Goal: Task Accomplishment & Management: Use online tool/utility

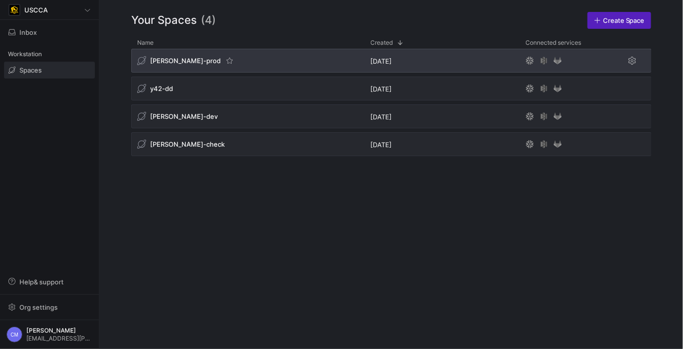
click at [167, 62] on span "[PERSON_NAME]-prod" at bounding box center [185, 61] width 71 height 8
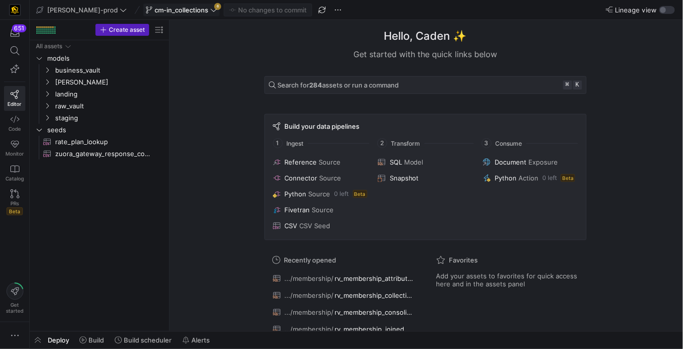
click at [165, 4] on span at bounding box center [182, 10] width 76 height 12
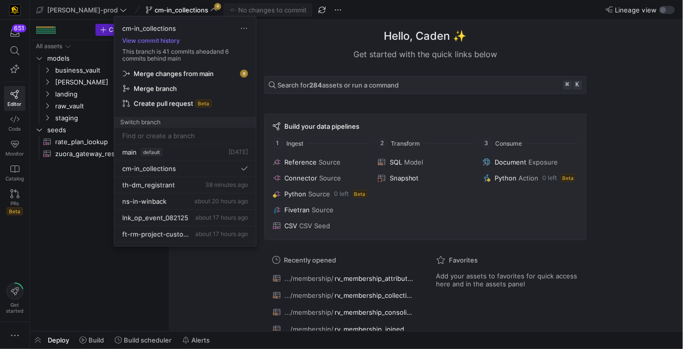
click at [183, 73] on span "Merge changes from main" at bounding box center [174, 74] width 80 height 8
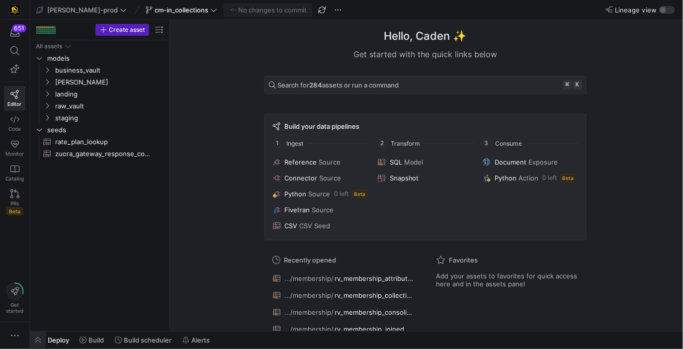
click at [37, 340] on span "button" at bounding box center [38, 340] width 16 height 17
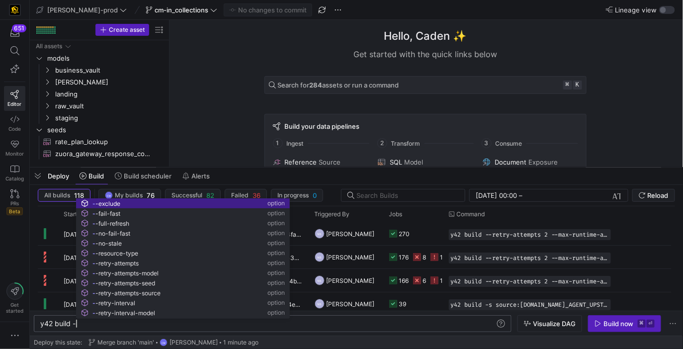
scroll to position [0, 38]
type textarea "y42 build --"
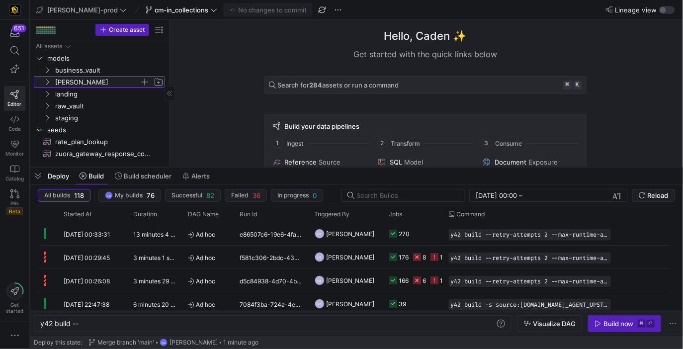
click at [81, 86] on span "[PERSON_NAME]" at bounding box center [97, 82] width 85 height 11
click at [92, 84] on span "[PERSON_NAME]" at bounding box center [97, 82] width 85 height 11
click at [81, 102] on span "raw_vault" at bounding box center [97, 105] width 85 height 11
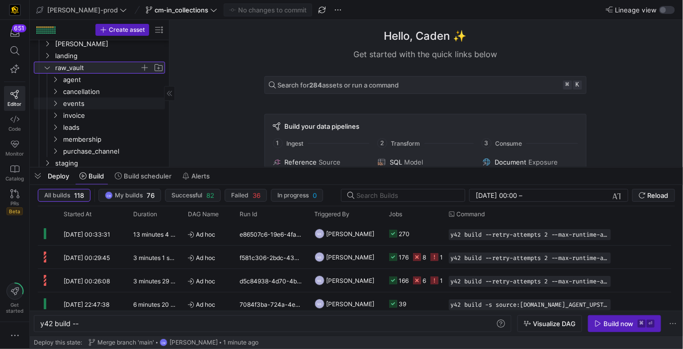
scroll to position [41, 0]
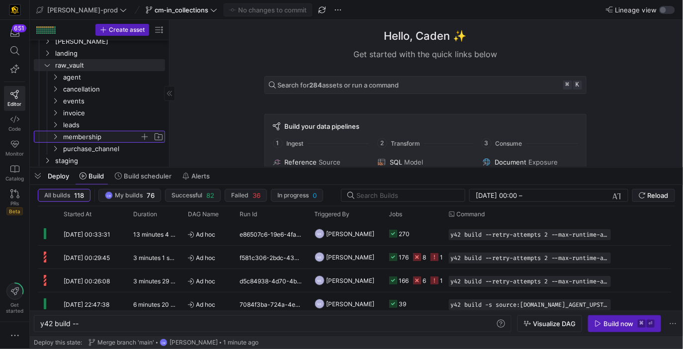
click at [92, 137] on span "membership" at bounding box center [101, 136] width 77 height 11
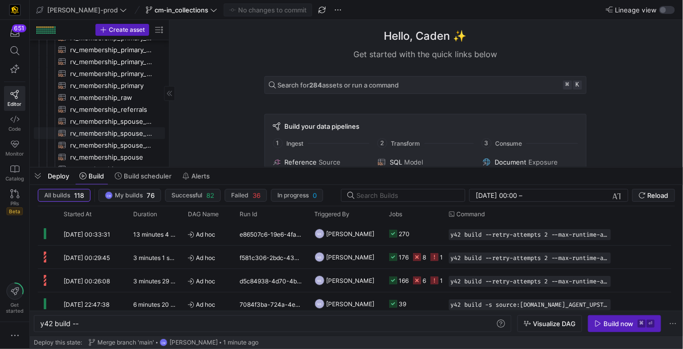
scroll to position [168, 0]
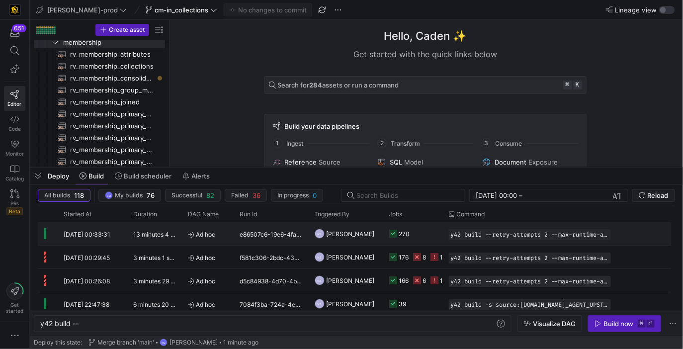
click at [414, 239] on y42-job-status-cell-renderer "270" at bounding box center [413, 234] width 48 height 22
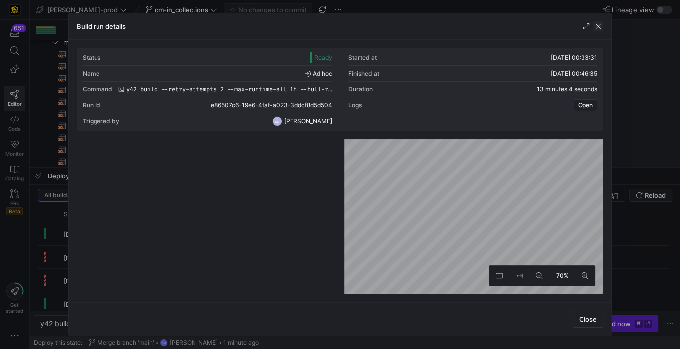
click at [597, 24] on span "button" at bounding box center [598, 26] width 10 height 10
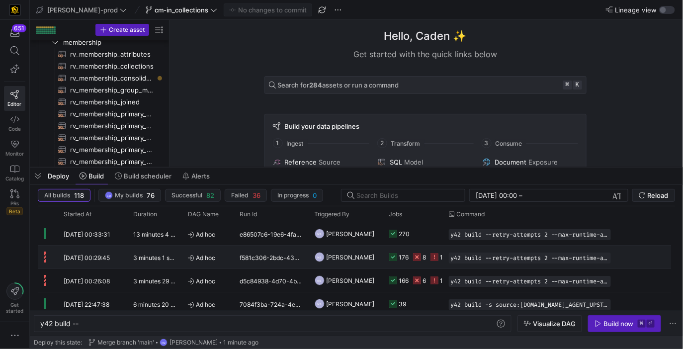
click at [369, 256] on y42-orchestration-triggered-by "NS Noah Streveler" at bounding box center [346, 257] width 63 height 22
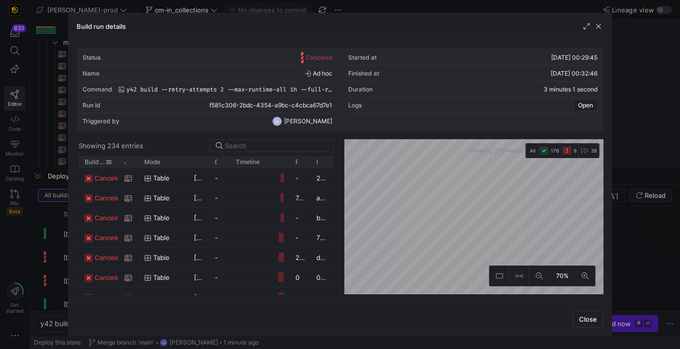
click at [96, 160] on span "Build status" at bounding box center [95, 162] width 21 height 7
click at [96, 160] on span at bounding box center [99, 162] width 11 height 7
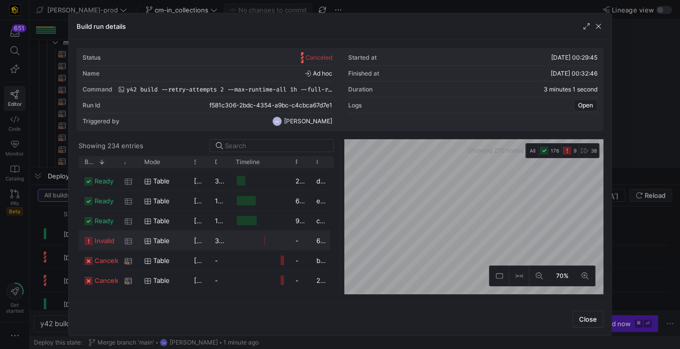
click at [115, 247] on div "invalid" at bounding box center [99, 240] width 40 height 19
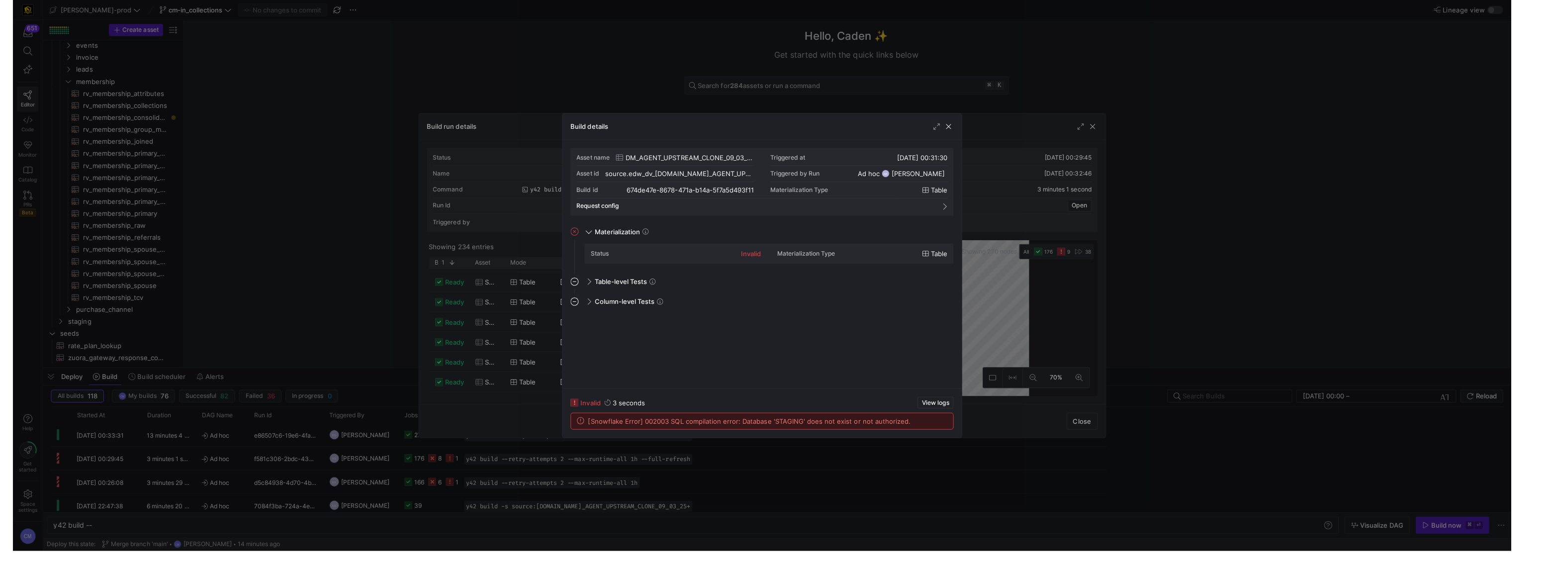
scroll to position [78, 0]
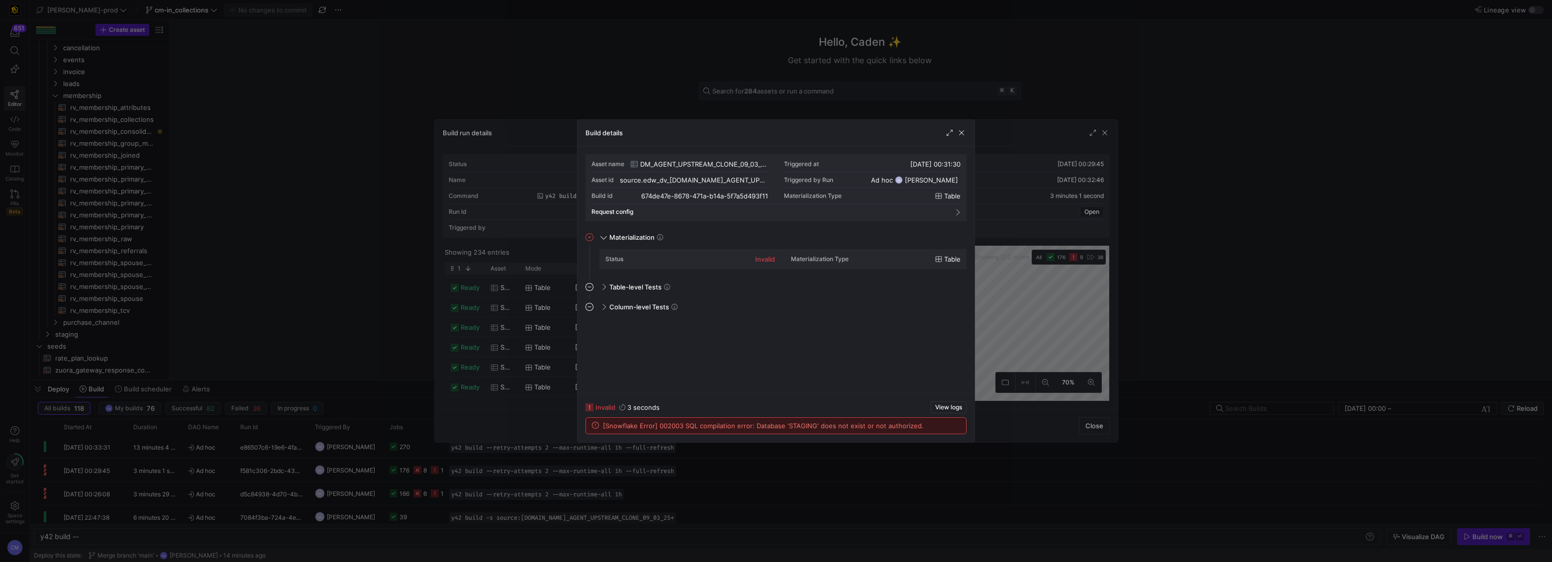
click at [683, 68] on div at bounding box center [776, 281] width 1552 height 562
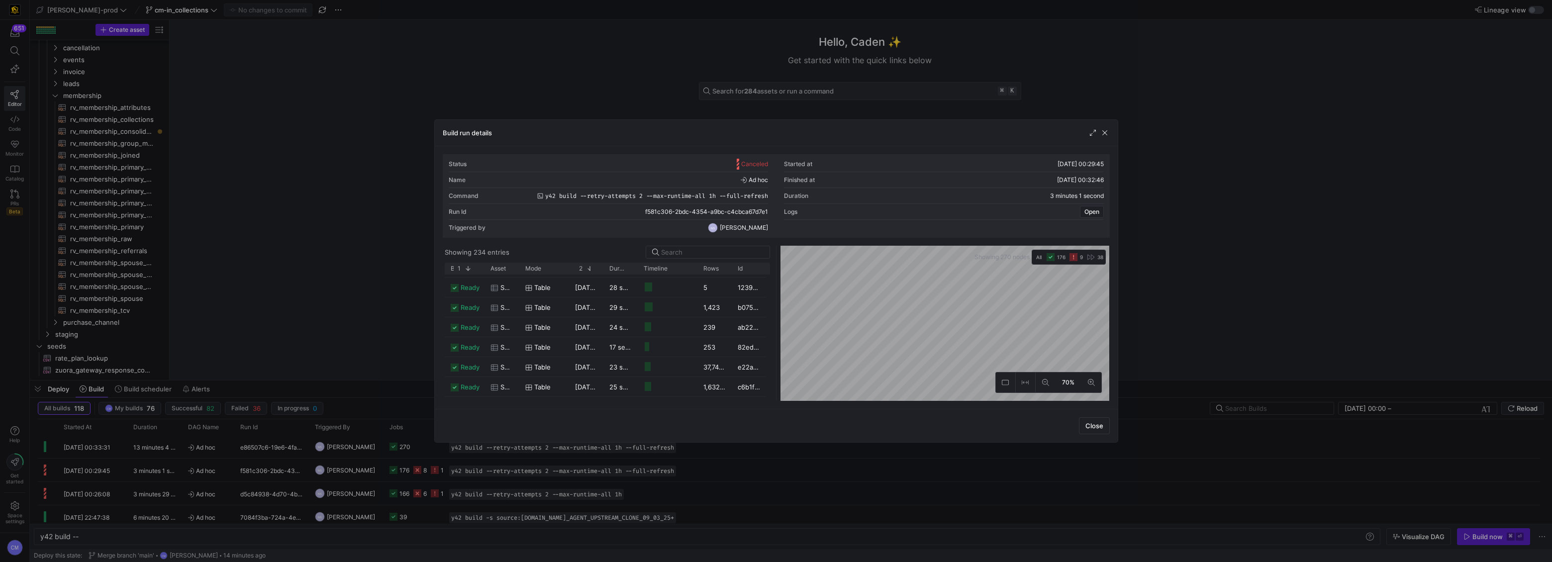
click at [662, 63] on div at bounding box center [776, 281] width 1552 height 562
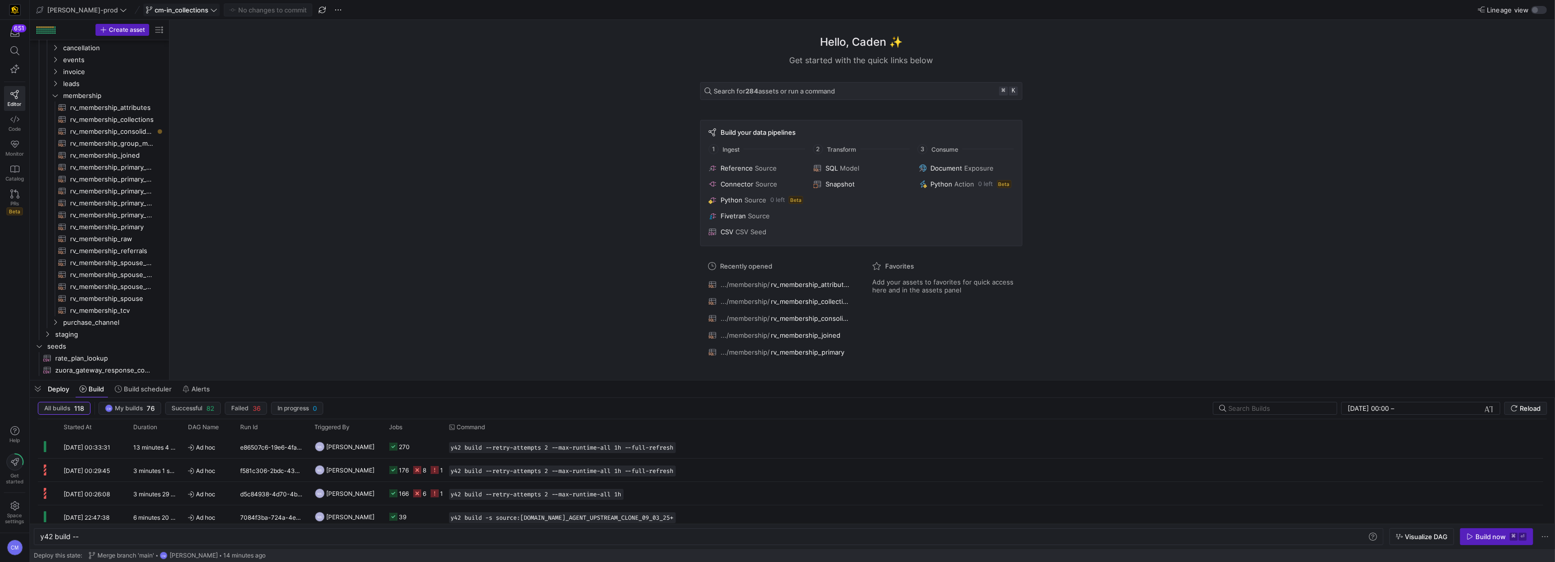
click at [165, 4] on span at bounding box center [182, 10] width 76 height 12
click at [184, 177] on div "ns-daily-scheduler 4 minutes ago" at bounding box center [185, 178] width 126 height 8
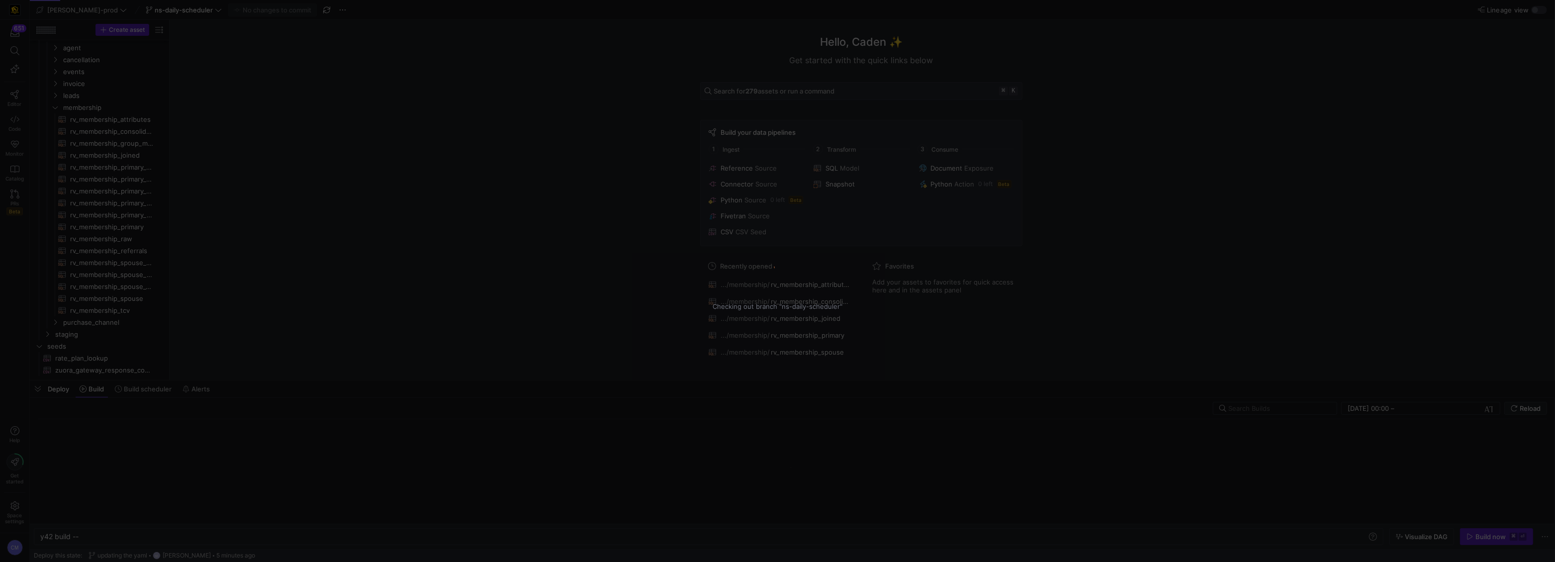
scroll to position [66, 0]
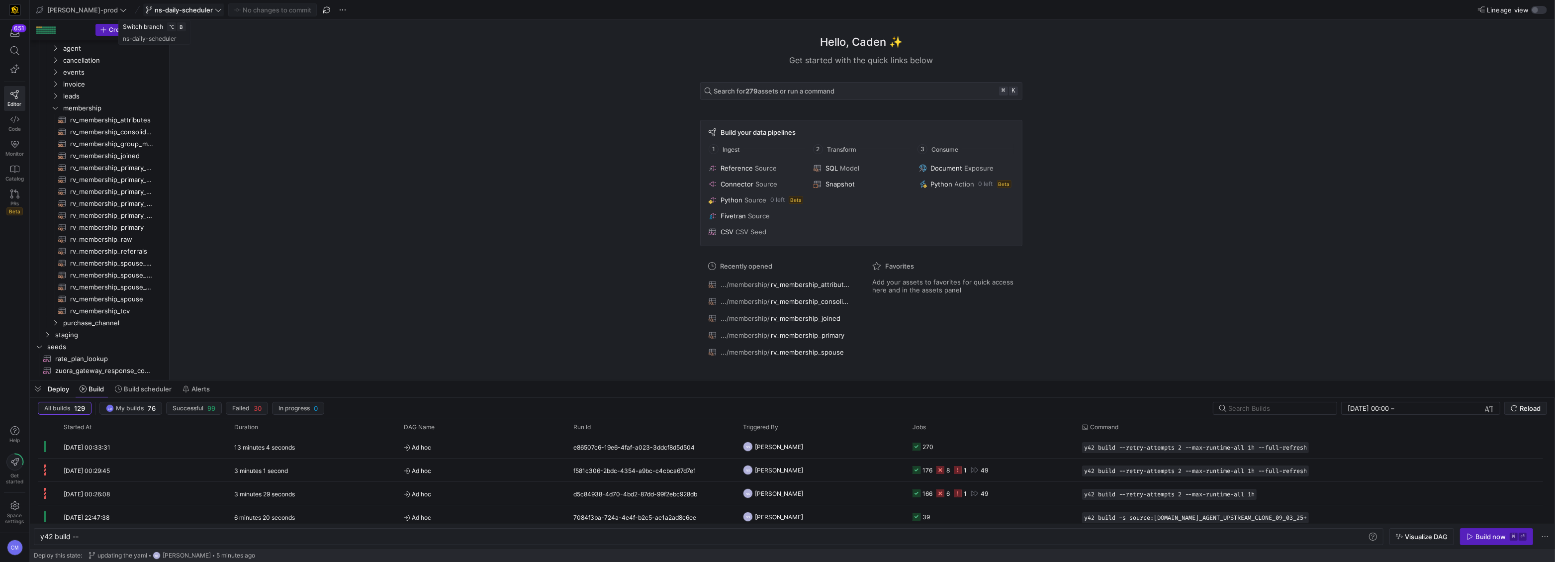
click at [155, 10] on span "ns-daily-scheduler" at bounding box center [184, 10] width 58 height 8
type input "cm-in_collections_pt2"
click at [198, 161] on span "Create branch cm-in_collections_pt2 from 'ns-daily-scheduler'" at bounding box center [185, 155] width 130 height 28
click at [94, 107] on span "membership" at bounding box center [101, 107] width 77 height 11
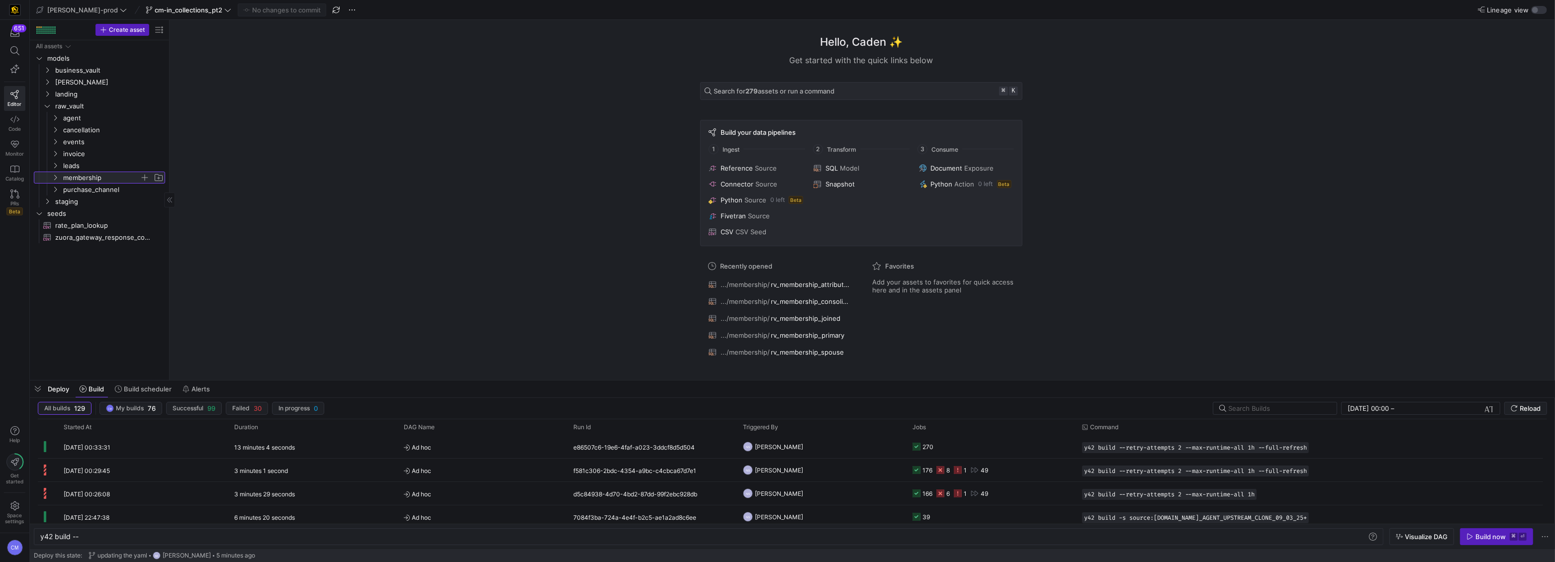
click at [96, 179] on span "membership" at bounding box center [101, 177] width 77 height 11
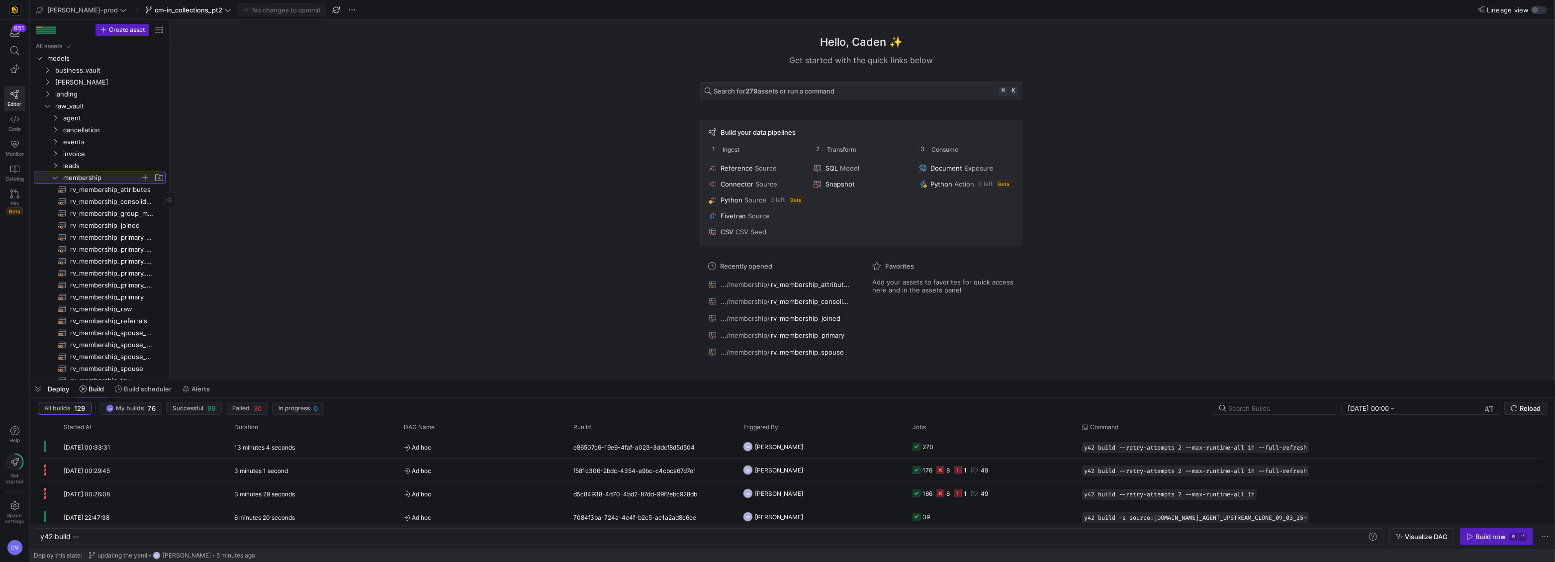
click at [144, 176] on span "button" at bounding box center [145, 178] width 10 height 10
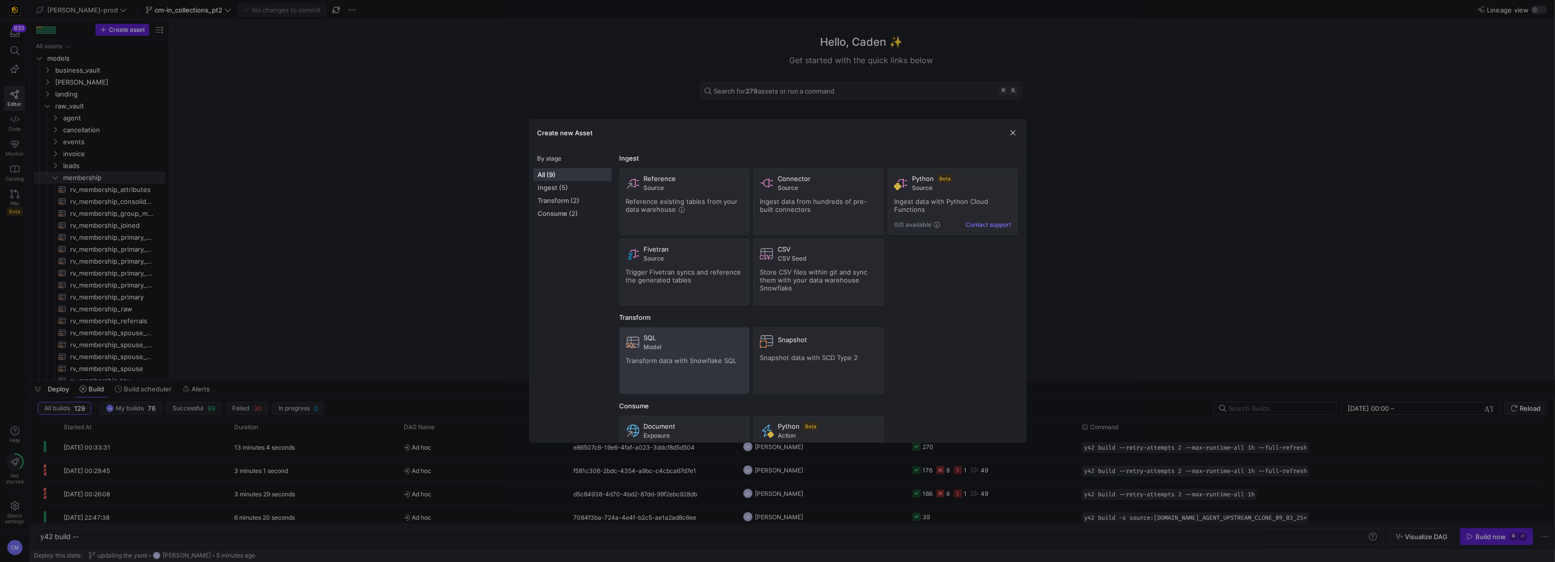
click at [683, 341] on div "SQL" at bounding box center [693, 338] width 99 height 8
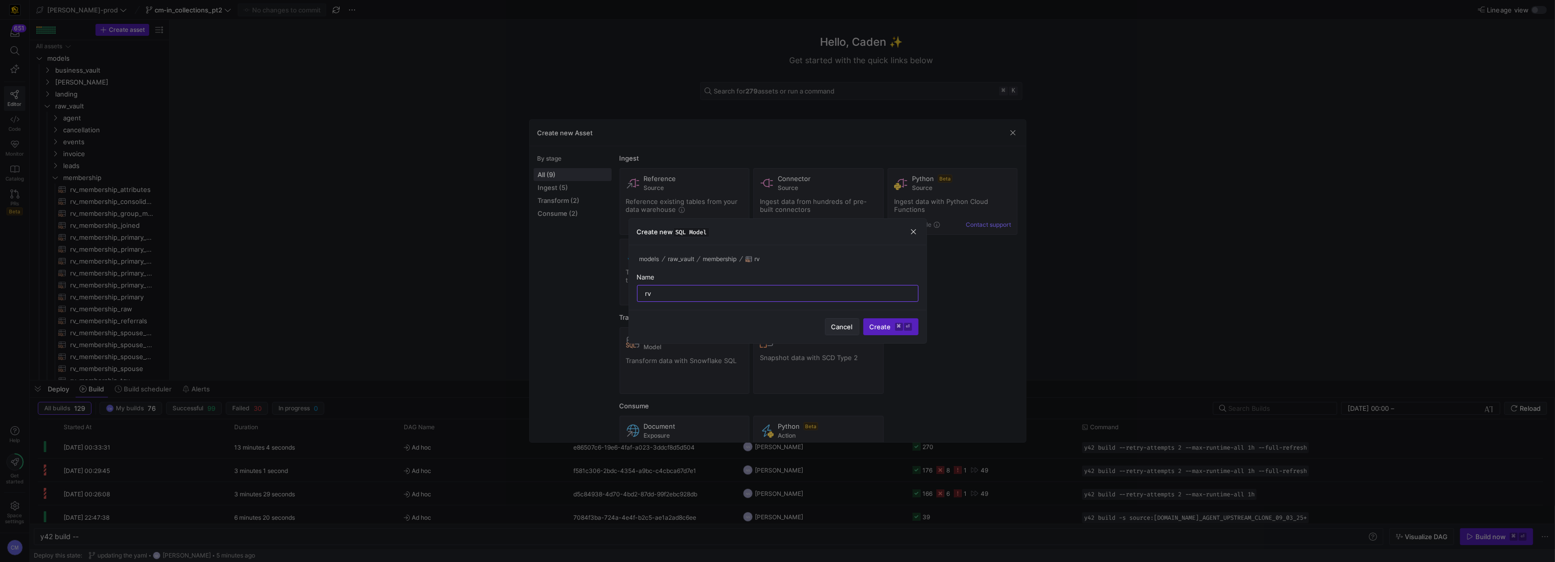
type input "rv"
click at [683, 328] on span "Cancel" at bounding box center [841, 327] width 21 height 8
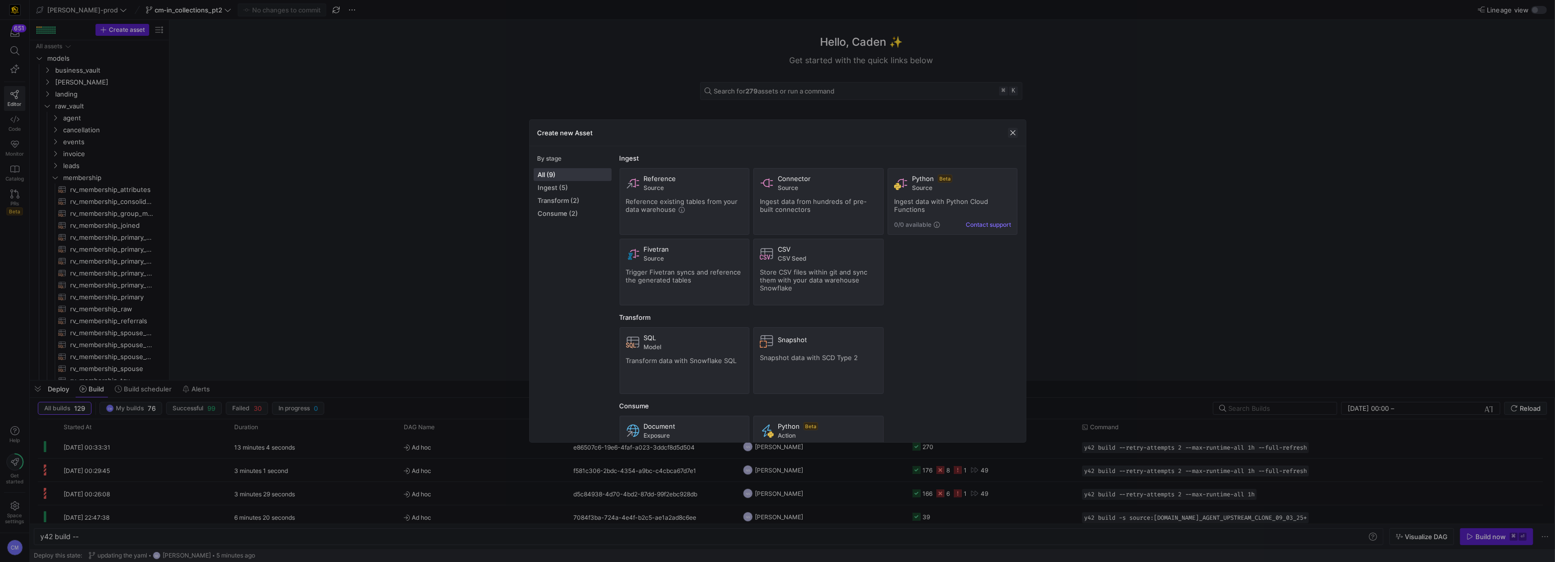
click at [683, 135] on span "button" at bounding box center [1013, 133] width 10 height 10
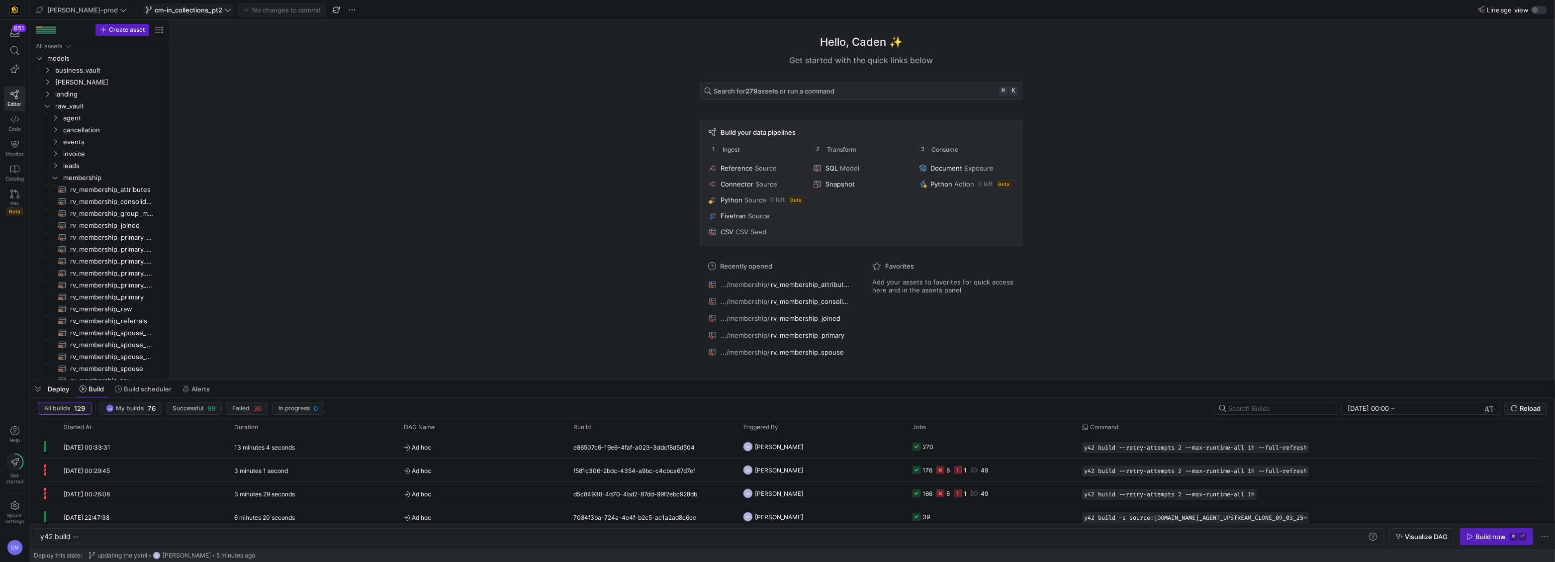
click at [158, 9] on span "cm-in_collections_pt2" at bounding box center [189, 10] width 68 height 8
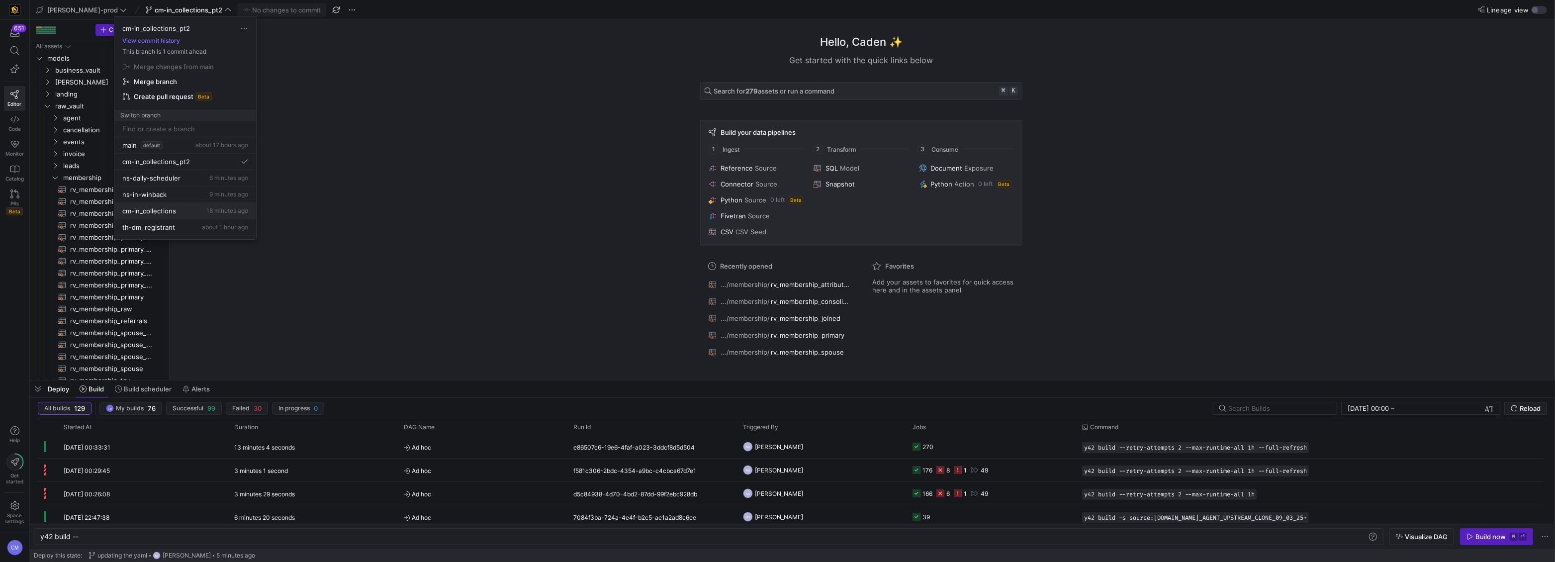
click at [173, 209] on span "cm-in_collections" at bounding box center [149, 211] width 54 height 8
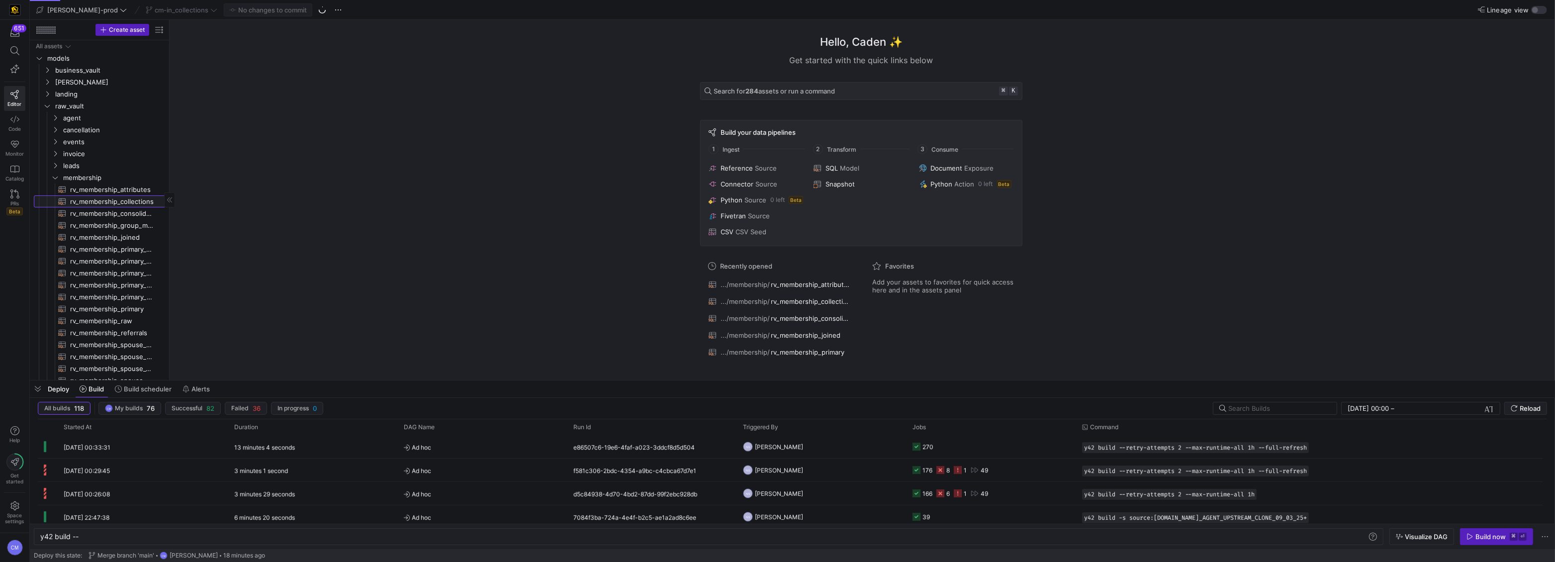
click at [126, 200] on span "rv_membership_collections​​​​​​​​​​" at bounding box center [112, 201] width 84 height 11
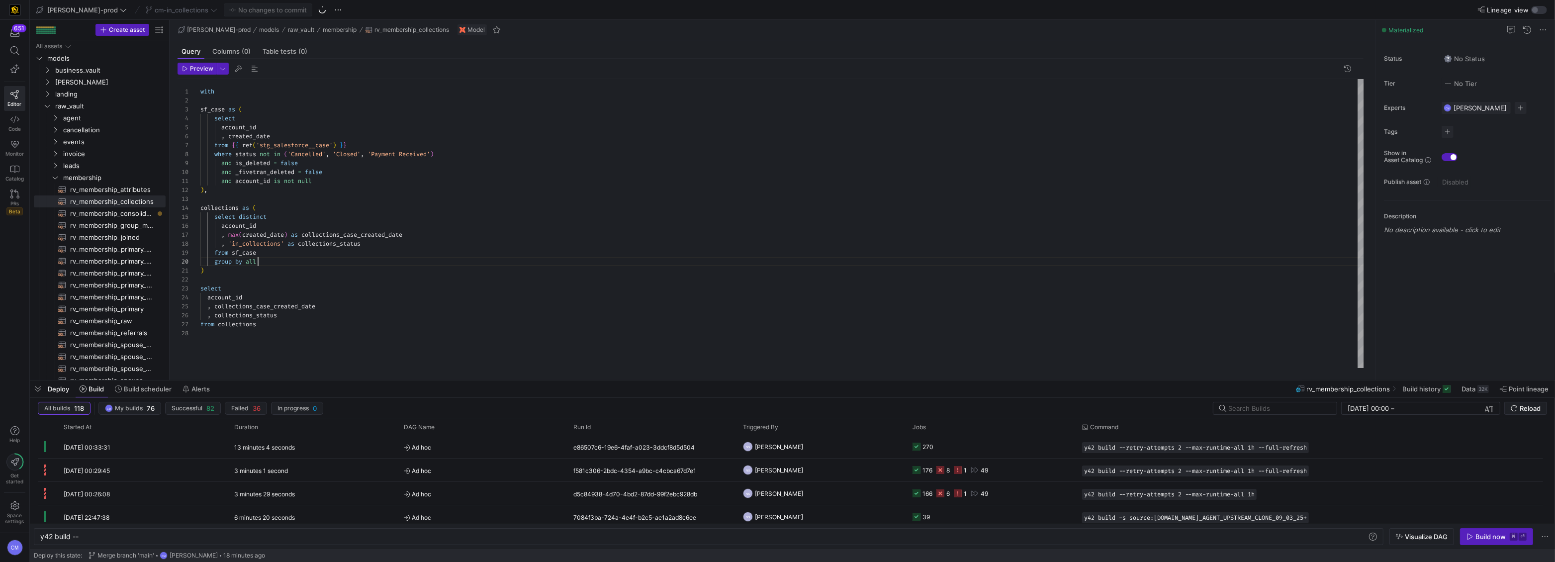
scroll to position [80, 57]
click at [381, 265] on div "with sf_case as ( select account_id , created_date from { { ref ( 'stg_salesfor…" at bounding box center [782, 223] width 1164 height 289
type textarea "with sf_case as ( select account_id , created_date from {{ ref('stg_salesforce_…"
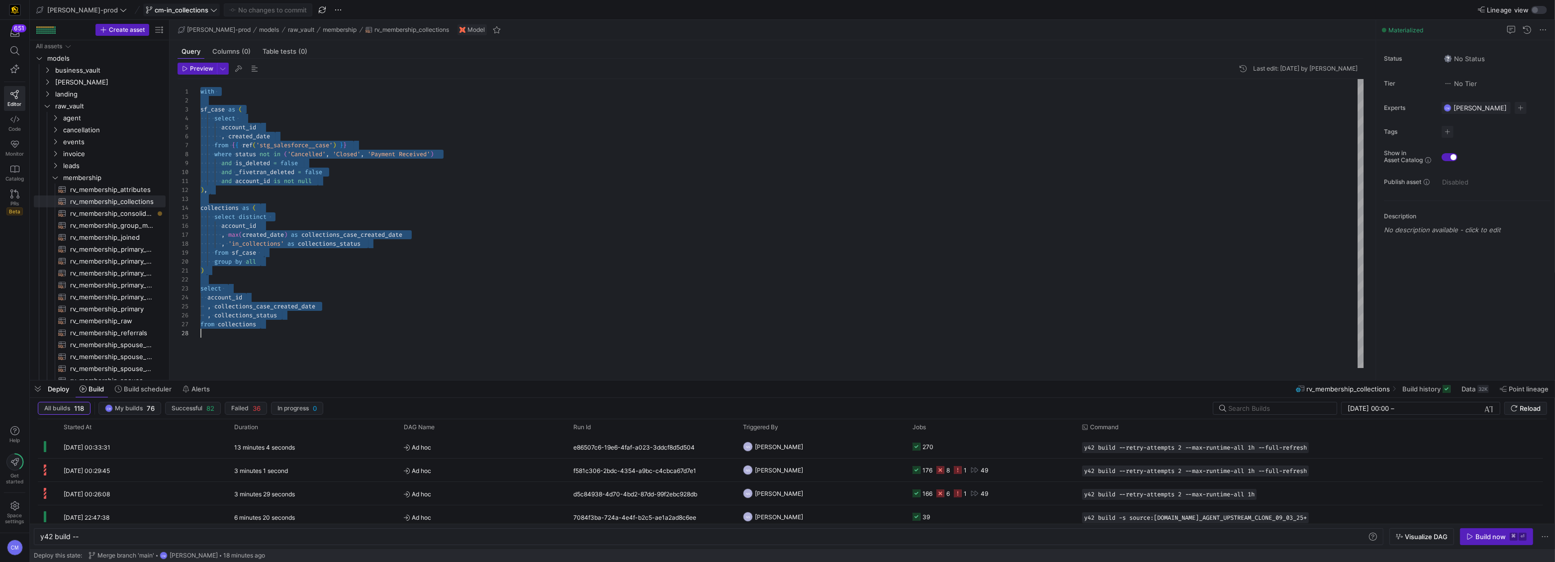
click at [155, 6] on span "cm-in_collections" at bounding box center [182, 10] width 54 height 8
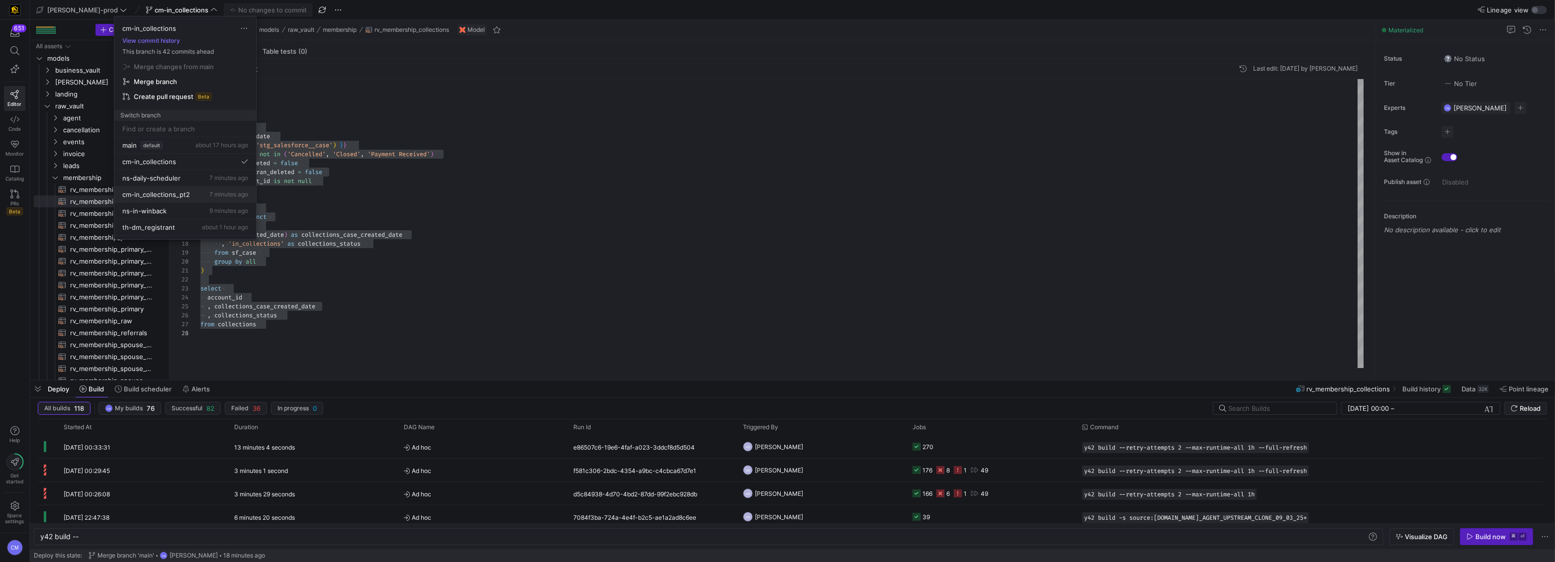
click at [211, 197] on span "7 minutes ago" at bounding box center [228, 193] width 39 height 7
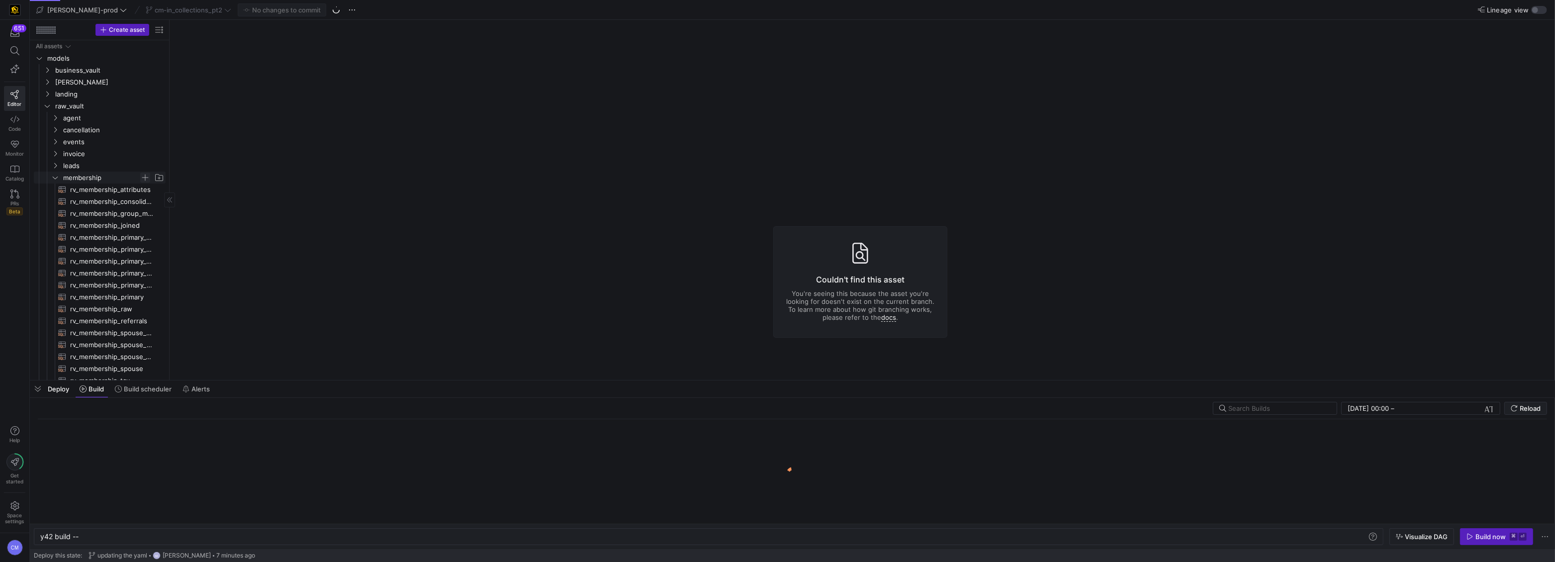
click at [142, 175] on span "Press SPACE to select this row." at bounding box center [145, 178] width 10 height 10
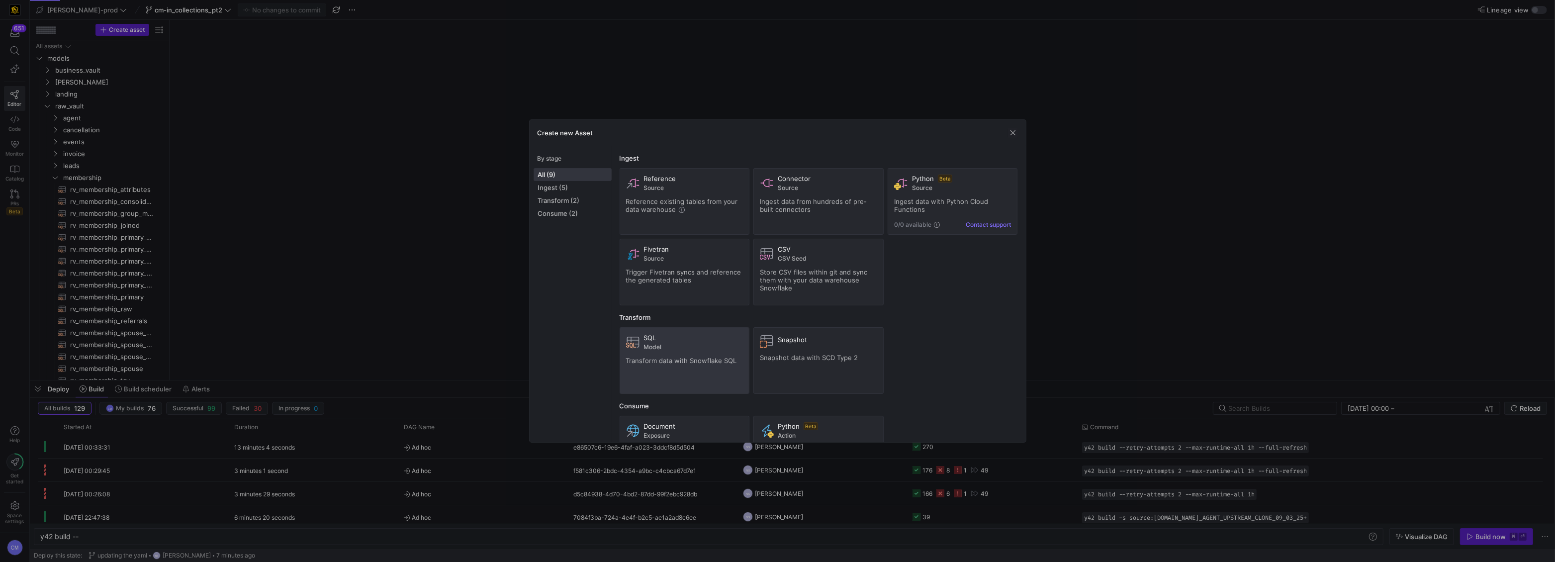
click at [683, 338] on div "SQL" at bounding box center [693, 338] width 99 height 8
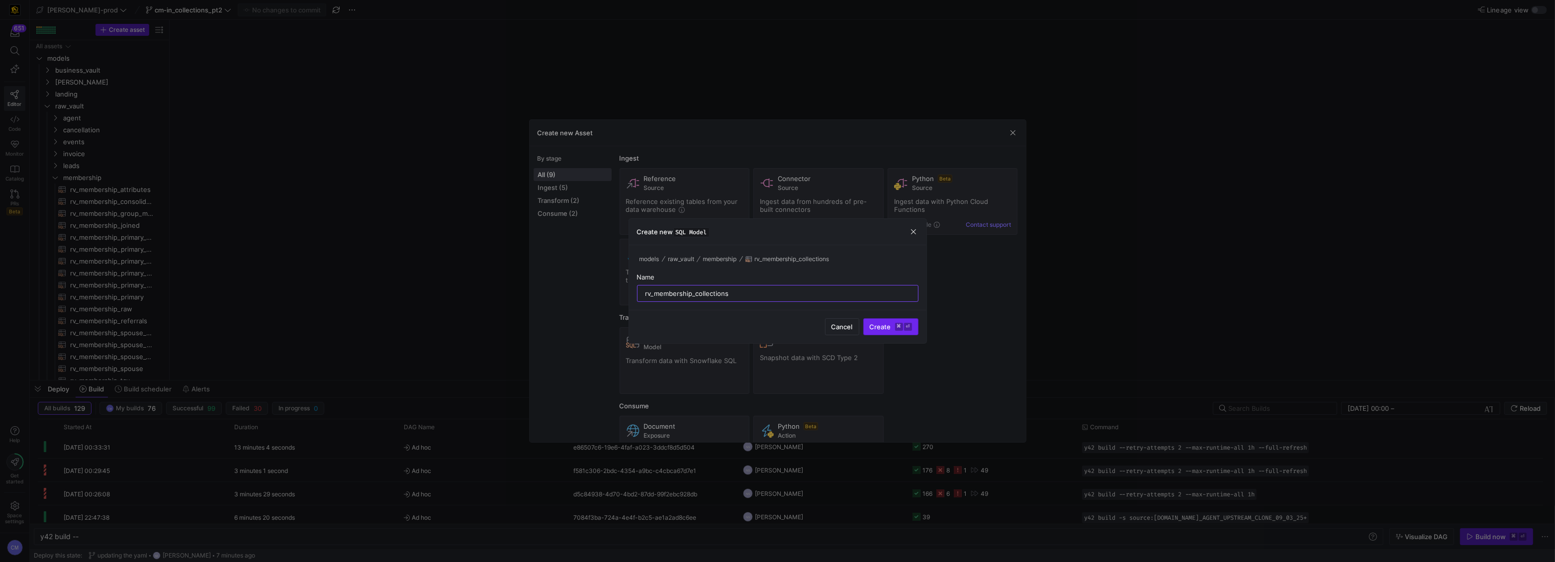
type input "rv_membership_collections"
click at [683, 323] on span "Create ⌘ ⏎" at bounding box center [891, 327] width 42 height 8
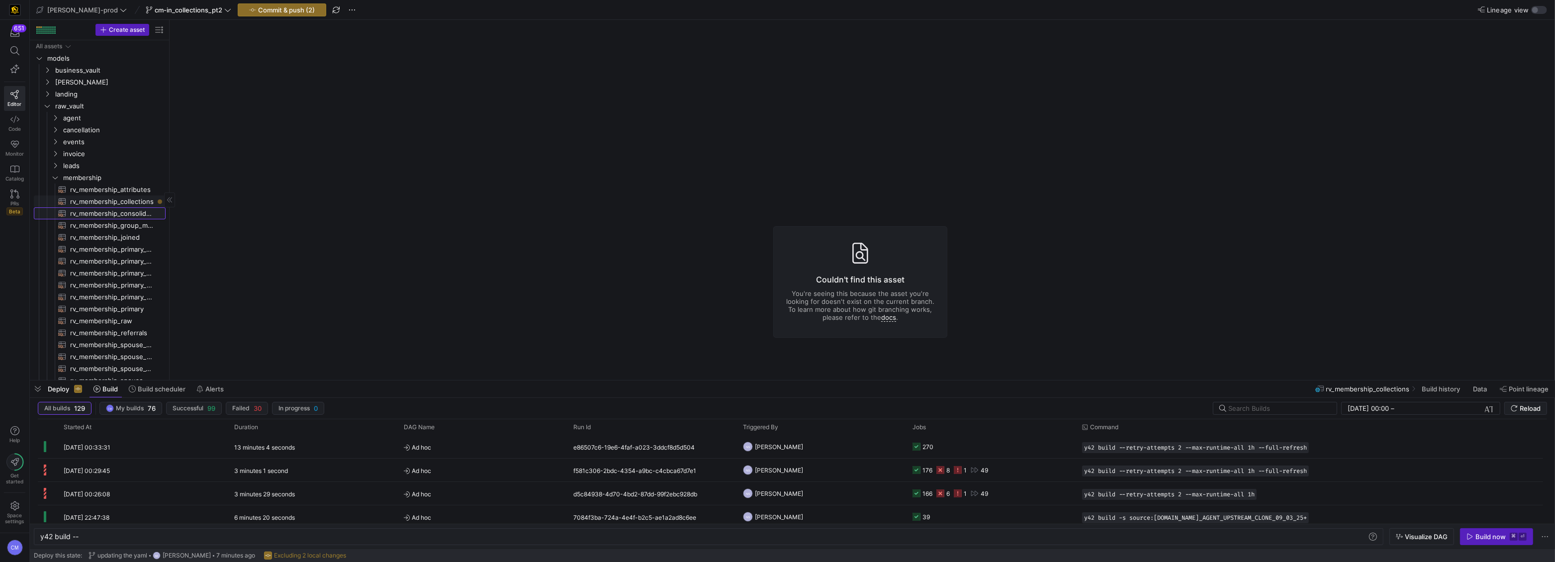
click at [121, 209] on span "rv_membership_consolidated​​​​​​​​​​" at bounding box center [112, 213] width 84 height 11
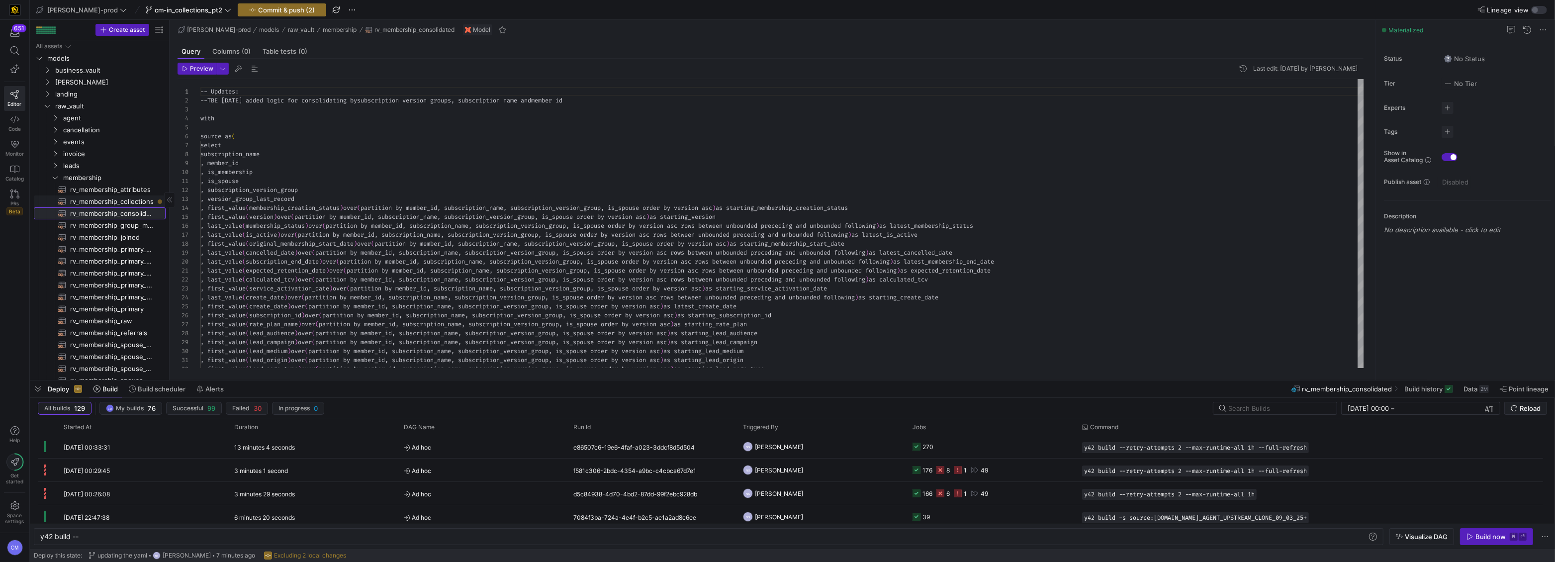
scroll to position [90, 0]
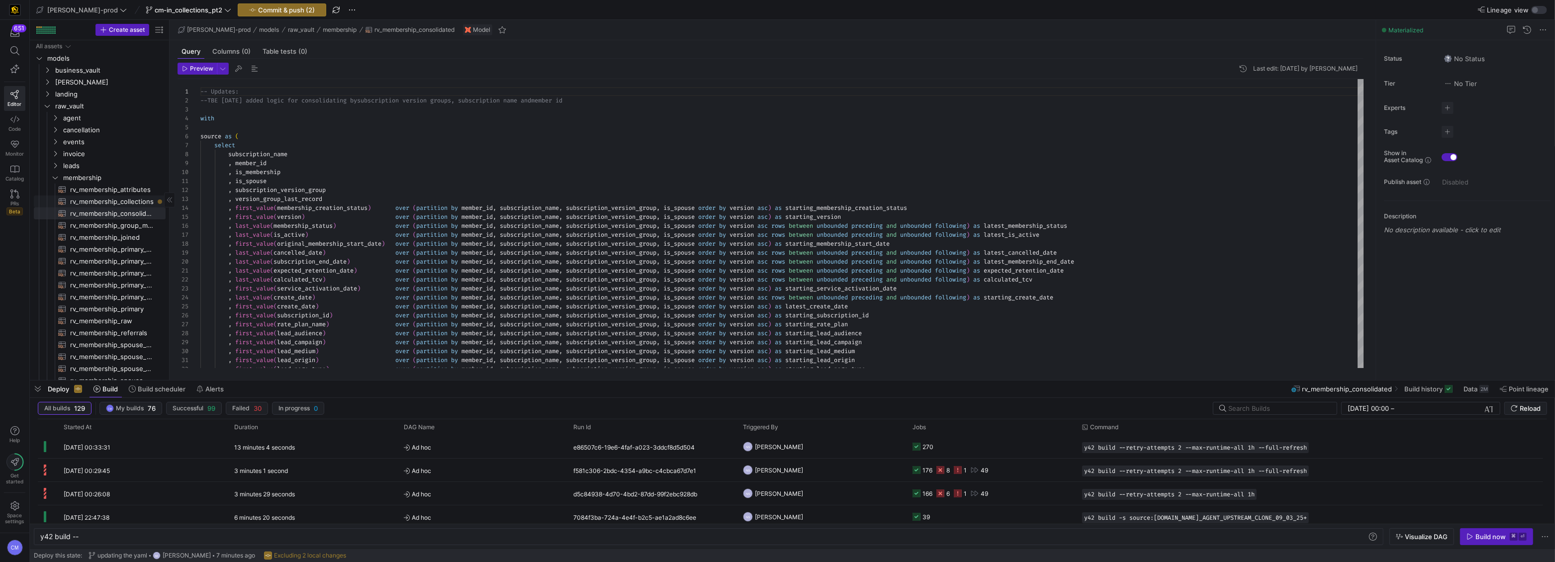
click at [122, 199] on span "rv_membership_collections​​​​​​​​​​" at bounding box center [112, 201] width 84 height 11
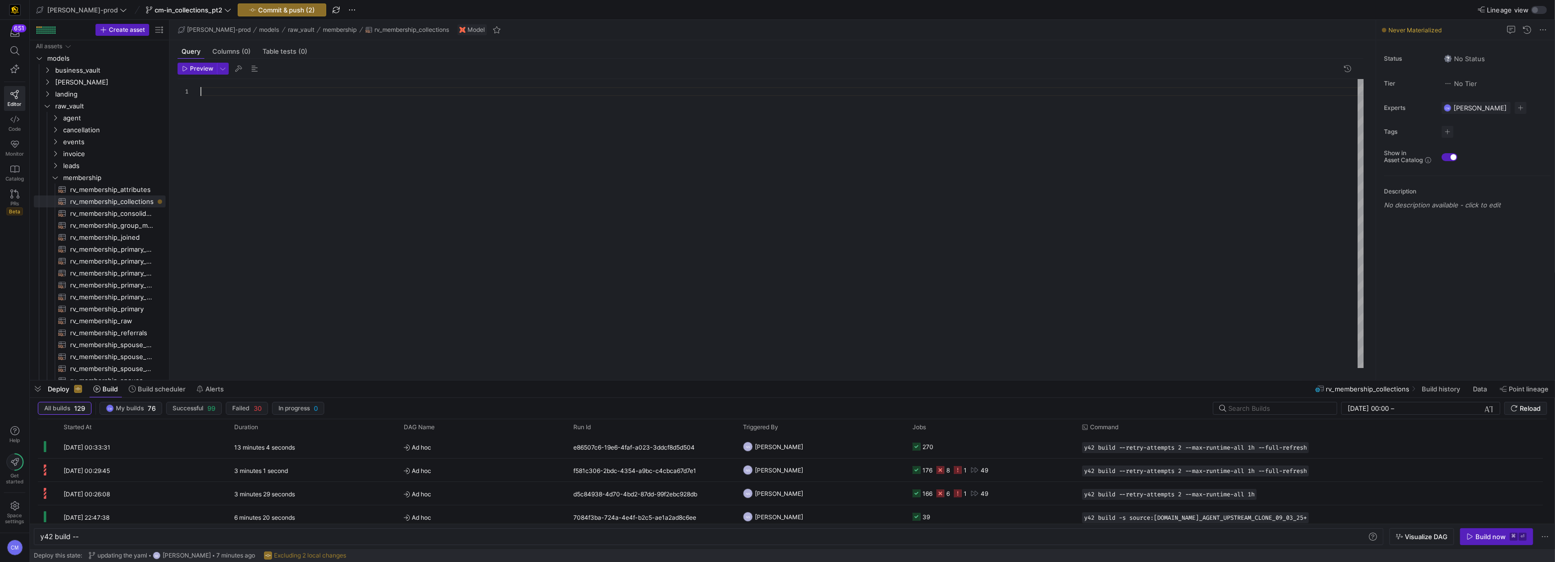
click at [342, 160] on div at bounding box center [782, 223] width 1164 height 289
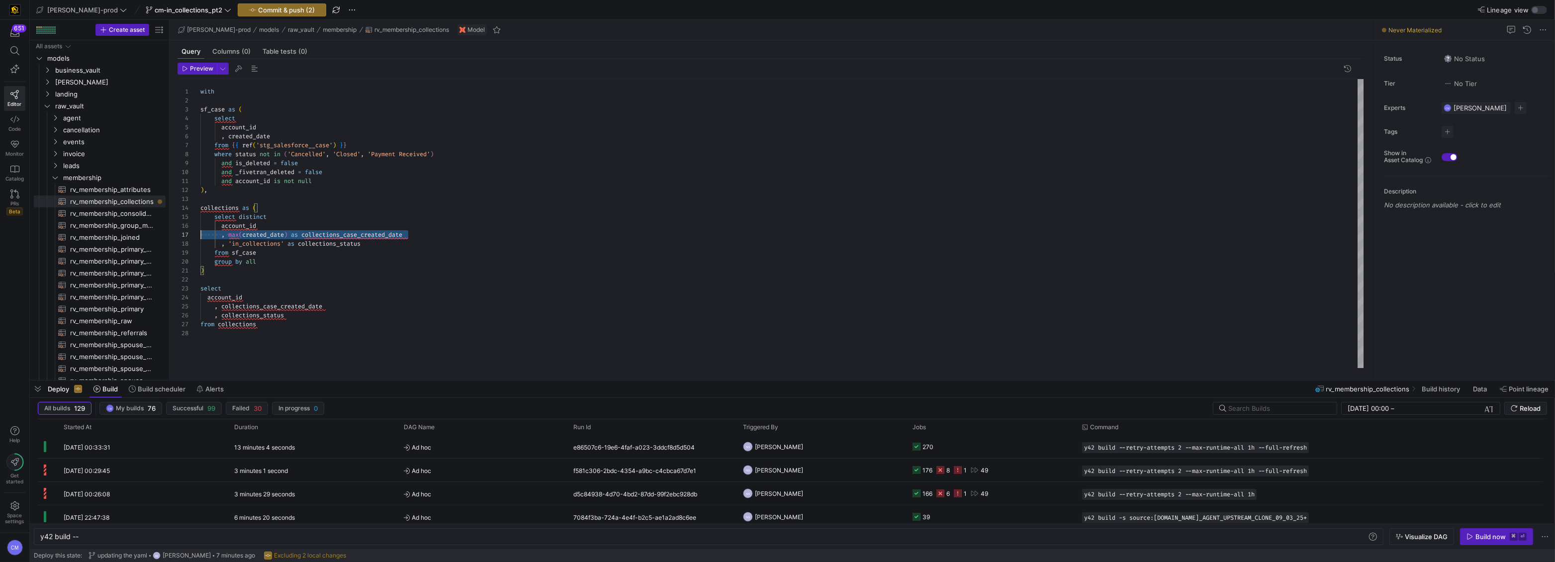
scroll to position [54, 0]
drag, startPoint x: 429, startPoint y: 235, endPoint x: 178, endPoint y: 235, distance: 251.6
click at [178, 235] on div "1 2 3 4 5 6 7 8 9 10 11 12 13 14 15 16 17 18 19 20 21 22 23 24 25 26 27 28 with…" at bounding box center [771, 223] width 1187 height 289
drag, startPoint x: 360, startPoint y: 300, endPoint x: 137, endPoint y: 295, distance: 222.8
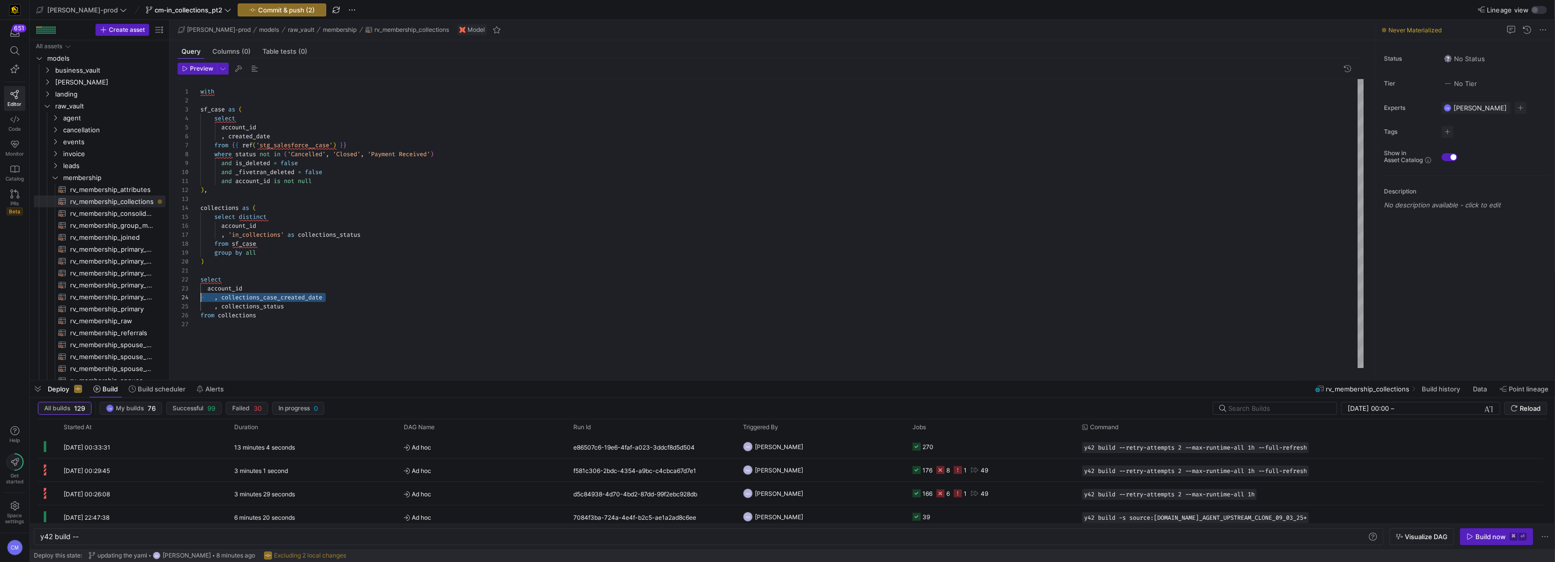
click at [200, 295] on div "with sf_case as ( select account_id , created_date from { { ref ( 'stg_salesfor…" at bounding box center [782, 223] width 1164 height 289
click at [215, 297] on div "with sf_case as ( select account_id , created_date from { { ref ( 'stg_salesfor…" at bounding box center [782, 223] width 1164 height 289
click at [207, 289] on div "with sf_case as ( select account_id , created_date from { { ref ( 'stg_salesfor…" at bounding box center [782, 223] width 1164 height 289
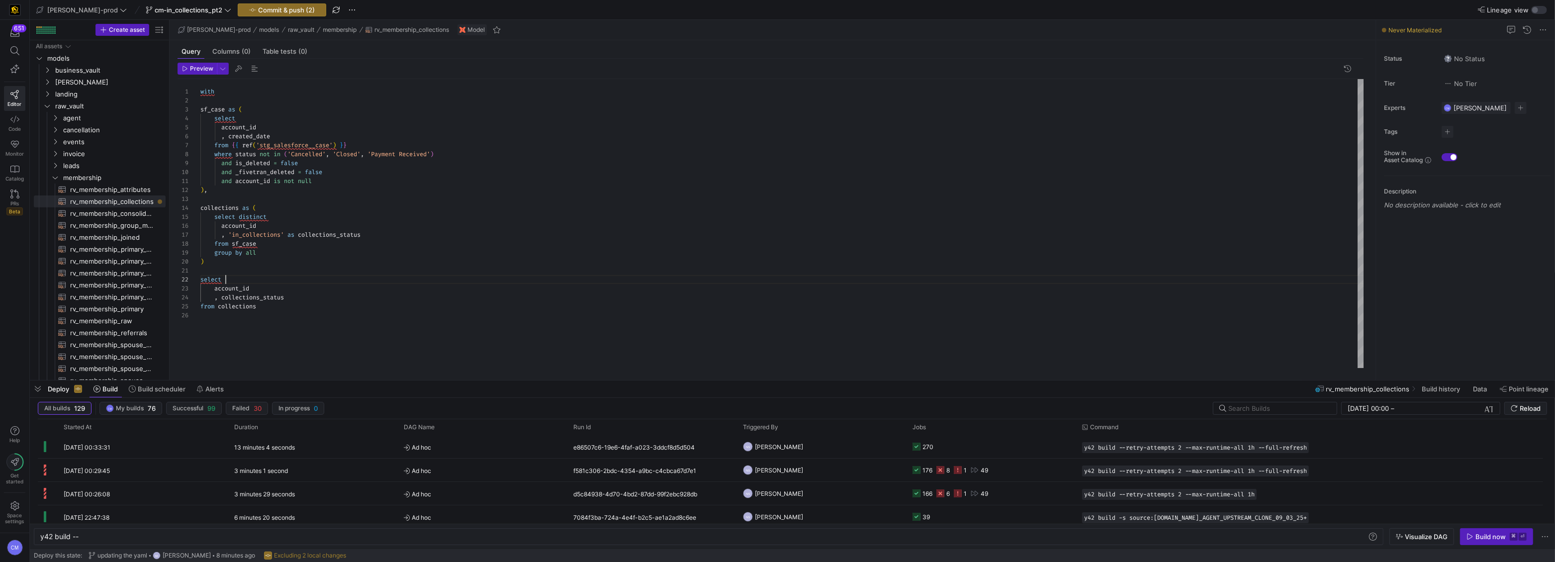
scroll to position [9, 25]
click at [310, 279] on div "with sf_case as ( select account_id , created_date from { { ref ( 'stg_salesfor…" at bounding box center [782, 223] width 1164 height 289
drag, startPoint x: 267, startPoint y: 253, endPoint x: 171, endPoint y: 252, distance: 96.5
click at [171, 252] on div "Preview 1 2 3 4 5 6 7 8 9 10 11 12 13 14 15 16 17 18 19 20 21 22 23 24 25 26 wi…" at bounding box center [771, 215] width 1202 height 313
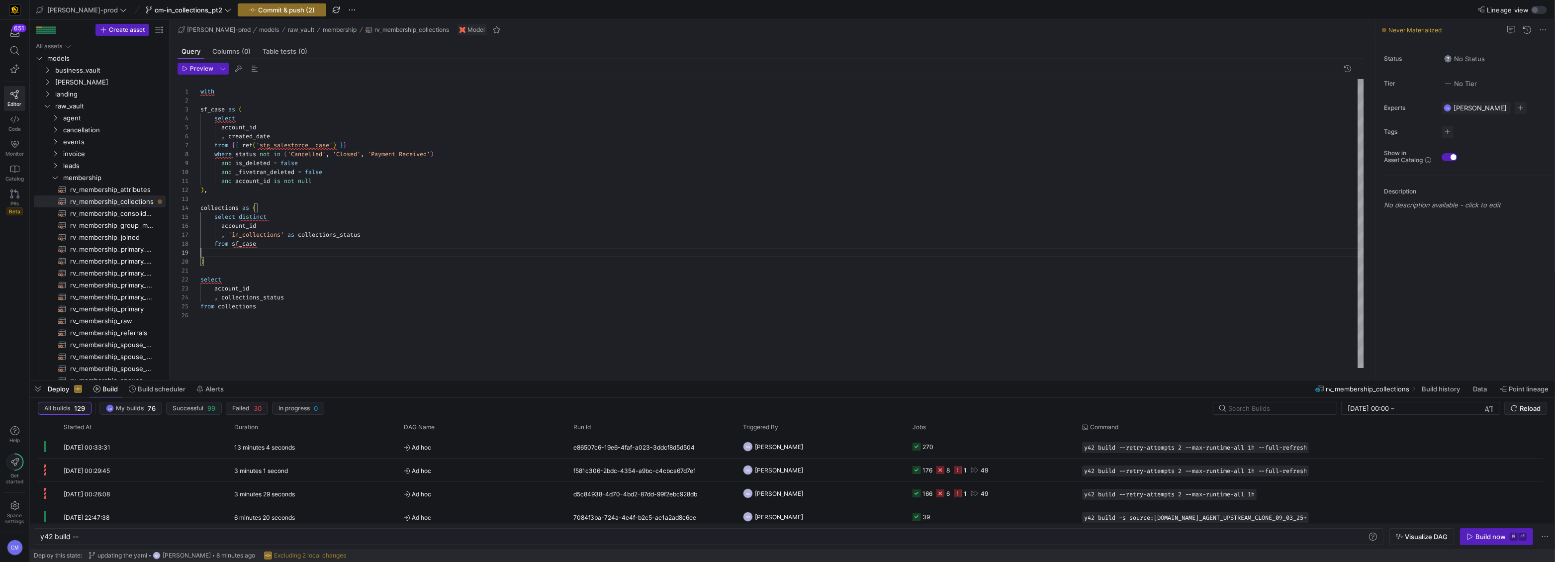
type textarea "and account_id is not null ), collections as ( select distinct account_id , 'in…"
click at [263, 6] on span "Commit & push (2)" at bounding box center [286, 10] width 57 height 8
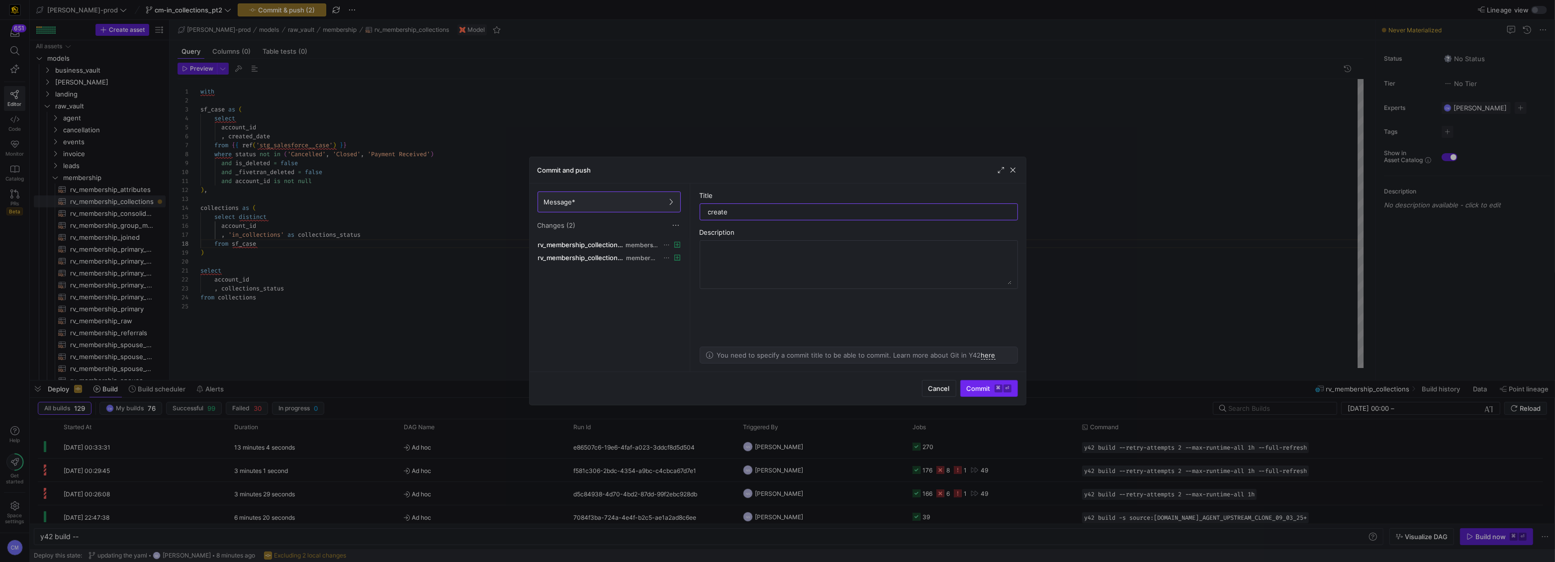
type input "create"
click at [683, 349] on span "Commit ⌘ ⏎" at bounding box center [989, 388] width 45 height 8
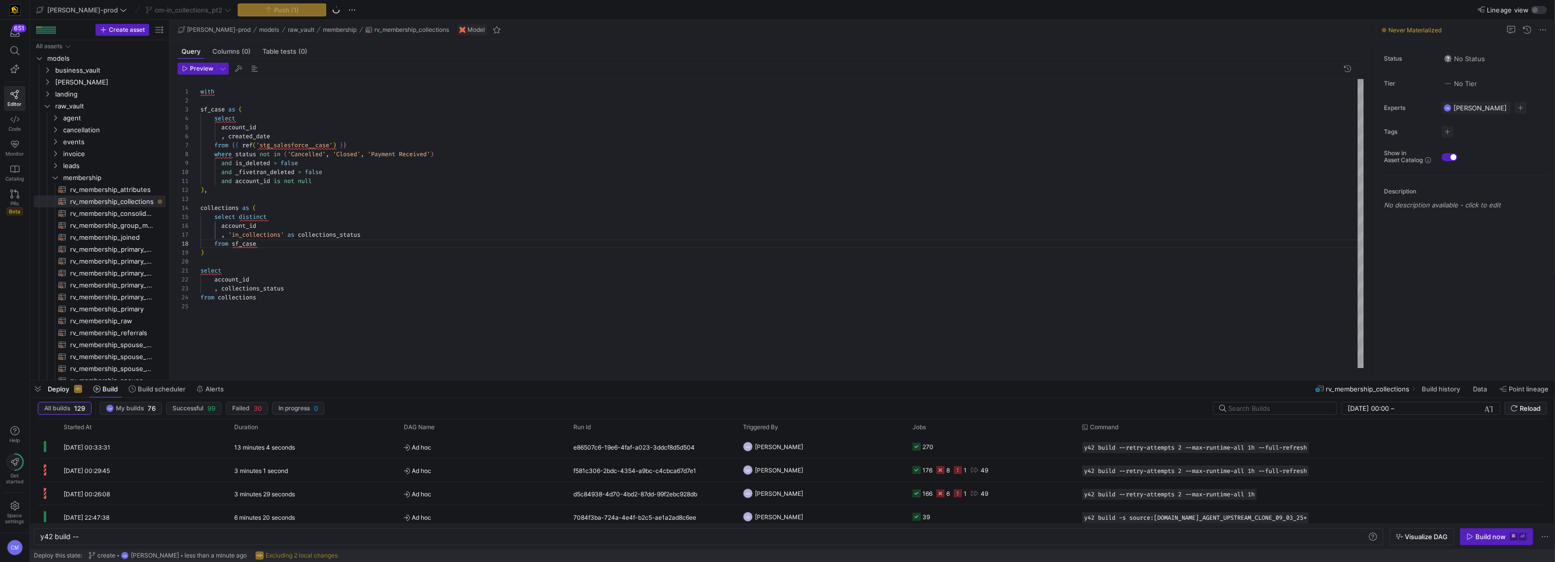
scroll to position [35, 71]
click at [555, 221] on div "with sf_case as ( select account_id , created_date from { { ref ( 'stg_salesfor…" at bounding box center [782, 223] width 1164 height 289
type textarea "select account_id , collections_status from collections"
click at [369, 295] on div "with sf_case as ( select account_id , created_date from { { ref ( 'stg_salesfor…" at bounding box center [782, 223] width 1164 height 289
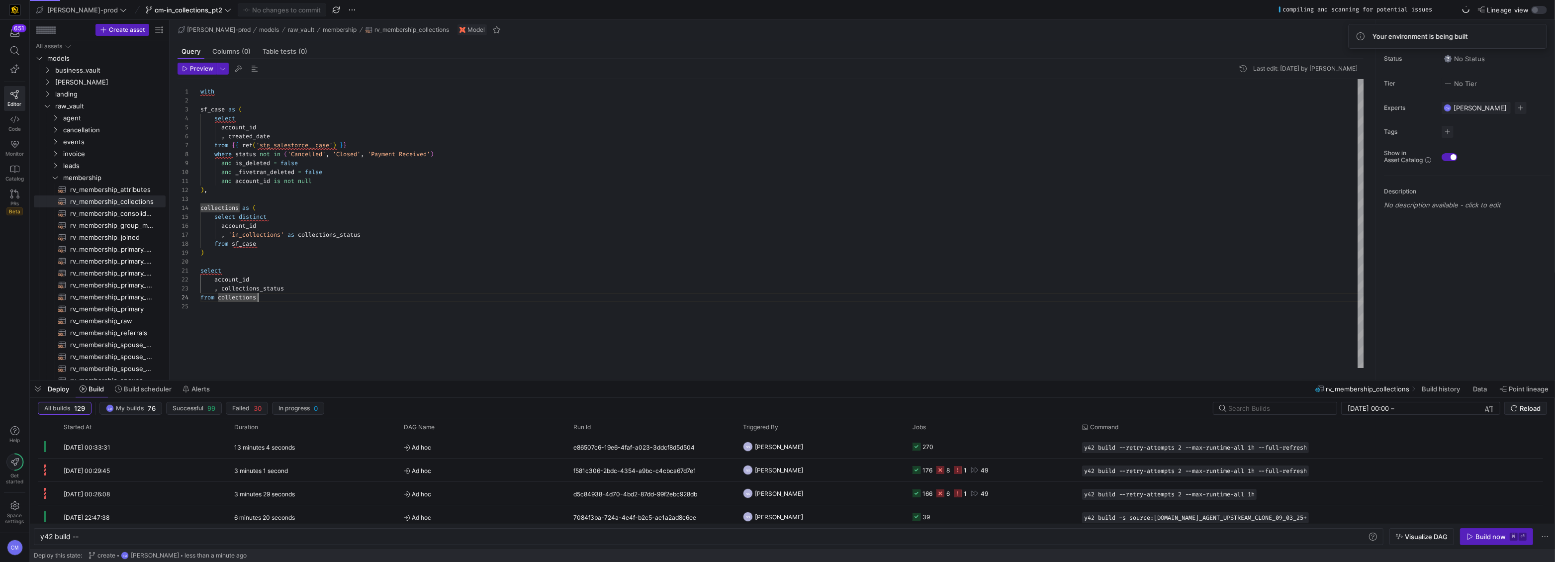
click at [27, 349] on div "651 Editor Code Monitor Catalog PRs Beta Help Get started Space settings CM" at bounding box center [14, 281] width 29 height 562
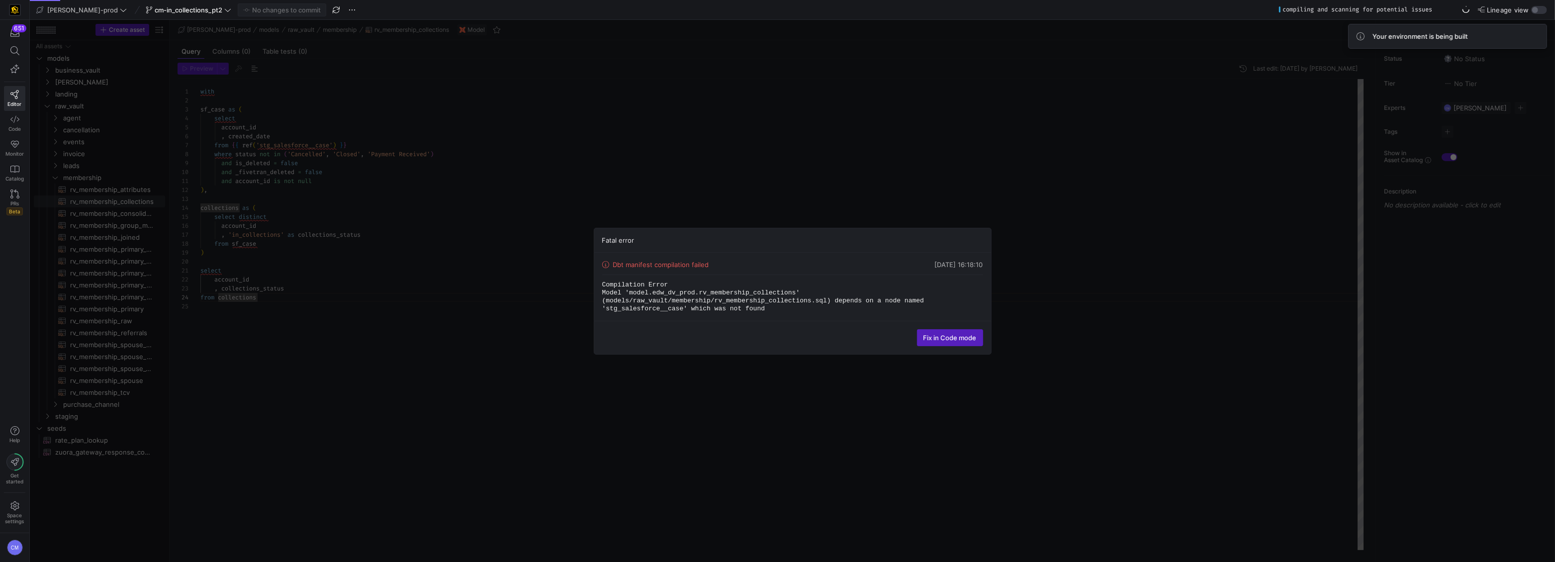
click at [30, 349] on div "Fatal error Dbt manifest compilation failed 04/09/25, 16:18:10 Compilation Erro…" at bounding box center [792, 291] width 1525 height 542
click at [683, 285] on div "Fatal error Dbt manifest compilation failed 04/09/25, 16:18:10 Compilation Erro…" at bounding box center [792, 291] width 1525 height 542
click at [683, 342] on body "651 Editor Code Monitor Catalog PRs Beta Help Get started Space settings CM edw…" at bounding box center [777, 281] width 1555 height 562
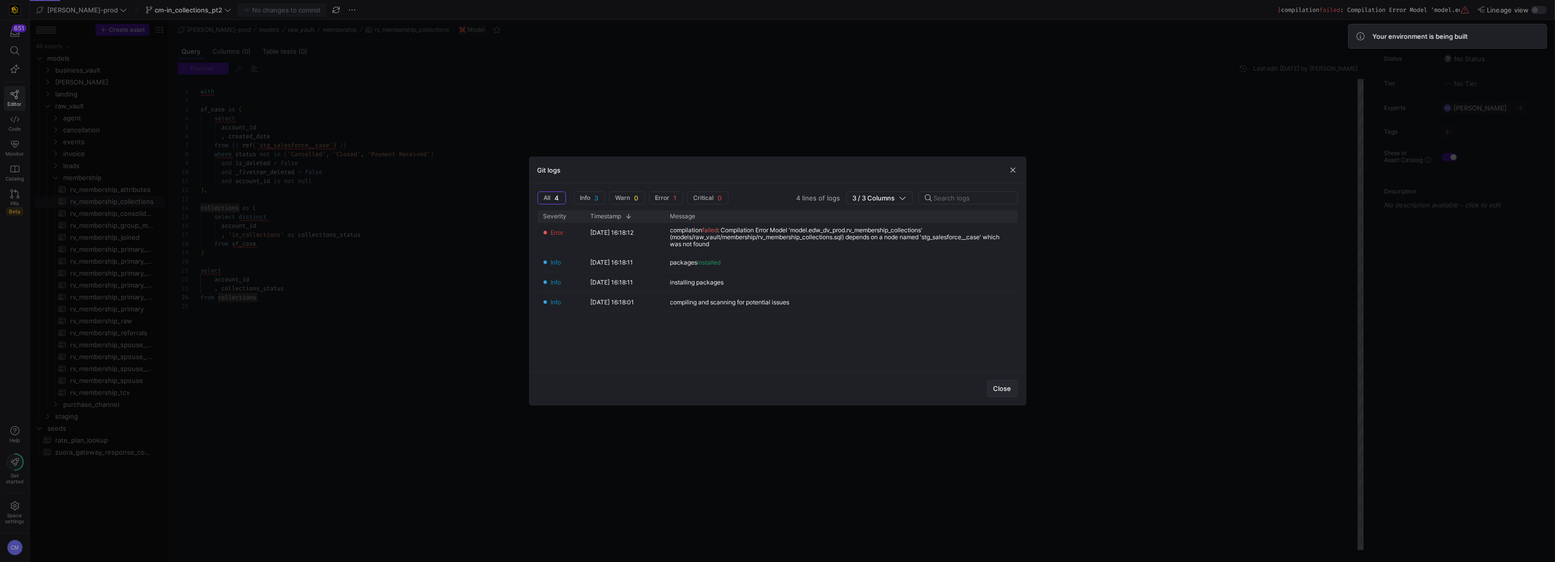
click at [683, 349] on span "button" at bounding box center [1003, 388] width 30 height 16
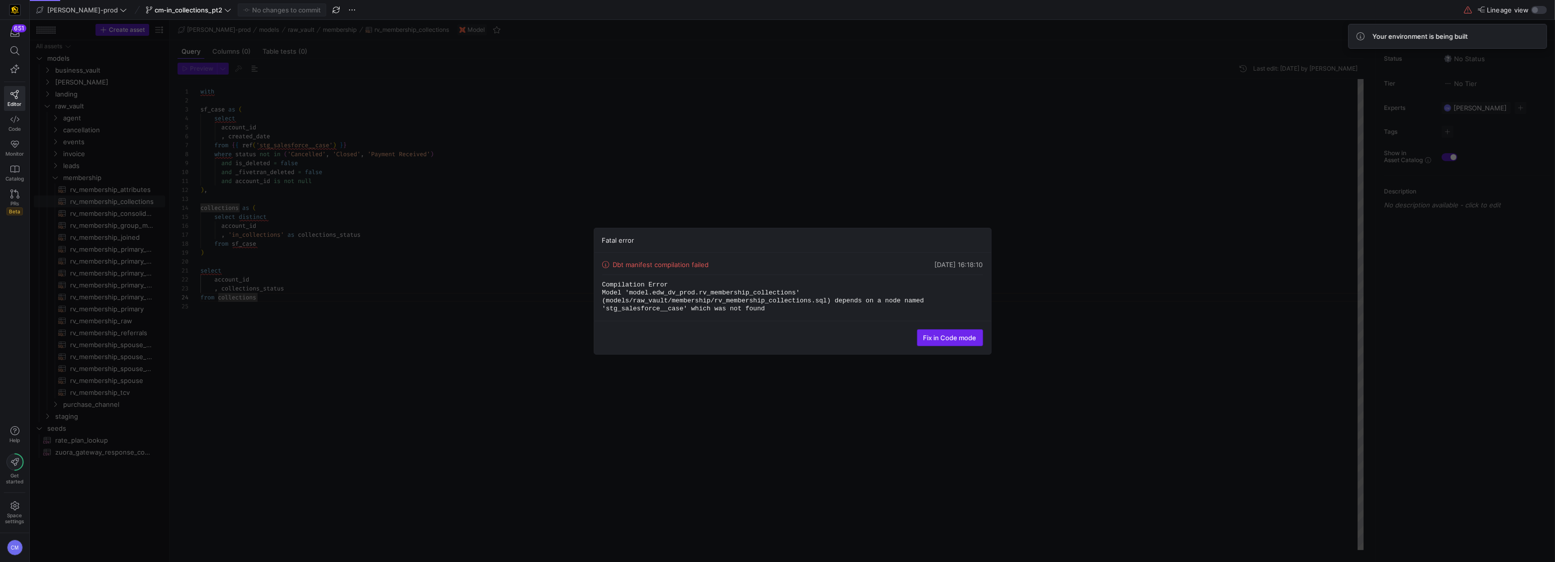
click at [683, 332] on span at bounding box center [950, 338] width 65 height 16
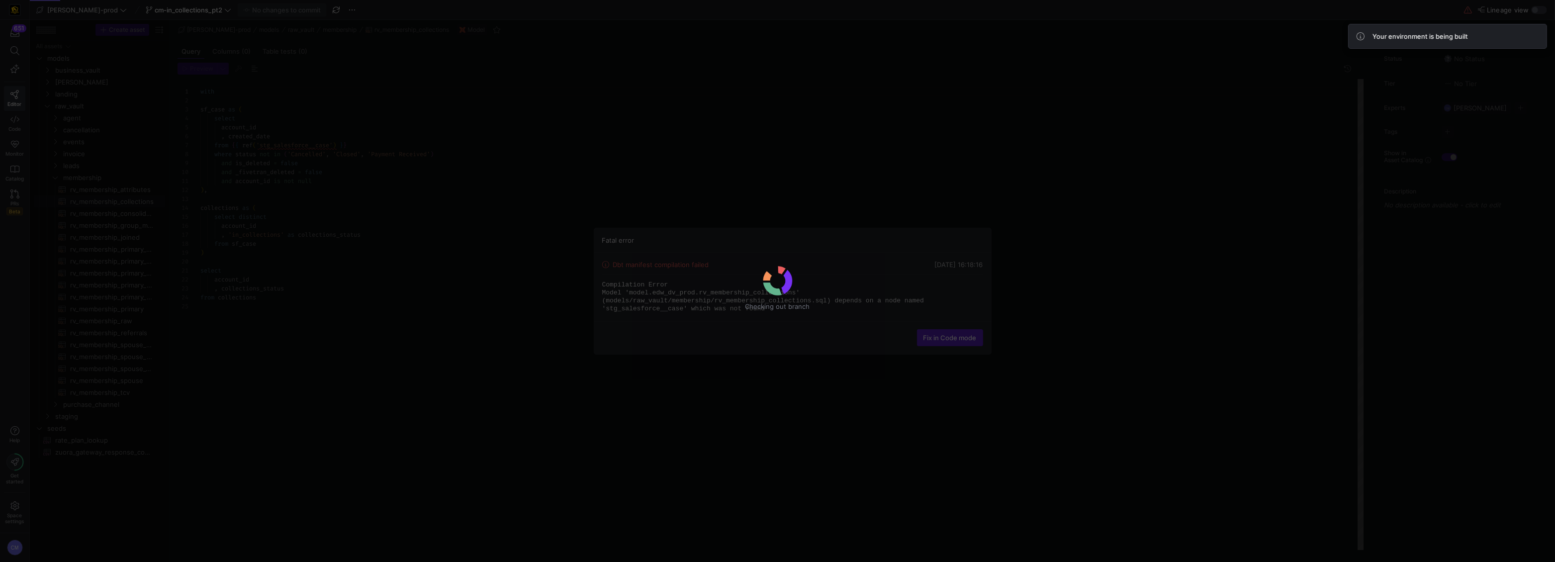
scroll to position [90, 0]
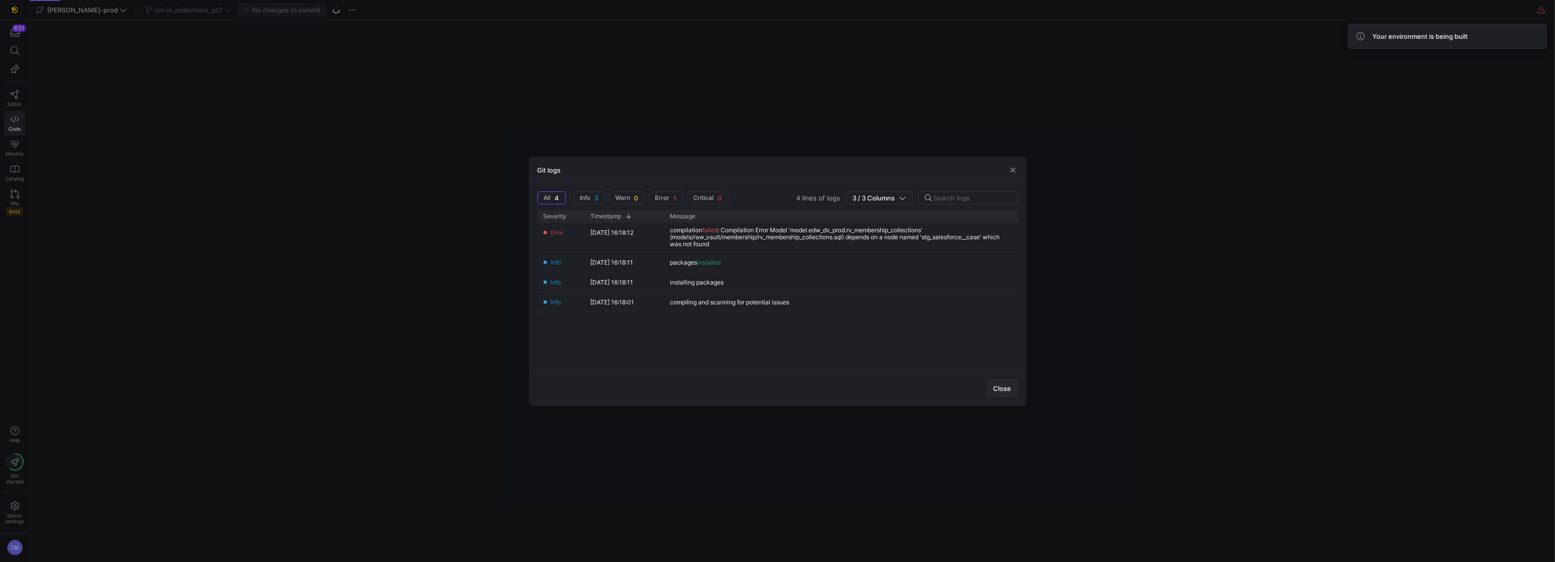
click at [683, 349] on span "button" at bounding box center [1003, 388] width 30 height 16
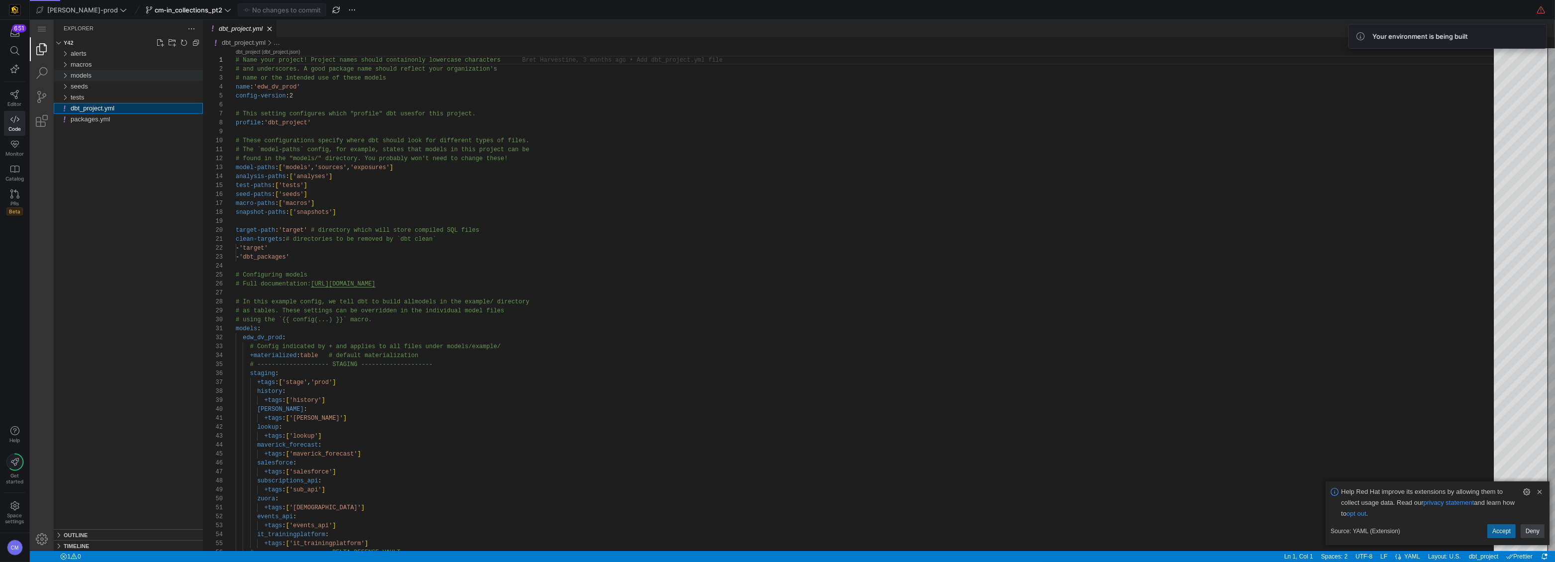
click at [113, 75] on div "models" at bounding box center [137, 75] width 132 height 11
click at [114, 119] on div "raw_vault" at bounding box center [139, 119] width 128 height 11
click at [122, 187] on div "membership" at bounding box center [141, 185] width 124 height 11
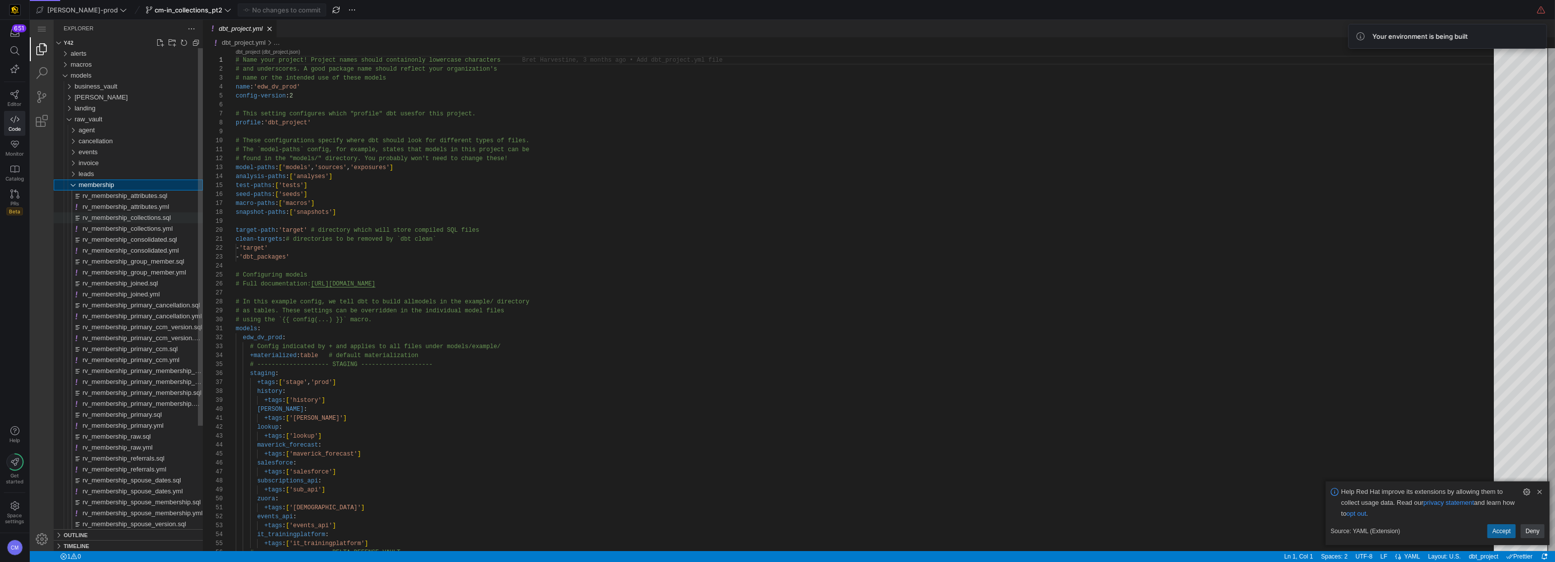
click at [153, 218] on span "rv_membership_collections.sql" at bounding box center [127, 217] width 89 height 7
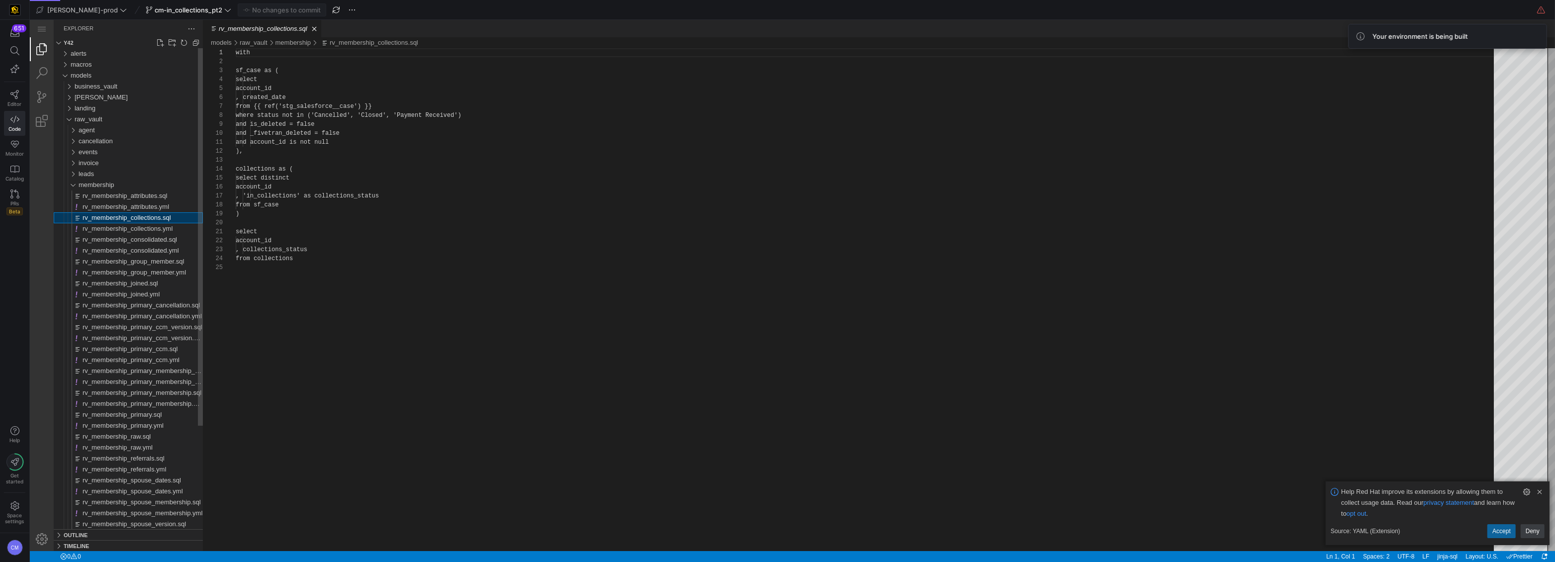
scroll to position [90, 0]
type textarea "select account_id , collections_status from collections"
click at [375, 228] on div "with sf_case as ( select account_id , created_date from {{ ref ( 'stg_salesforc…" at bounding box center [868, 407] width 1265 height 718
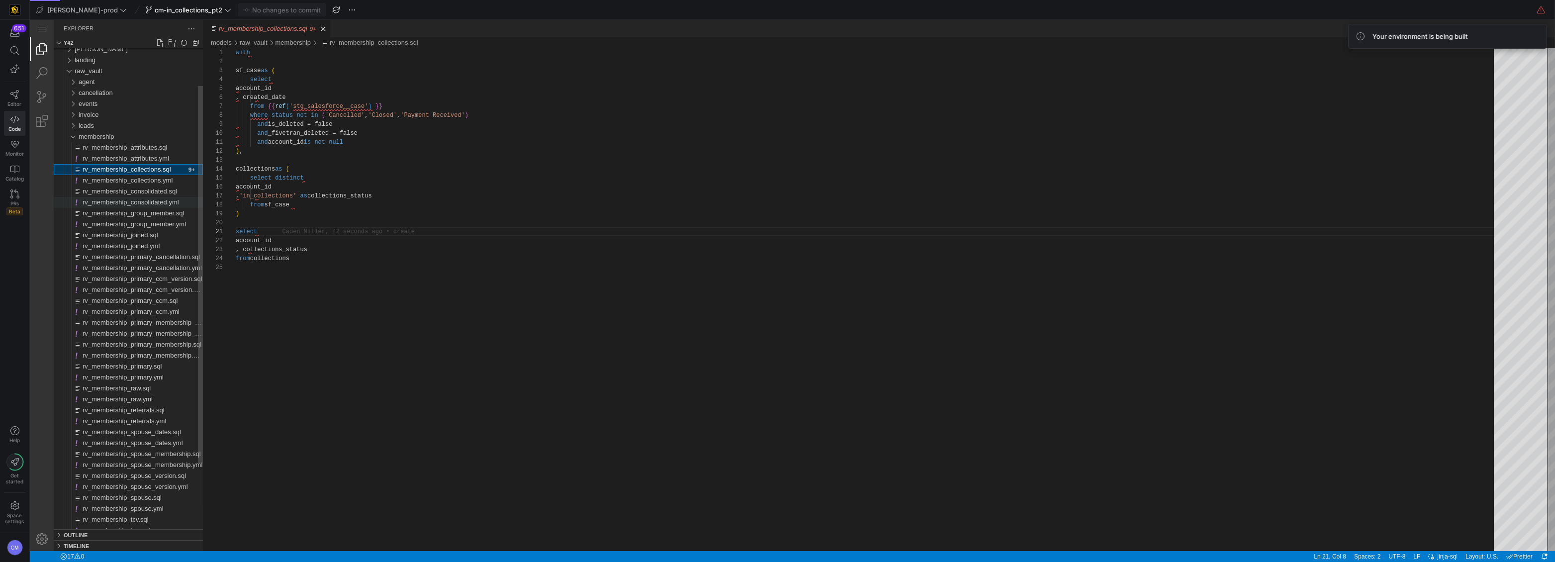
drag, startPoint x: 175, startPoint y: 228, endPoint x: 168, endPoint y: 205, distance: 23.8
click at [175, 228] on div "rv_membership_group_member.yml" at bounding box center [143, 224] width 120 height 11
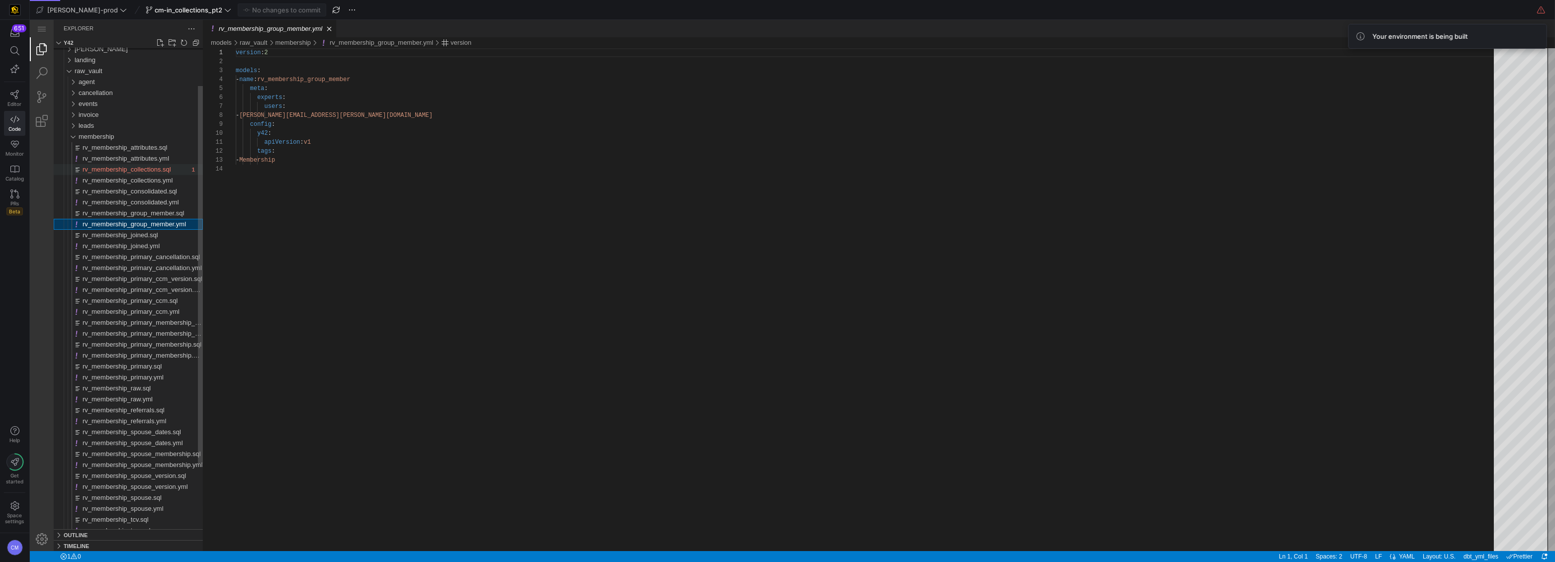
scroll to position [90, 0]
click at [159, 176] on div "rv_membership_collections.yml" at bounding box center [143, 180] width 120 height 11
click at [165, 173] on span "rv_membership_collections.sql" at bounding box center [127, 169] width 89 height 7
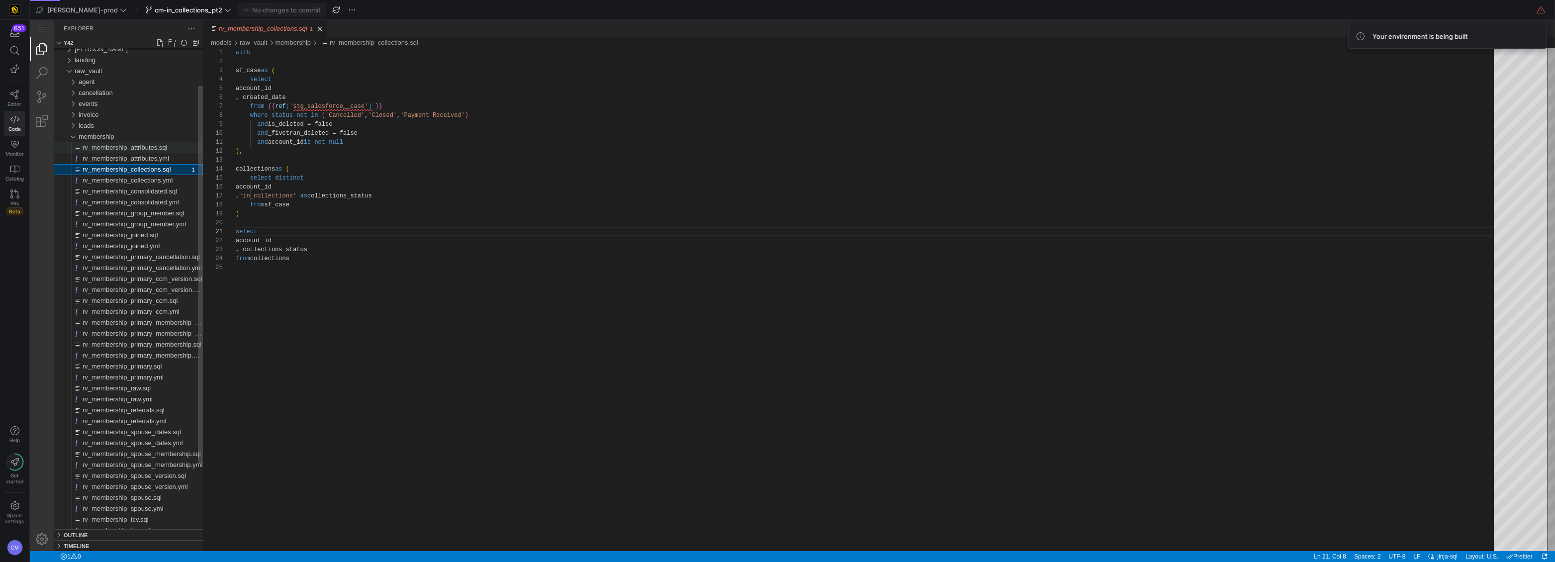
scroll to position [35, 25]
click at [15, 101] on span "Editor" at bounding box center [15, 104] width 14 height 6
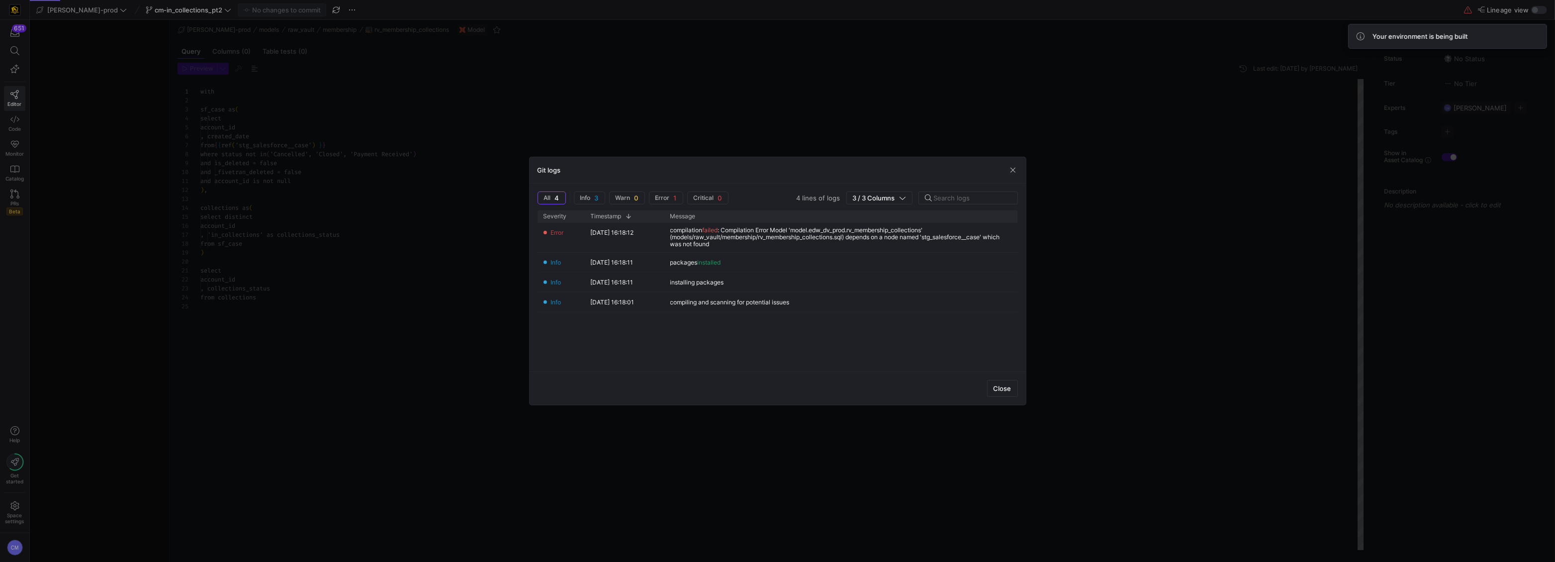
scroll to position [90, 0]
click at [683, 349] on span "Close" at bounding box center [1003, 388] width 18 height 8
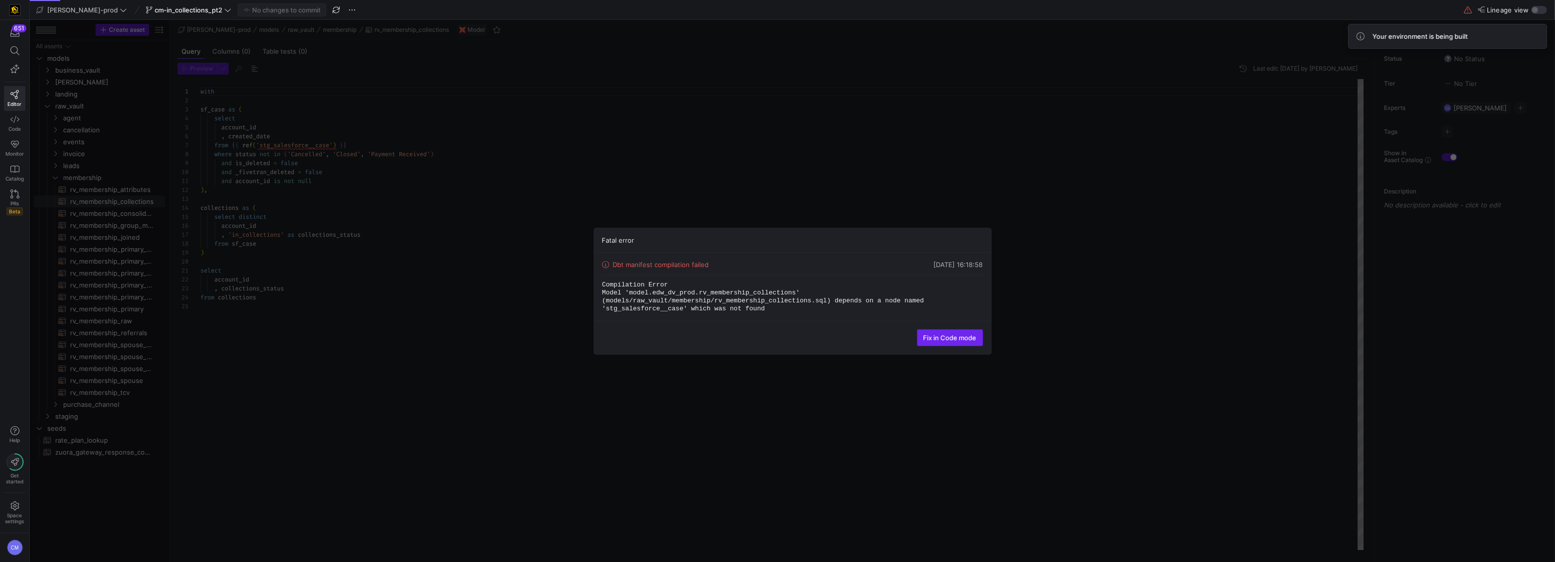
click at [683, 340] on span "Fix in Code mode" at bounding box center [949, 338] width 53 height 8
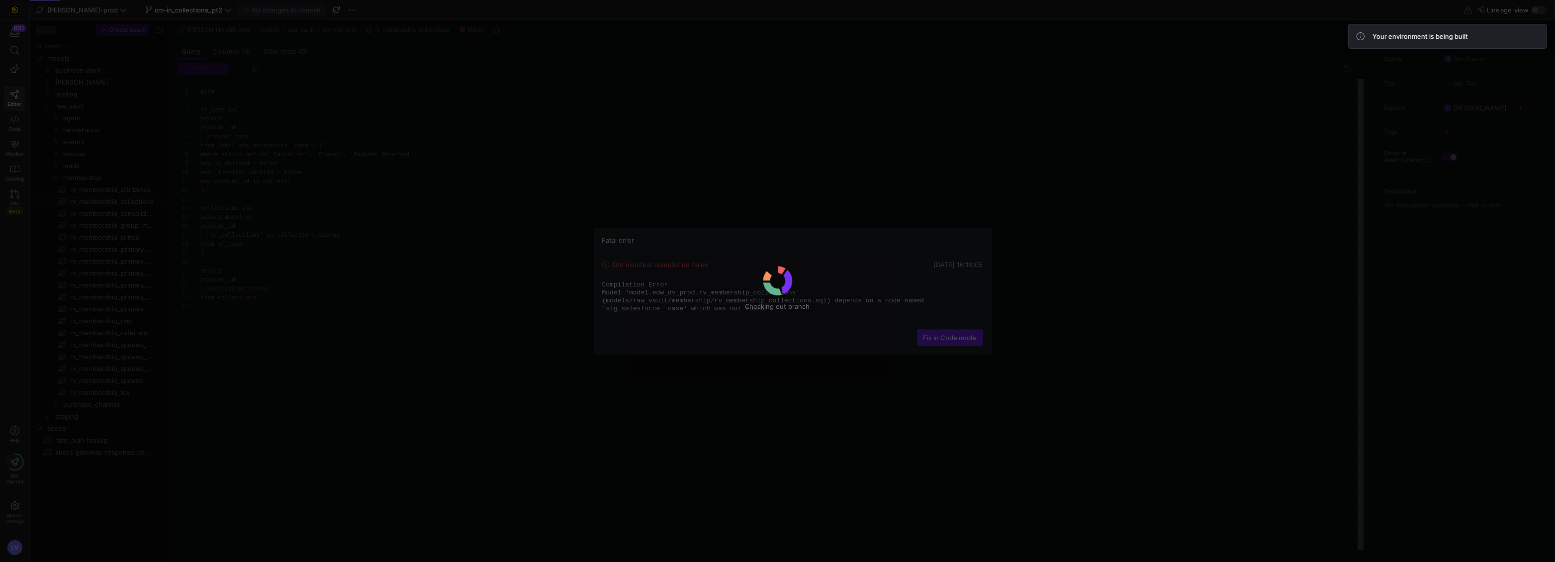
scroll to position [90, 0]
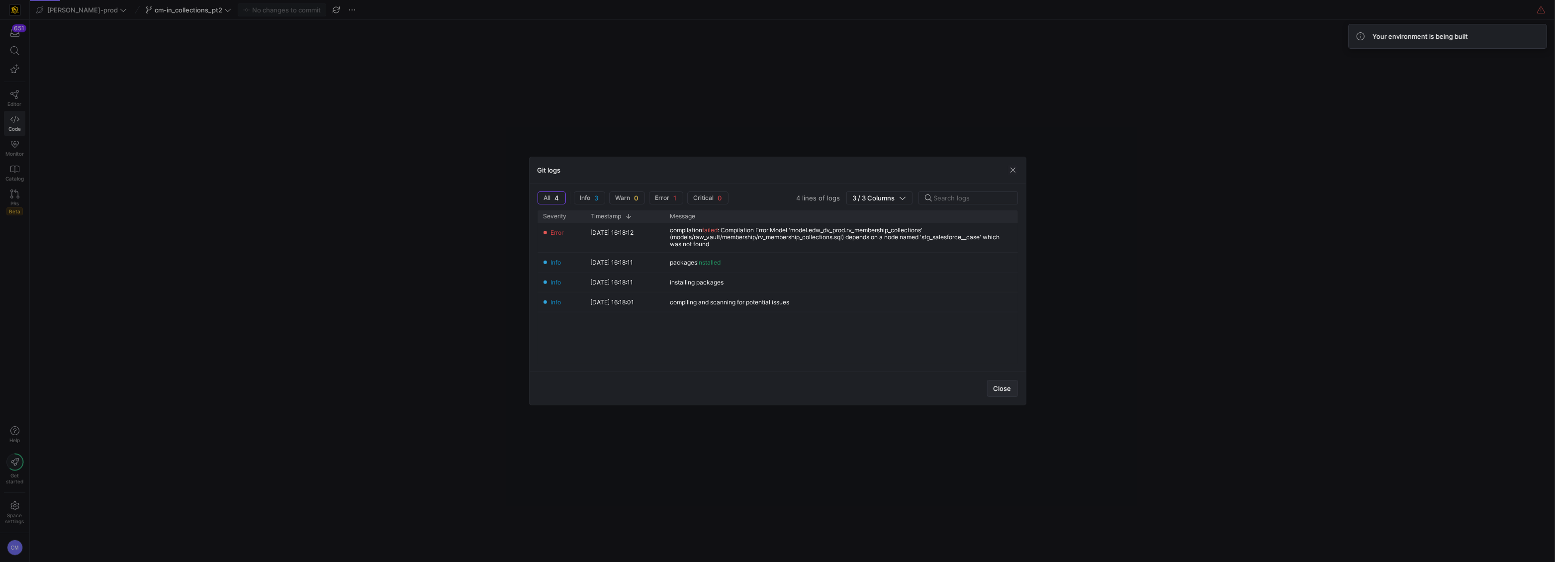
click at [683, 349] on span "Close" at bounding box center [1003, 388] width 18 height 8
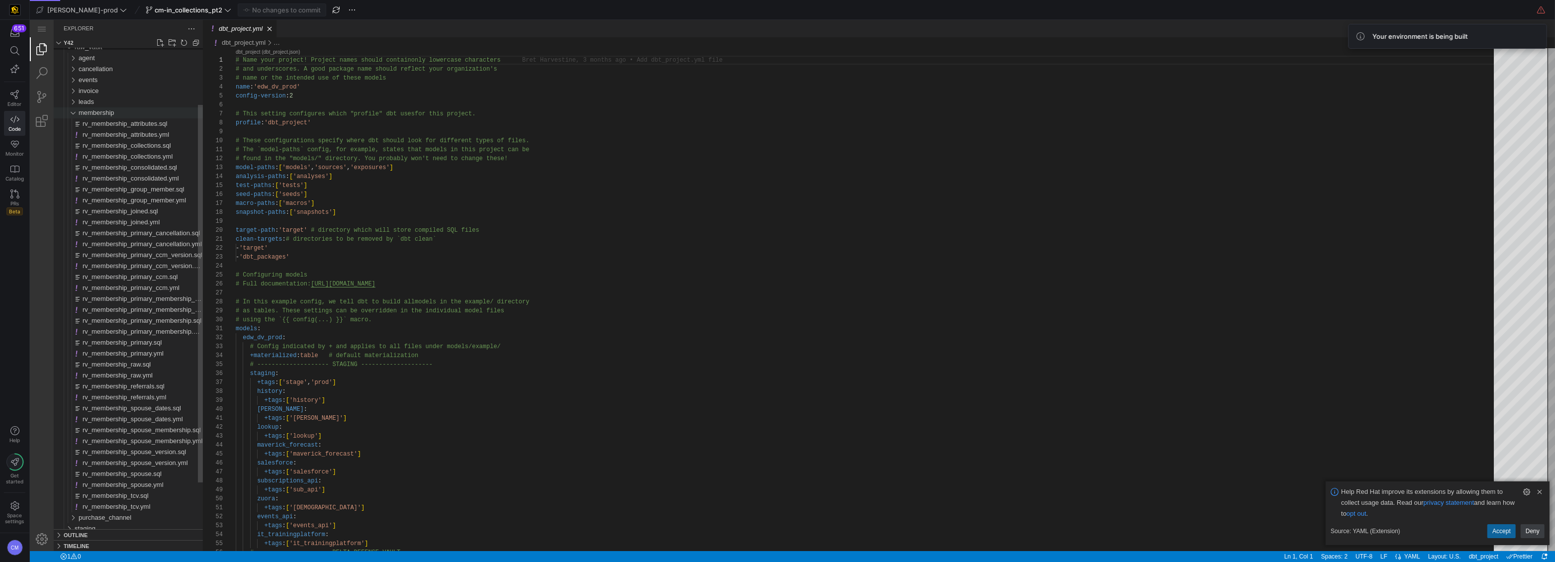
click at [111, 115] on span "membership" at bounding box center [97, 112] width 36 height 7
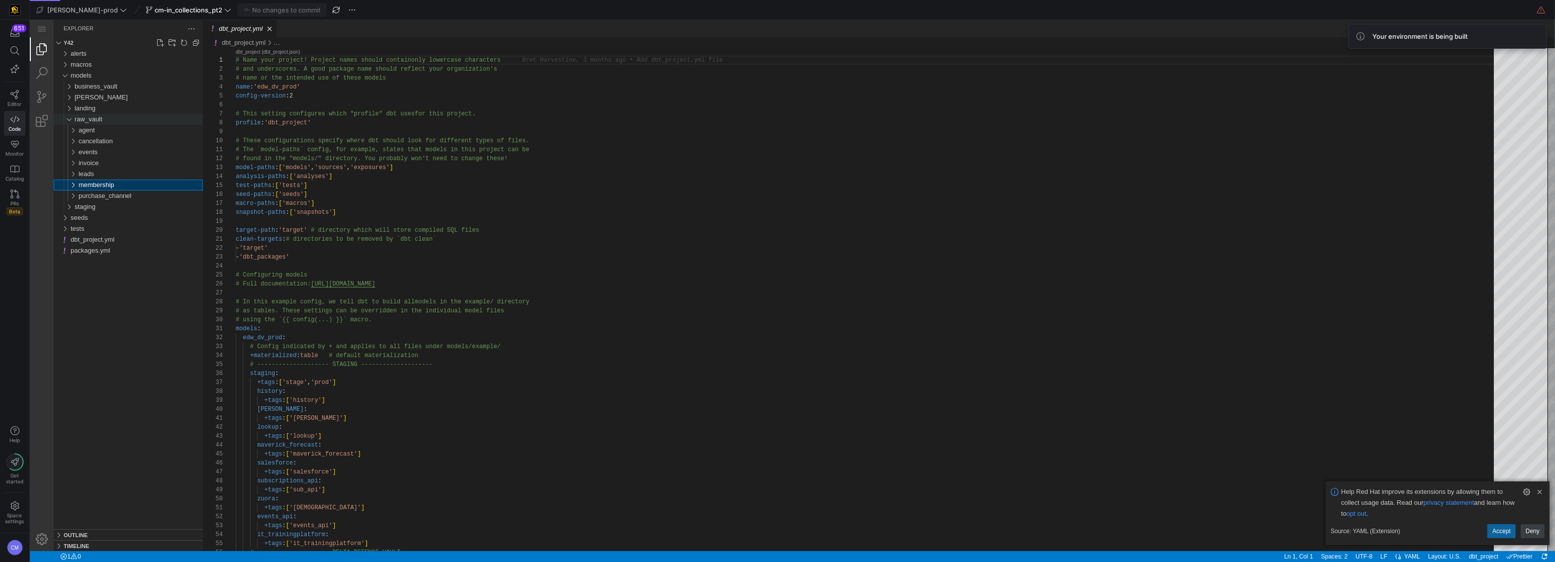
click at [112, 122] on div "raw_vault" at bounding box center [139, 119] width 128 height 11
click at [111, 133] on div "staging" at bounding box center [139, 130] width 128 height 11
click at [119, 208] on div "salesforce" at bounding box center [141, 206] width 124 height 11
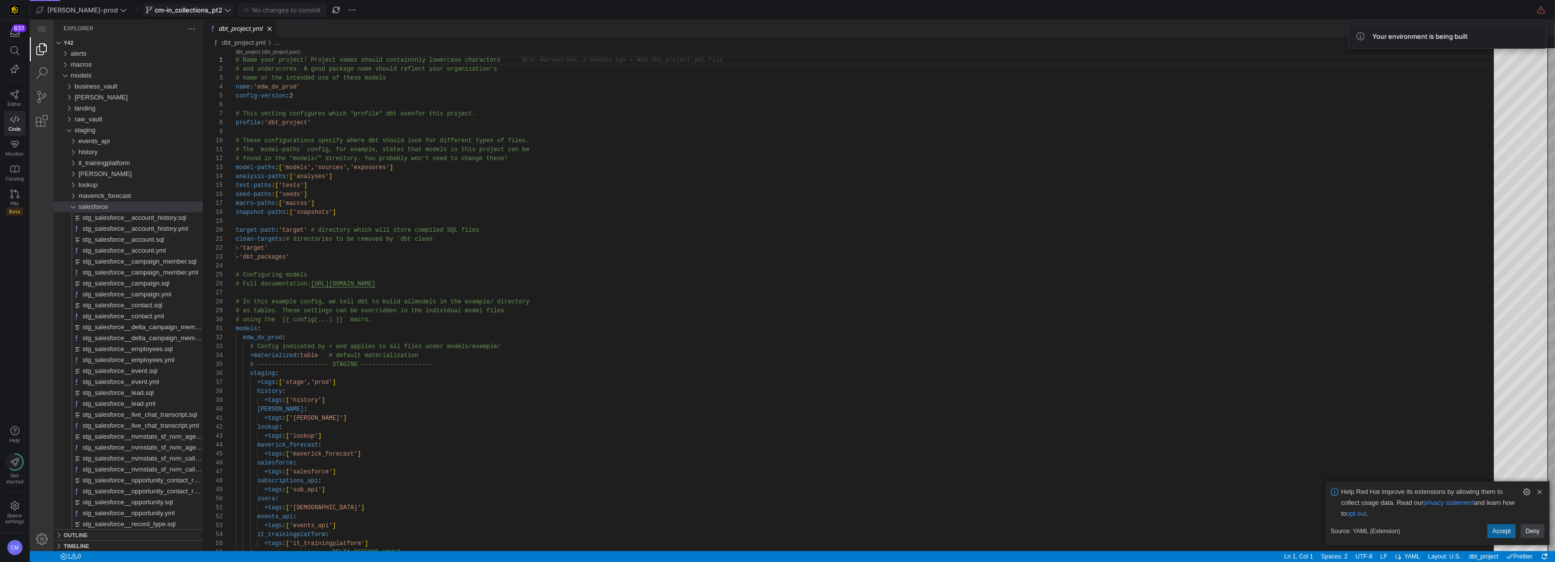
click at [169, 6] on span "cm-in_collections_pt2" at bounding box center [189, 10] width 68 height 8
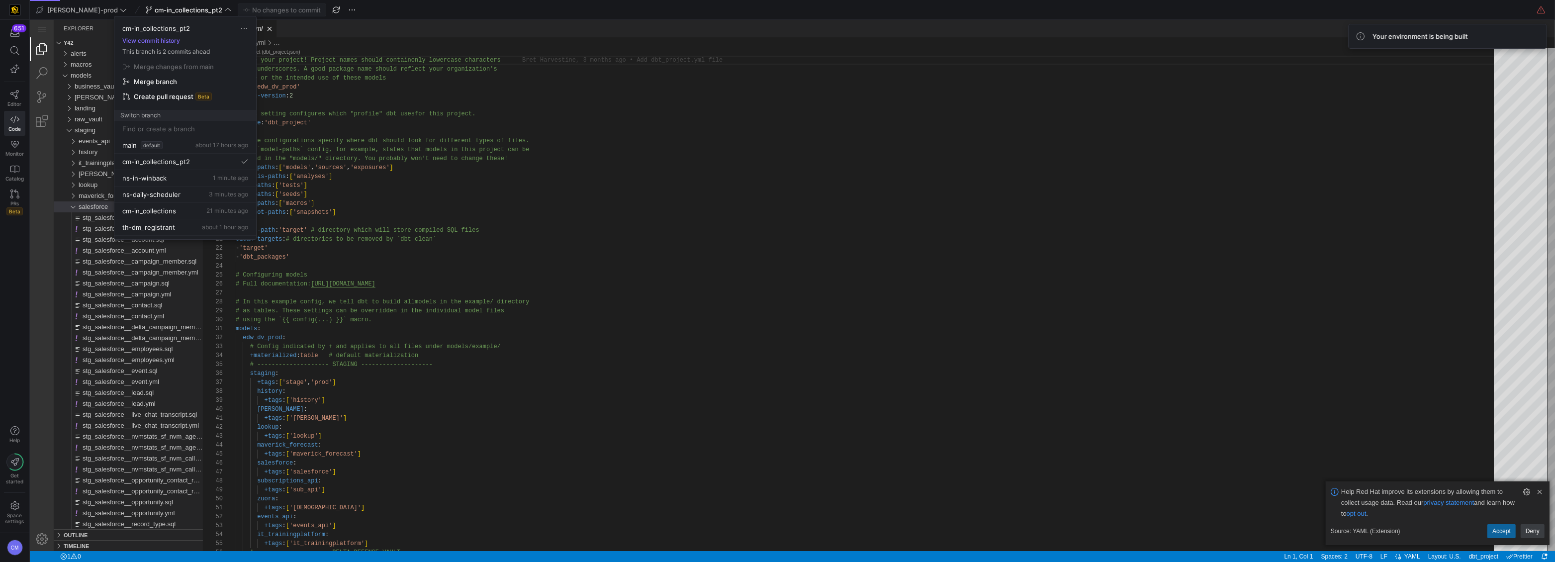
click at [476, 217] on div at bounding box center [777, 281] width 1555 height 562
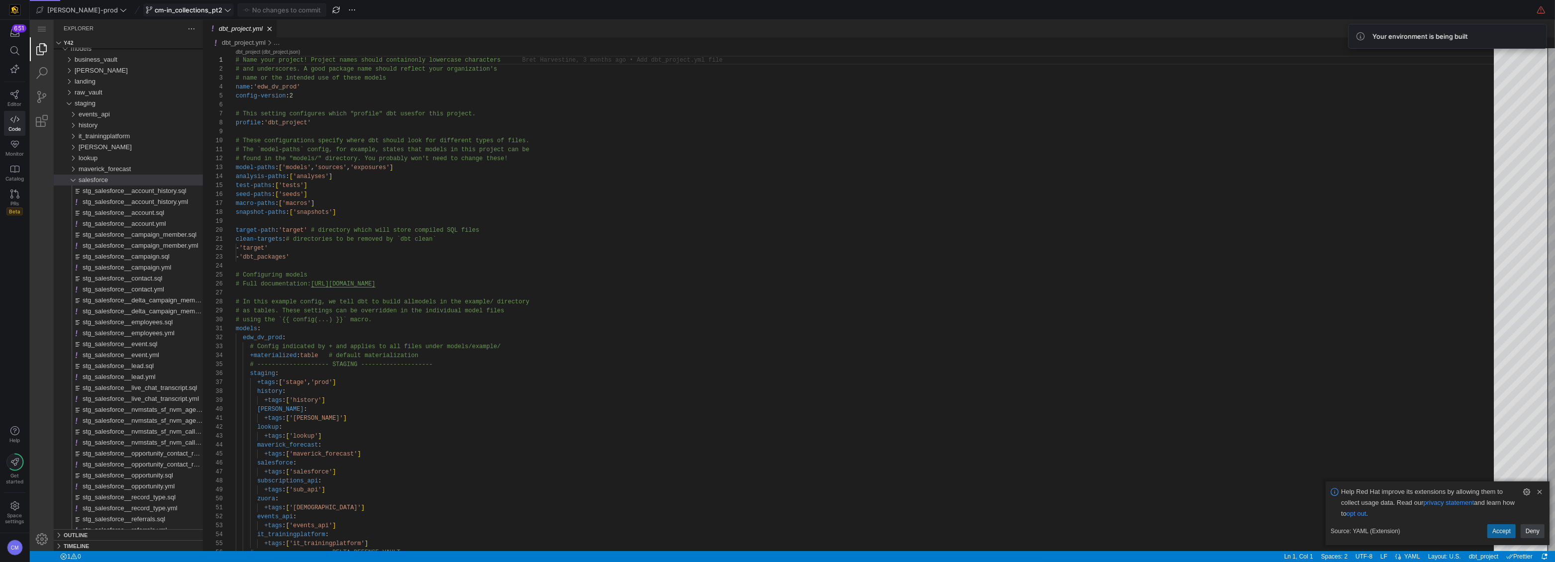
click at [193, 7] on span "cm-in_collections_pt2" at bounding box center [189, 10] width 86 height 8
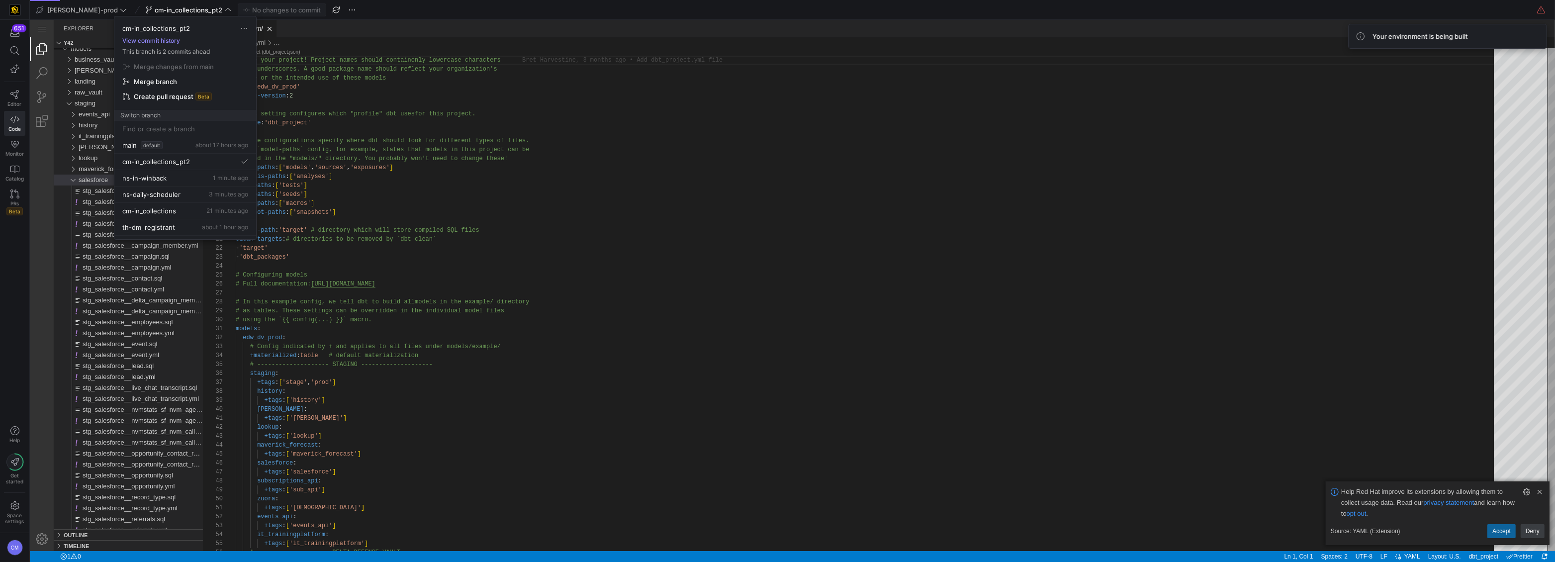
click at [165, 43] on button "View commit history" at bounding box center [151, 40] width 74 height 7
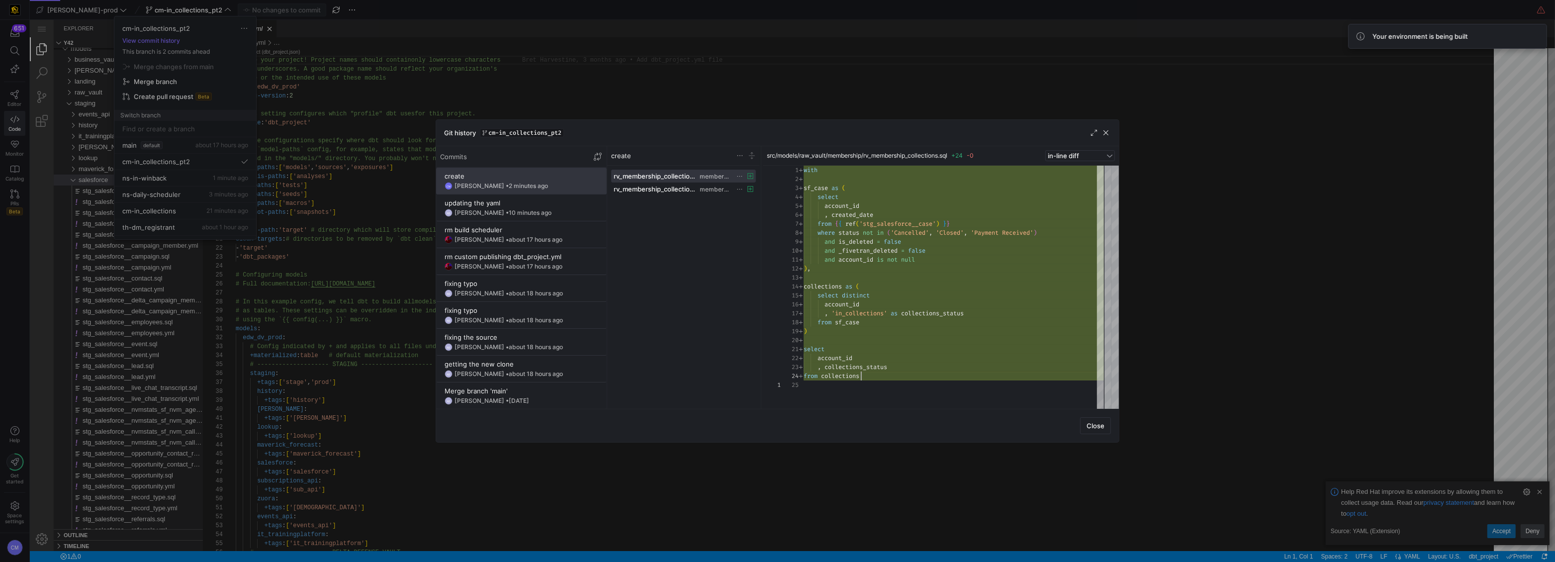
scroll to position [63, 29]
type textarea "with sf_case as ( select account_id , created_date from {{ ref('stg_salesforce_…"
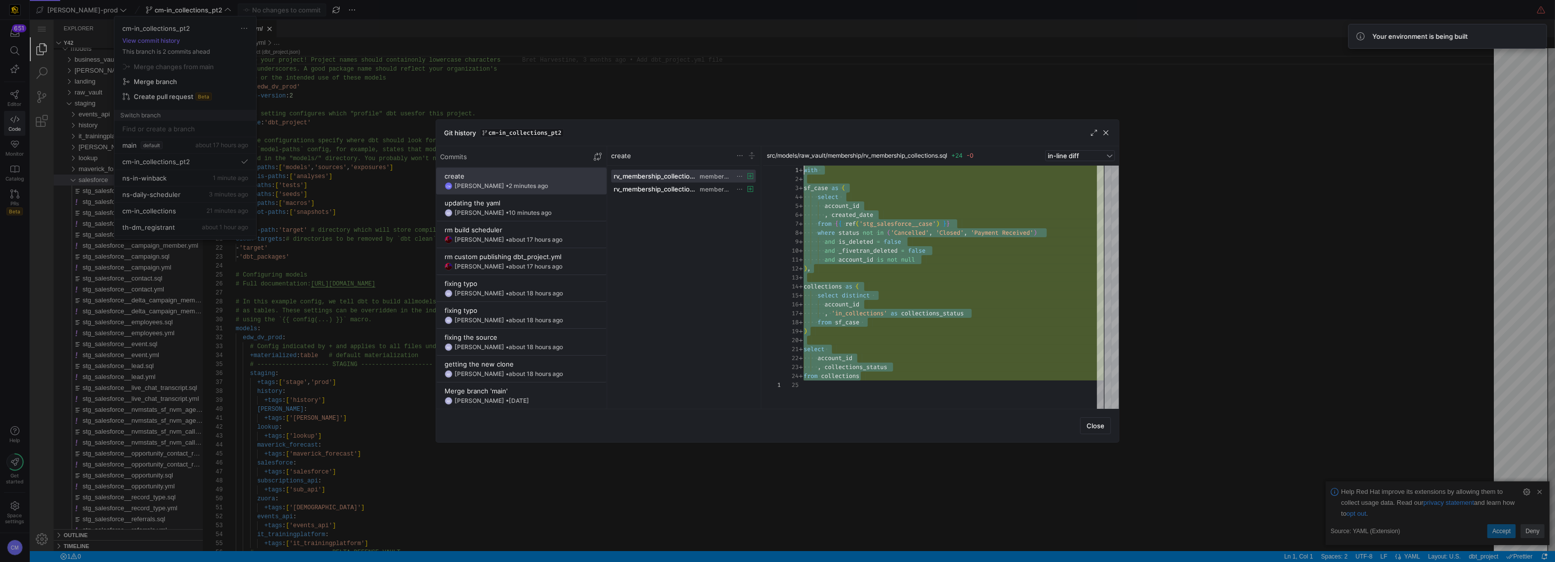
scroll to position [0, 0]
drag, startPoint x: 868, startPoint y: 378, endPoint x: 764, endPoint y: 169, distance: 233.7
click at [683, 169] on div "1 1 2 3 4 5 6 7 8 9 10 11 12 13 14 15 16 17 18 19 20 21 22 23 24 25 with sf_cas…" at bounding box center [941, 287] width 356 height 243
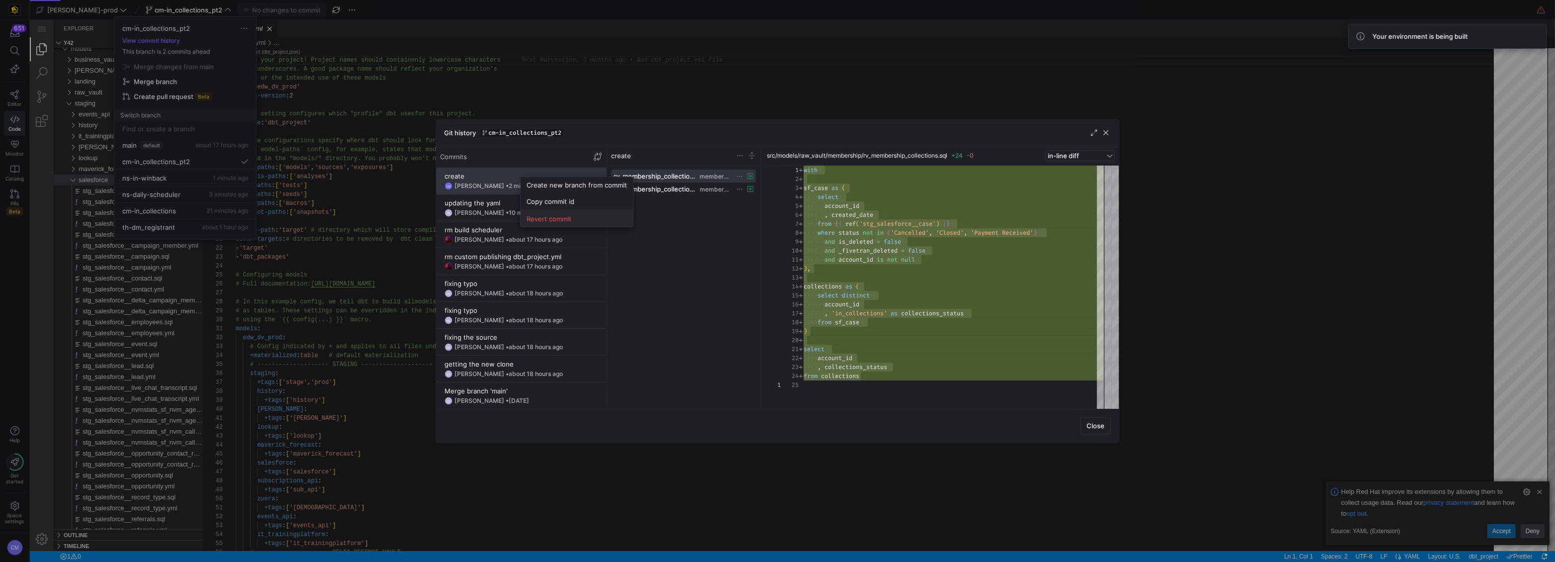
click at [556, 219] on span "Revert commit" at bounding box center [577, 219] width 100 height 8
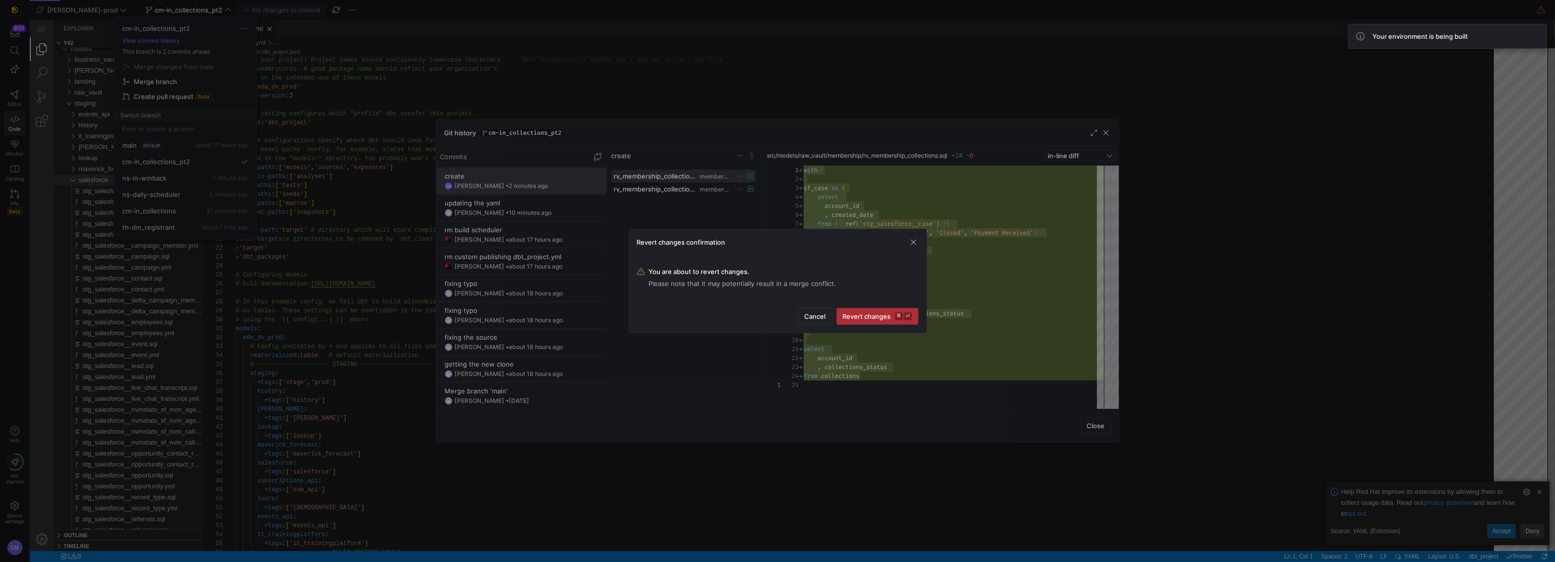
click at [683, 317] on kbd "⌘" at bounding box center [899, 316] width 8 height 8
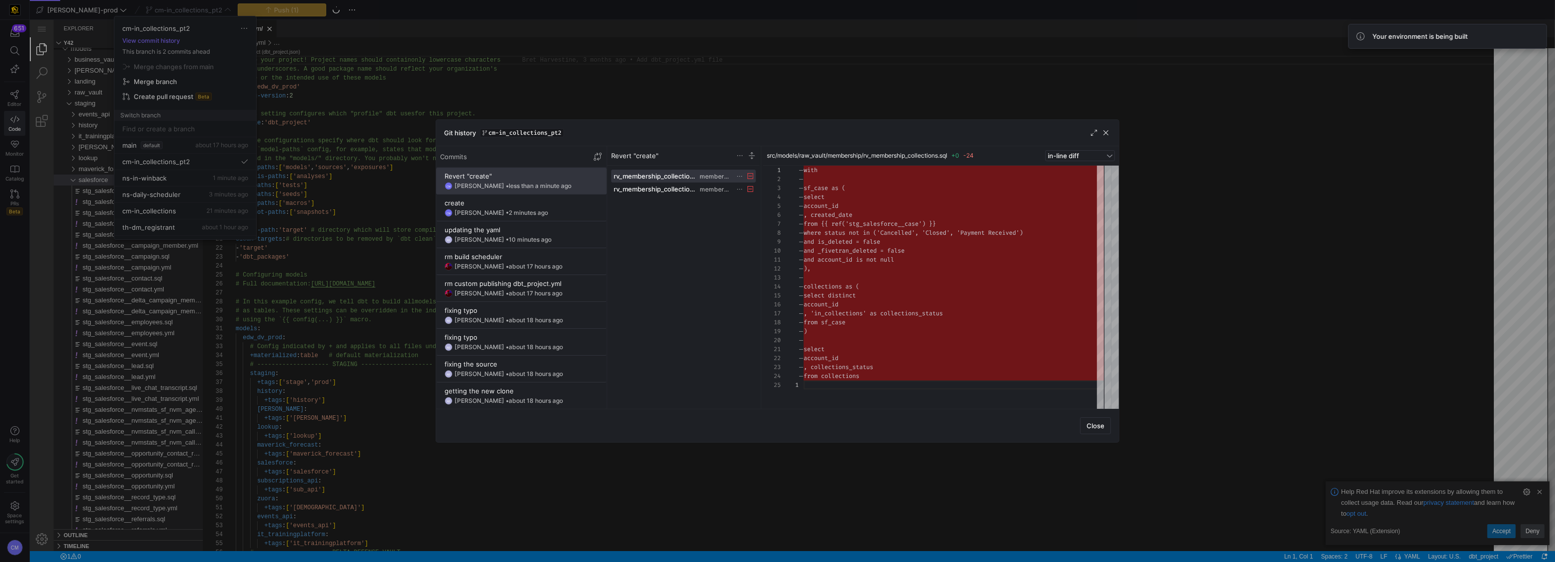
click at [545, 135] on span "cm-in_collections_pt2" at bounding box center [524, 132] width 73 height 7
click at [506, 111] on div at bounding box center [777, 281] width 1555 height 562
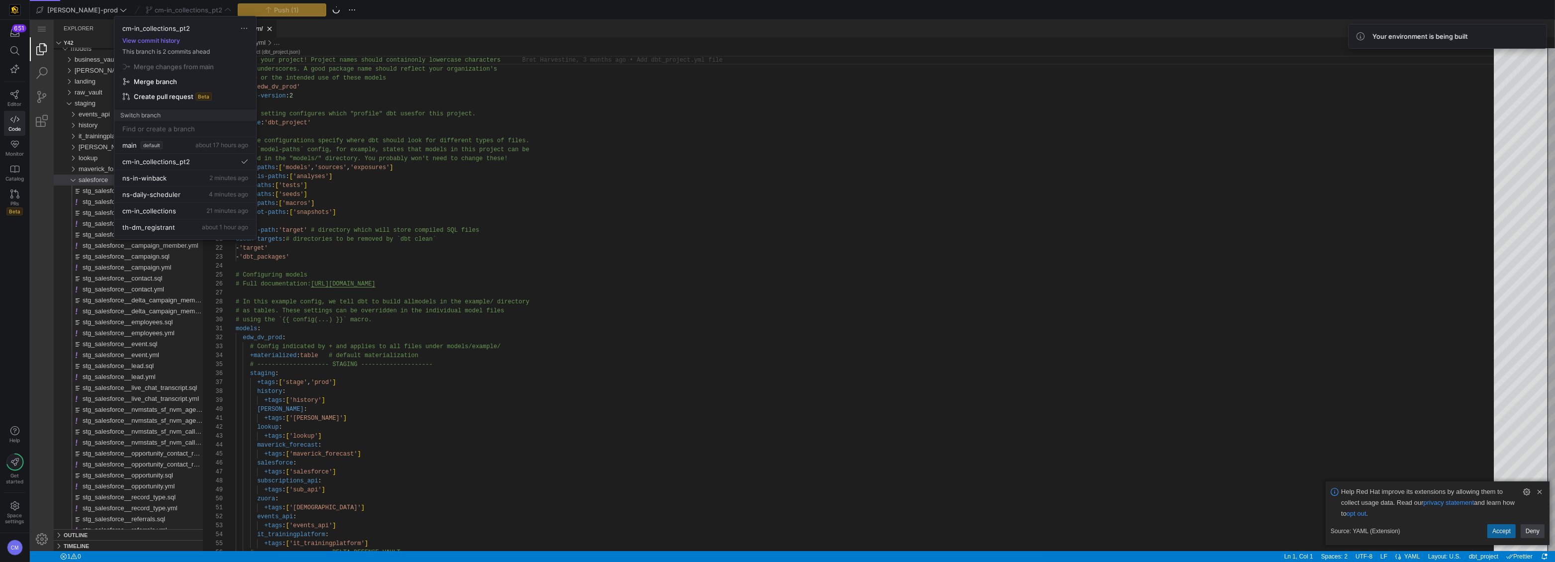
click at [500, 103] on div at bounding box center [777, 281] width 1555 height 562
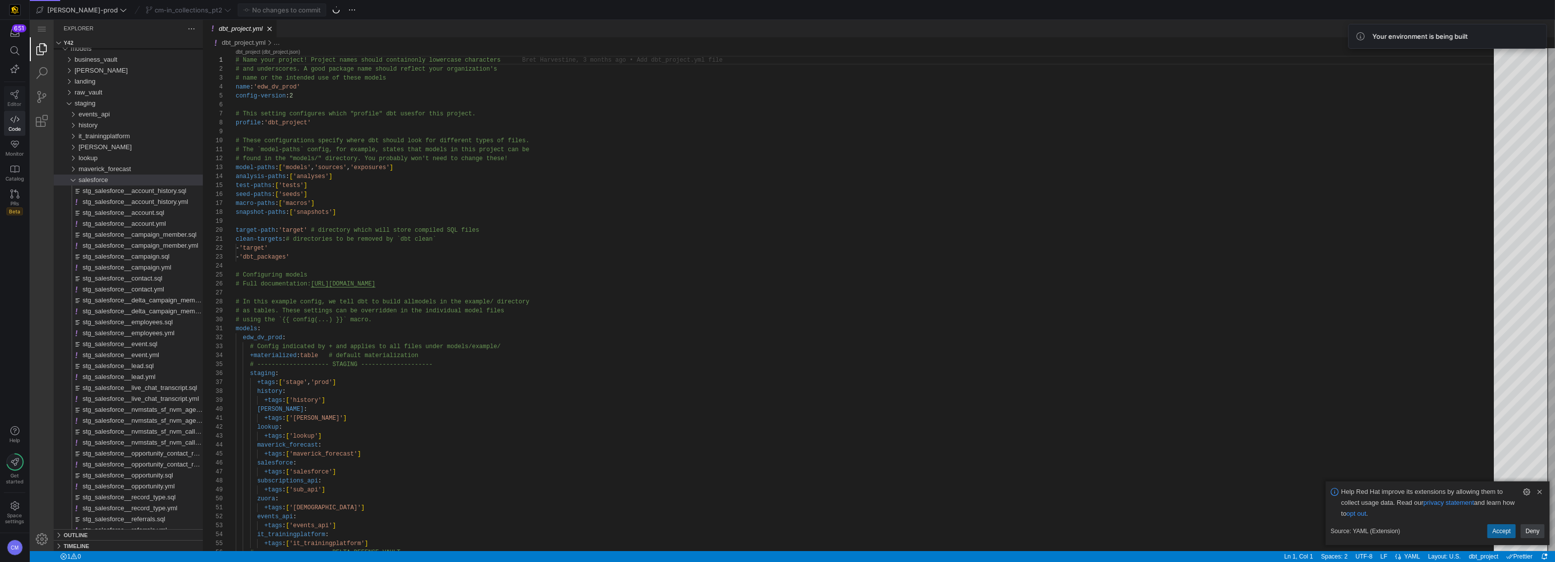
click at [18, 101] on span "Editor" at bounding box center [15, 104] width 14 height 6
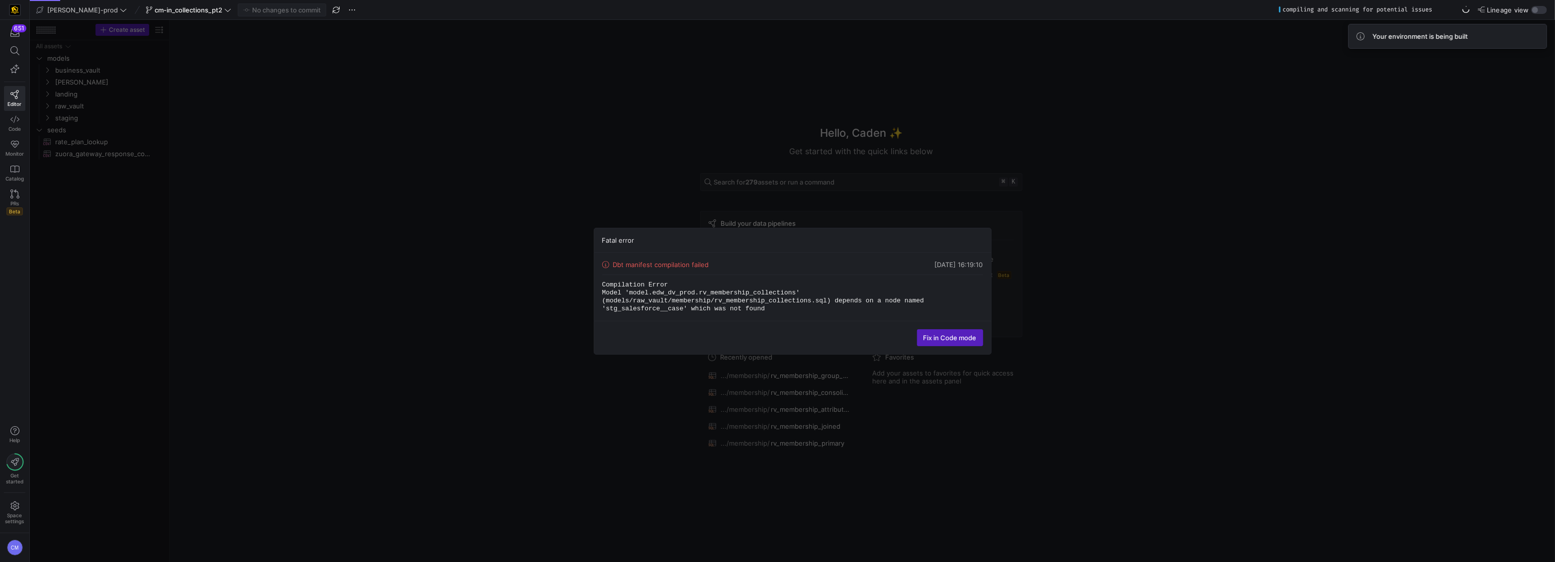
click at [683, 265] on div "Fatal error Dbt manifest compilation failed 04/09/25, 16:19:10 Compilation Erro…" at bounding box center [792, 291] width 1525 height 542
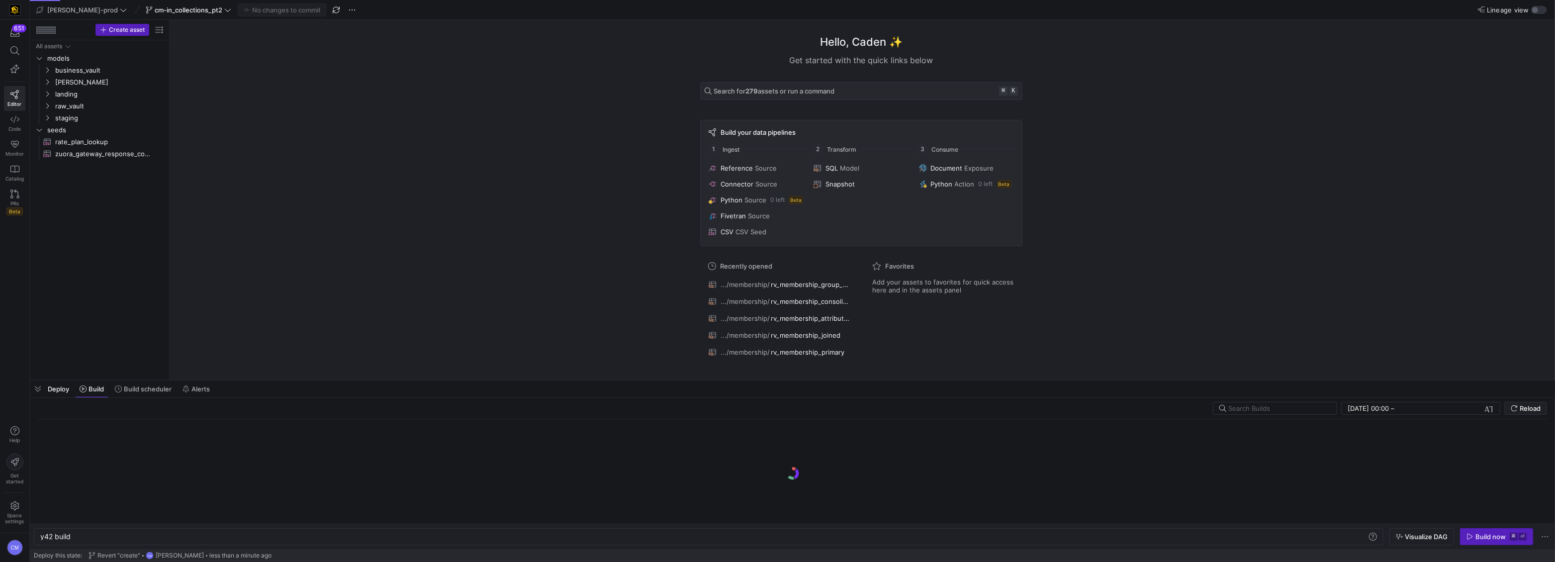
scroll to position [0, 30]
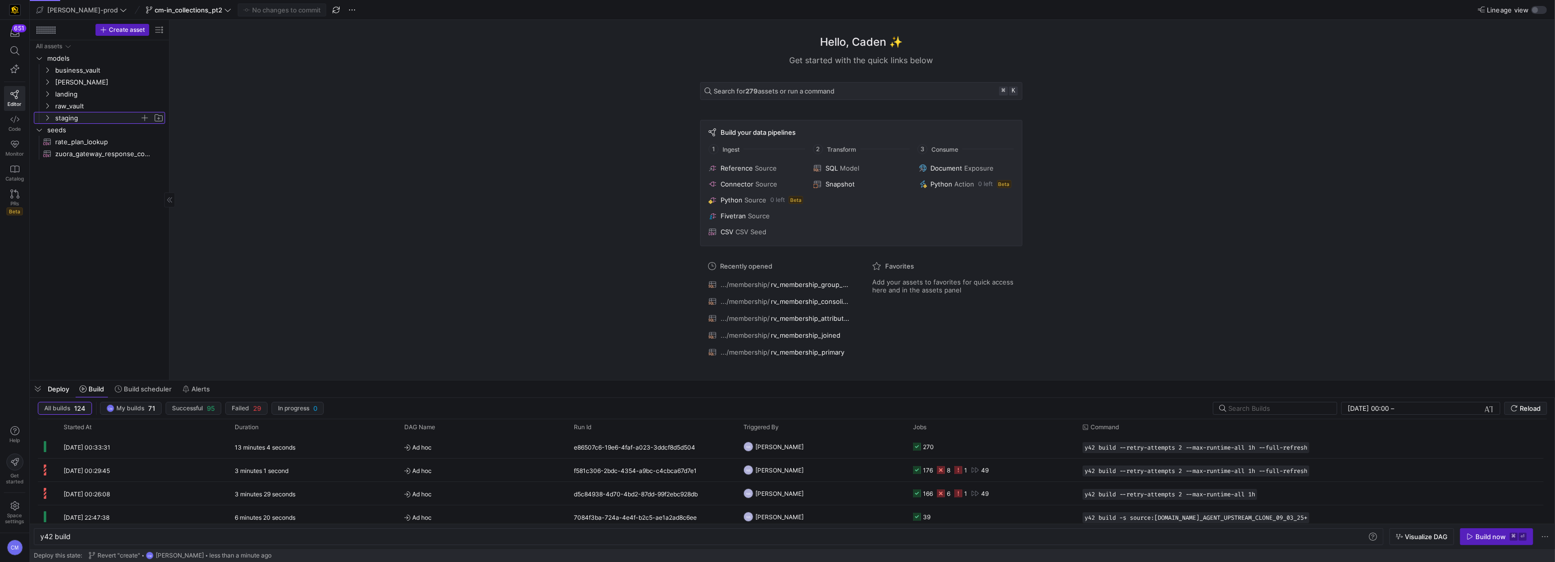
click at [73, 117] on span "staging" at bounding box center [97, 117] width 85 height 11
click at [90, 201] on span "salesforce" at bounding box center [101, 201] width 77 height 11
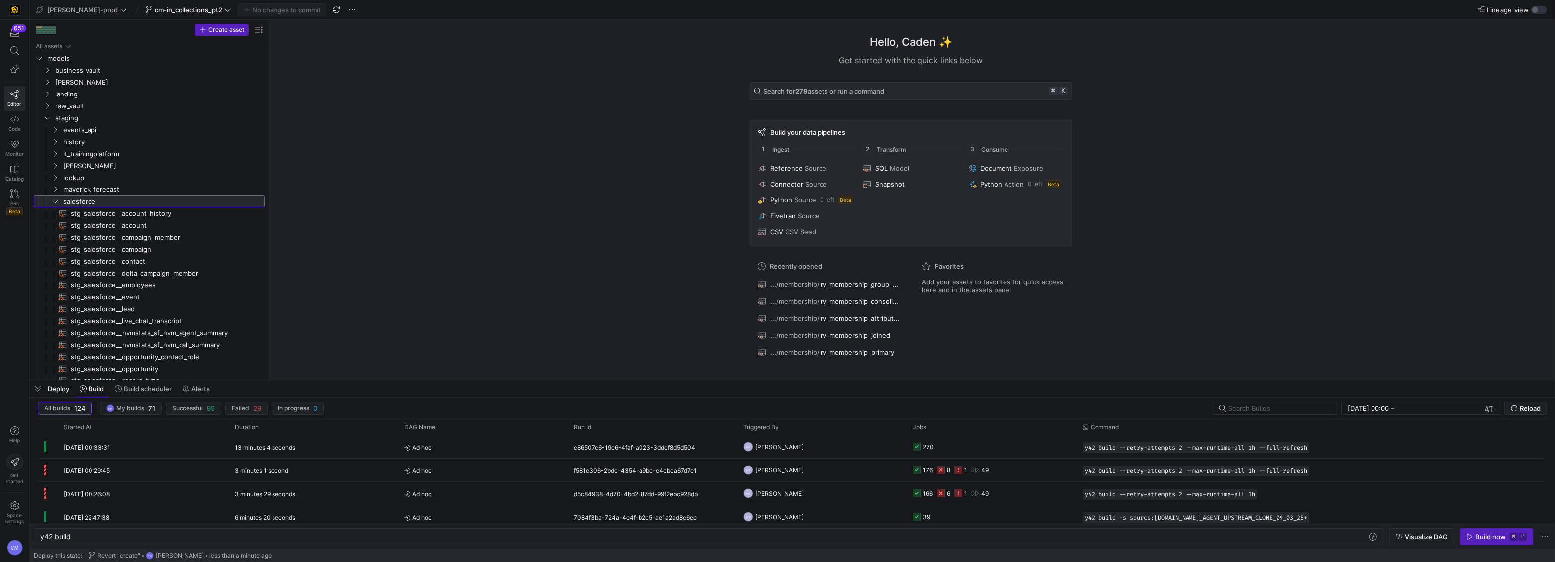
drag, startPoint x: 169, startPoint y: 232, endPoint x: 258, endPoint y: 234, distance: 89.0
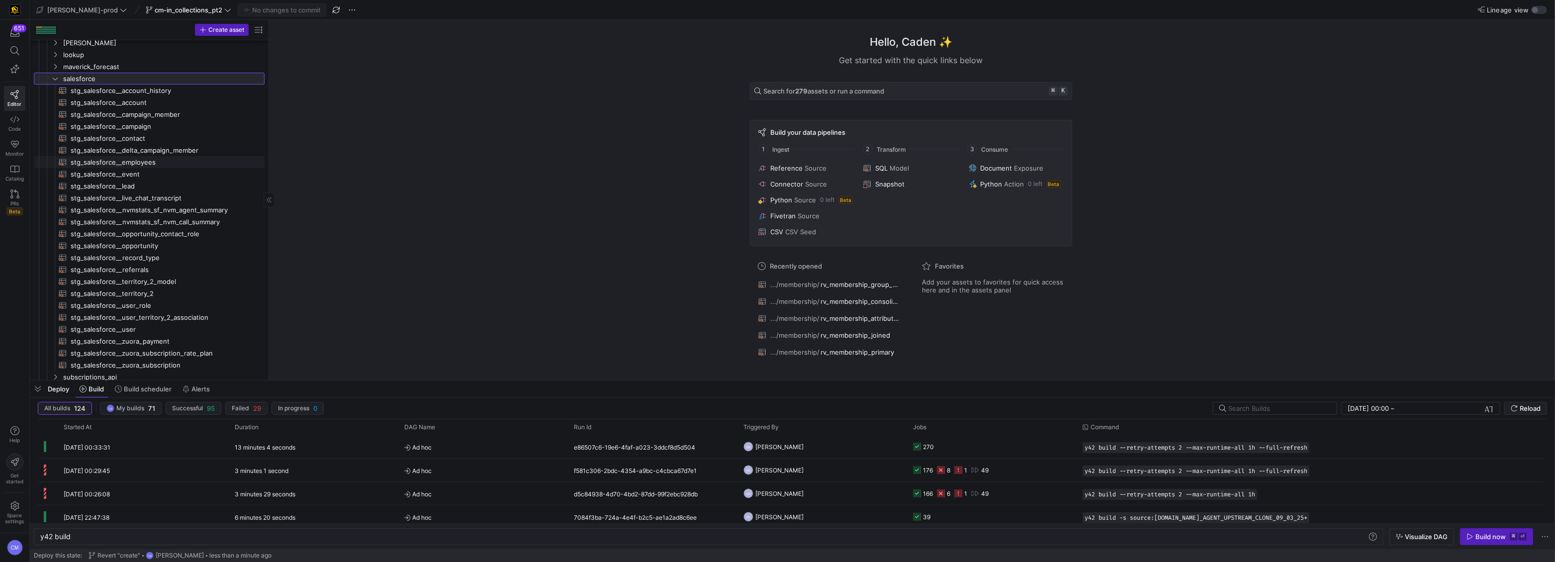
scroll to position [108, 0]
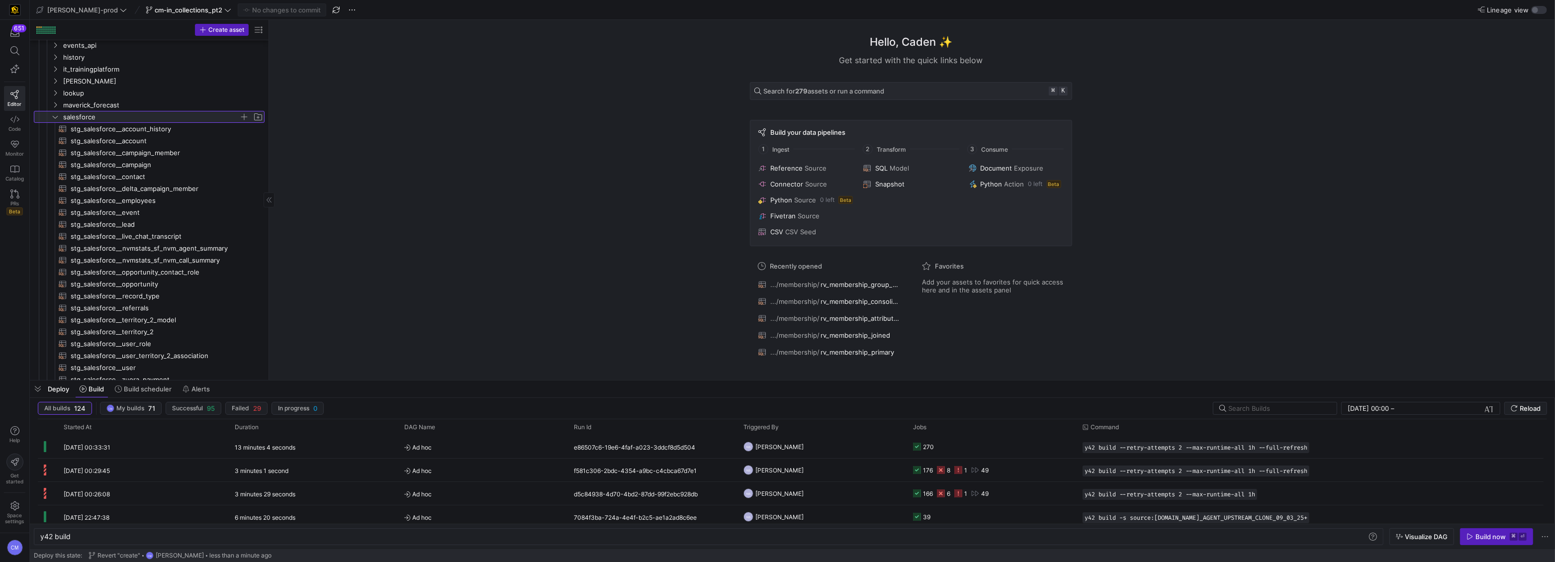
click at [245, 114] on span "button" at bounding box center [244, 117] width 10 height 10
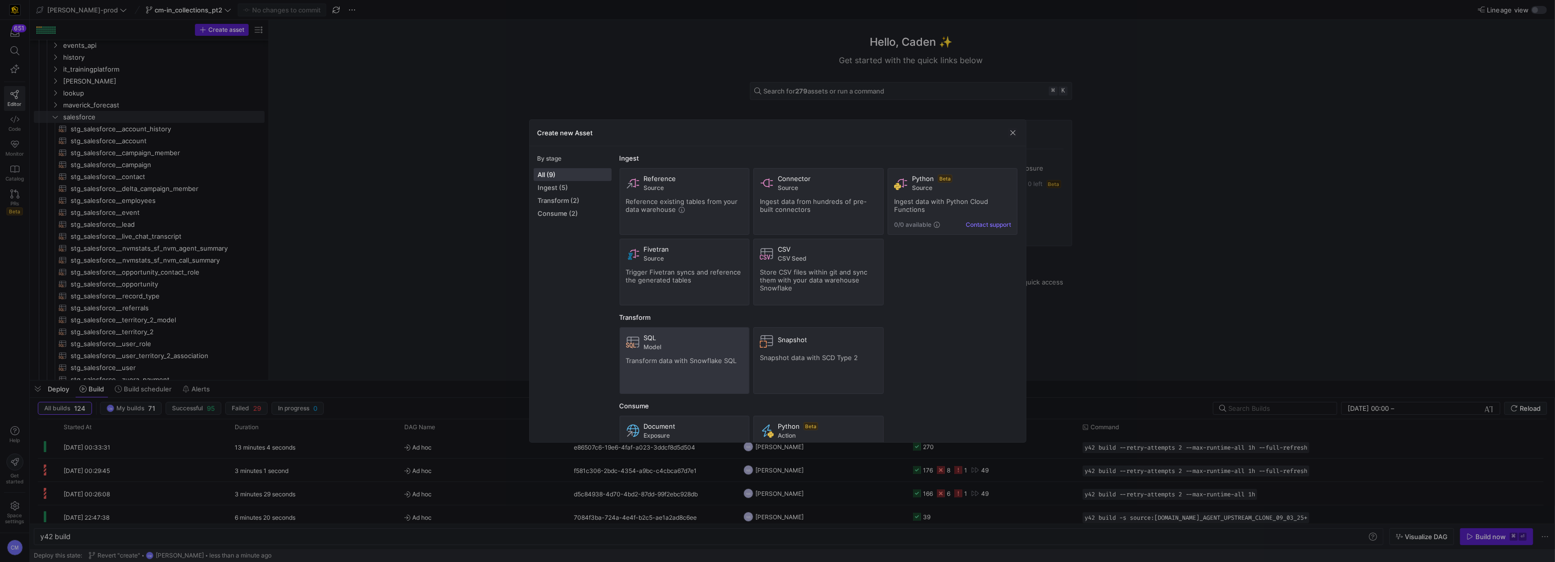
click at [673, 388] on span at bounding box center [684, 361] width 129 height 66
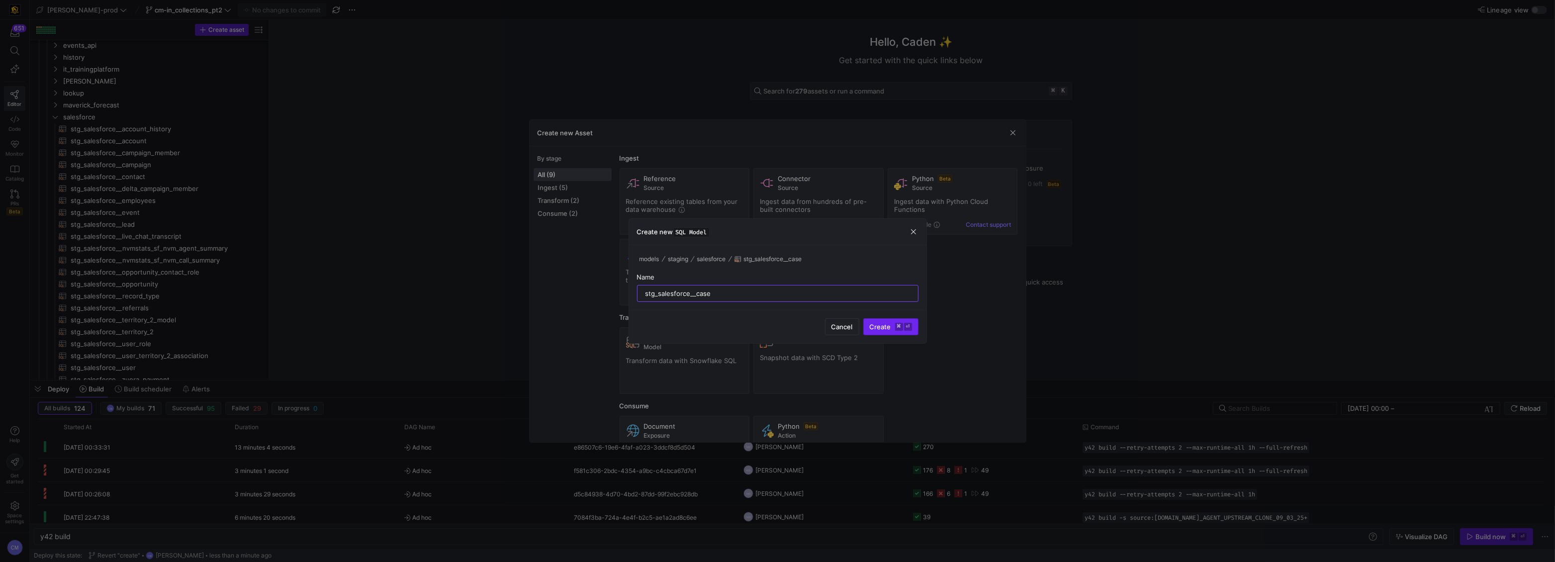
type input "stg_salesforce__case"
click at [878, 319] on span "submit" at bounding box center [891, 327] width 54 height 16
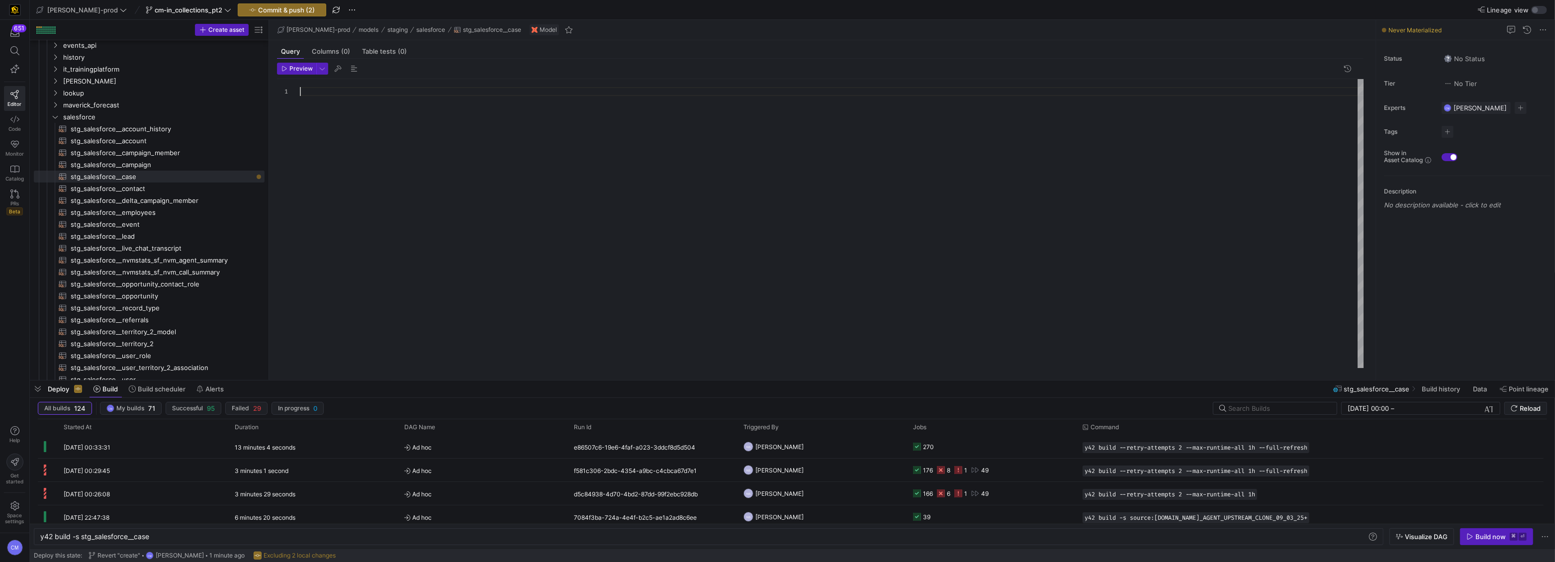
click at [394, 144] on div at bounding box center [832, 223] width 1065 height 289
click at [183, 188] on span "stg_salesforce__contact​​​​​​​​​​" at bounding box center [162, 188] width 183 height 11
type textarea "y42 build -s stg_salesforce__contact"
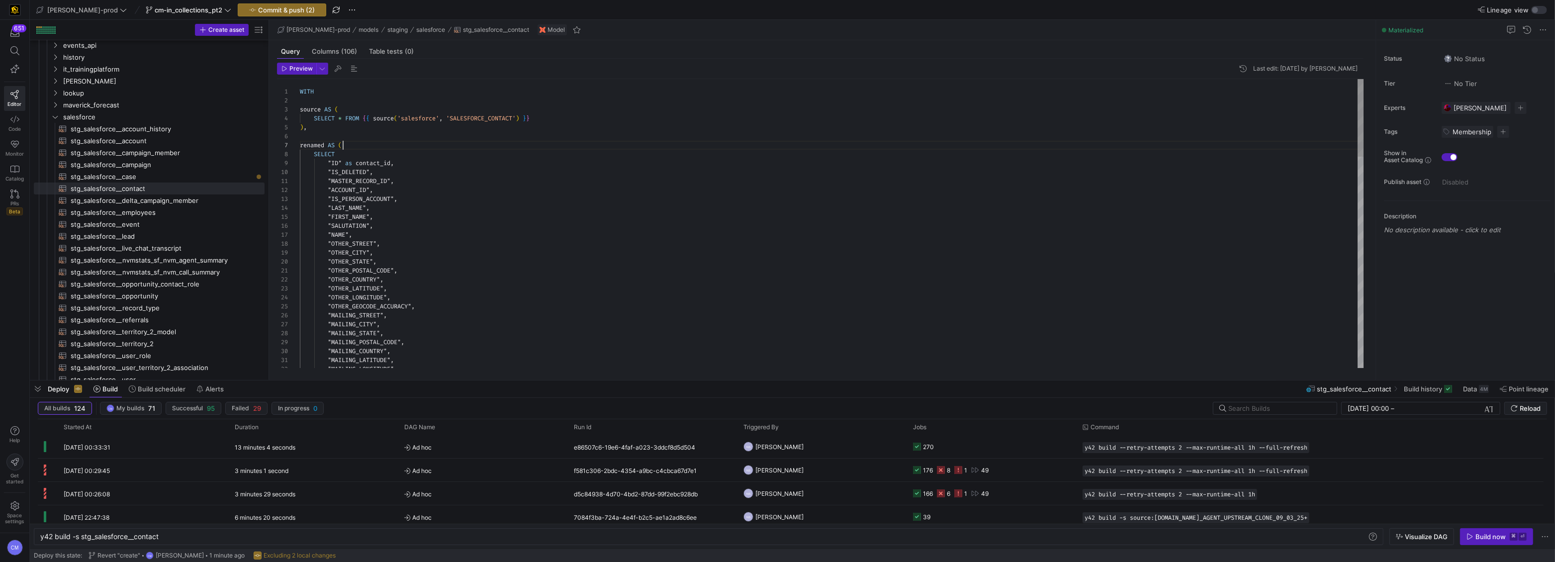
type textarea "WITH source AS ( SELECT * FROM {{ source('salesforce', 'SALESFORCE_CONTACT') }}…"
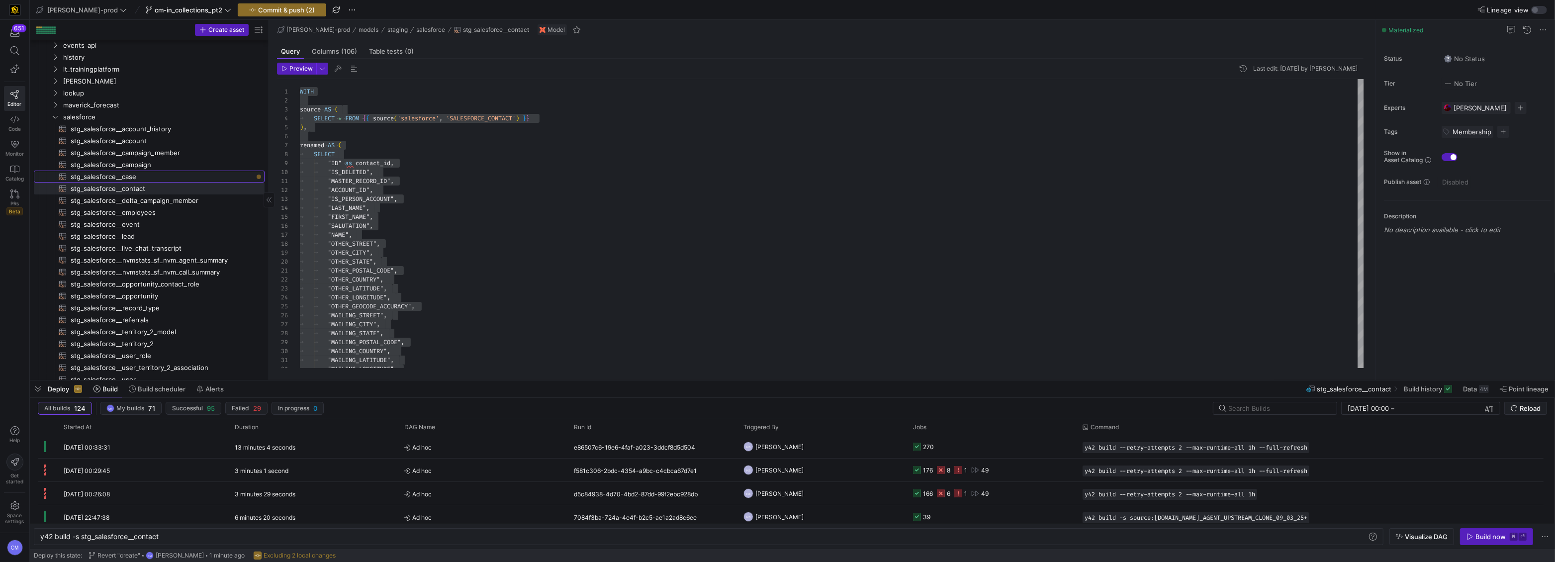
click at [168, 174] on span "stg_salesforce__case​​​​​​​​​​" at bounding box center [162, 176] width 183 height 11
type textarea "y42 build -s stg_salesforce__case"
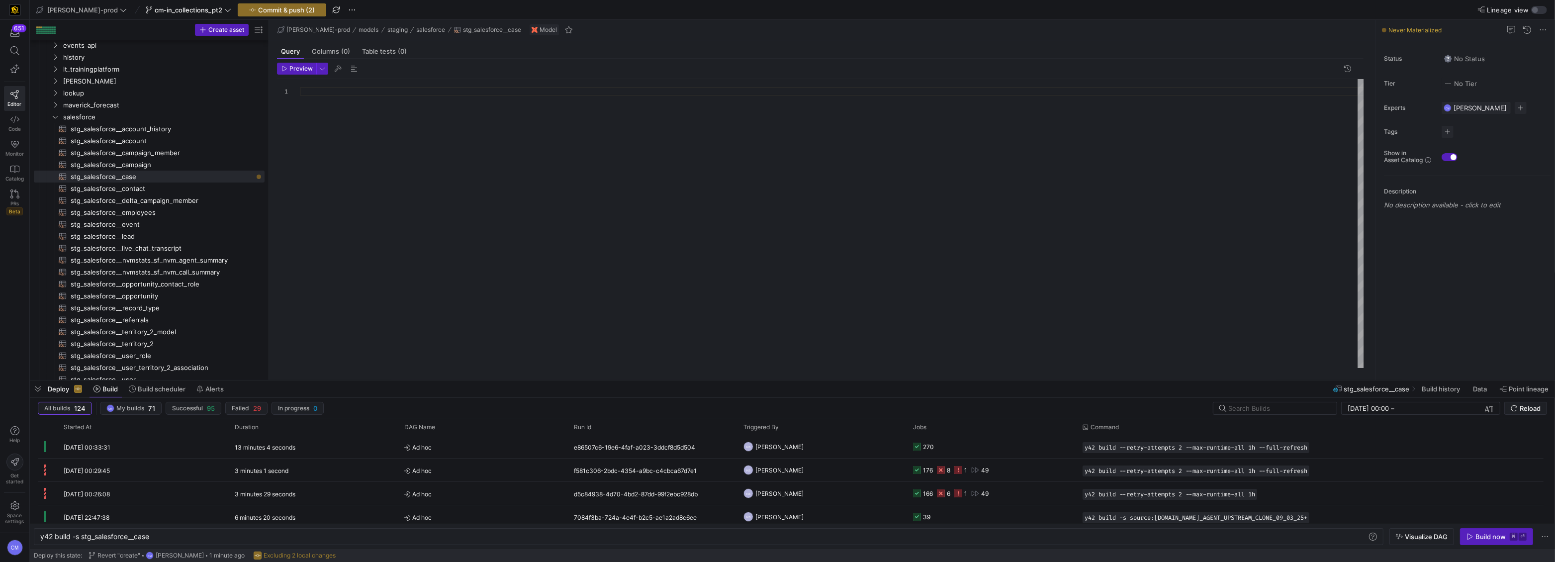
click at [442, 151] on div at bounding box center [832, 223] width 1065 height 289
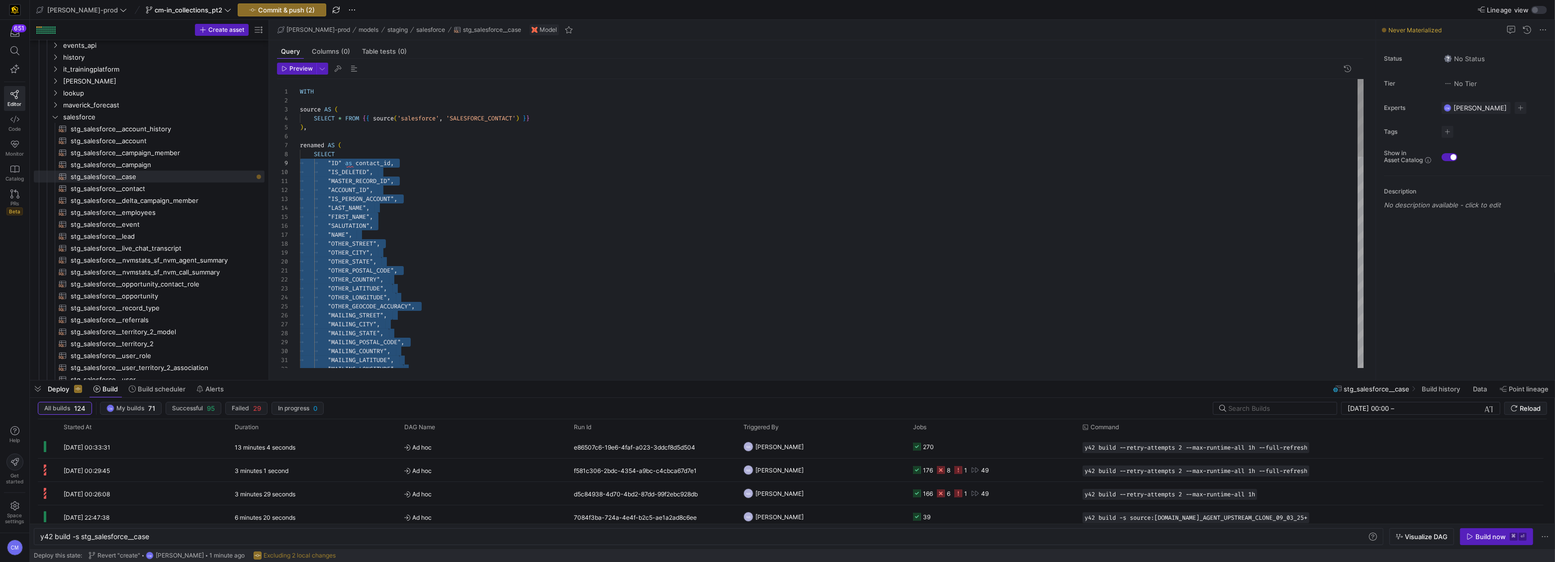
drag, startPoint x: 440, startPoint y: 320, endPoint x: 275, endPoint y: 162, distance: 229.0
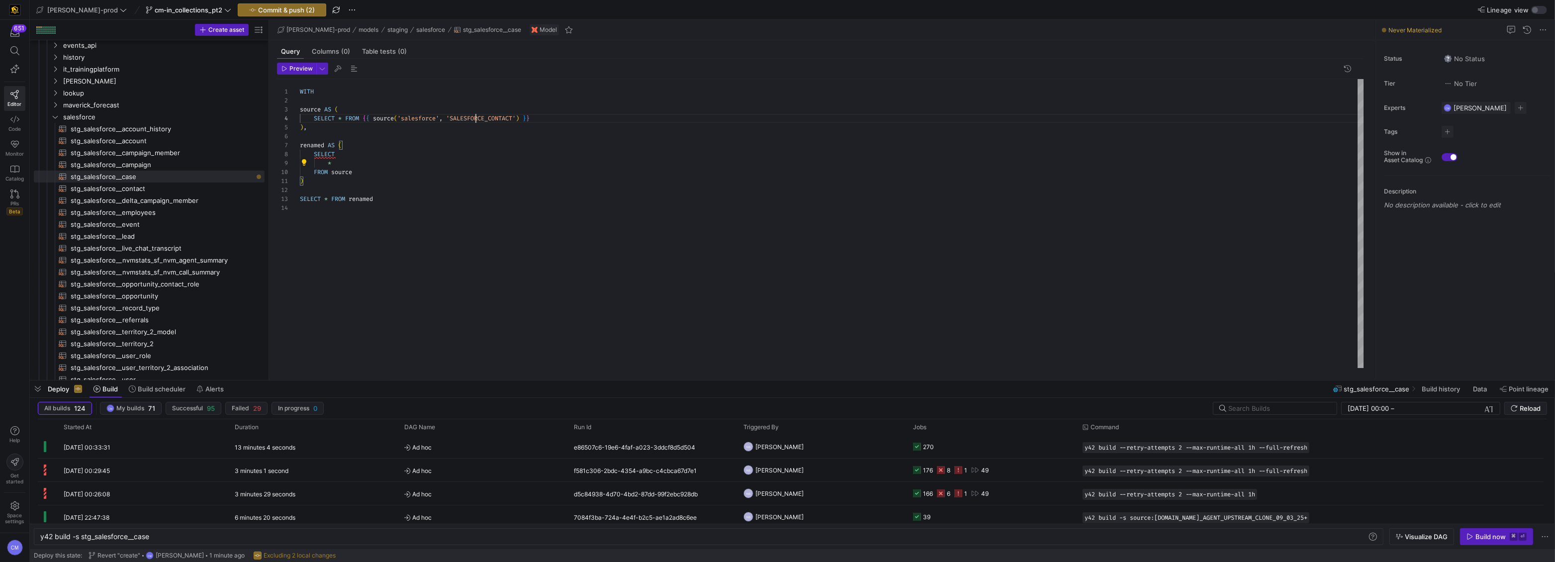
click at [474, 117] on div "source AS ( SELECT * FROM { { source ( 'salesforce' , 'SALESFORCE_CONTACT' ) } …" at bounding box center [832, 223] width 1065 height 289
type textarea "WITH source AS ( SELECT * FROM {{ source('salesforce', 'SALESFORCE_CAS') }} ), …"
click at [182, 4] on span at bounding box center [189, 10] width 90 height 12
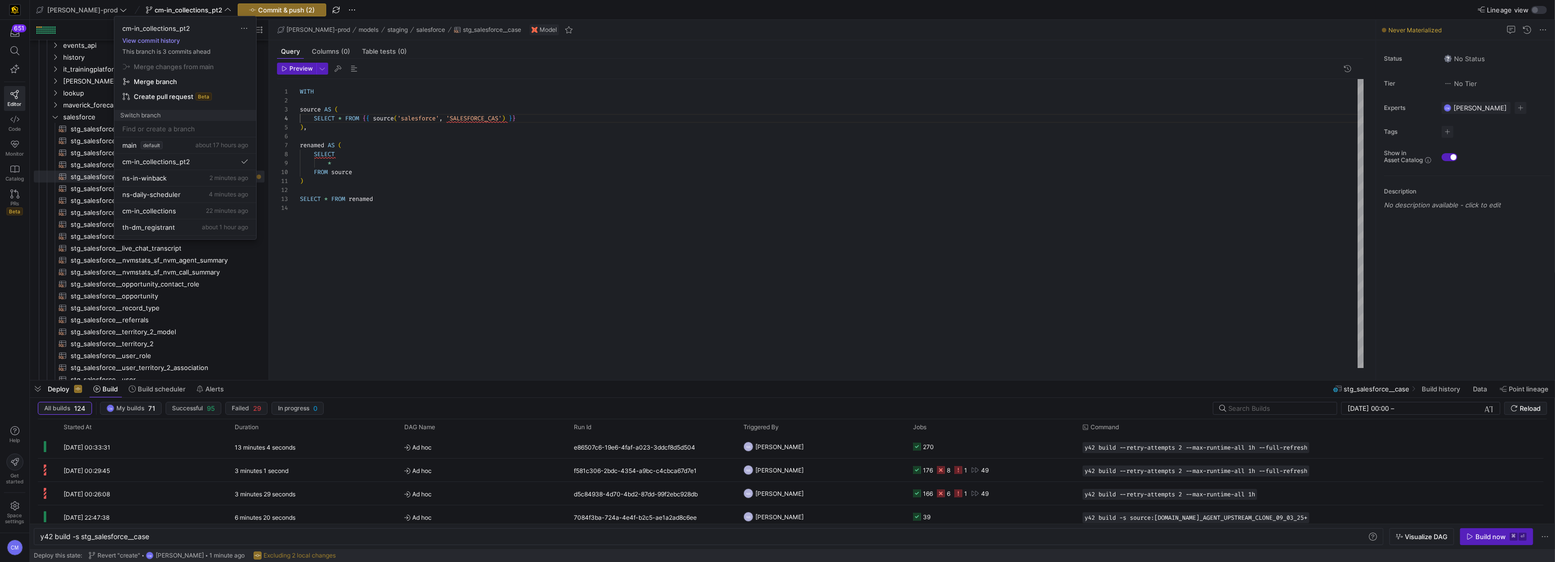
click at [164, 37] on button "View commit history" at bounding box center [151, 40] width 74 height 7
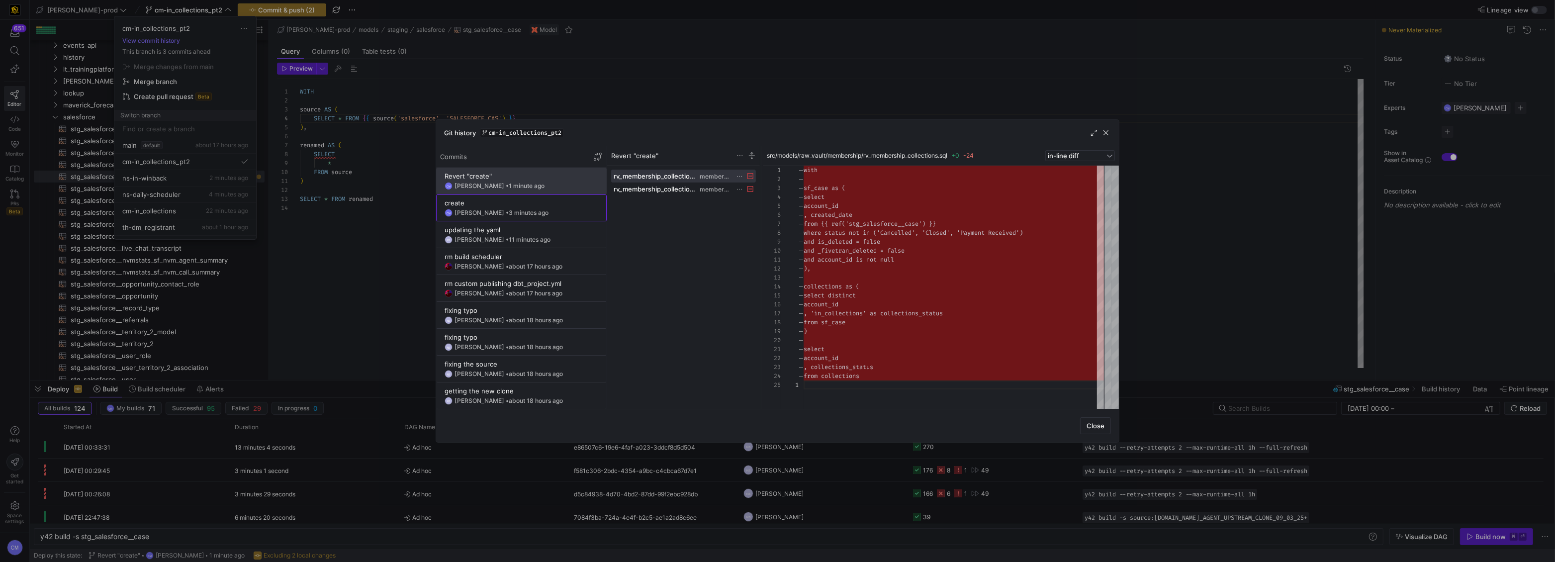
click at [503, 201] on div "create" at bounding box center [522, 203] width 154 height 8
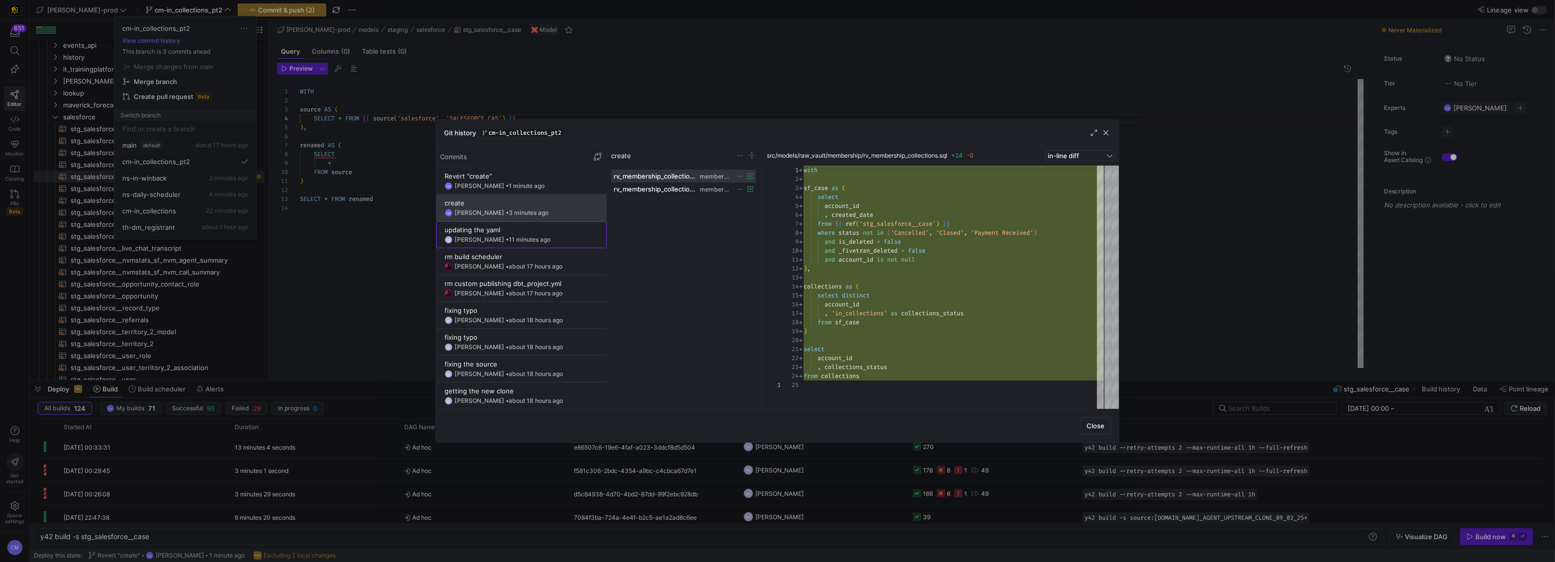
click at [506, 236] on div "NS Noah Streveler • 11 minutes ago" at bounding box center [522, 240] width 154 height 8
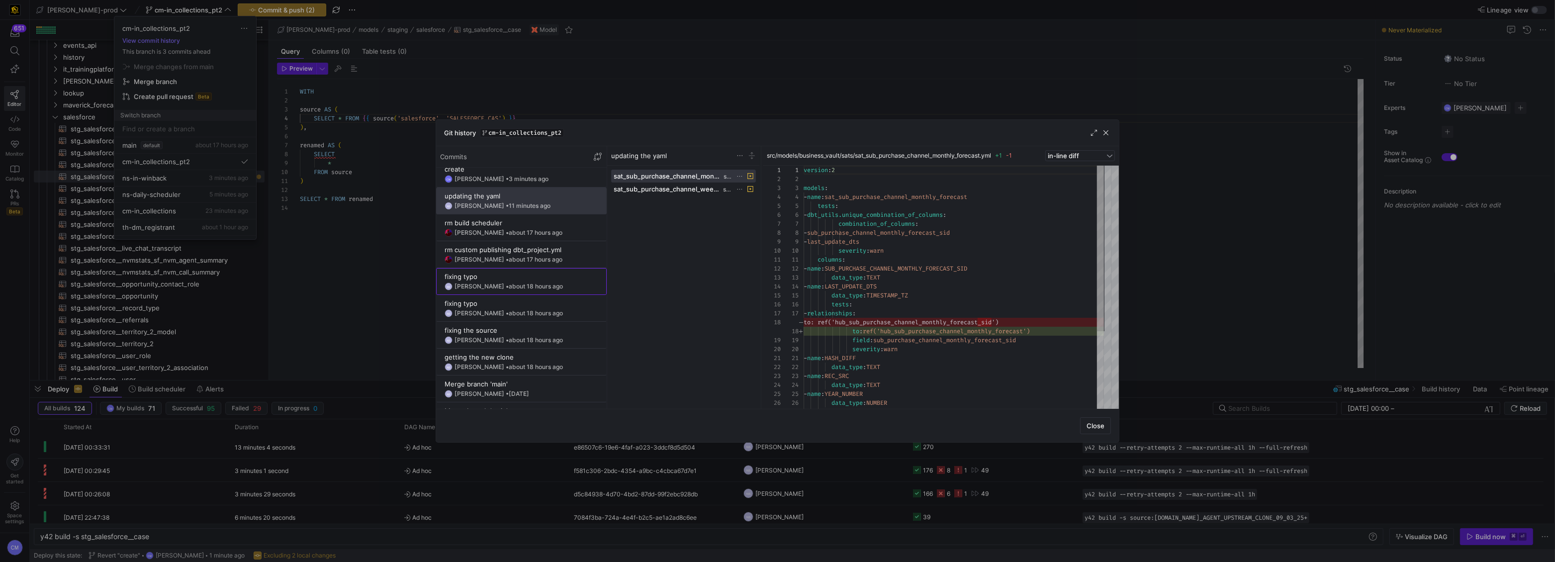
click at [526, 277] on div "fixing typo" at bounding box center [522, 277] width 154 height 8
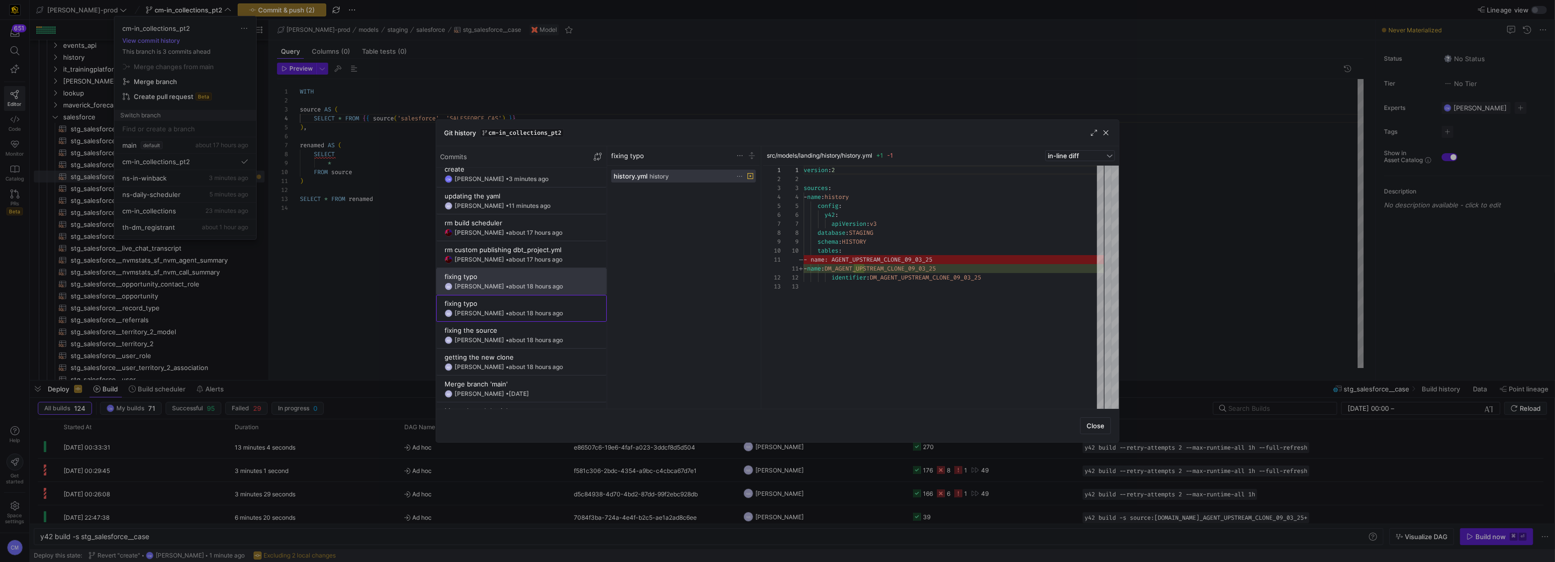
click at [526, 312] on span "about 18 hours ago" at bounding box center [536, 312] width 54 height 7
click at [527, 334] on div "fixing the source" at bounding box center [522, 330] width 154 height 8
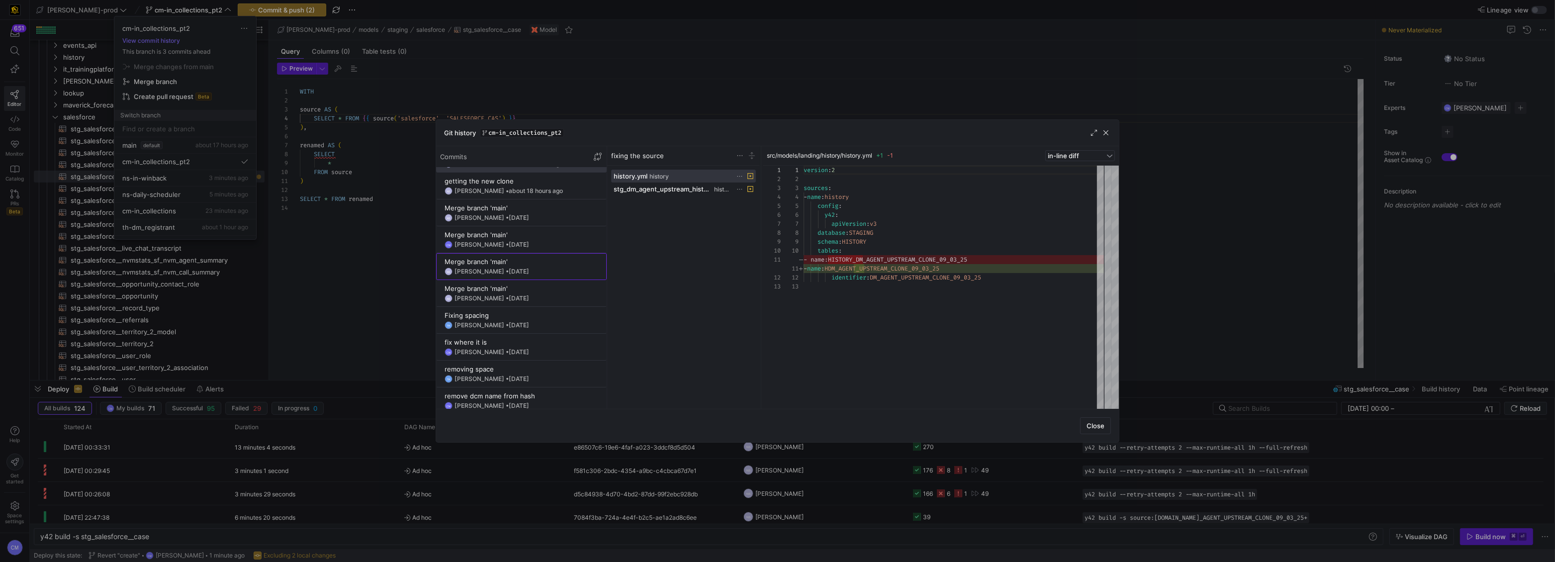
click at [523, 263] on div "Merge branch 'main'" at bounding box center [522, 262] width 154 height 8
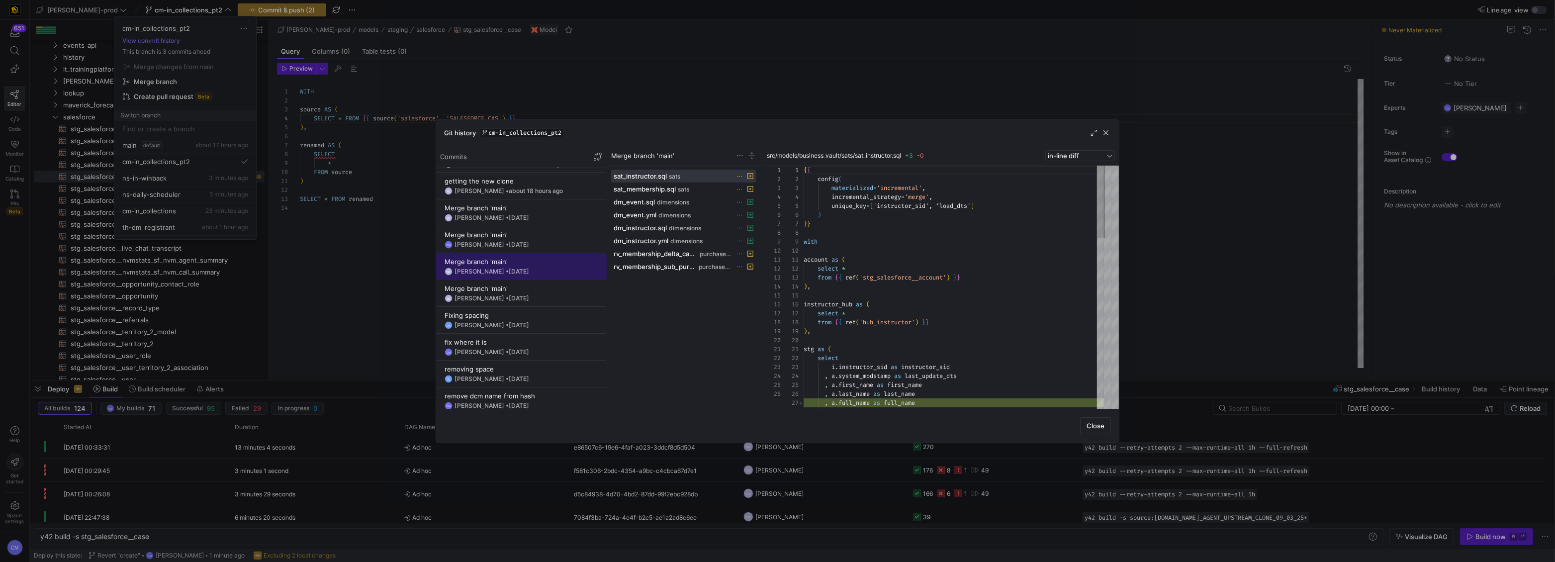
scroll to position [217, 0]
click at [675, 62] on div at bounding box center [777, 281] width 1555 height 562
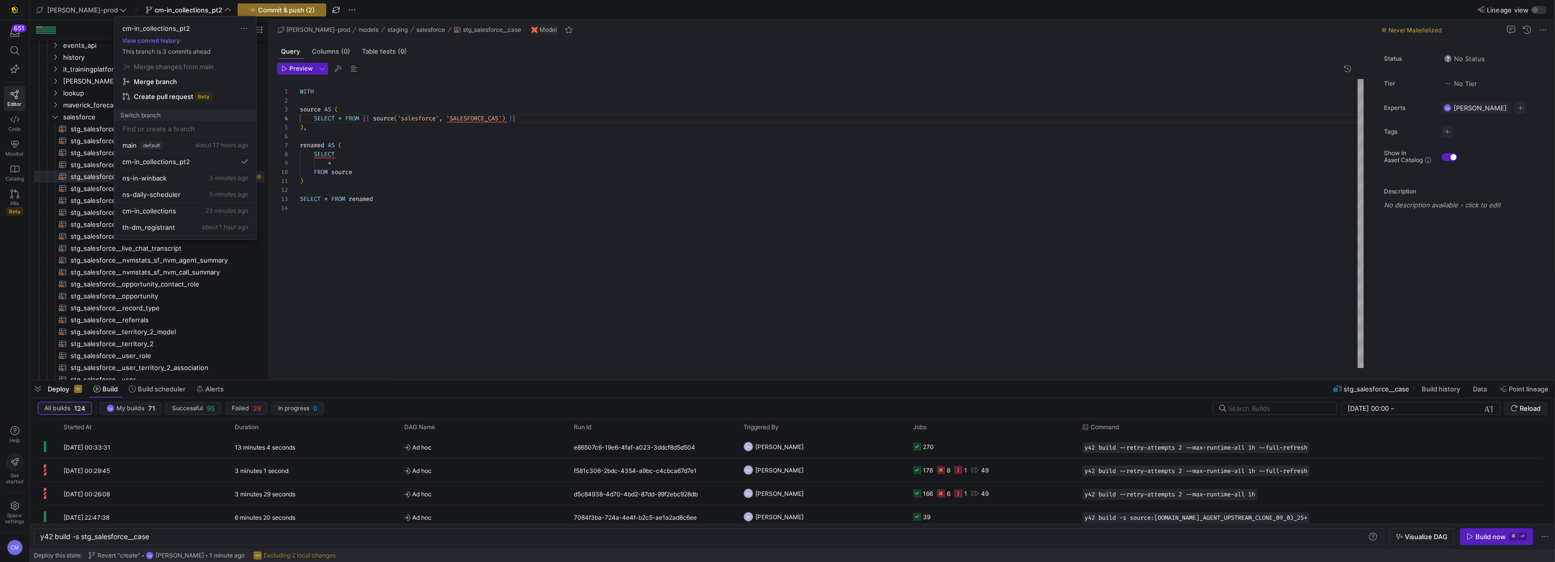
click at [675, 62] on div at bounding box center [777, 281] width 1555 height 562
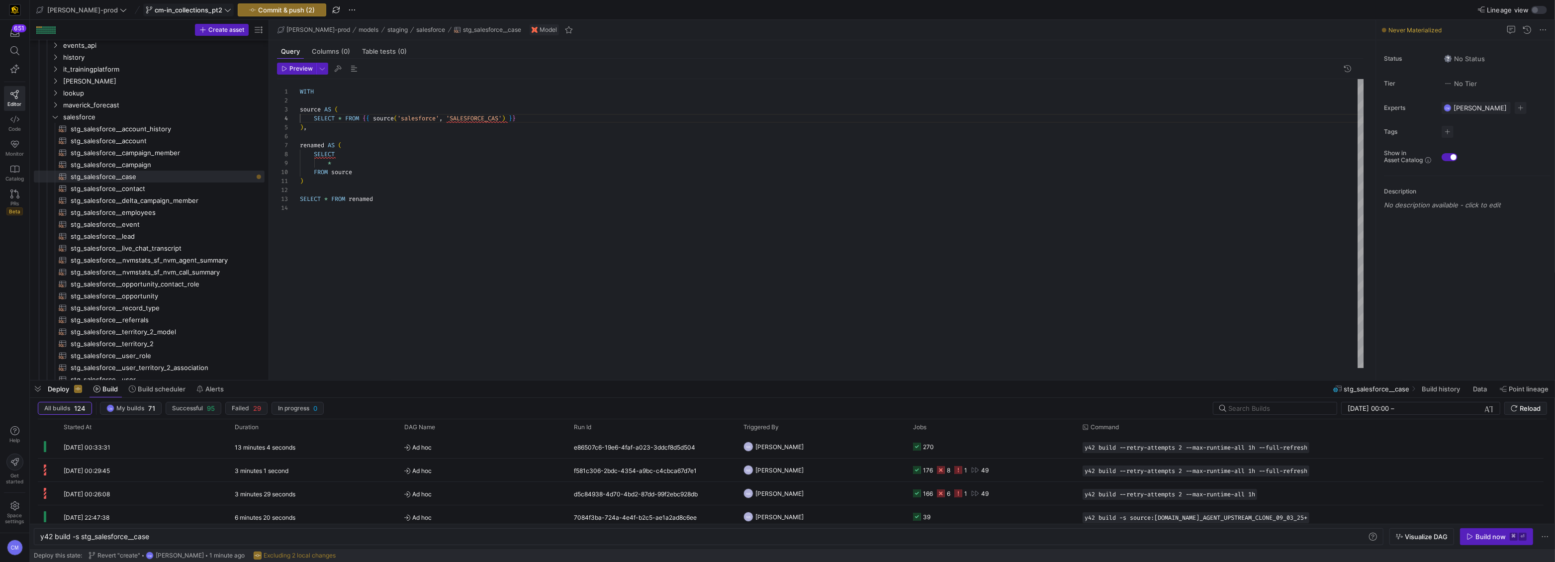
click at [167, 9] on span "cm-in_collections_pt2" at bounding box center [189, 10] width 68 height 8
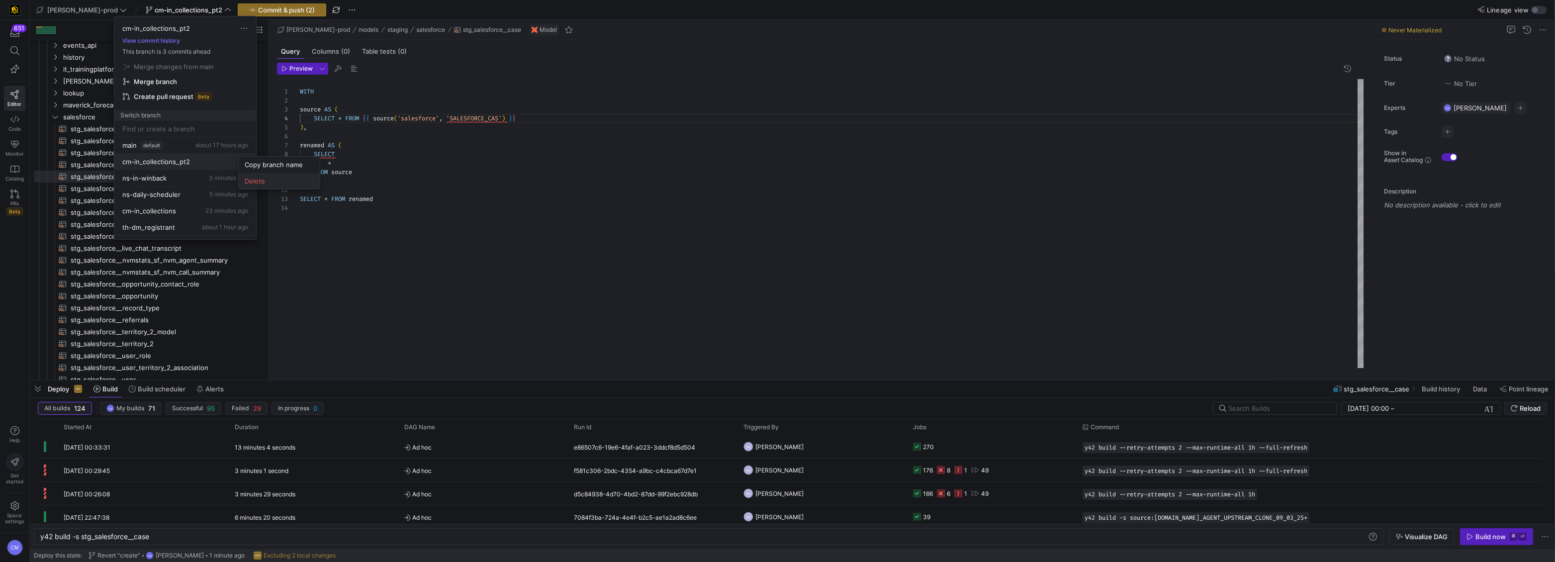
click at [281, 183] on span "Delete" at bounding box center [279, 181] width 69 height 8
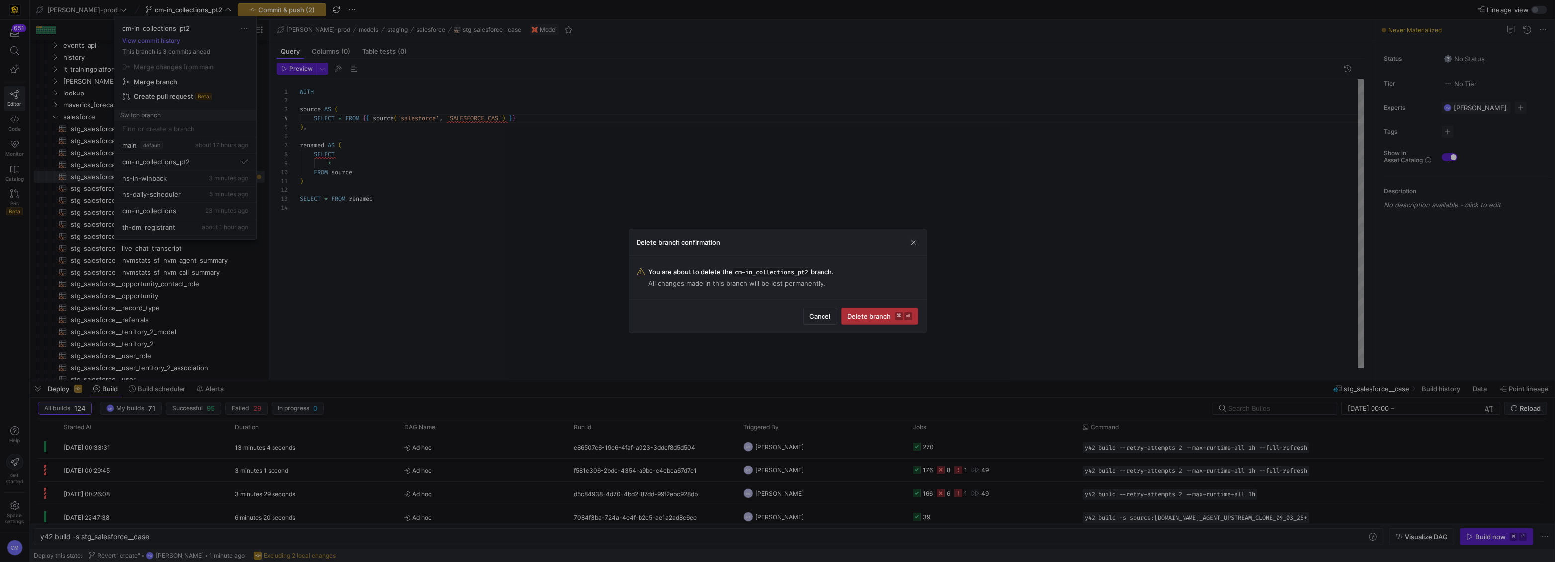
click at [864, 315] on span "Delete branch ⌘ ⏎" at bounding box center [880, 316] width 64 height 8
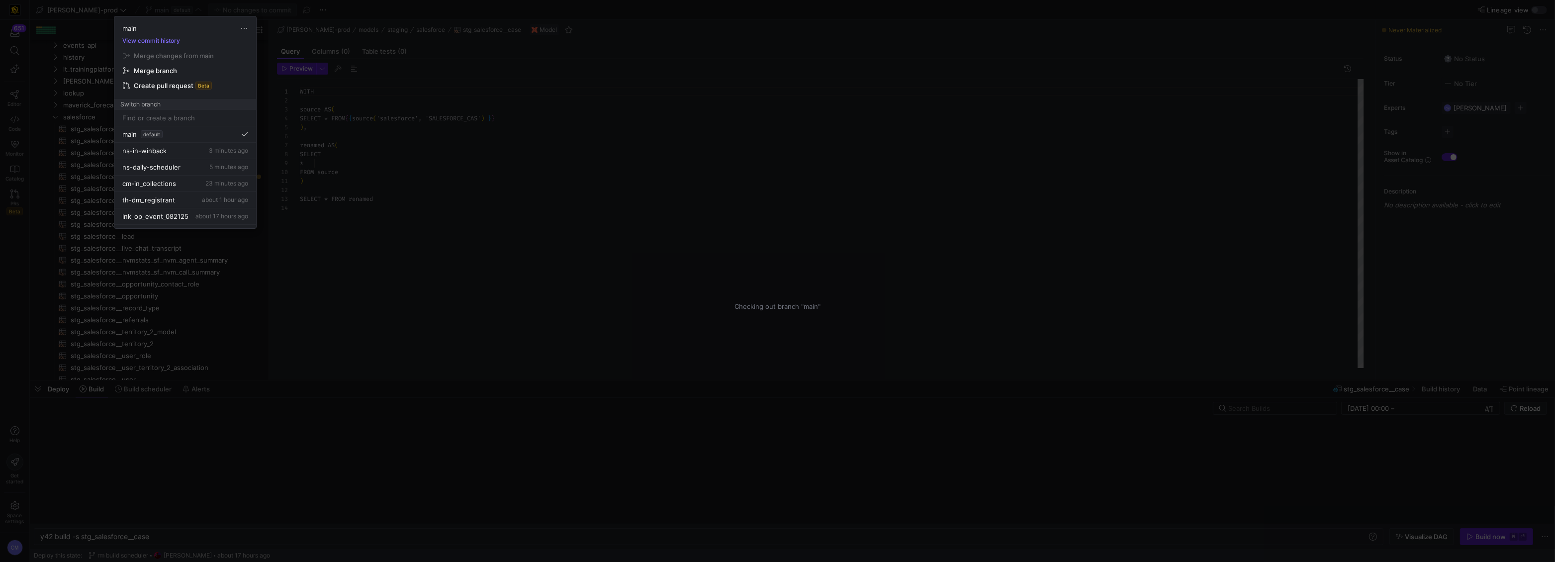
scroll to position [90, 0]
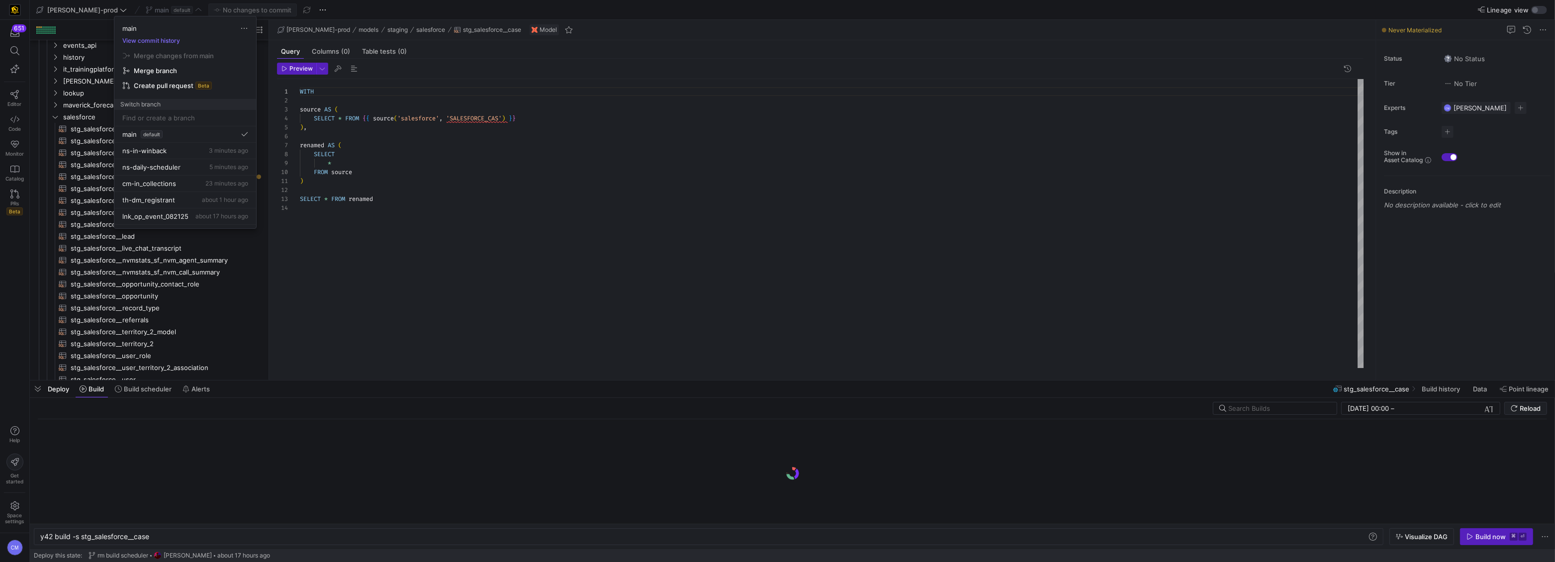
click at [445, 145] on div at bounding box center [777, 281] width 1555 height 562
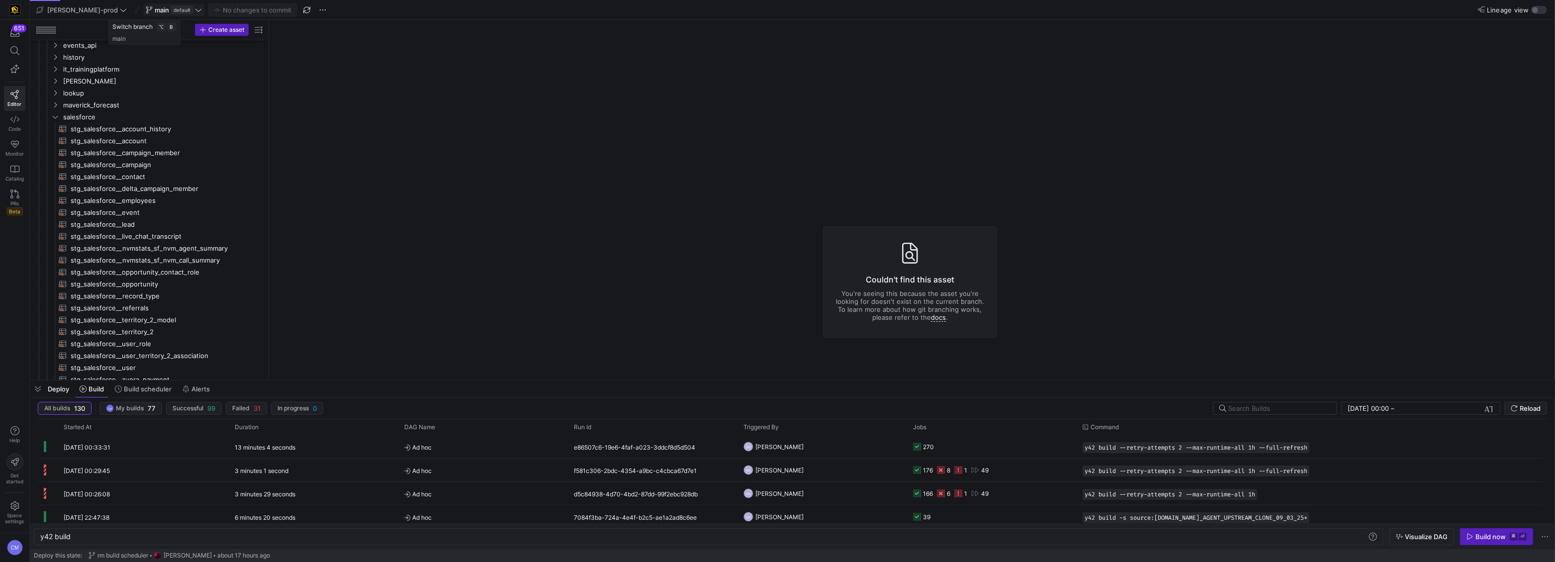
click at [171, 7] on span "default" at bounding box center [182, 10] width 22 height 8
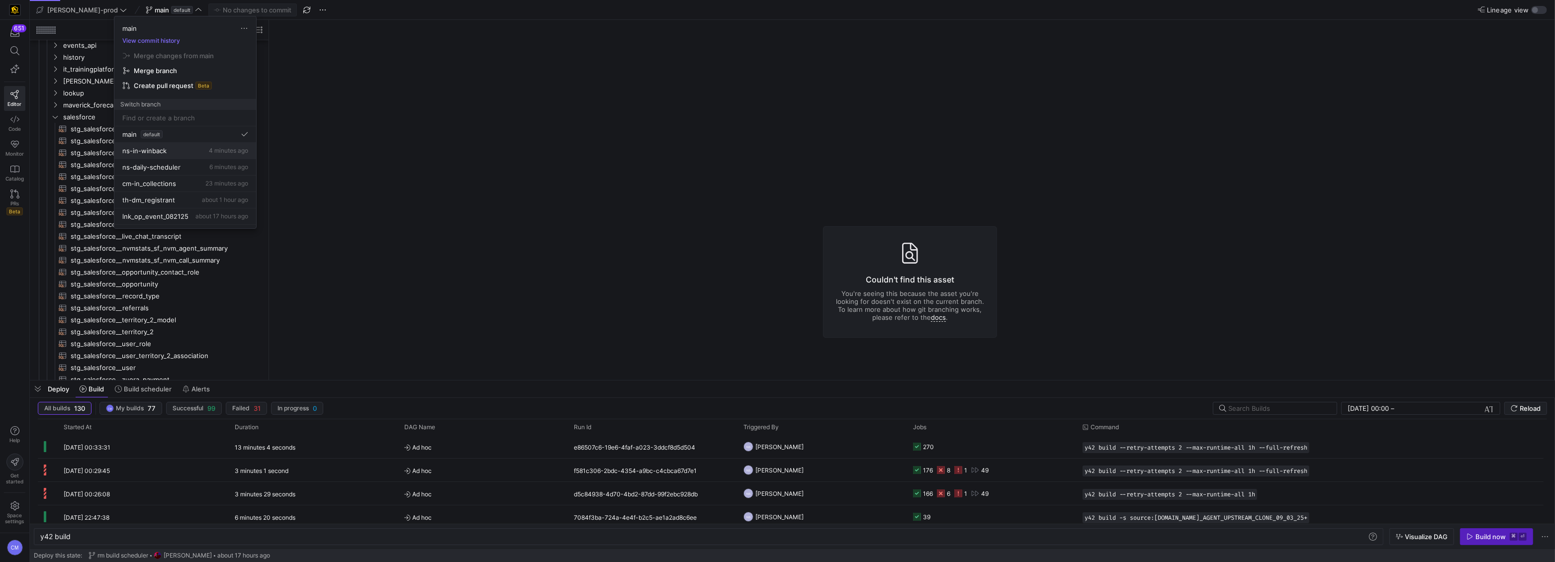
click at [187, 150] on div "ns-in-winback 4 minutes ago" at bounding box center [185, 151] width 126 height 8
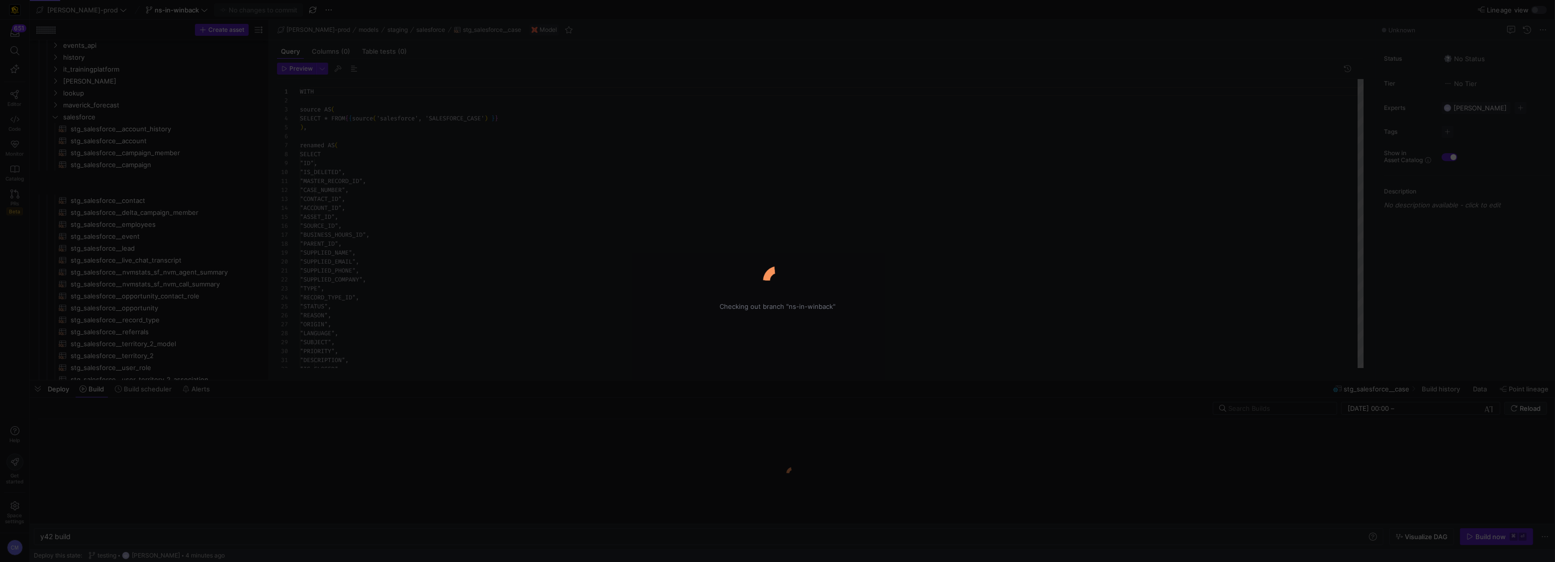
type textarea "y42 build -s stg_salesforce__case"
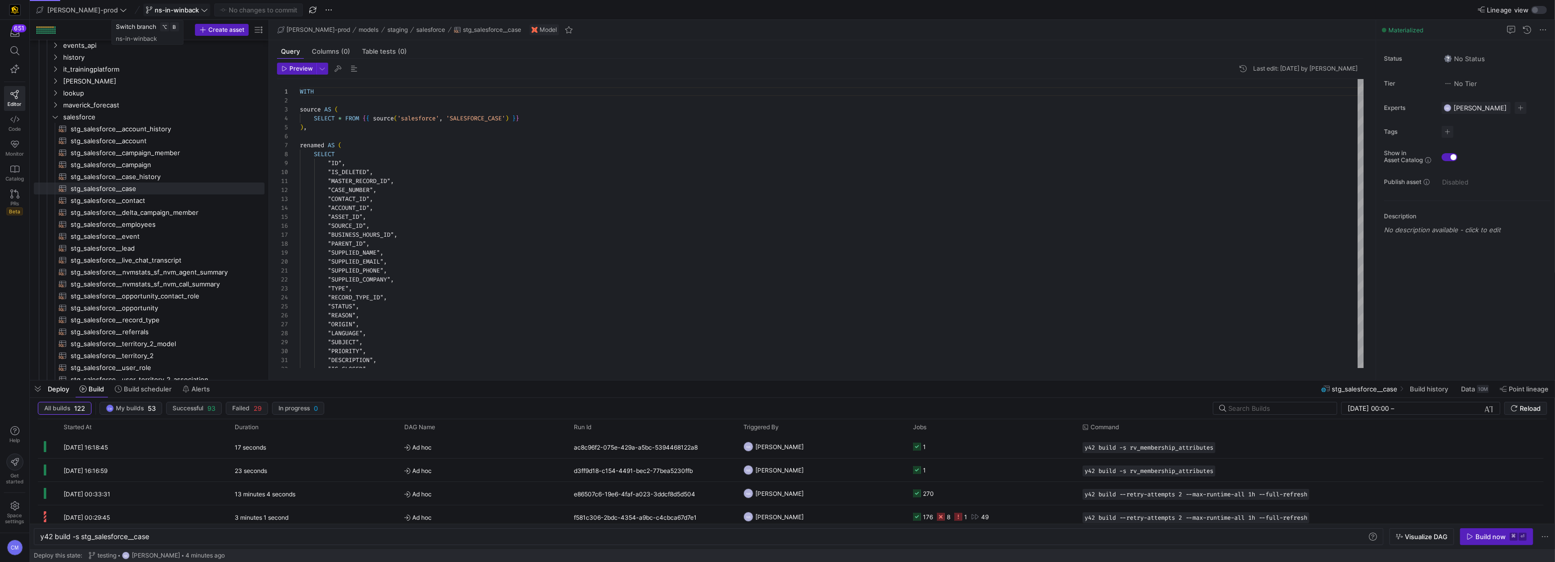
click at [155, 8] on span "ns-in-winback" at bounding box center [177, 10] width 44 height 8
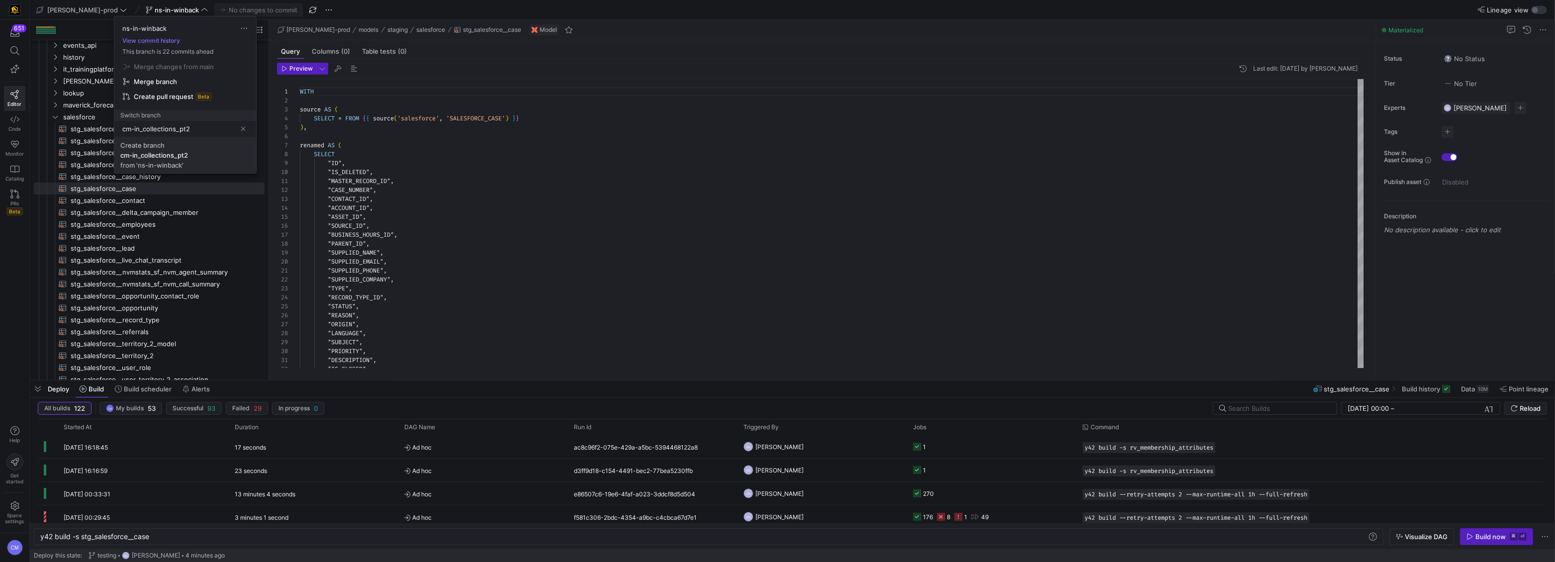
type input "cm-in_collections_pt2"
click at [181, 149] on span "Create branch cm-in_collections_pt2 from 'ns-in-winback'" at bounding box center [185, 155] width 130 height 28
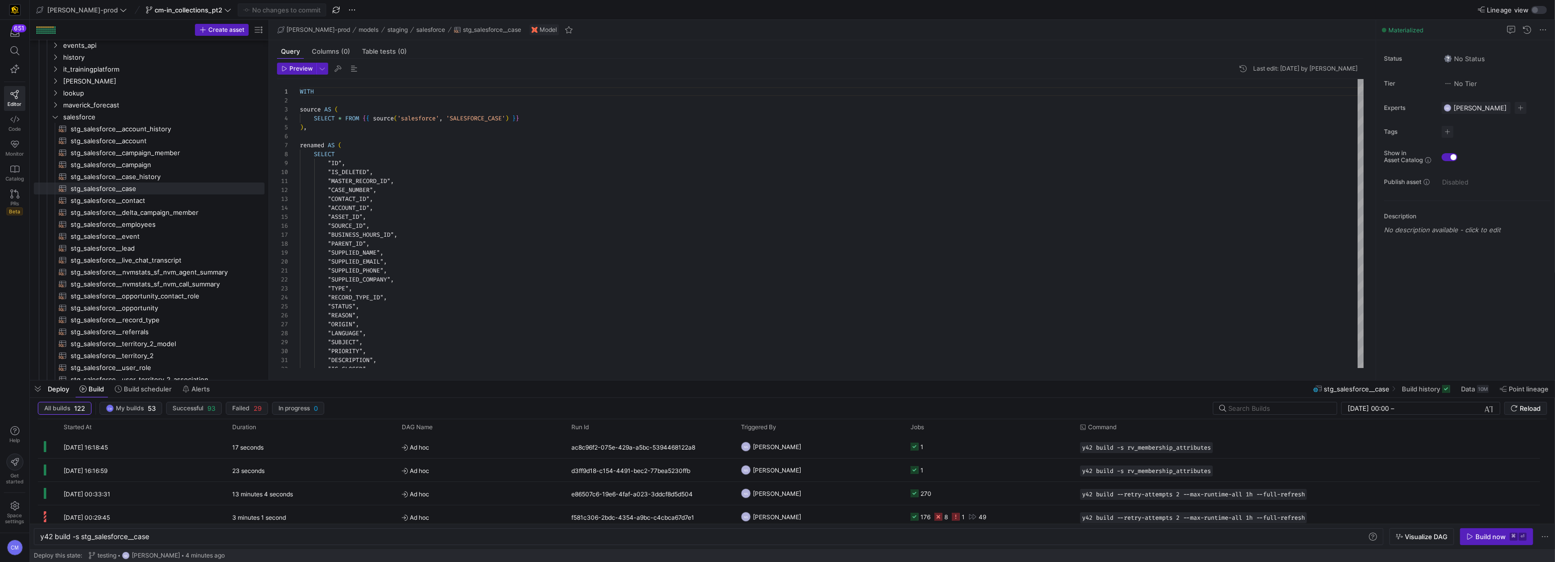
scroll to position [90, 0]
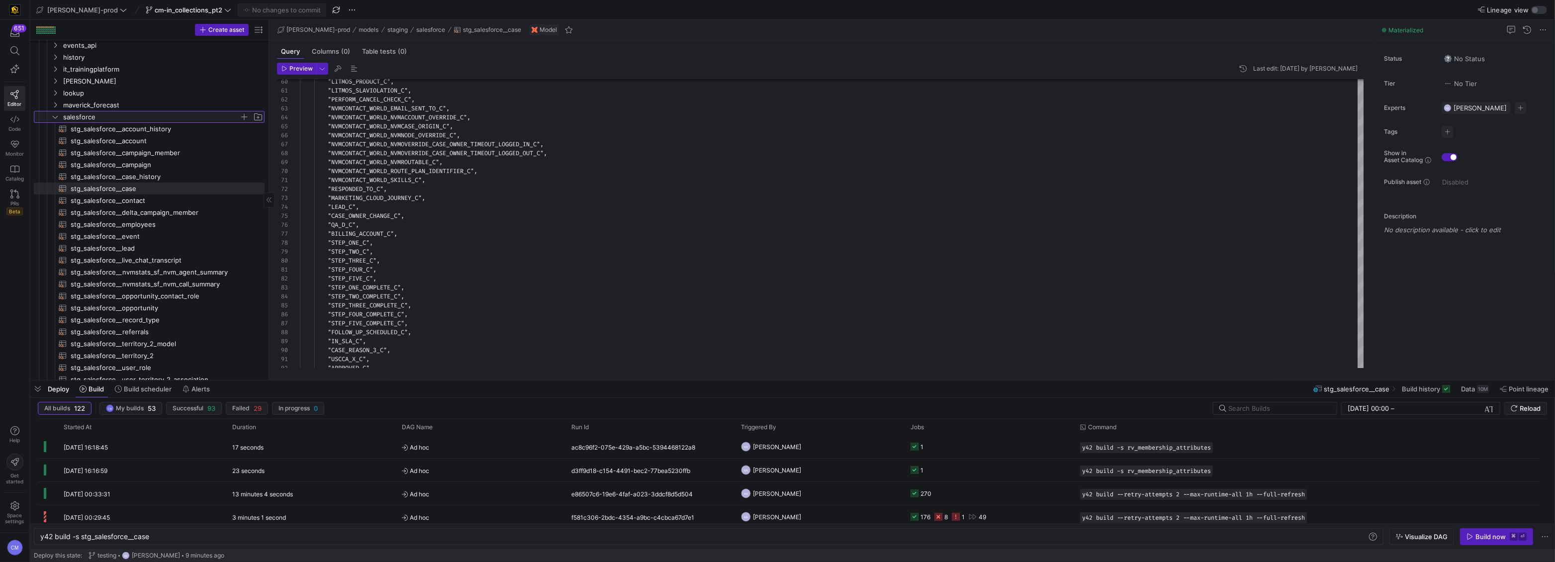
click at [151, 120] on span "salesforce" at bounding box center [151, 116] width 176 height 11
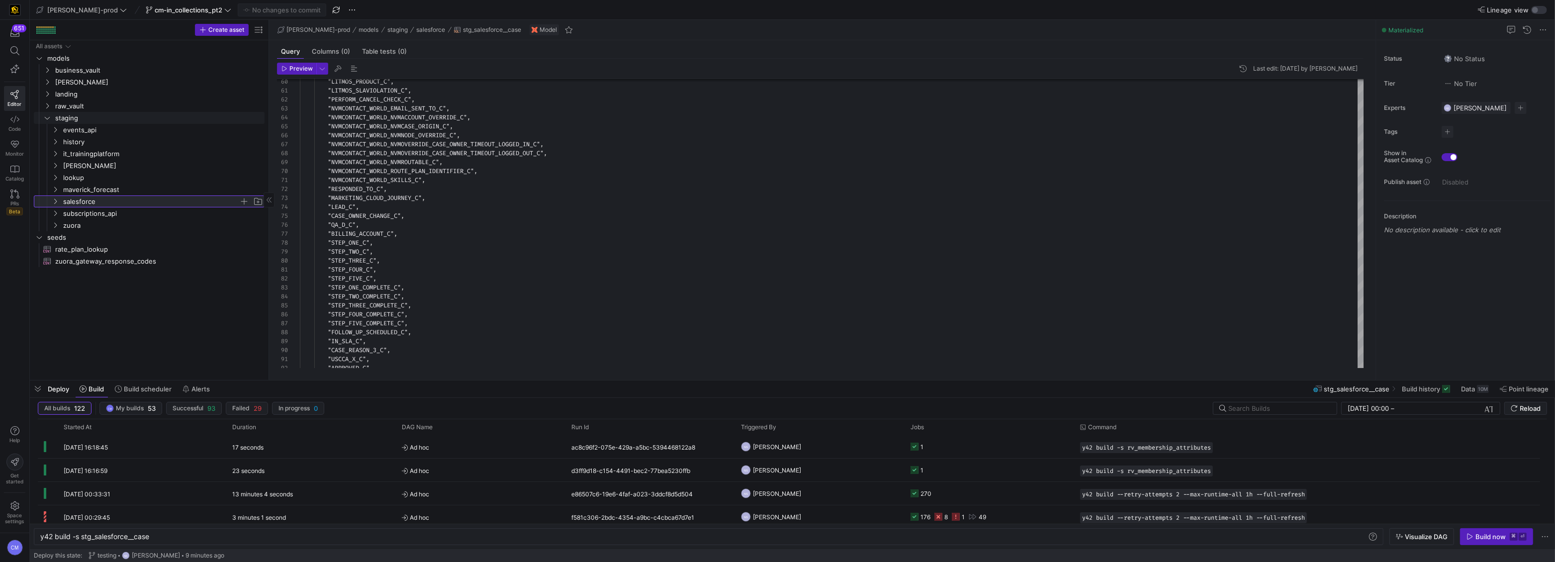
scroll to position [0, 0]
click at [100, 119] on span "staging" at bounding box center [147, 117] width 184 height 11
click at [99, 107] on span "raw_vault" at bounding box center [147, 105] width 184 height 11
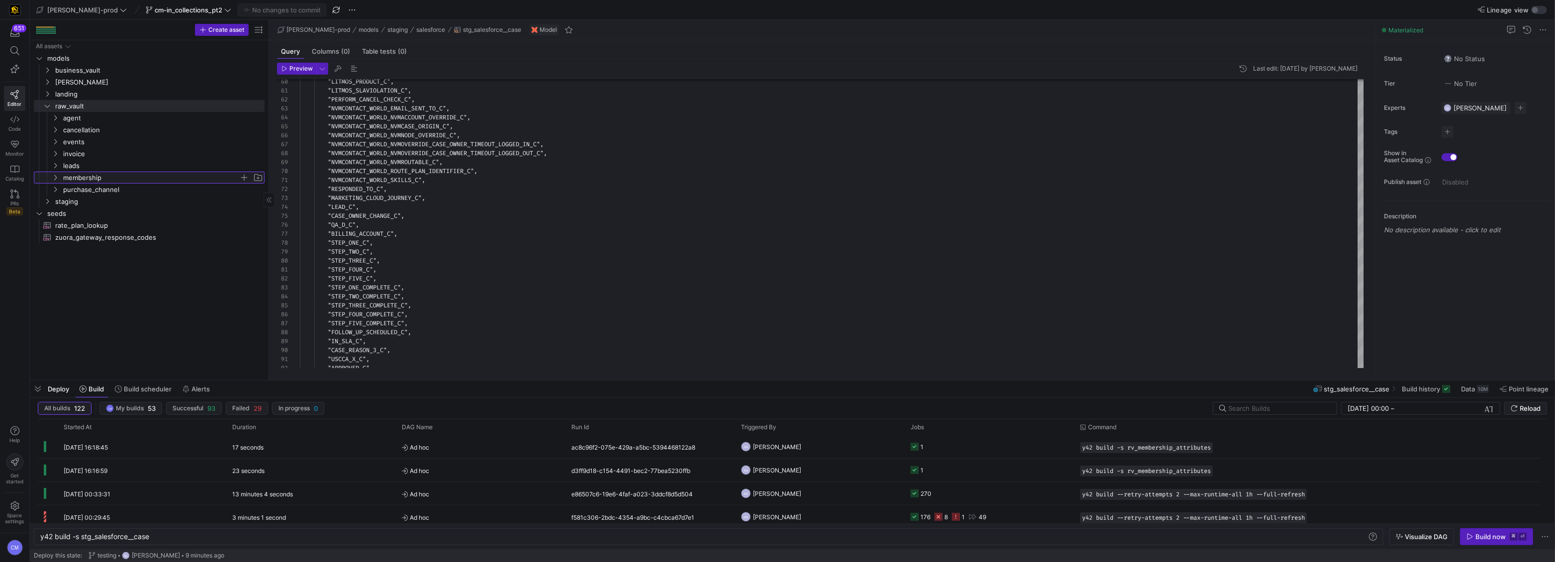
click at [97, 180] on span "membership" at bounding box center [151, 177] width 176 height 11
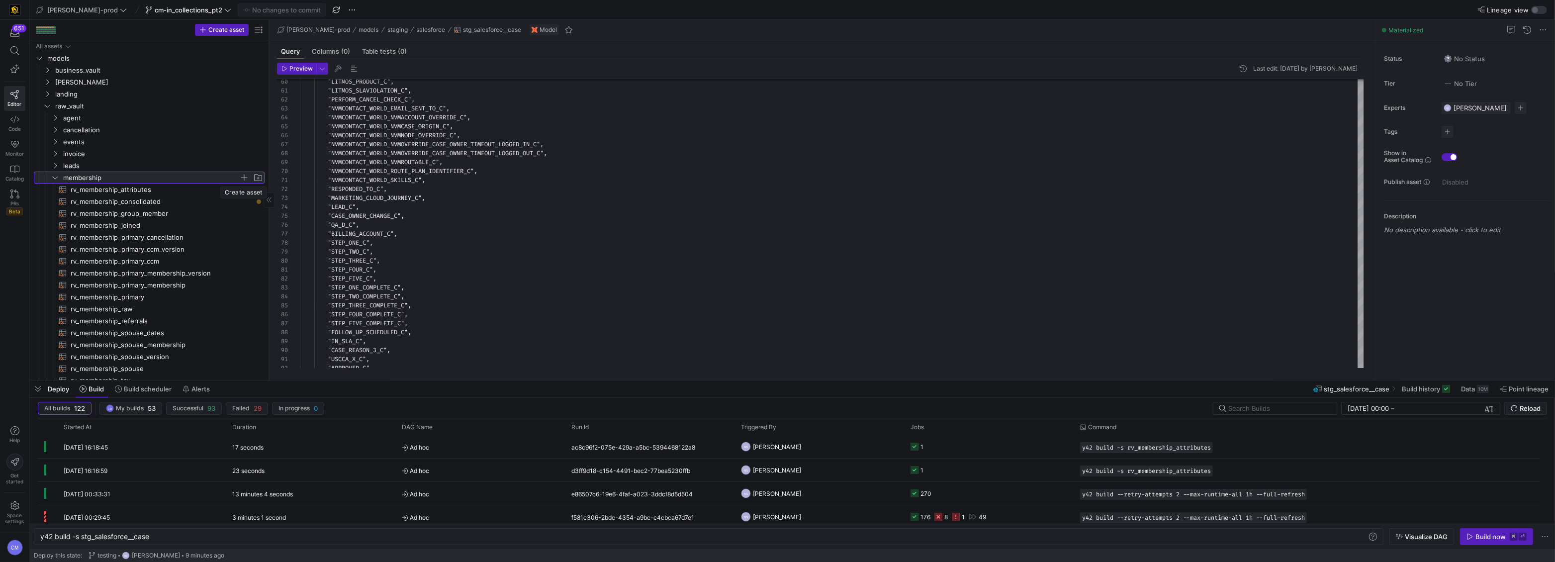
click at [245, 176] on span "button" at bounding box center [244, 178] width 10 height 10
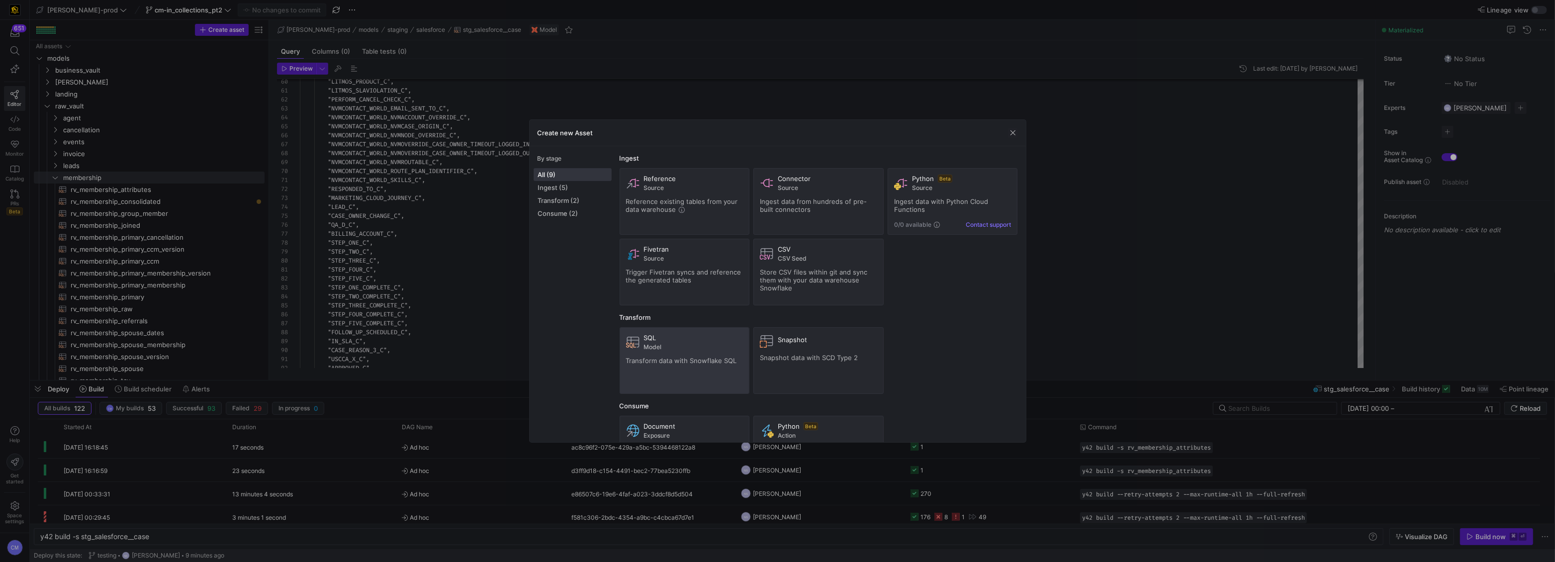
click at [707, 334] on div "SQL" at bounding box center [693, 338] width 99 height 8
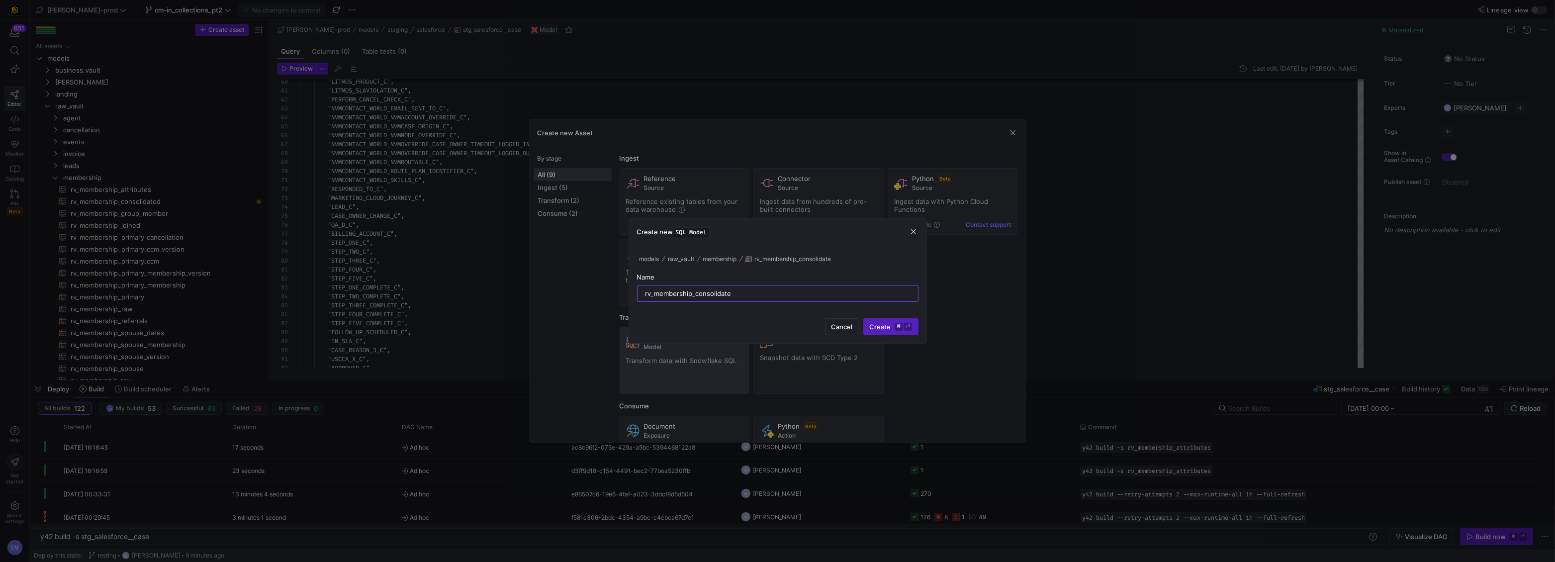
type input "rv_membership_consolidated"
type input "rv_membership_collections"
click at [887, 324] on span "Create ⌘ ⏎" at bounding box center [891, 327] width 42 height 8
type textarea "y42 build -s rv_membership_collections"
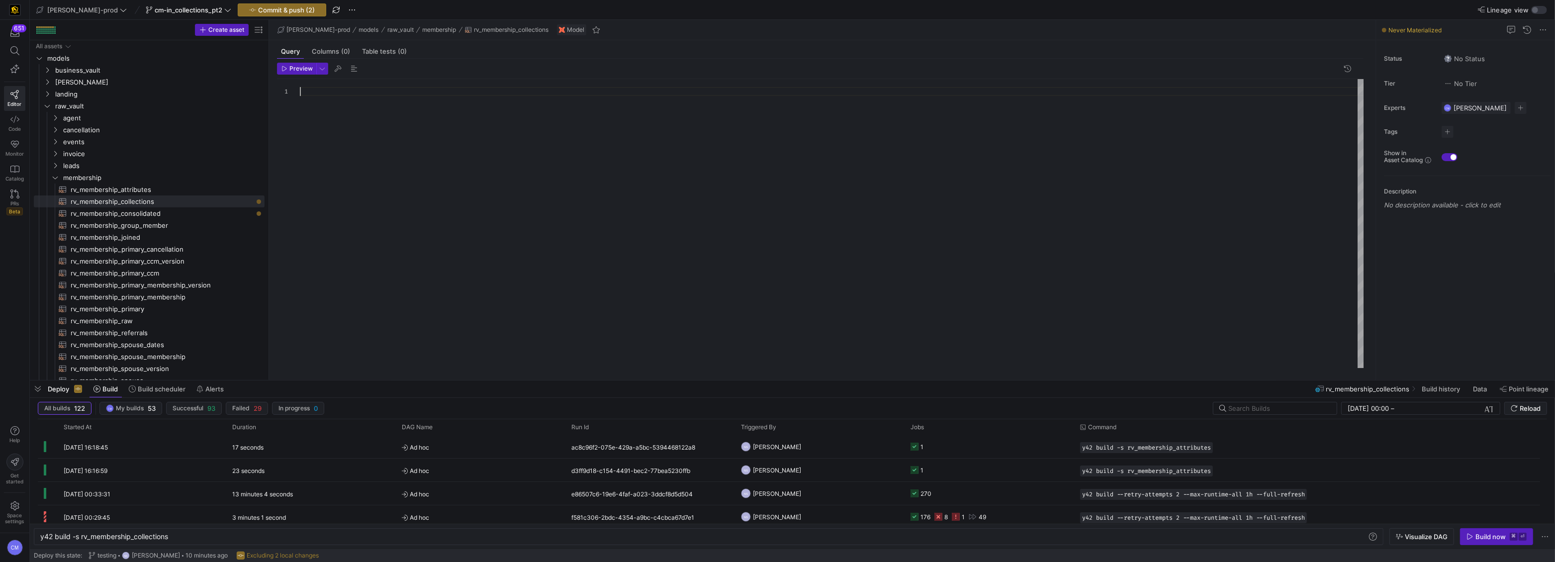
drag, startPoint x: 593, startPoint y: 165, endPoint x: 558, endPoint y: 149, distance: 38.9
click at [591, 165] on div at bounding box center [832, 223] width 1065 height 289
type textarea ""CAS_MOST_RECENT_DISPOSITION_C", "CAS_CONTACT_STATUS_C", "CAS_LIST_NAME_C", "IS…"
click at [155, 8] on span "cm-in_collections_pt2" at bounding box center [189, 10] width 68 height 8
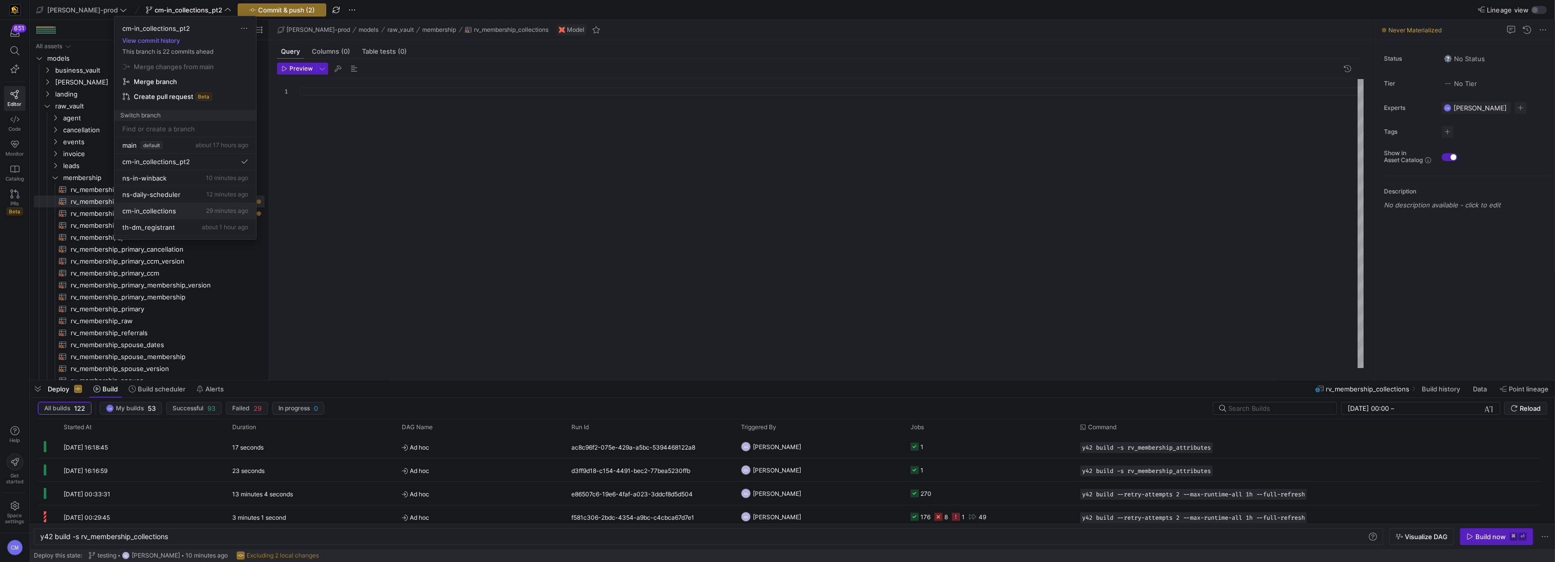
click at [210, 213] on span "29 minutes ago" at bounding box center [227, 210] width 42 height 7
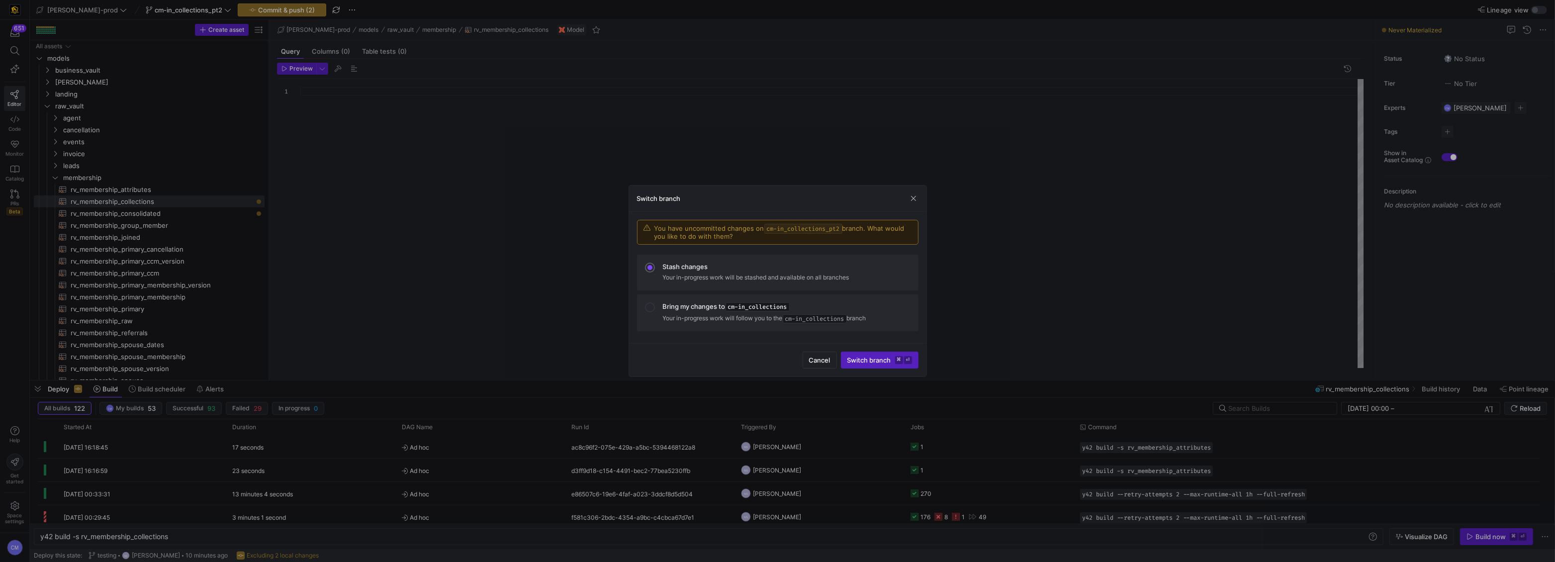
drag, startPoint x: 812, startPoint y: 364, endPoint x: 763, endPoint y: 332, distance: 58.5
click at [812, 364] on span "button" at bounding box center [819, 360] width 33 height 16
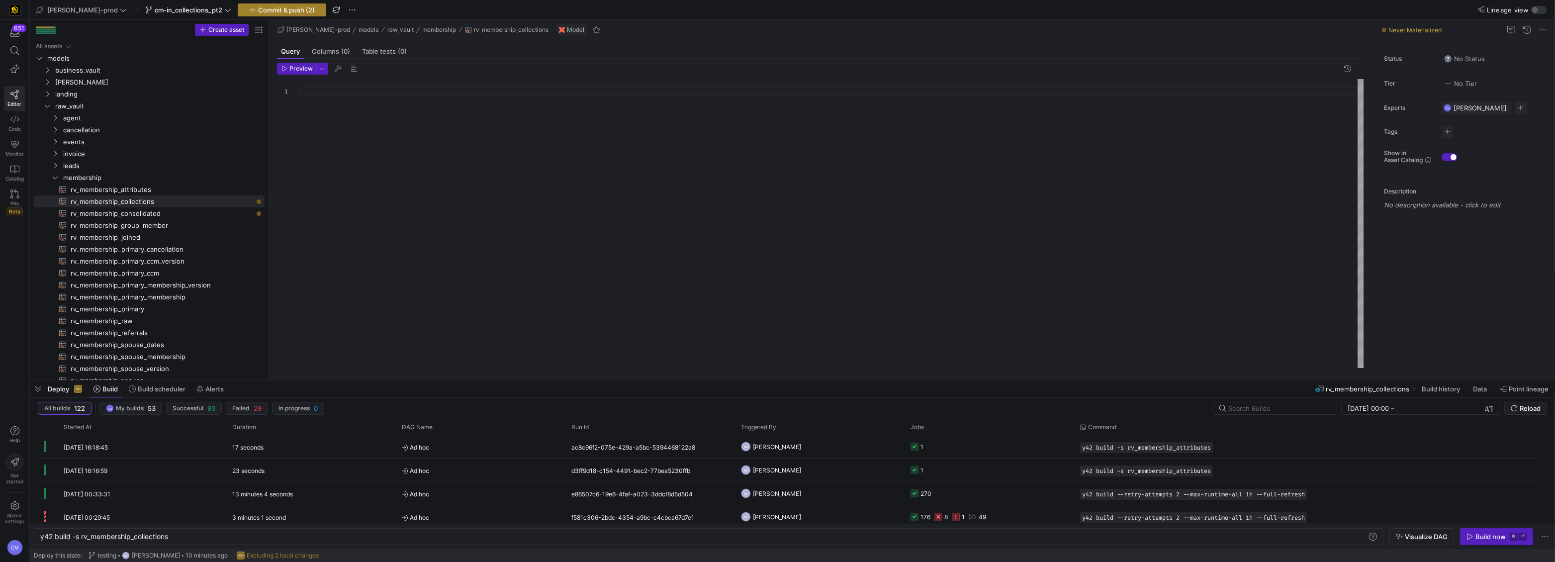
click at [258, 11] on span "Commit & push (2)" at bounding box center [286, 10] width 57 height 8
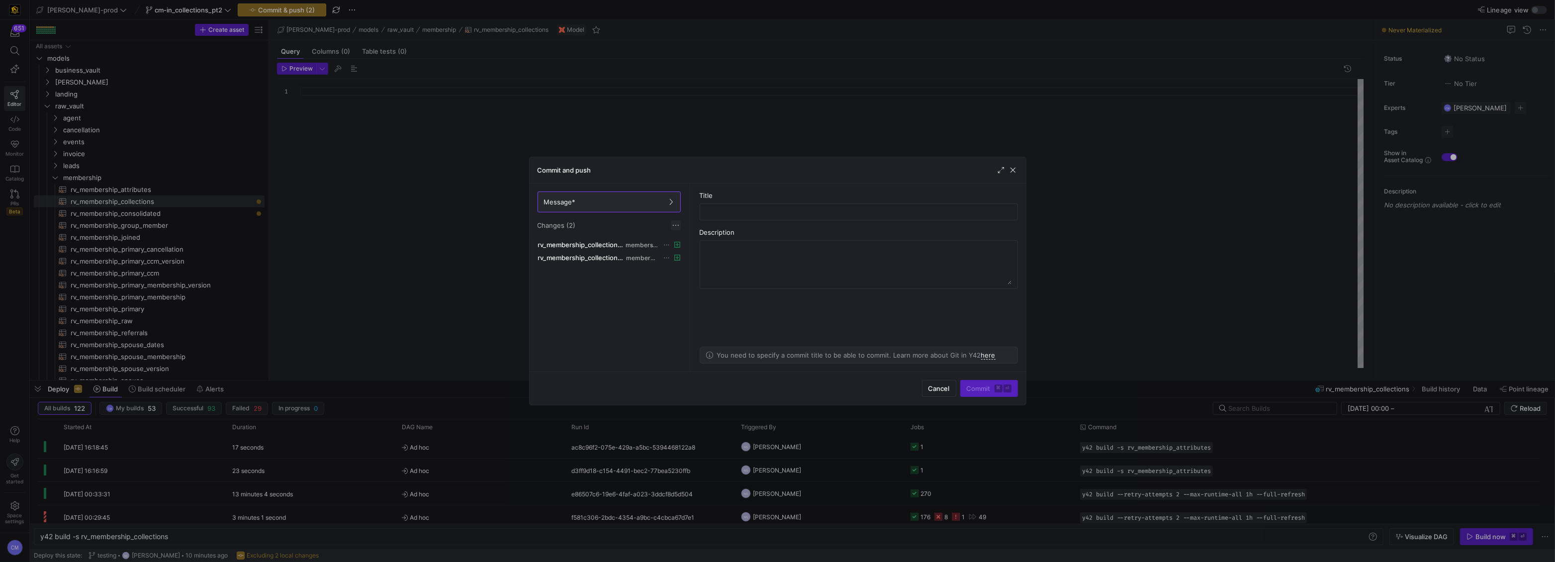
click at [677, 226] on span at bounding box center [676, 225] width 10 height 10
click at [687, 253] on span "Discard all changes" at bounding box center [711, 255] width 69 height 8
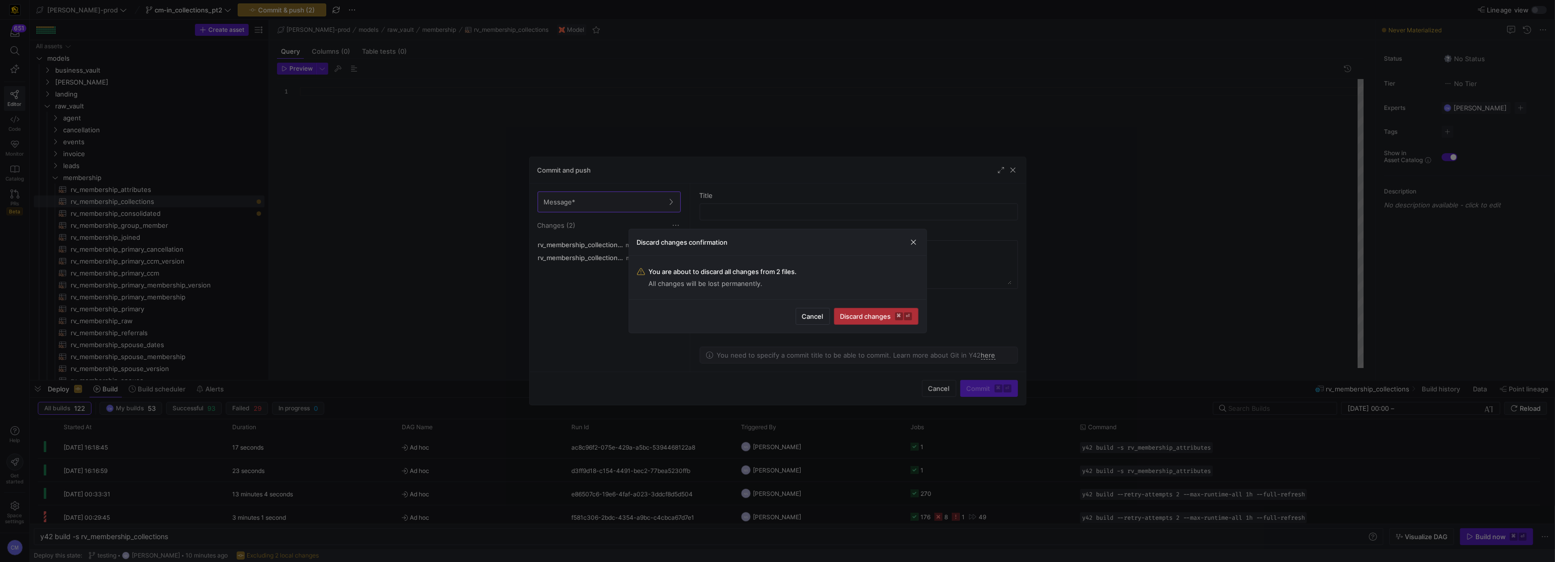
click at [874, 315] on span "Discard changes ⌘ ⏎" at bounding box center [876, 316] width 72 height 8
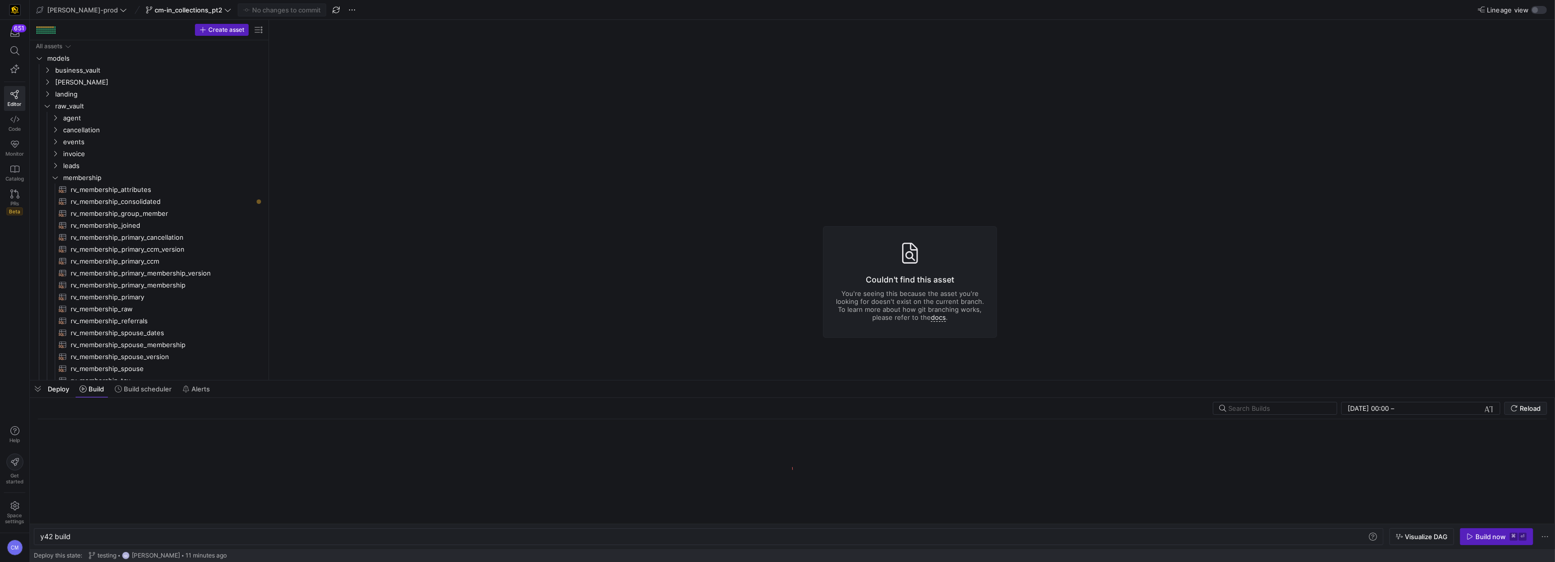
click at [176, 9] on span "cm-in_collections_pt2" at bounding box center [189, 10] width 68 height 8
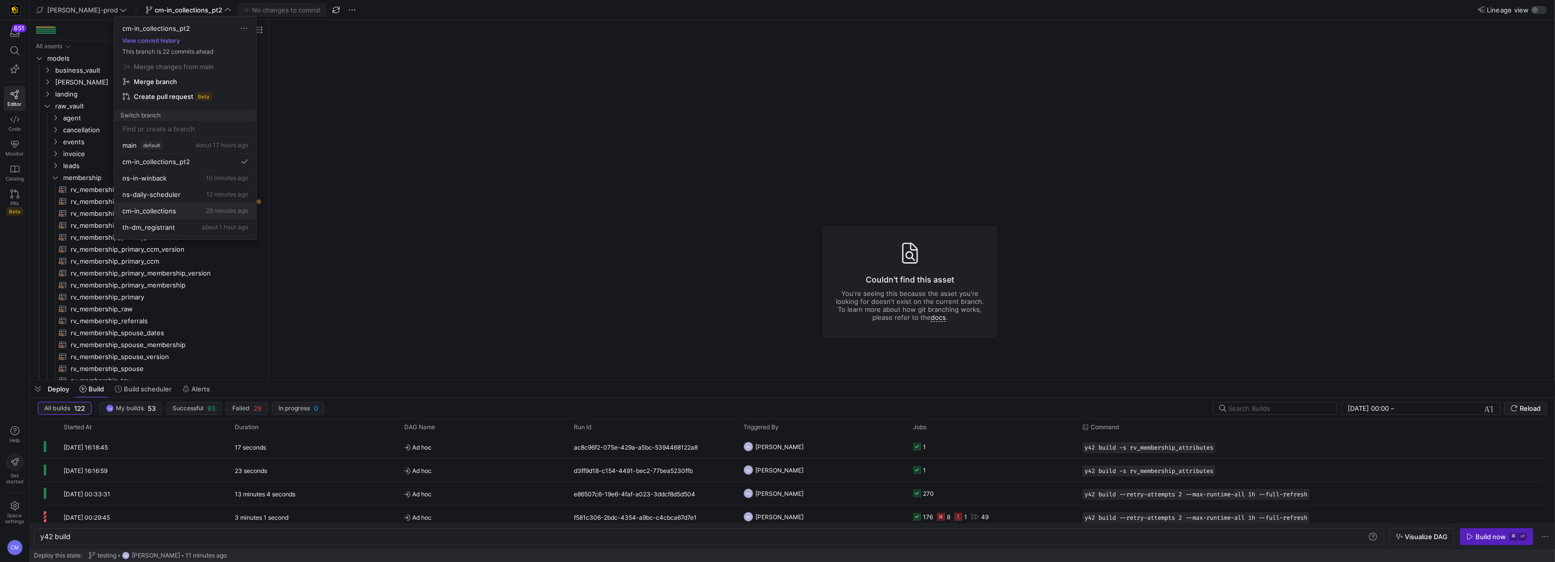
click at [215, 207] on span "29 minutes ago" at bounding box center [227, 210] width 42 height 7
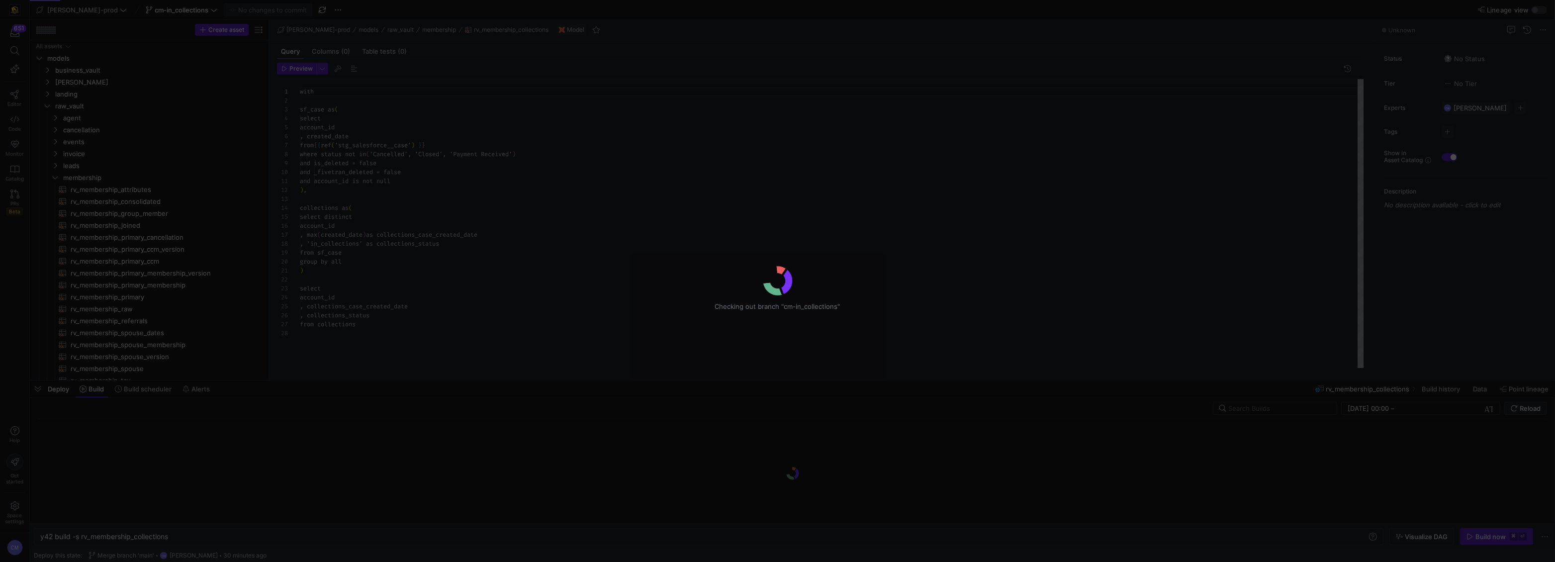
type textarea "y42 build -s rv_membership_collections"
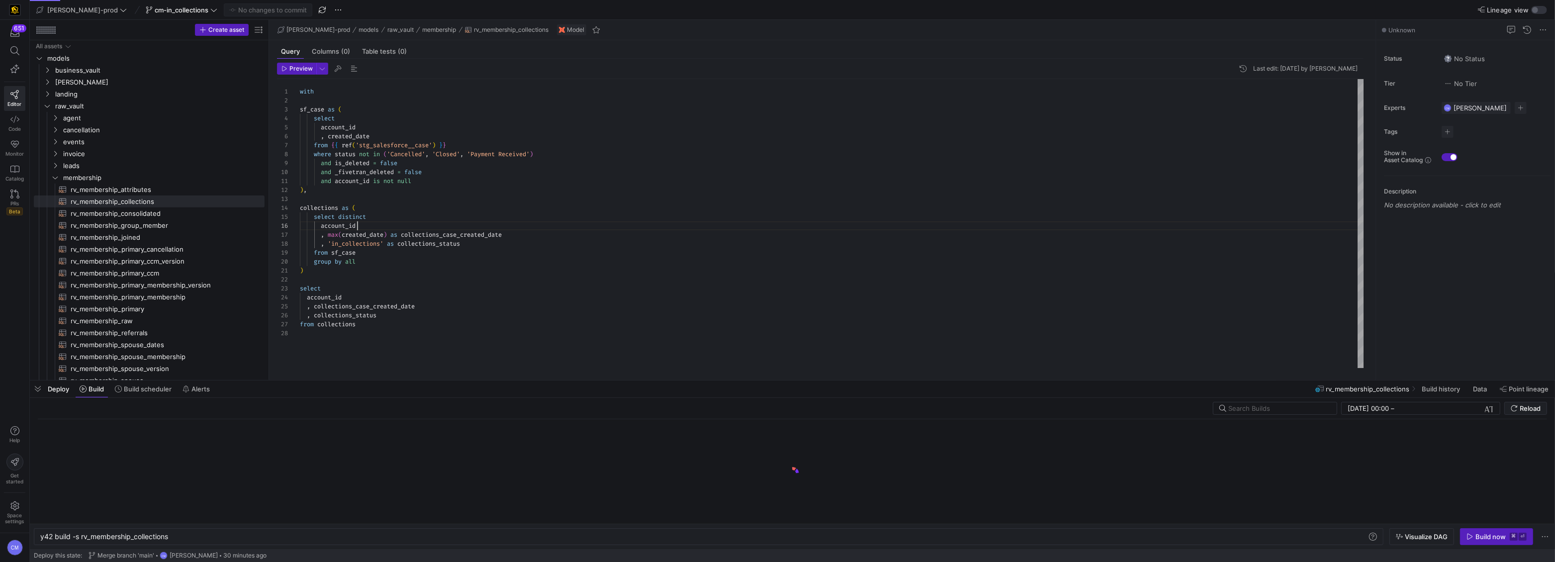
scroll to position [45, 57]
click at [504, 227] on div "account_id" at bounding box center [832, 225] width 1065 height 9
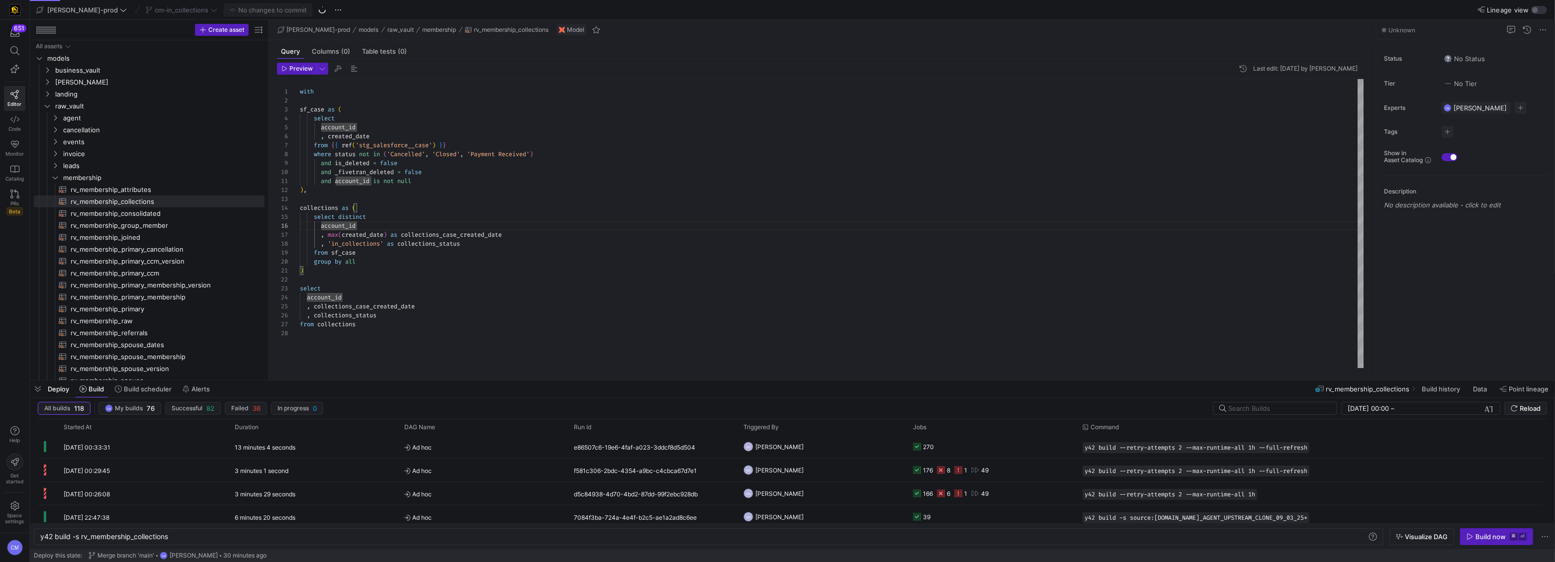
type textarea "with sf_case as ( select account_id , created_date from {{ ref('stg_salesforce_…"
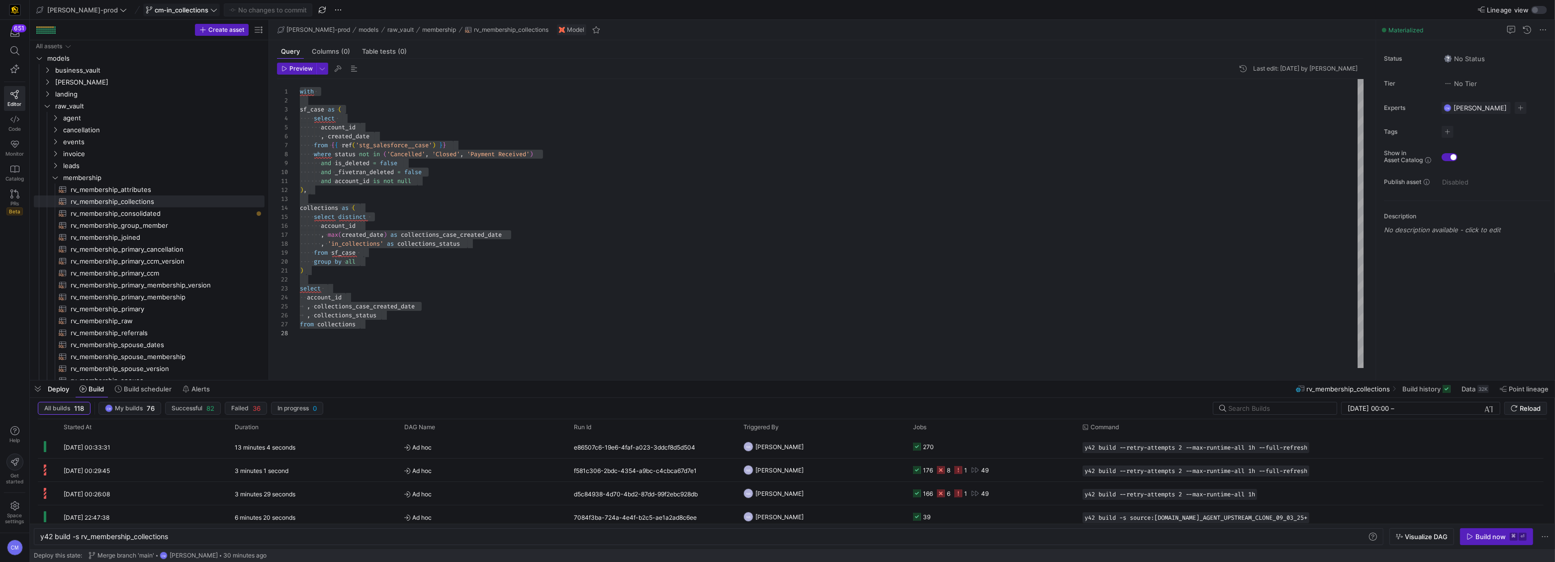
click at [155, 10] on span "cm-in_collections" at bounding box center [182, 10] width 54 height 8
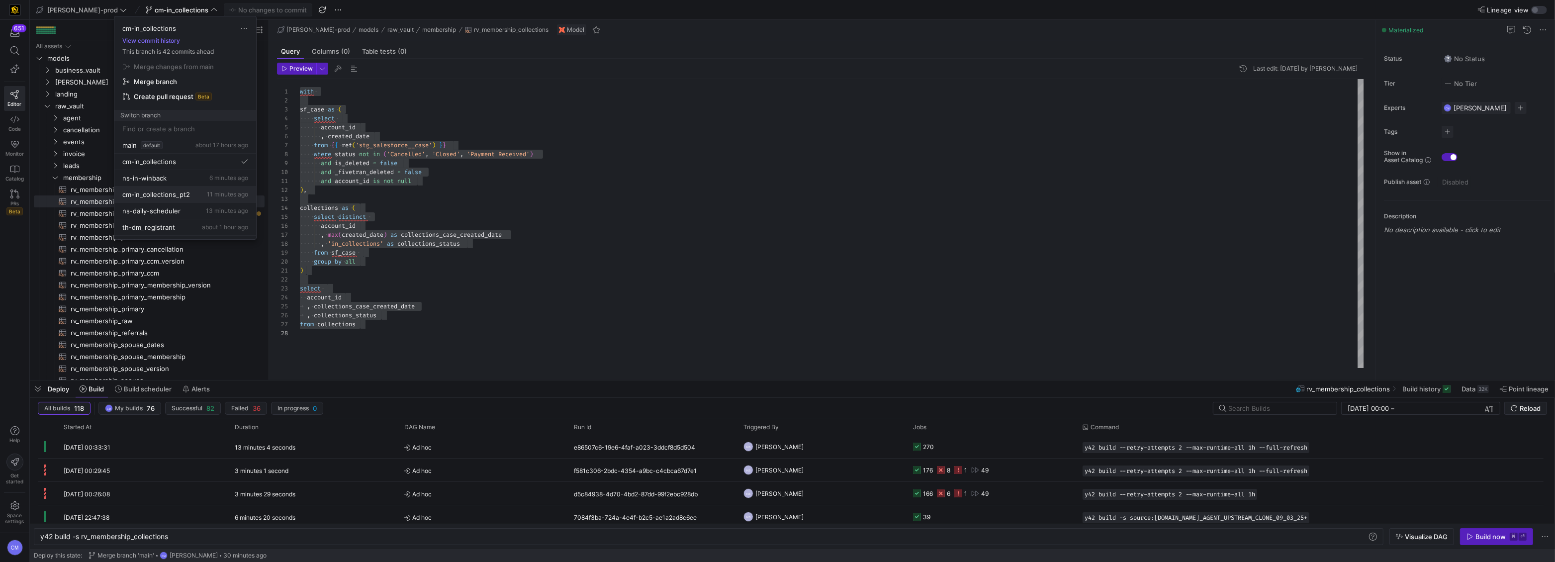
click at [187, 193] on span "cm-in_collections_pt2" at bounding box center [156, 194] width 68 height 8
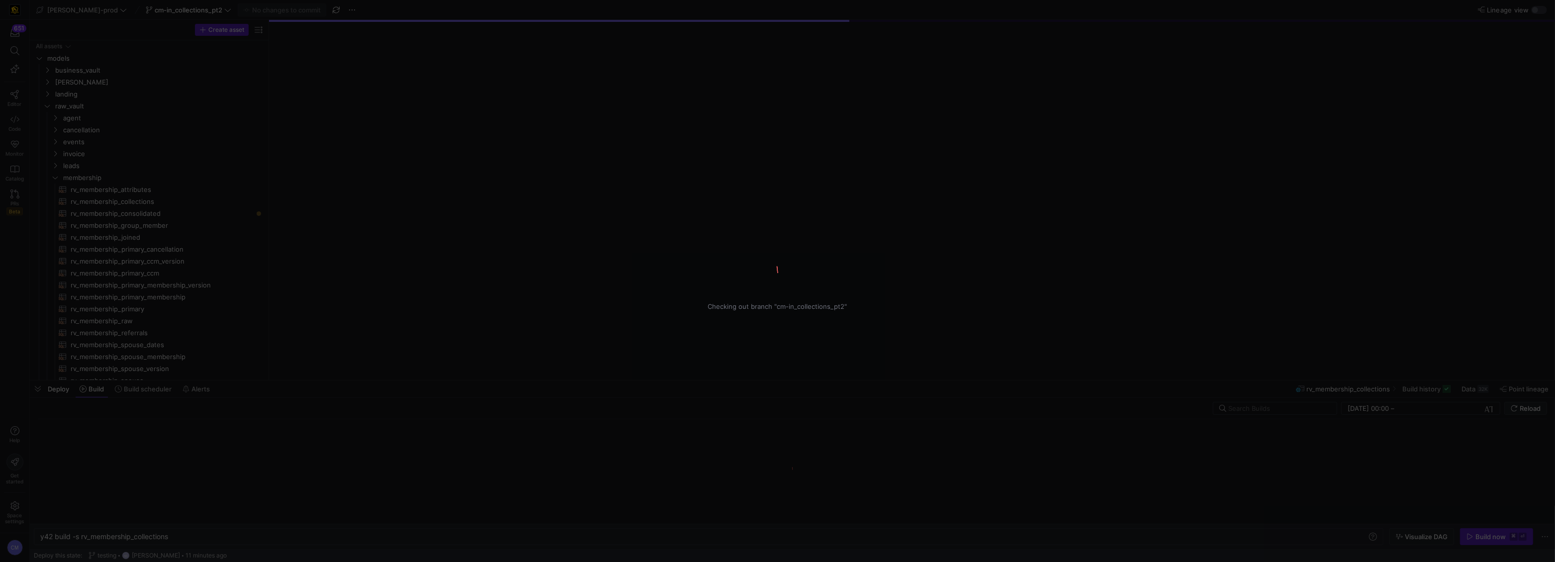
type textarea "y42 build"
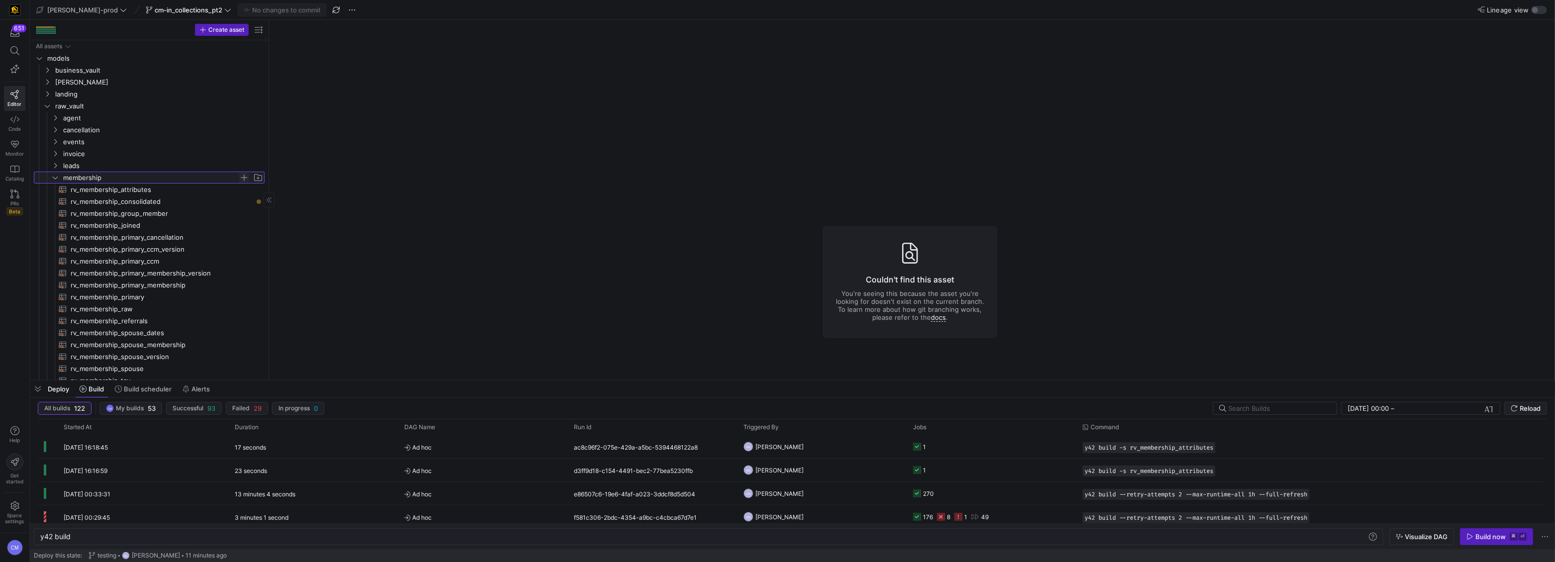
click at [245, 176] on span "Press SPACE to select this row." at bounding box center [244, 178] width 10 height 10
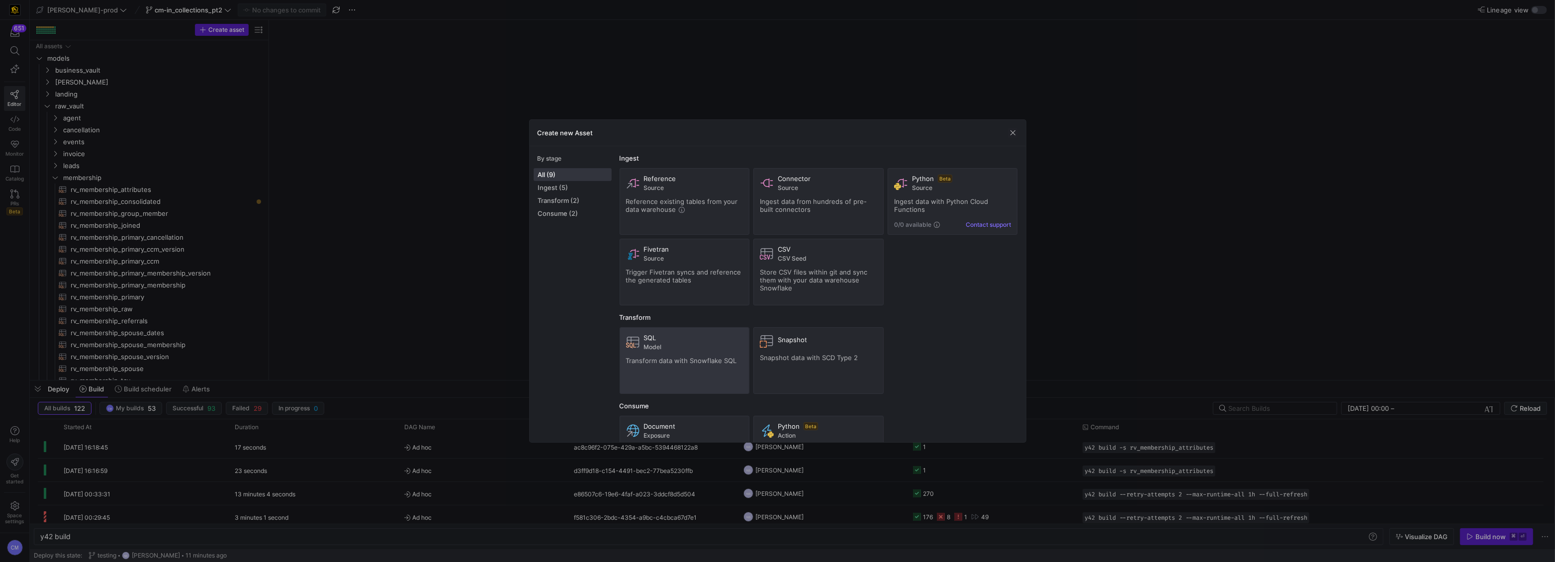
click at [729, 355] on div "SQL Model Transform data with Snowflake SQL" at bounding box center [684, 361] width 117 height 54
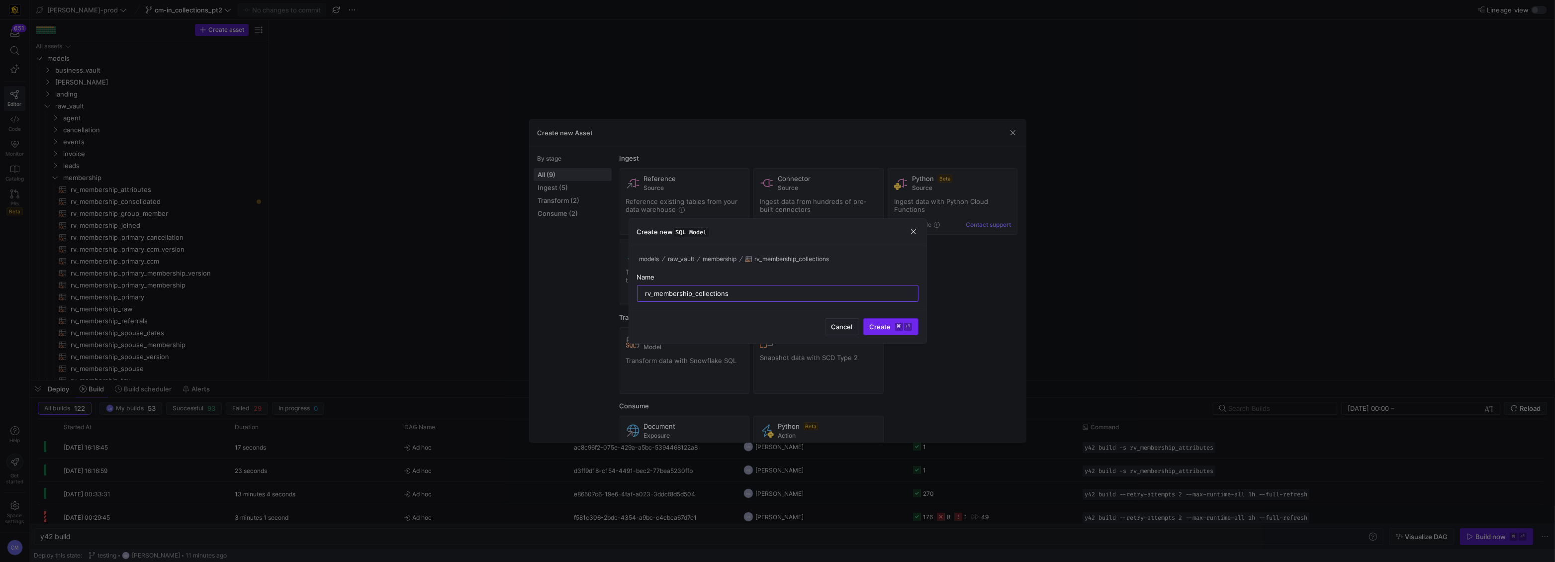
type input "rv_membership_collections"
click at [893, 329] on span "Create ⌘ ⏎" at bounding box center [891, 327] width 42 height 8
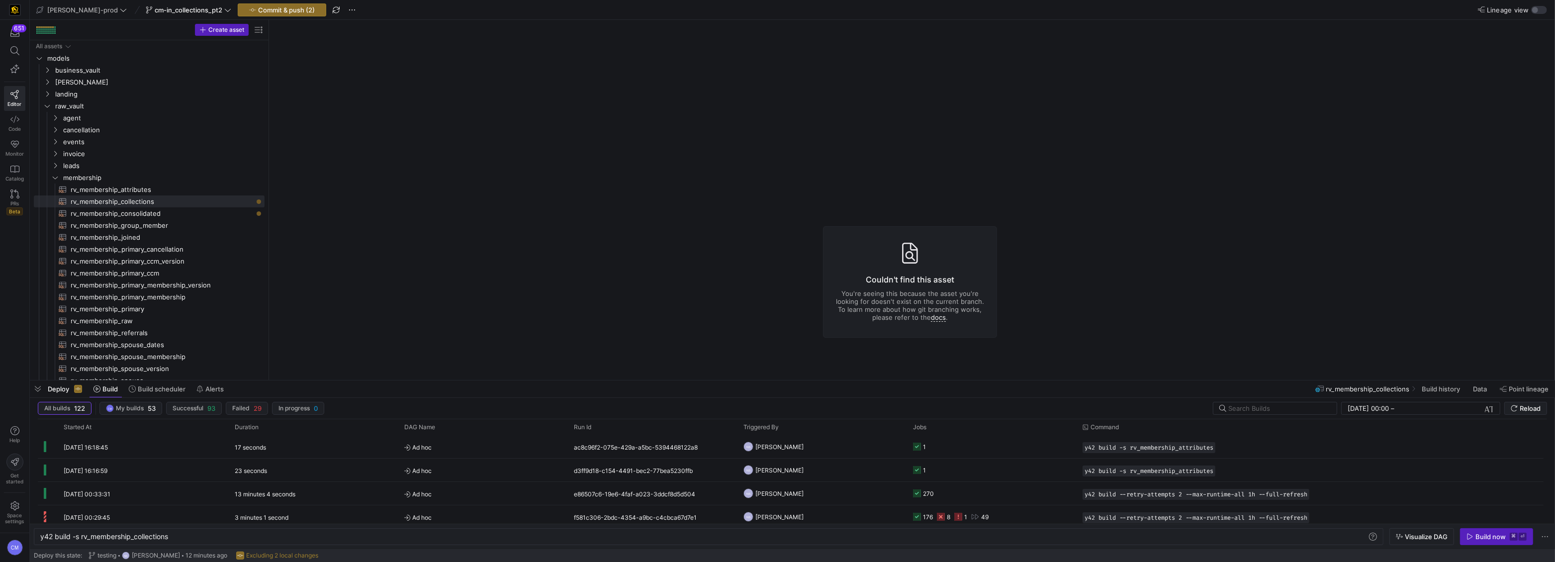
click at [554, 178] on y42-asset-editor-not-found "Couldn't find this asset You're seeing this because the asset you're looking fo…" at bounding box center [910, 282] width 1282 height 524
click at [427, 76] on y42-asset-editor-not-found "Couldn't find this asset You're seeing this because the asset you're looking fo…" at bounding box center [910, 282] width 1282 height 524
click at [142, 210] on span "rv_membership_consolidated​​​​​​​​​​" at bounding box center [162, 213] width 183 height 11
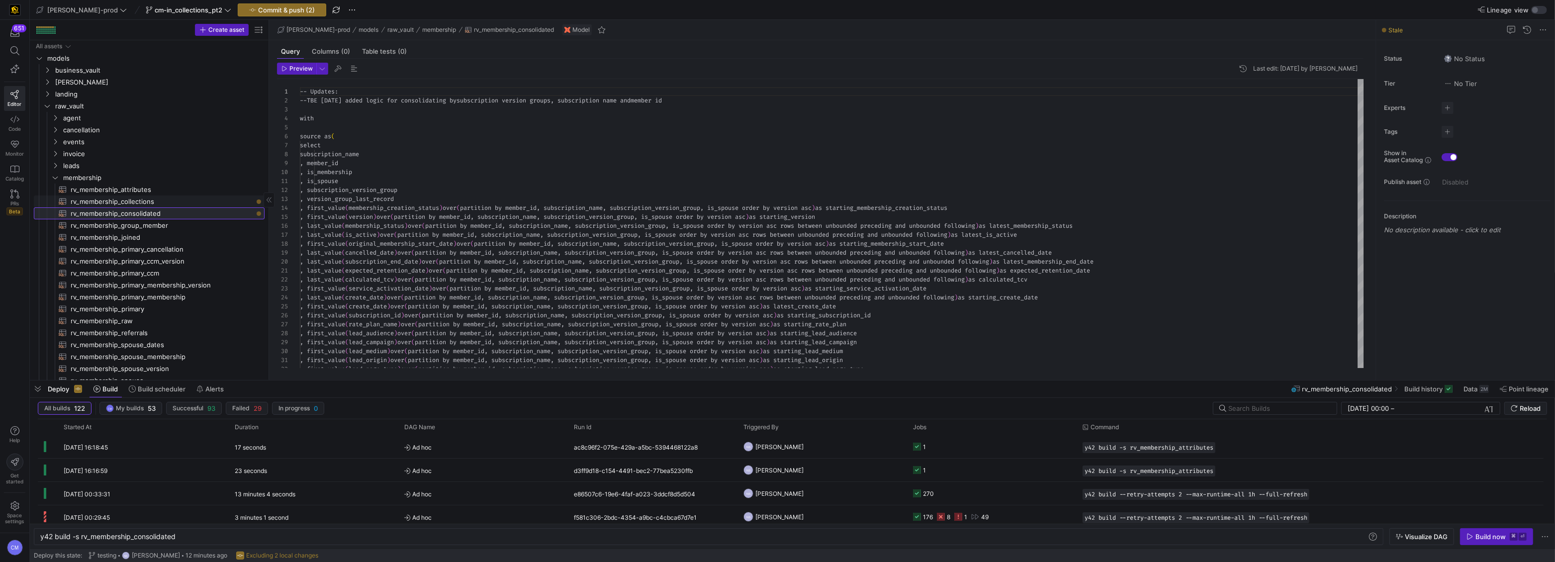
scroll to position [90, 0]
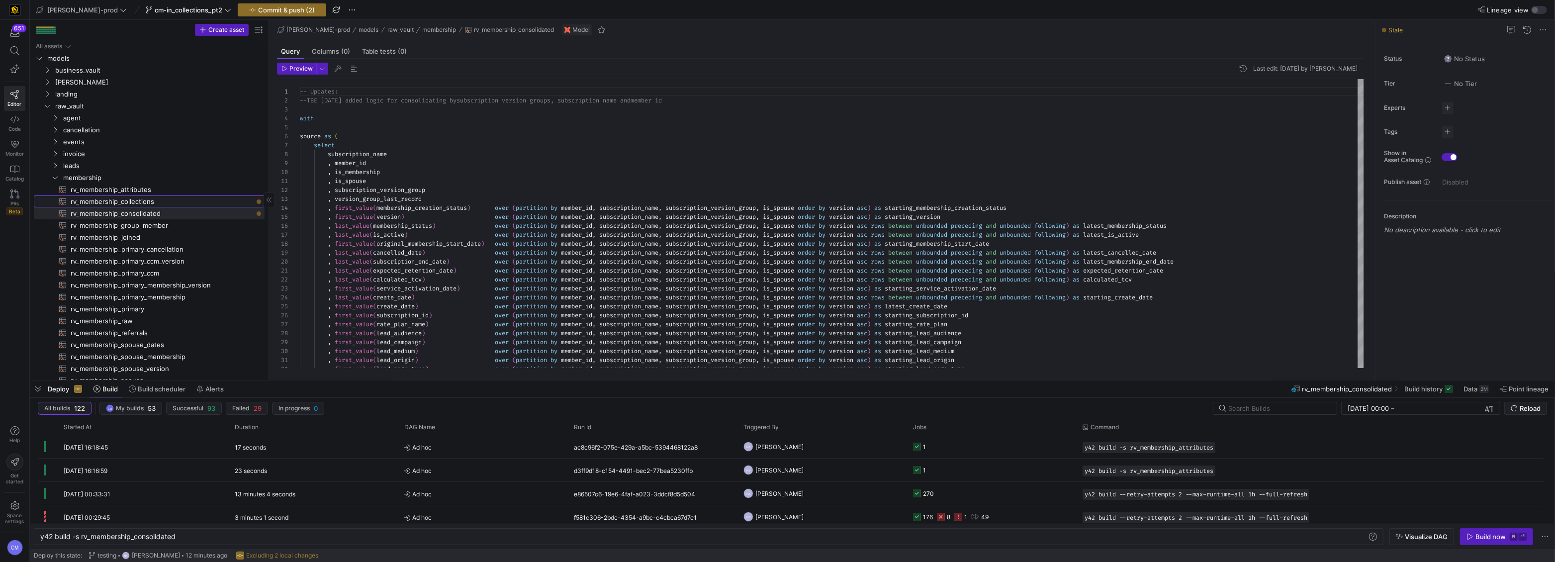
click at [143, 196] on span "rv_membership_collections​​​​​​​​​​" at bounding box center [162, 201] width 183 height 11
type textarea "y42 build -s rv_membership_collections"
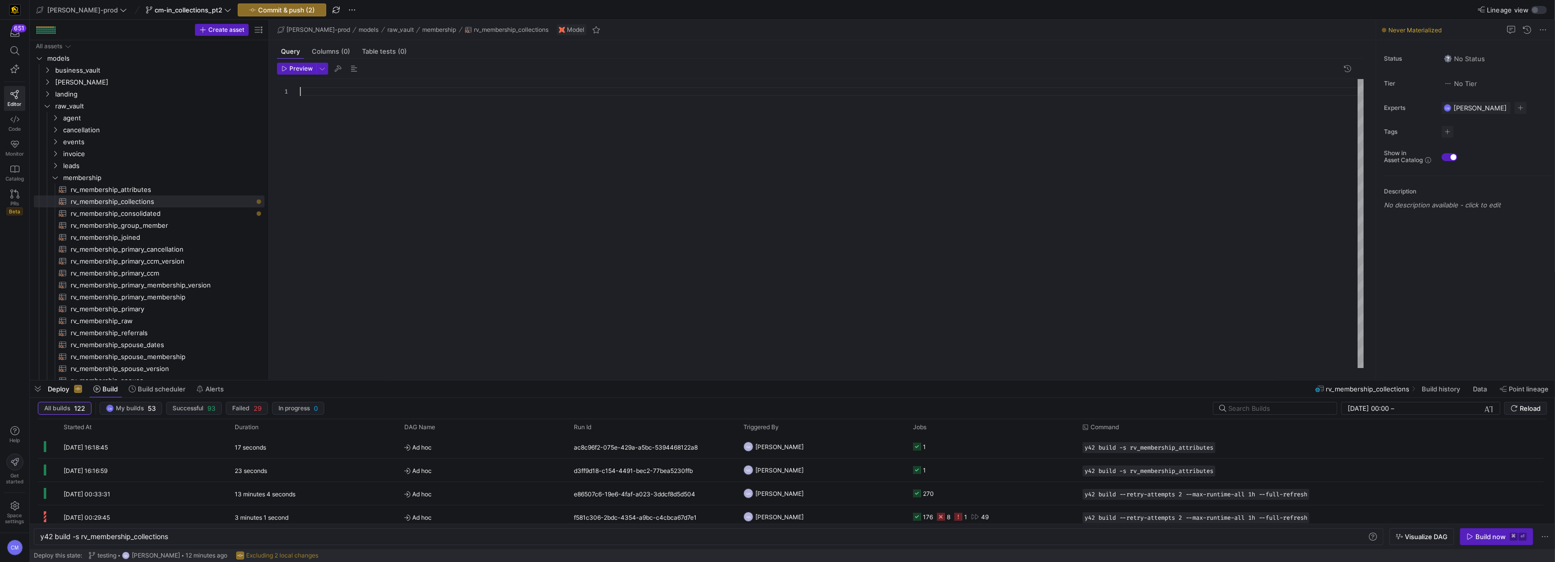
click at [407, 127] on div at bounding box center [832, 223] width 1065 height 289
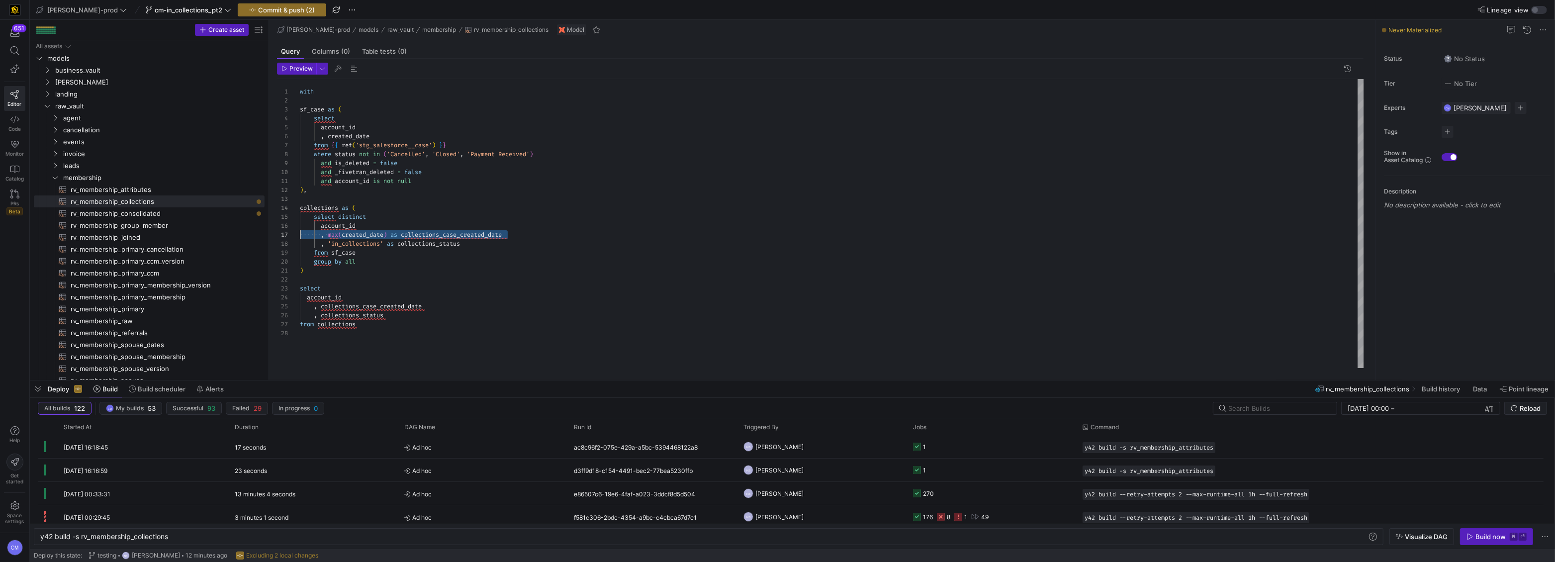
scroll to position [54, 0]
drag, startPoint x: 515, startPoint y: 233, endPoint x: 237, endPoint y: 233, distance: 277.5
click at [237, 233] on as-split "Create asset Drag here to set row groups Drag here to set column labels Group 1…" at bounding box center [792, 200] width 1525 height 360
drag, startPoint x: 426, startPoint y: 298, endPoint x: 253, endPoint y: 297, distance: 173.1
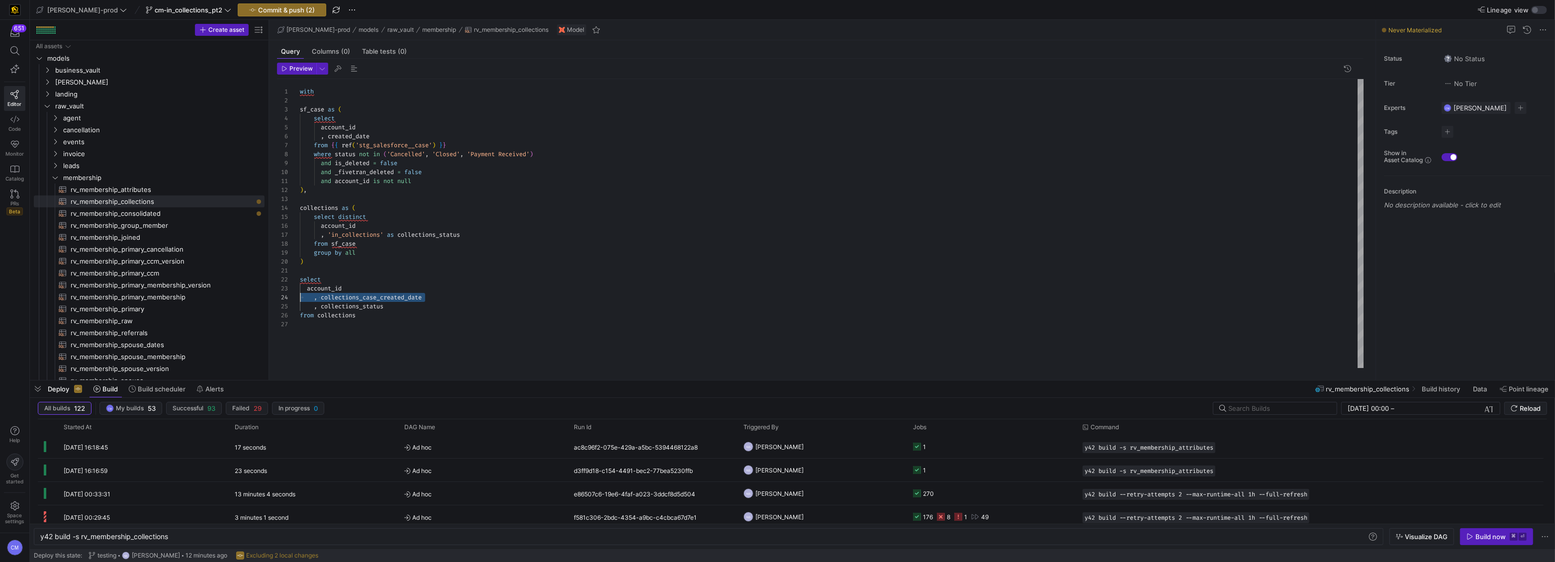
click at [300, 297] on div "with sf_case as ( select account_id , created_date from { { ref ( 'stg_salesfor…" at bounding box center [832, 223] width 1065 height 289
type textarea "select account_id , collections_status from collections"
click at [269, 11] on span "Commit & push (2)" at bounding box center [286, 10] width 57 height 8
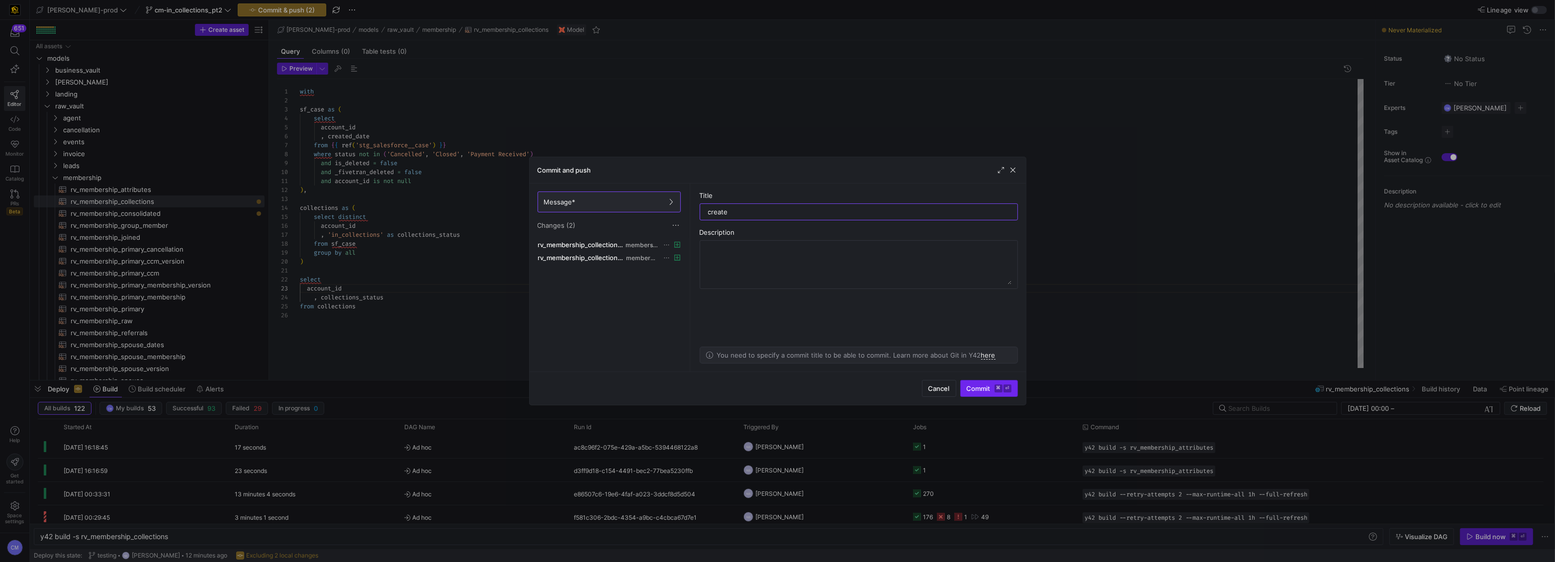
type input "create"
click at [996, 391] on kbd "⌘" at bounding box center [999, 388] width 8 height 8
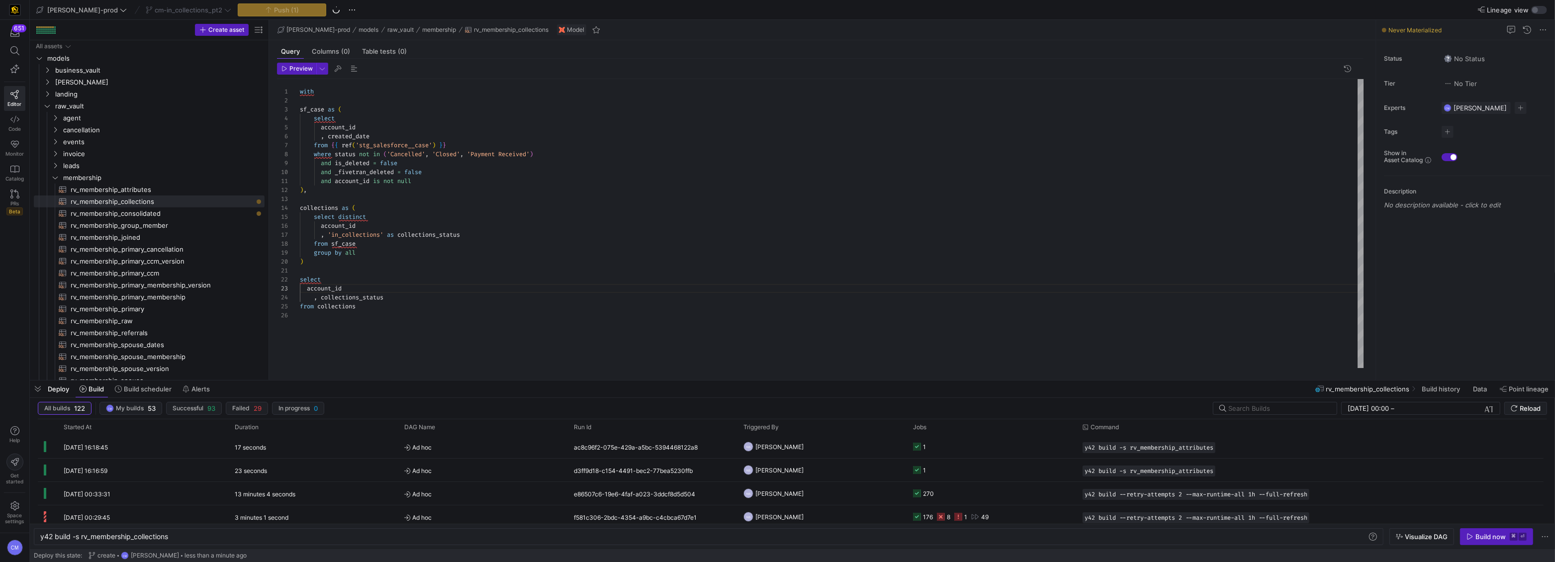
click at [1470, 540] on span "Build now ⌘ ⏎" at bounding box center [1497, 537] width 60 height 8
click at [214, 190] on span "rv_membership_attributes​​​​​​​​​​" at bounding box center [162, 189] width 183 height 11
type textarea "y42 build -s rv_membership_attributes"
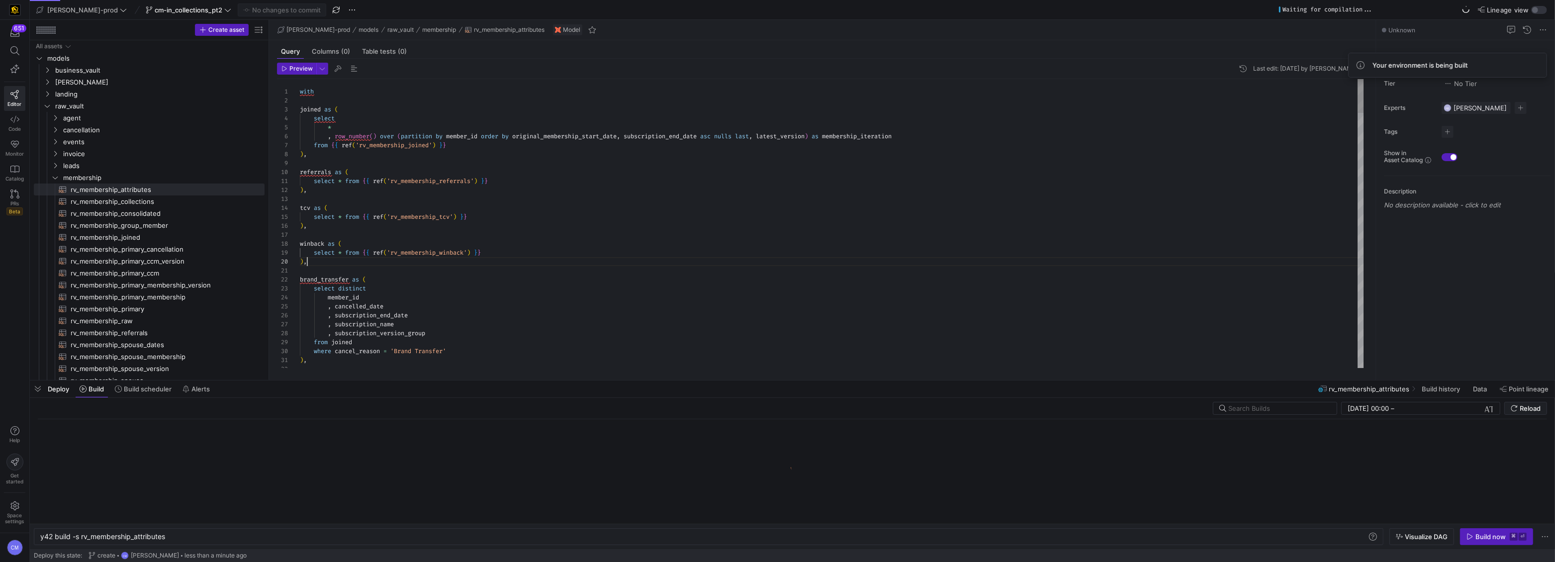
scroll to position [80, 6]
click at [330, 262] on div ") ," at bounding box center [832, 261] width 1065 height 9
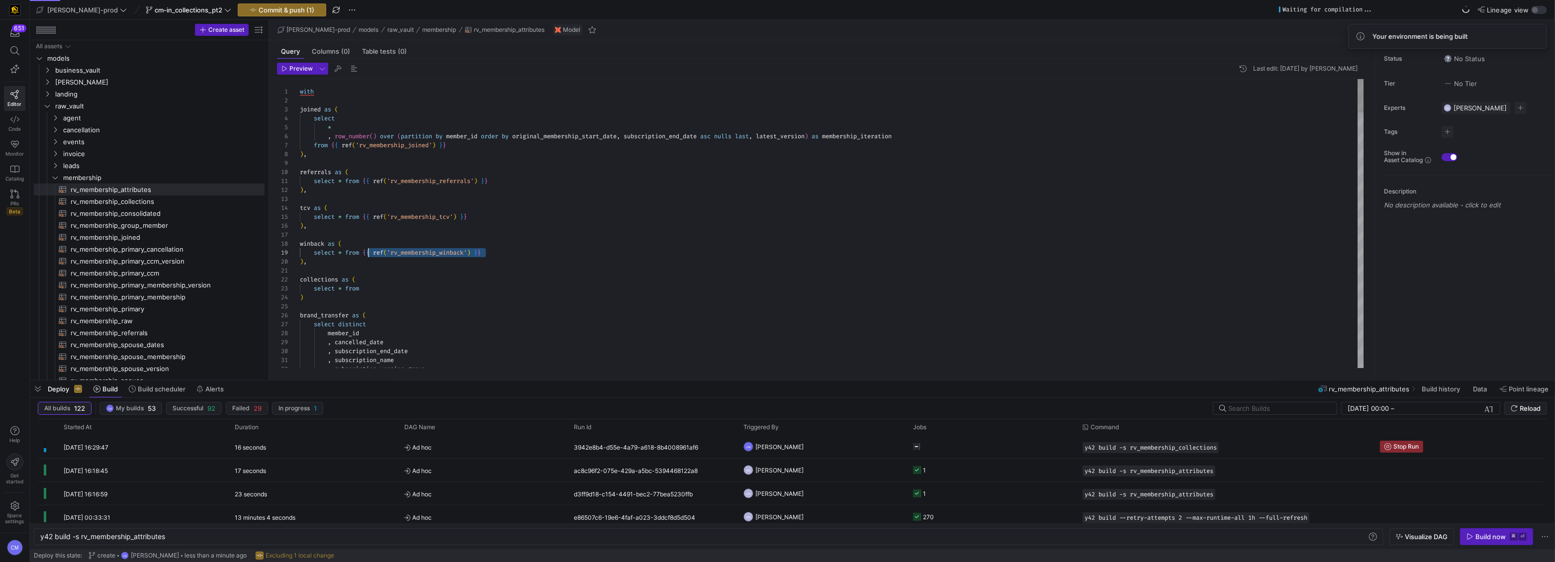
scroll to position [71, 65]
drag, startPoint x: 484, startPoint y: 255, endPoint x: 363, endPoint y: 251, distance: 120.9
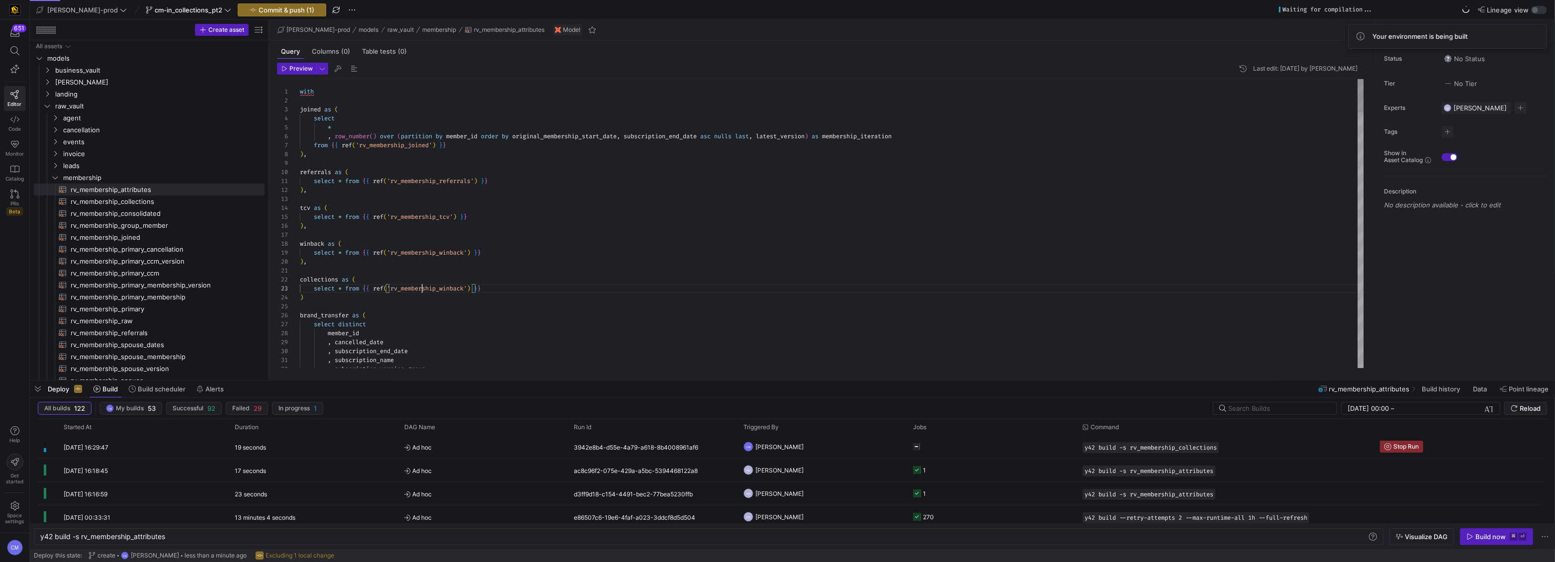
type textarea "collections as ( select * from {{ ref('rv_membership_winback') }} ) brand_trans…"
click at [448, 286] on div at bounding box center [777, 281] width 1555 height 562
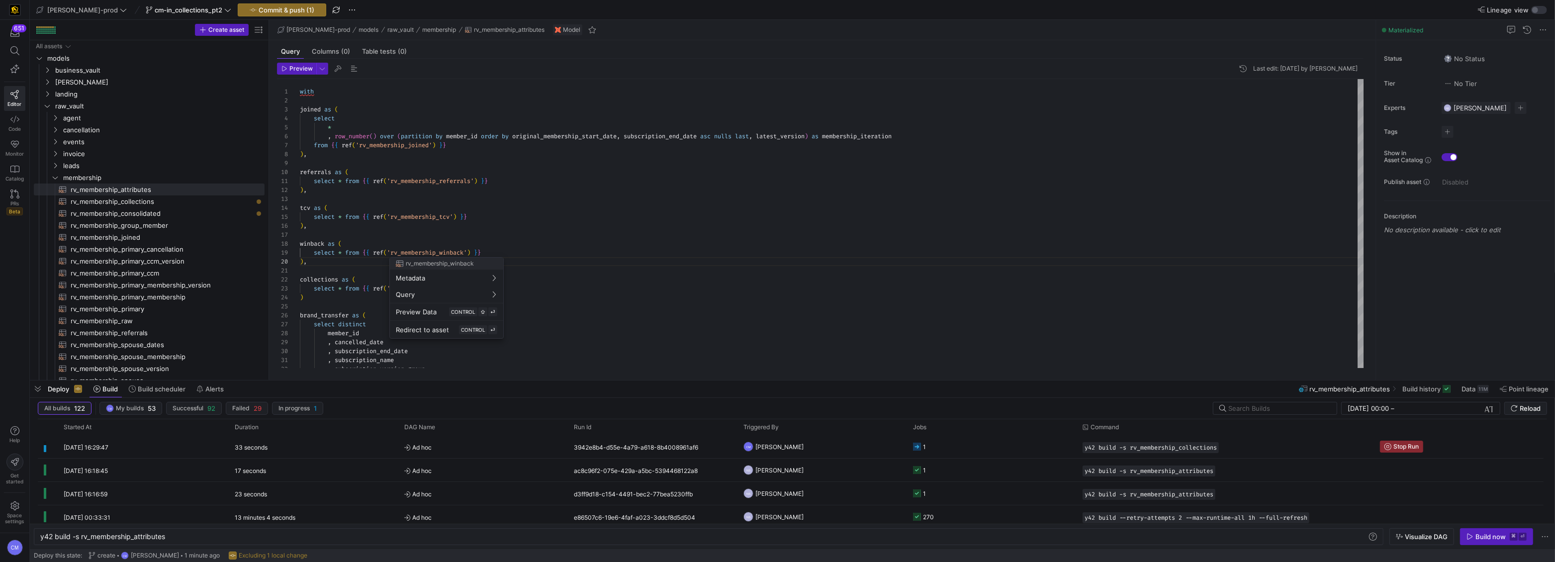
click at [570, 260] on div at bounding box center [777, 281] width 1555 height 562
click at [576, 255] on div at bounding box center [777, 281] width 1555 height 562
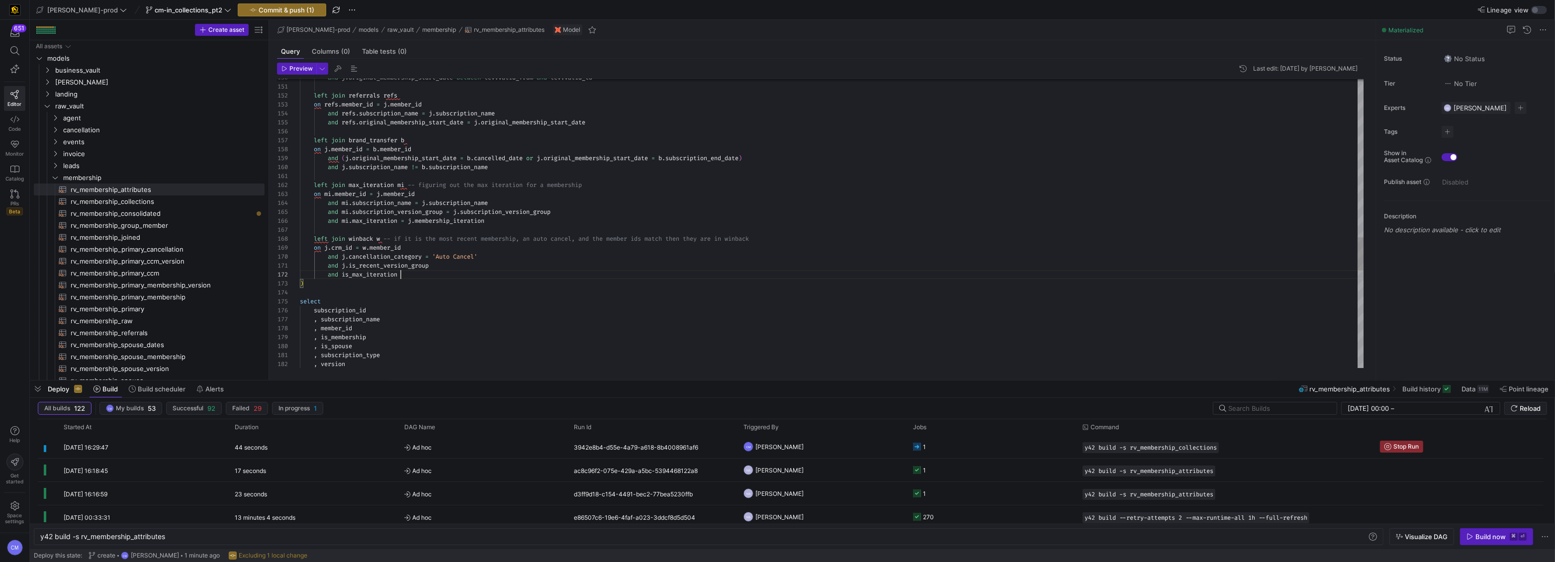
scroll to position [9, 100]
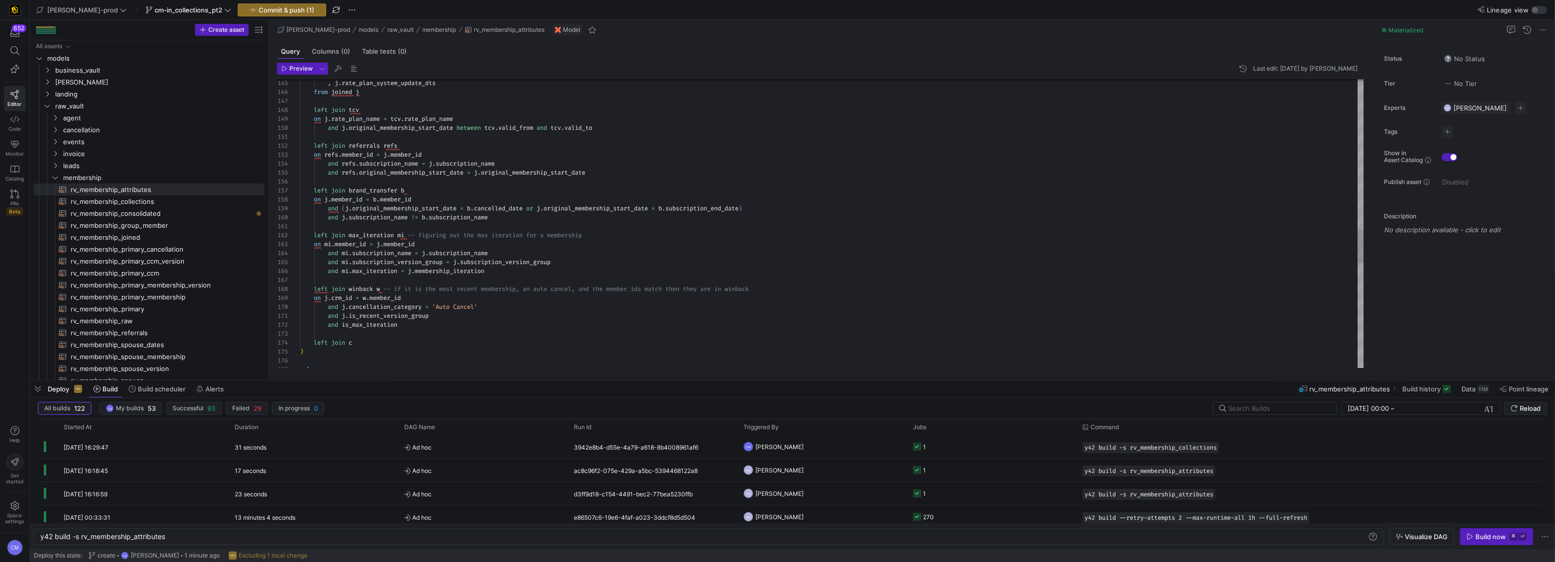
click at [361, 345] on div ", j . rate_plan_system_update_dts from joined j left join tcv on j . rate_plan_…" at bounding box center [832, 25] width 1065 height 2487
click at [361, 345] on div ", j . rate_plan_system_update_dts from joined j left join tcv on j . rate_plan_…" at bounding box center [832, 27] width 1065 height 2487
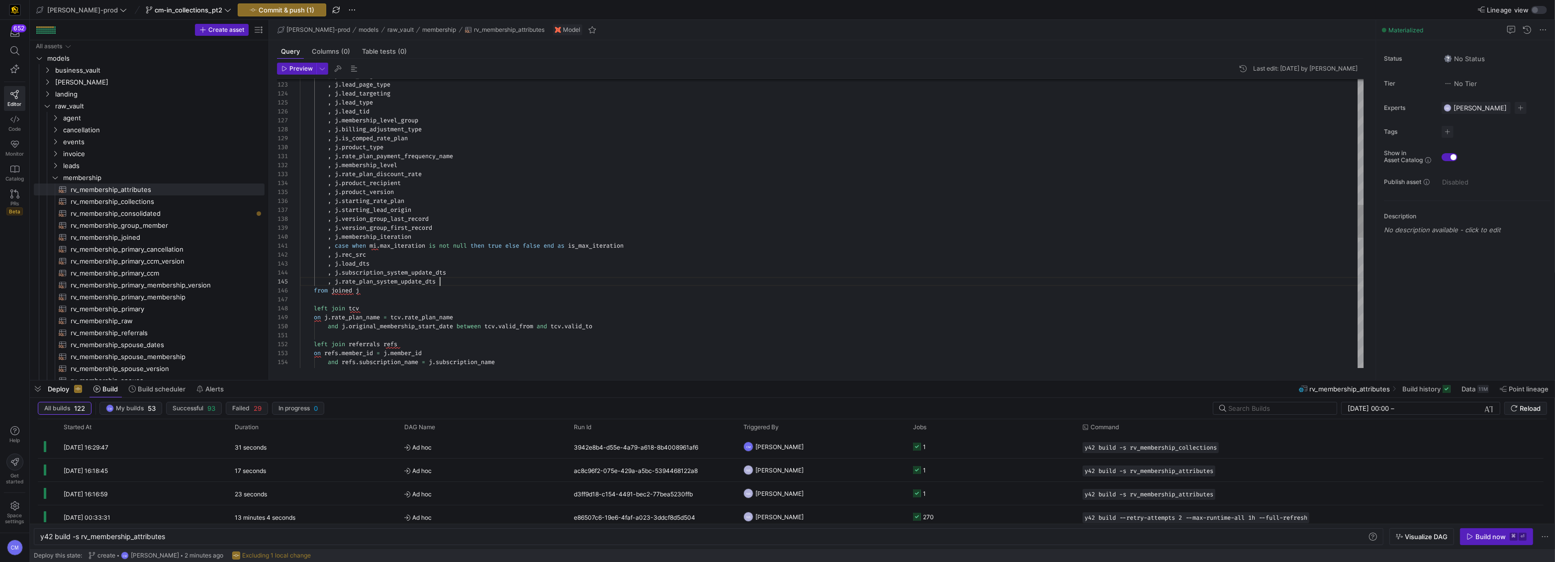
scroll to position [35, 139]
click at [454, 284] on div "left join tcv on j . rate_plan_name = tcv . rate_plan_name and j . original_mem…" at bounding box center [832, 241] width 1065 height 2523
click at [396, 287] on div "left join tcv on j . rate_plan_name = tcv . rate_plan_name and j . original_mem…" at bounding box center [832, 246] width 1065 height 2532
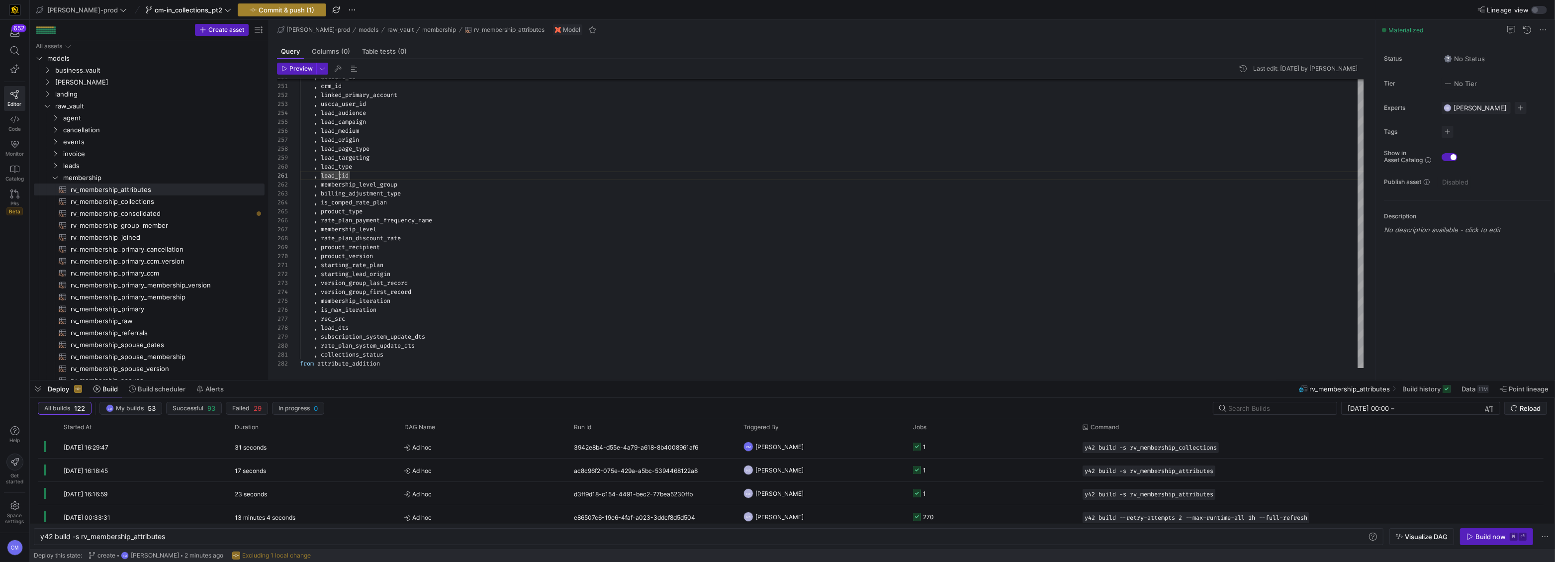
type textarea ", lead_tid , membership_level_group , billing_adjustment_type , is_comped_rate_…"
click at [280, 13] on span "Commit & push (1)" at bounding box center [287, 10] width 56 height 8
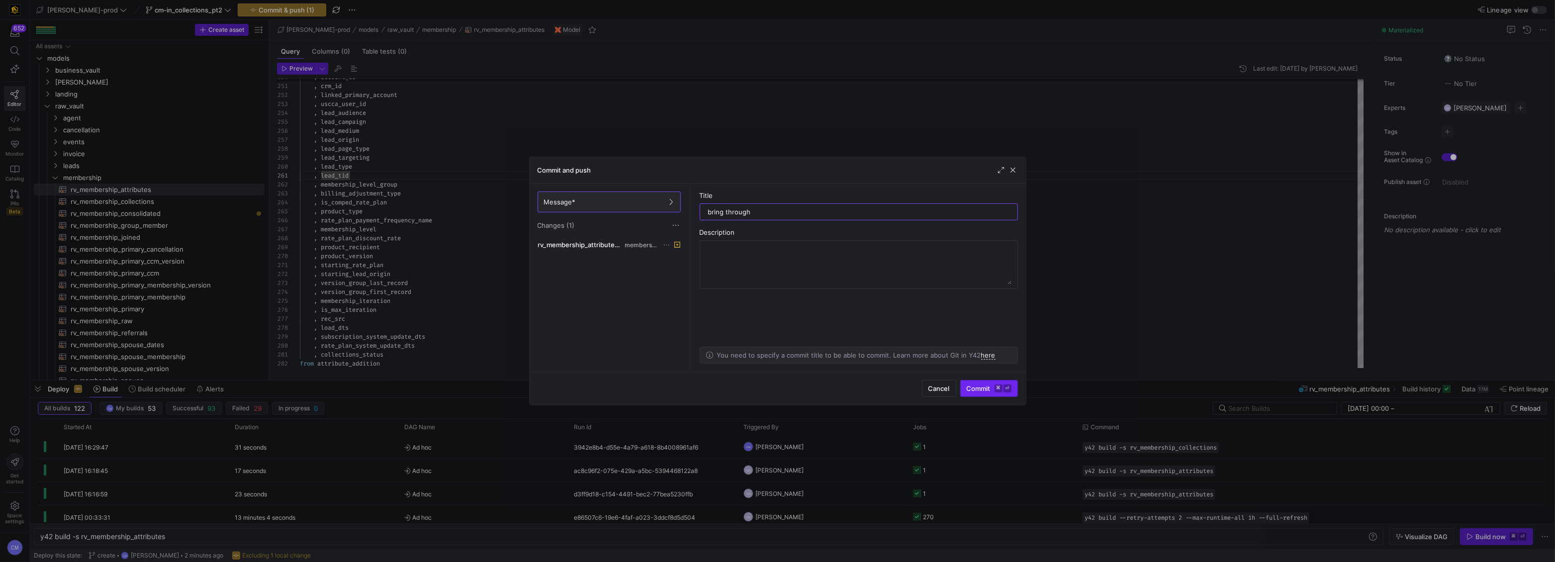
type input "bring through"
click at [1003, 394] on span "submit" at bounding box center [989, 388] width 57 height 16
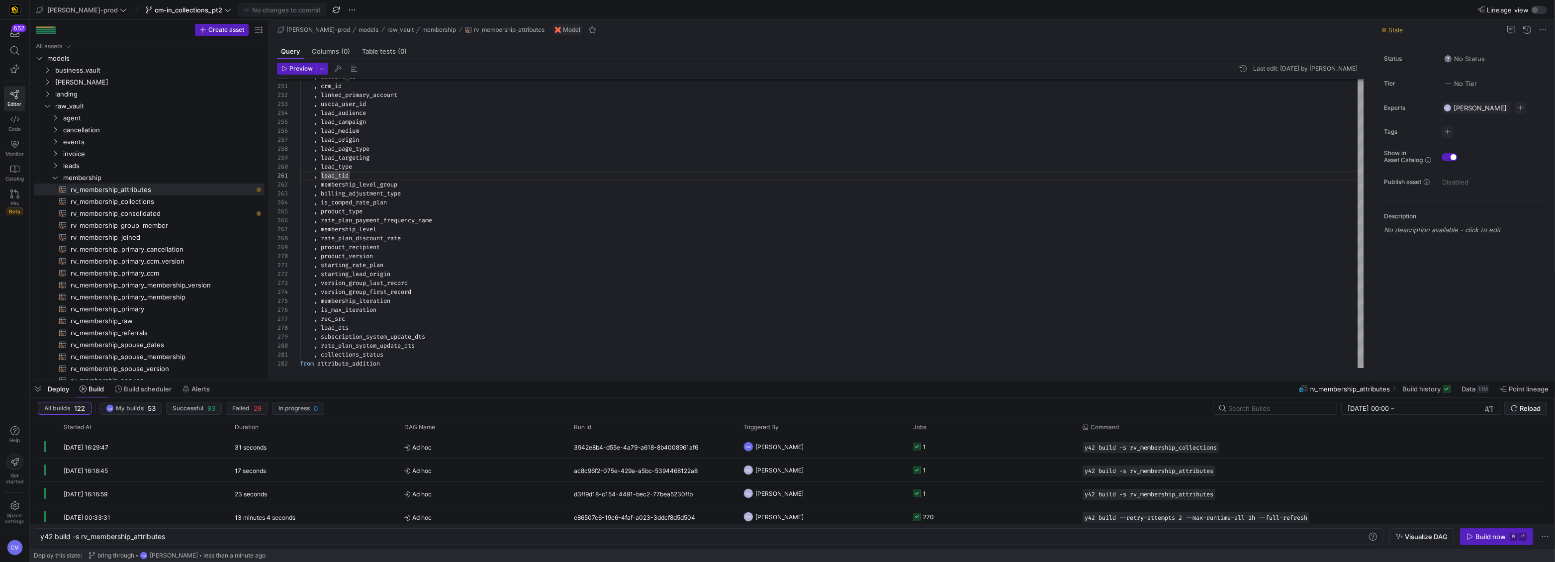
click at [1491, 536] on div "Build now" at bounding box center [1490, 537] width 30 height 8
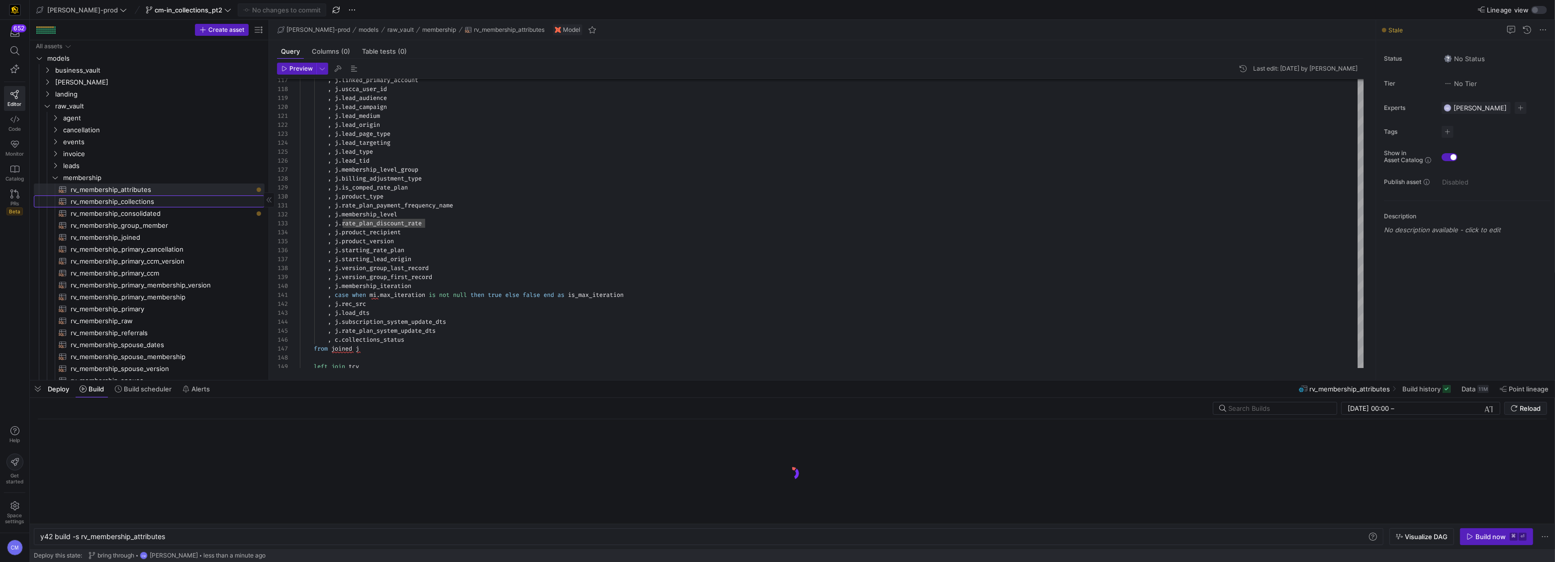
click at [199, 201] on span "rv_membership_collections​​​​​​​​​​" at bounding box center [162, 201] width 183 height 11
type textarea "y42 build -s rv_membership_collections"
type textarea "with sf_case as ( select account_id , created_date from {{ ref('stg_salesforce_…"
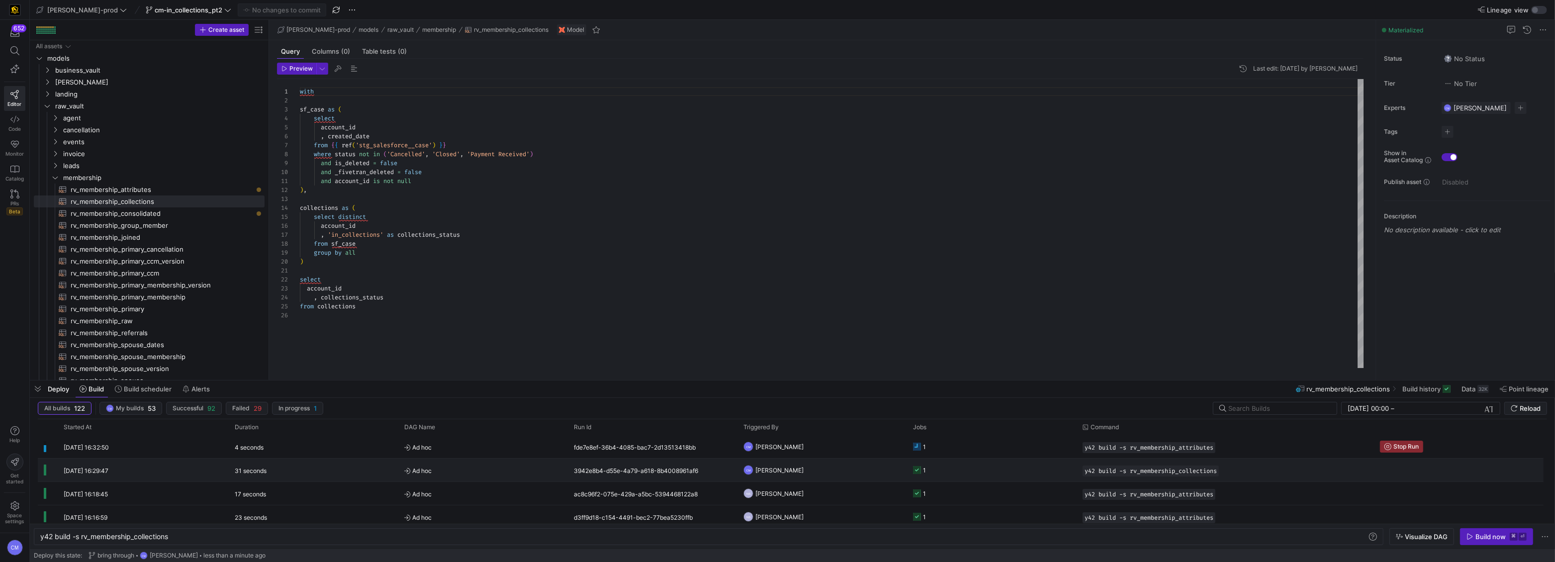
click at [776, 465] on span "[PERSON_NAME]" at bounding box center [779, 470] width 48 height 23
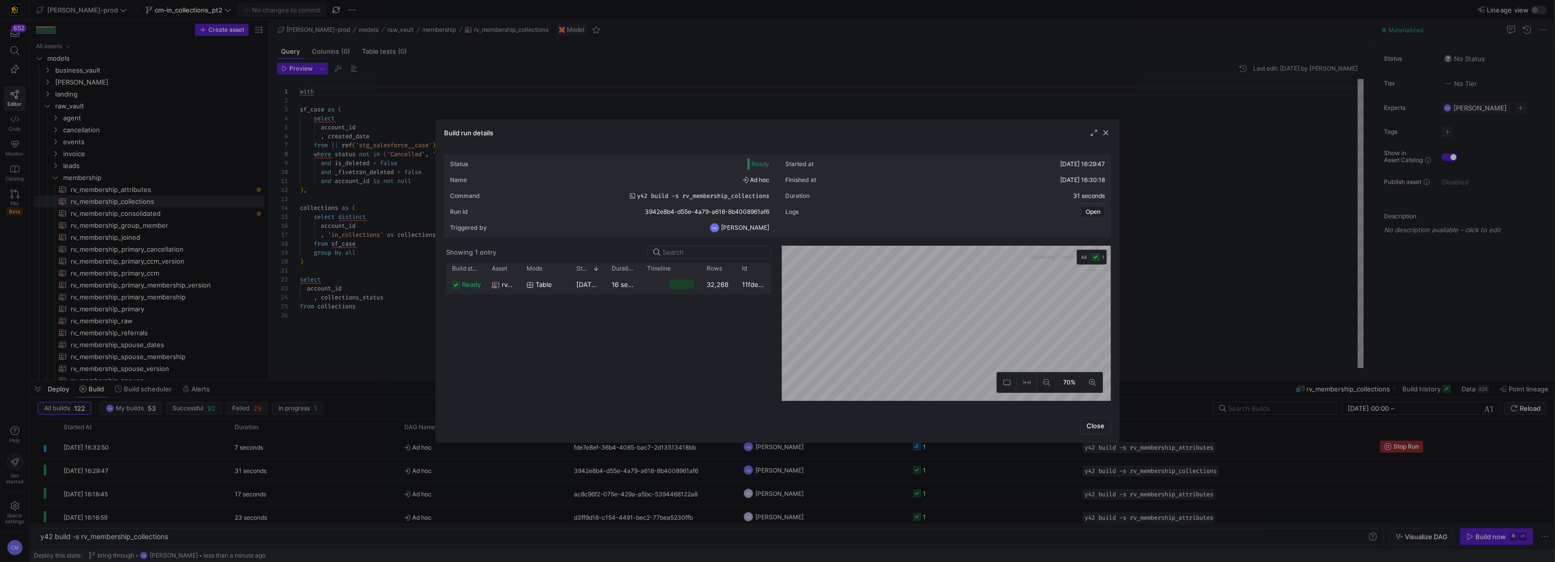
click at [625, 285] on y42-duration "16 seconds" at bounding box center [629, 284] width 35 height 8
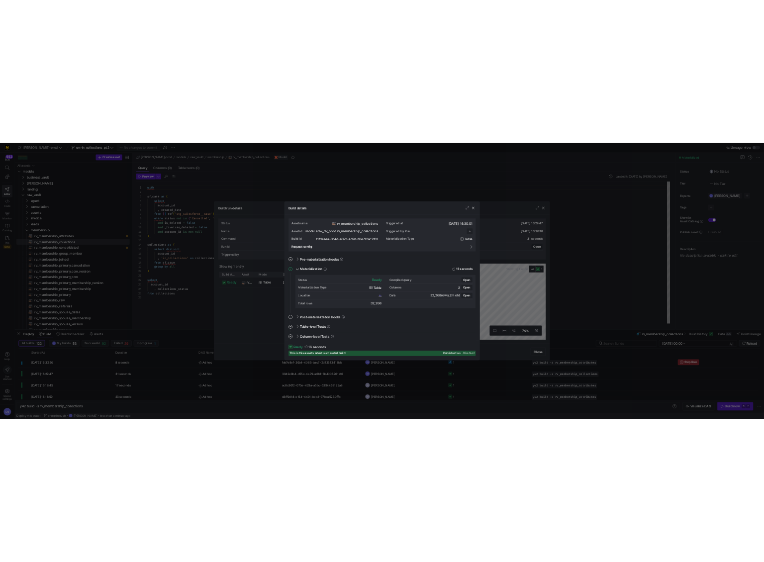
scroll to position [90, 0]
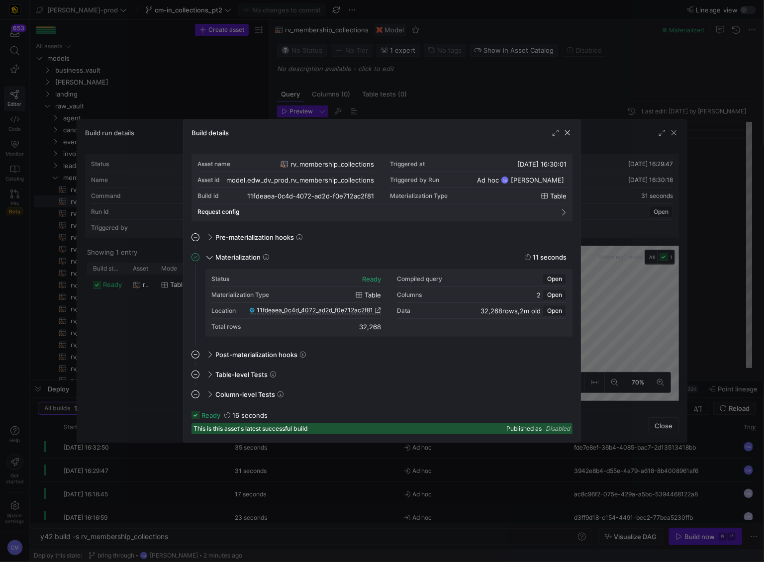
click at [474, 92] on div at bounding box center [382, 281] width 764 height 562
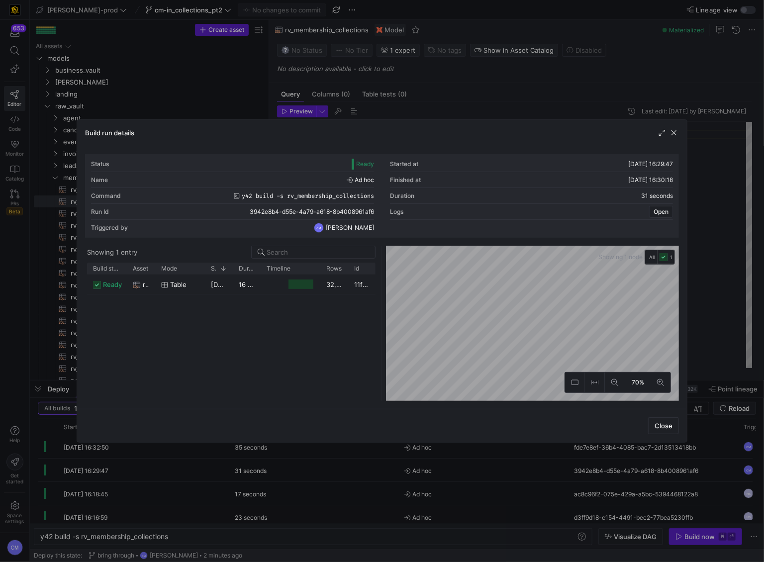
click at [472, 93] on div at bounding box center [382, 281] width 764 height 562
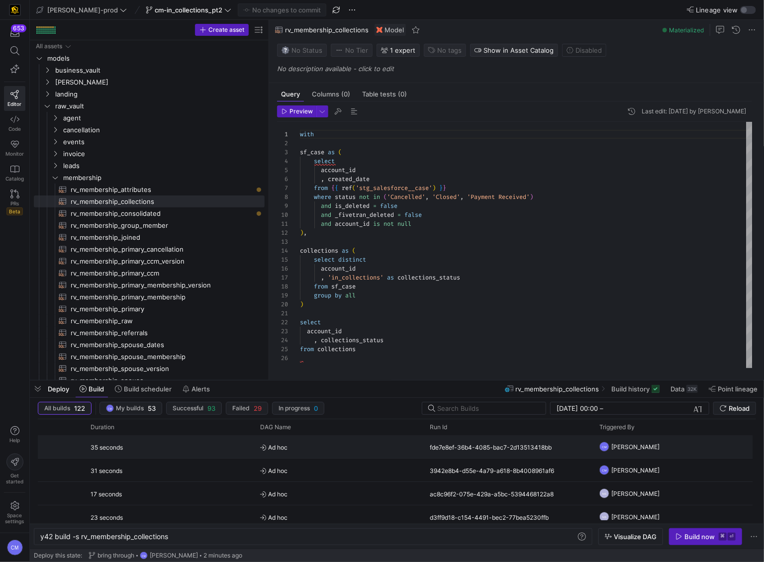
scroll to position [0, 167]
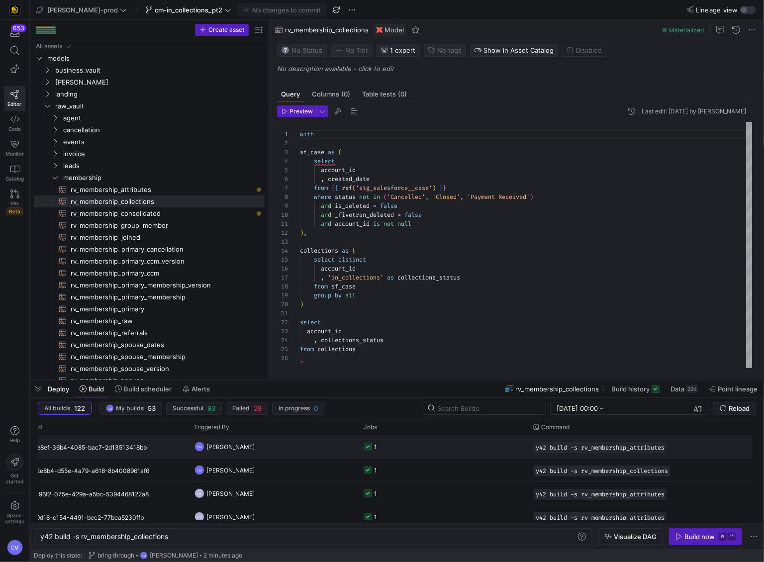
click at [444, 445] on y42-job-status-cell-renderer "1" at bounding box center [443, 447] width 158 height 22
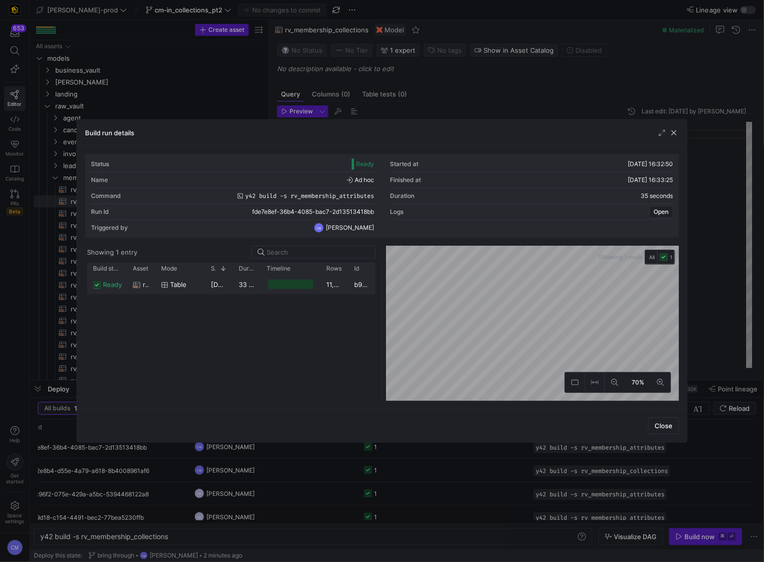
click at [273, 287] on div at bounding box center [290, 283] width 45 height 9
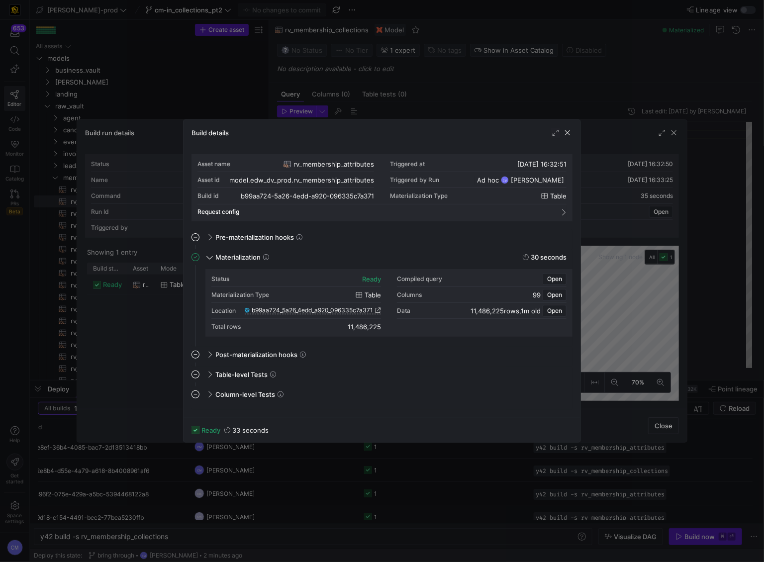
click at [313, 315] on div "Location b99aa724_5a26_4edd_a920_096335c7a371" at bounding box center [296, 311] width 170 height 16
click at [314, 312] on span "b99aa724_5a26_4edd_a920_096335c7a371" at bounding box center [312, 310] width 121 height 7
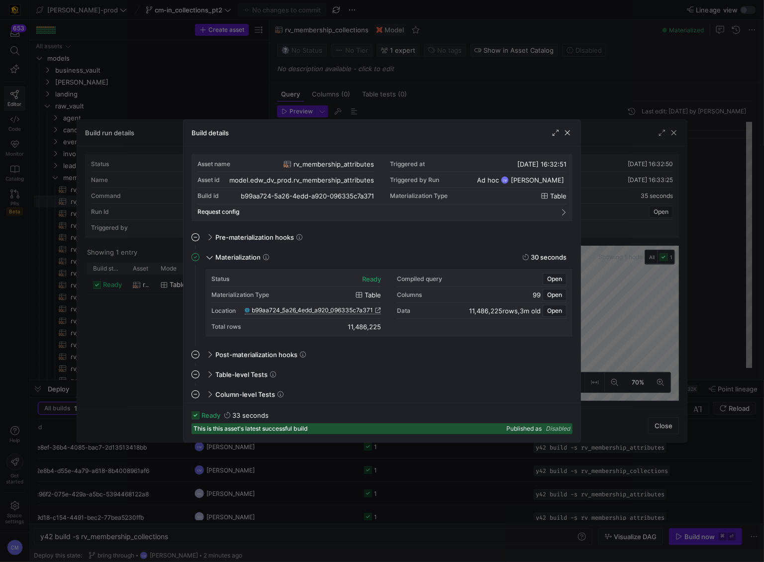
click at [400, 78] on div at bounding box center [382, 281] width 764 height 562
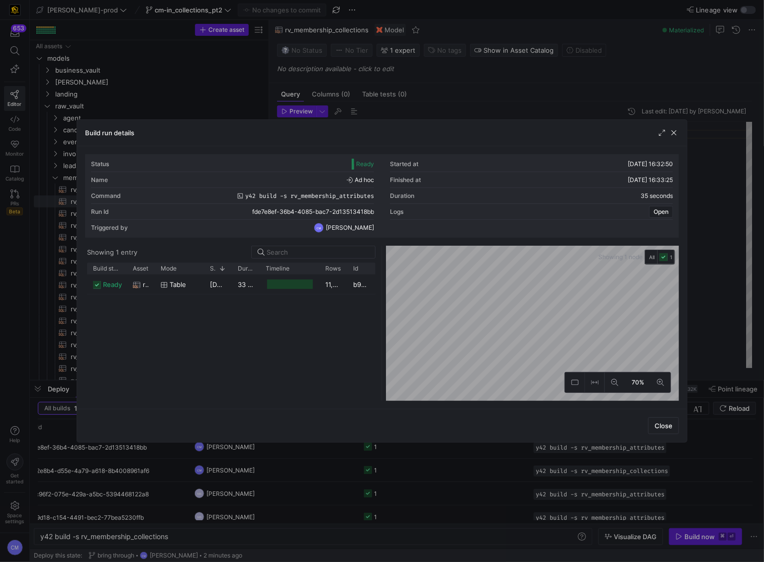
click at [449, 84] on div at bounding box center [382, 281] width 764 height 562
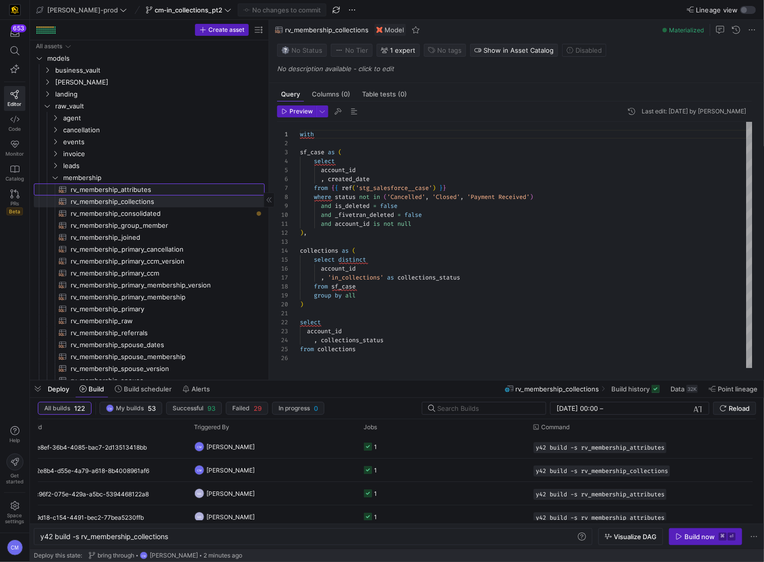
click at [119, 185] on span "rv_membership_attributes​​​​​​​​​​" at bounding box center [162, 189] width 183 height 11
type textarea "y42 build -s rv_membership_attributes"
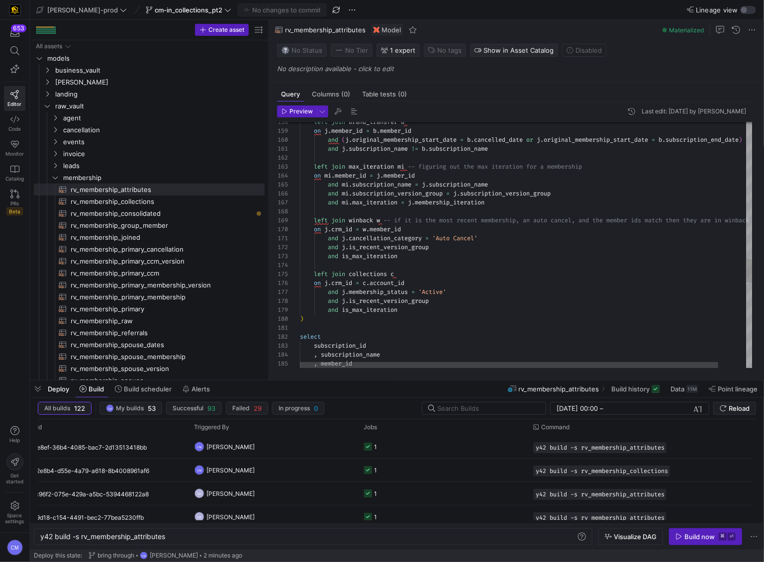
scroll to position [45, 107]
type textarea "with joined as ( select * , row_number() over (partition by member_id order by …"
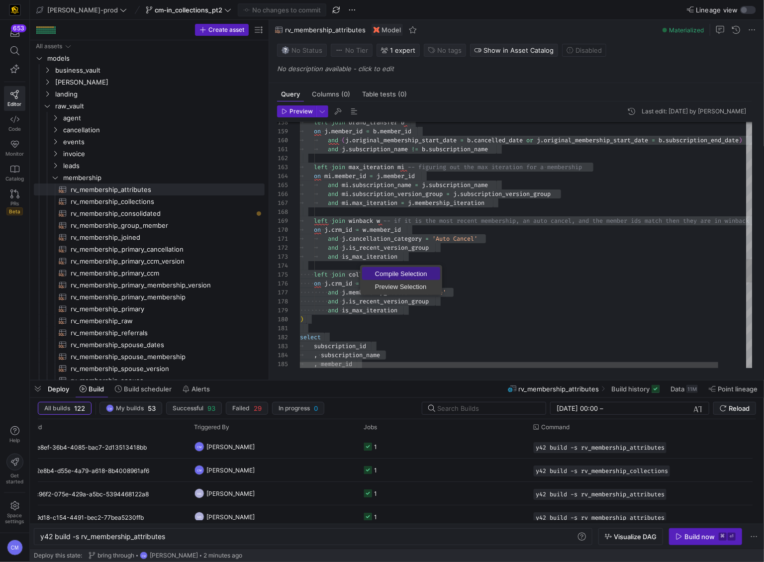
click at [392, 271] on span "Compile Selection" at bounding box center [401, 274] width 78 height 6
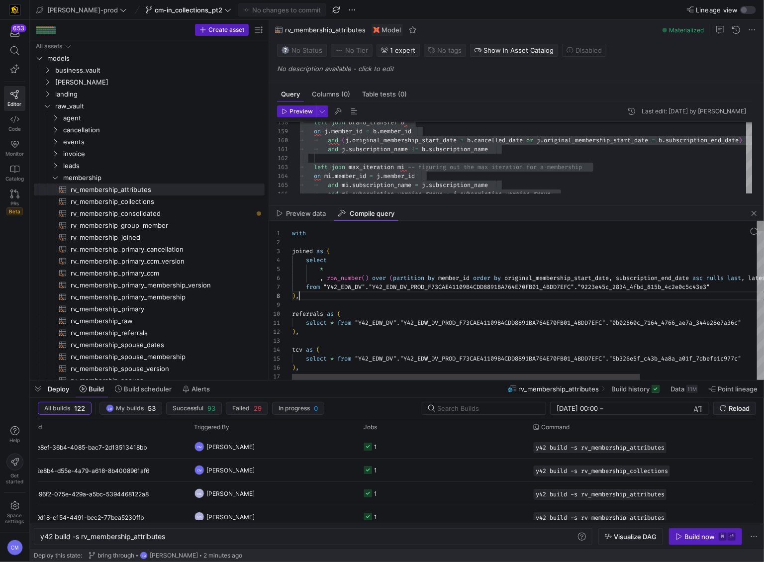
scroll to position [63, 6]
type textarea "with joined as ( select * , row_number() over (partition by member_id order by …"
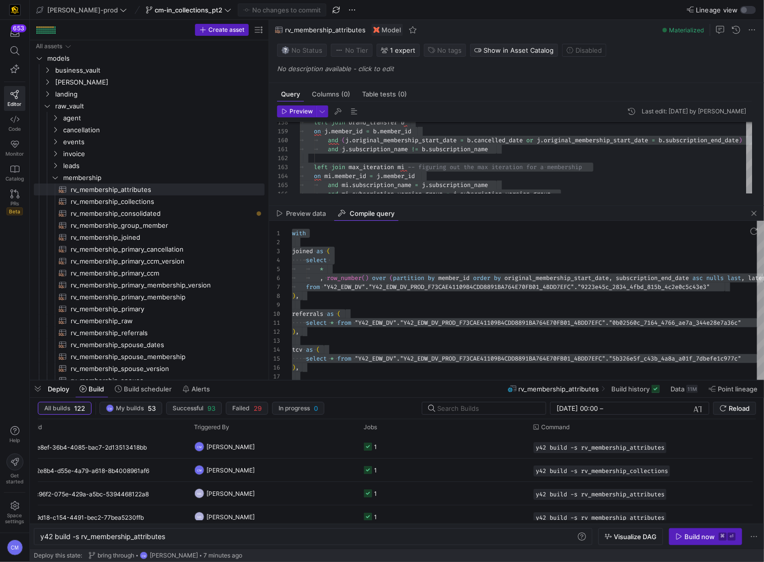
click at [753, 213] on span "button" at bounding box center [754, 213] width 12 height 12
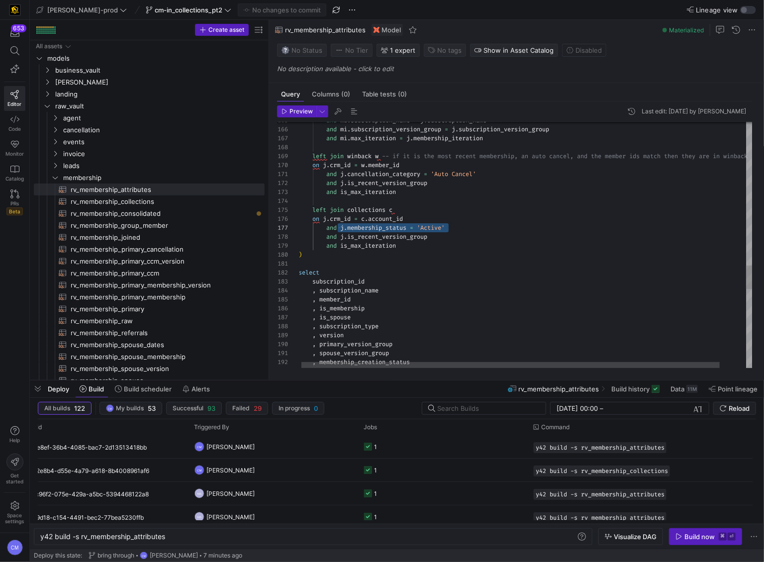
scroll to position [54, 43]
drag, startPoint x: 493, startPoint y: 227, endPoint x: 380, endPoint y: 223, distance: 113.5
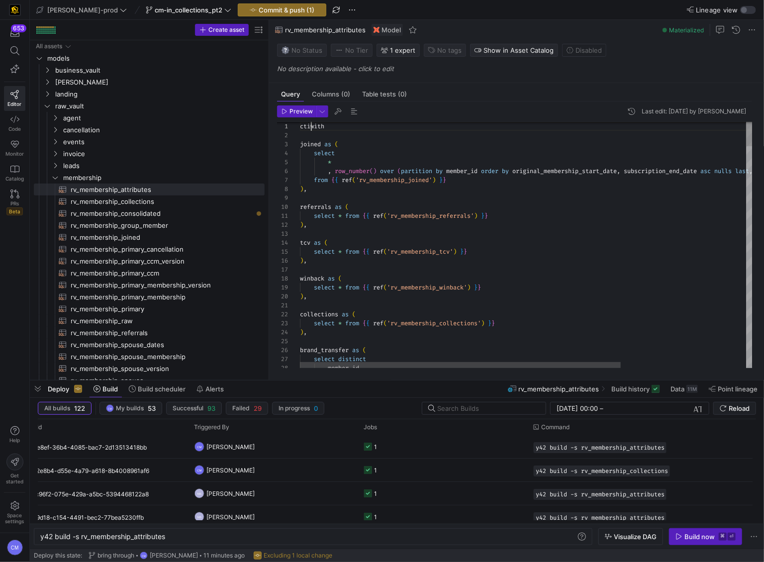
scroll to position [0, 0]
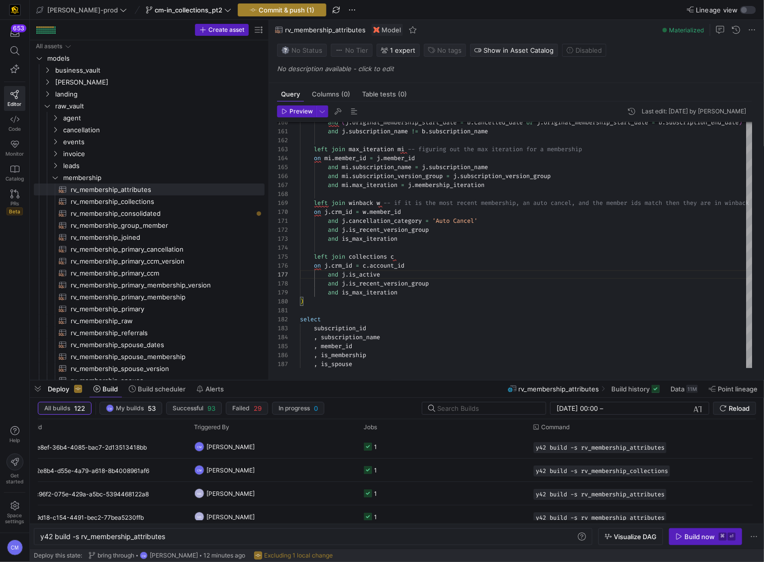
type textarea "and j.cancellation_category = 'Auto Cancel' and j.is_recent_version_group and i…"
click at [277, 4] on span "button" at bounding box center [282, 10] width 88 height 12
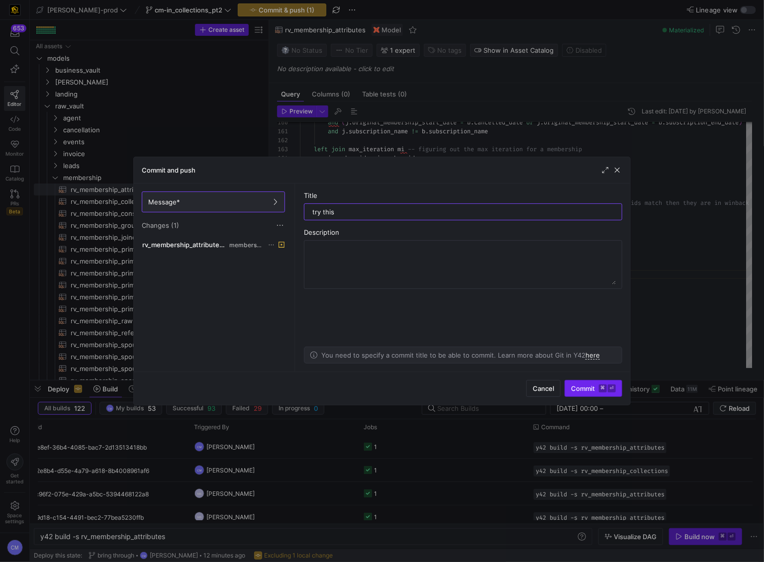
type input "try this"
click at [601, 388] on kbd "⌘" at bounding box center [603, 388] width 8 height 8
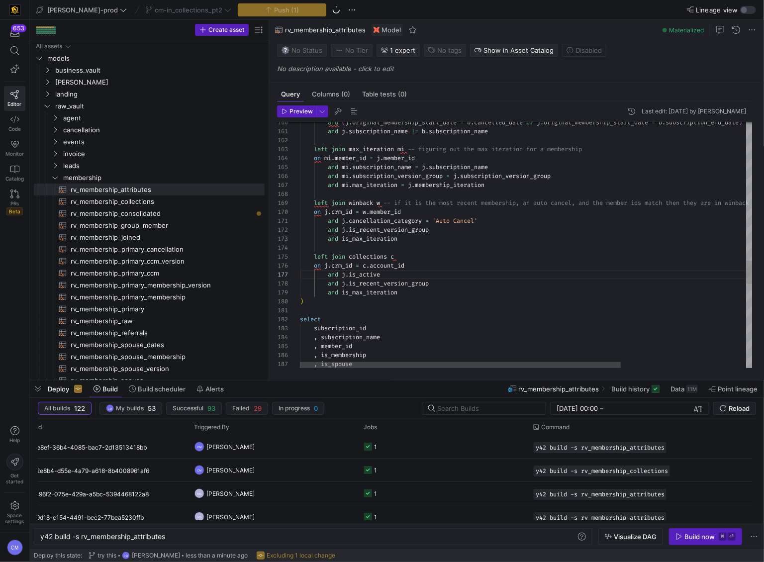
type textarea "select subscription_id , subscription_name , member_id , is_membership , is_spo…"
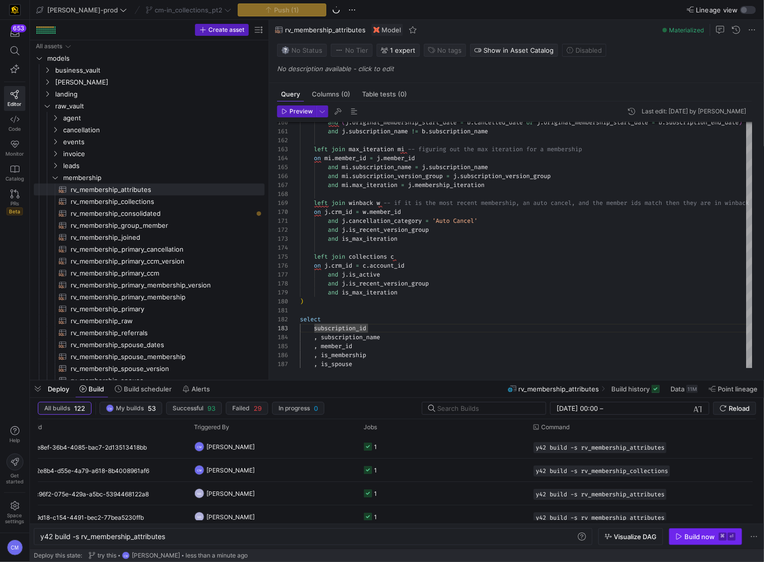
click at [712, 536] on div "Build now" at bounding box center [699, 537] width 30 height 8
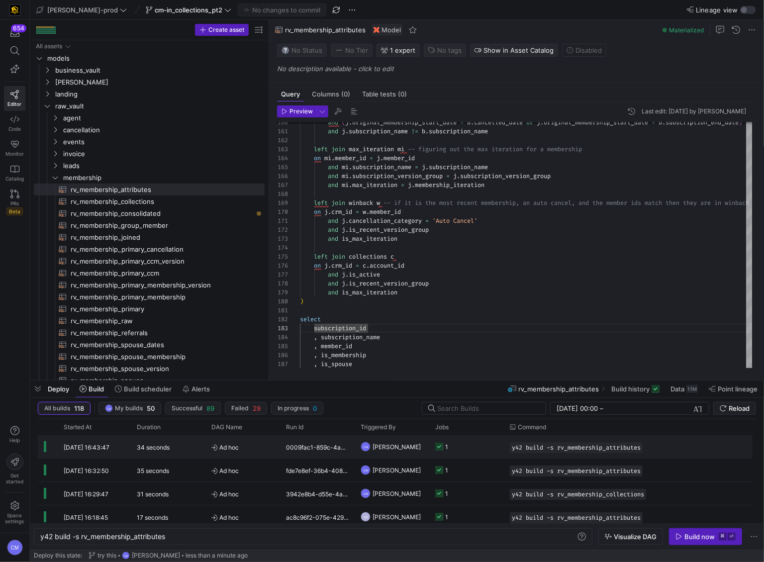
click at [666, 447] on y42-orchestration-run-configuration-details "y42 build -s rv_membership_attributes" at bounding box center [591, 447] width 162 height 11
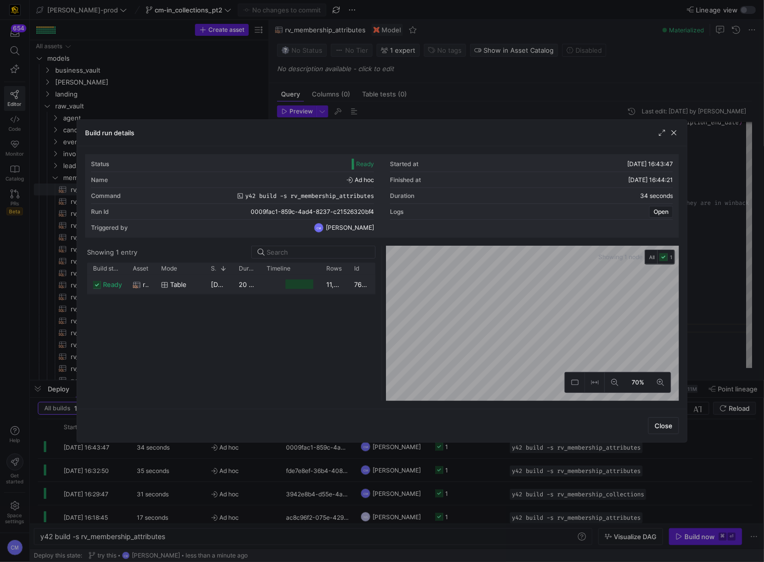
click at [280, 291] on y42-job-duration-timeline-cell-renderer at bounding box center [291, 284] width 48 height 18
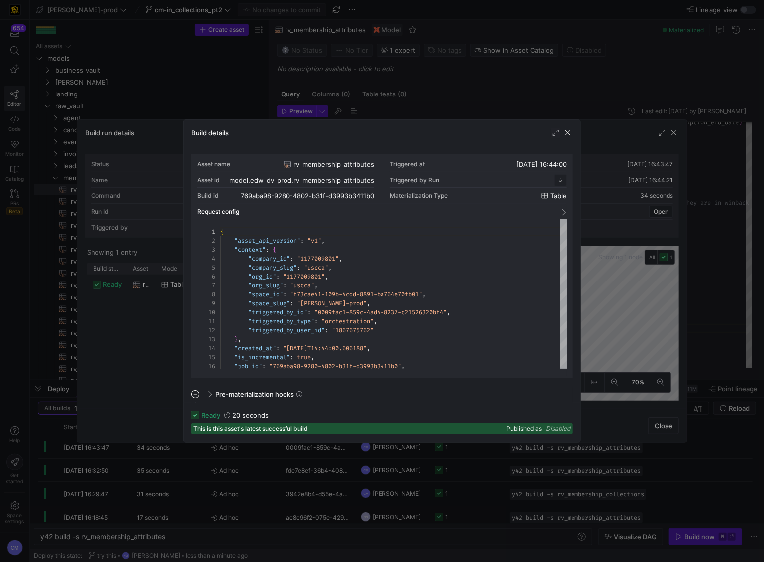
scroll to position [90, 0]
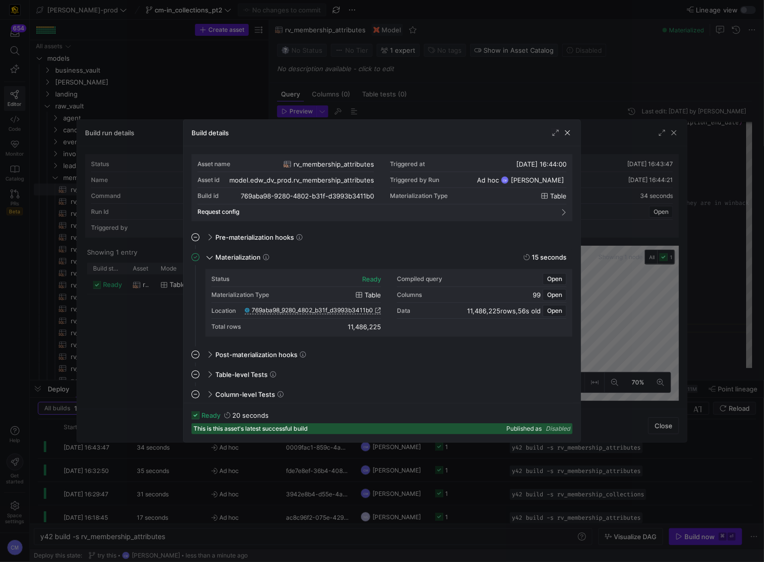
click at [542, 462] on div at bounding box center [382, 281] width 764 height 562
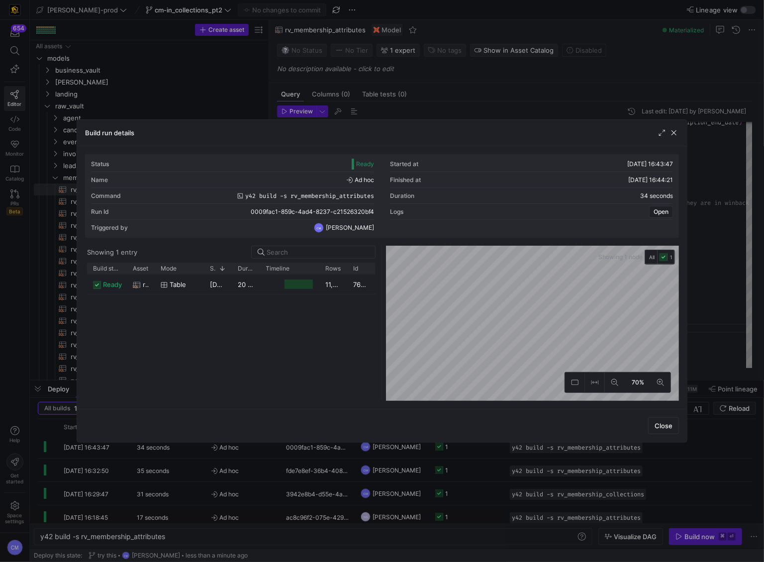
click at [542, 462] on div at bounding box center [382, 281] width 764 height 562
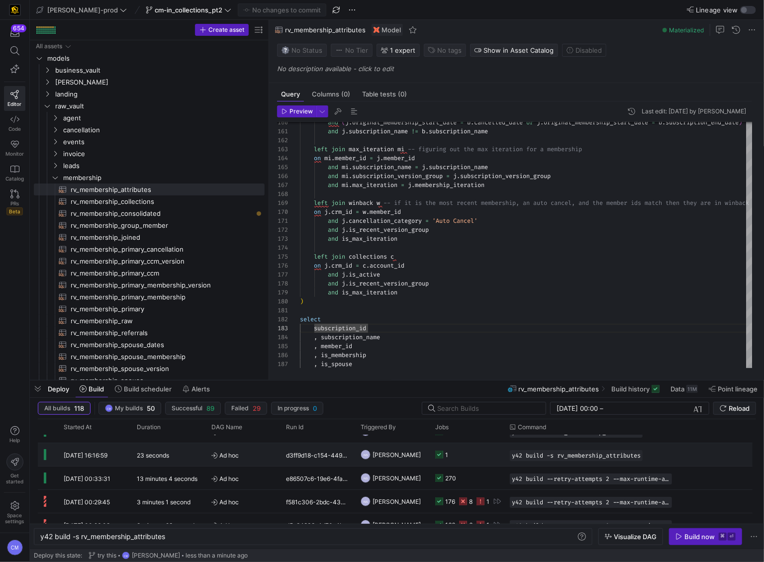
scroll to position [86, 0]
click at [498, 468] on div "270" at bounding box center [466, 477] width 75 height 23
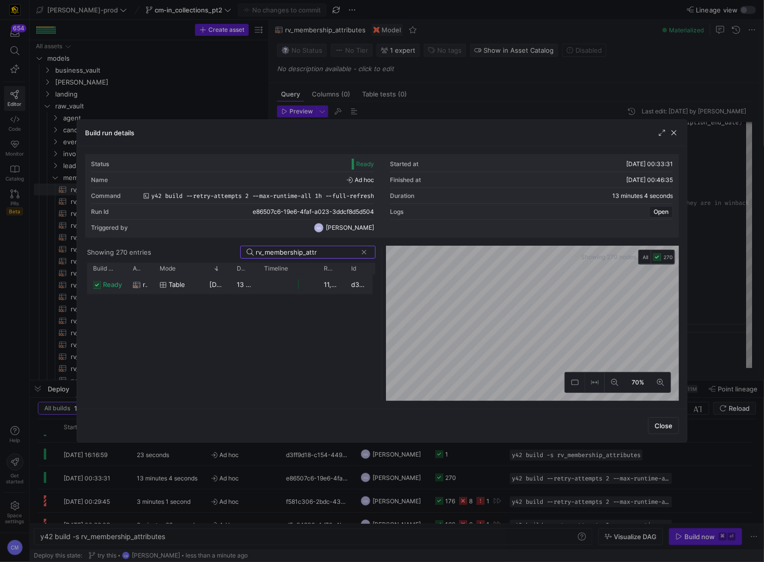
type input "rv_membership_attr"
click at [329, 283] on div "11,486,225" at bounding box center [331, 284] width 27 height 19
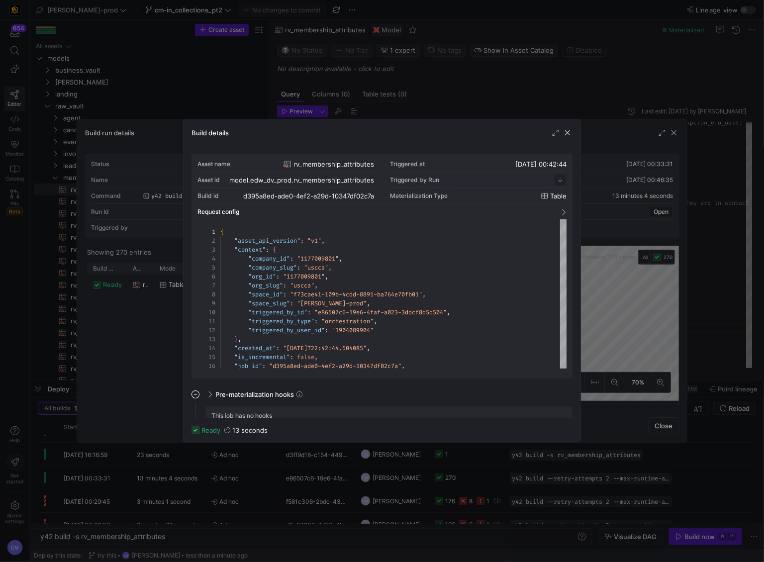
scroll to position [90, 0]
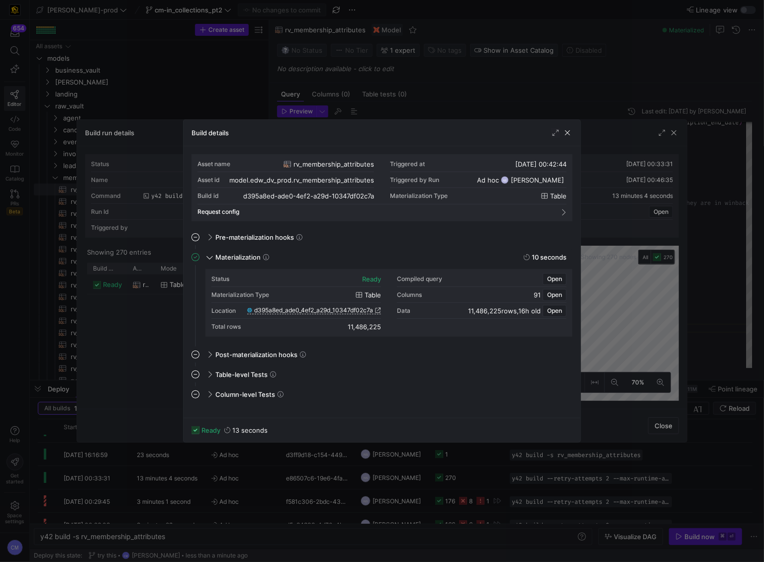
click at [485, 84] on div at bounding box center [382, 281] width 764 height 562
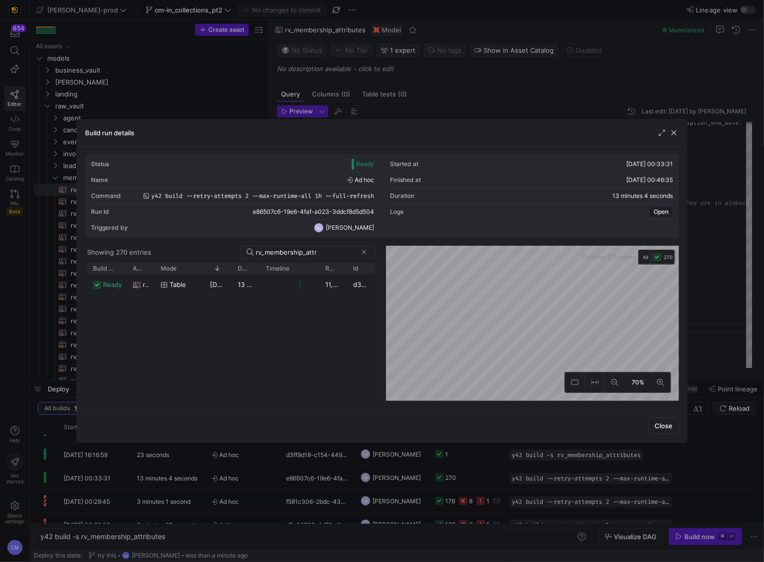
click at [480, 90] on div at bounding box center [382, 281] width 764 height 562
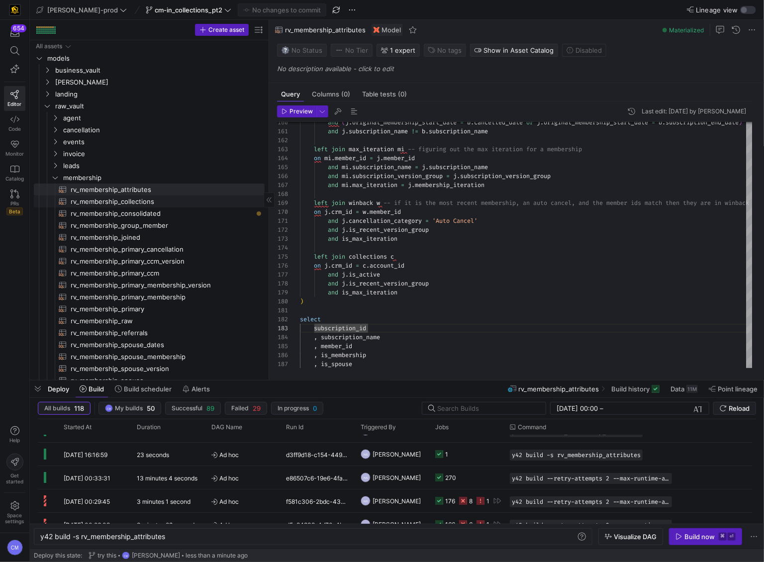
click at [180, 202] on span "rv_membership_collections​​​​​​​​​​" at bounding box center [162, 201] width 183 height 11
type textarea "y42 build -s rv_membership_collections"
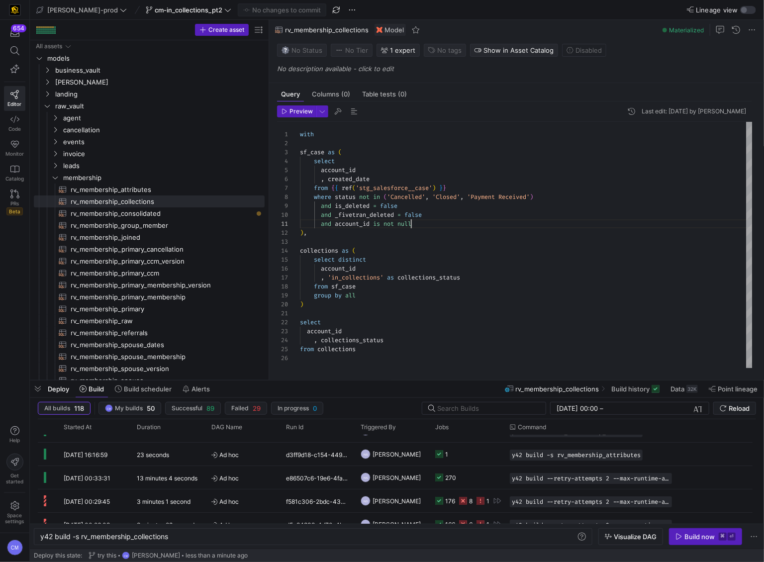
scroll to position [0, 110]
click at [412, 225] on div "with sf_case as ( select account_id , created_date from { { ref ( 'stg_salesfor…" at bounding box center [526, 245] width 453 height 246
type textarea "with sf_case as ( select account_id , created_date from {{ ref('stg_salesforce_…"
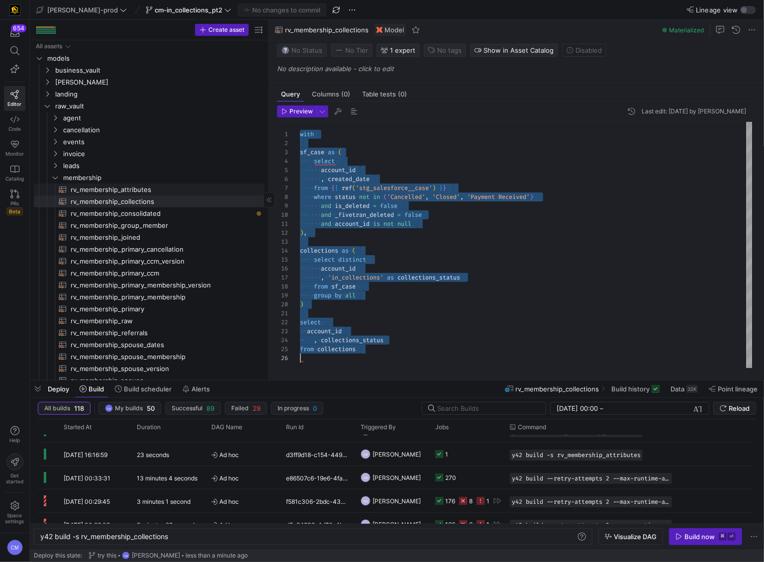
click at [130, 189] on span "rv_membership_attributes​​​​​​​​​​" at bounding box center [162, 189] width 183 height 11
type textarea "y42 build -s rv_membership_attributes"
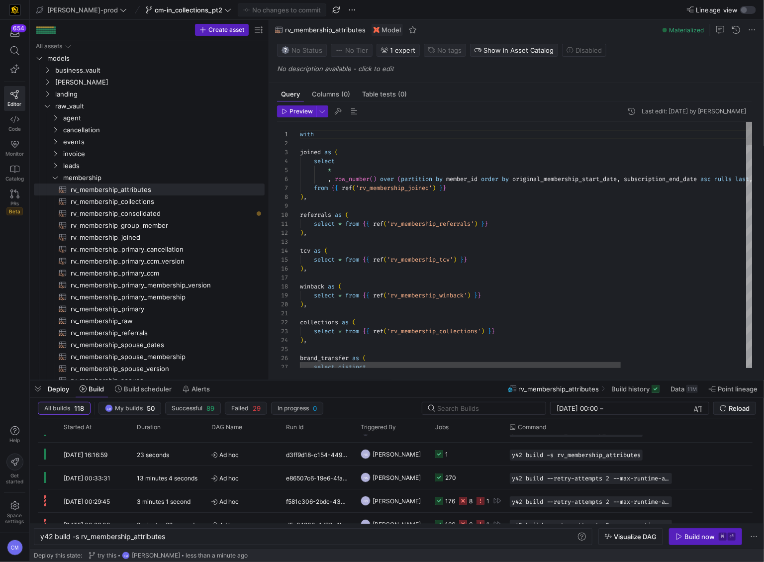
scroll to position [71, 0]
type textarea "with joined as ( select * , row_number() over (partition by member_id order by …"
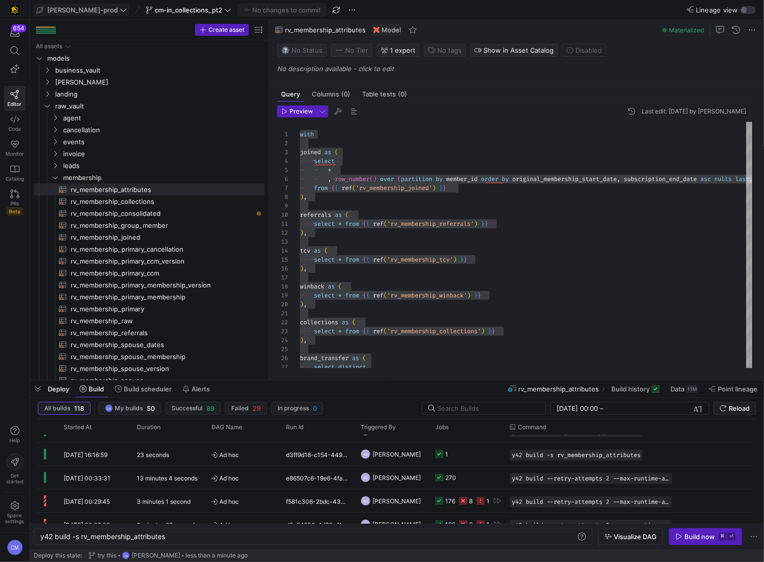
click at [79, 12] on span "[PERSON_NAME]-prod" at bounding box center [82, 10] width 71 height 8
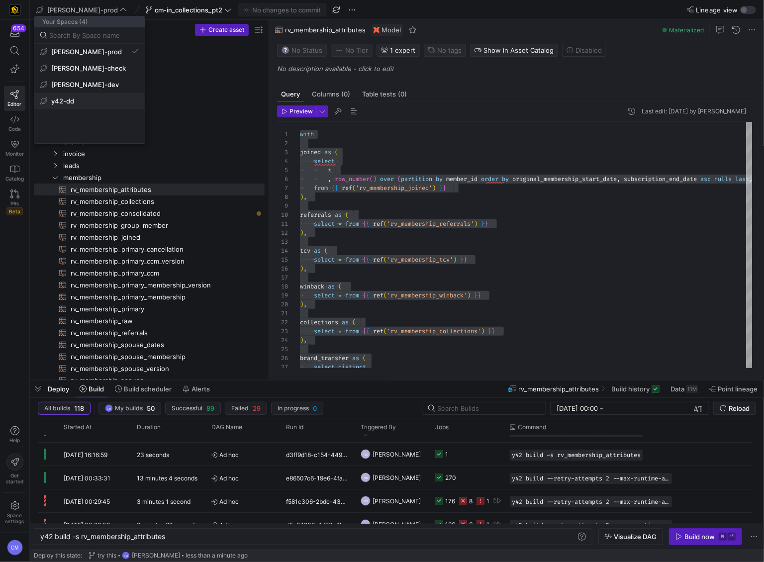
click at [63, 98] on span "y42-dd" at bounding box center [62, 101] width 23 height 8
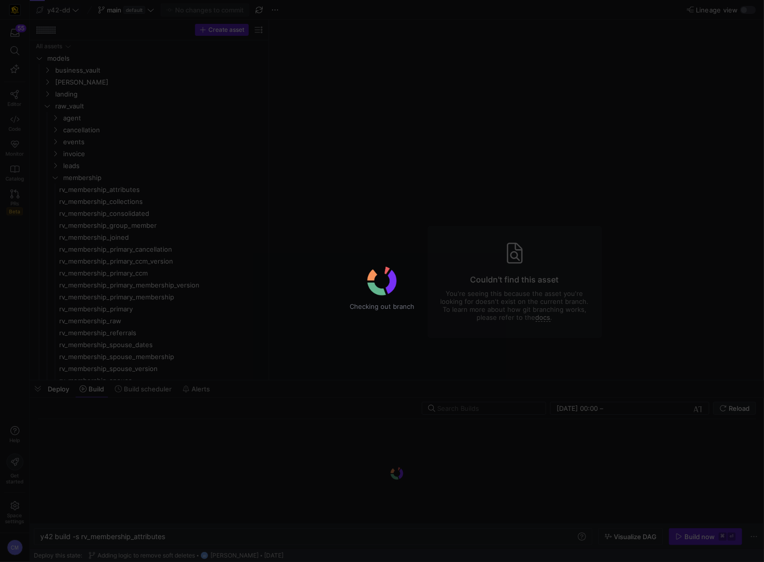
type textarea "y42 build"
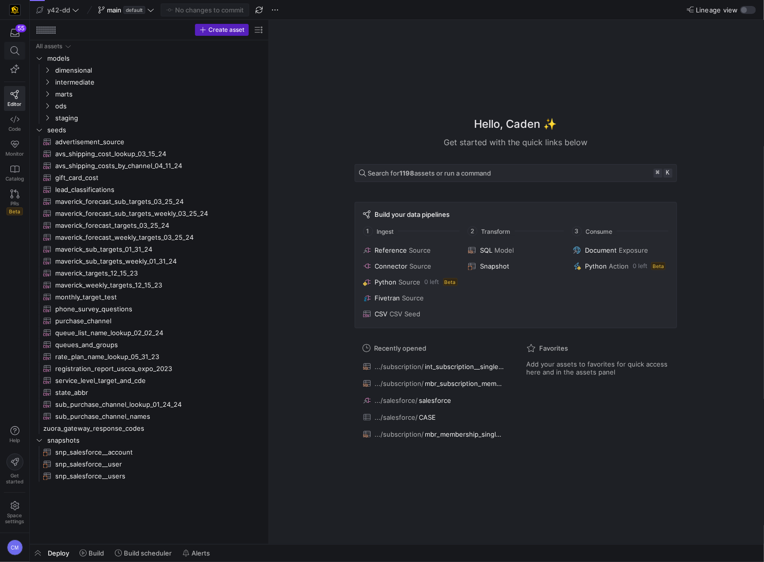
click at [19, 47] on icon at bounding box center [14, 50] width 9 height 9
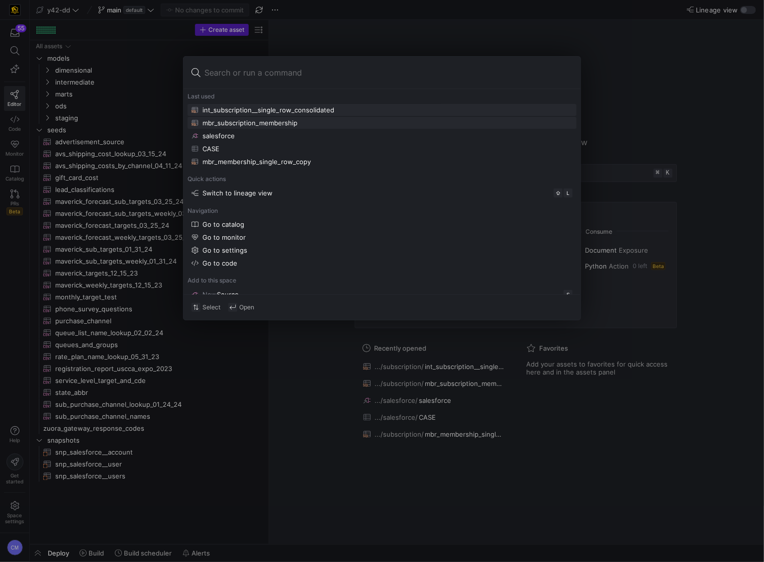
click at [240, 120] on div "mbr_subscription_membership" at bounding box center [249, 123] width 95 height 8
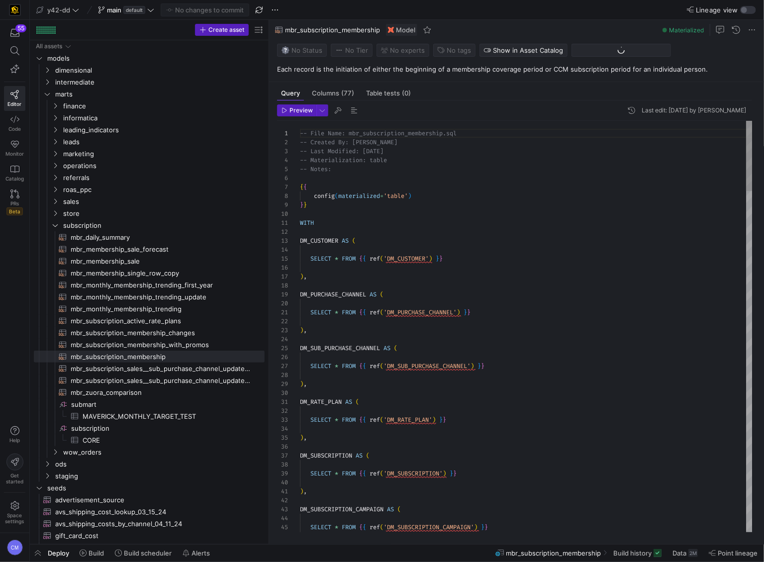
scroll to position [71, 6]
type textarea "WITH DM_CUSTOMER AS ( SELECT * FROM {{ ref('DM_CUSTOMER') }} ), DM_PURCHASE_CHA…"
type textarea "i"
type textarea "FT_INITIAL_MEMBERSHIP AS ( SELECT * FROM {{ ref('FT_INITIAL_MEMBERSHIP') }} ), …"
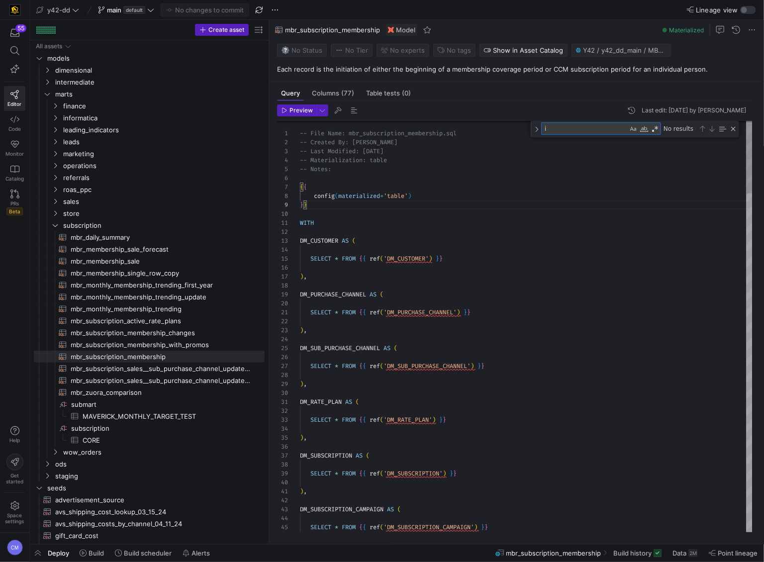
type textarea "in"
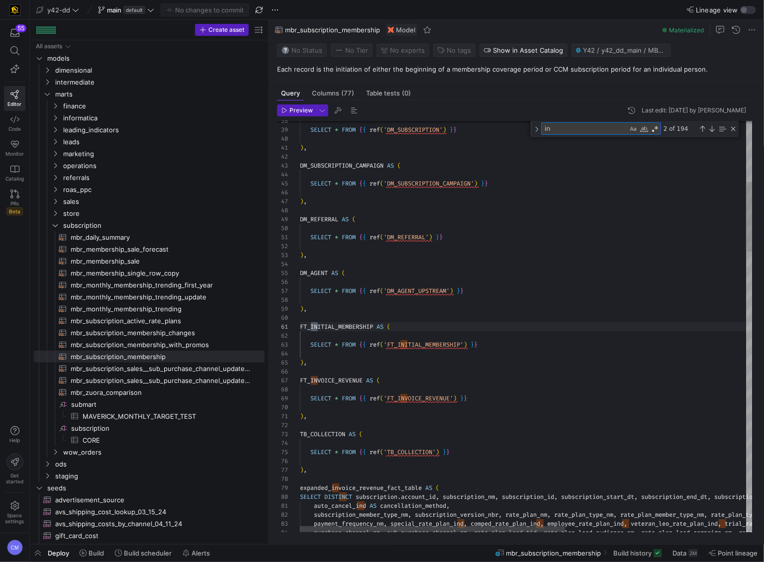
type textarea "), TB_COLLECTION AS ( SELECT * FROM {{ ref('TB_COLLECTION') }} ), expanded_invo…"
type textarea "inc_c"
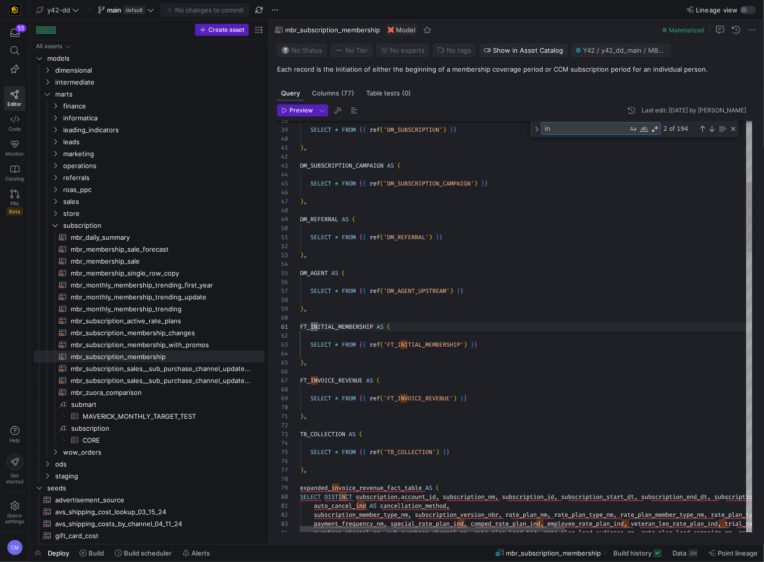
type textarea "in_"
type textarea "version_nbr, rate_plan_nm, rate_plan_type_nm, rate_plan_member_type_nm, rate_pl…"
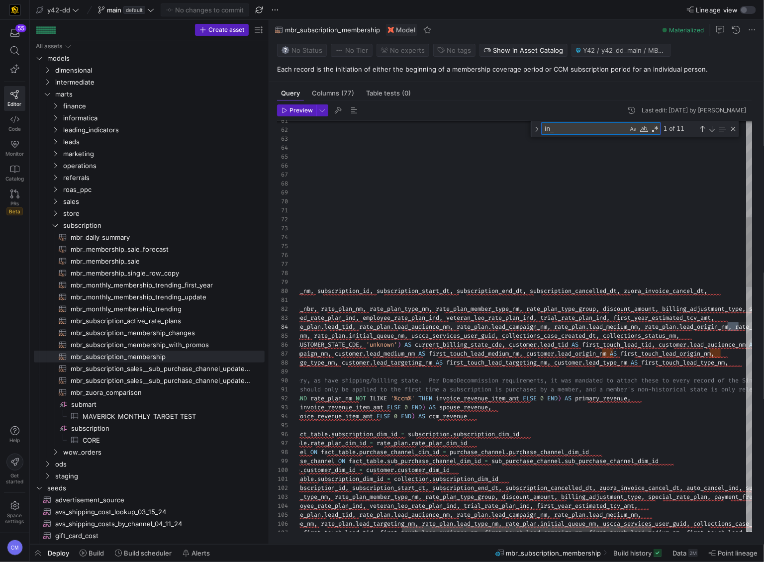
scroll to position [45, 623]
type textarea "in_"
type textarea "FT_INITIAL_MEMBERSHIP AS ( SELECT * FROM {{ ref('FT_INITIAL_MEMBERSHIP') }} ), …"
type textarea "in"
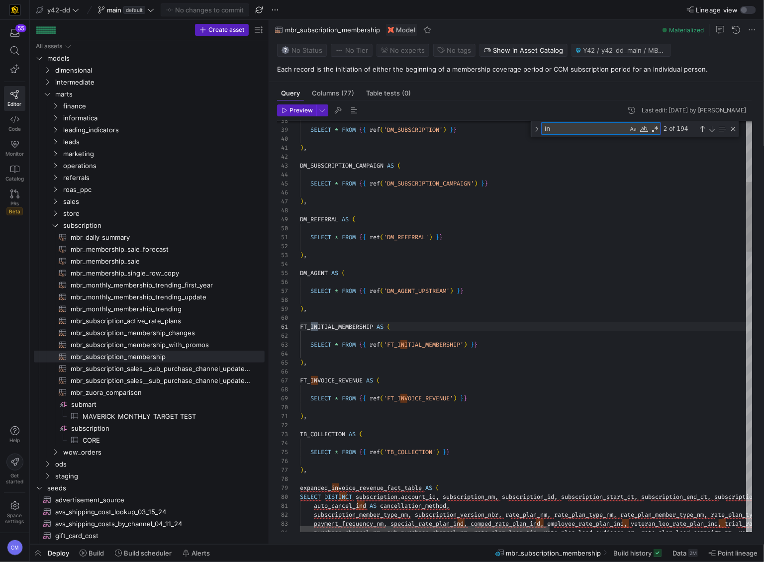
type textarea "WITH DM_CUSTOMER AS ( SELECT * FROM {{ ref('DM_CUSTOMER') }} ), DM_PURCHASE_CHA…"
type textarea "i"
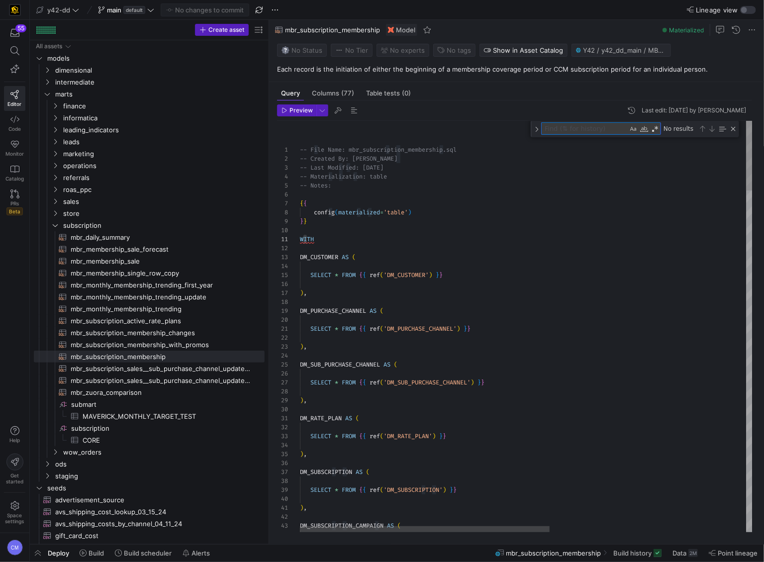
type textarea "c"
type textarea "), TB_COLLECTION AS ( SELECT * FROM {{ ref('TB_COLLECTION') }} ), expanded_invo…"
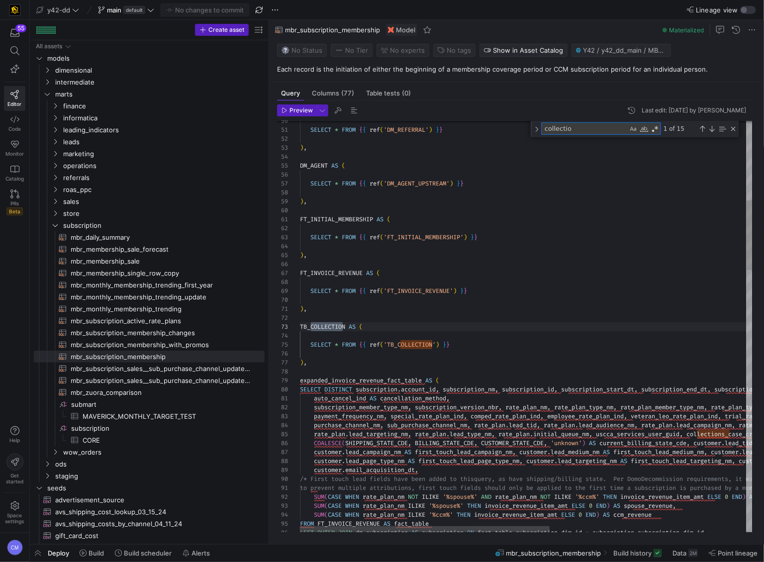
type textarea "collection"
type textarea "_plan, payment_frequency_nm, special_rate_plan_ind, comped_rate_plan_ind, emplo…"
type textarea "collections"
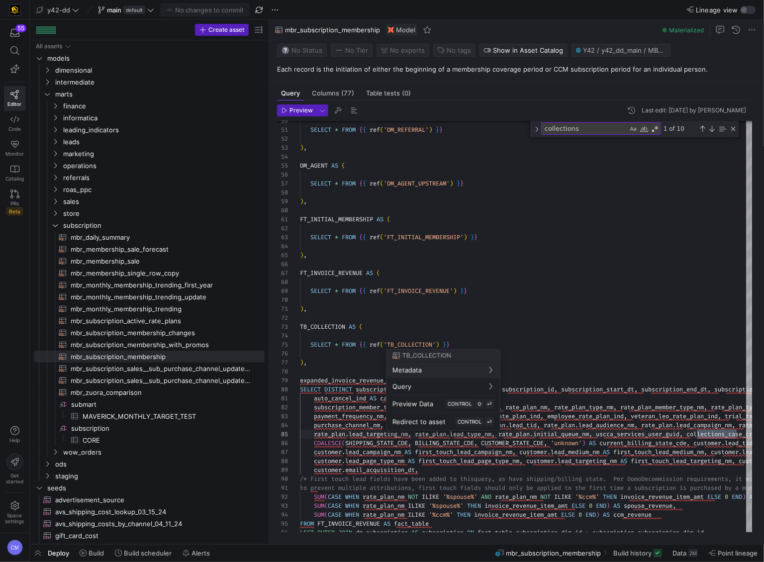
click at [479, 308] on div at bounding box center [382, 281] width 764 height 562
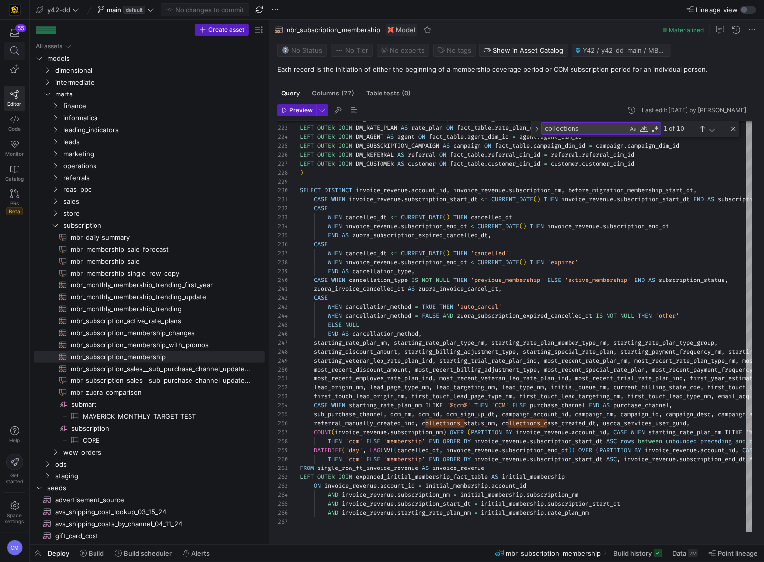
click at [20, 47] on span at bounding box center [14, 50] width 12 height 9
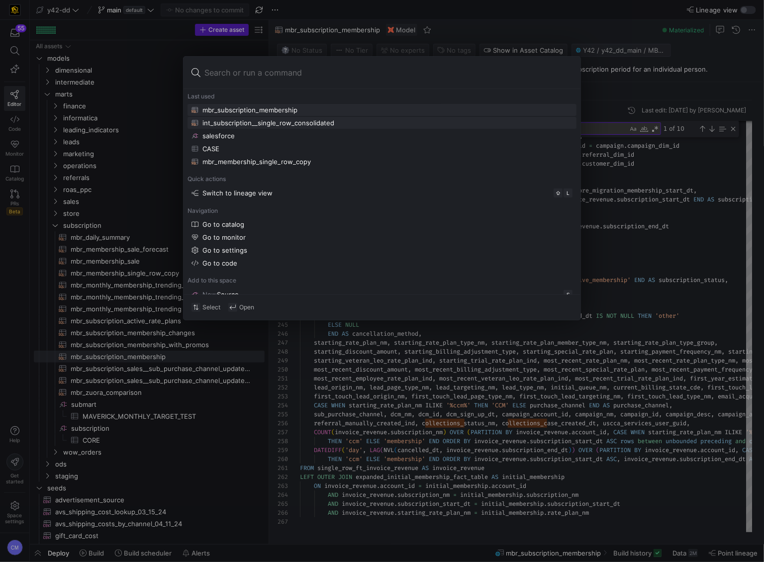
click at [267, 122] on div "int_subscription__single_row_consolidated" at bounding box center [268, 123] width 132 height 8
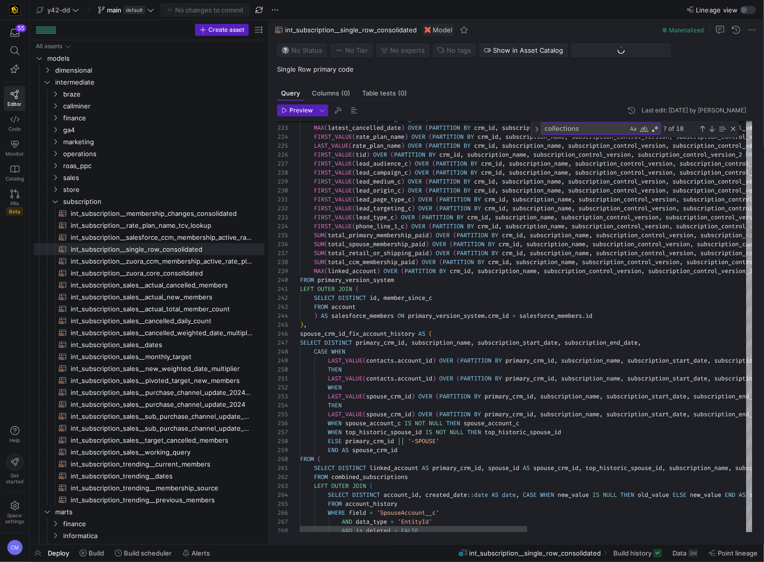
type textarea "n_name, subscription_control_version, subscription_control_version_2) AS primar…"
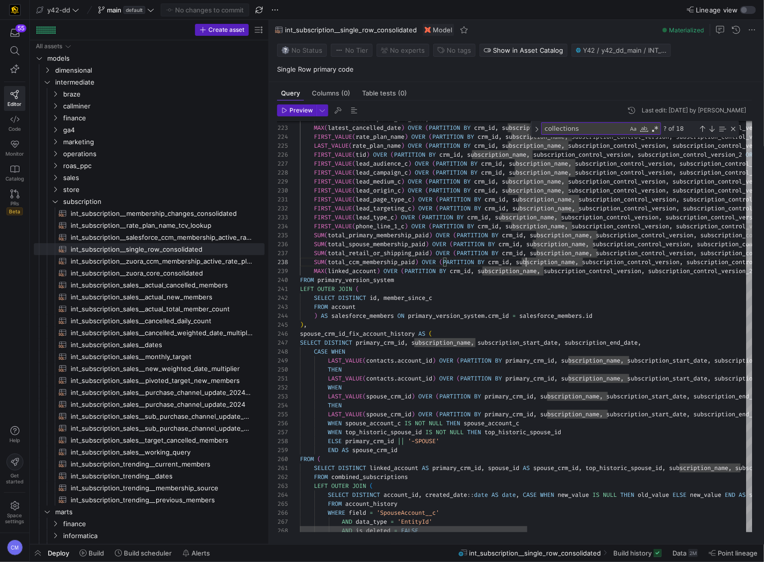
type textarea "subscription_name"
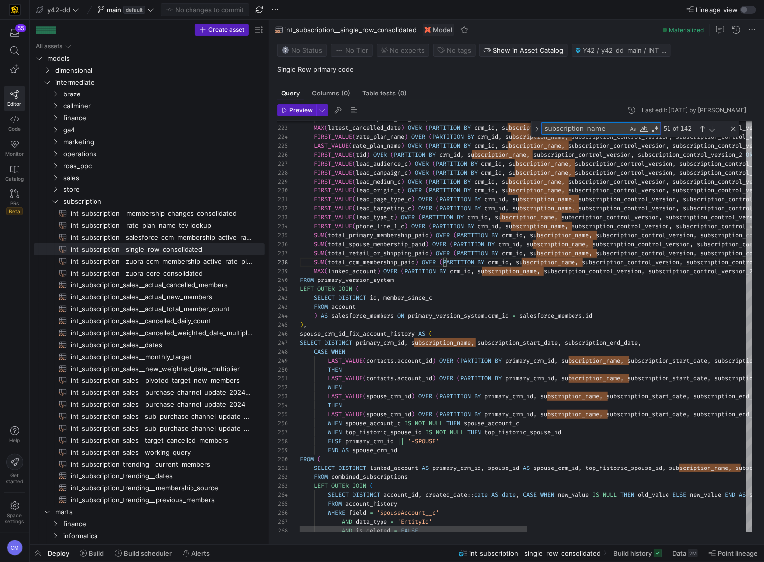
type textarea "ame, subscription_control_version, subscription_control_version_2) AS primary_m…"
type textarea "c"
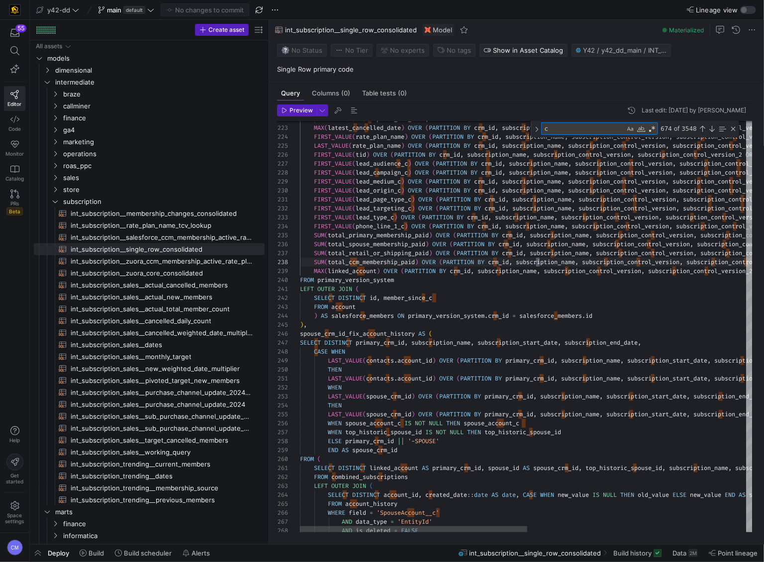
type textarea "rsion, subscription_control_version_2) AS primary_membership_paid, SUM(total_sp…"
type textarea "co"
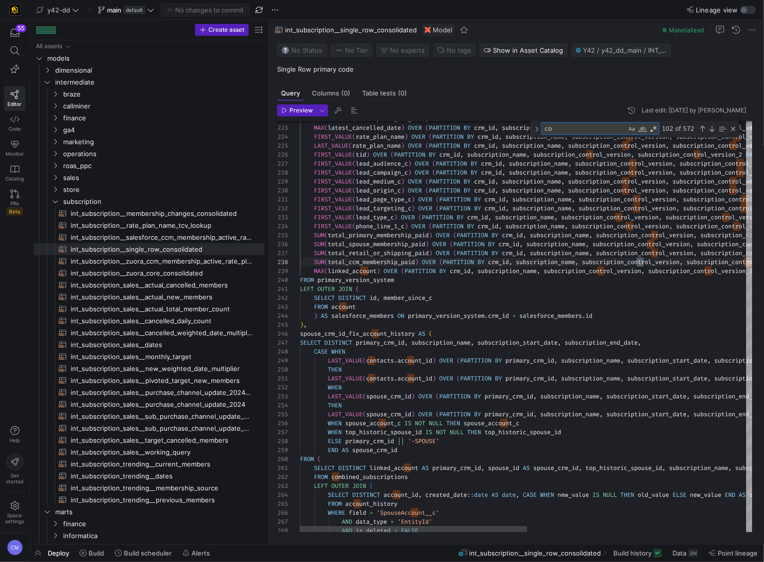
type textarea ") QUALIFY row_number = 1 ), referrals AS ( SELECT DISTINCT name, referred_c, re…"
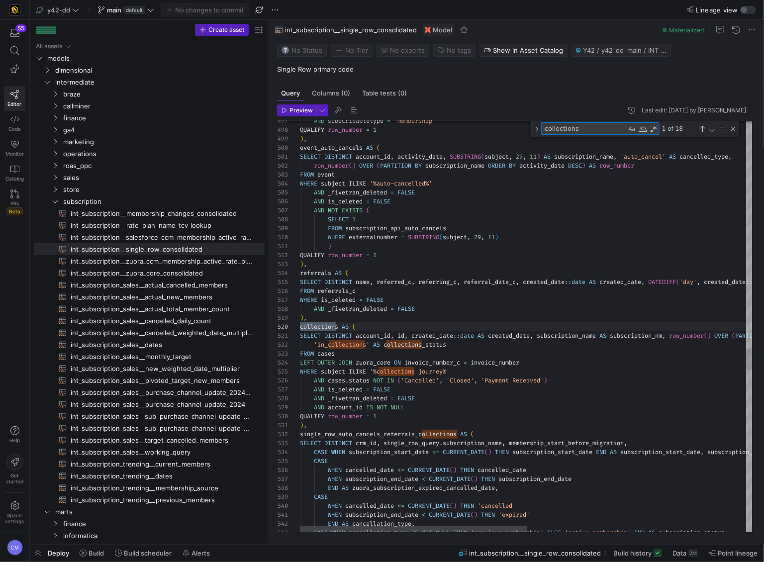
scroll to position [90, 39]
type textarea "collections"
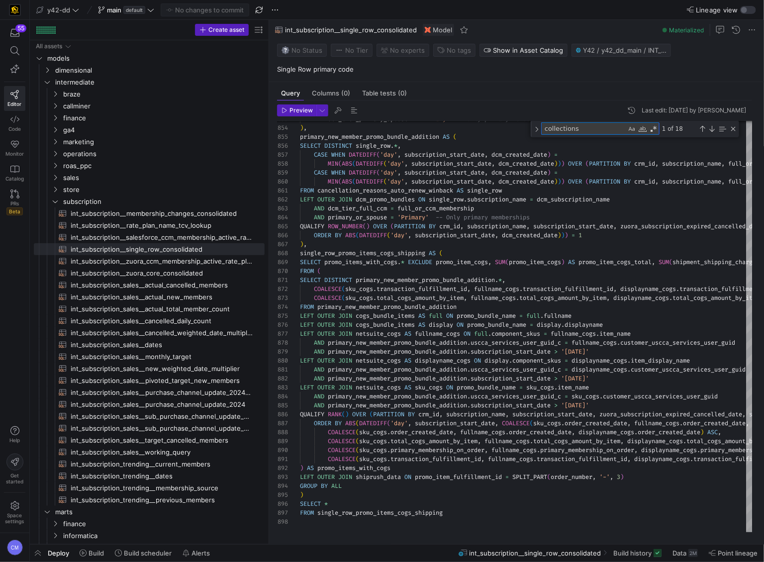
type textarea "SELECT DISTINCT primary_new_member_promo_bundle_addition.*, COALESCE(sku_cogs.t…"
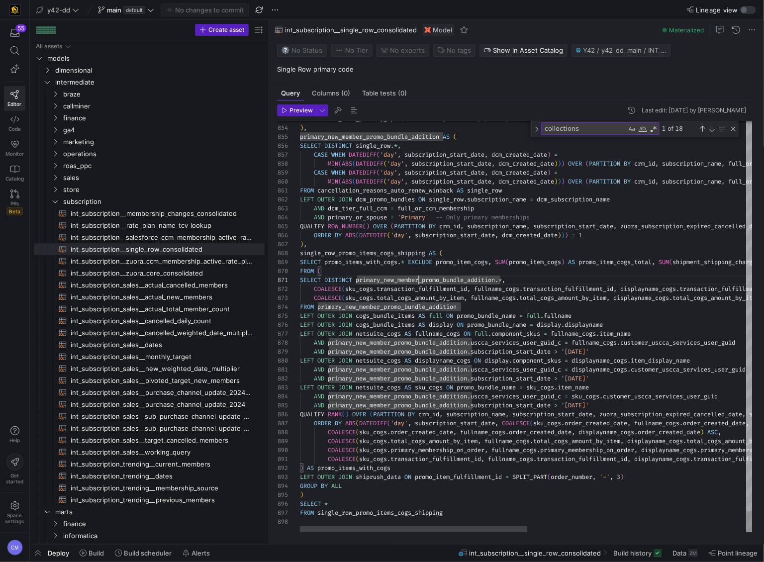
type textarea "primary_new_member_promo_bundle_addition"
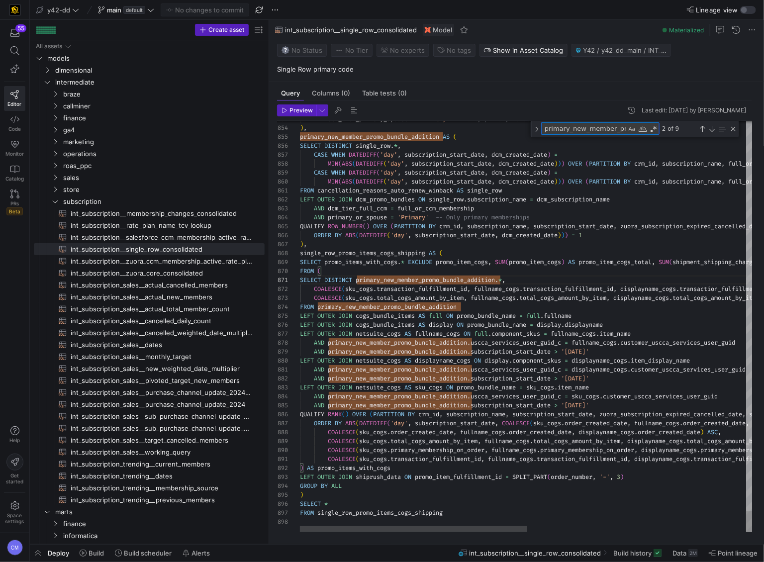
type textarea "SELECT DISTINCT primary_new_member_promo_bundle_addition.*, COALESCE(sku_cogs.t…"
type textarea "i"
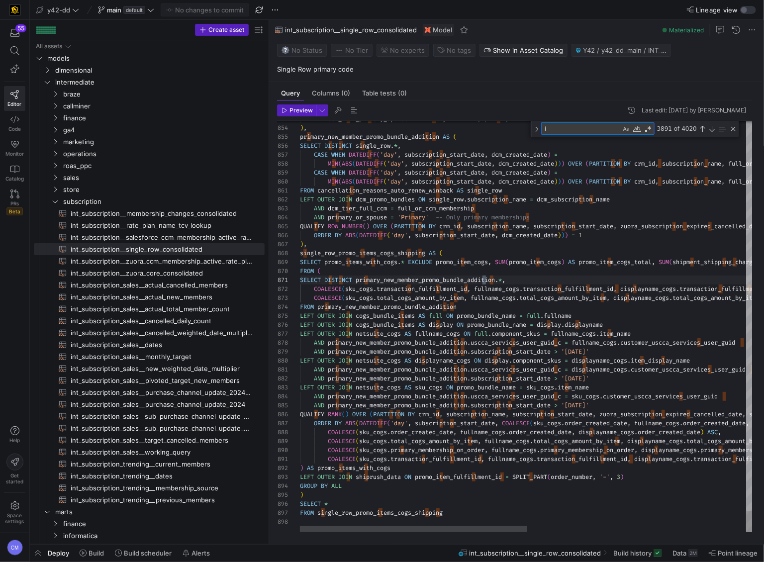
type textarea "SELECT DISTINCT primary_new_member_promo_bundle_addition.*, COALESCE(sku_cogs.t…"
type textarea "id"
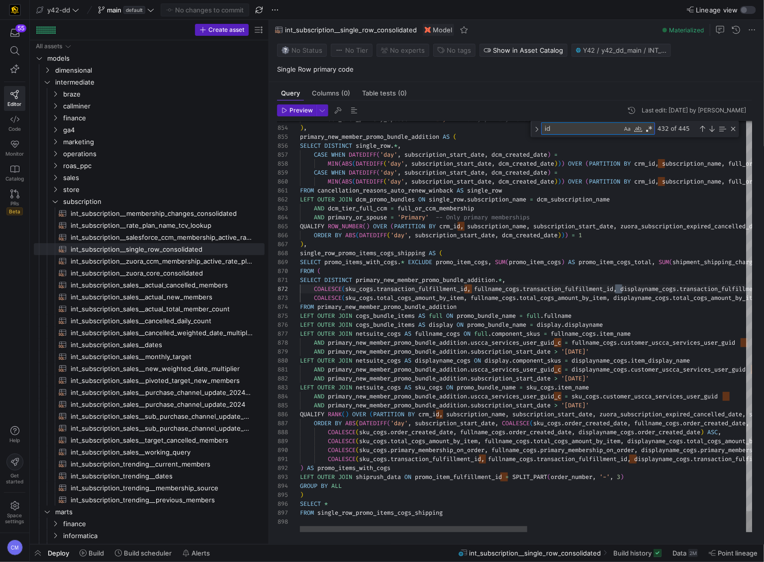
scroll to position [54, 322]
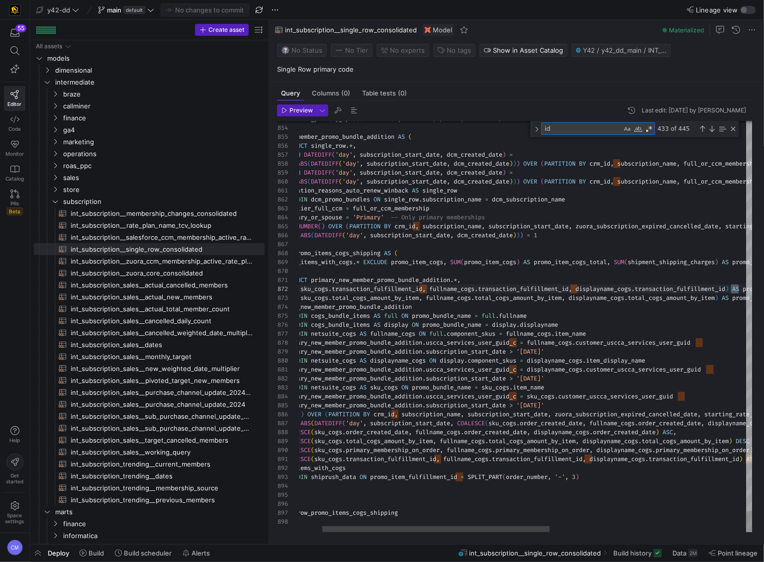
type textarea "SELECT DISTINCT primary_new_member_promo_bundle_addition.*, COALESCE(sku_cogs.t…"
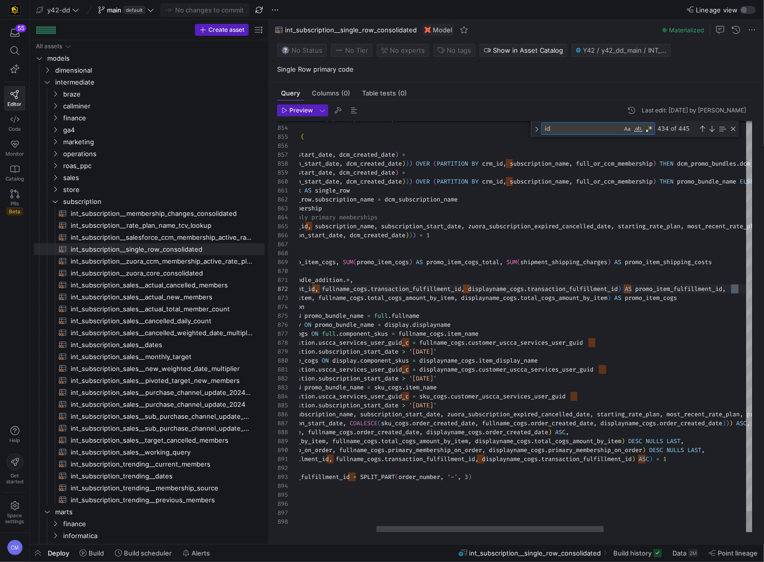
scroll to position [62, 591]
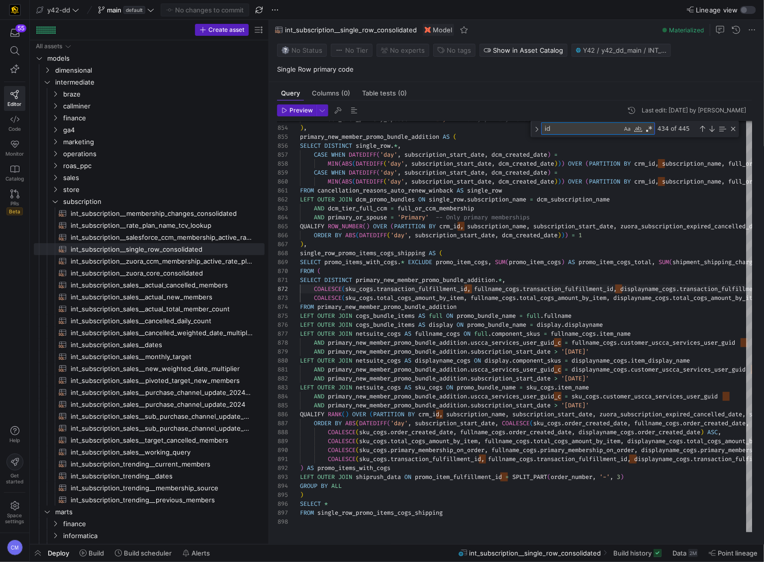
type textarea "id"
click at [56, 11] on span "y42-dd" at bounding box center [58, 10] width 23 height 8
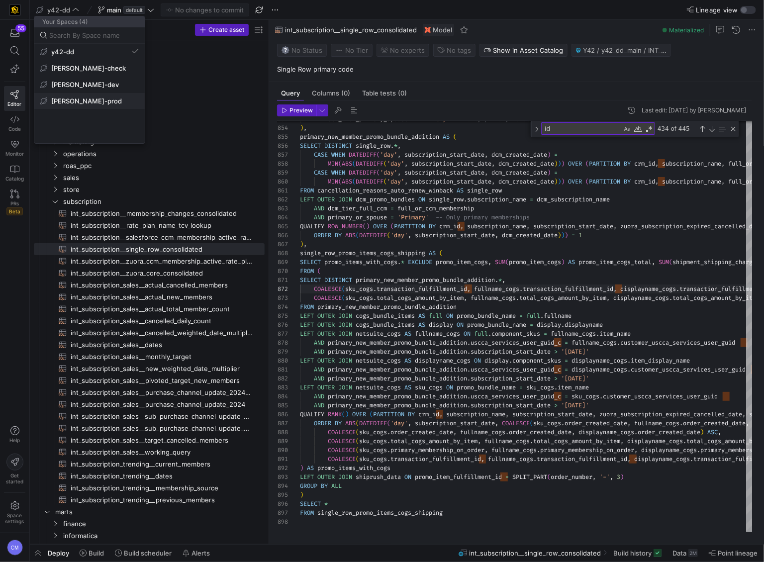
click at [78, 101] on span "[PERSON_NAME]-prod" at bounding box center [86, 101] width 71 height 8
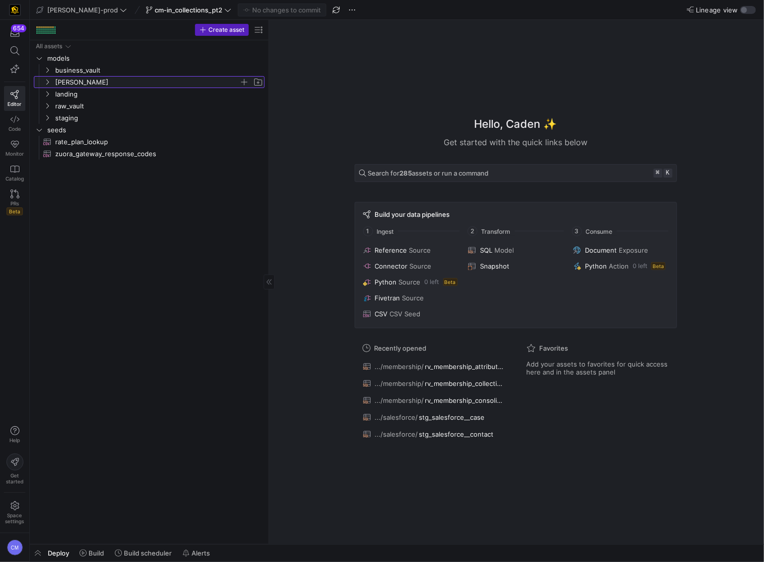
click at [59, 81] on span "[PERSON_NAME]" at bounding box center [147, 82] width 184 height 11
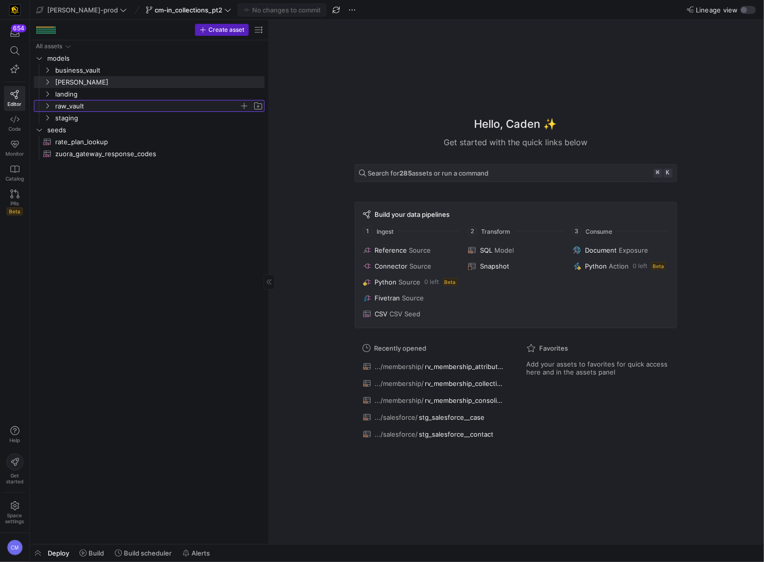
click at [69, 107] on span "raw_vault" at bounding box center [147, 105] width 184 height 11
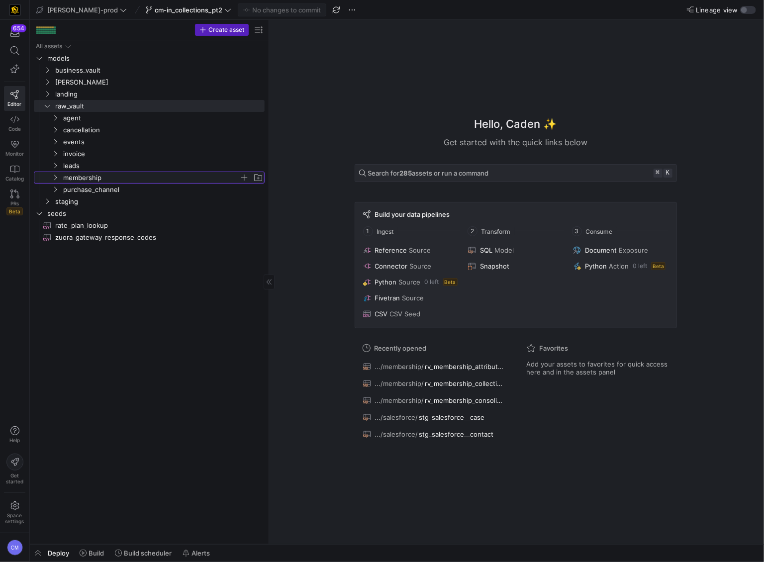
click at [106, 179] on span "membership" at bounding box center [151, 177] width 176 height 11
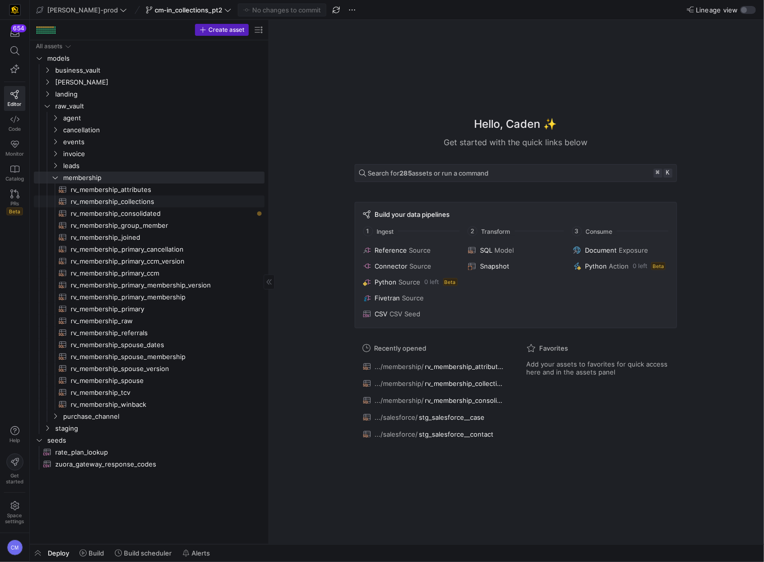
click at [189, 203] on span "rv_membership_collections​​​​​​​​​​" at bounding box center [162, 201] width 183 height 11
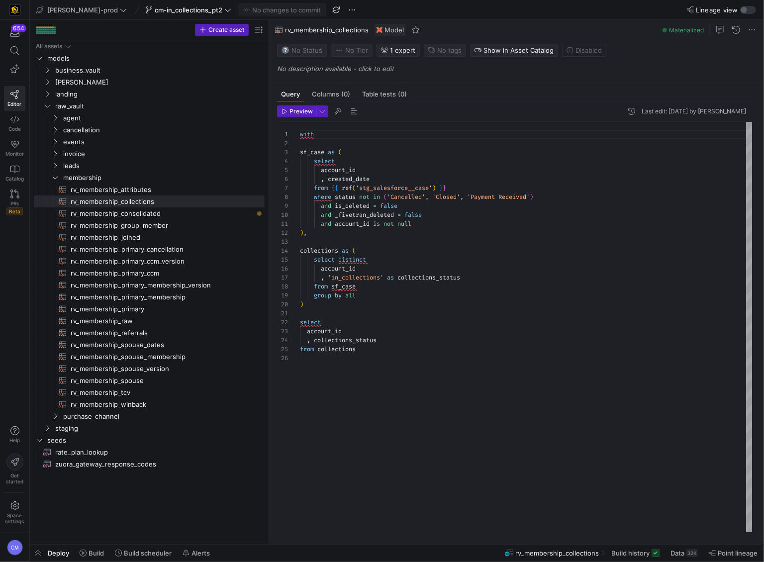
scroll to position [45, 57]
click at [502, 268] on div "with sf_case as ( select account_id , created_date from { { ref ( 'stg_salesfor…" at bounding box center [526, 327] width 453 height 410
drag, startPoint x: 375, startPoint y: 296, endPoint x: 283, endPoint y: 290, distance: 92.2
click at [300, 290] on div "with sf_case as ( select account_id , created_date from { { ref ( 'stg_salesfor…" at bounding box center [526, 327] width 453 height 410
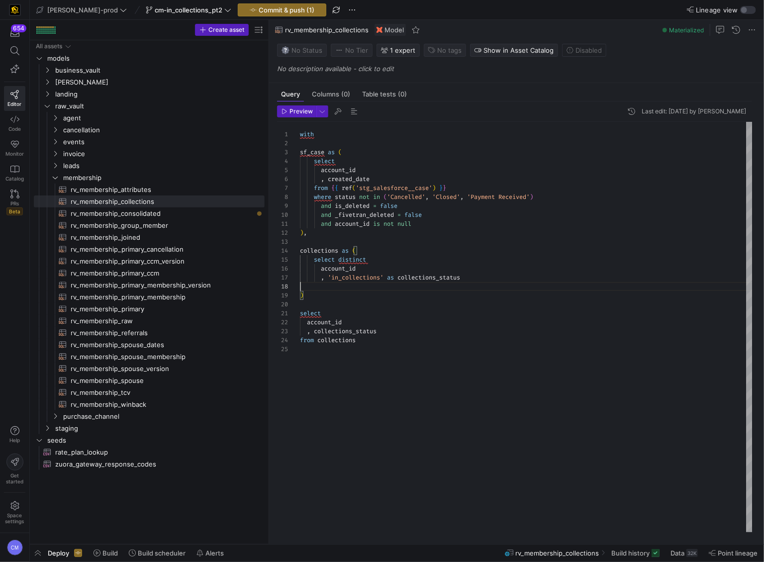
scroll to position [63, 0]
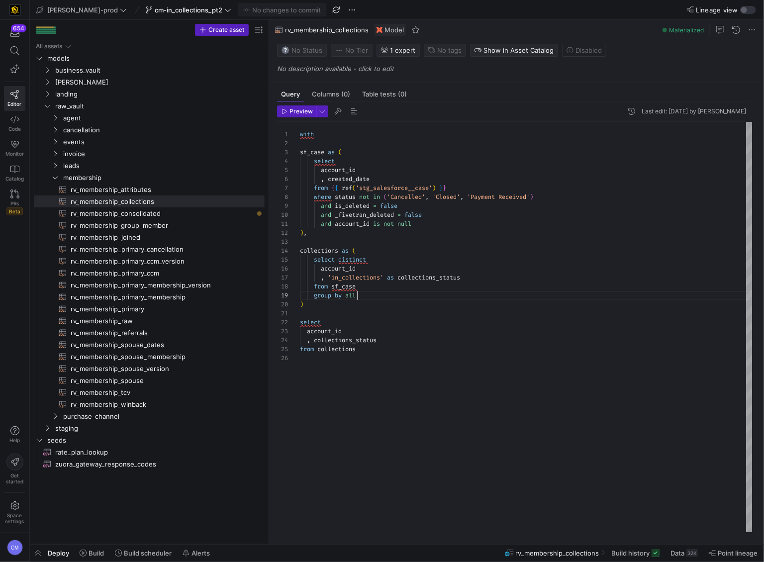
click at [370, 294] on div "with sf_case as ( select account_id , created_date from { { ref ( 'stg_salesfor…" at bounding box center [526, 327] width 453 height 410
drag, startPoint x: 372, startPoint y: 296, endPoint x: 261, endPoint y: 302, distance: 111.5
click at [261, 301] on as-split "Create asset Drag here to set row groups Drag here to set column labels Group 1…" at bounding box center [397, 282] width 734 height 524
click at [366, 298] on div "group by all" at bounding box center [526, 295] width 453 height 9
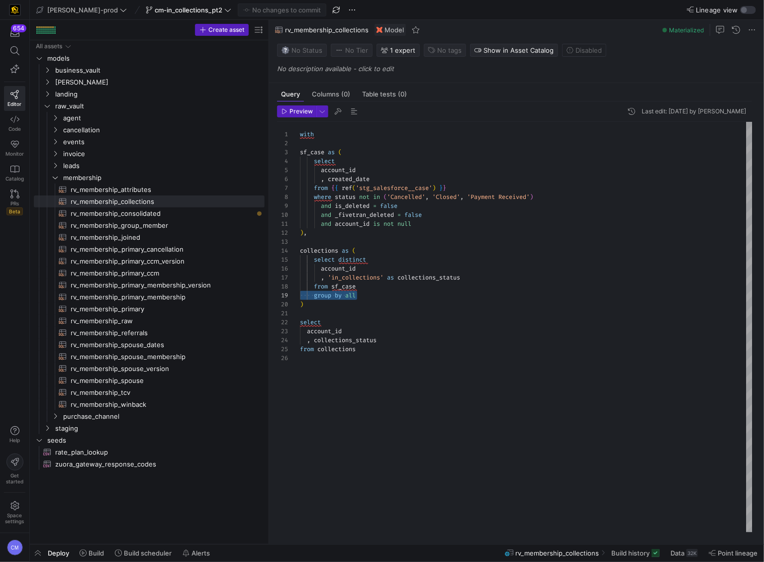
drag, startPoint x: 363, startPoint y: 295, endPoint x: 295, endPoint y: 297, distance: 67.6
click at [300, 297] on div "with sf_case as ( select account_id , created_date from { { ref ( 'stg_salesfor…" at bounding box center [526, 327] width 453 height 410
click at [462, 337] on div "with sf_case as ( select account_id , created_date from { { ref ( 'stg_salesfor…" at bounding box center [526, 327] width 453 height 410
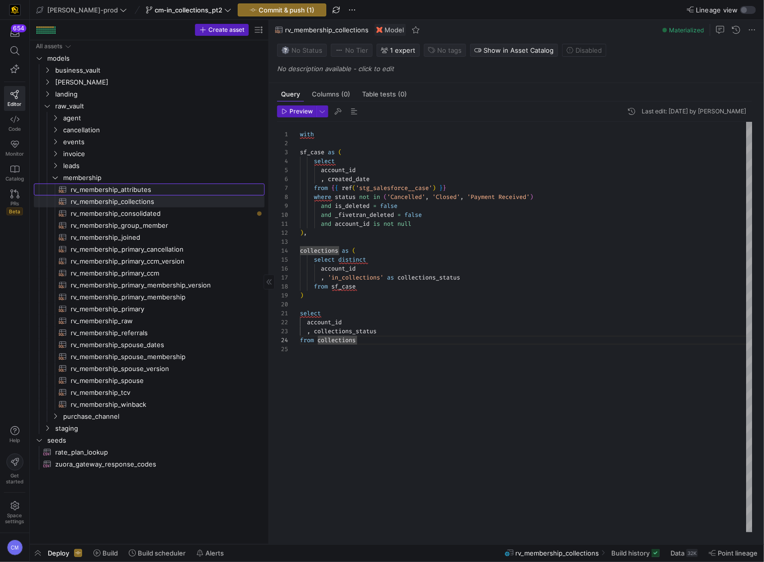
click at [188, 188] on span "rv_membership_attributes​​​​​​​​​​" at bounding box center [162, 189] width 183 height 11
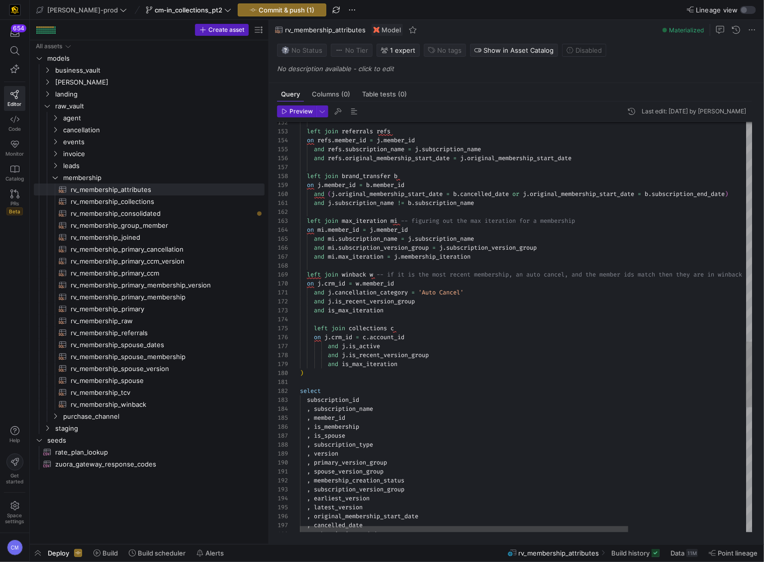
scroll to position [54, 83]
click at [474, 348] on div "and refs . original_membership_start_date = j . original_membership_start_date …" at bounding box center [607, 31] width 615 height 2547
click at [383, 343] on div "and refs . original_membership_start_date = j . original_membership_start_date …" at bounding box center [607, 31] width 615 height 2547
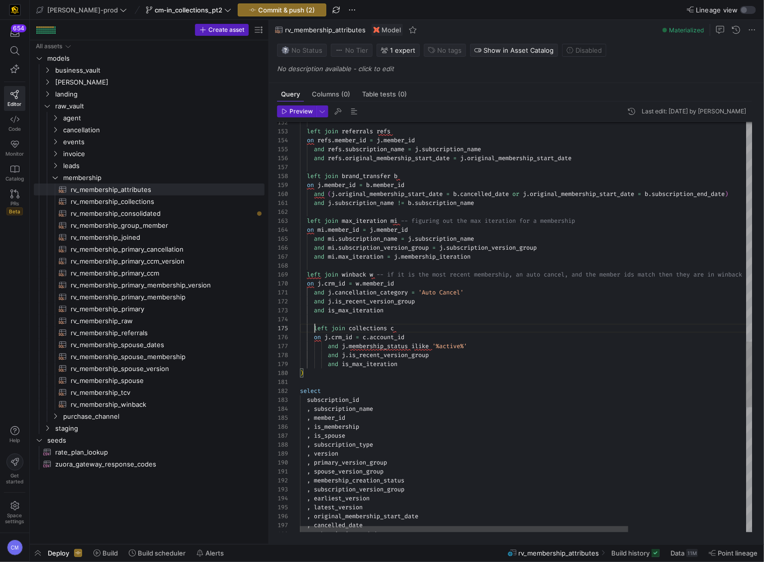
click at [314, 328] on div "and refs . original_membership_start_date = j . original_membership_start_date …" at bounding box center [607, 31] width 615 height 2547
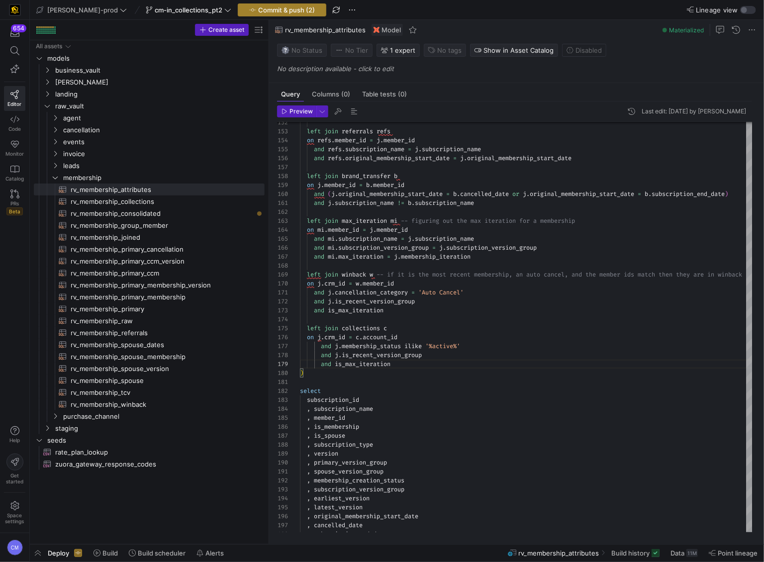
type textarea "and [PERSON_NAME]cancellation_category = 'Auto Cancel' and [DOMAIN_NAME]_recent…"
click at [275, 6] on span "Commit & push (2)" at bounding box center [286, 10] width 57 height 8
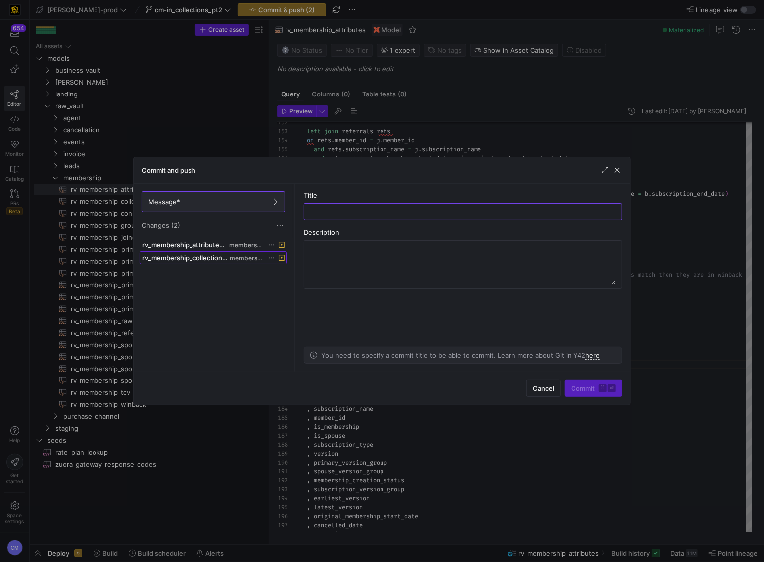
click at [206, 252] on span at bounding box center [213, 258] width 146 height 12
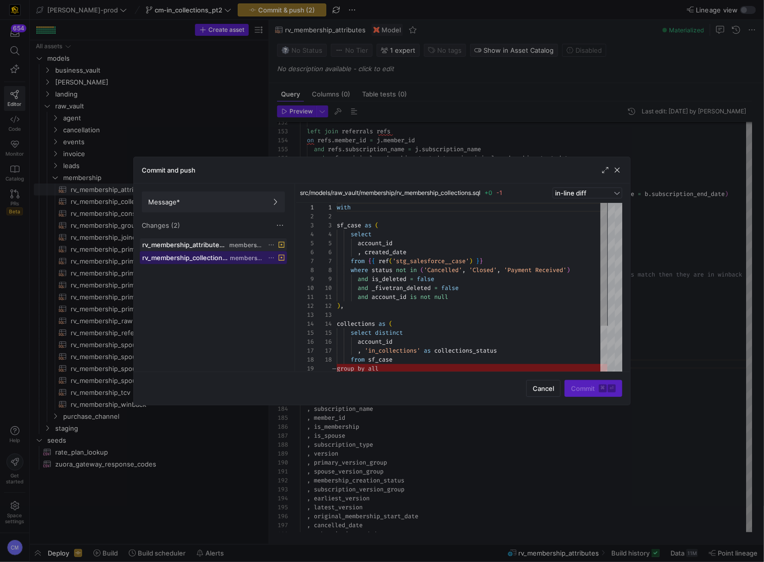
scroll to position [90, 0]
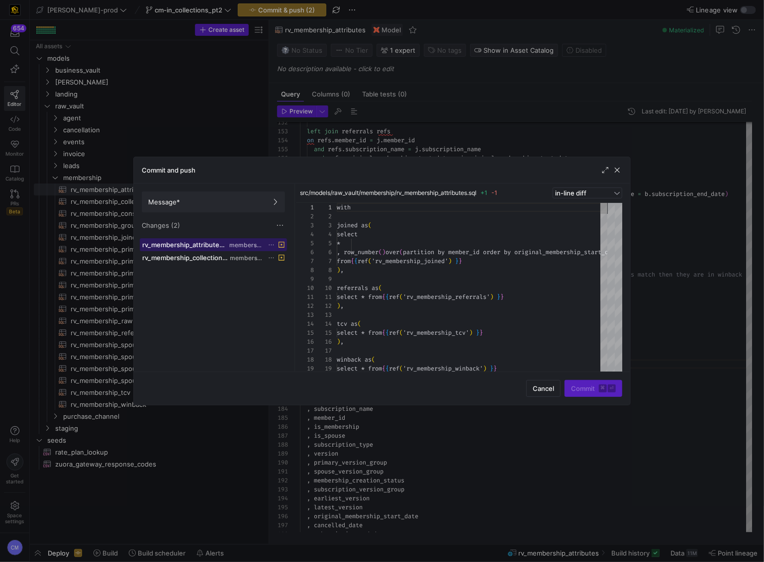
click at [251, 250] on span at bounding box center [213, 245] width 146 height 12
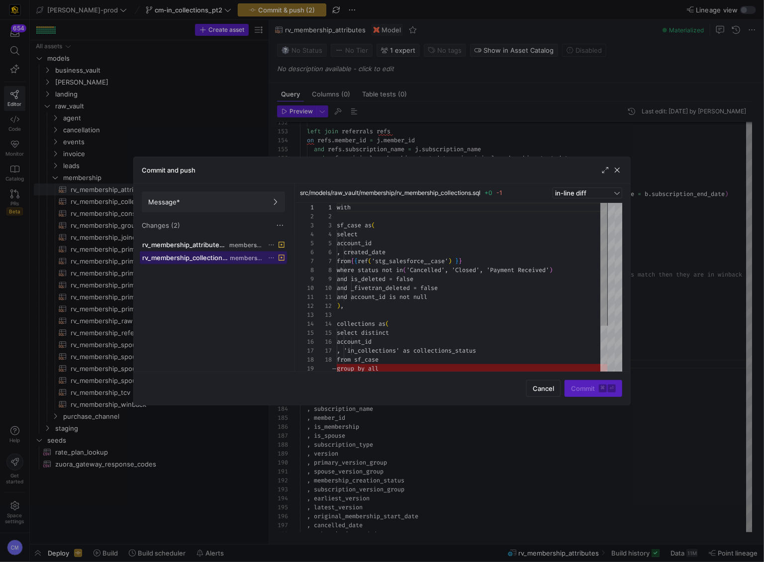
click at [230, 261] on span at bounding box center [213, 258] width 146 height 12
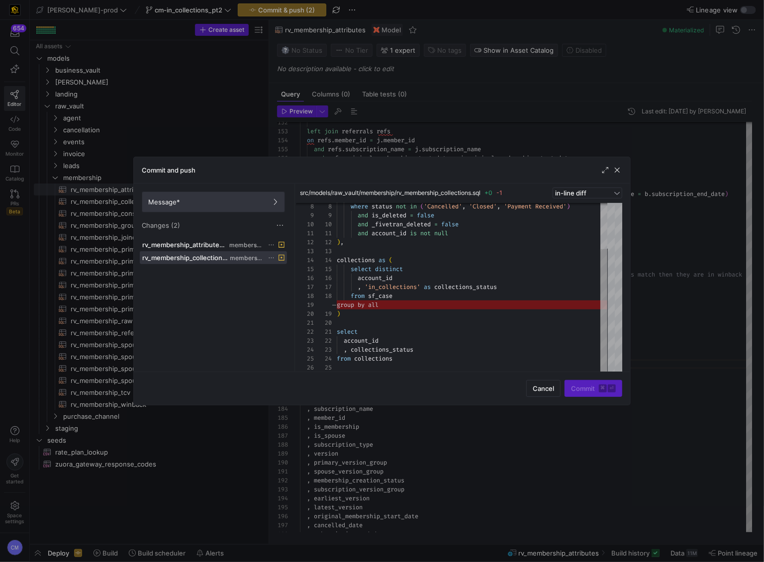
click at [249, 201] on span "Message*" at bounding box center [213, 202] width 130 height 8
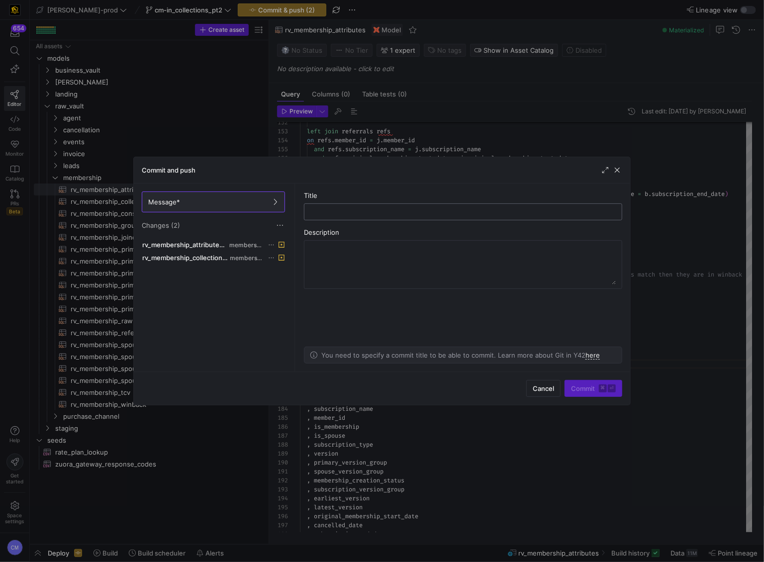
click at [407, 218] on div at bounding box center [463, 211] width 318 height 17
type input "revisions"
click at [613, 385] on kbd "⏎" at bounding box center [612, 388] width 8 height 8
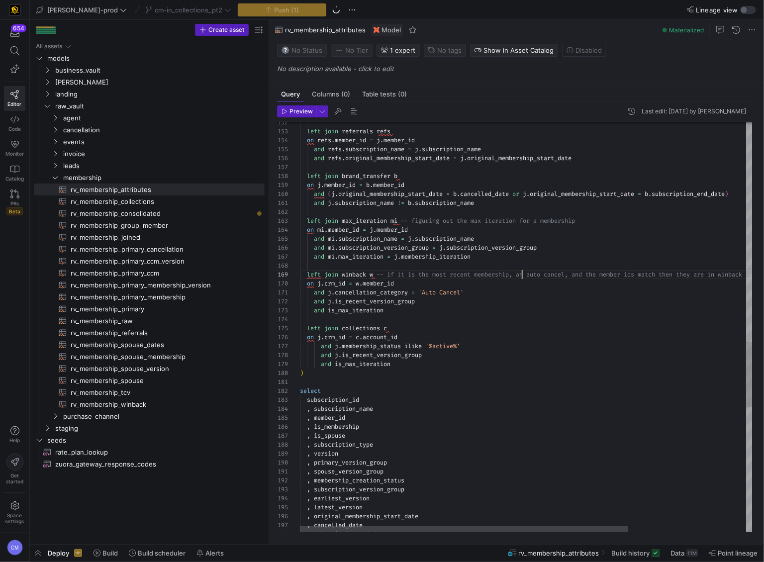
scroll to position [71, 222]
click at [521, 276] on div "and refs . original_membership_start_date = j . original_membership_start_date …" at bounding box center [607, 31] width 615 height 2547
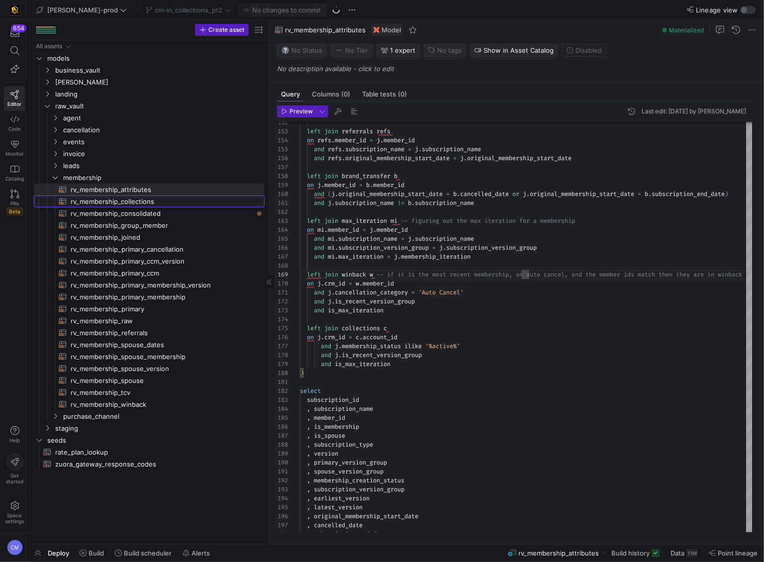
click at [152, 205] on span "rv_membership_collections​​​​​​​​​​" at bounding box center [162, 201] width 183 height 11
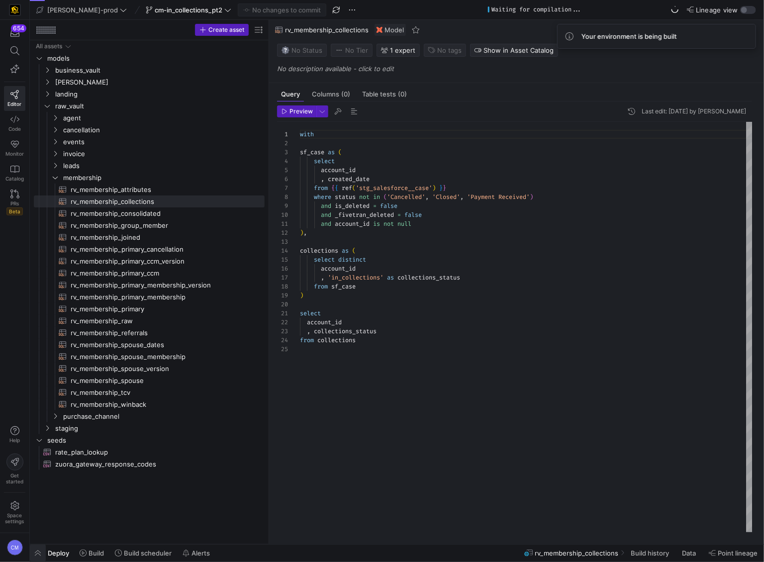
click at [44, 554] on span "button" at bounding box center [38, 553] width 16 height 17
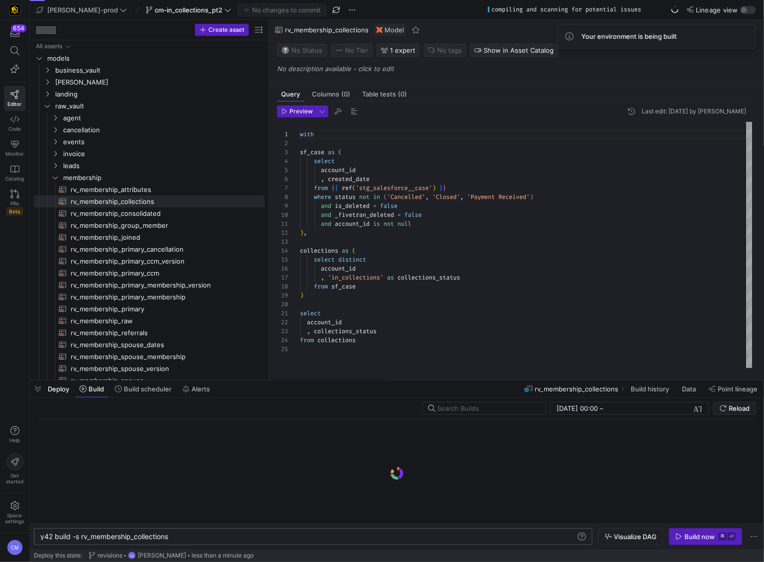
scroll to position [0, 129]
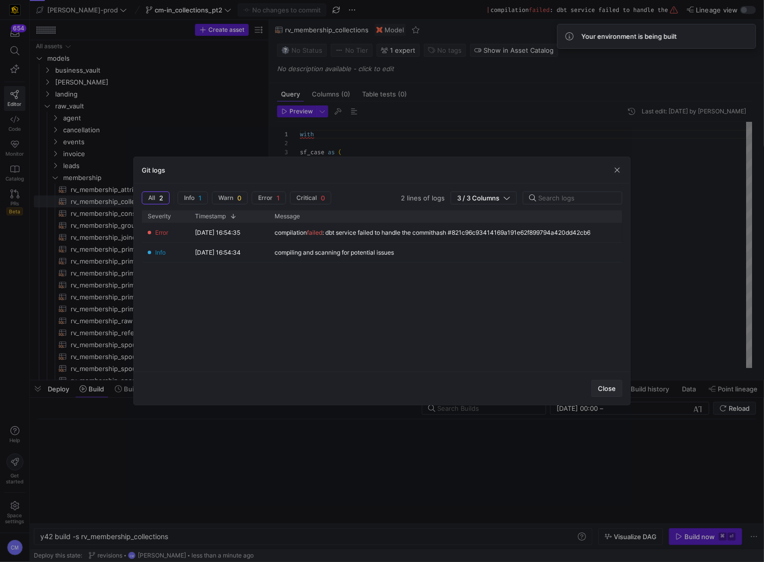
click at [601, 385] on span "Close" at bounding box center [607, 388] width 18 height 8
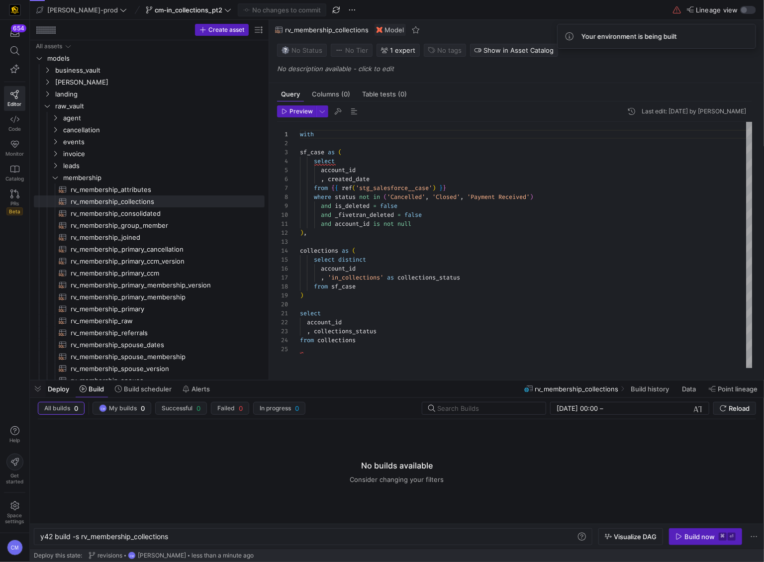
click at [696, 540] on div "Build now" at bounding box center [699, 537] width 30 height 8
click at [429, 238] on div at bounding box center [526, 241] width 453 height 9
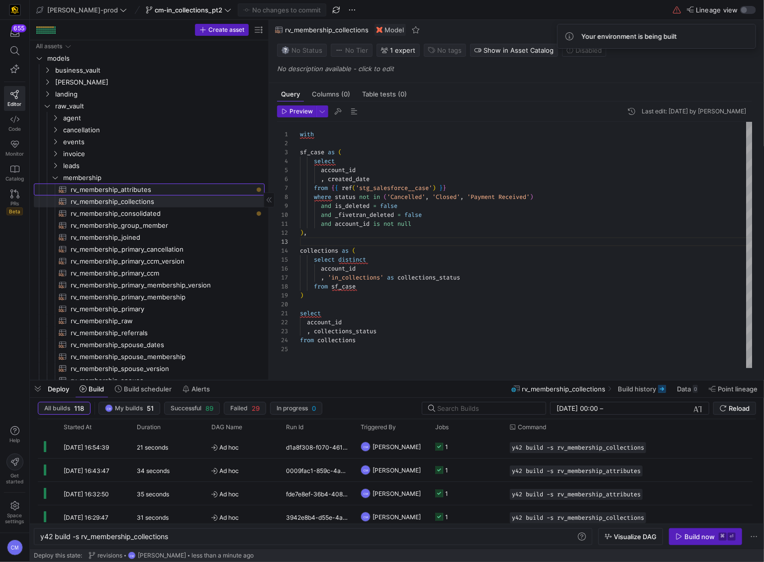
click at [210, 190] on span "rv_membership_attributes​​​​​​​​​​" at bounding box center [162, 189] width 183 height 11
type textarea "with joined as ( select * , row_number() over (partition by member_id order by …"
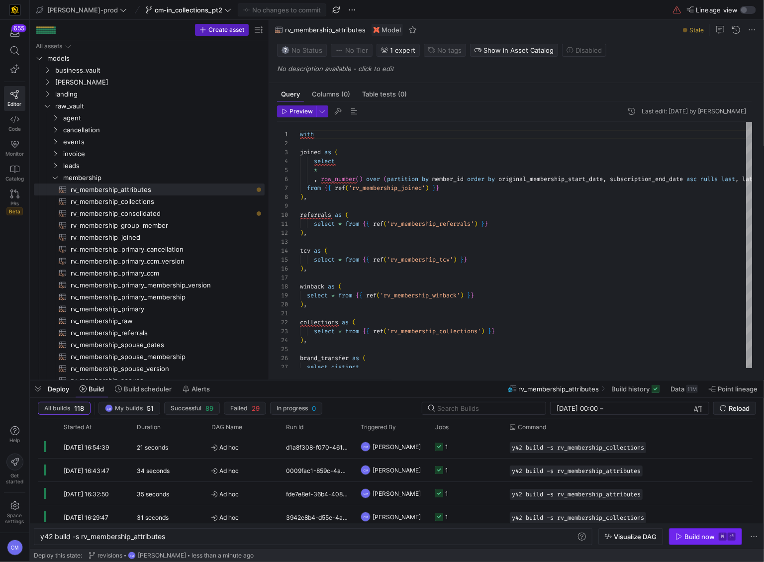
click at [698, 543] on span "button" at bounding box center [705, 537] width 72 height 16
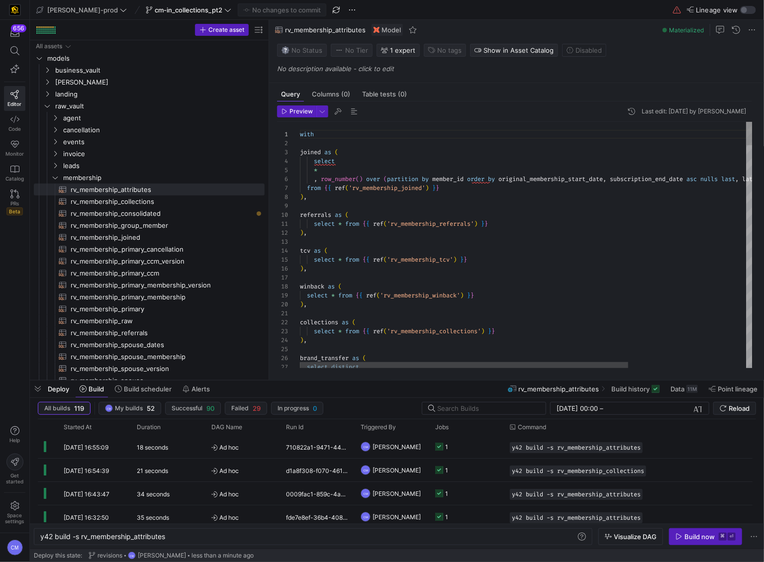
scroll to position [80, 50]
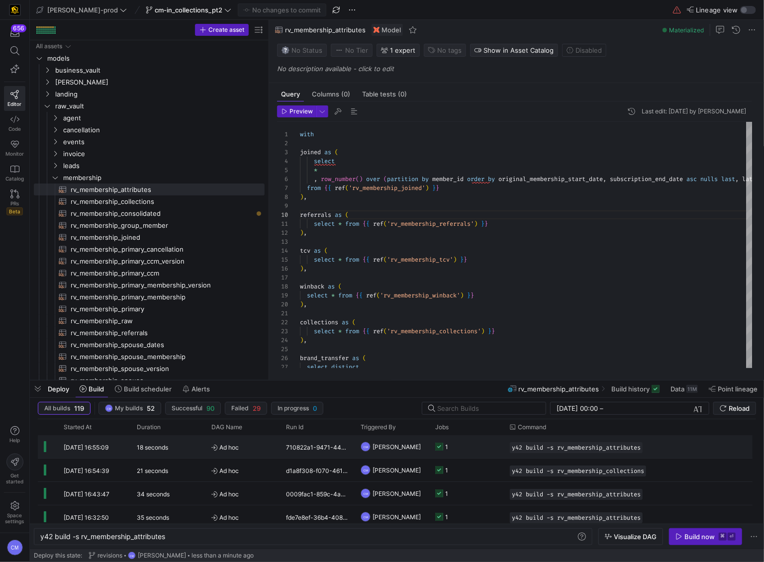
click at [463, 442] on y42-job-status-cell-renderer "1" at bounding box center [466, 447] width 63 height 22
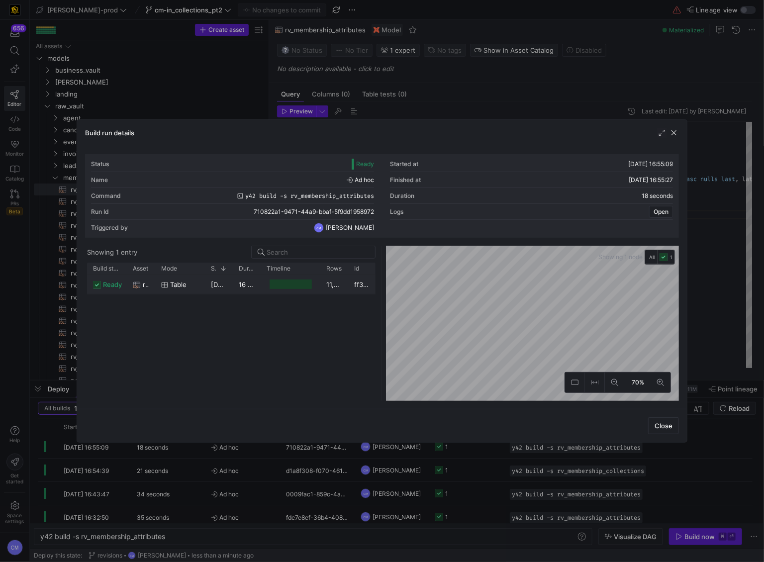
click at [320, 291] on div "11,486,225" at bounding box center [334, 284] width 28 height 19
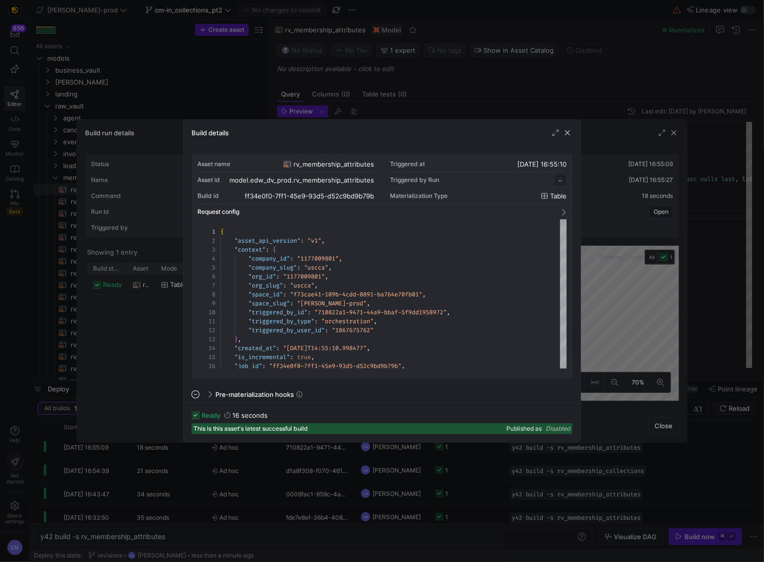
scroll to position [90, 0]
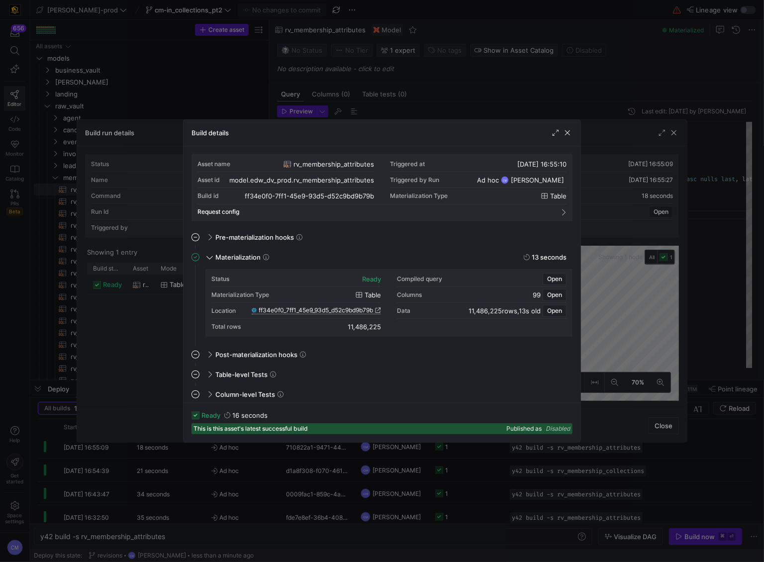
click at [325, 312] on span "ff34e0f0_7ff1_45e9_93d5_d52c9bd9b79b" at bounding box center [316, 310] width 114 height 7
click at [133, 16] on div at bounding box center [382, 281] width 764 height 562
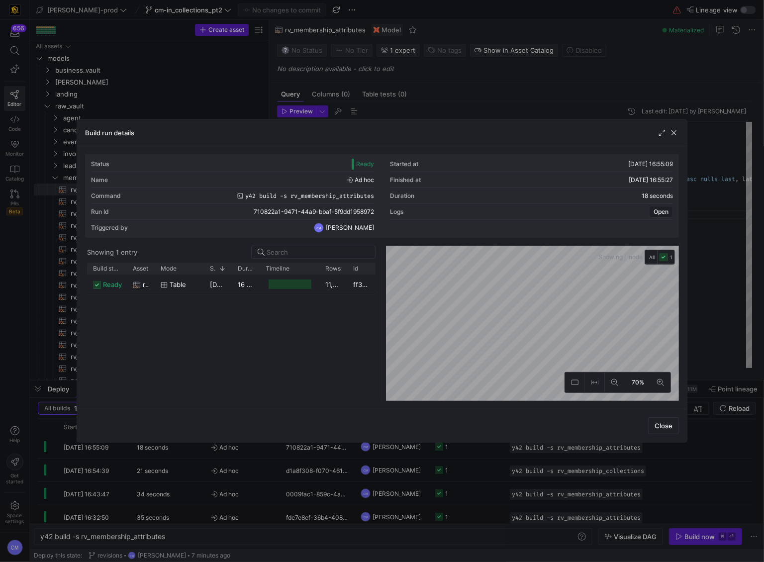
click at [142, 11] on div at bounding box center [382, 281] width 764 height 562
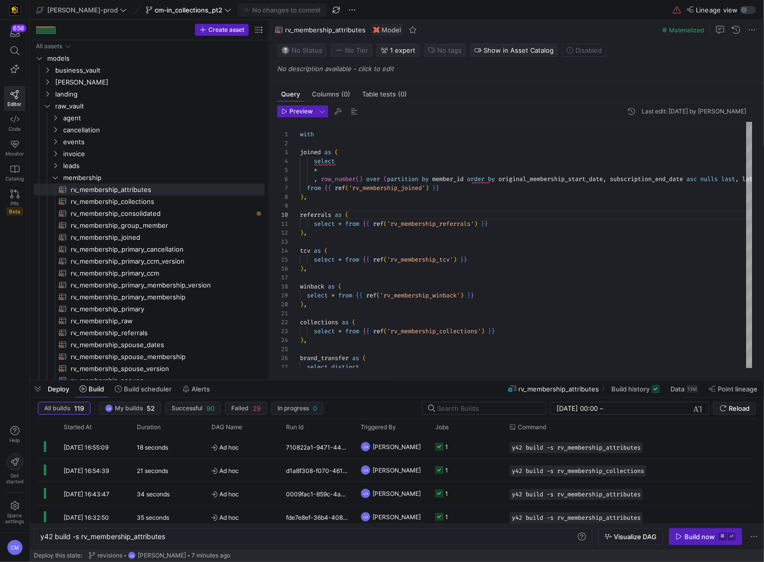
click at [155, 11] on span "cm-in_collections_pt2" at bounding box center [189, 10] width 68 height 8
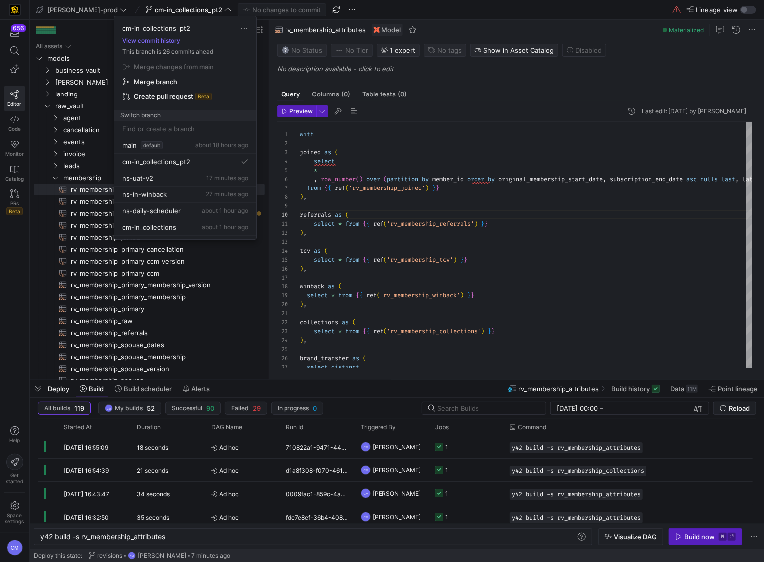
click at [80, 9] on div at bounding box center [382, 281] width 764 height 562
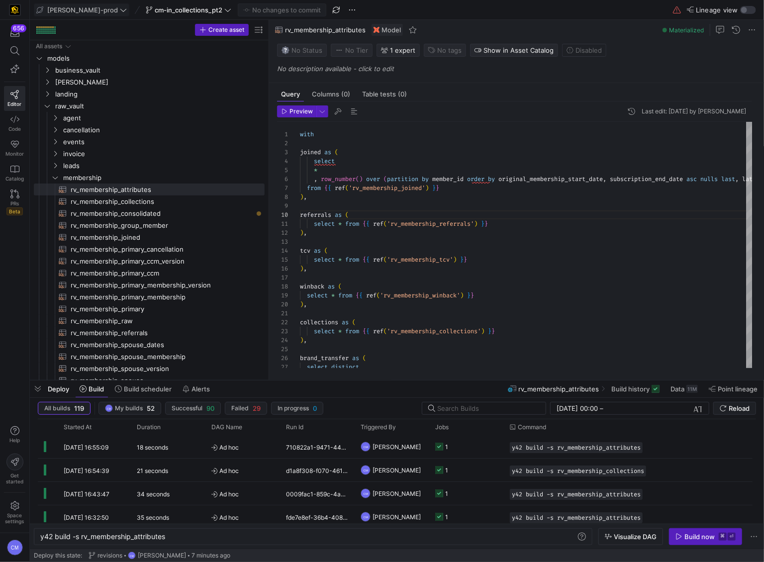
click at [76, 9] on span "[PERSON_NAME]-prod" at bounding box center [82, 10] width 71 height 8
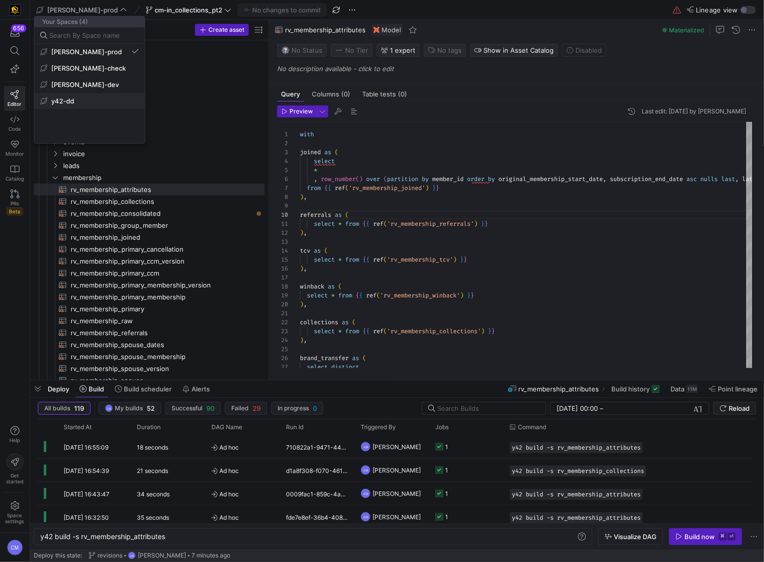
click at [83, 104] on span "y42-dd" at bounding box center [89, 101] width 98 height 8
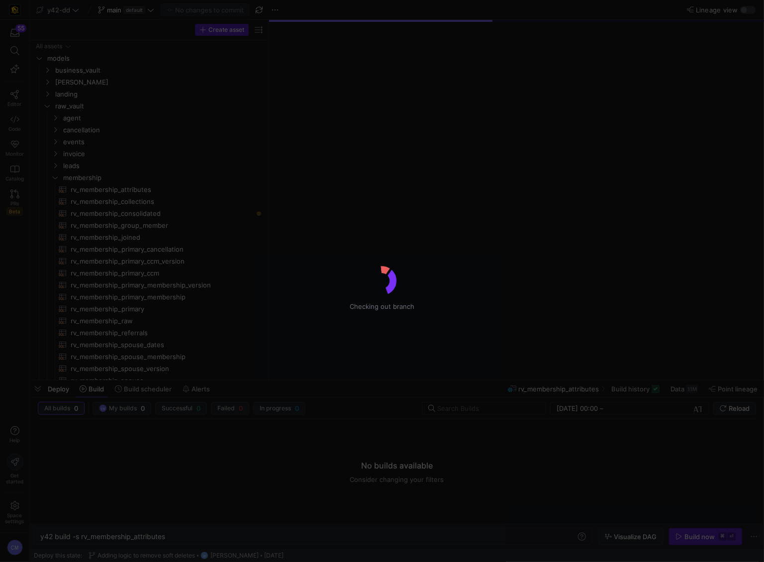
type textarea "y42 build"
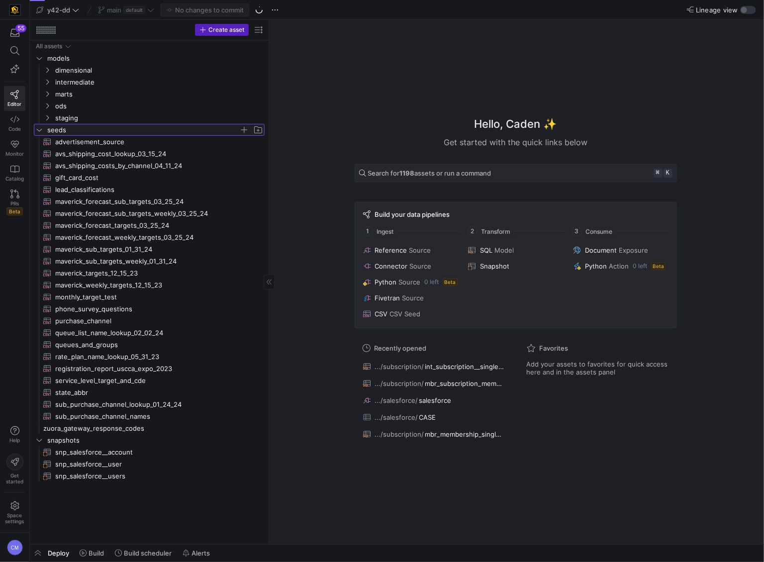
click at [112, 128] on span "seeds" at bounding box center [143, 129] width 192 height 11
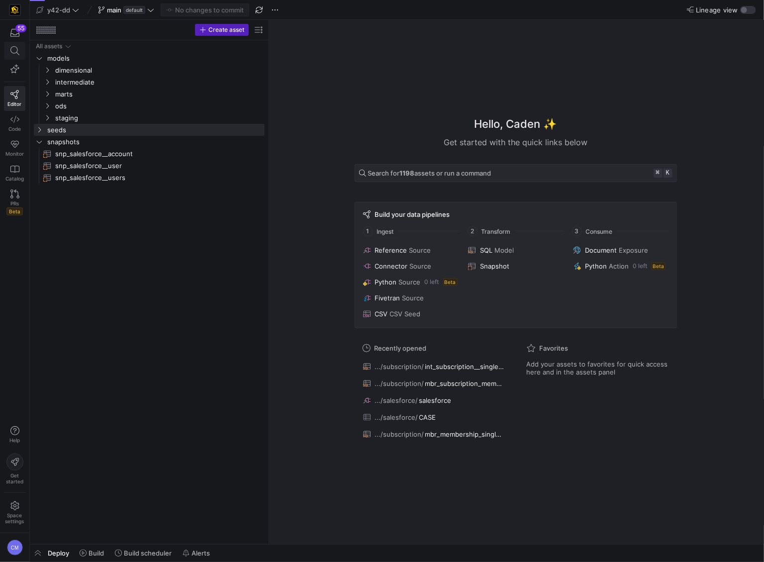
click at [22, 53] on span at bounding box center [14, 50] width 20 height 17
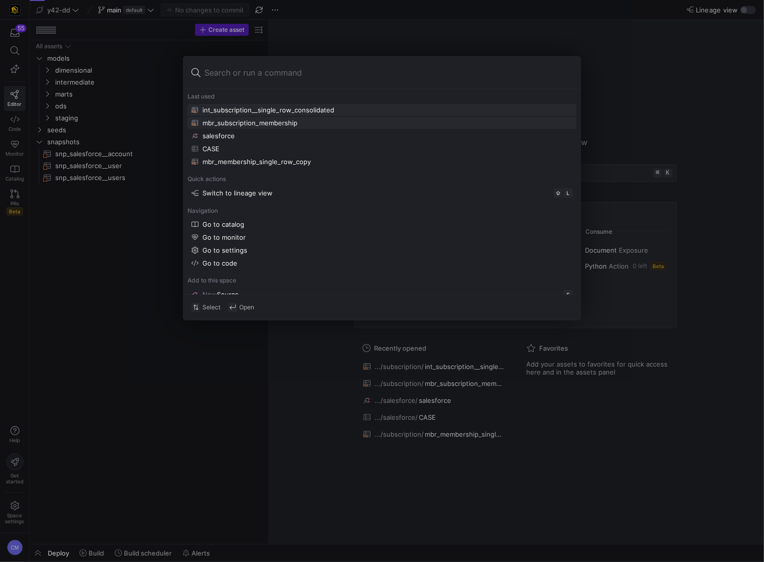
click at [232, 120] on div "mbr_subscription_membership" at bounding box center [249, 123] width 95 height 8
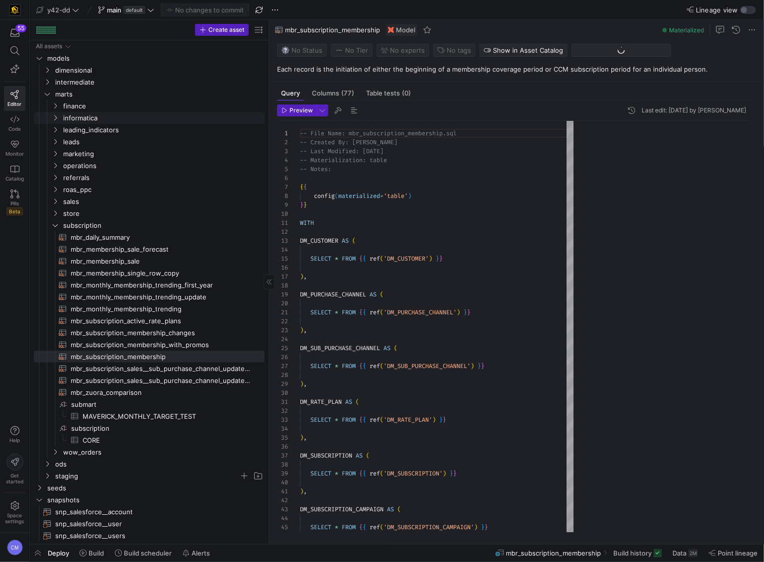
scroll to position [90, 0]
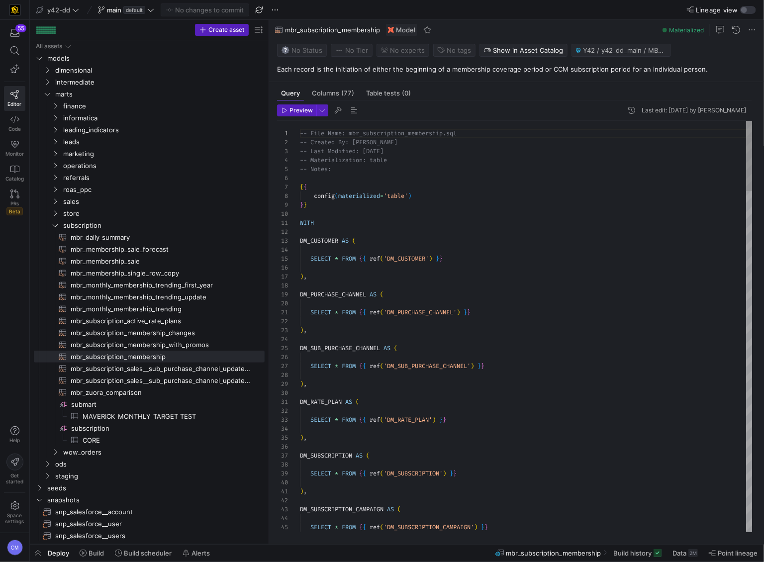
type textarea "WITH DM_CUSTOMER AS ( SELECT * FROM {{ ref('DM_CUSTOMER') }} ), DM_PURCHASE_CHA…"
type textarea "c"
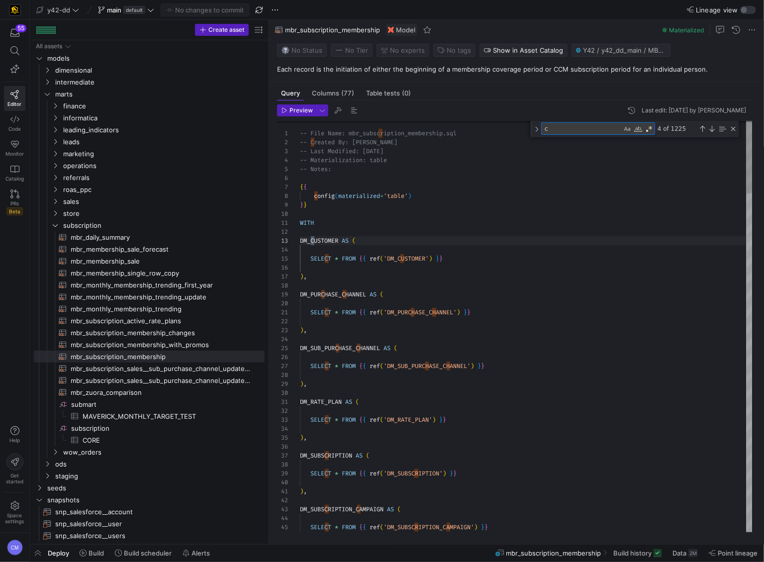
type textarea "), TB_COLLECTION AS ( SELECT * FROM {{ ref('TB_COLLECTION') }} ), expanded_invo…"
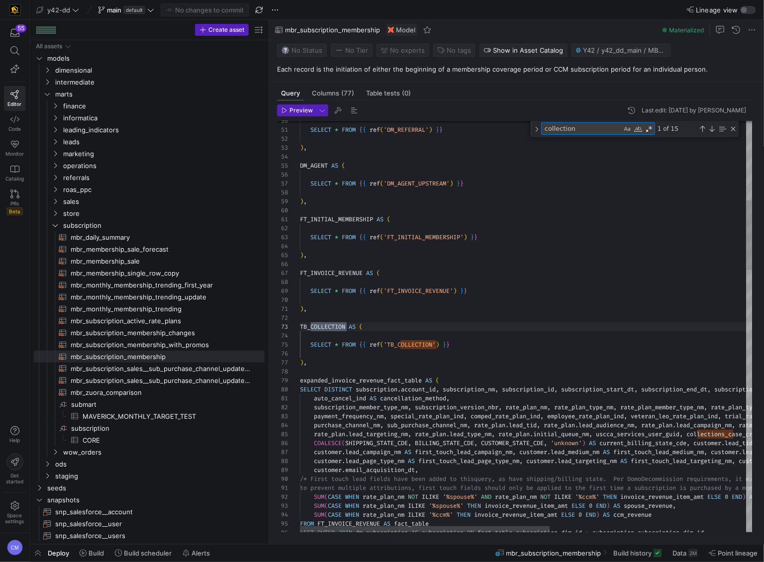
scroll to position [90, 46]
type textarea "collection"
type textarea "_plan, payment_frequency_nm, special_rate_plan_ind, comped_rate_plan_ind, emplo…"
type textarea "collections"
type textarea "_plan, payment_frequency_nm, special_rate_plan_ind, comped_rate_plan_ind, emplo…"
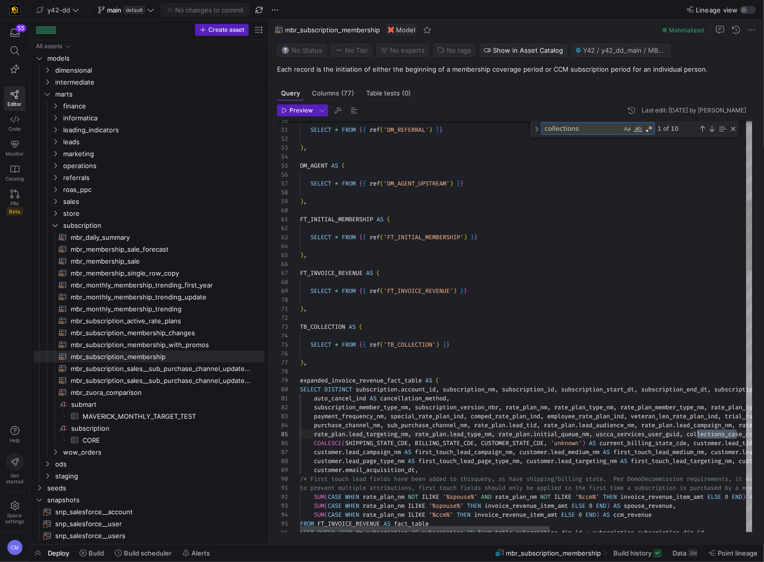
type textarea "collections_"
type textarea "_nm, special_rate_plan_ind, comped_rate_plan_ind, employee_rate_plan_ind, veter…"
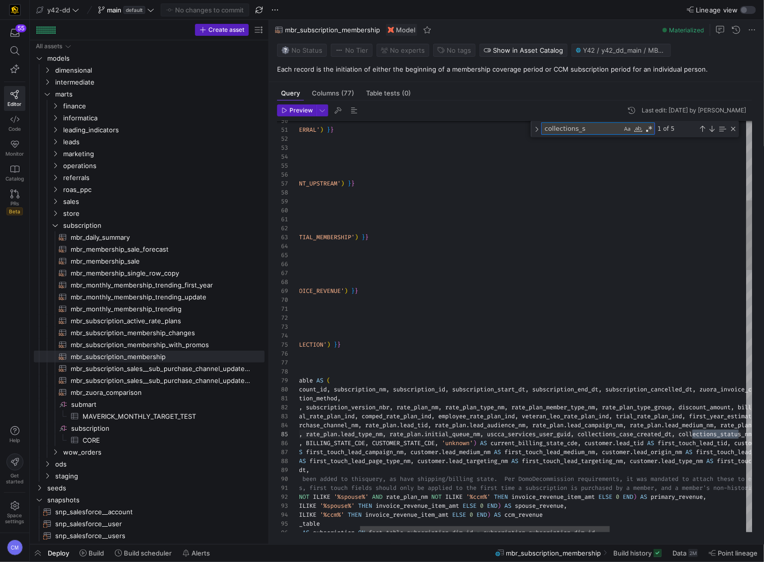
type textarea "collections_st"
type textarea "_nm, special_rate_plan_ind, comped_rate_plan_ind, employee_rate_plan_ind, veter…"
type textarea "collections_sta"
type textarea "_nm, special_rate_plan_ind, comped_rate_plan_ind, employee_rate_plan_ind, veter…"
type textarea "collections_statu"
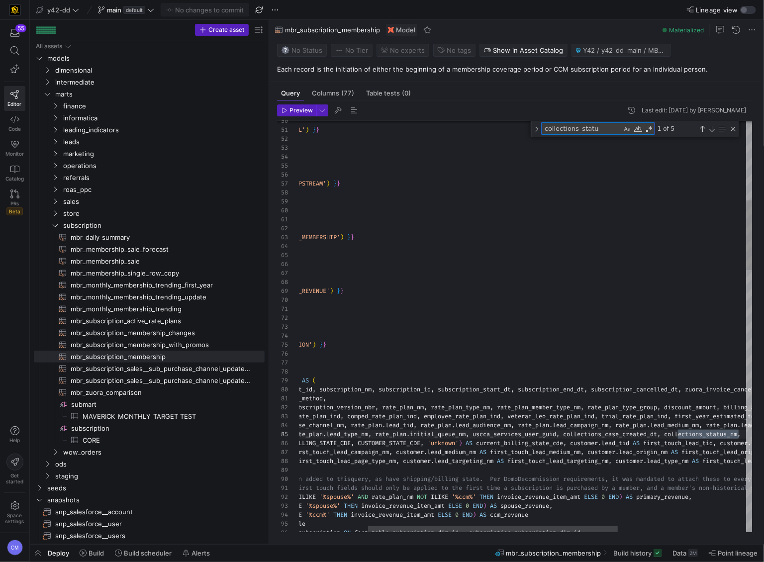
type textarea "_nm, special_rate_plan_ind, comped_rate_plan_ind, employee_rate_plan_ind, veter…"
type textarea "collections_status"
type textarea "special_rate_plan_ind, comped_rate_plan_ind, employee_rate_plan_ind, veteran_le…"
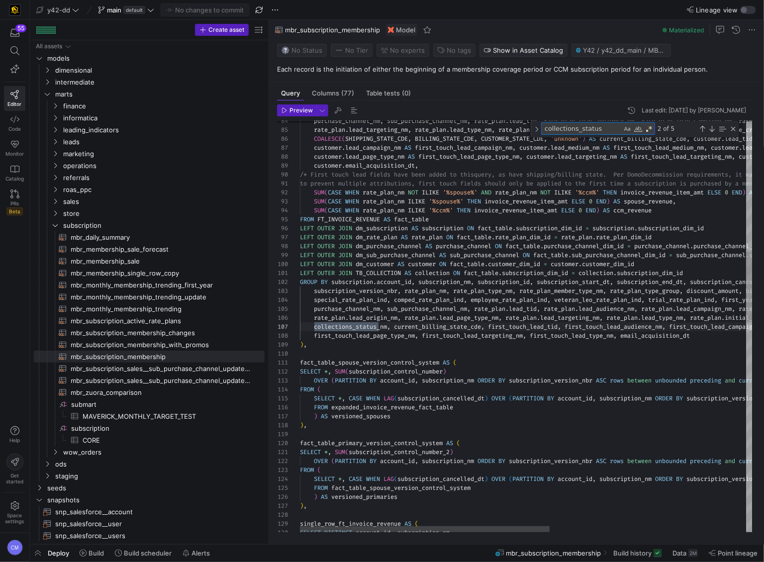
scroll to position [62, 79]
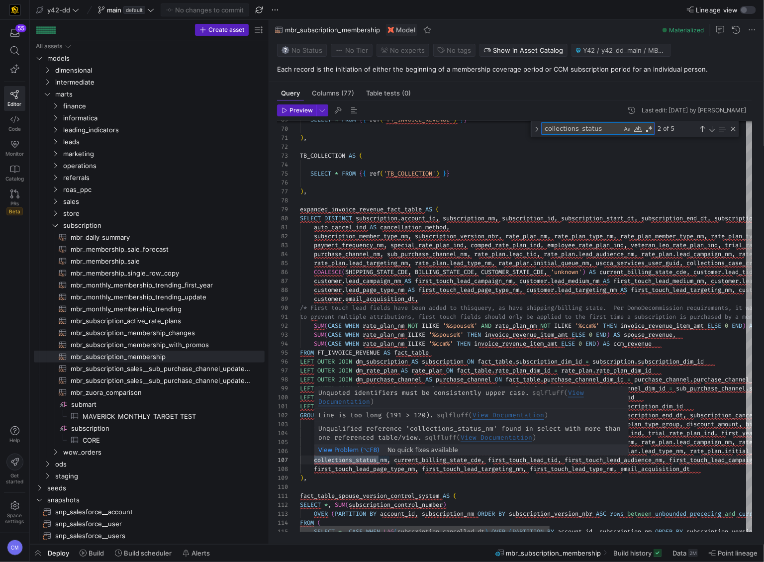
type textarea "collections_status"
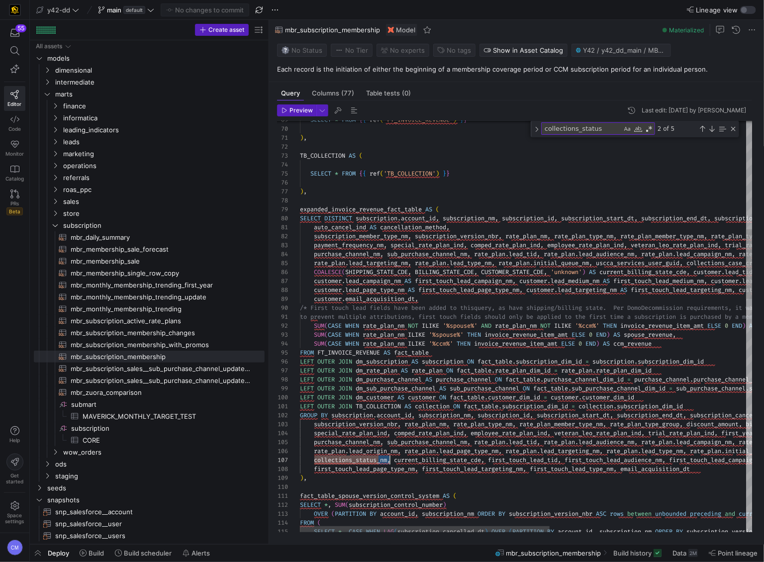
scroll to position [26, 90]
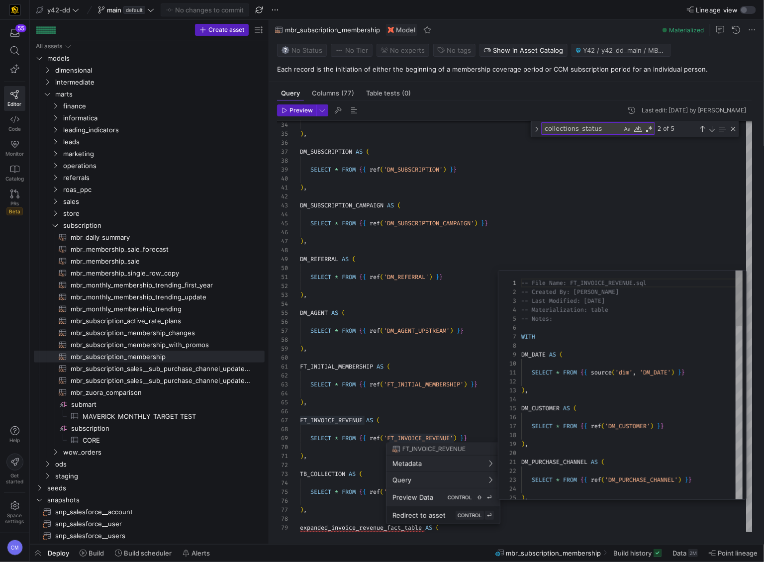
scroll to position [90, 0]
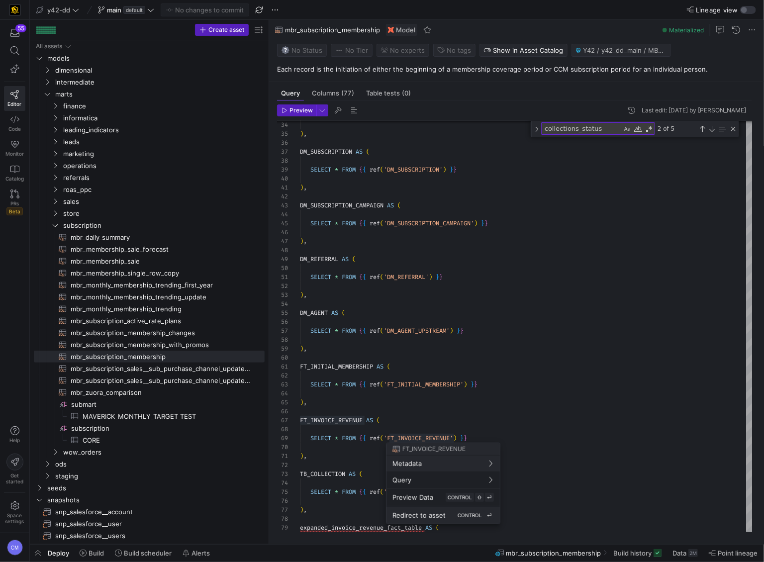
click at [432, 514] on span "Redirect to asset" at bounding box center [418, 515] width 53 height 8
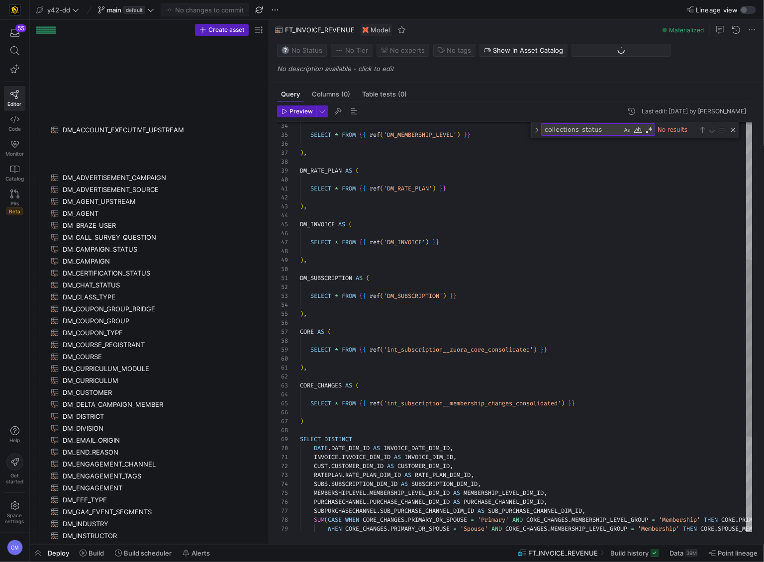
scroll to position [737, 0]
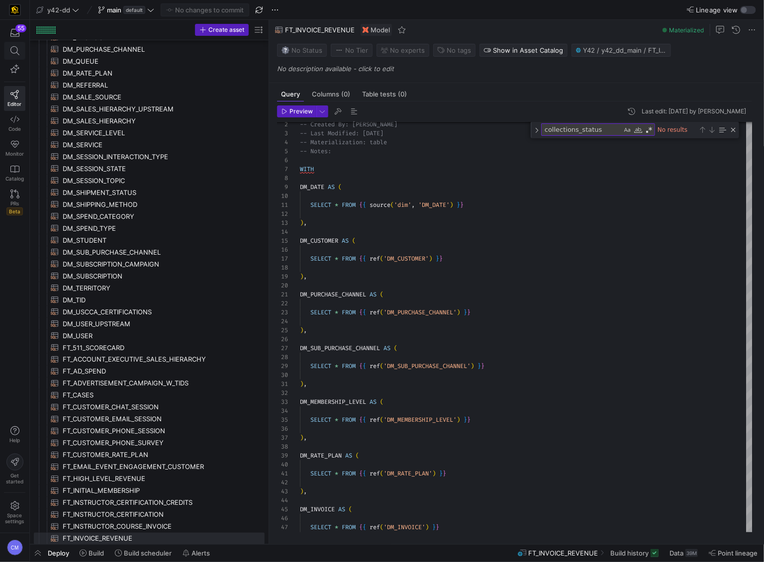
click at [16, 49] on icon at bounding box center [14, 50] width 9 height 9
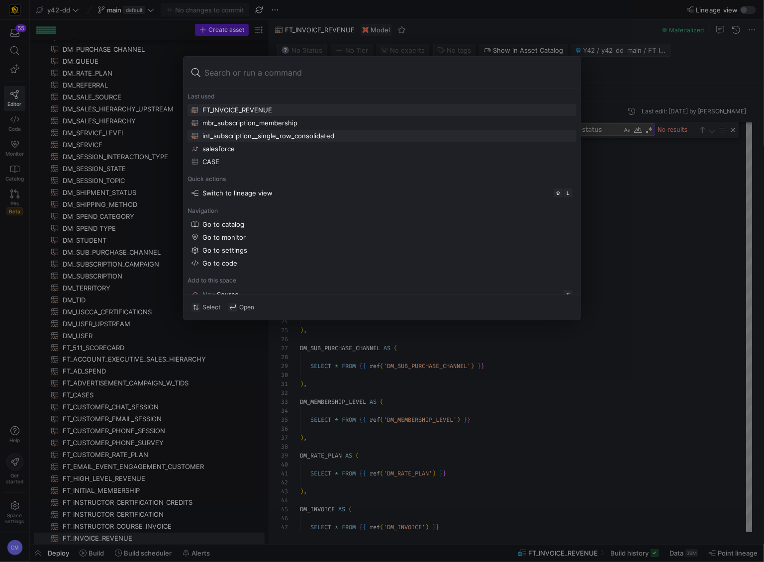
click at [337, 130] on button "int_subscription__single_row_consolidated" at bounding box center [381, 136] width 389 height 12
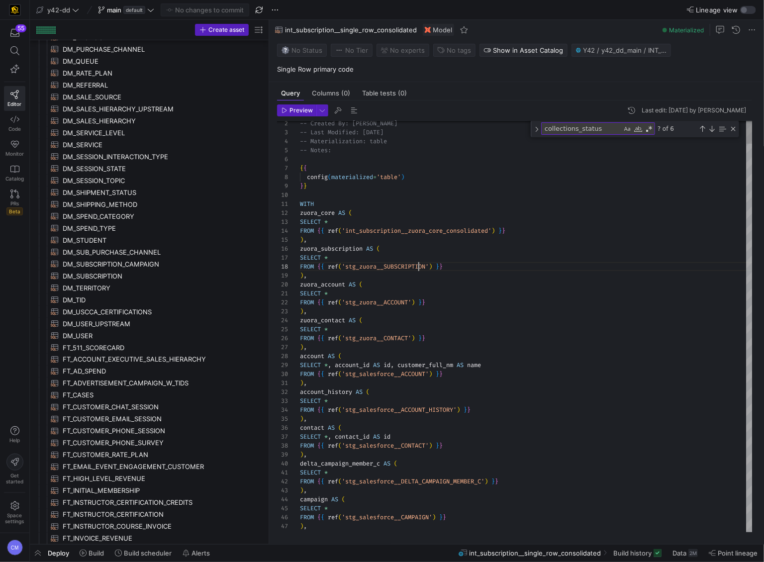
scroll to position [63, 118]
type textarea "-- File Name: int_subscription__single_row_consolidated.sql -- Created By: Brad…"
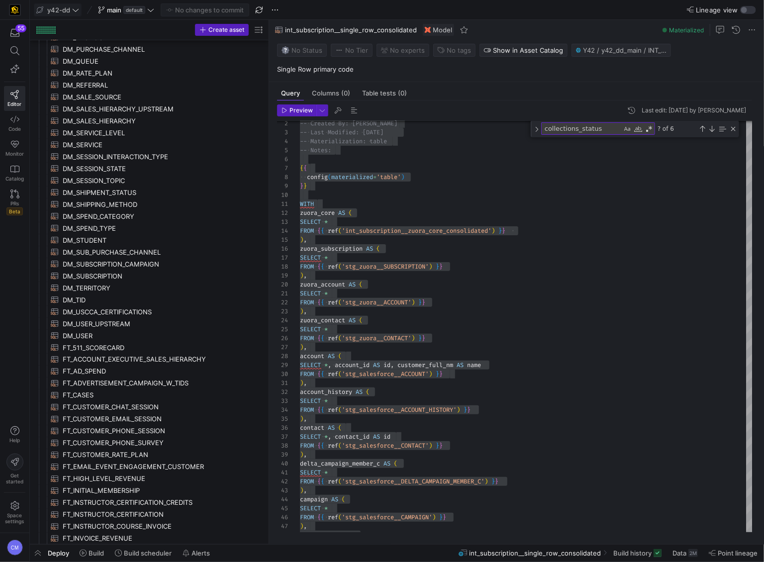
click at [65, 5] on span at bounding box center [57, 10] width 47 height 12
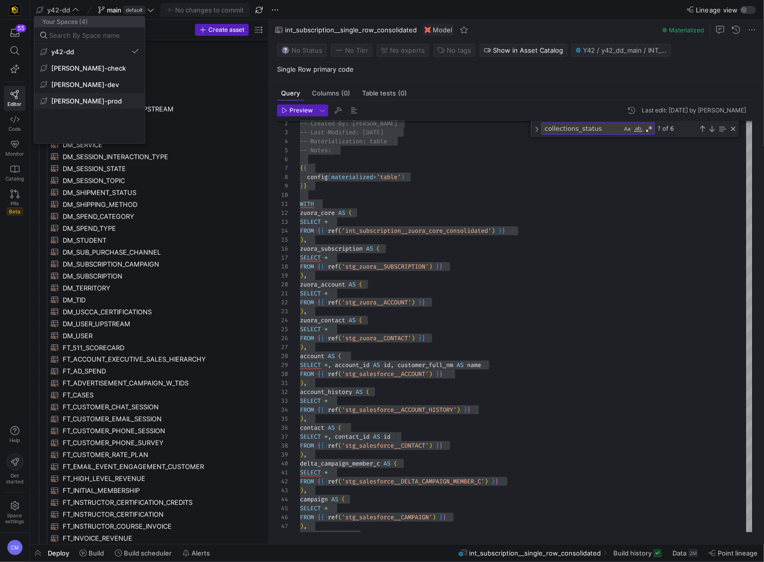
click at [92, 97] on span "[PERSON_NAME]-prod" at bounding box center [89, 101] width 98 height 8
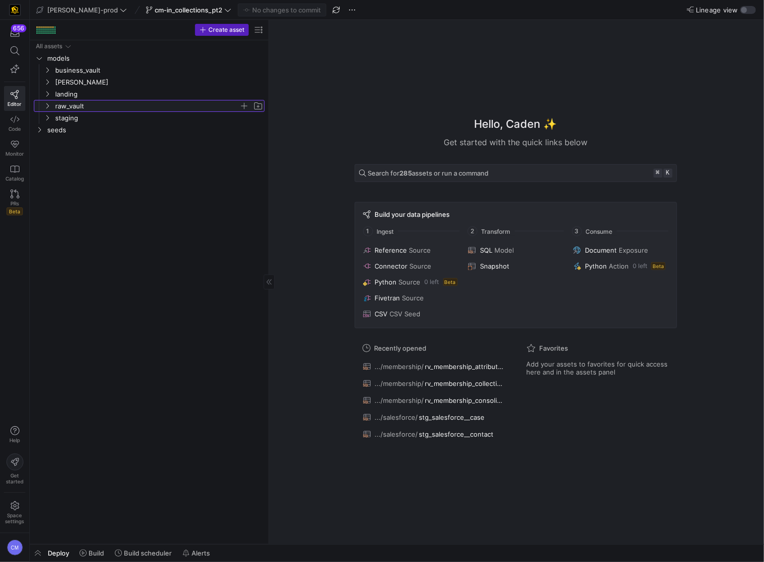
click at [81, 111] on span "raw_vault" at bounding box center [147, 105] width 184 height 11
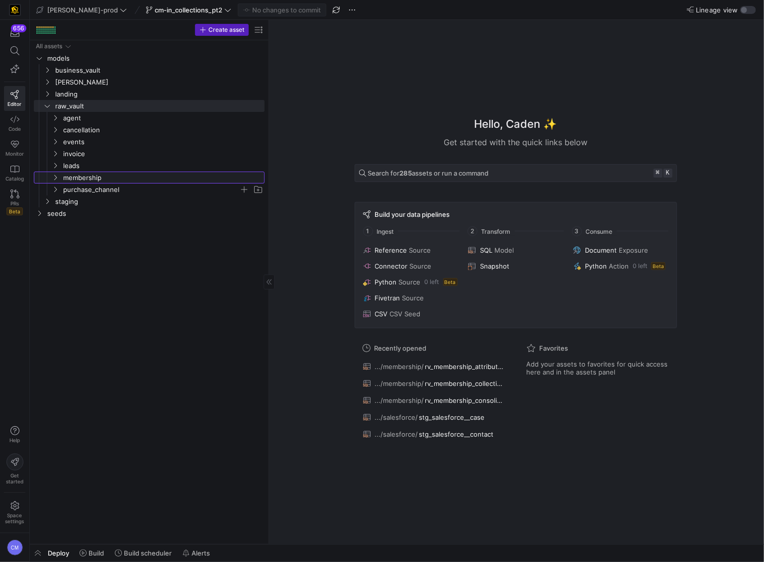
click at [117, 183] on span "membership" at bounding box center [163, 177] width 200 height 11
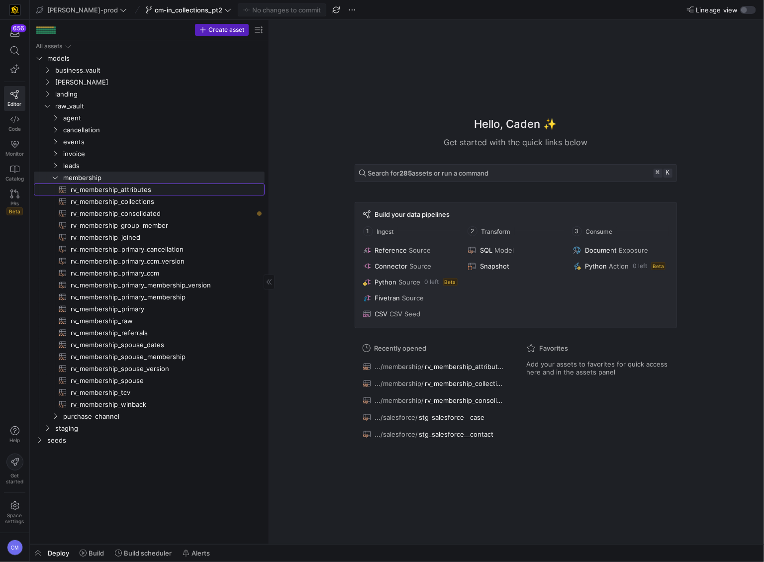
click at [168, 189] on span "rv_membership_attributes​​​​​​​​​​" at bounding box center [162, 189] width 183 height 11
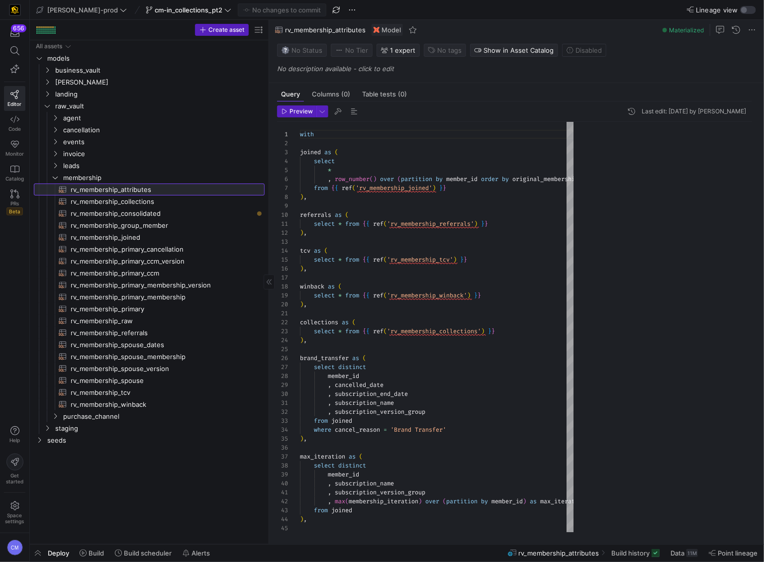
scroll to position [90, 0]
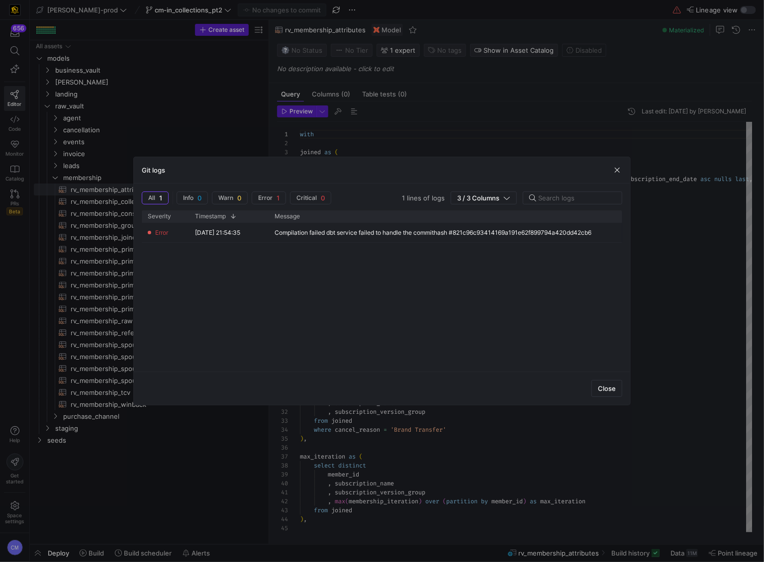
click at [118, 207] on div at bounding box center [382, 281] width 764 height 562
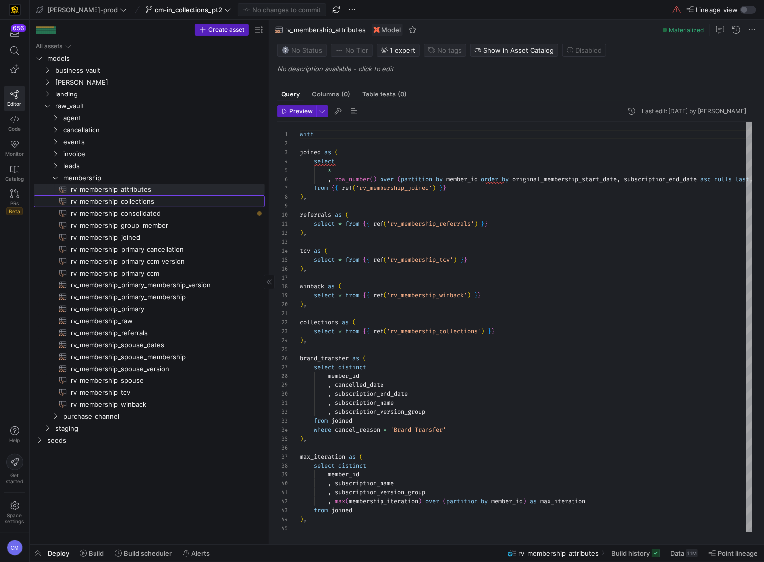
click at [113, 205] on span "rv_membership_collections​​​​​​​​​​" at bounding box center [162, 201] width 183 height 11
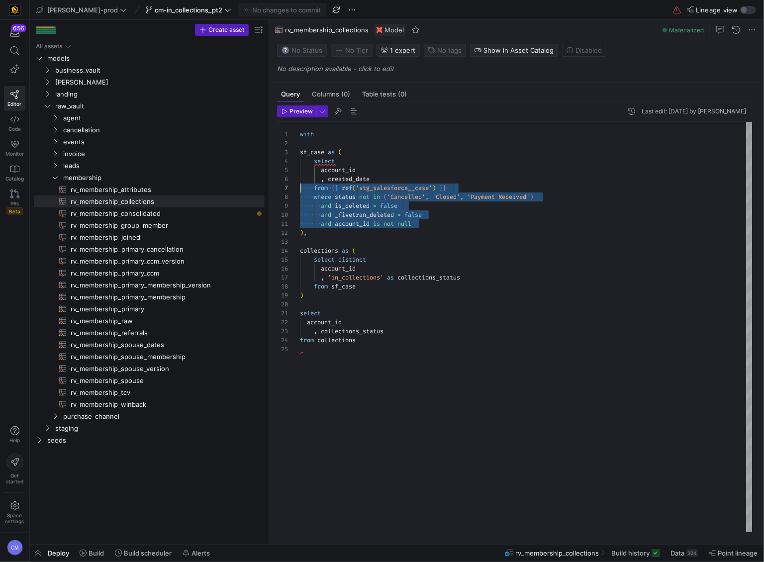
scroll to position [63, 0]
drag, startPoint x: 424, startPoint y: 223, endPoint x: 257, endPoint y: 196, distance: 169.2
click at [300, 196] on div "with sf_case as ( select account_id , created_date from { { ref ( 'stg_salesfor…" at bounding box center [526, 327] width 453 height 410
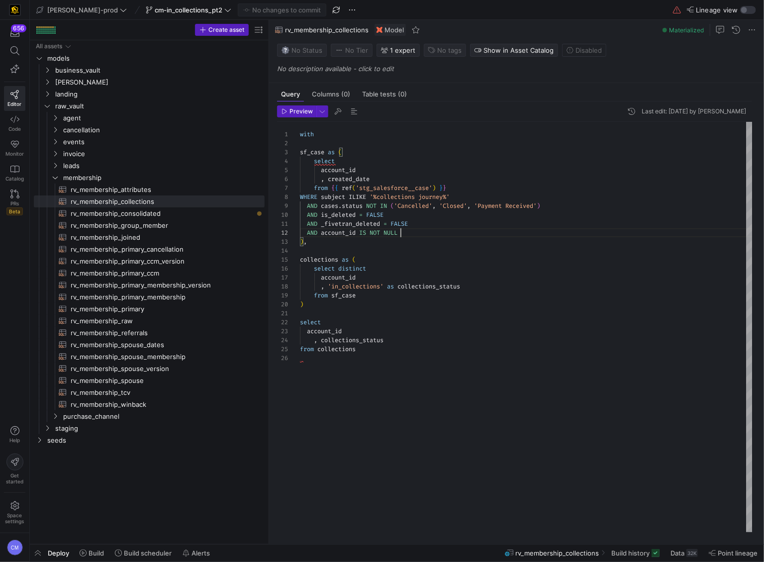
scroll to position [9, 100]
click at [300, 196] on div "with sf_case as ( select account_id , created_date from { { ref ( 'stg_salesfor…" at bounding box center [526, 327] width 453 height 410
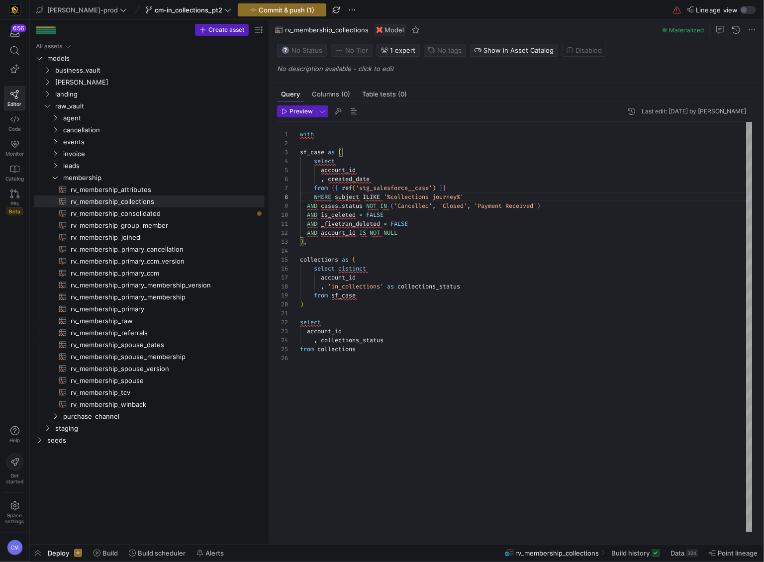
click at [306, 204] on div "with sf_case as ( select account_id , created_date from { { ref ( 'stg_salesfor…" at bounding box center [526, 327] width 453 height 410
click at [306, 213] on div "with sf_case as ( select account_id , created_date from { { ref ( 'stg_salesfor…" at bounding box center [526, 327] width 453 height 410
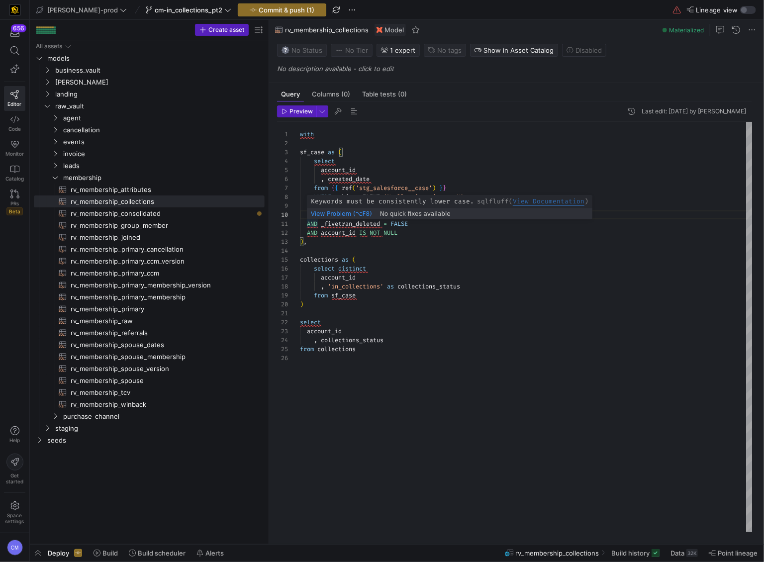
click at [307, 224] on div "with sf_case as ( select account_id , created_date from { { ref ( 'stg_salesfor…" at bounding box center [526, 327] width 453 height 410
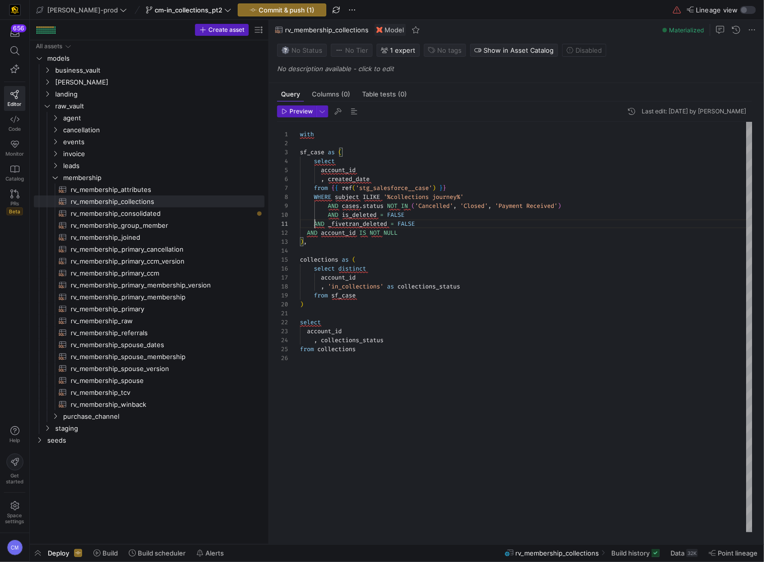
scroll to position [0, 29]
click at [306, 235] on div "with sf_case as ( select account_id , created_date from { { ref ( 'stg_salesfor…" at bounding box center [526, 327] width 453 height 410
click at [321, 198] on div "with sf_case as ( select account_id , created_date from { { ref ( 'stg_salesfor…" at bounding box center [526, 327] width 453 height 410
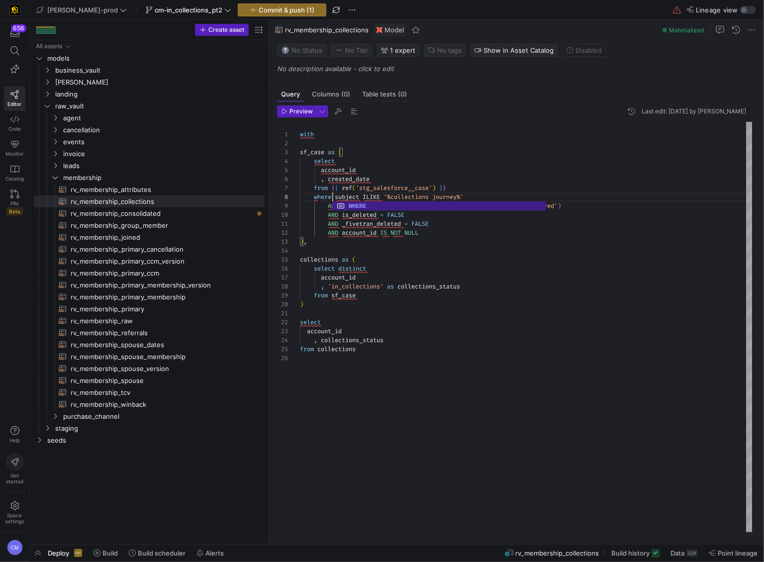
scroll to position [63, 32]
click at [370, 194] on div "with sf_case as ( select account_id , created_date from { { ref ( 'stg_salesfor…" at bounding box center [526, 327] width 453 height 410
drag, startPoint x: 370, startPoint y: 194, endPoint x: 376, endPoint y: 194, distance: 6.0
click at [376, 194] on span "ILIKE" at bounding box center [371, 197] width 17 height 8
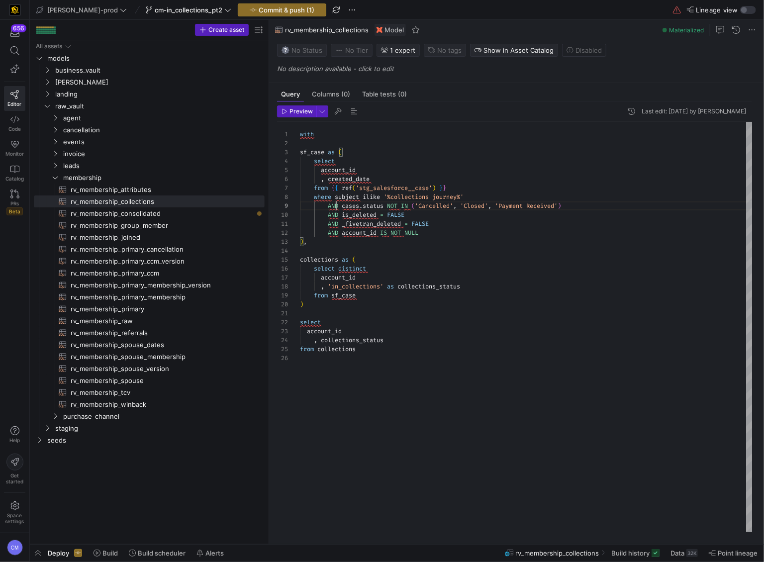
click at [336, 206] on div "with sf_case as ( select account_id , created_date from { { ref ( 'stg_salesfor…" at bounding box center [526, 327] width 453 height 410
click at [336, 215] on div "with sf_case as ( select account_id , created_date from { { ref ( 'stg_salesfor…" at bounding box center [526, 327] width 453 height 410
click at [336, 215] on span "AND" at bounding box center [333, 215] width 10 height 8
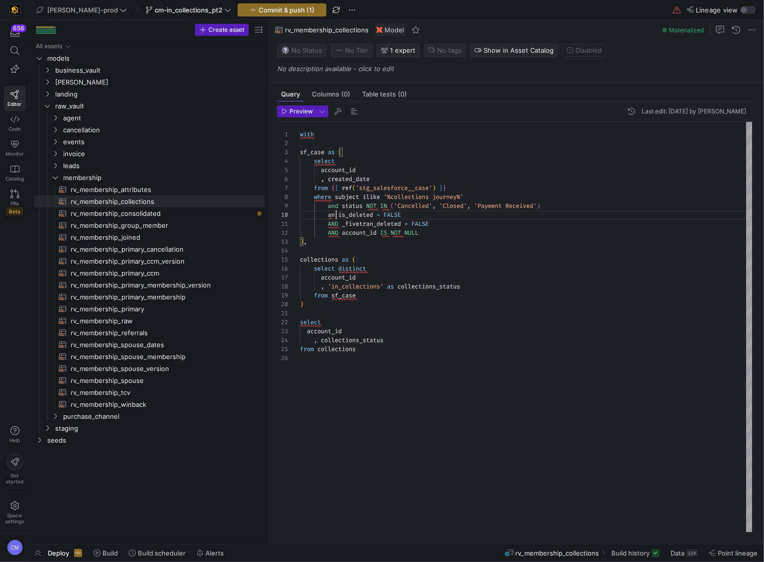
scroll to position [80, 39]
click at [396, 215] on div "with sf_case as ( select account_id , created_date from { { ref ( 'stg_salesfor…" at bounding box center [526, 327] width 453 height 410
click at [337, 223] on div "with sf_case as ( select account_id , created_date from { { ref ( 'stg_salesfor…" at bounding box center [526, 327] width 453 height 410
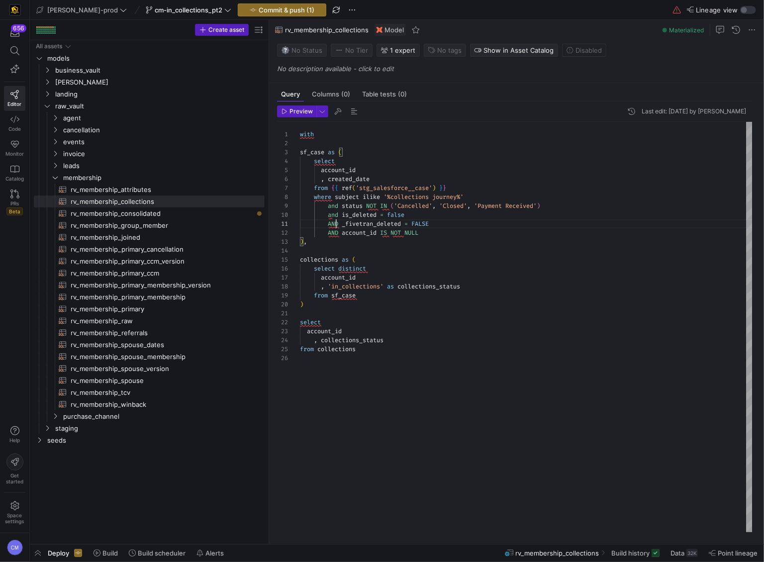
click at [338, 223] on span "AND" at bounding box center [333, 224] width 10 height 8
click at [416, 222] on div "with sf_case as ( select account_id , created_date from { { ref ( 'stg_salesfor…" at bounding box center [526, 327] width 453 height 410
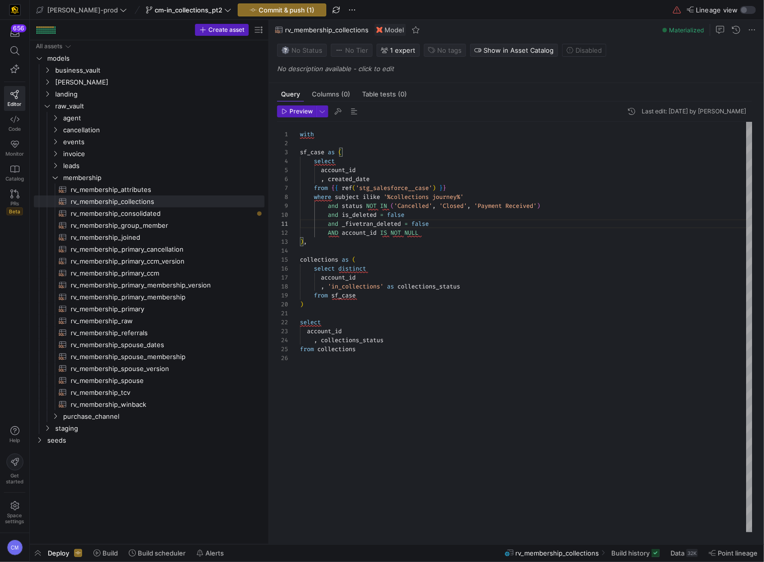
click at [337, 231] on div "with sf_case as ( select account_id , created_date from { { ref ( 'stg_salesfor…" at bounding box center [526, 327] width 453 height 410
click at [410, 230] on div "with sf_case as ( select account_id , created_date from { { ref ( 'stg_salesfor…" at bounding box center [526, 327] width 453 height 410
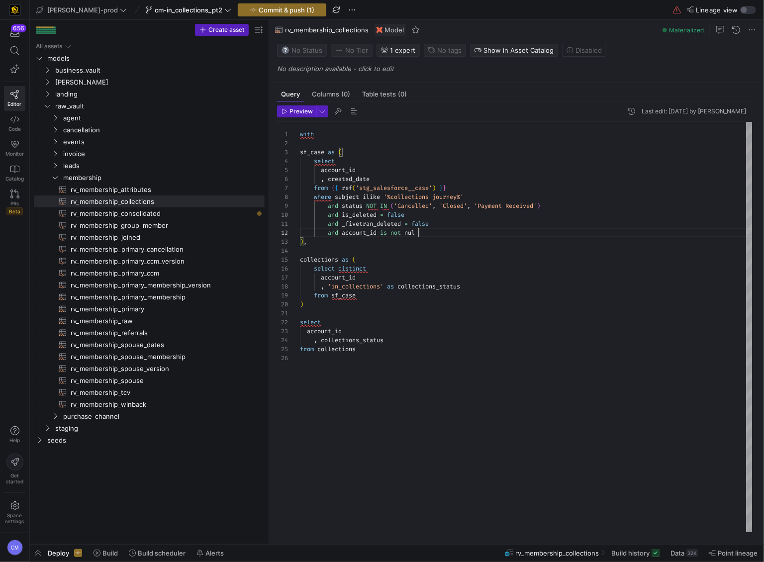
scroll to position [9, 122]
type textarea "and _fivetran_deleted = false and account_id is not null ), collections as ( se…"
click at [272, 11] on span "Commit & push (1)" at bounding box center [287, 10] width 56 height 8
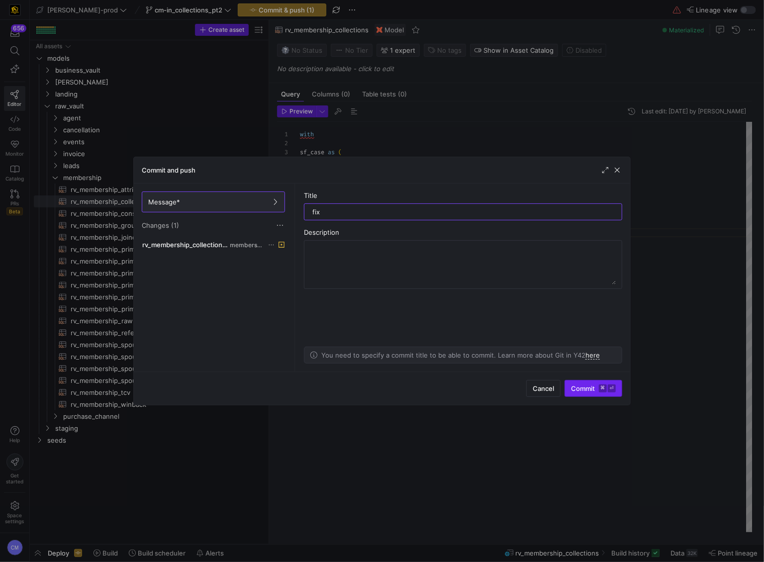
type input "fix"
click at [599, 393] on span "submit" at bounding box center [593, 388] width 57 height 16
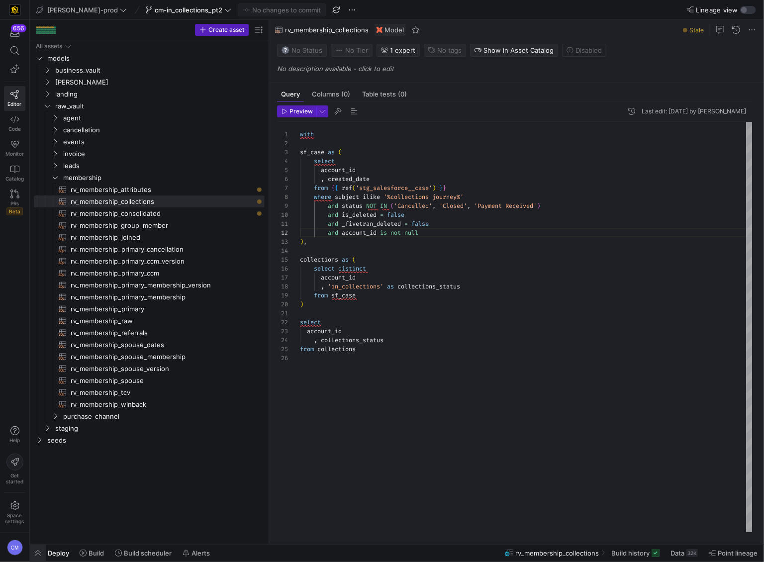
click at [38, 552] on span "button" at bounding box center [38, 553] width 16 height 17
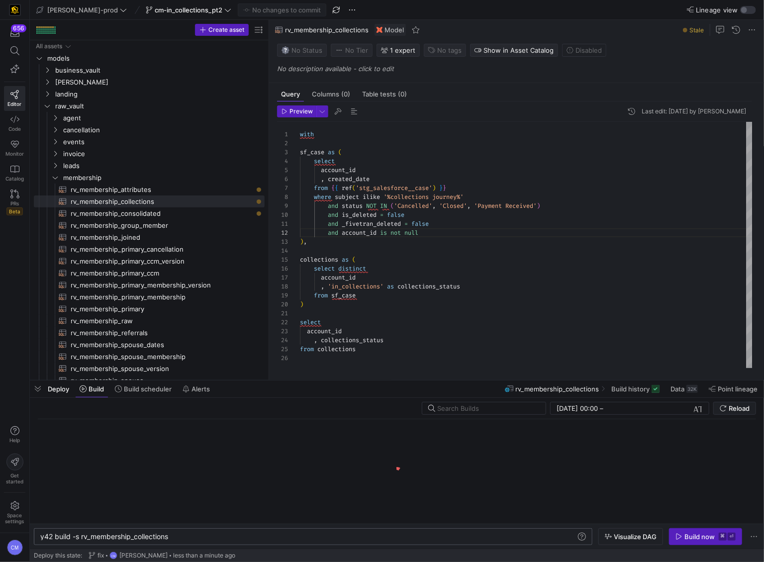
scroll to position [0, 129]
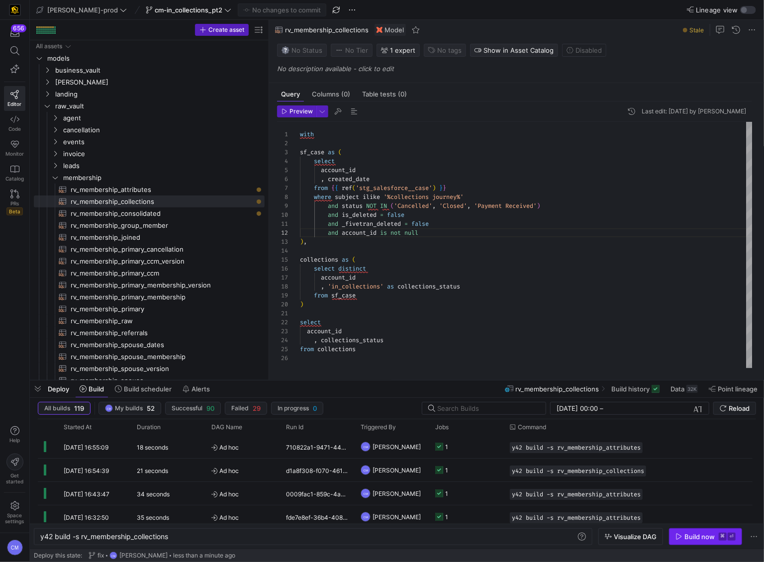
click at [719, 537] on kbd "⌘" at bounding box center [723, 537] width 8 height 8
click at [178, 187] on span "rv_membership_attributes​​​​​​​​​​" at bounding box center [162, 189] width 183 height 11
type textarea "with joined as ( select * , row_number() over (partition by member_id order by …"
type textarea "y42 build -s rv_membership_attributes"
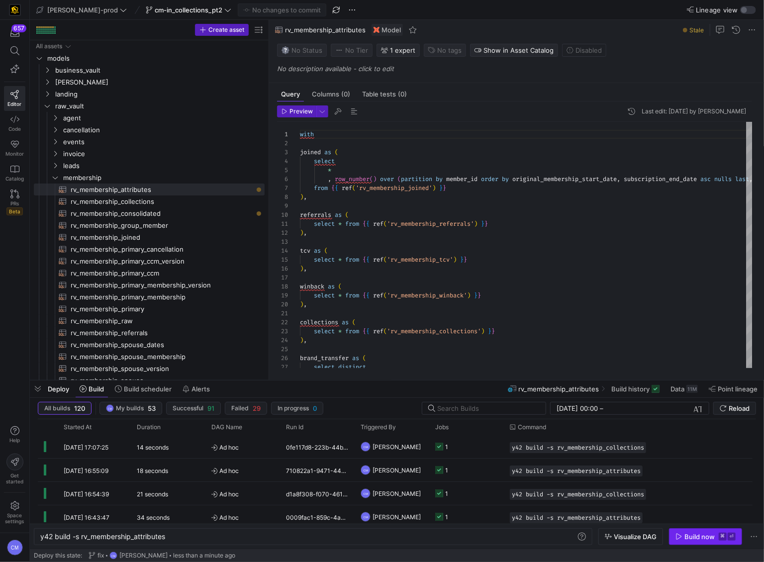
click at [694, 531] on span "button" at bounding box center [705, 537] width 72 height 16
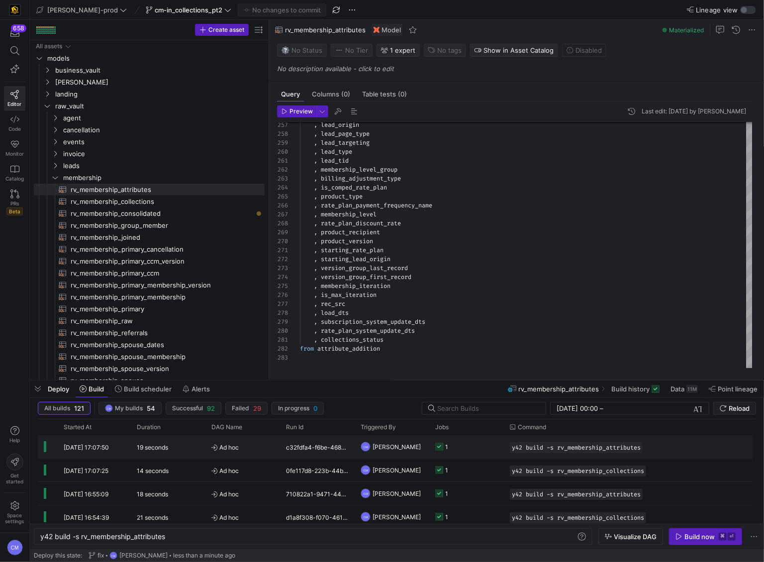
click at [476, 446] on y42-job-status-cell-renderer "1" at bounding box center [466, 447] width 63 height 22
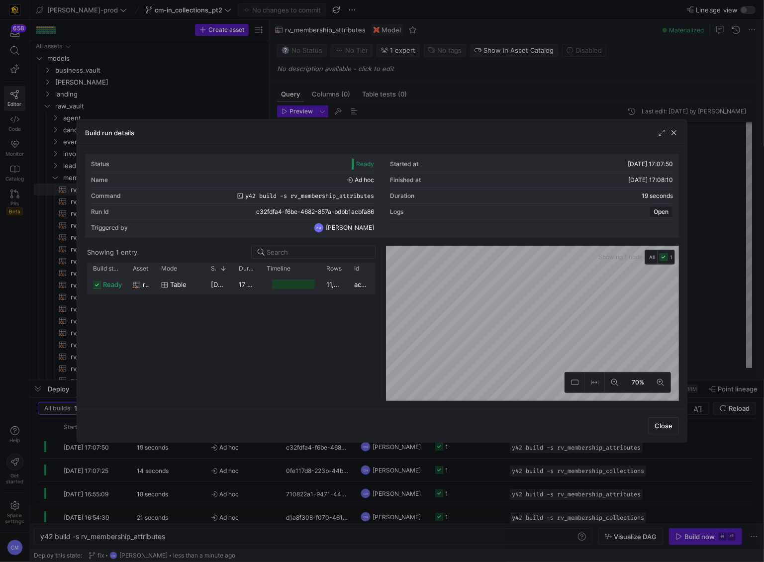
click at [281, 288] on y42-job-duration-timeline-cell-renderer at bounding box center [291, 284] width 48 height 18
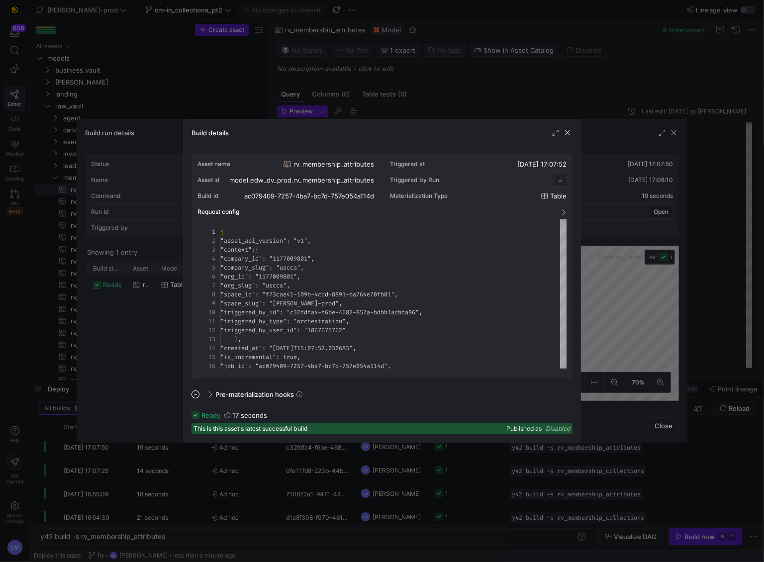
scroll to position [90, 0]
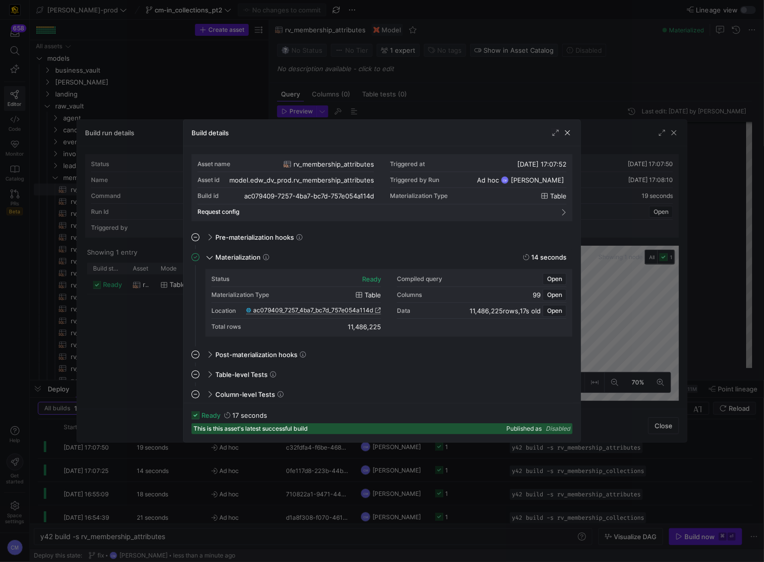
click at [321, 313] on span "ac079409_7257_4ba7_bc7d_757e054a114d" at bounding box center [313, 310] width 120 height 7
click at [710, 299] on div at bounding box center [382, 281] width 764 height 562
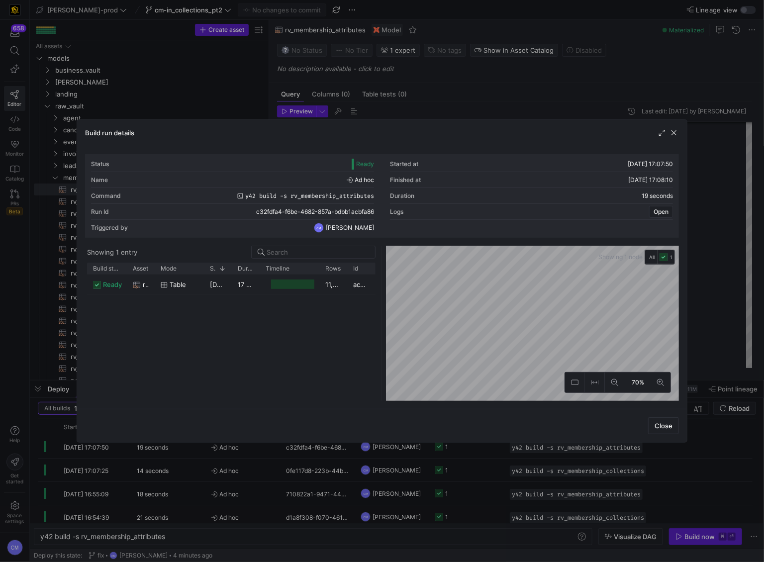
click at [710, 299] on div at bounding box center [382, 281] width 764 height 562
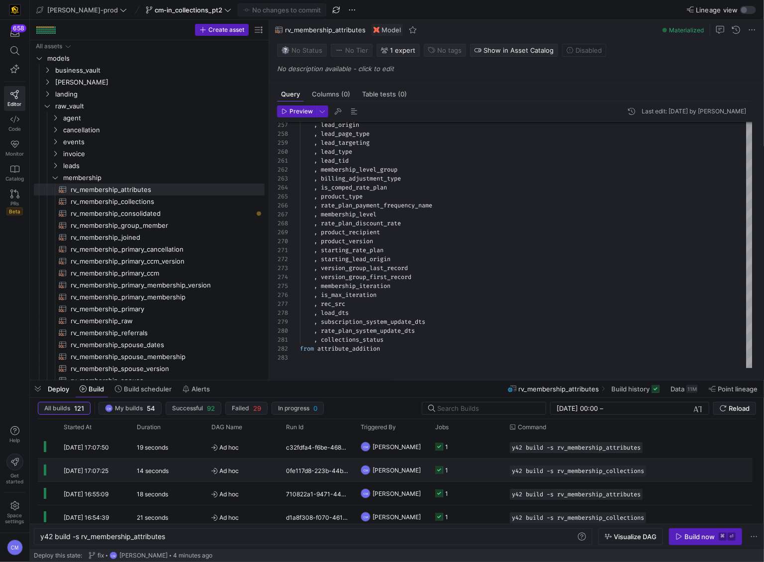
click at [664, 462] on div "y42 build -s rv_membership_collections" at bounding box center [591, 470] width 174 height 23
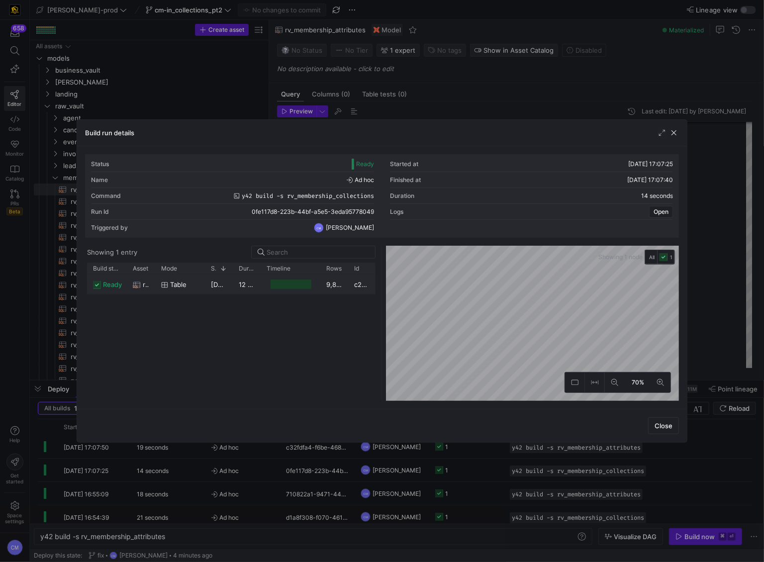
click at [259, 290] on div "12 seconds" at bounding box center [247, 284] width 28 height 19
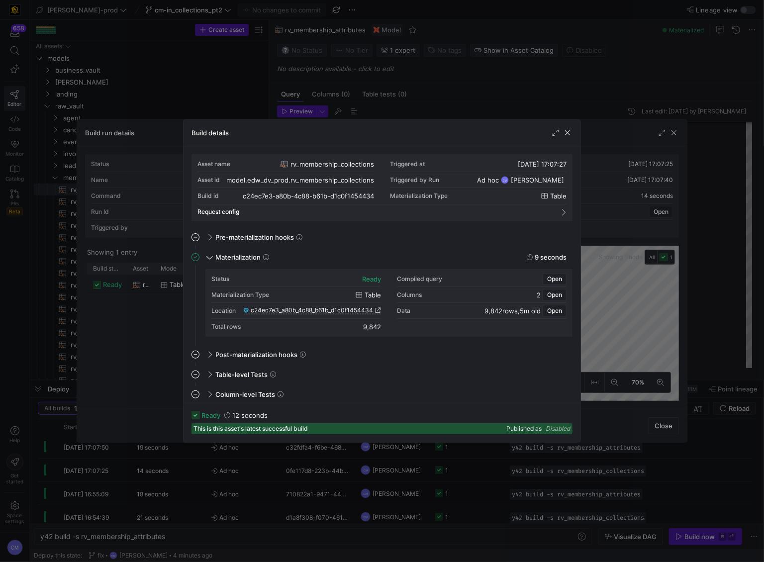
click at [698, 80] on div at bounding box center [382, 281] width 764 height 562
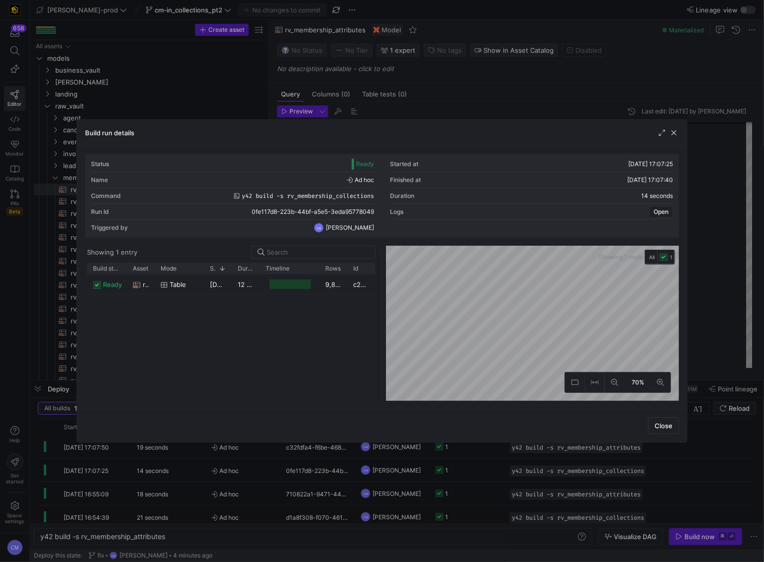
click at [667, 86] on div at bounding box center [382, 281] width 764 height 562
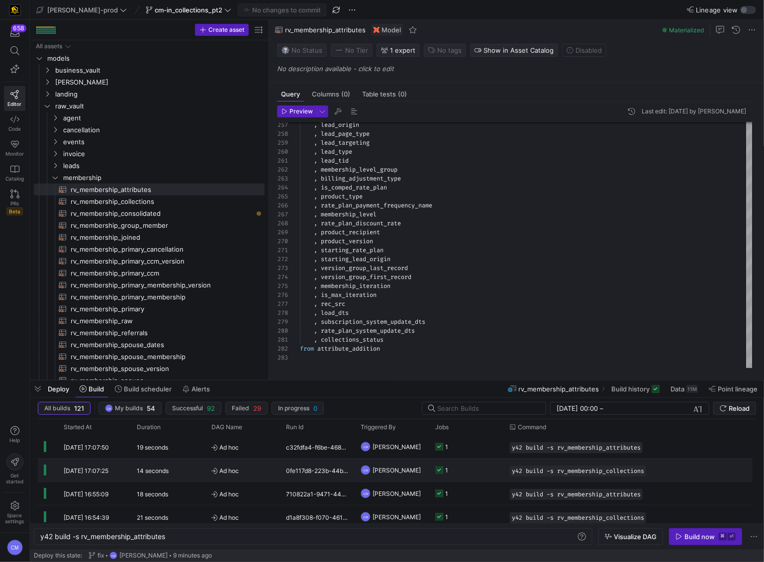
click at [492, 473] on y42-job-status-cell-renderer "1" at bounding box center [466, 470] width 63 height 22
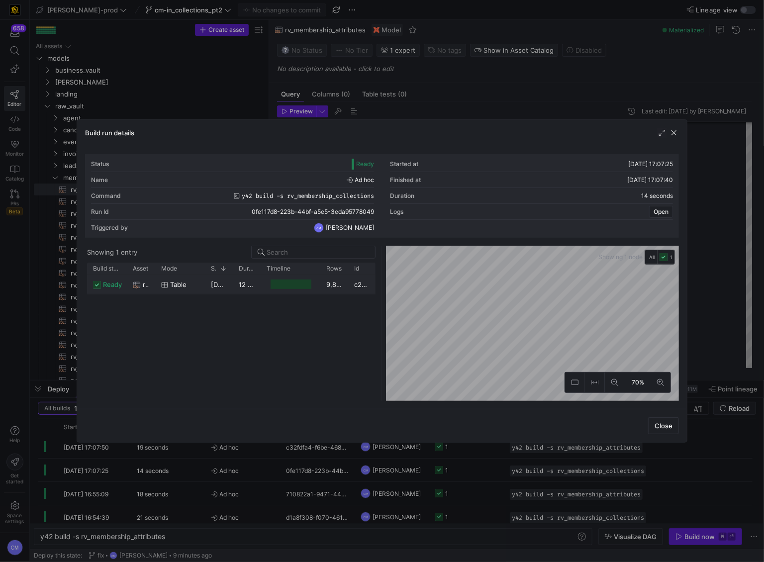
click at [312, 286] on y42-job-duration-timeline-cell-renderer at bounding box center [291, 284] width 48 height 18
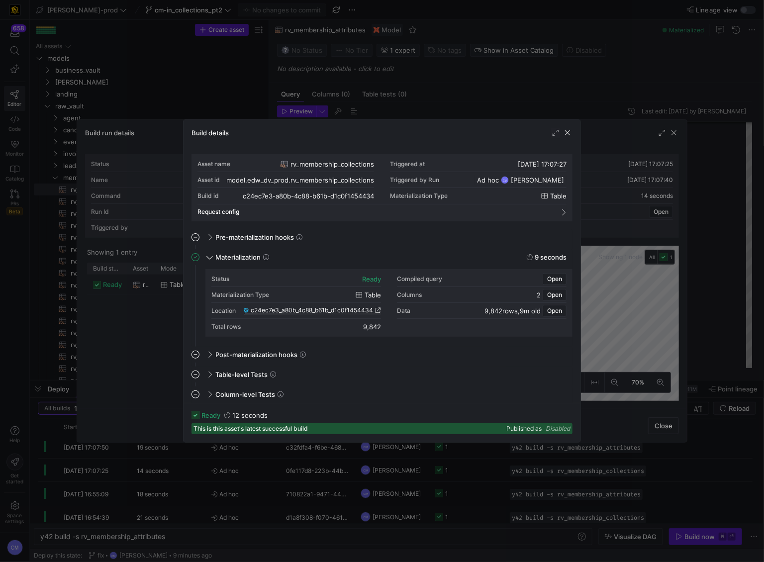
click at [332, 309] on span "c24ec7e3_a80b_4c88_b61b_d1c0f1454434" at bounding box center [312, 310] width 122 height 7
click at [455, 78] on div at bounding box center [382, 281] width 764 height 562
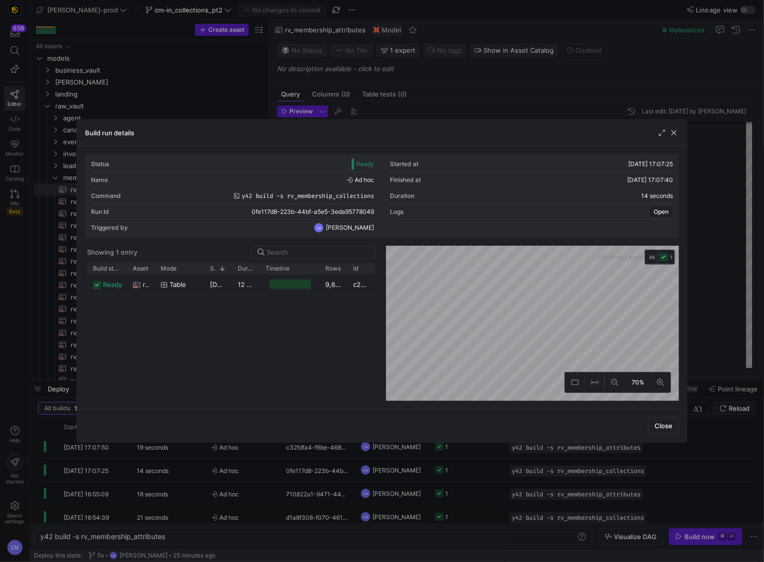
click at [454, 89] on div at bounding box center [382, 281] width 764 height 562
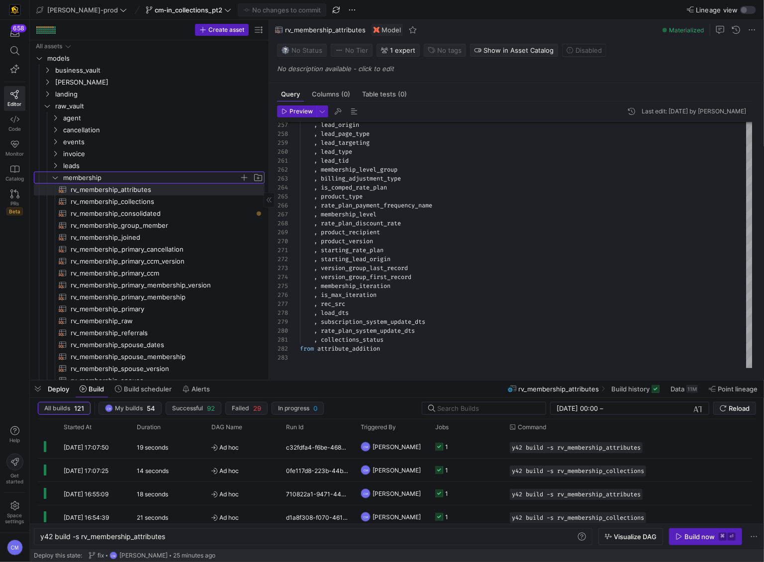
click at [135, 181] on span "membership" at bounding box center [151, 177] width 176 height 11
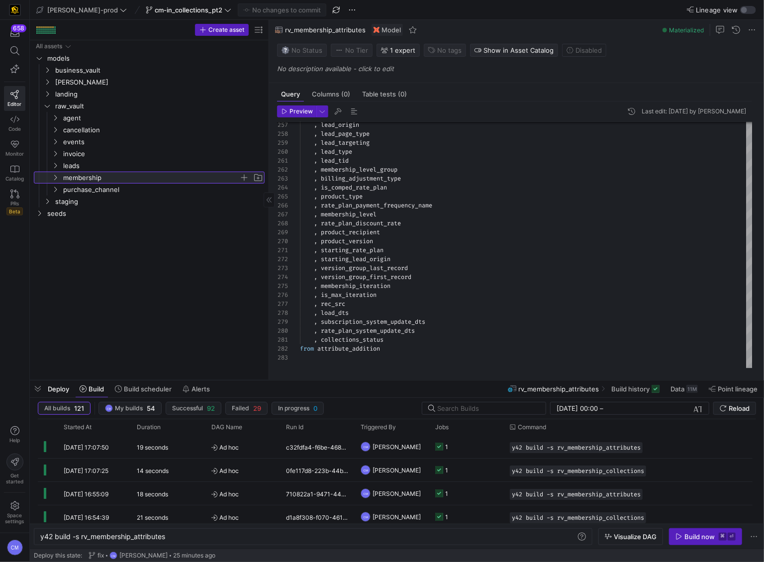
click at [135, 181] on span "membership" at bounding box center [151, 177] width 176 height 11
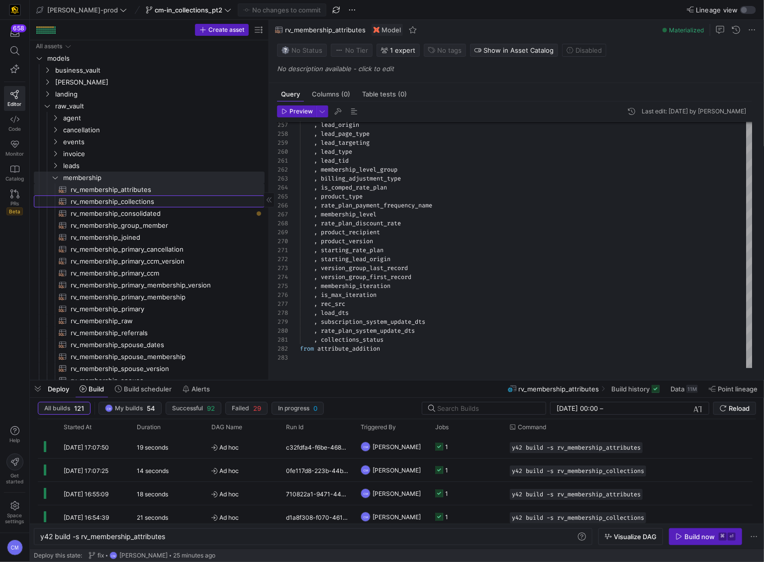
click at [168, 198] on span "rv_membership_collections​​​​​​​​​​" at bounding box center [162, 201] width 183 height 11
type textarea "with sf_case as ( select account_id , created_date from {{ ref('stg_salesforce_…"
type textarea "y42 build -s rv_membership_collections"
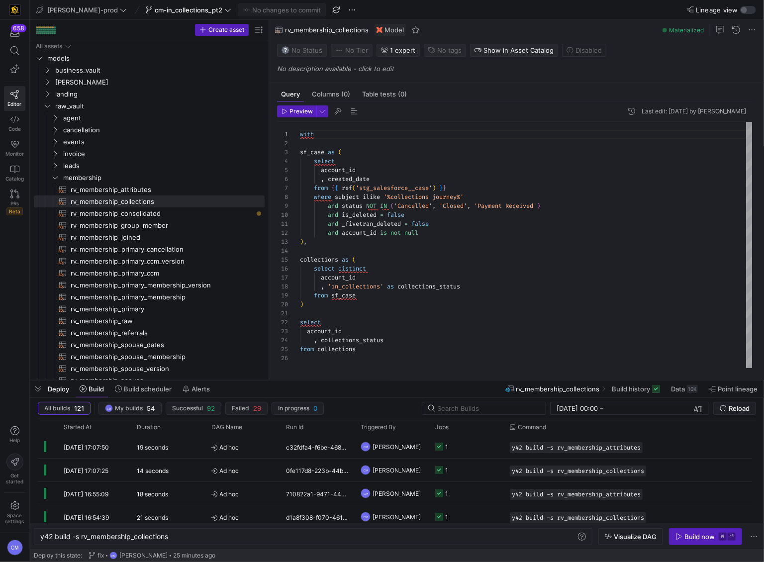
click at [348, 171] on div "with sf_case as ( select account_id , created_date from { { ref ( 'stg_salesfor…" at bounding box center [526, 245] width 453 height 246
click at [349, 171] on span "account_id" at bounding box center [338, 170] width 35 height 8
click at [336, 279] on div "with sf_case as ( select invoice_number_c as invoice_number , created_date from…" at bounding box center [526, 245] width 453 height 246
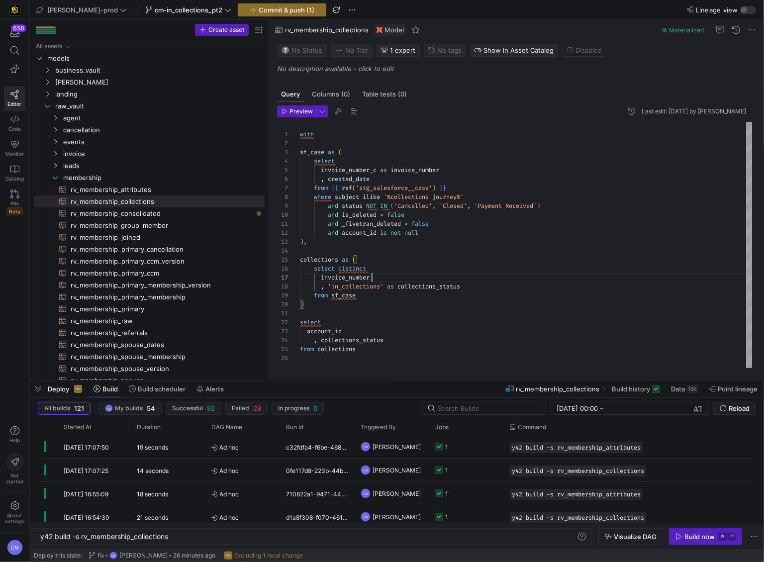
scroll to position [54, 71]
click at [412, 170] on div "with sf_case as ( select invoice_number_c as invoice_number , created_date from…" at bounding box center [526, 245] width 453 height 246
click at [327, 329] on span "account_id" at bounding box center [324, 331] width 35 height 8
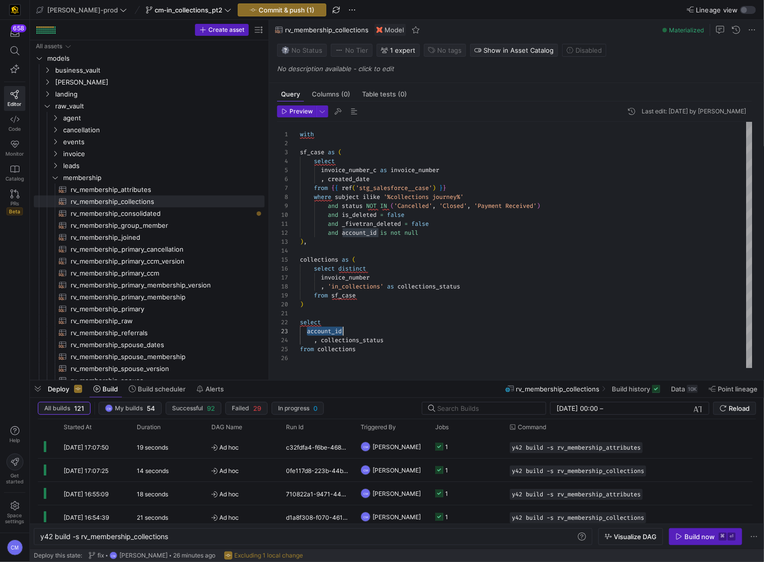
click at [327, 329] on div "with sf_case as ( select invoice_number_c as invoice_number , created_date from…" at bounding box center [526, 245] width 453 height 246
click at [332, 330] on div "with sf_case as ( select invoice_number_c as invoice_number , created_date from…" at bounding box center [526, 245] width 453 height 246
click at [307, 332] on div "with sf_case as ( select invoice_number_c as invoice_number , created_date from…" at bounding box center [526, 245] width 453 height 246
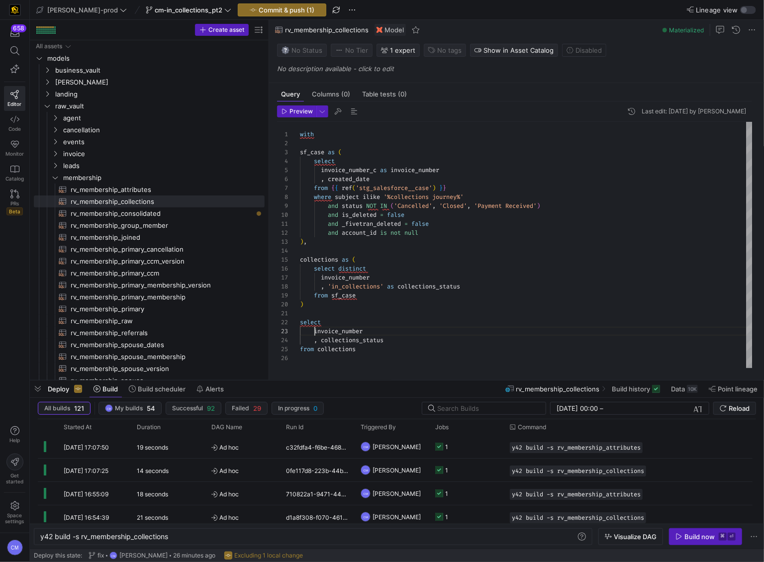
scroll to position [18, 14]
click at [342, 331] on div "with sf_case as ( select invoice_number_c as invoice_number , created_date from…" at bounding box center [526, 245] width 453 height 246
click at [159, 191] on span "rv_membership_attributes​​​​​​​​​​" at bounding box center [162, 189] width 183 height 11
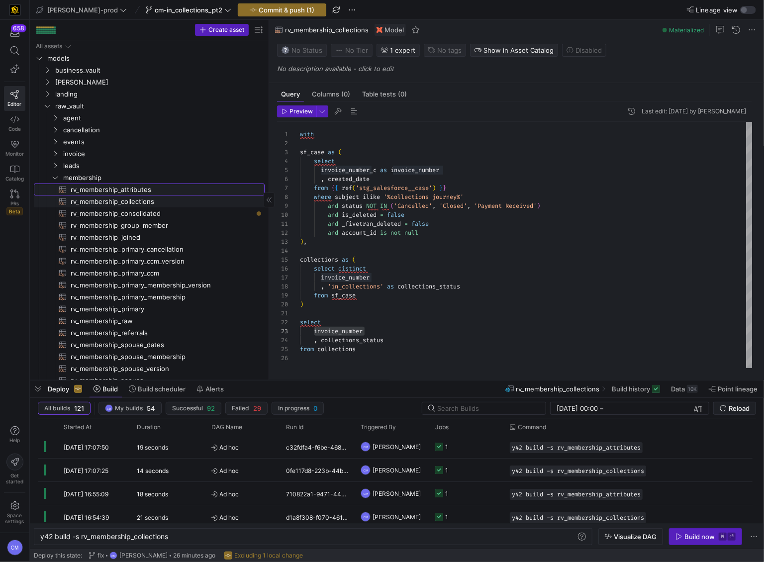
type textarea "with joined as ( select * , row_number() over (partition by member_id order by …"
type textarea "y42 build -s rv_membership_attributes"
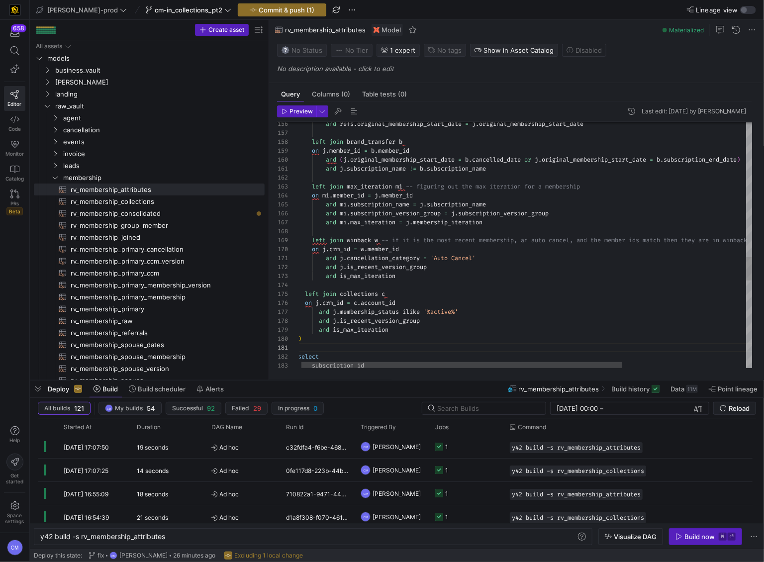
type textarea "and j.cancellation_category = 'Auto Cancel' and j.is_recent_version_group and i…"
type textarea "i"
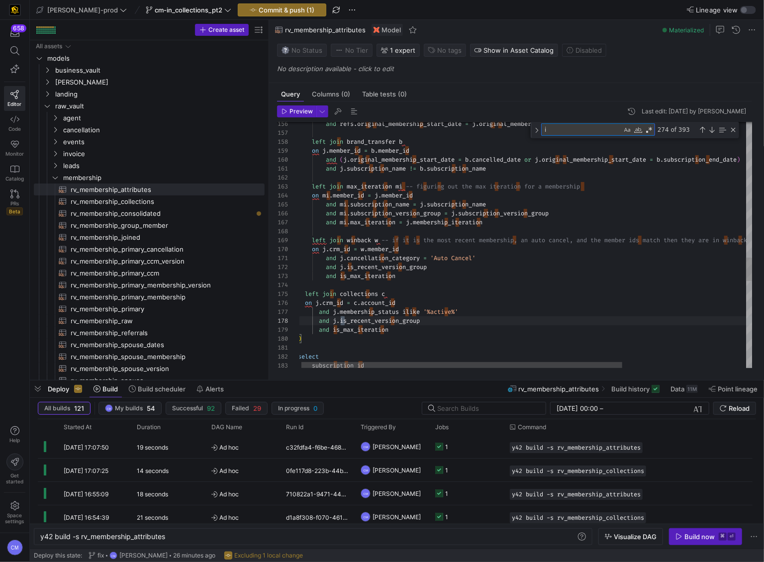
type textarea ", spouse_version_group , membership_creation_status , subscription_version_grou…"
type textarea "in"
type textarea ", latest_cancel_date , latest_cancelled_invoice_date , latest_earliest_invoice_…"
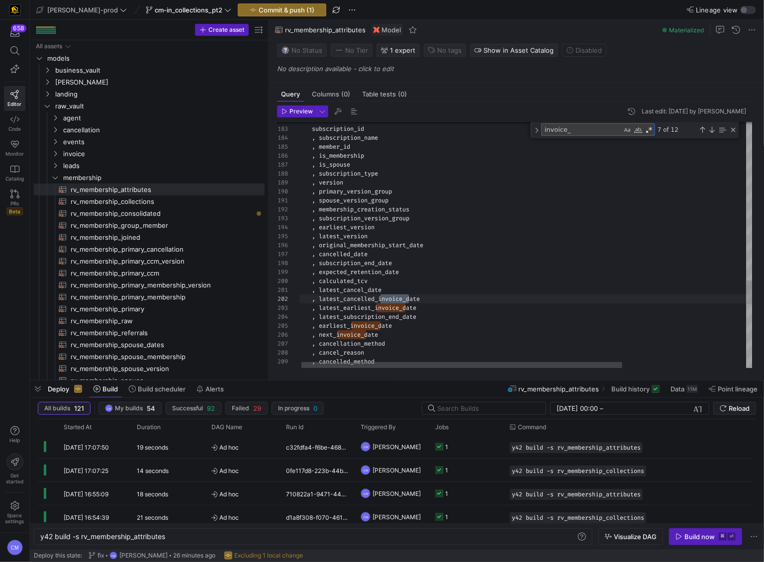
scroll to position [90, 110]
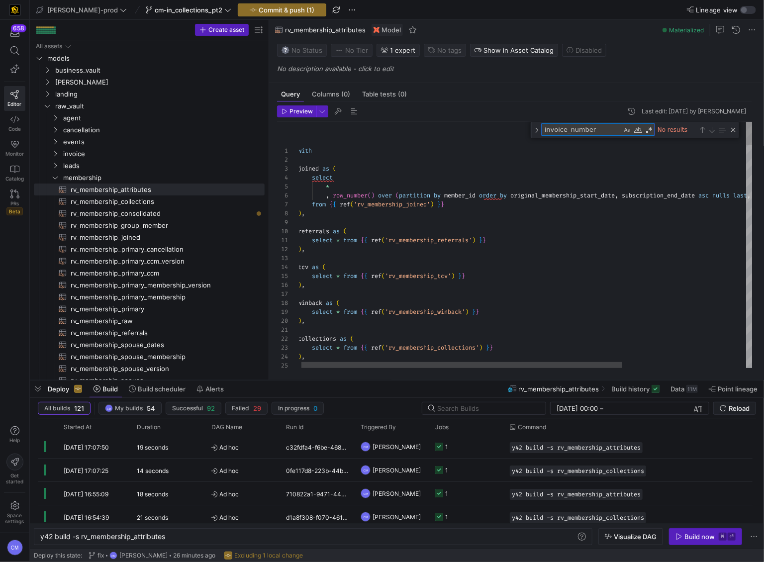
type textarea "invoice_number"
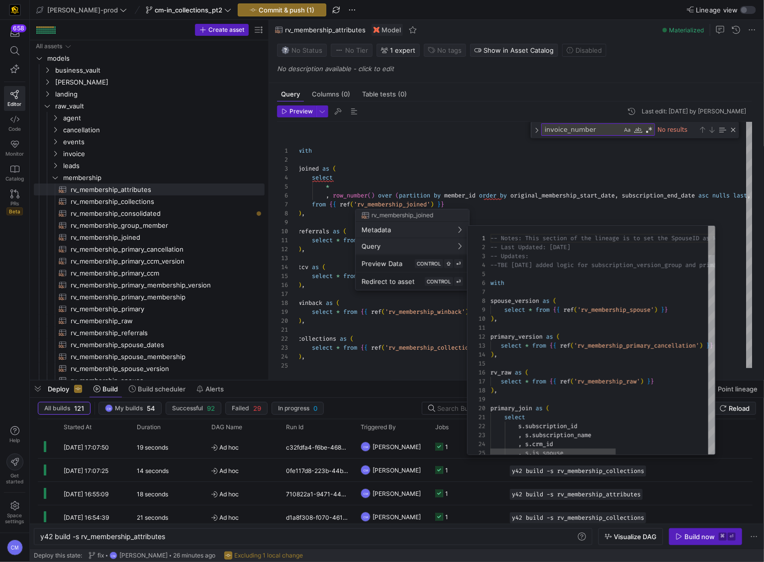
scroll to position [35, 0]
type textarea "i"
type textarea "primary_version as ( select * from {{ ref('rv_membership_primary_cancellation')…"
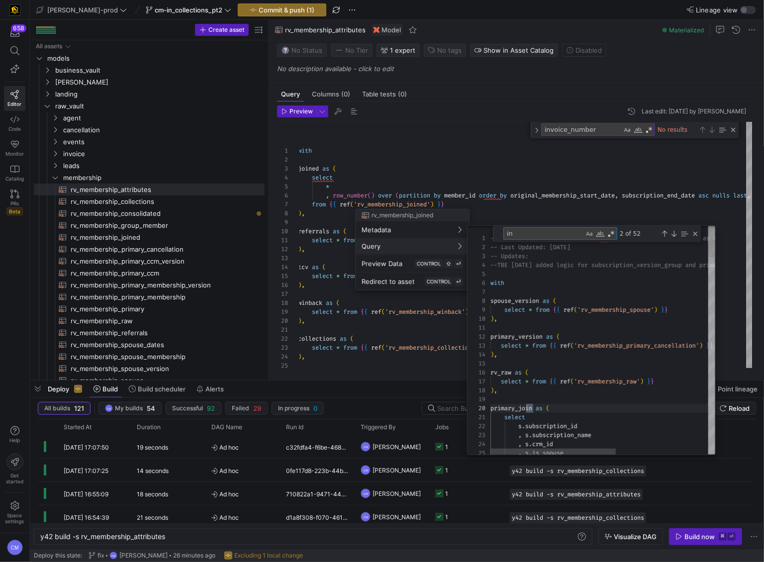
type textarea "inv"
type textarea ", pv.membership_creation_status , pv.earliest_subscription_start_date , pv.late…"
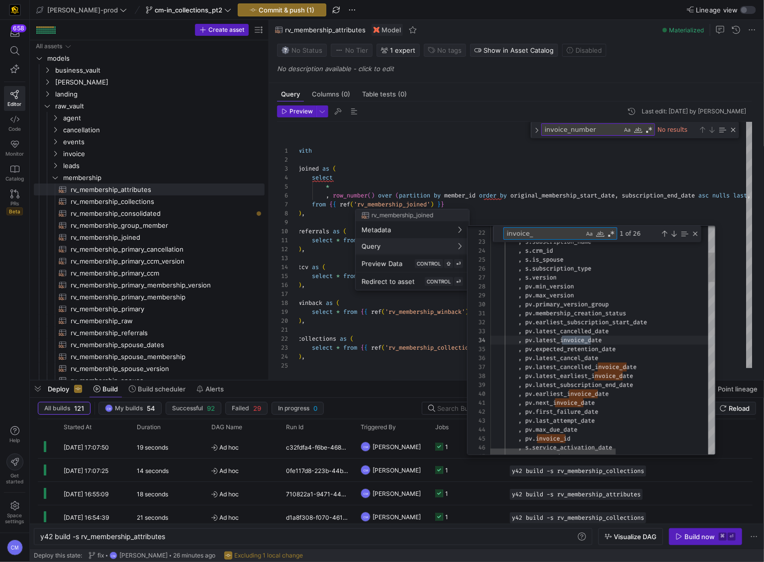
scroll to position [90, 100]
type textarea "inv"
type textarea "primary_version as ( select * from {{ ref('rv_membership_primary_cancellation')…"
type textarea "in"
type textarea "-- Notes: This section of the lineage is to set the SpouseID as MemberID. -- La…"
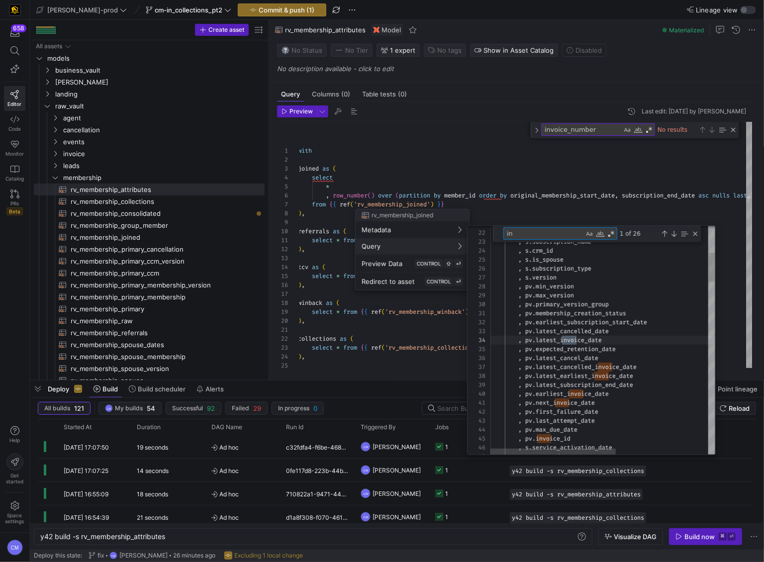
type textarea "i"
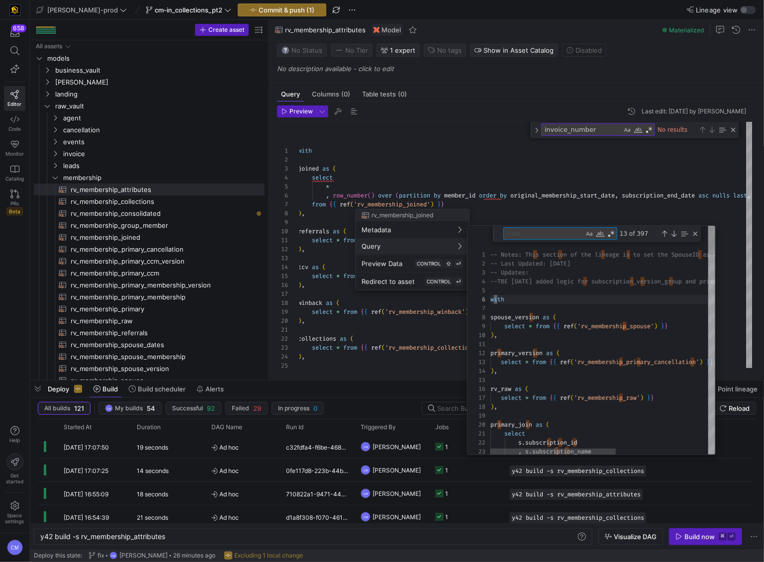
scroll to position [90, 6]
click at [592, 206] on div at bounding box center [382, 281] width 764 height 562
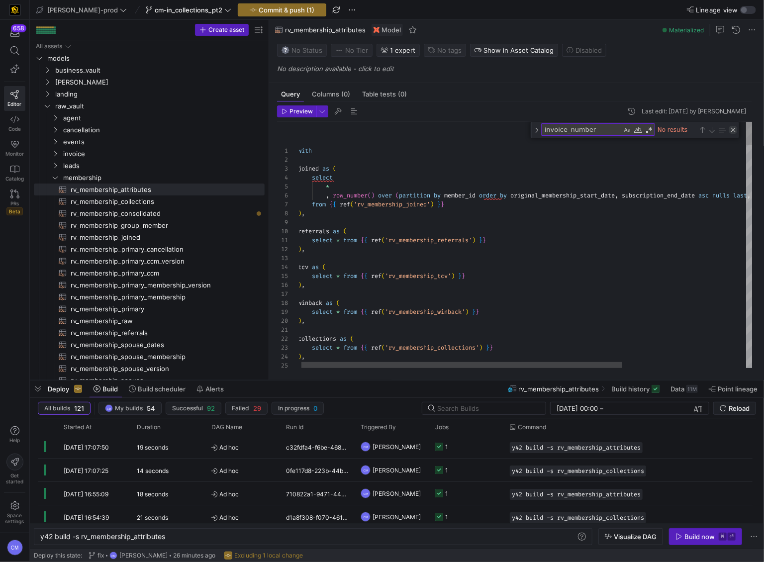
click at [731, 128] on div "Close (Escape)" at bounding box center [733, 130] width 8 height 8
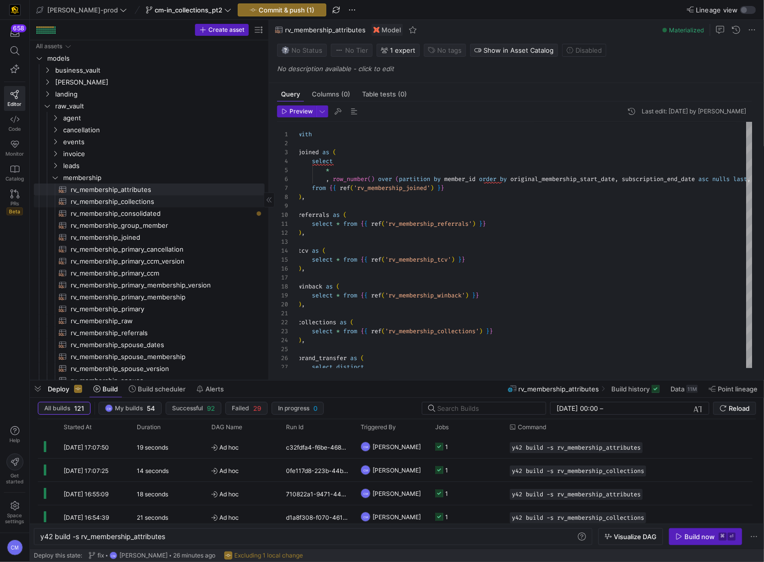
click at [164, 196] on span "rv_membership_collections​​​​​​​​​​" at bounding box center [162, 201] width 183 height 11
type textarea "with sf_case as ( select invoice_number_c as invoice_number , created_date from…"
type textarea "y42 build -s rv_membership_collections"
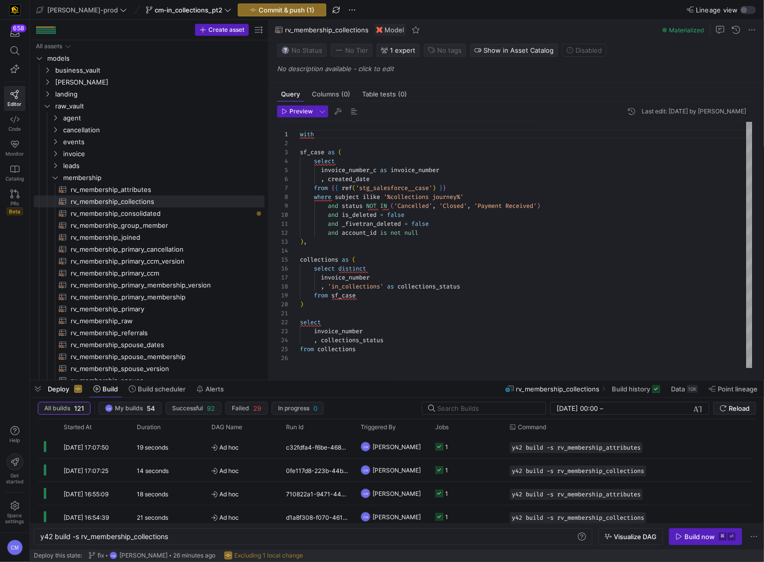
scroll to position [54, 150]
click at [461, 188] on div "with sf_case as ( select invoice_number_c as invoice_number , created_date from…" at bounding box center [526, 245] width 453 height 246
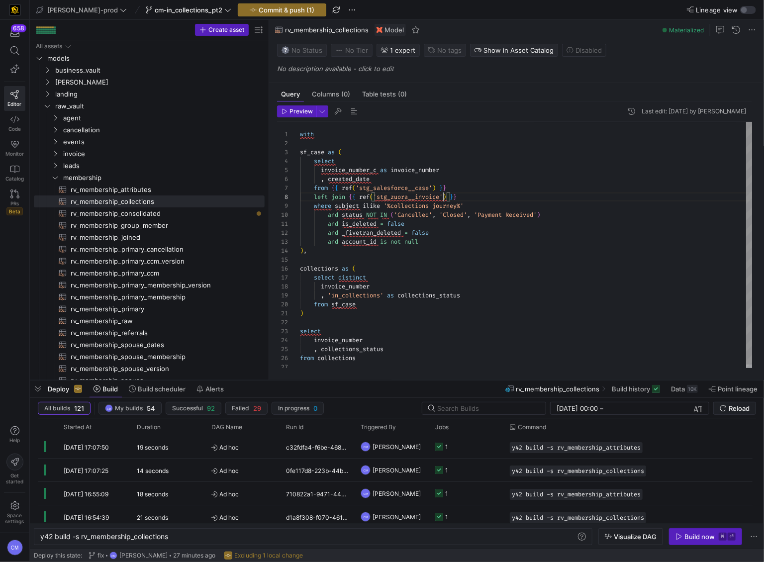
scroll to position [63, 143]
click at [357, 170] on div "with sf_case as ( select invoice_number_c as invoice_number , created_date from…" at bounding box center [526, 247] width 453 height 250
click at [483, 195] on div "with sf_case as ( select invoice_number_c as invoice_number , created_date from…" at bounding box center [526, 247] width 453 height 250
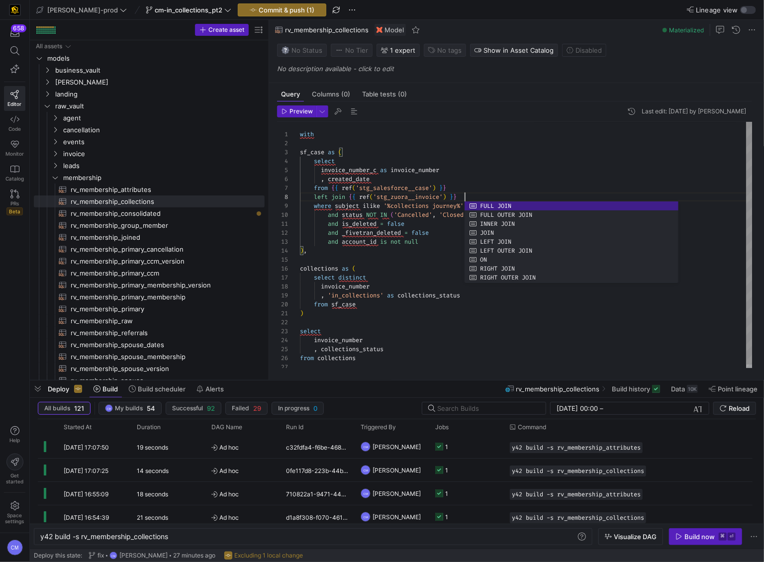
scroll to position [63, 164]
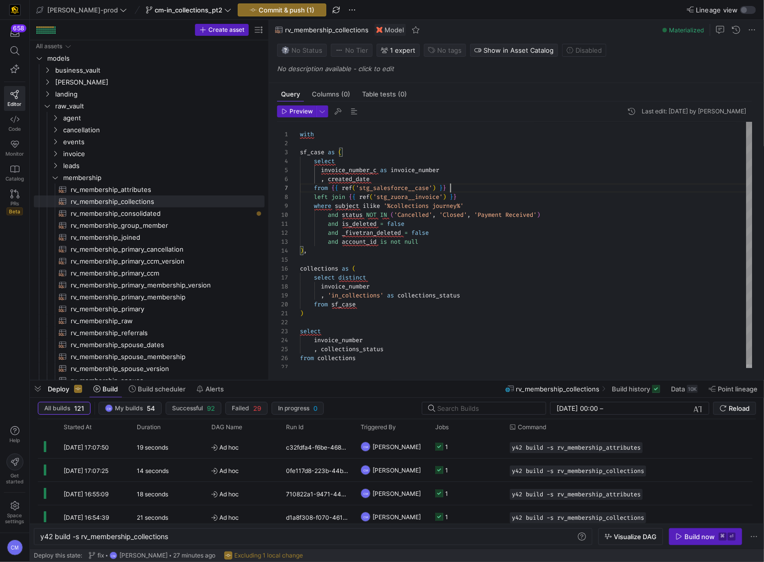
click at [481, 189] on div "with sf_case as ( select invoice_number_c as invoice_number , created_date from…" at bounding box center [526, 247] width 453 height 250
click at [492, 198] on div "left join { { ref ( 'stg_zuora__invoice' ) } }" at bounding box center [526, 196] width 453 height 9
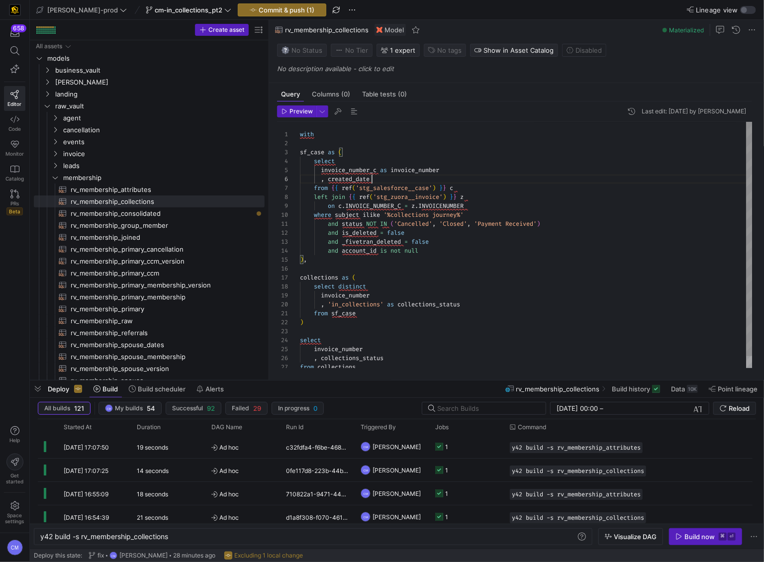
scroll to position [45, 71]
click at [435, 180] on div "with sf_case as ( select invoice_number_c as invoice_number , created_date from…" at bounding box center [526, 251] width 453 height 259
click at [366, 172] on span "invoice_number_c" at bounding box center [349, 170] width 56 height 8
click at [366, 172] on div "with sf_case as ( select invoice_number_c as invoice_number , created_date from…" at bounding box center [526, 251] width 453 height 259
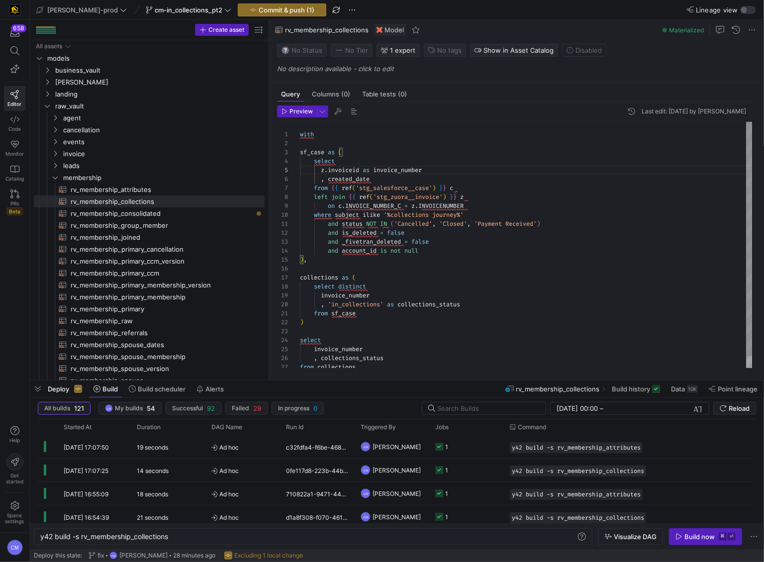
type textarea "with sf_case as ( select z.invoiceid as invoice_number , created_date from {{ r…"
click at [417, 200] on div "with sf_case as ( select z . invoiceid as invoice_number , created_date from { …" at bounding box center [526, 251] width 453 height 259
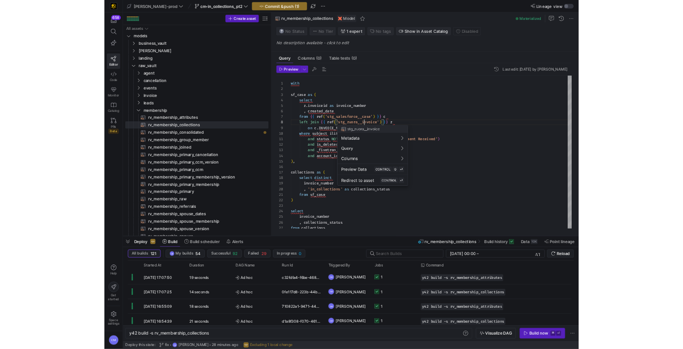
scroll to position [63, 118]
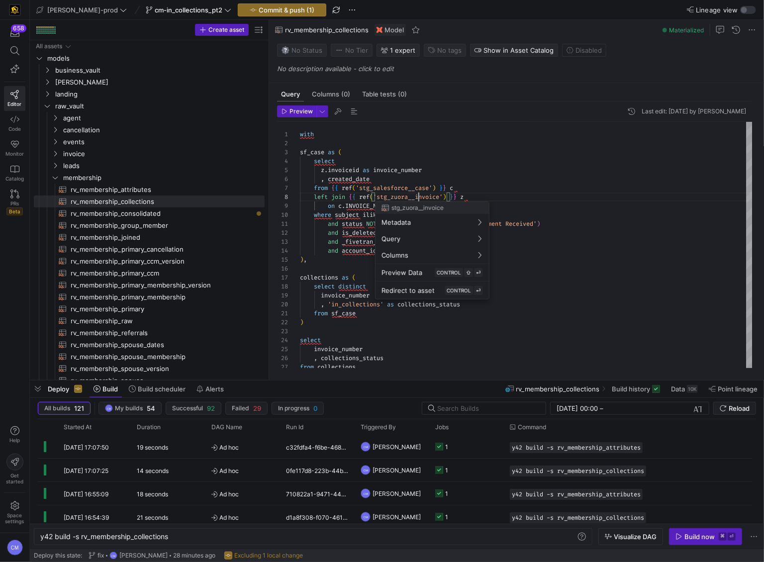
click at [417, 200] on div at bounding box center [382, 281] width 764 height 562
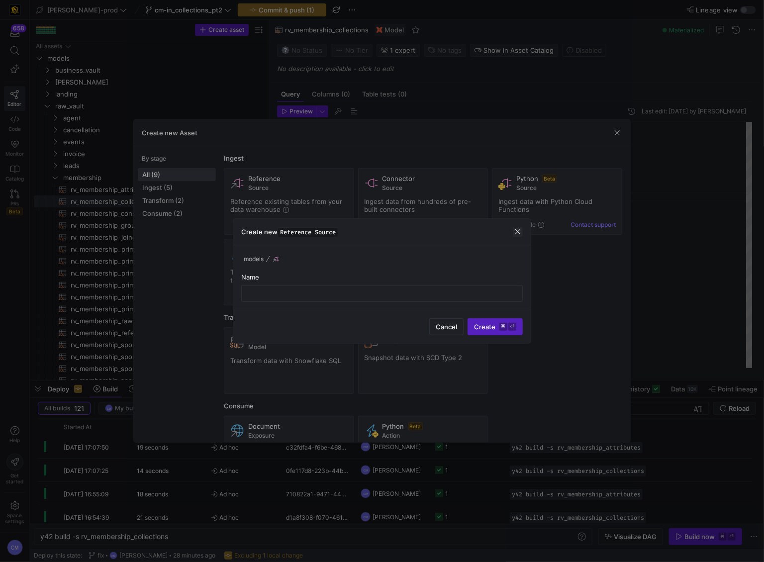
click at [523, 234] on div "Create new Reference Source" at bounding box center [381, 232] width 297 height 26
click at [518, 232] on span "button" at bounding box center [518, 232] width 10 height 10
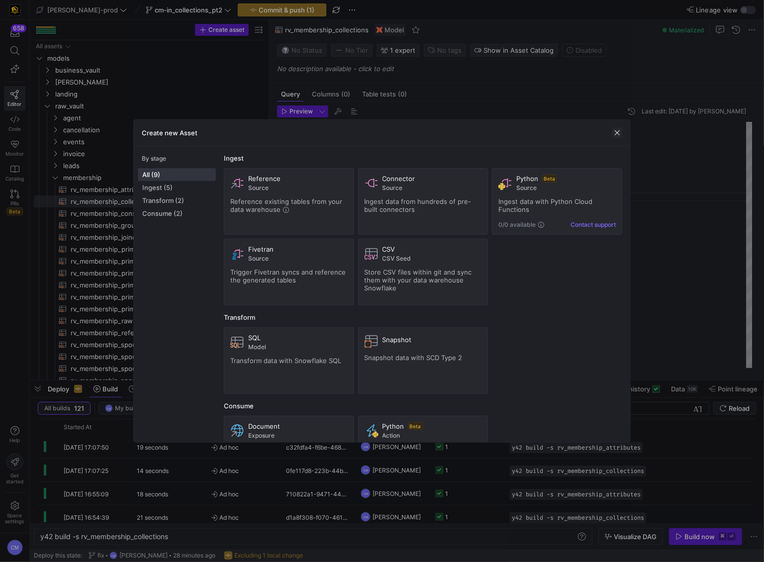
click at [615, 130] on span "button" at bounding box center [617, 133] width 10 height 10
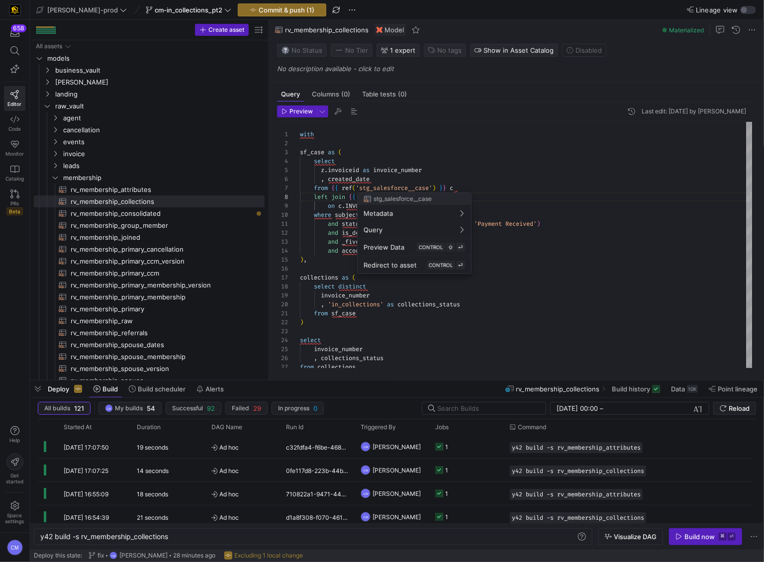
click at [407, 195] on div "stg_salesforce__case" at bounding box center [398, 199] width 68 height 8
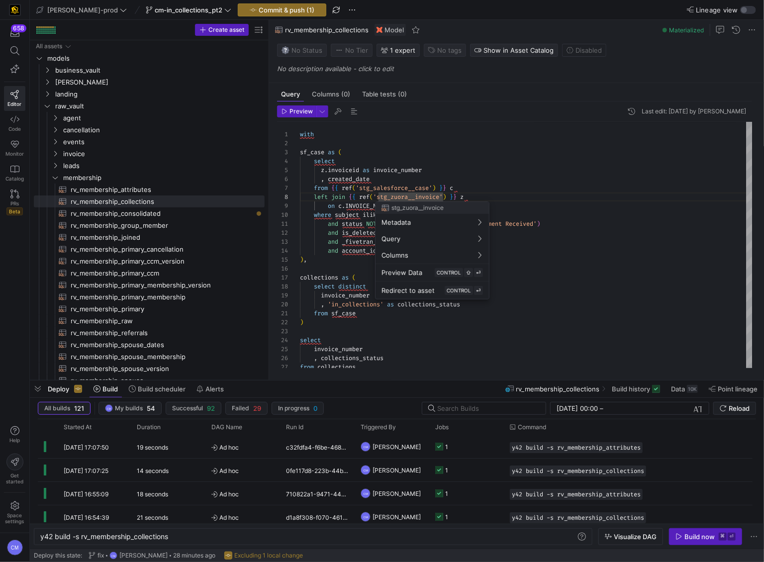
click at [460, 170] on div at bounding box center [382, 281] width 764 height 562
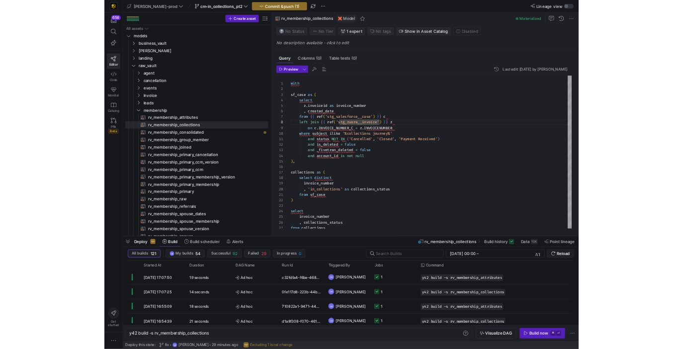
scroll to position [62, 118]
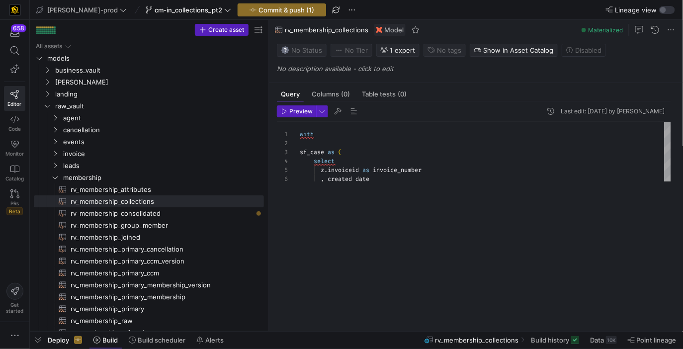
drag, startPoint x: 311, startPoint y: 169, endPoint x: 272, endPoint y: 387, distance: 222.2
click at [272, 349] on html "658 Editor Code Monitor Catalog PRs Beta Get started edw-dv-prod cm-in_collecti…" at bounding box center [341, 174] width 683 height 349
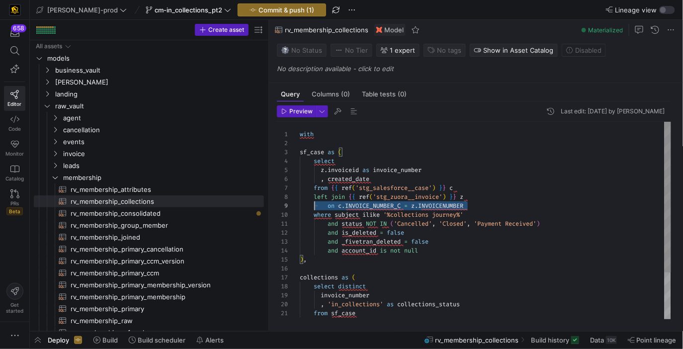
scroll to position [62, 0]
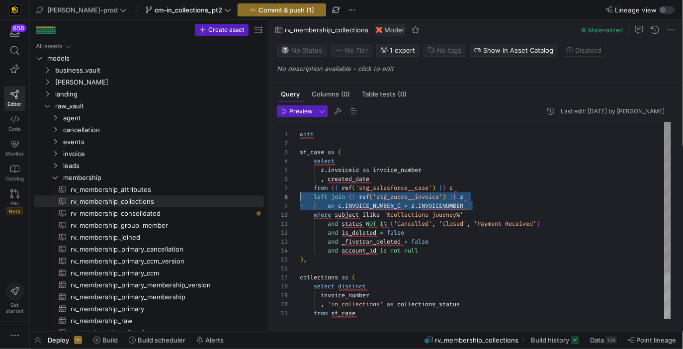
drag, startPoint x: 485, startPoint y: 206, endPoint x: 291, endPoint y: 198, distance: 194.6
click at [300, 198] on div "with sf_case as ( select z . invoiceid as invoice_number , created_date from { …" at bounding box center [486, 251] width 372 height 259
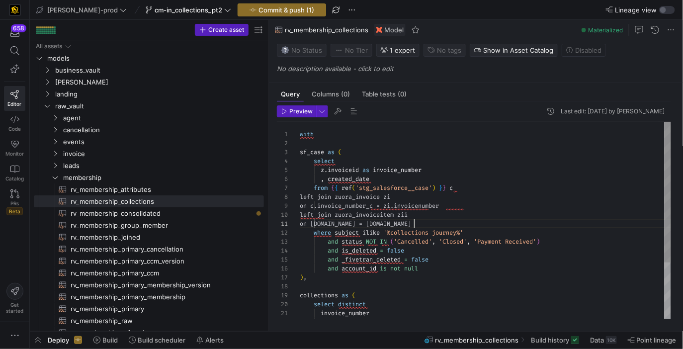
scroll to position [0, 114]
click at [381, 196] on div "with sf_case as ( select z . invoiceid as invoice_number , created_date from { …" at bounding box center [486, 260] width 372 height 276
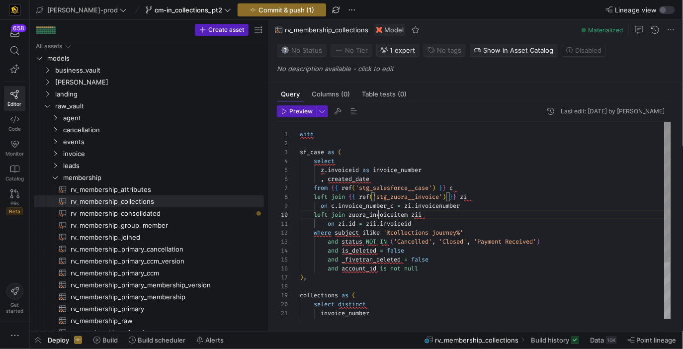
click at [379, 215] on div "with sf_case as ( select z . invoiceid as invoice_number , created_date from { …" at bounding box center [486, 260] width 372 height 276
click at [325, 168] on div "with sf_case as ( select z . invoiceid as invoice_number , created_date from { …" at bounding box center [486, 260] width 372 height 276
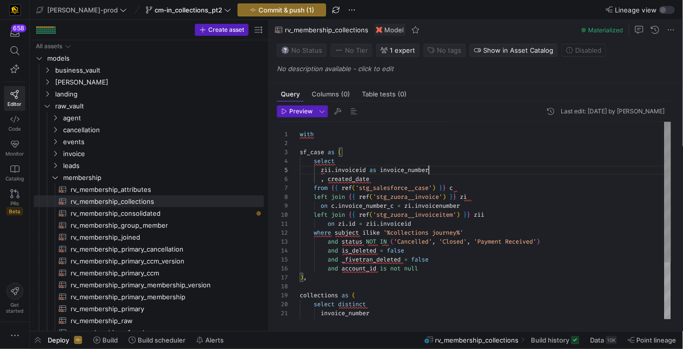
scroll to position [35, 129]
click at [428, 168] on div "with sf_case as ( select zii . invoiceid as invoice_number , created_date from …" at bounding box center [486, 260] width 372 height 276
click at [482, 178] on div "with sf_case as ( select zii . invoiceid as invoice_number , created_date from …" at bounding box center [486, 260] width 372 height 276
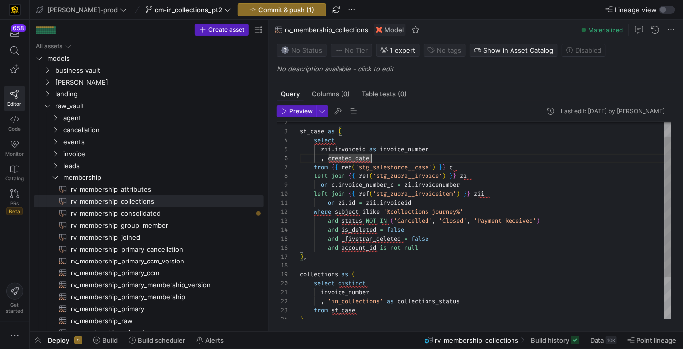
click at [411, 148] on div "from { { ref ( 'stg_salesforce__case' ) } } c left join { { ref ( 'stg_zuora__i…" at bounding box center [486, 239] width 372 height 276
click at [412, 148] on div "from { { ref ( 'stg_salesforce__case' ) } } c left join { { ref ( 'stg_zuora__i…" at bounding box center [486, 239] width 372 height 276
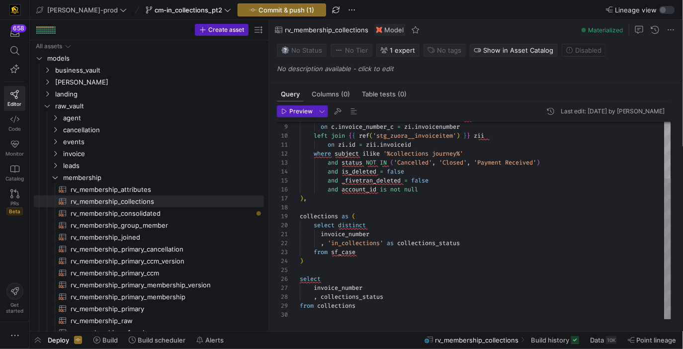
click at [354, 232] on div "left join { { ref ( 'stg_zuora__invoice' ) } } zi on c . invoice_number_c = zi …" at bounding box center [486, 181] width 372 height 276
click at [342, 286] on div "left join { { ref ( 'stg_zuora__invoice' ) } } zi on c . invoice_number_c = zi …" at bounding box center [486, 181] width 372 height 276
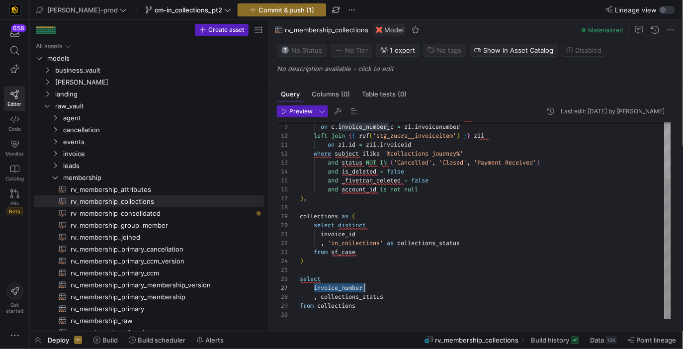
scroll to position [54, 50]
click at [185, 190] on span "rv_membership_attributes​​​​​​​​​​" at bounding box center [162, 189] width 182 height 11
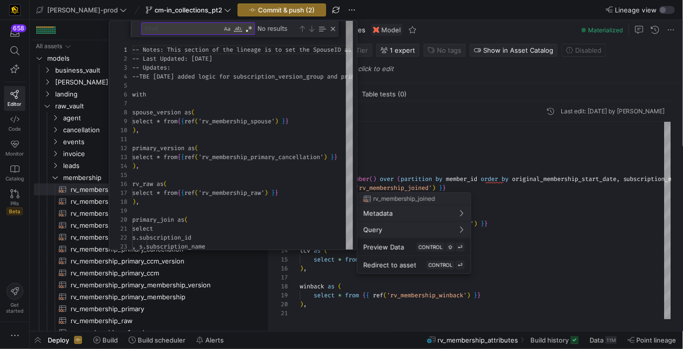
scroll to position [90, 0]
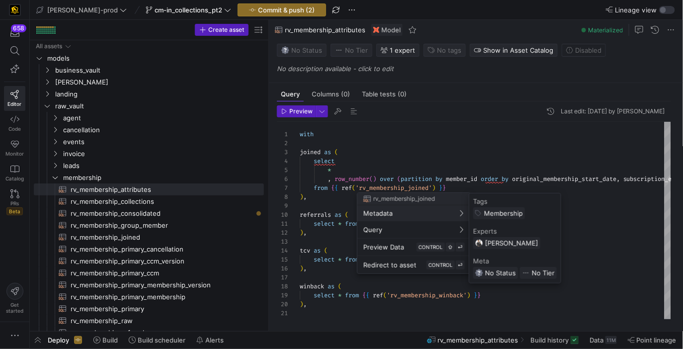
click at [285, 180] on div at bounding box center [341, 174] width 683 height 349
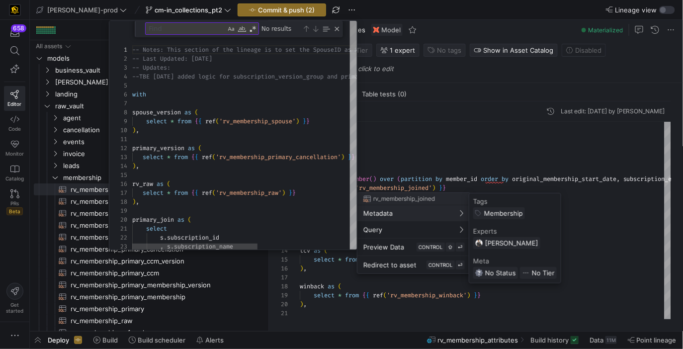
click at [522, 210] on span "Membership" at bounding box center [503, 213] width 39 height 8
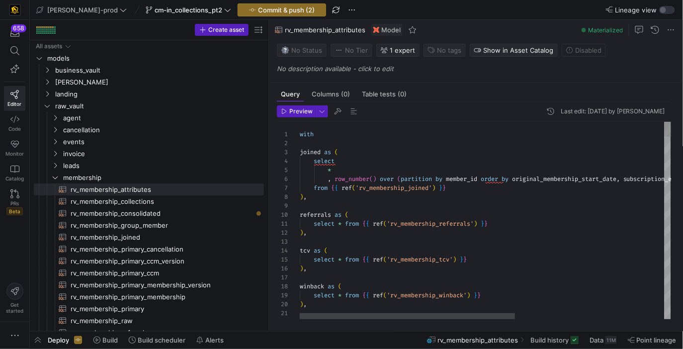
scroll to position [54, 150]
type textarea "select * from {{ ref('rv_membership_referrals') }} ), tcv as ( select * from {{…"
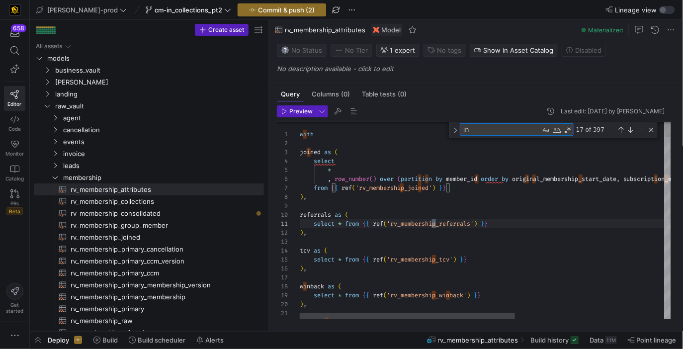
type textarea "inv"
type textarea ", j.original_membership_start_date , j.cancelled_date , j.subscription_end_date…"
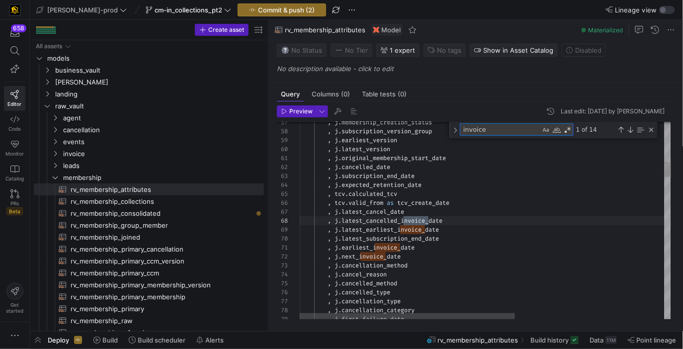
type textarea "invoice_"
type textarea ", j.max_due_date , j.invoice_id , j.membership_status , j.is_recent_version_gro…"
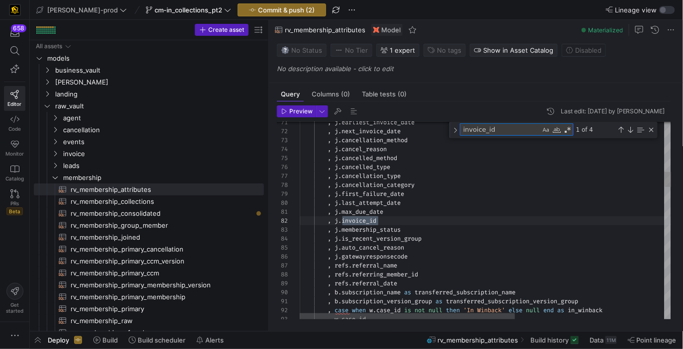
type textarea "invoice_id"
click at [650, 127] on div "Close (Escape)" at bounding box center [652, 130] width 8 height 8
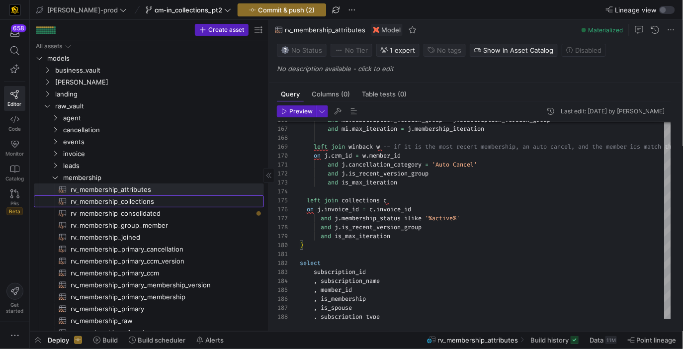
click at [215, 201] on span "rv_membership_collections​​​​​​​​​​" at bounding box center [162, 201] width 182 height 11
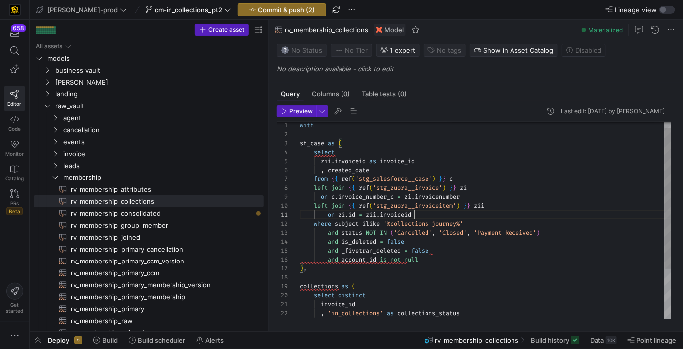
click at [439, 216] on div "on c . invoice_number_c = zi . invoicenumber left join { { ref ( 'stg_zuora__in…" at bounding box center [486, 251] width 372 height 276
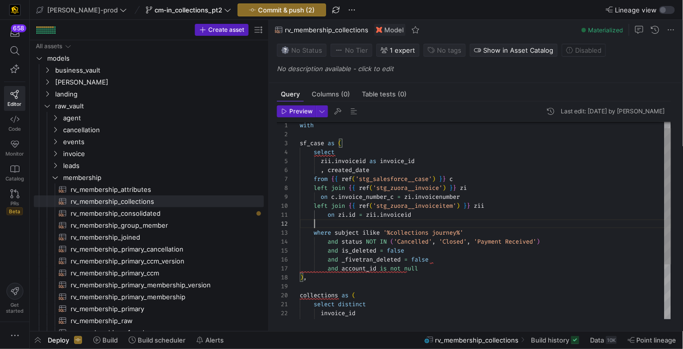
scroll to position [17, 179]
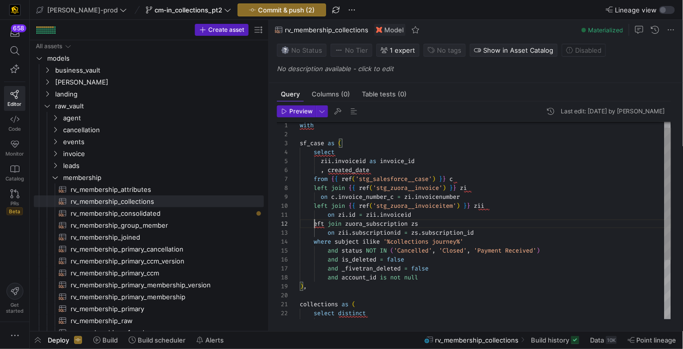
click at [312, 223] on div "on c . invoice_number_c = zi . invoicenumber left join { { ref ( 'stg_zuora__in…" at bounding box center [486, 260] width 372 height 294
click at [381, 223] on div "on c . invoice_number_c = zi . invoicenumber left join { { ref ( 'stg_zuora__in…" at bounding box center [486, 260] width 372 height 294
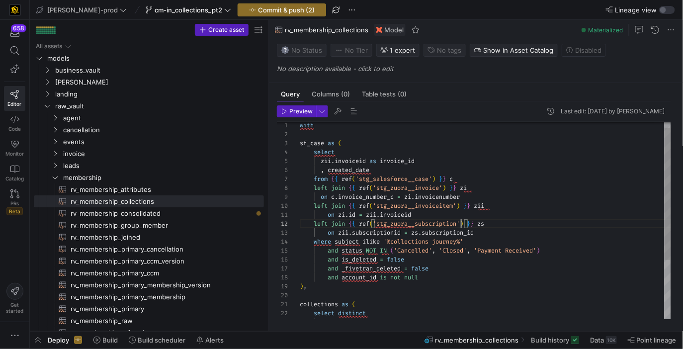
scroll to position [9, 161]
click at [322, 162] on div "on c . invoice_number_c = zi . invoicenumber left join { { ref ( 'stg_zuora__in…" at bounding box center [486, 260] width 372 height 294
click at [353, 160] on div "on c . invoice_number_c = zi . invoicenumber left join { { ref ( 'stg_zuora__in…" at bounding box center [486, 260] width 372 height 294
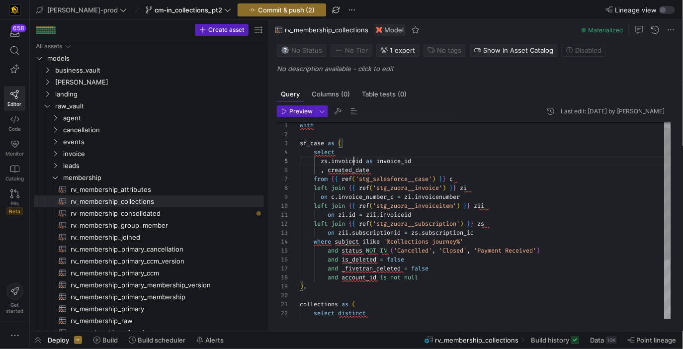
click at [353, 160] on div "on c . invoice_number_c = zi . invoicenumber left join { { ref ( 'stg_zuora__in…" at bounding box center [486, 260] width 372 height 294
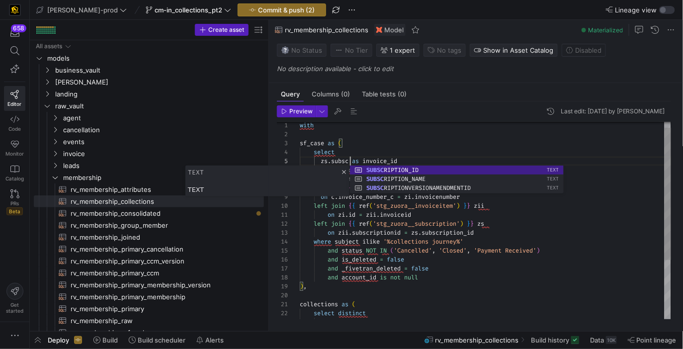
scroll to position [35, 50]
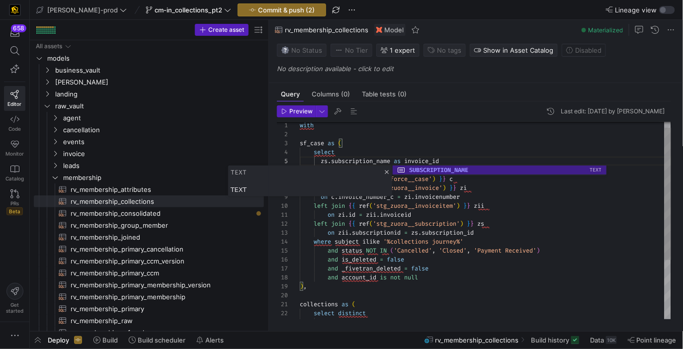
click at [376, 159] on div "on c . invoice_number_c = zi . invoicenumber left join { { ref ( 'stg_zuora__in…" at bounding box center [486, 260] width 372 height 294
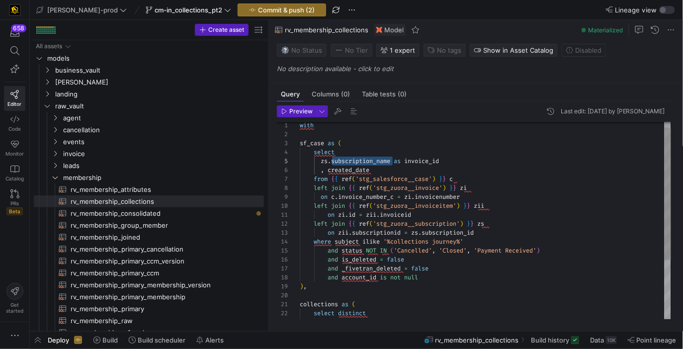
click at [442, 160] on div "on c . invoice_number_c = zi . invoicenumber left join { { ref ( 'stg_zuora__in…" at bounding box center [486, 260] width 372 height 294
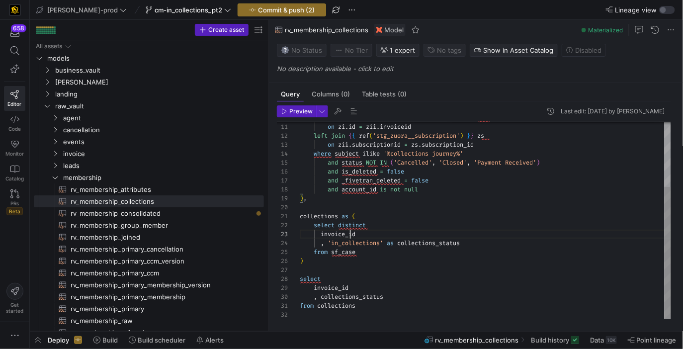
click at [349, 233] on div "left join { { ref ( 'stg_zuora__invoiceitem' ) } } zii on zi . id = zii . invoi…" at bounding box center [486, 172] width 372 height 294
click at [333, 289] on div "left join { { ref ( 'stg_zuora__invoiceitem' ) } } zii on zi . id = zii . invoi…" at bounding box center [486, 172] width 372 height 294
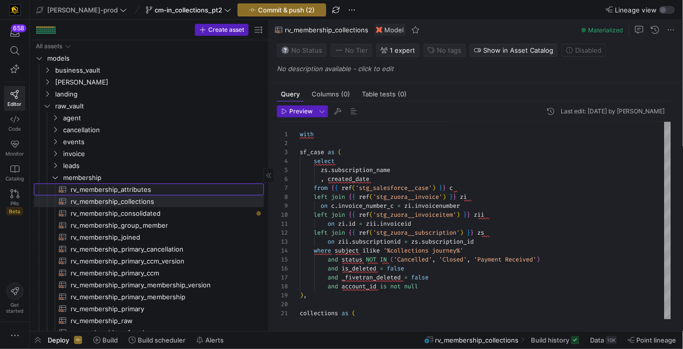
click at [203, 193] on span "rv_membership_attributes​​​​​​​​​​" at bounding box center [162, 189] width 182 height 11
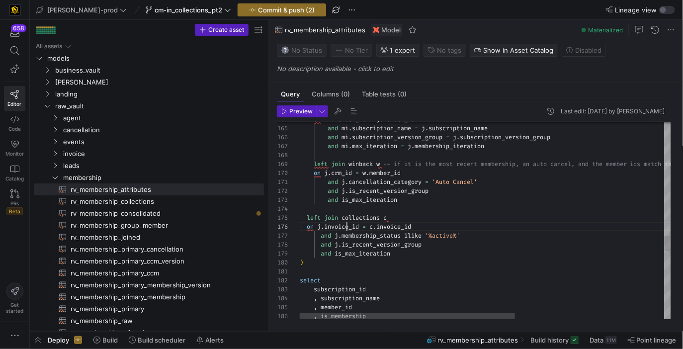
type textarea "and j.cancellation_category = 'Auto Cancel' and j.is_recent_version_group and i…"
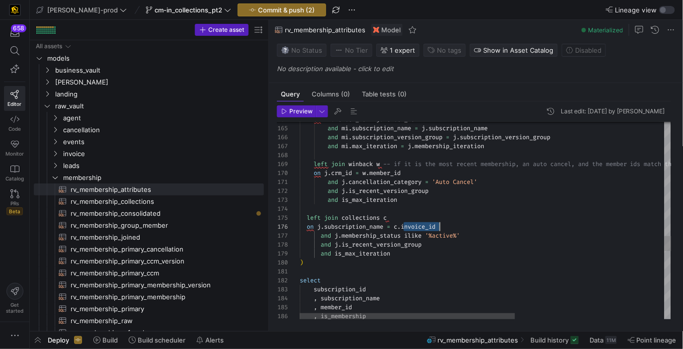
scroll to position [45, 164]
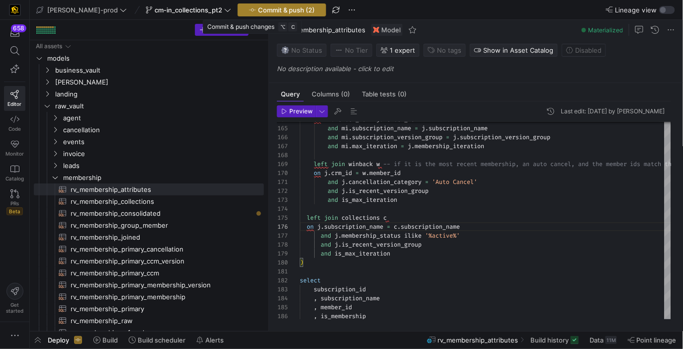
click at [261, 8] on span "Commit & push (2)" at bounding box center [286, 10] width 57 height 8
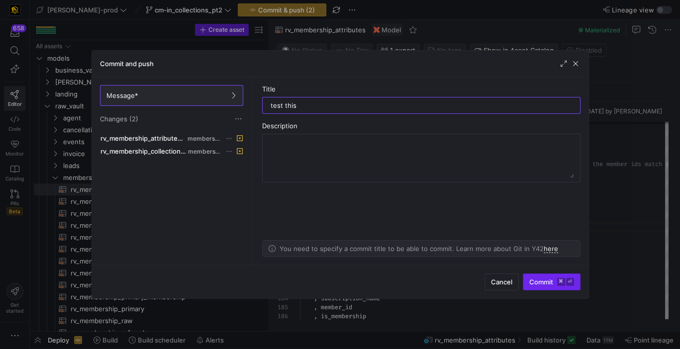
type input "test this"
click at [553, 281] on span "Commit ⌘ ⏎" at bounding box center [551, 282] width 45 height 8
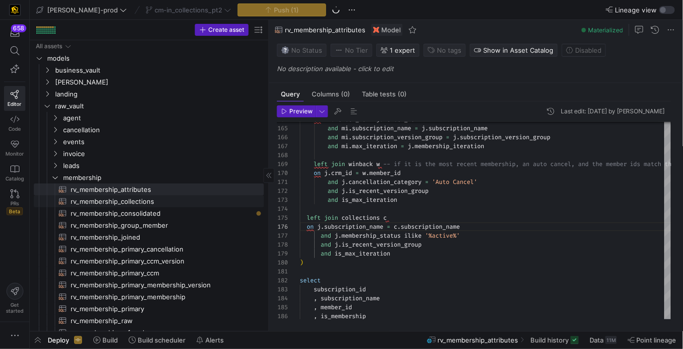
click at [203, 197] on span "rv_membership_collections​​​​​​​​​​" at bounding box center [162, 201] width 182 height 11
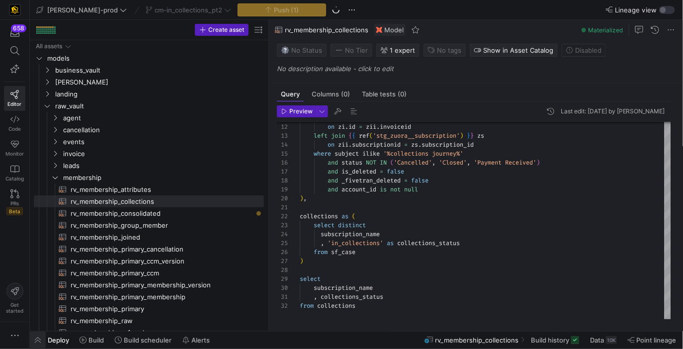
click at [32, 336] on span "button" at bounding box center [38, 340] width 16 height 17
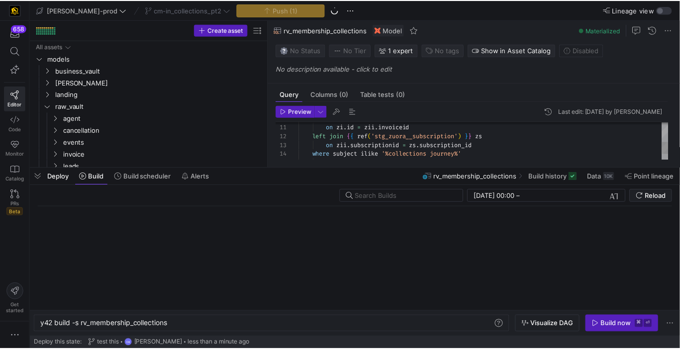
scroll to position [0, 129]
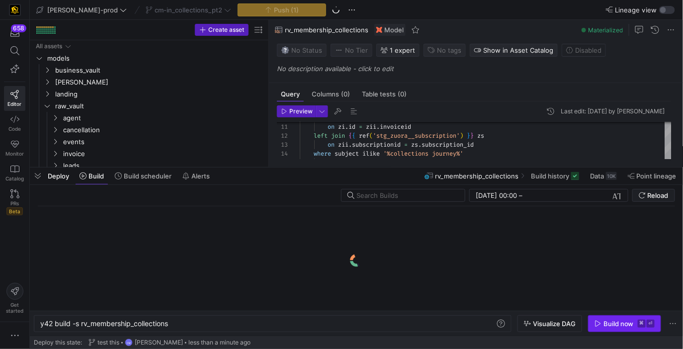
click at [622, 326] on div "Build now" at bounding box center [619, 324] width 30 height 8
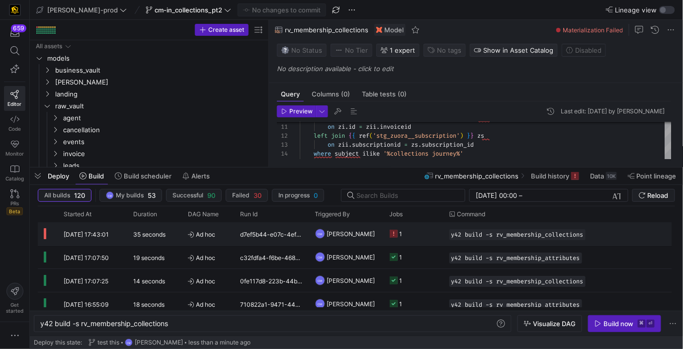
click at [434, 238] on y42-job-status-cell-renderer "1" at bounding box center [414, 234] width 48 height 22
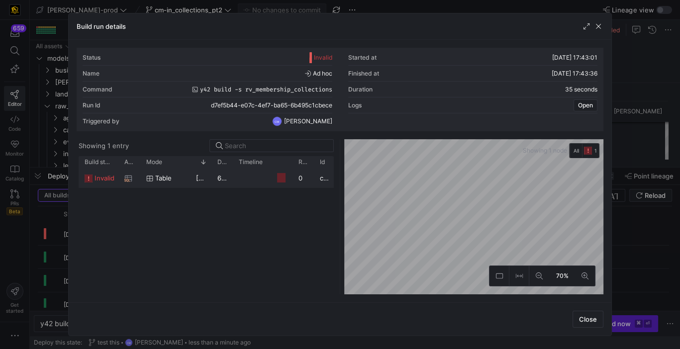
click at [227, 182] on div "6 seconds" at bounding box center [221, 177] width 21 height 19
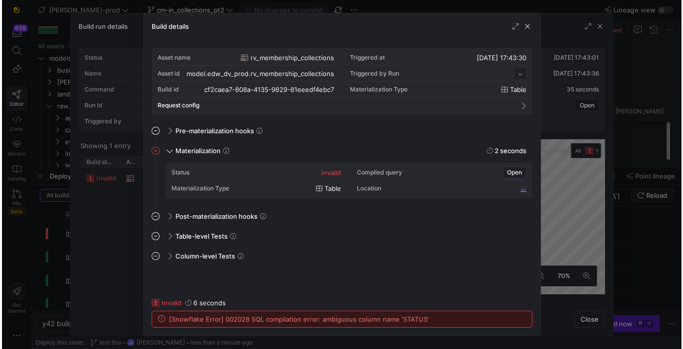
scroll to position [90, 0]
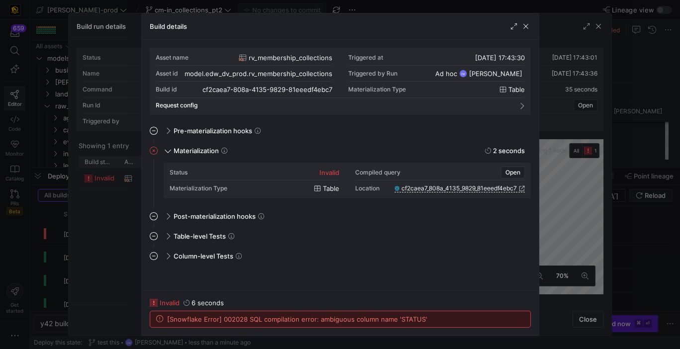
click at [632, 247] on div at bounding box center [340, 174] width 680 height 349
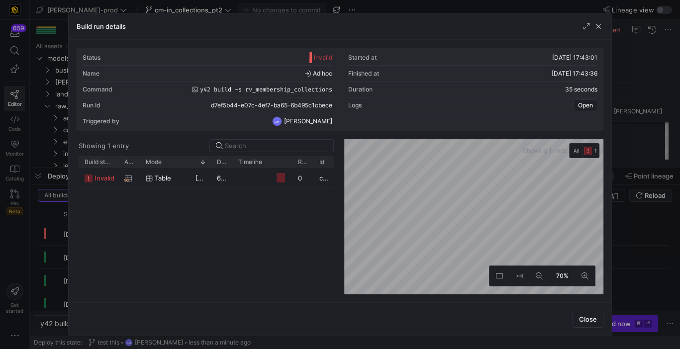
click at [632, 247] on div at bounding box center [340, 174] width 680 height 349
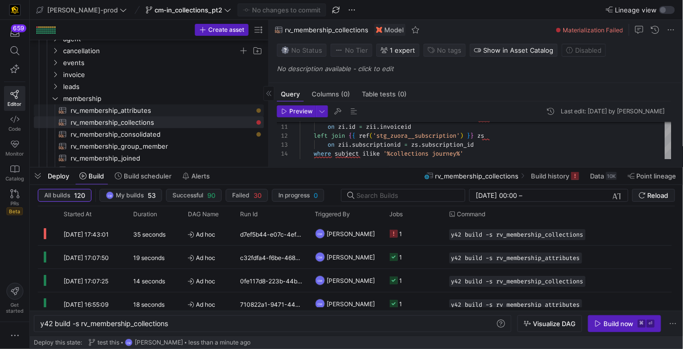
scroll to position [87, 0]
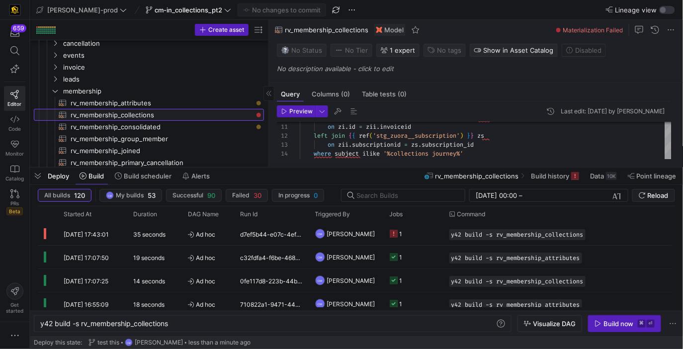
click at [174, 115] on span "rv_membership_collections​​​​​​​​​​" at bounding box center [162, 114] width 182 height 11
type textarea "on zi.id = zii.invoiceid left join {{ ref('stg_zuora__subscription') }} zs on z…"
click at [381, 136] on div "on zi . id = zii . invoiceid left join { { ref ( 'stg_zuora__subscription' ) } …" at bounding box center [486, 172] width 372 height 294
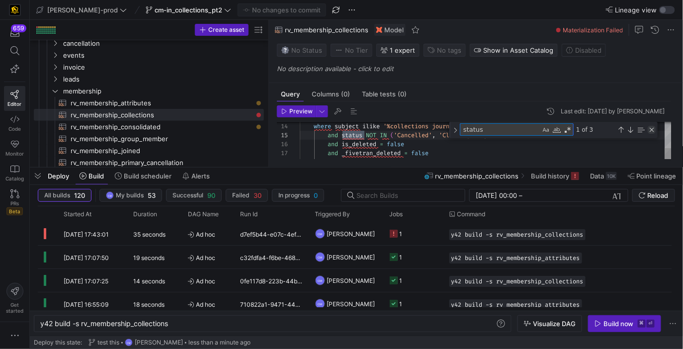
type textarea "status"
click at [654, 129] on div "Close (Escape)" at bounding box center [652, 130] width 8 height 8
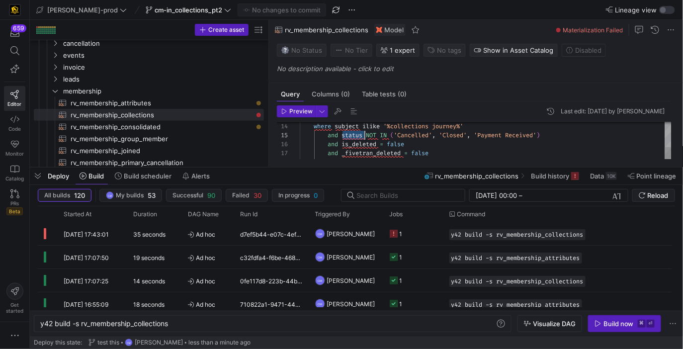
scroll to position [35, 65]
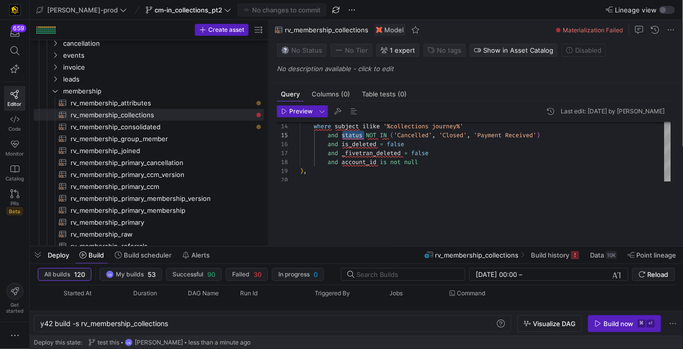
drag, startPoint x: 565, startPoint y: 169, endPoint x: 552, endPoint y: 387, distance: 219.2
click at [552, 349] on html "659 Editor Code Monitor Catalog PRs Beta Get started edw-dv-prod cm-in_collecti…" at bounding box center [341, 174] width 683 height 349
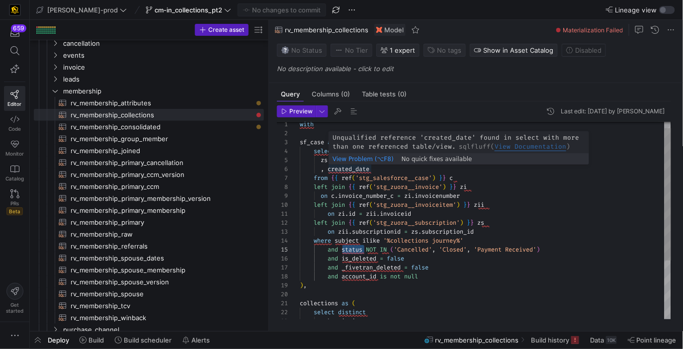
scroll to position [45, 29]
click at [330, 168] on div "and _fivetran_deleted = false and account_id is not null ) , and is_deleted = f…" at bounding box center [486, 259] width 372 height 294
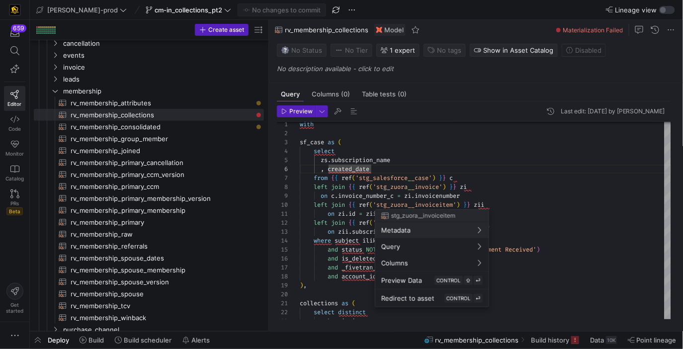
click at [332, 166] on div at bounding box center [341, 174] width 683 height 349
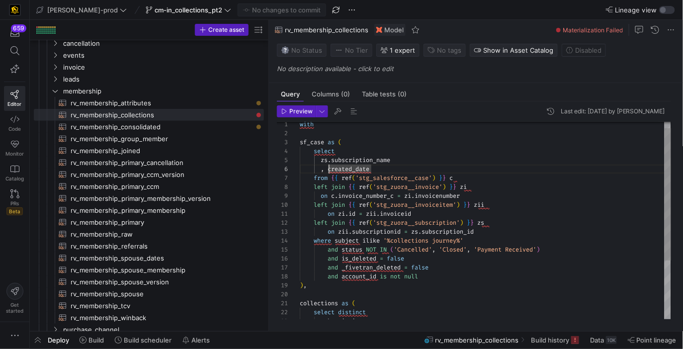
click at [330, 169] on div "and _fivetran_deleted = false and account_id is not null ) , and is_deleted = f…" at bounding box center [486, 259] width 372 height 294
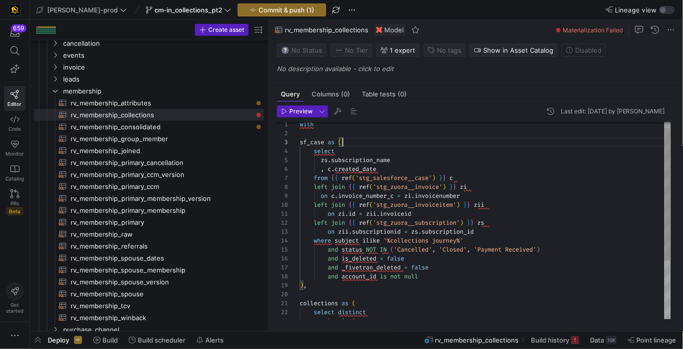
scroll to position [17, 42]
click at [404, 145] on div "and _fivetran_deleted = false and account_id is not null ) , and is_deleted = f…" at bounding box center [486, 259] width 372 height 294
click at [337, 242] on div "and _fivetran_deleted = false and account_id is not null ) , and is_deleted = f…" at bounding box center [486, 259] width 372 height 294
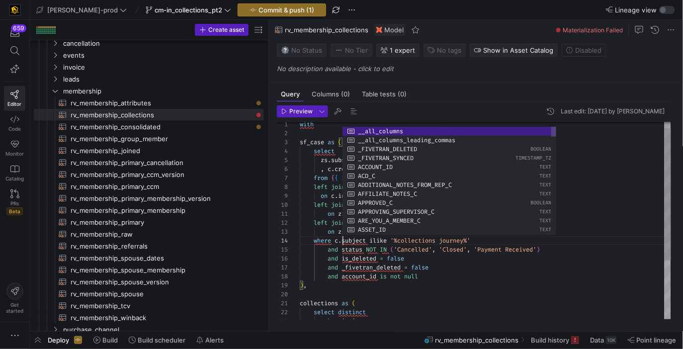
scroll to position [27, 42]
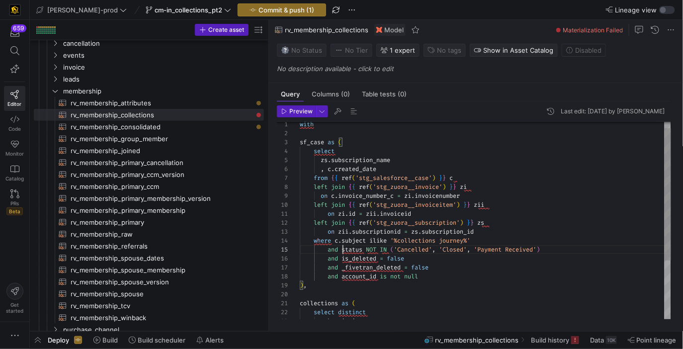
click at [343, 251] on div "and _fivetran_deleted = false and account_id is not null ) , and is_deleted = f…" at bounding box center [486, 259] width 372 height 294
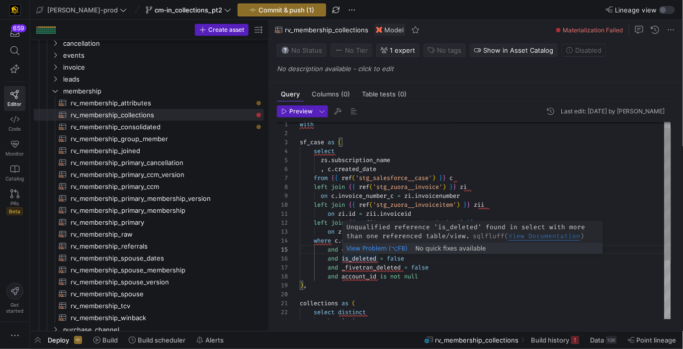
click at [343, 259] on div "and _fivetran_deleted = false and account_id is not null ) , and is_deleted = f…" at bounding box center [486, 259] width 372 height 294
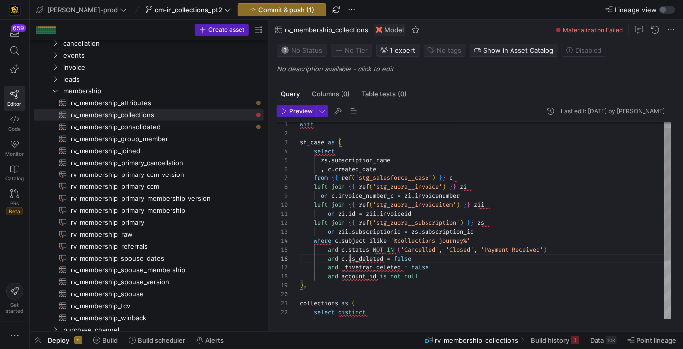
scroll to position [45, 50]
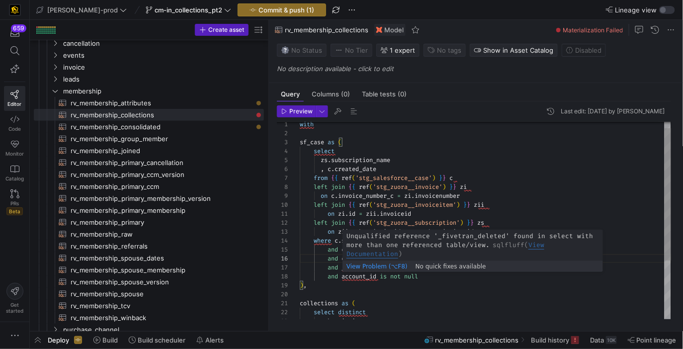
click at [343, 270] on div "and _fivetran_deleted = false and account_id is not null ) , and c . is_deleted…" at bounding box center [486, 259] width 372 height 294
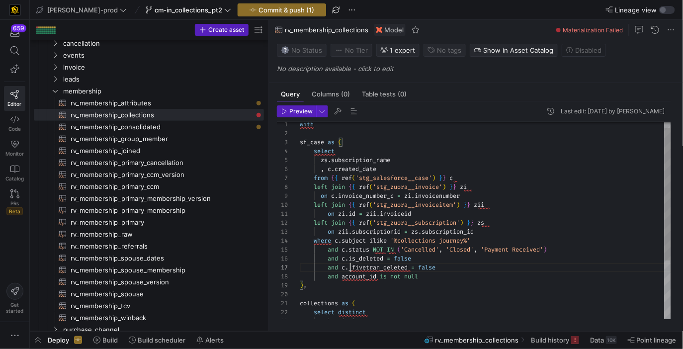
click at [342, 277] on div "and c . _fivetran_deleted = false and account_id is not null ) , and c . is_del…" at bounding box center [486, 259] width 372 height 294
click at [464, 250] on div "and c . _fivetran_deleted = false and c . account_id is not null ) , and c . is…" at bounding box center [486, 259] width 372 height 294
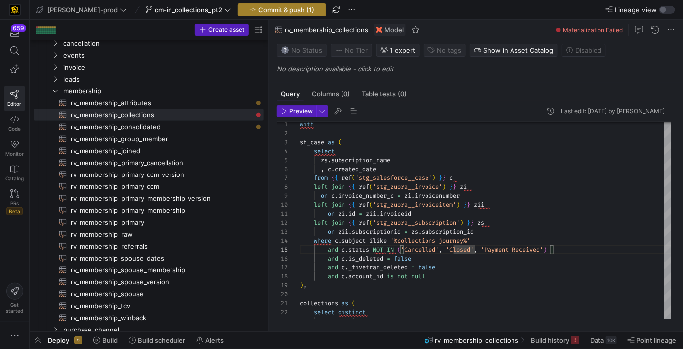
type textarea "on zi.id = zii.invoiceid left join {{ ref('stg_zuora__subscription') }} zs on z…"
click at [270, 13] on span "Commit & push (1)" at bounding box center [287, 10] width 56 height 8
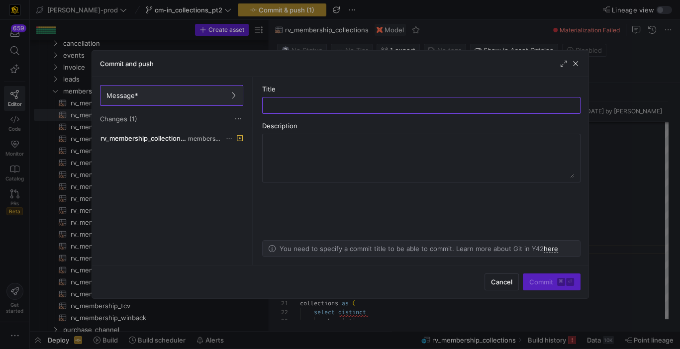
type input "t"
type input "fix allias"
click at [540, 276] on span "submit" at bounding box center [551, 282] width 57 height 16
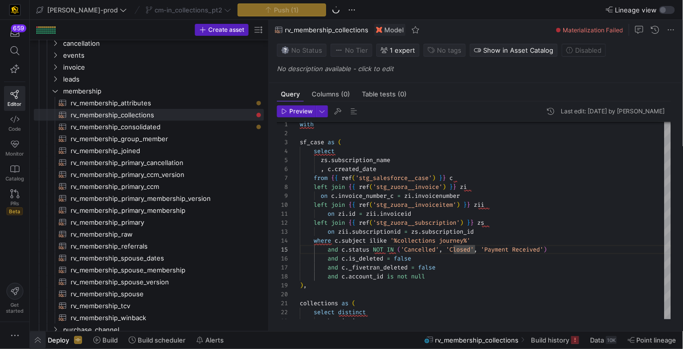
click at [40, 336] on span "button" at bounding box center [38, 340] width 16 height 17
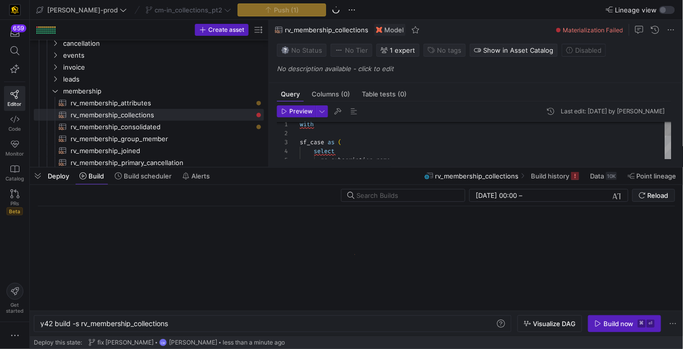
scroll to position [0, 129]
click at [600, 323] on icon "button" at bounding box center [598, 324] width 5 height 6
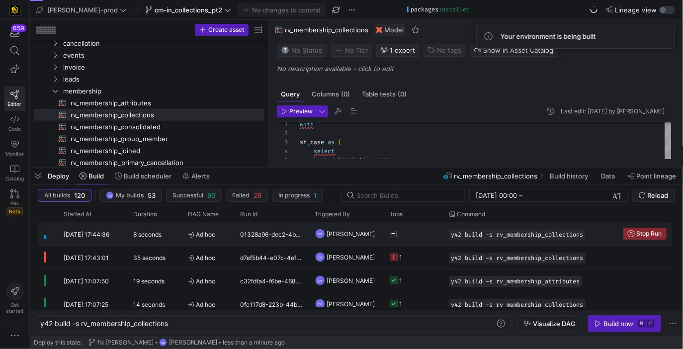
click at [440, 238] on div at bounding box center [414, 233] width 60 height 23
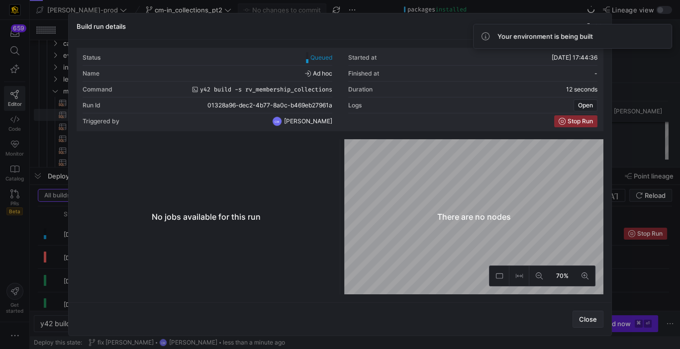
click at [581, 321] on span "Close" at bounding box center [588, 319] width 18 height 8
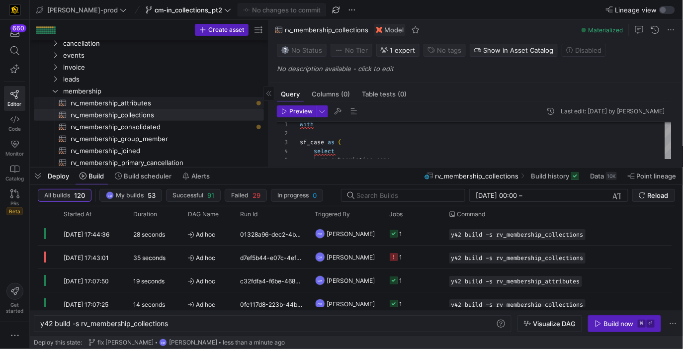
click at [200, 106] on span "rv_membership_attributes​​​​​​​​​​" at bounding box center [162, 102] width 182 height 11
type textarea "with joined as ( select * , row_number() over (partition by member_id order by …"
type textarea "y42 build -s rv_membership_attributes"
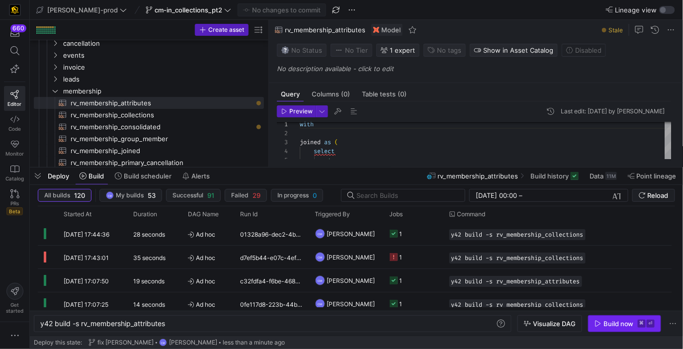
click at [618, 327] on div "Build now" at bounding box center [619, 324] width 30 height 8
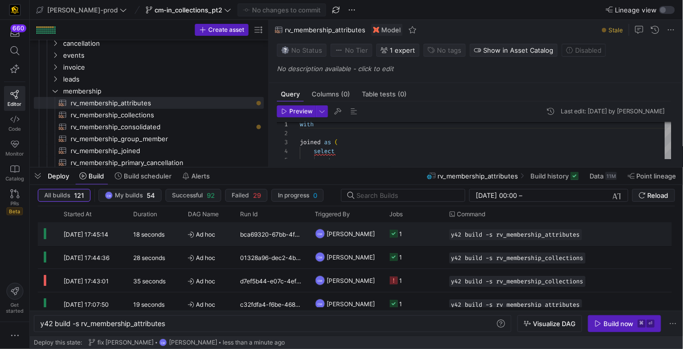
click at [439, 235] on div "1" at bounding box center [414, 233] width 60 height 23
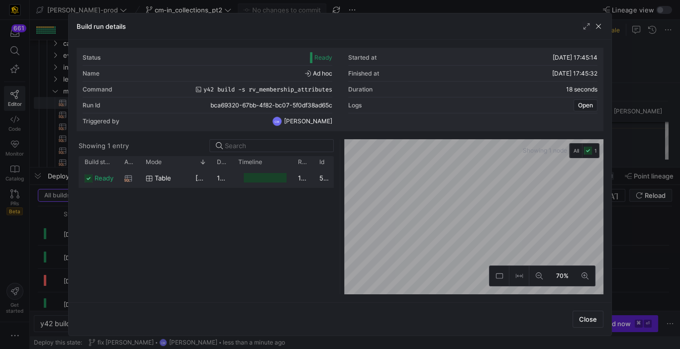
click at [269, 184] on y42-job-duration-timeline-cell-renderer "Press SPACE to select this row." at bounding box center [262, 178] width 48 height 18
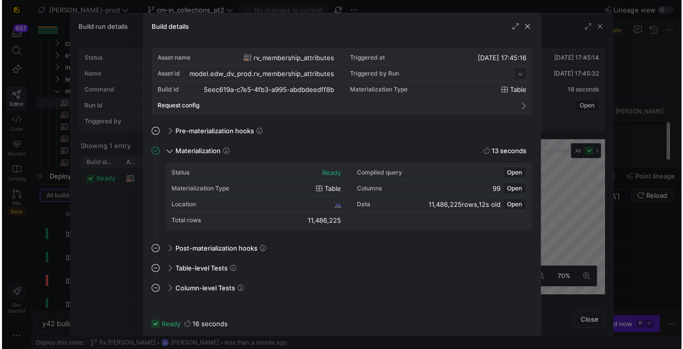
scroll to position [90, 0]
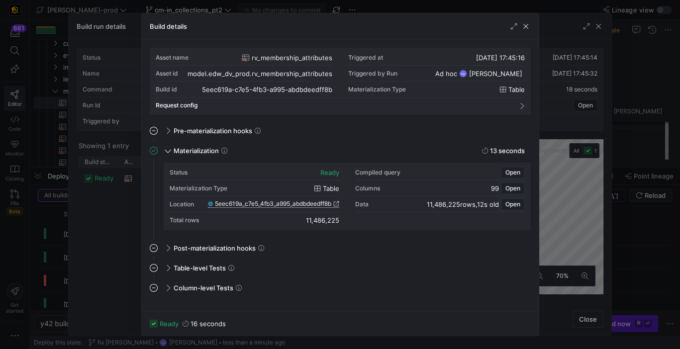
click at [278, 202] on span "5eec619a_c7e5_4fb3_a995_abdbdeedff8b" at bounding box center [273, 203] width 116 height 7
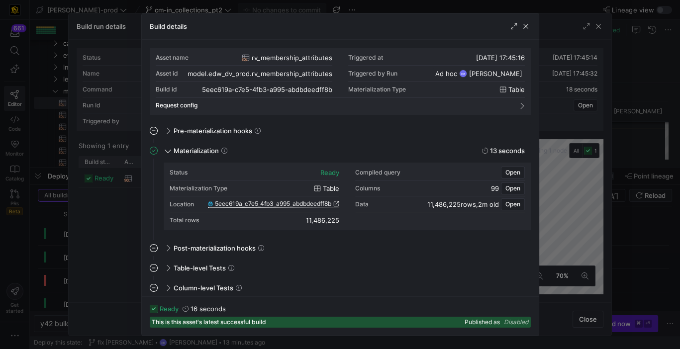
click at [373, 10] on div at bounding box center [340, 174] width 680 height 349
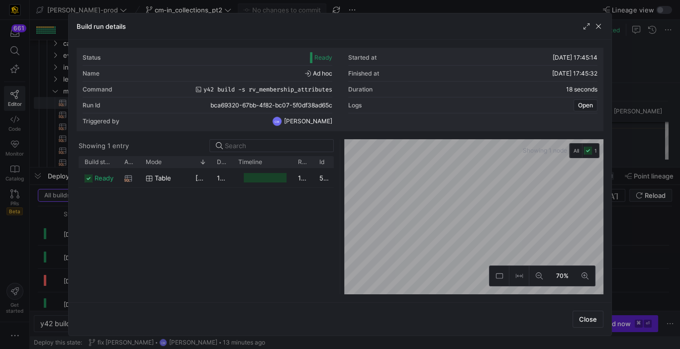
click at [372, 5] on div at bounding box center [340, 174] width 680 height 349
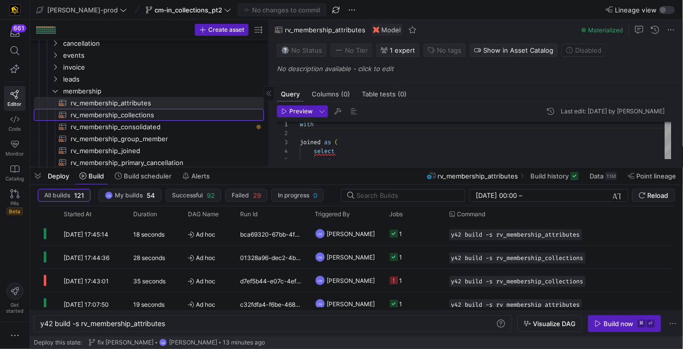
click at [186, 117] on span "rv_membership_collections​​​​​​​​​​" at bounding box center [162, 114] width 182 height 11
type textarea "with sf_case as ( select zs.subscription_name , c.created_date from {{ ref('stg…"
type textarea "y42 build -s rv_membership_collections"
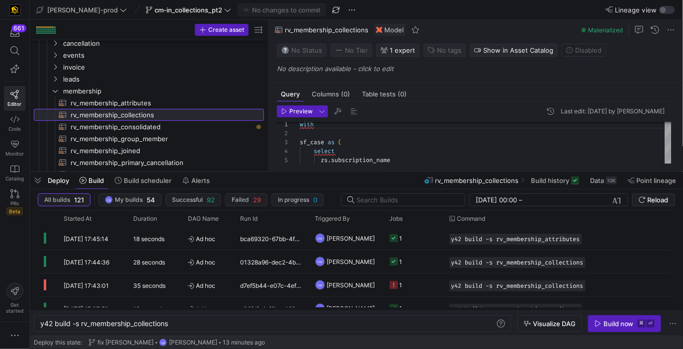
drag, startPoint x: 392, startPoint y: 168, endPoint x: 452, endPoint y: 387, distance: 227.2
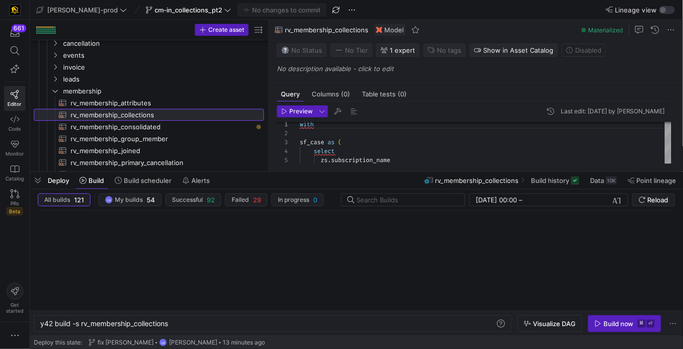
click at [452, 349] on html "661 Editor Code Monitor Catalog PRs Beta Get started edw-dv-prod cm-in_collecti…" at bounding box center [341, 174] width 683 height 349
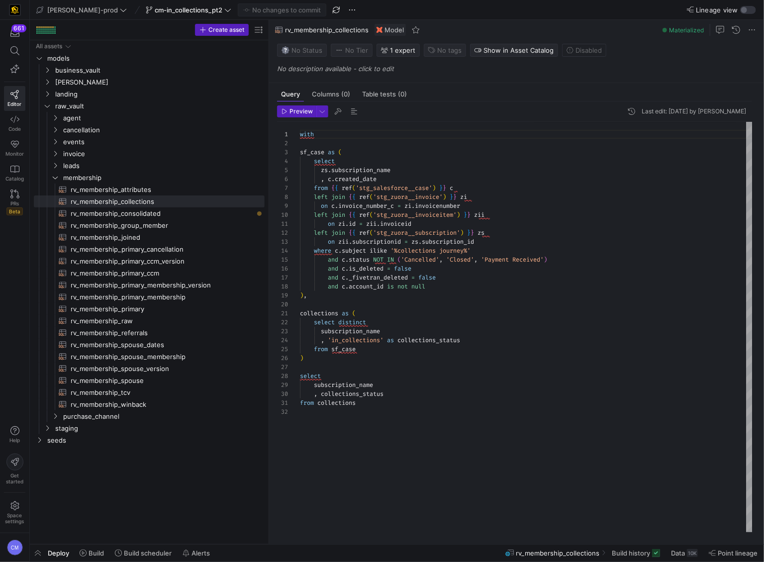
click at [573, 278] on div "left join { { ref ( 'stg_zuora__invoiceitem' ) } } zii on zi . id = zii . invoi…" at bounding box center [526, 327] width 453 height 410
click at [405, 178] on div "left join { { ref ( 'stg_zuora__invoiceitem' ) } } zii on zi . id = zii . invoi…" at bounding box center [526, 327] width 453 height 410
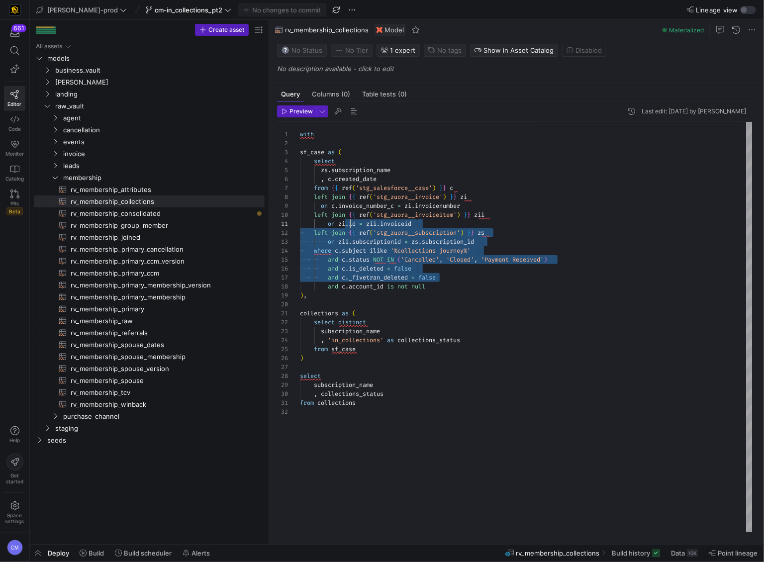
scroll to position [0, 46]
drag, startPoint x: 477, startPoint y: 280, endPoint x: 373, endPoint y: 231, distance: 115.5
click at [348, 220] on div "left join { { ref ( 'stg_zuora__invoiceitem' ) } } zii on zi . id = zii . invoi…" at bounding box center [526, 327] width 453 height 410
click at [458, 269] on div "and c . is_deleted = false" at bounding box center [526, 268] width 453 height 9
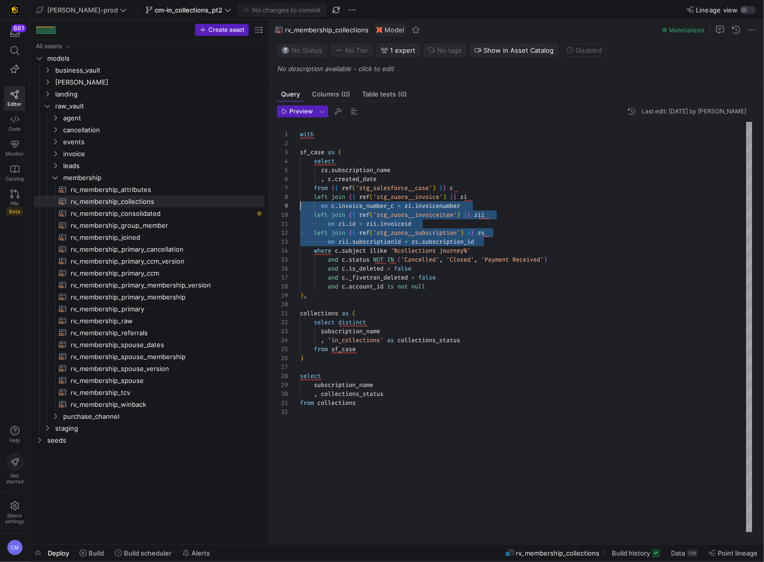
scroll to position [63, 0]
drag, startPoint x: 485, startPoint y: 242, endPoint x: 295, endPoint y: 192, distance: 196.4
click at [290, 195] on div "10 11 12 13 14 15 16 17 18 19 20 21 22 9 8 7 6 5 4 3 2 1 23 24 25 26 27 28 29 3…" at bounding box center [515, 327] width 476 height 410
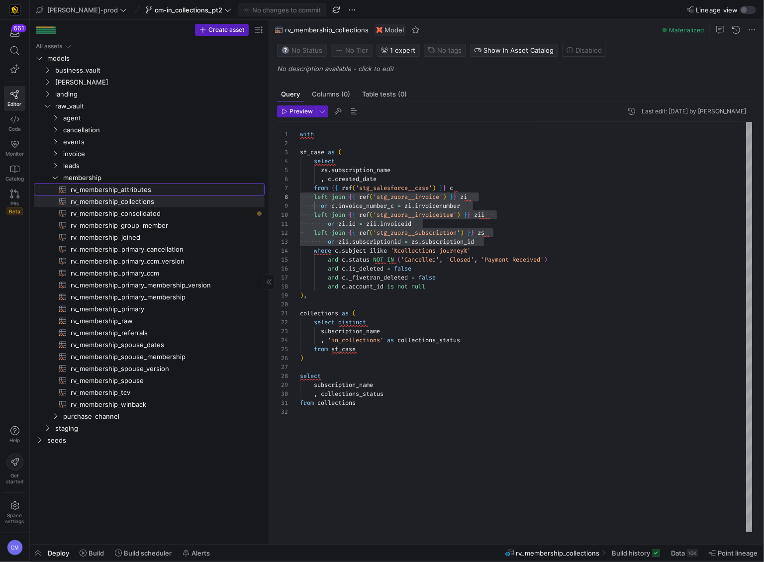
click at [219, 186] on span "rv_membership_attributes​​​​​​​​​​" at bounding box center [162, 189] width 183 height 11
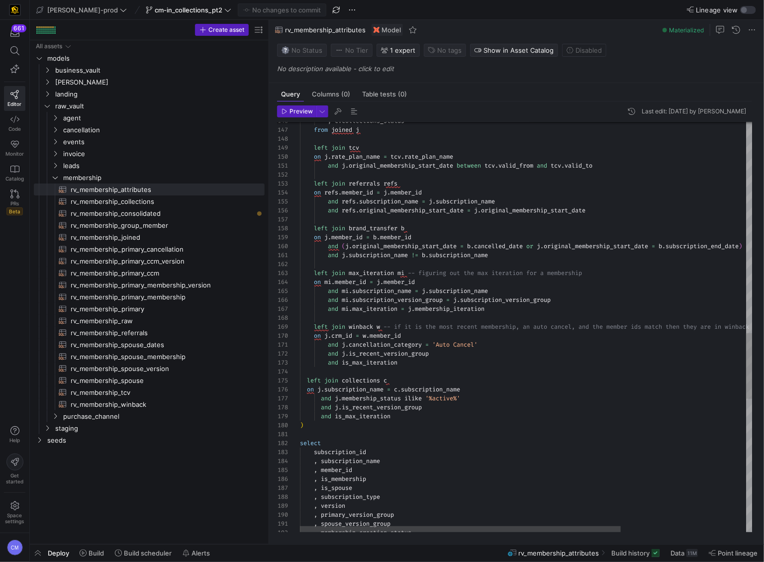
scroll to position [45, 136]
click at [438, 385] on div ", membership_creation_status , spouse_version_group , version , primary_version…" at bounding box center [615, 83] width 630 height 2547
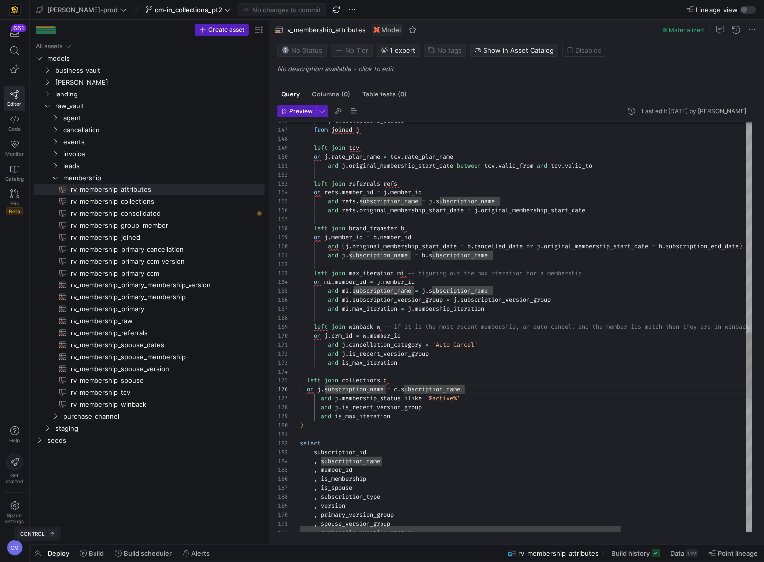
click at [415, 465] on div ", membership_creation_status , spouse_version_group , version , primary_version…" at bounding box center [615, 83] width 630 height 2547
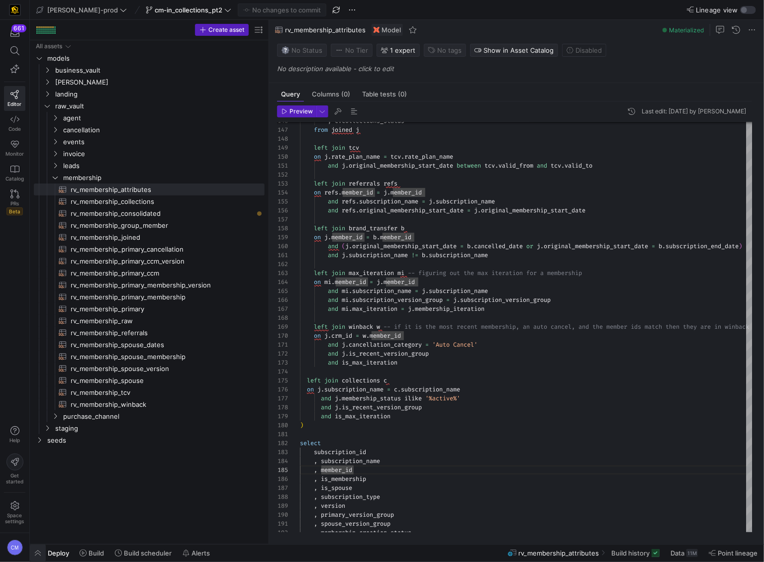
click at [36, 549] on span "button" at bounding box center [38, 553] width 16 height 17
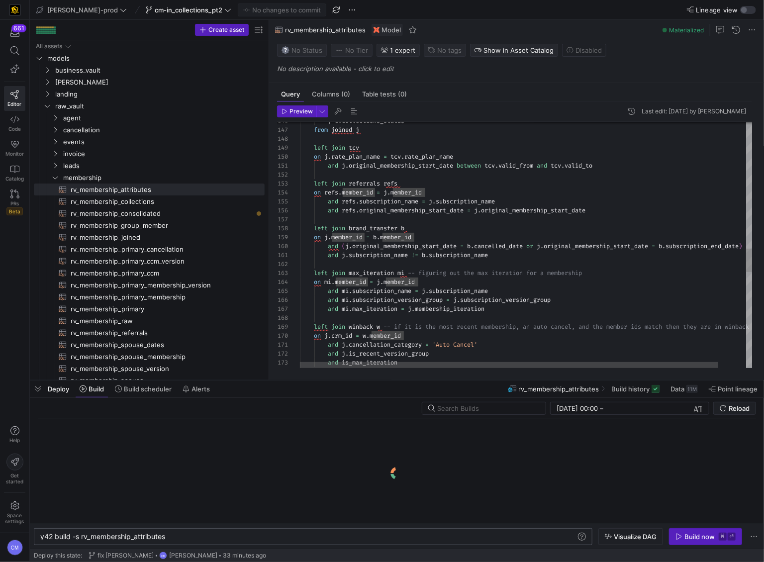
scroll to position [0, 126]
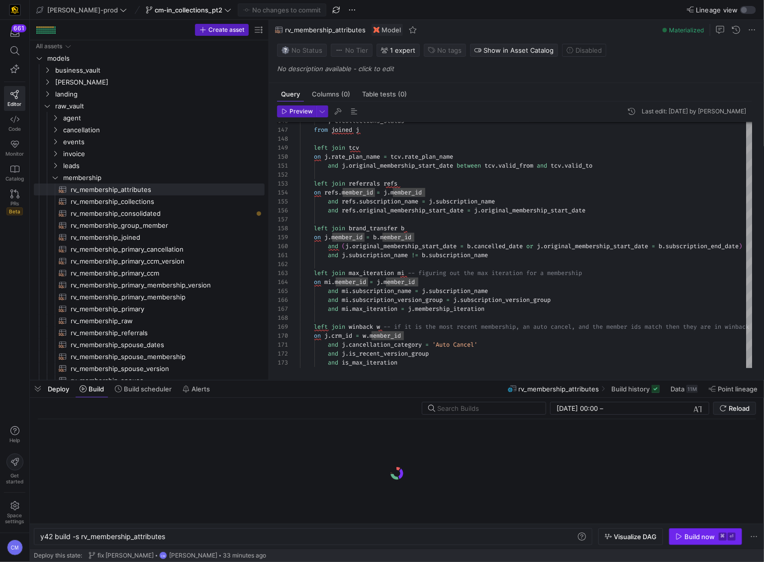
click at [694, 536] on div "Build now" at bounding box center [699, 537] width 30 height 8
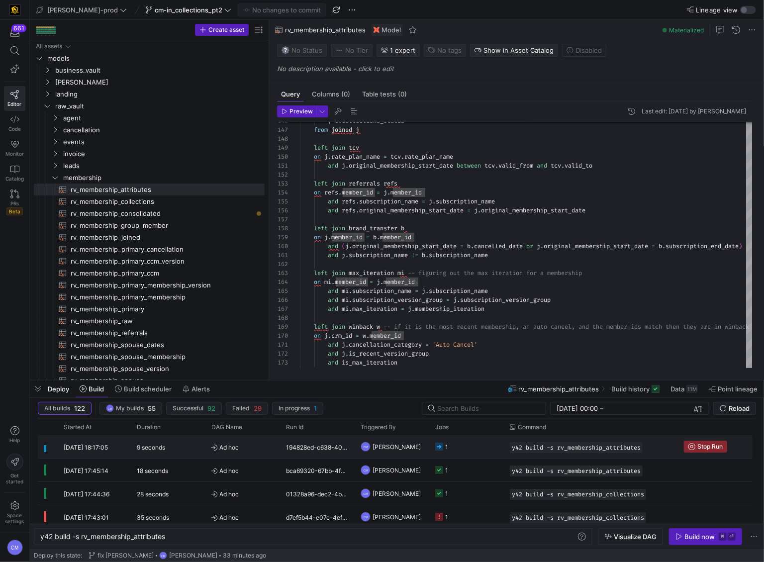
click at [468, 451] on y42-job-status-cell-renderer "1" at bounding box center [466, 447] width 63 height 22
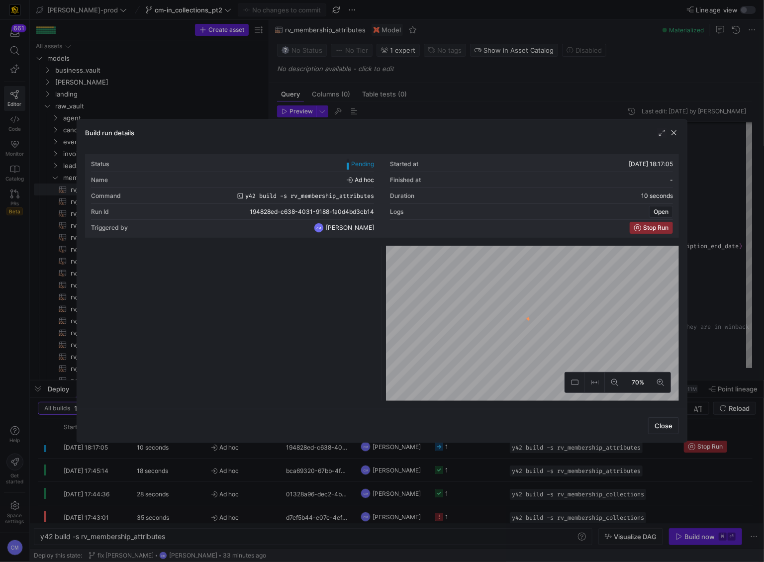
click at [468, 451] on div at bounding box center [382, 281] width 764 height 562
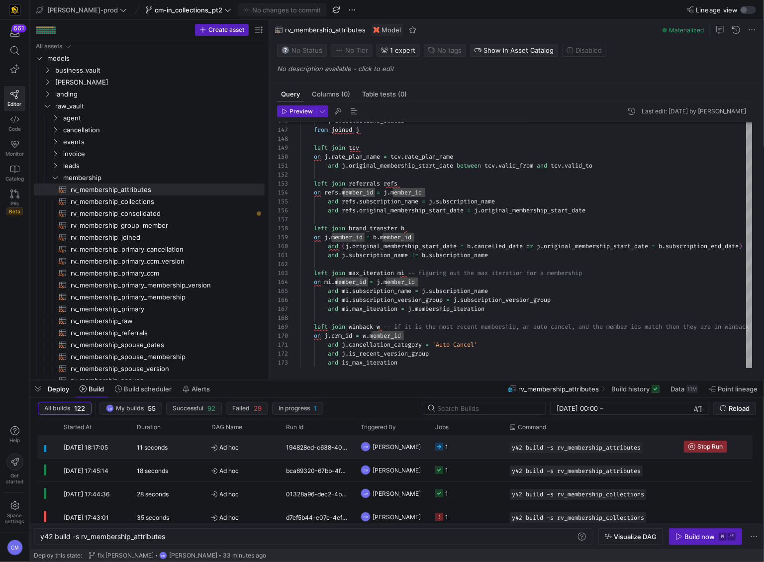
click at [468, 451] on y42-job-status-cell-renderer "1" at bounding box center [466, 447] width 63 height 22
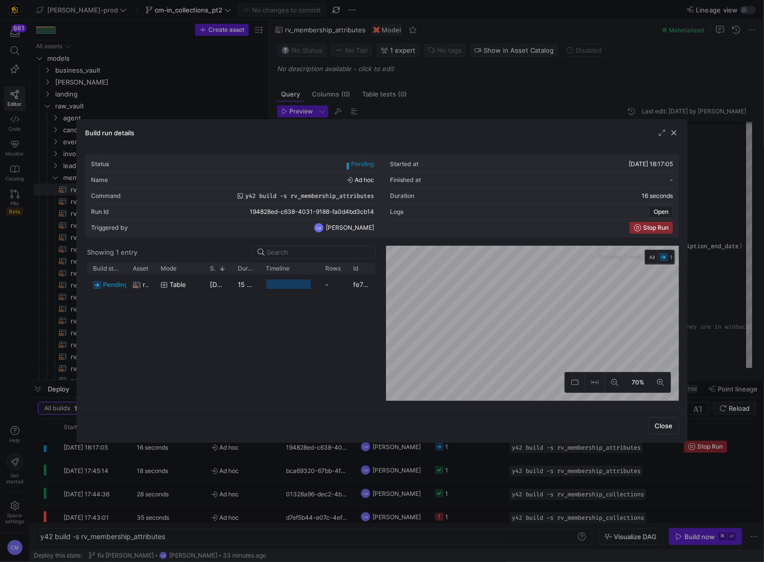
click at [468, 451] on div at bounding box center [382, 281] width 764 height 562
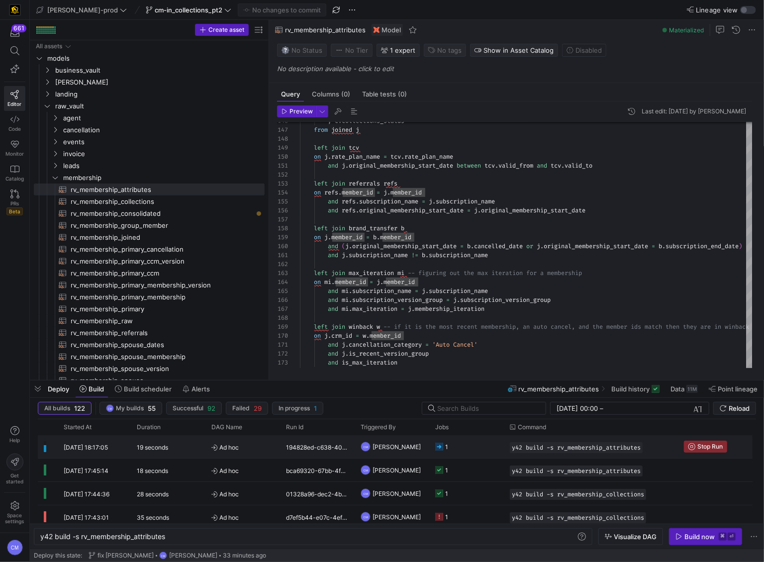
click at [468, 451] on y42-job-status-cell-renderer "1" at bounding box center [466, 447] width 63 height 22
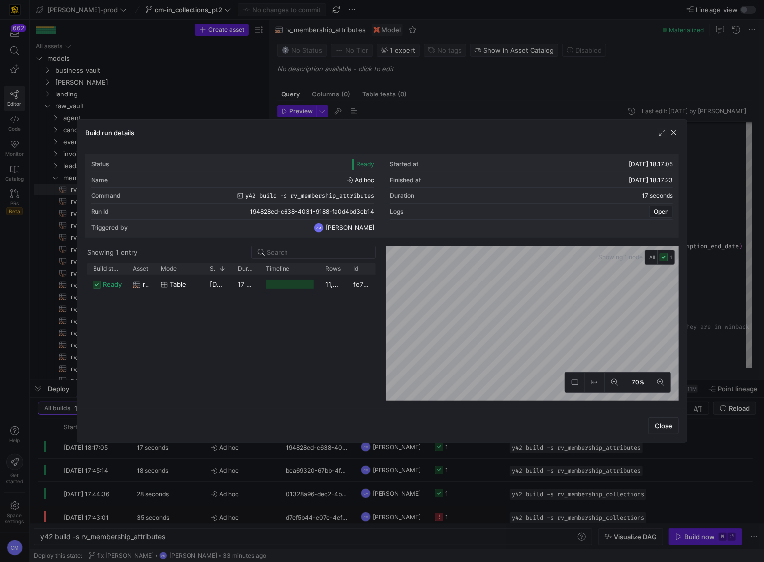
click at [264, 289] on div "Press SPACE to select this row." at bounding box center [290, 284] width 60 height 19
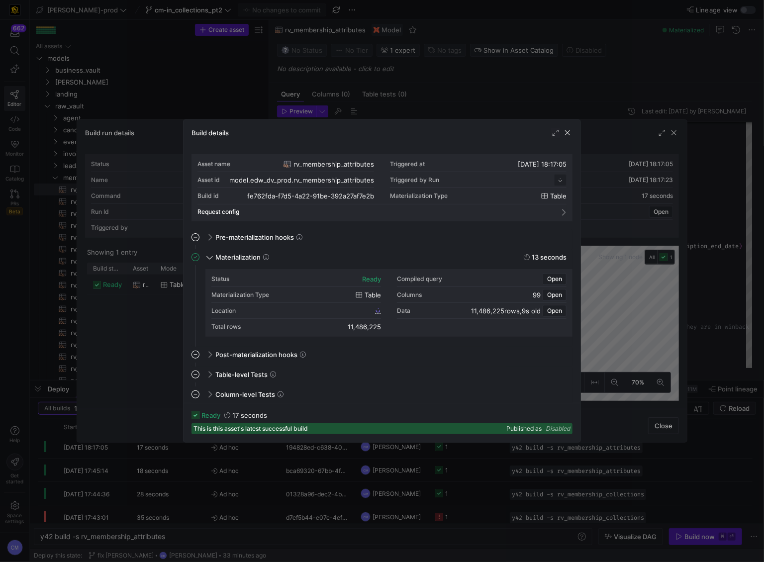
scroll to position [90, 0]
click at [313, 312] on span "fe762fda_f7d5_4a22_91be_392a27af7e2b" at bounding box center [316, 310] width 113 height 7
click at [442, 90] on div at bounding box center [382, 281] width 764 height 562
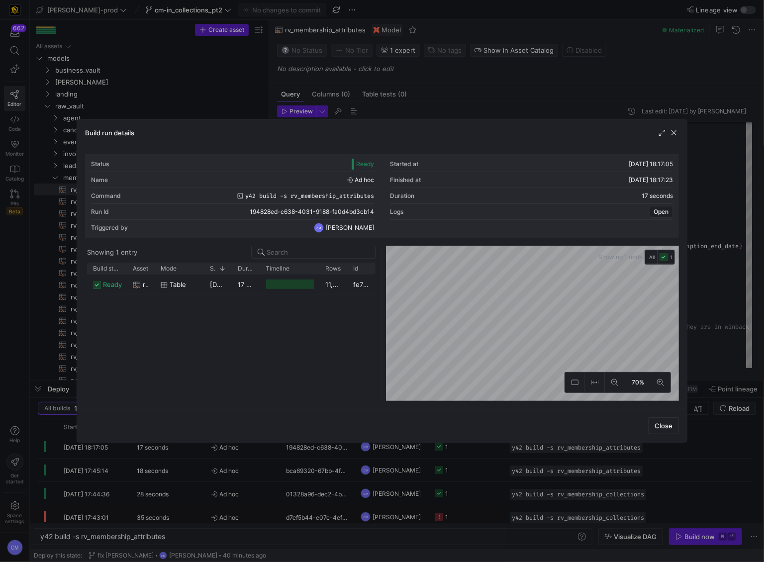
click at [461, 90] on div at bounding box center [382, 281] width 764 height 562
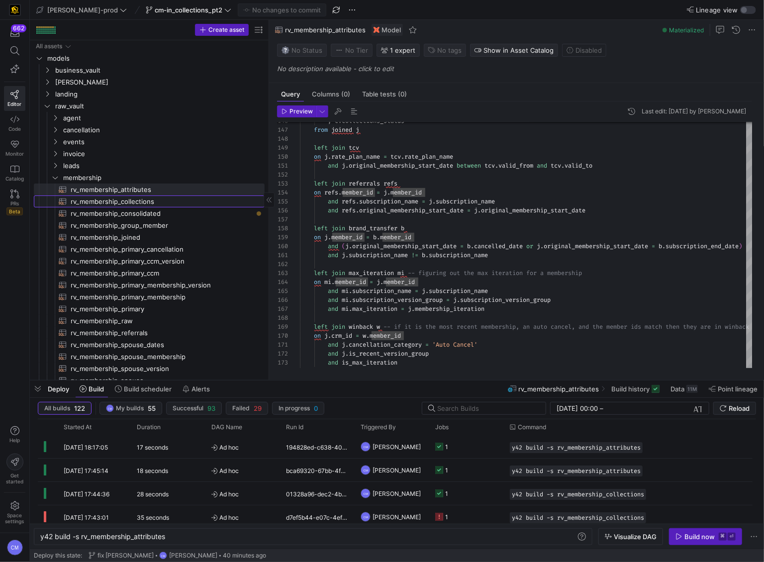
click at [165, 204] on span "rv_membership_collections​​​​​​​​​​" at bounding box center [162, 201] width 183 height 11
type textarea "with sf_case as ( select zs.subscription_name , c.created_date from {{ ref('stg…"
type textarea "y42 build -s rv_membership_collections"
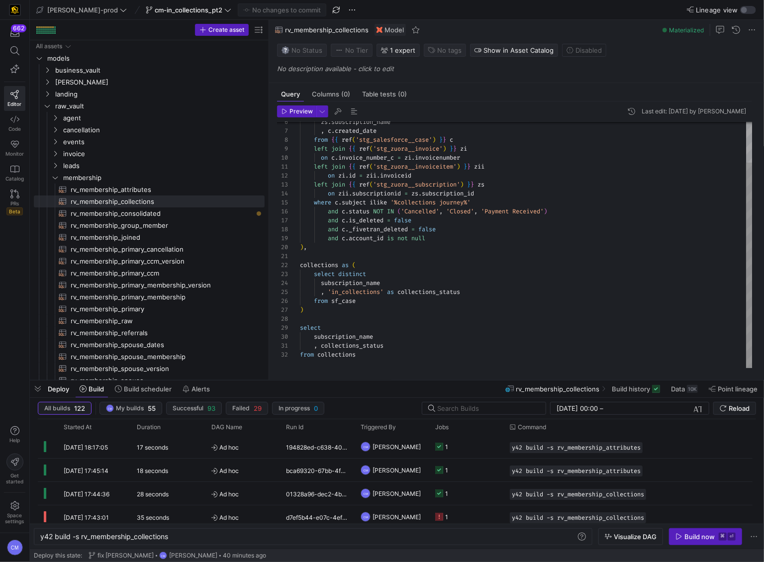
click at [598, 251] on div ", c . created_date from { { ref ( 'stg_salesforce__case' ) } } c left join { { …" at bounding box center [526, 221] width 453 height 294
type textarea "with sf_case as ( select zs.subscription_name , c.created_date from {{ ref('stg…"
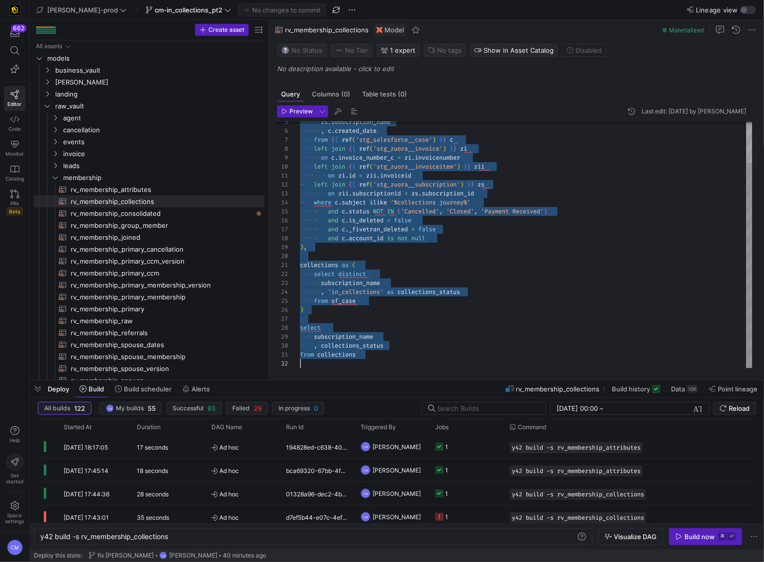
scroll to position [0, 0]
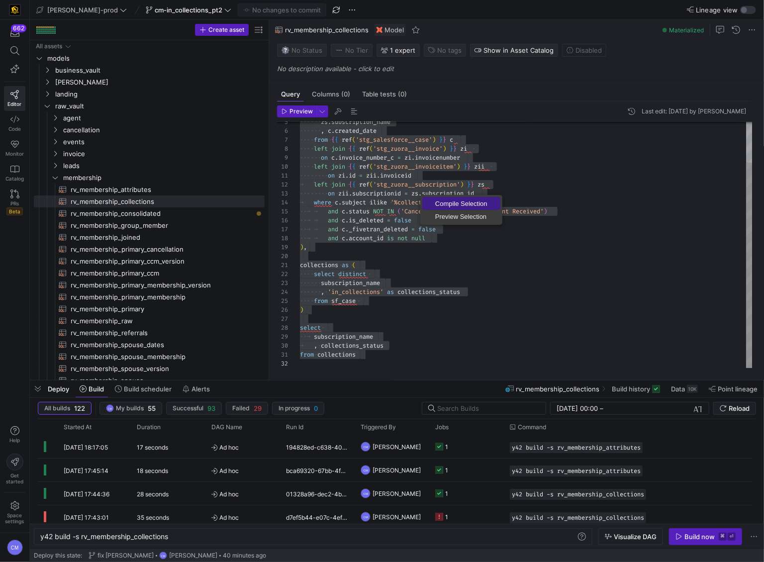
click at [464, 203] on span "Compile Selection" at bounding box center [461, 203] width 78 height 6
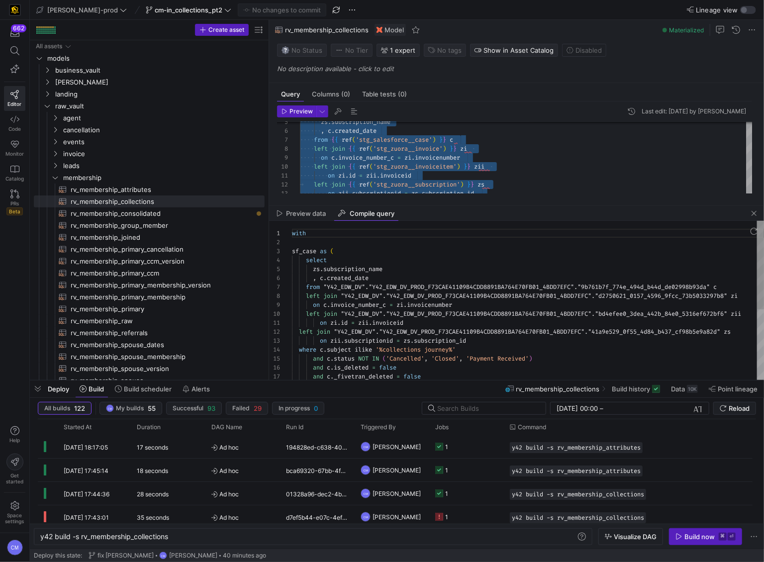
scroll to position [80, 0]
click at [450, 280] on div "with sf_case as ( select zs . subscription_name , c . created_date from "Y42_ED…" at bounding box center [535, 366] width 486 height 291
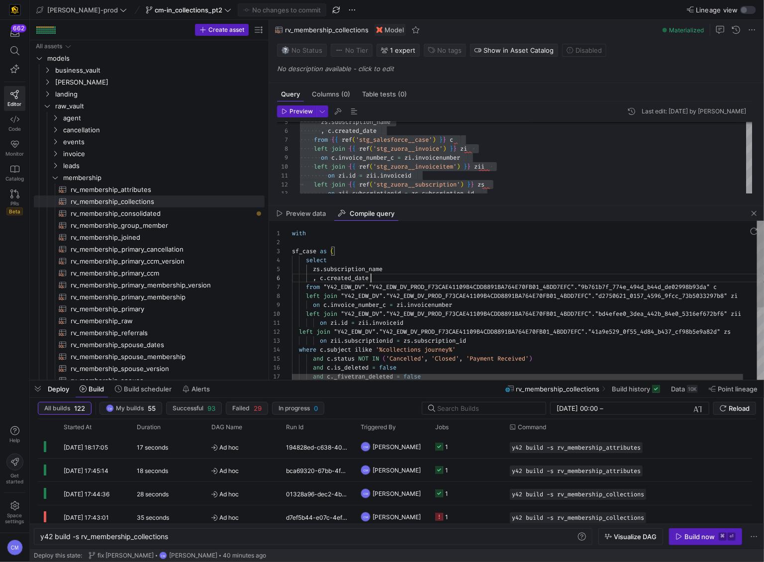
type textarea "with sf_case as ( select zs.subscription_name , c.created_date from "Y42_EDW_DV…"
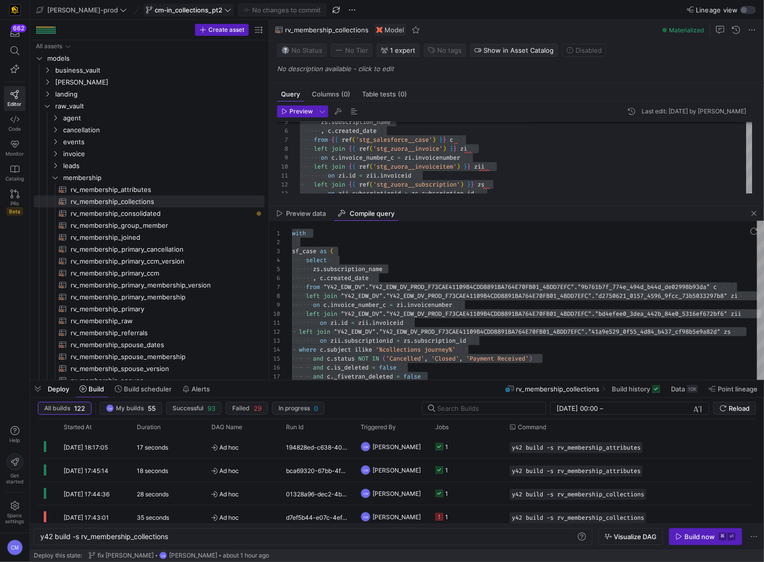
click at [155, 9] on span "cm-in_collections_pt2" at bounding box center [189, 10] width 68 height 8
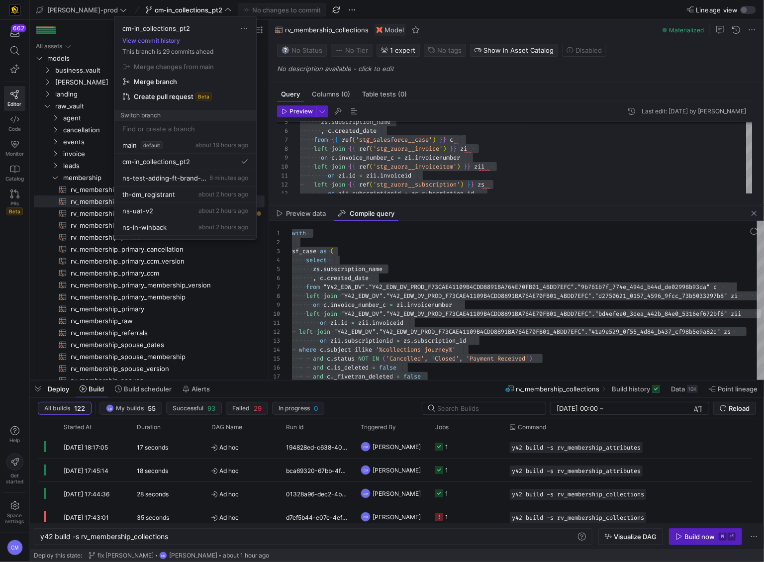
click at [441, 145] on div at bounding box center [382, 281] width 764 height 562
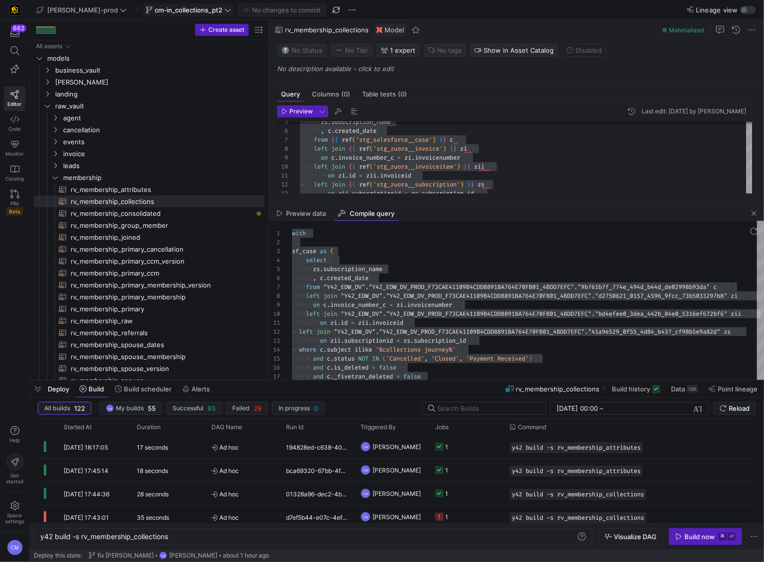
click at [155, 8] on span "cm-in_collections_pt2" at bounding box center [189, 10] width 68 height 8
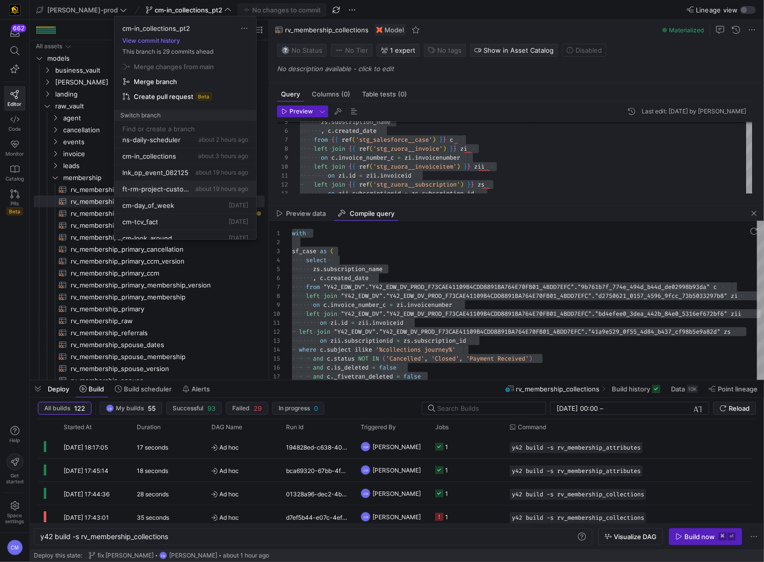
scroll to position [104, 0]
click at [201, 204] on div "cm-day_of_week 1 day ago" at bounding box center [185, 205] width 126 height 8
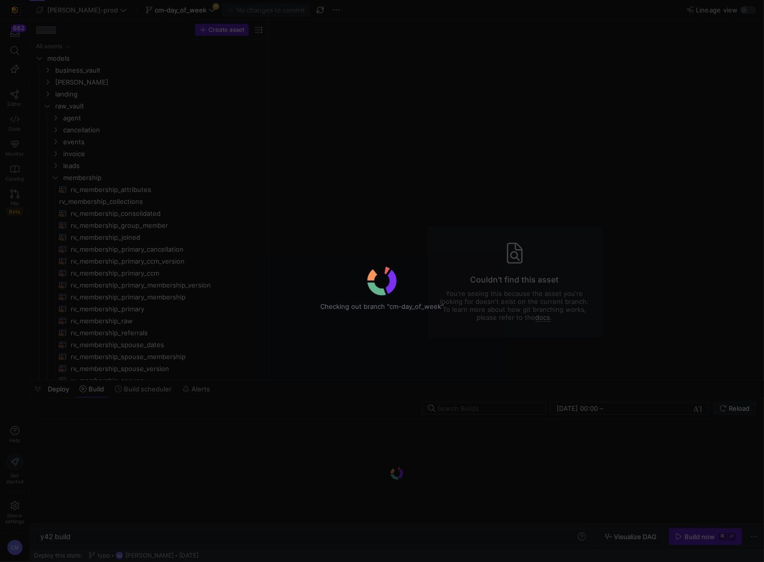
type textarea "y42 build"
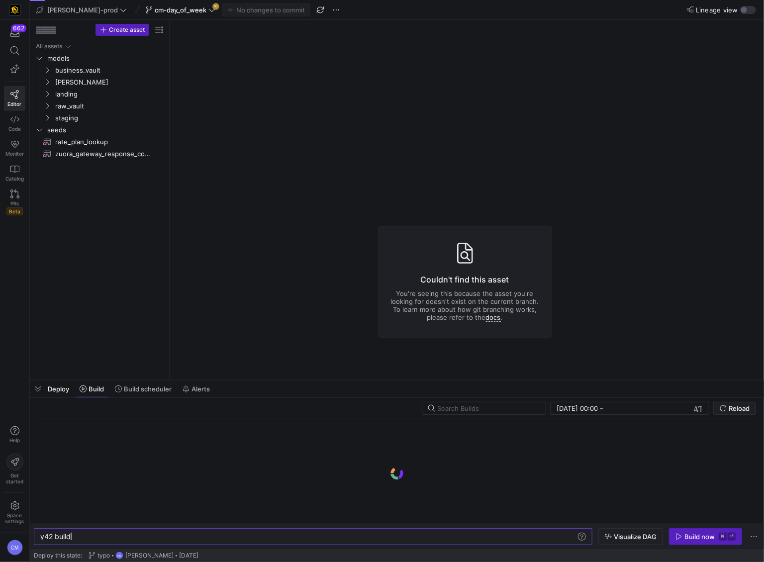
scroll to position [0, 30]
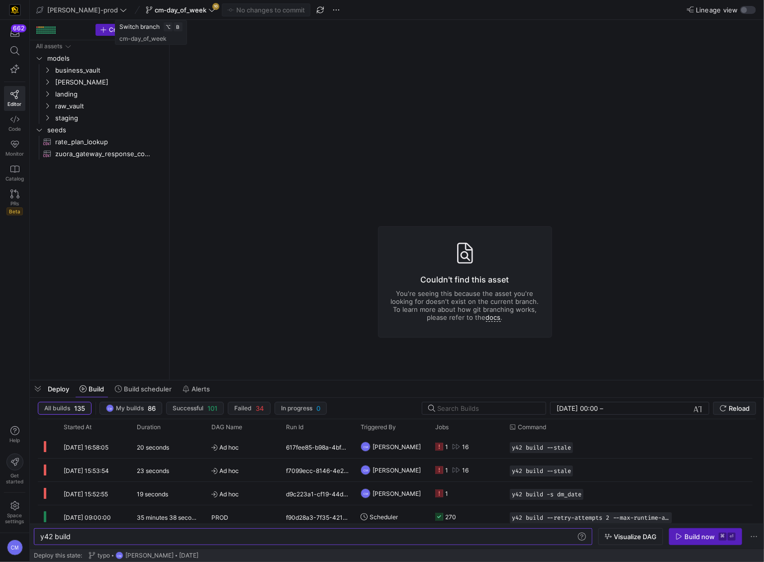
click at [164, 9] on span "cm-day_of_week" at bounding box center [181, 10] width 52 height 8
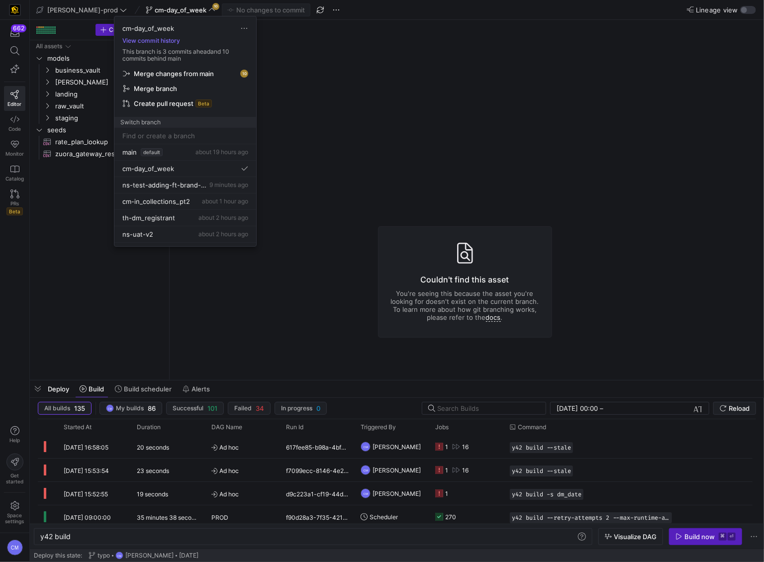
click at [164, 72] on span "Merge changes from main" at bounding box center [174, 74] width 80 height 8
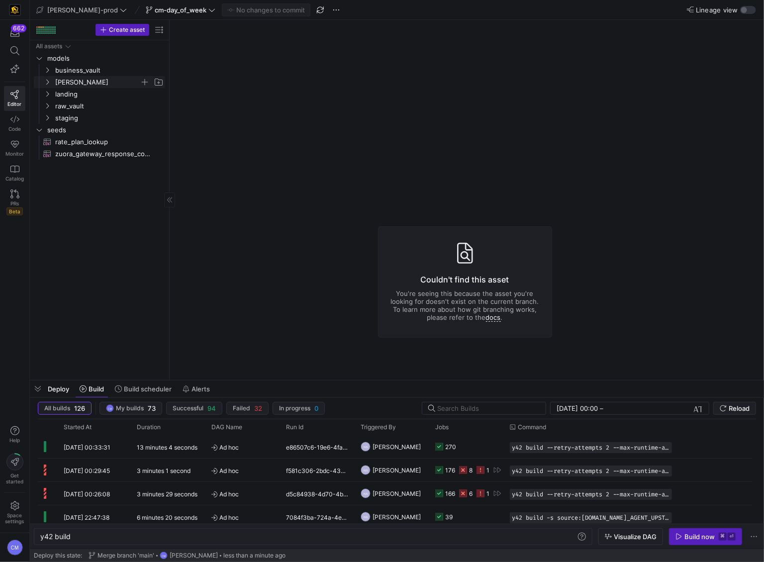
click at [75, 81] on span "[PERSON_NAME]" at bounding box center [97, 82] width 85 height 11
click at [95, 96] on span "dimensions" at bounding box center [101, 94] width 77 height 11
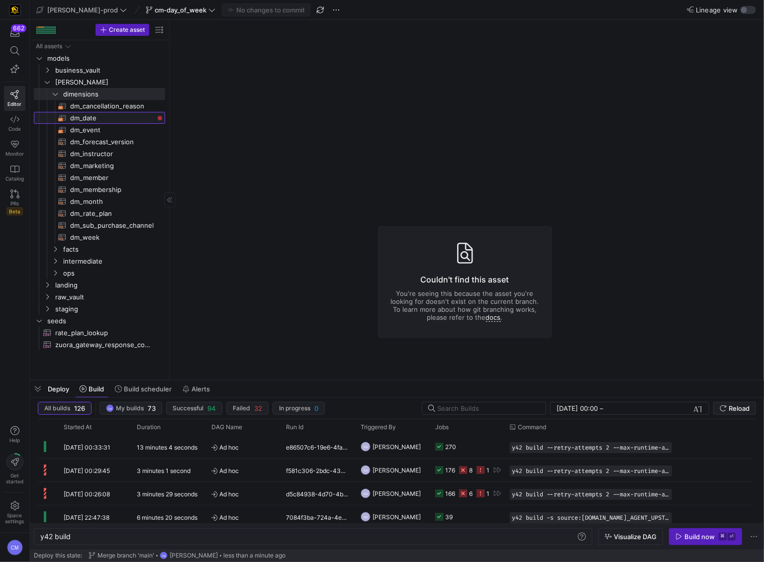
click at [113, 117] on span "dm_date​​​​​​​​​​" at bounding box center [112, 117] width 84 height 11
type textarea "y42 build -s dm_date"
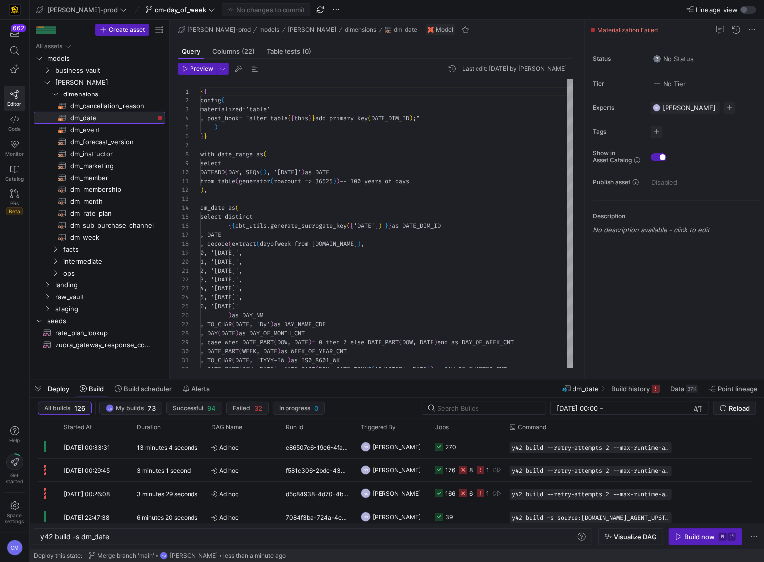
scroll to position [90, 0]
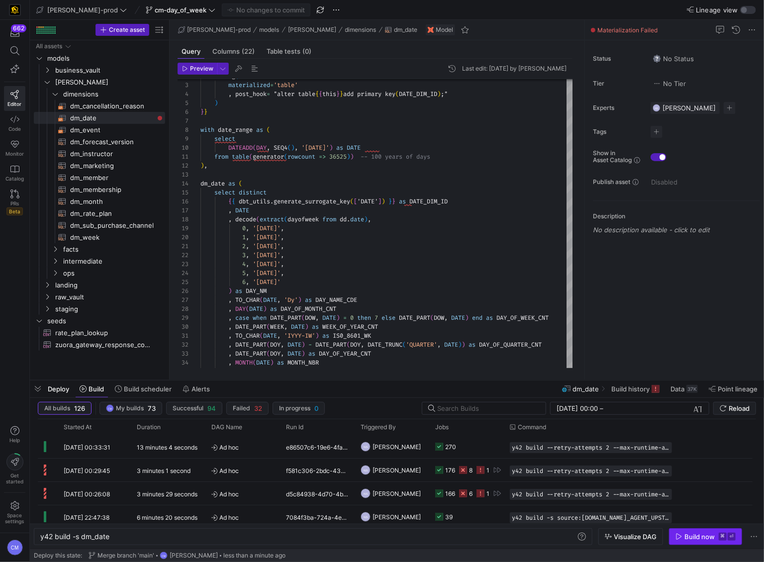
click at [691, 537] on div "Build now" at bounding box center [699, 537] width 30 height 8
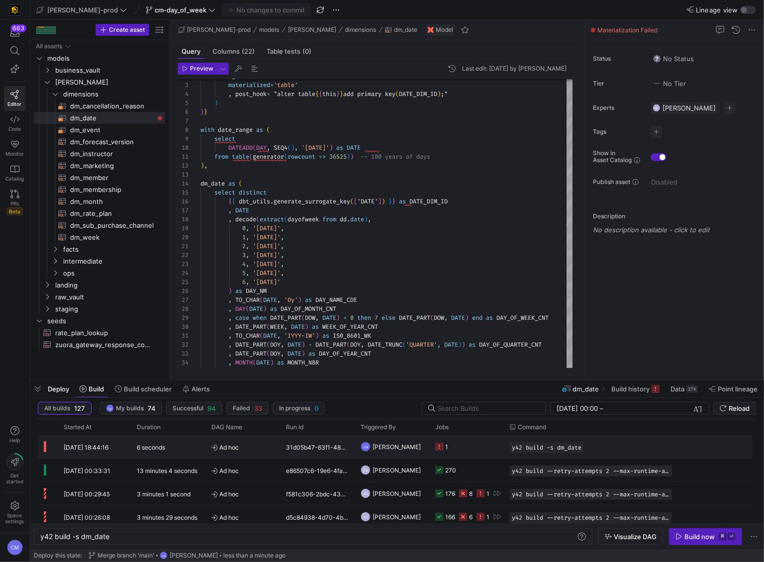
click at [456, 454] on y42-job-status-cell-renderer "1" at bounding box center [466, 447] width 63 height 22
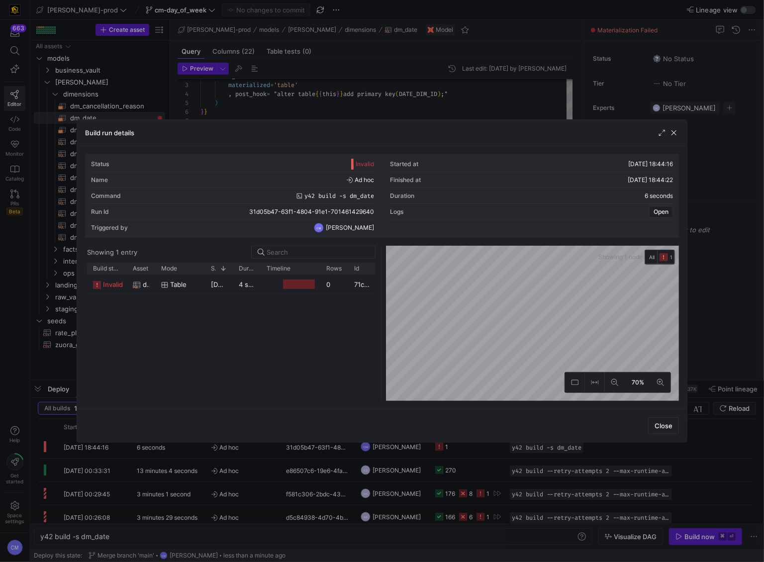
click at [339, 111] on div at bounding box center [382, 281] width 764 height 562
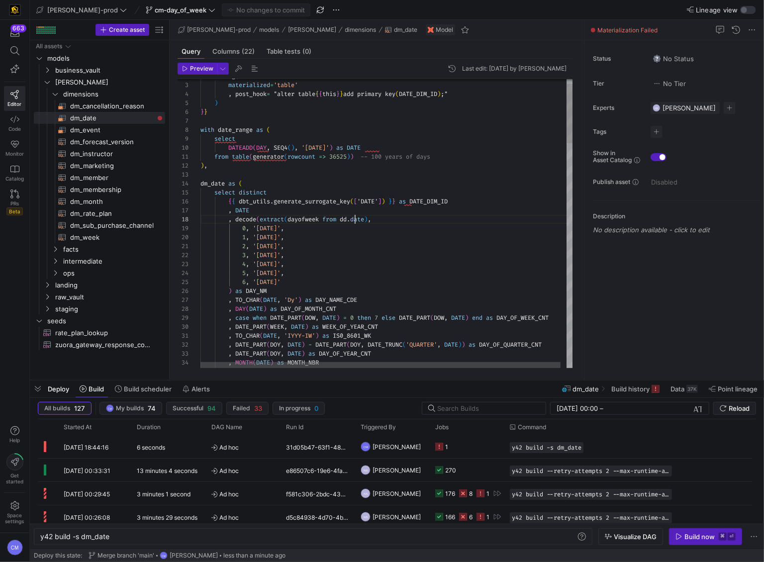
scroll to position [63, 154]
type textarea "from table(generator(rowcount => 36525)) -- 100 years of days ), dm_date as ( s…"
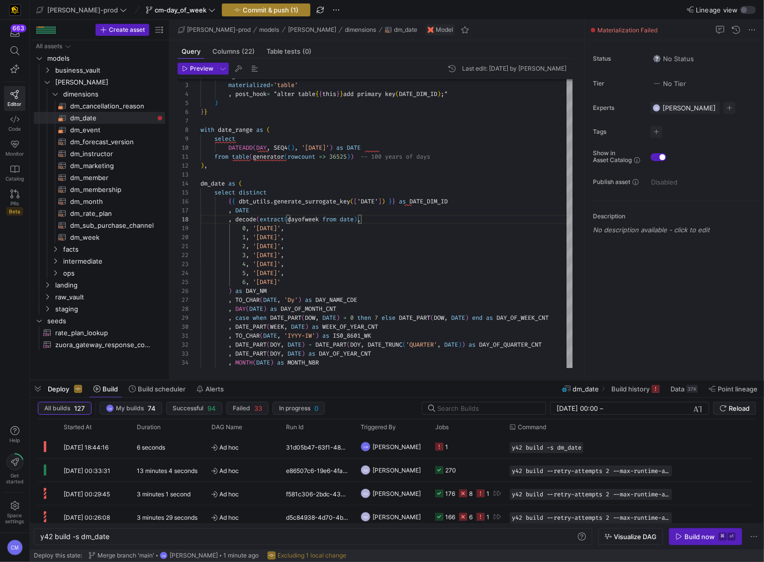
click at [240, 14] on span "button" at bounding box center [266, 10] width 88 height 12
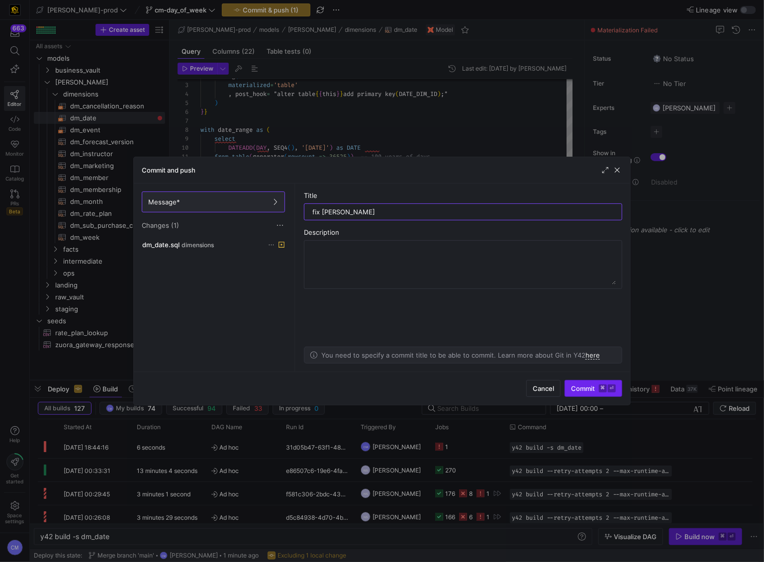
type input "fix [PERSON_NAME]"
click at [608, 385] on kbd "⏎" at bounding box center [612, 388] width 8 height 8
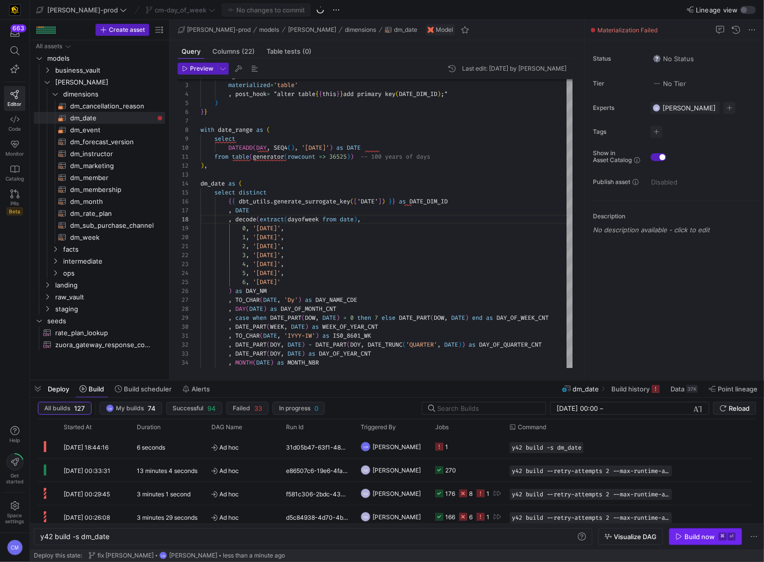
click at [703, 533] on div "Build now" at bounding box center [699, 537] width 30 height 8
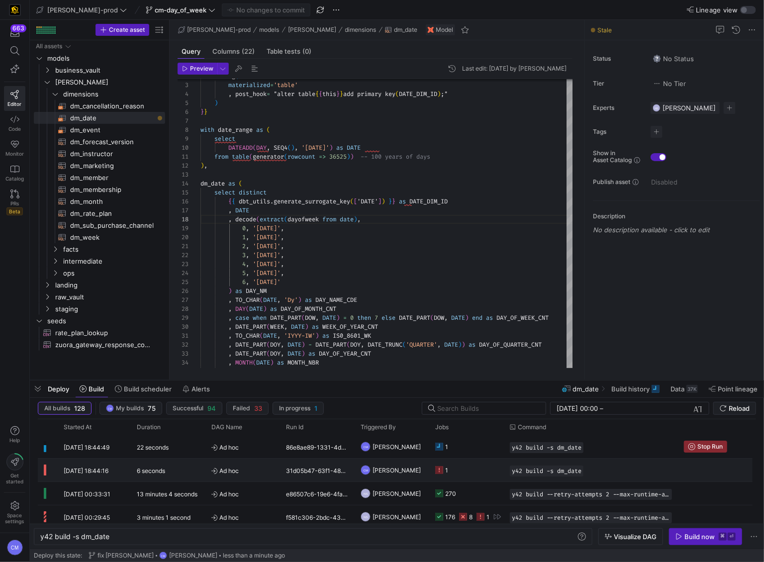
click at [475, 453] on y42-job-status-cell-renderer "1" at bounding box center [466, 447] width 63 height 22
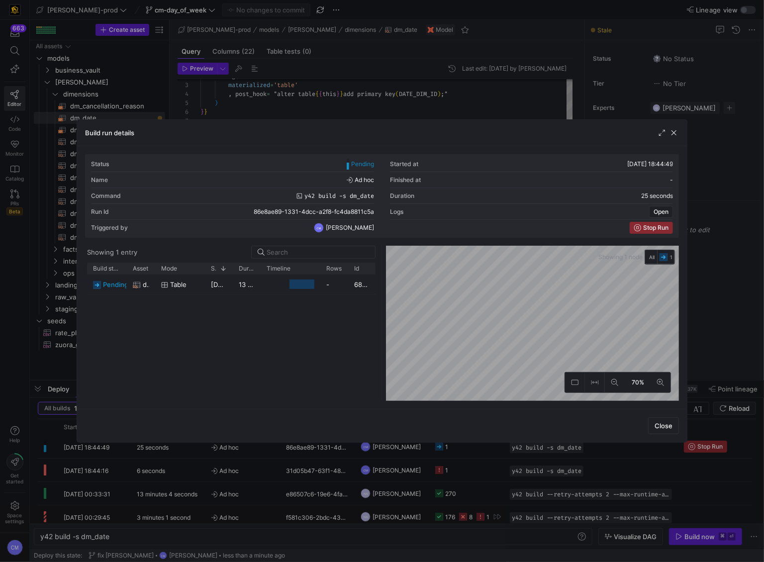
click at [475, 453] on div at bounding box center [382, 281] width 764 height 562
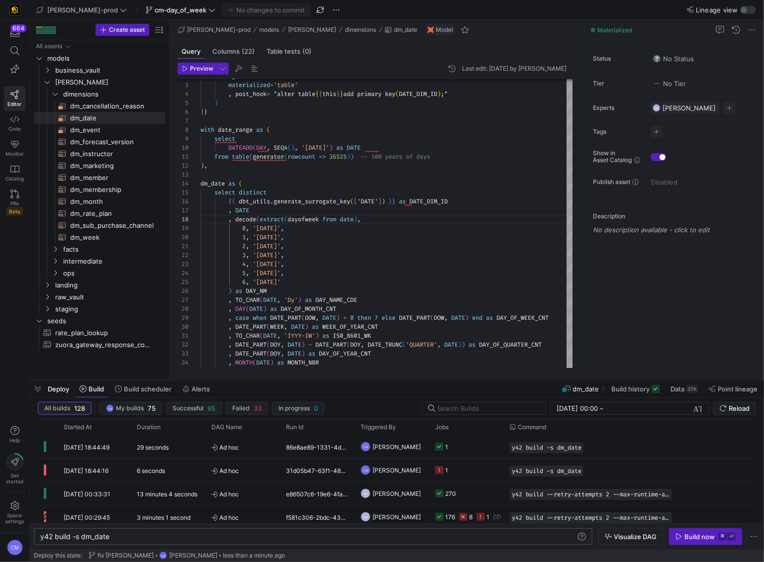
click at [103, 532] on div "y42 build -s dm_date y42 build -s dm_date" at bounding box center [313, 536] width 558 height 17
click at [98, 536] on div "y42 build -s dm_date" at bounding box center [308, 537] width 536 height 8
click at [99, 536] on div "y42 build -s dm_date" at bounding box center [308, 537] width 536 height 8
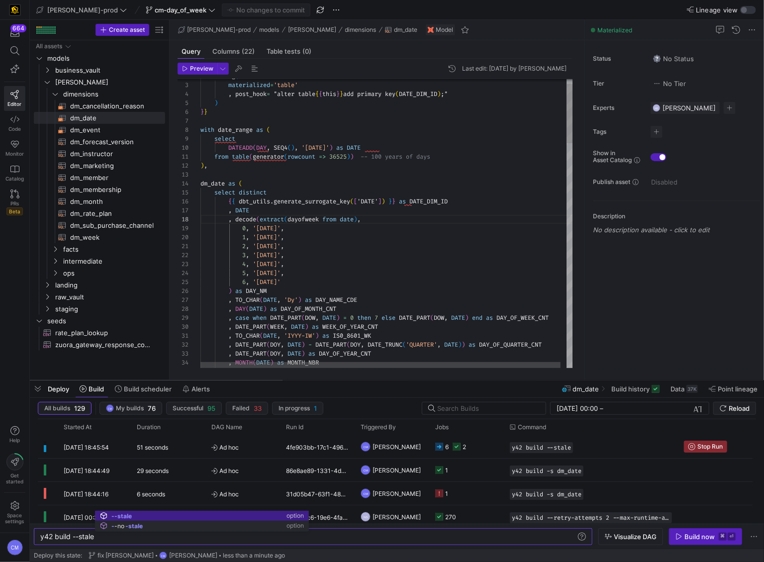
type textarea "y42 build --stale"
type textarea "2, '[DATE]', 3, '[DATE]', 4, '[DATE]', 5, '[DATE]', 6, '[DATE]' ) as DAY_NM , T…"
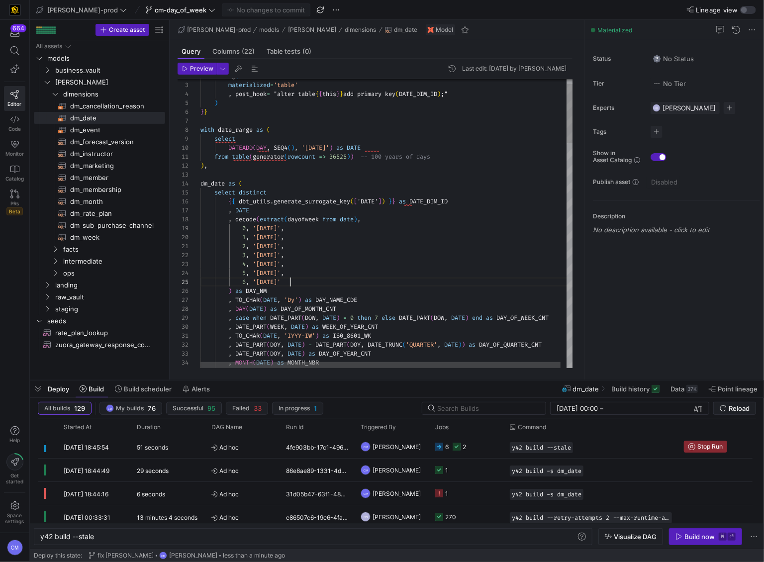
click at [385, 283] on div "6 , '[DATE]'" at bounding box center [389, 281] width 379 height 9
click at [7, 193] on link "PRs Beta" at bounding box center [14, 202] width 21 height 34
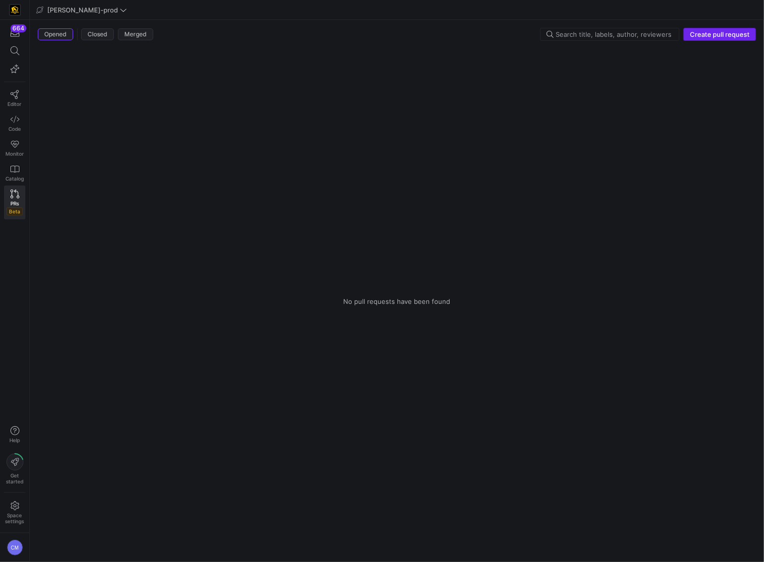
click at [717, 31] on span "Create pull request" at bounding box center [720, 34] width 60 height 8
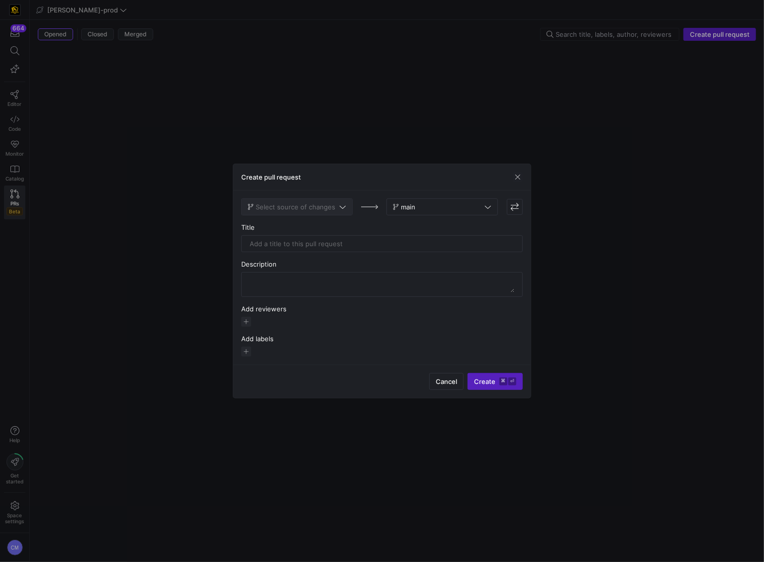
drag, startPoint x: 329, startPoint y: 210, endPoint x: 344, endPoint y: 199, distance: 18.6
click at [344, 199] on button "Select source of changes" at bounding box center [296, 206] width 111 height 17
click at [312, 256] on div "cm-day_of_week" at bounding box center [297, 257] width 95 height 8
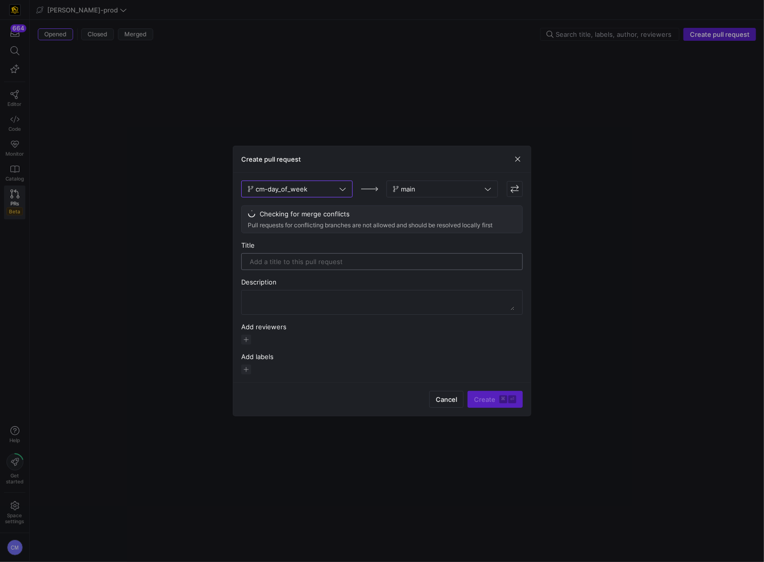
click at [332, 261] on input "text" at bounding box center [382, 262] width 265 height 8
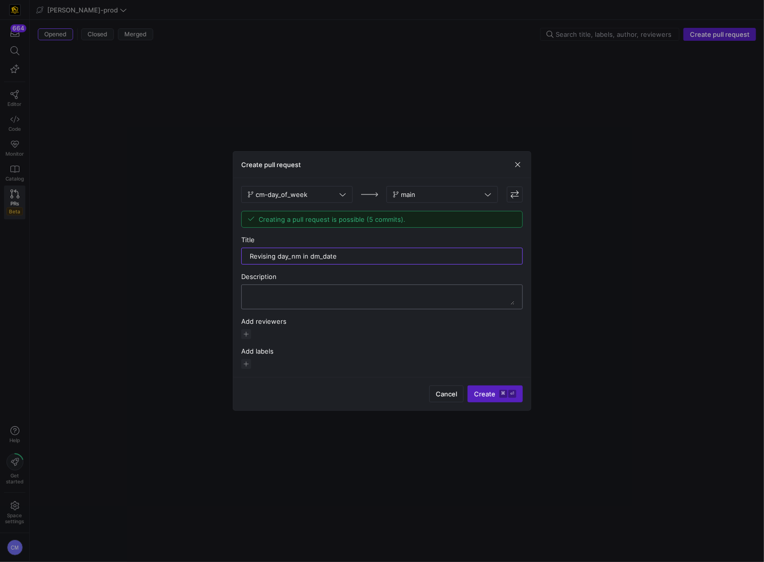
type input "Revising day_nm in dm_date"
click at [336, 292] on textarea at bounding box center [382, 297] width 265 height 16
paste textarea "Revising day_nm in dm_date"
type textarea "Revising day_nm in dm_date"
click at [249, 336] on span "button" at bounding box center [246, 334] width 10 height 10
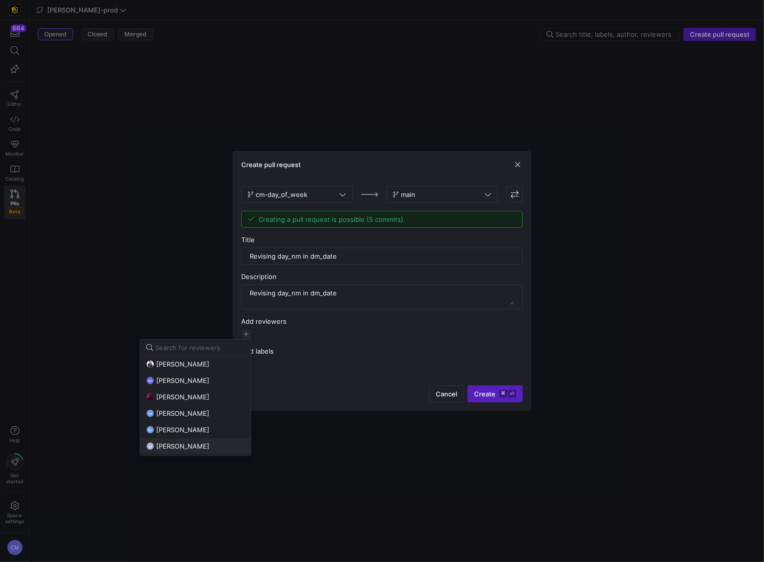
click at [201, 447] on span "[PERSON_NAME]" at bounding box center [182, 446] width 53 height 8
click at [208, 414] on span "[PERSON_NAME]" at bounding box center [182, 413] width 53 height 8
click at [503, 398] on div at bounding box center [382, 281] width 764 height 562
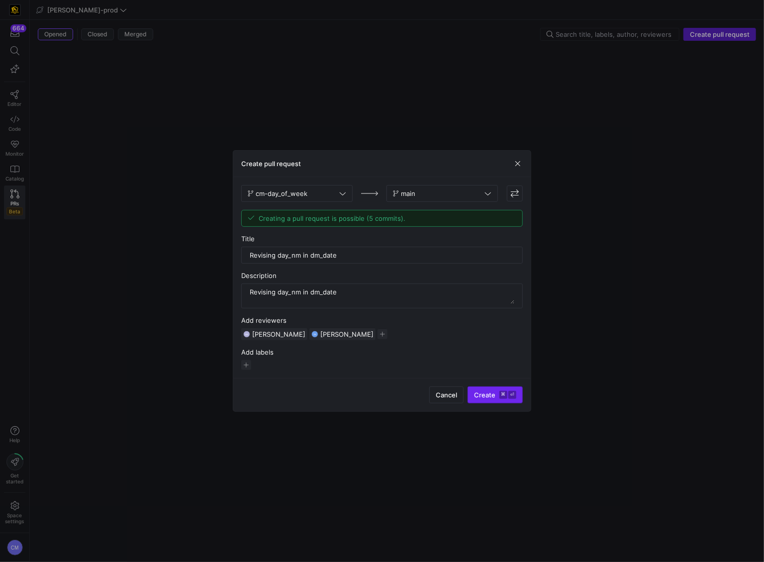
click at [502, 397] on kbd "⌘" at bounding box center [503, 395] width 8 height 8
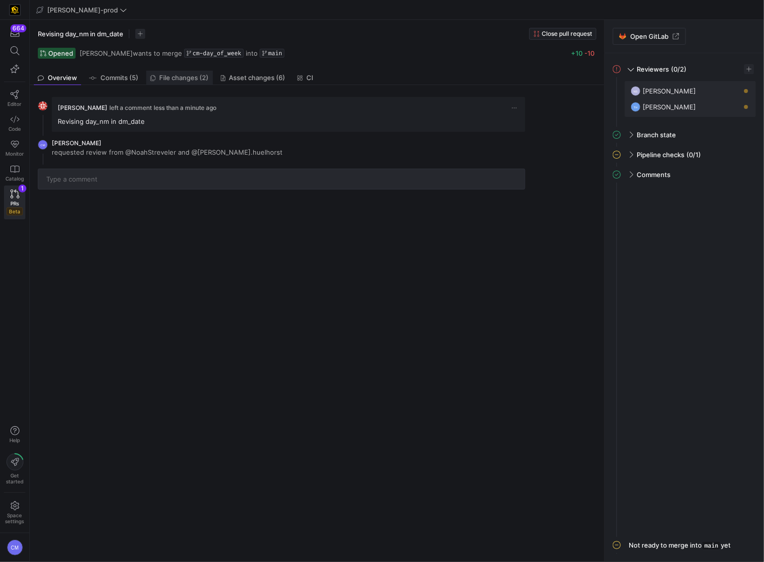
click at [181, 76] on span "File changes (2)" at bounding box center [184, 78] width 49 height 6
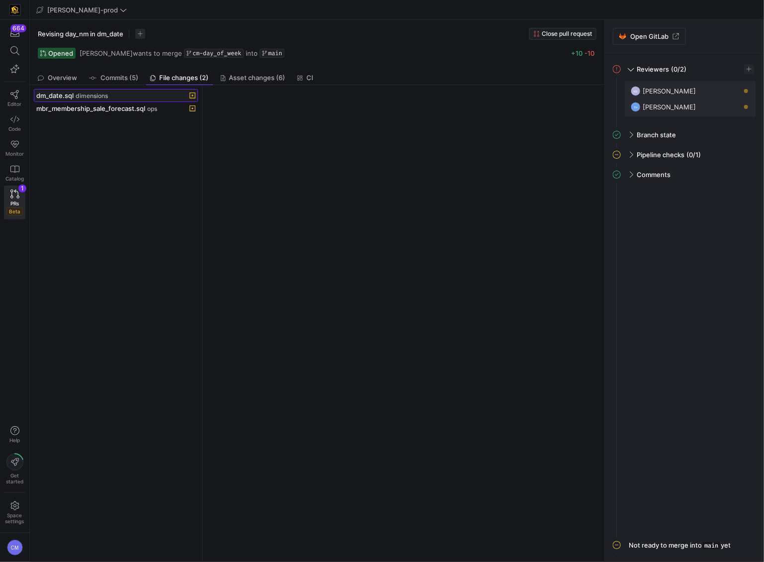
click at [154, 97] on div "dm_date.sql dimensions" at bounding box center [104, 96] width 137 height 8
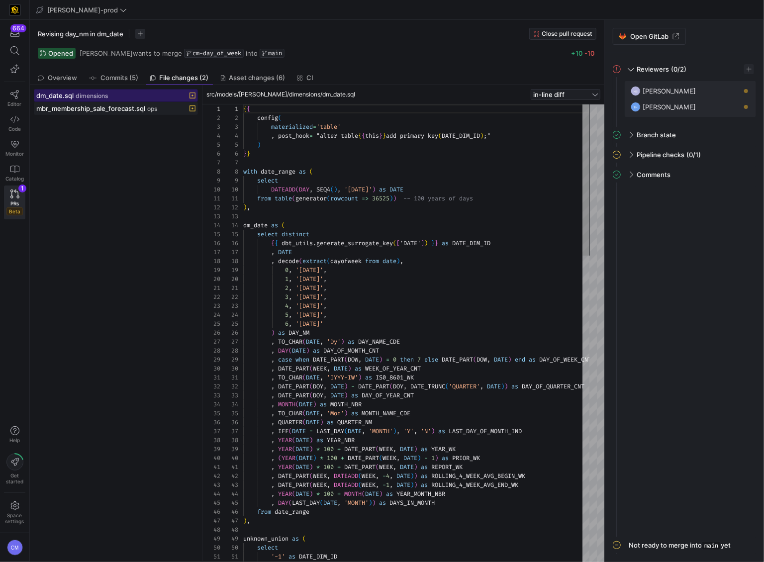
scroll to position [90, 0]
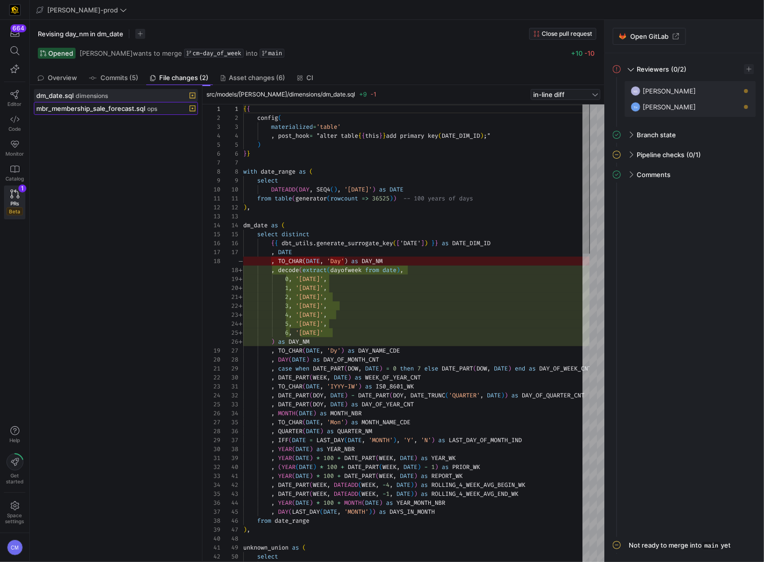
click at [154, 108] on span "ops" at bounding box center [152, 108] width 10 height 7
click at [130, 99] on div "dm_date.sql dimensions" at bounding box center [104, 96] width 137 height 8
click at [127, 105] on span "mbr_membership_sale_forecast.sql" at bounding box center [90, 108] width 109 height 8
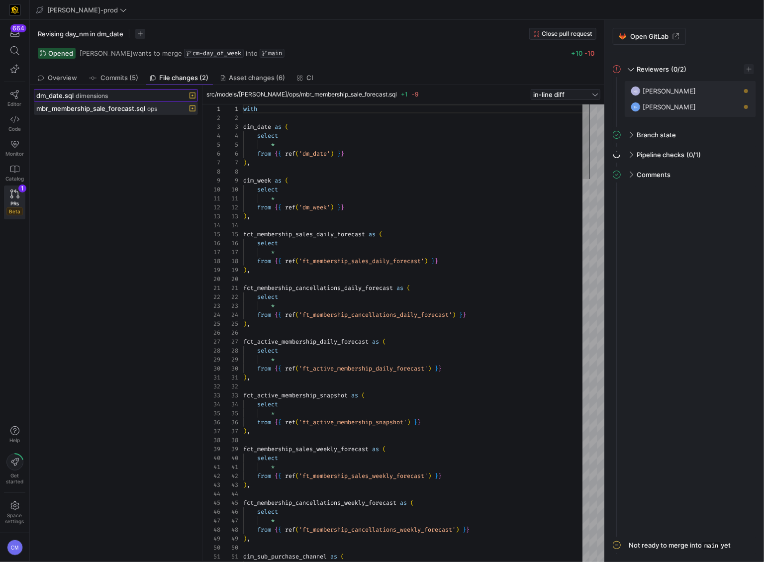
click at [147, 99] on span at bounding box center [115, 96] width 163 height 12
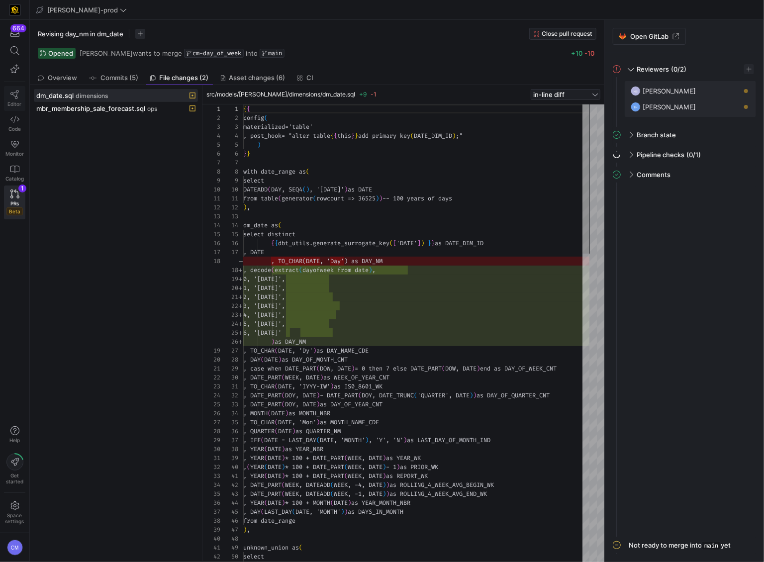
click at [8, 93] on link "Editor" at bounding box center [14, 98] width 21 height 25
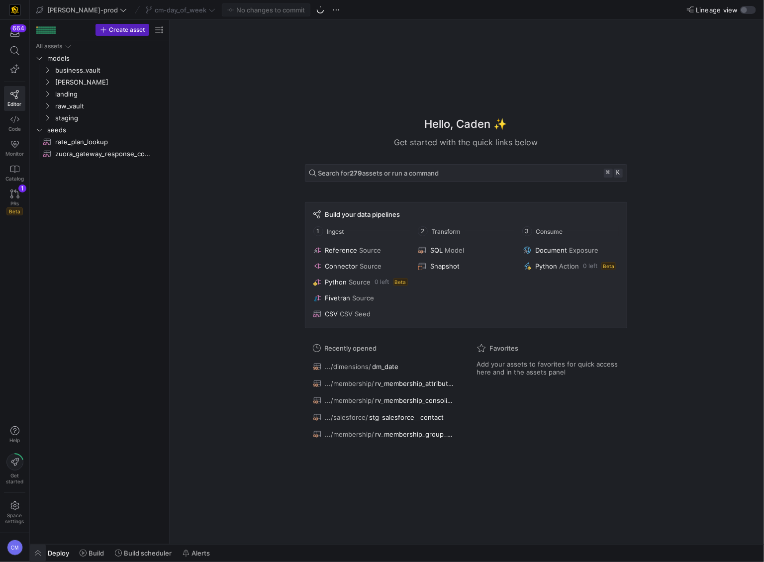
click at [38, 554] on span "button" at bounding box center [38, 553] width 16 height 17
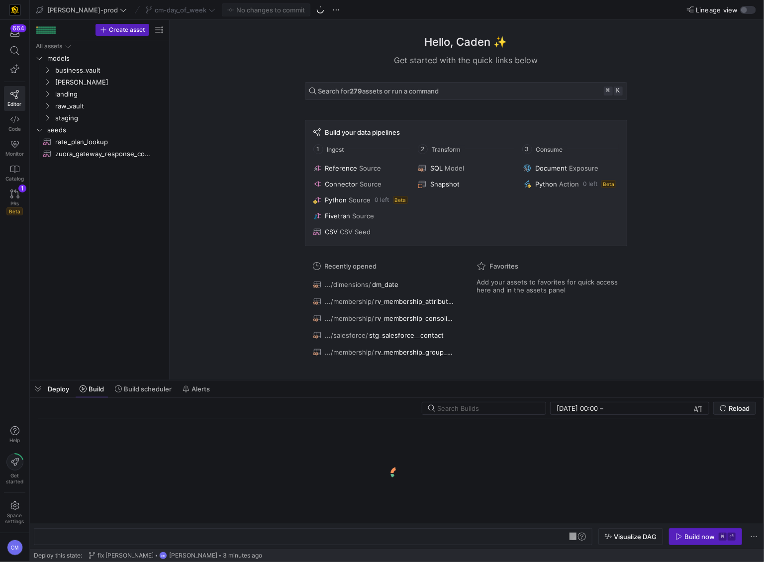
scroll to position [0, 30]
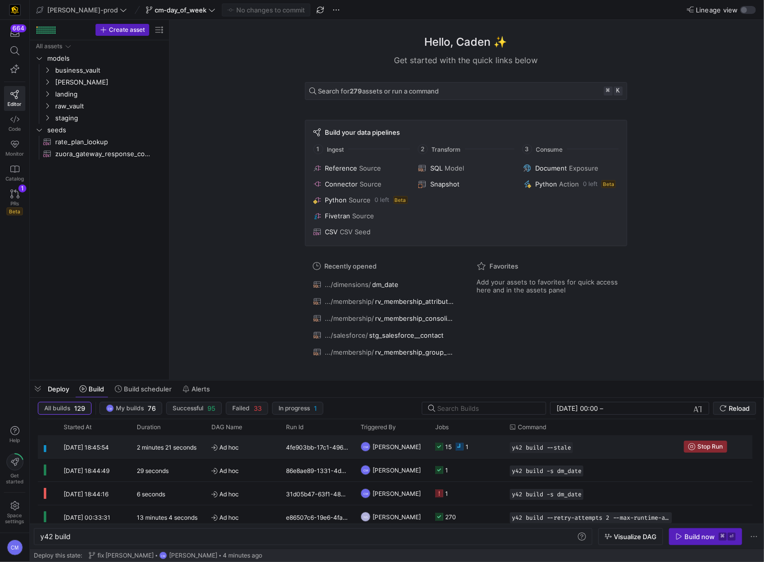
click at [440, 452] on div "15" at bounding box center [443, 446] width 16 height 23
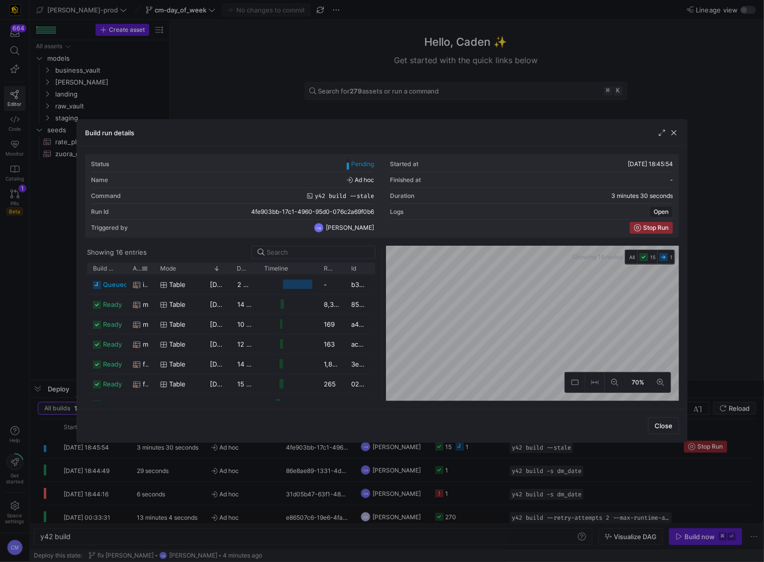
click at [153, 268] on div at bounding box center [154, 268] width 4 height 11
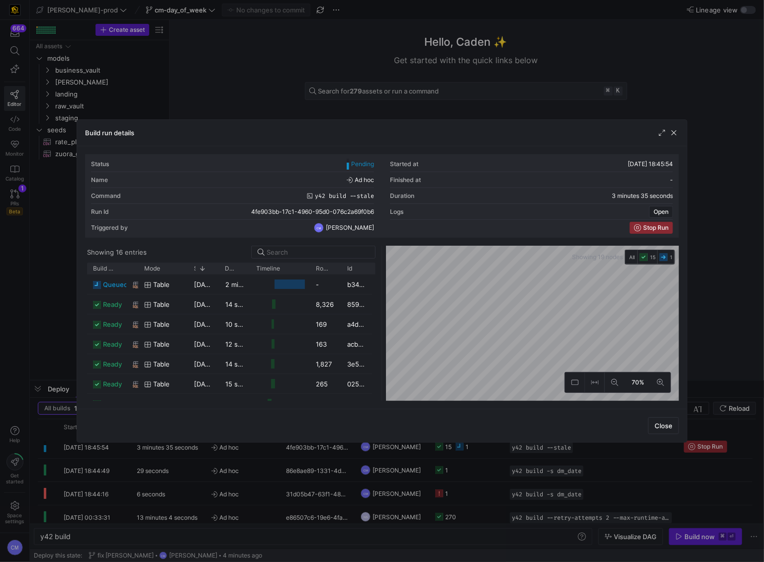
drag, startPoint x: 153, startPoint y: 268, endPoint x: 150, endPoint y: 299, distance: 31.5
click at [134, 297] on div "Build status Asset Mode 1" at bounding box center [231, 332] width 289 height 138
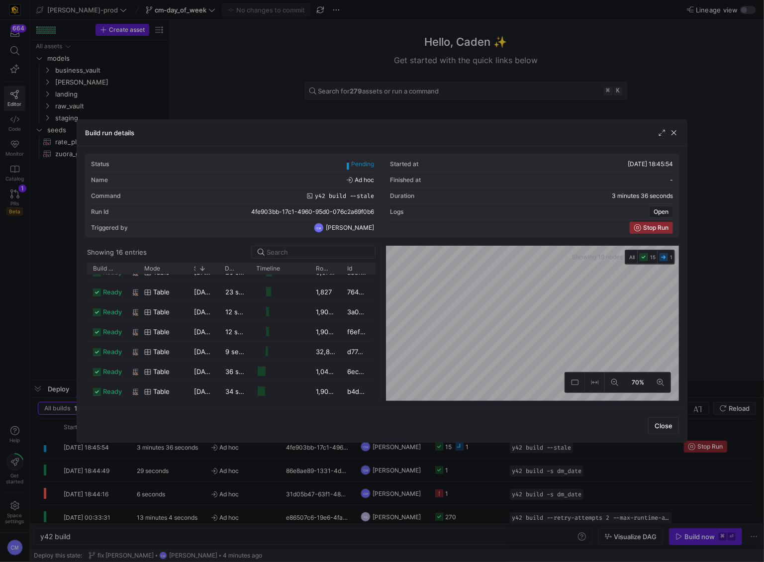
scroll to position [0, 0]
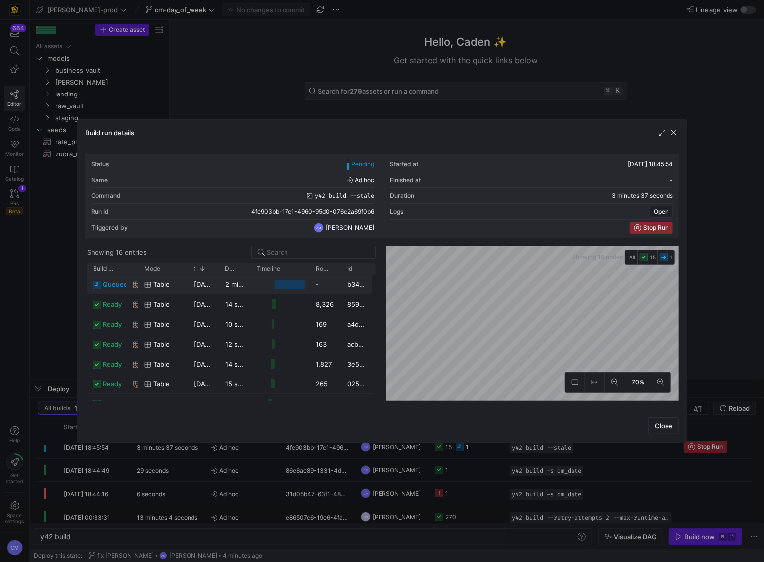
click at [252, 290] on div "Press SPACE to select this row." at bounding box center [281, 284] width 60 height 19
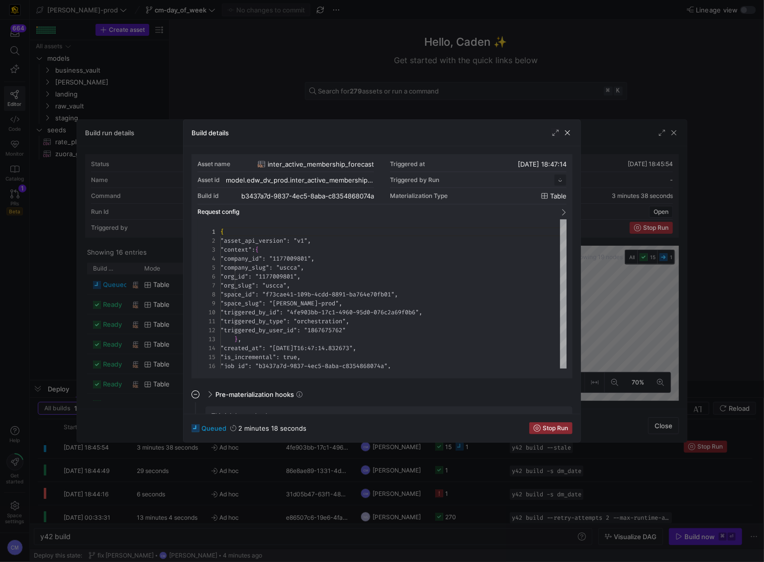
scroll to position [90, 0]
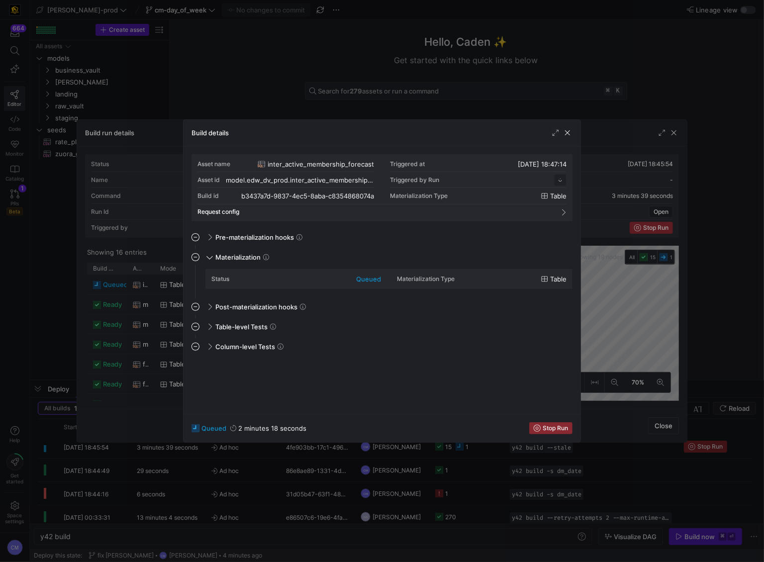
click at [637, 417] on div at bounding box center [382, 281] width 764 height 562
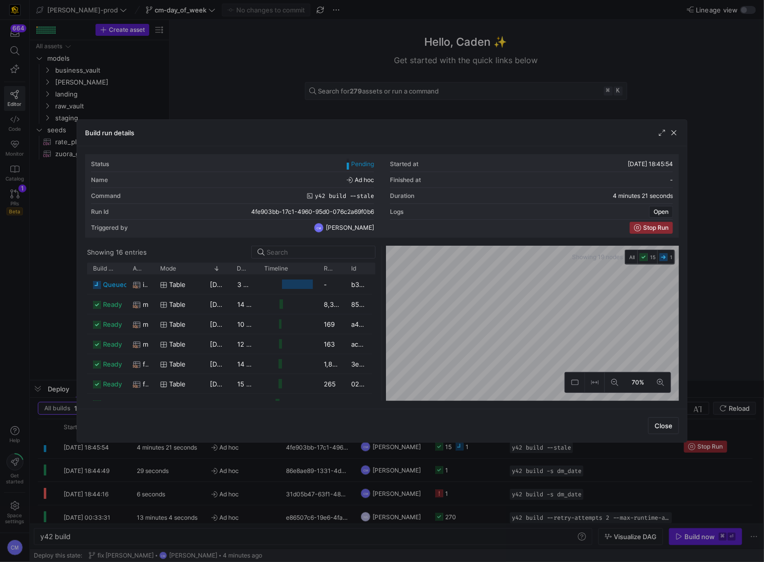
click at [521, 53] on div at bounding box center [382, 281] width 764 height 562
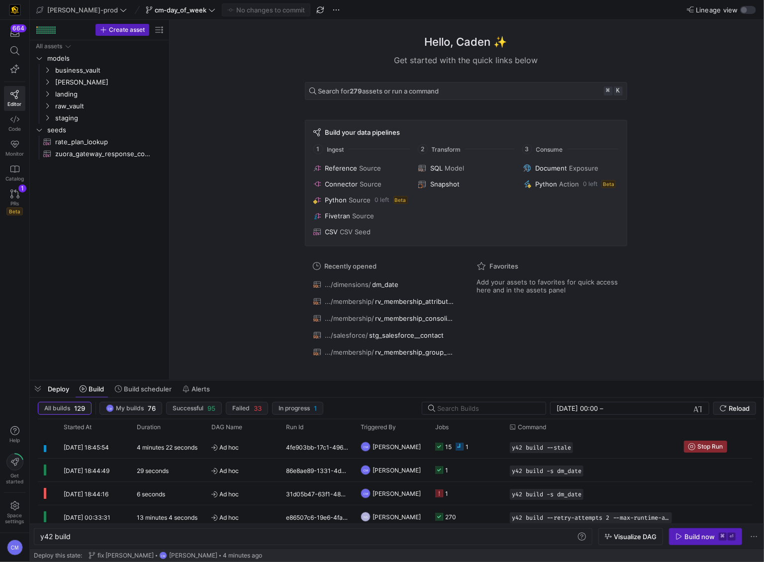
click at [521, 53] on div "Hello, [PERSON_NAME] ✨ Get started with the quick links below Search for 279 as…" at bounding box center [466, 200] width 338 height 349
click at [215, 28] on div "Hello, [PERSON_NAME] ✨ Get started with the quick links below Search for 279 as…" at bounding box center [466, 200] width 584 height 360
click at [180, 13] on span at bounding box center [181, 10] width 74 height 12
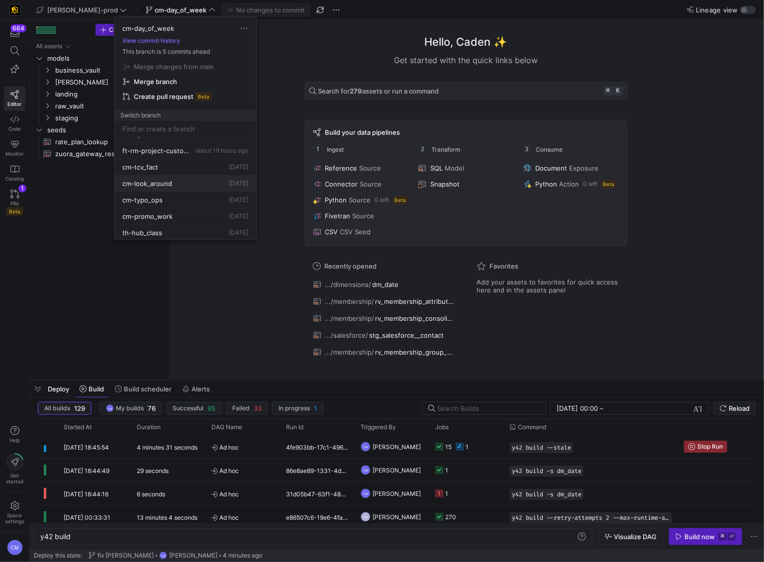
scroll to position [160, 0]
click at [184, 171] on button "cm-tcv_fact [DATE]" at bounding box center [185, 166] width 142 height 16
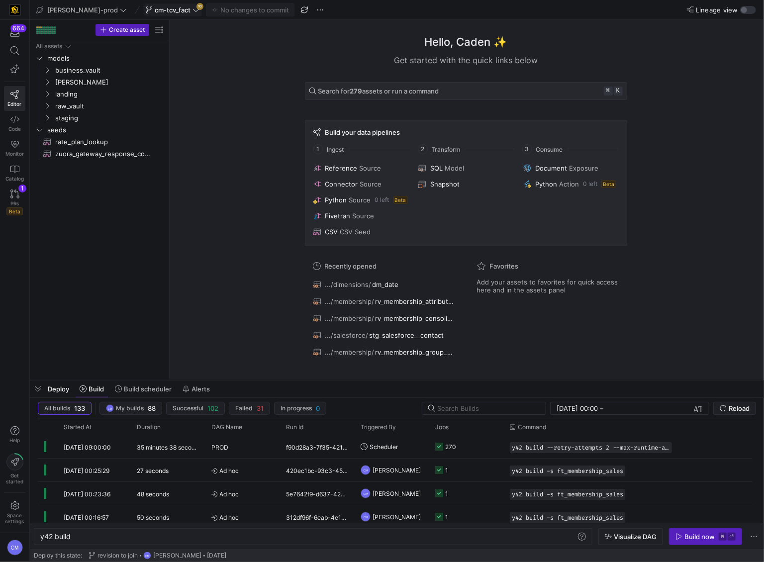
click at [155, 9] on span "cm-tcv_fact" at bounding box center [173, 10] width 36 height 8
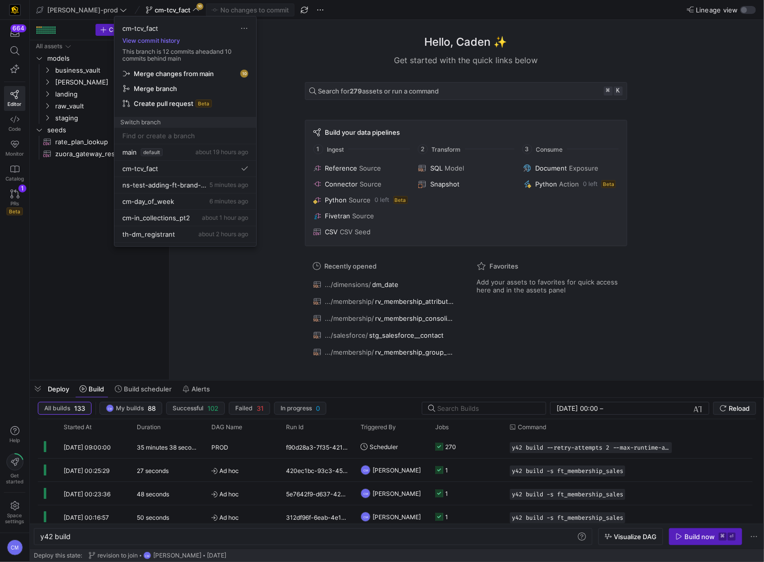
click at [178, 75] on span "Merge changes from main" at bounding box center [174, 74] width 80 height 8
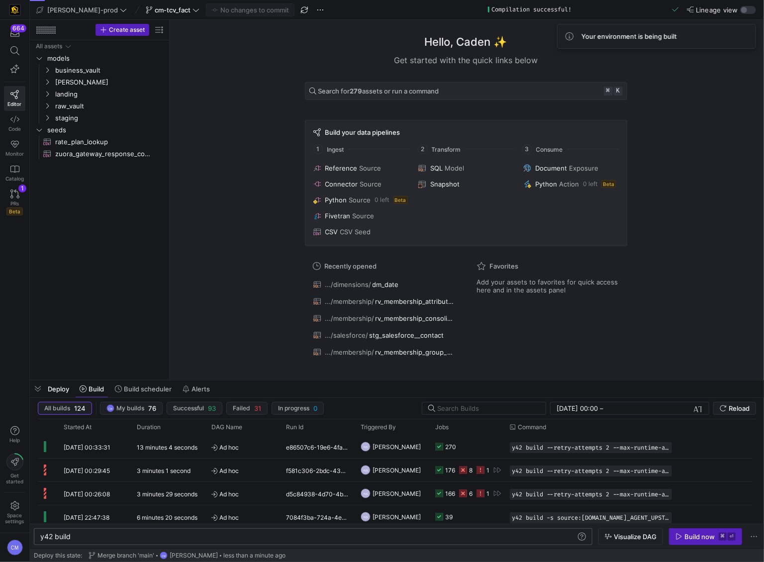
click at [88, 535] on div "y42 build" at bounding box center [308, 537] width 536 height 8
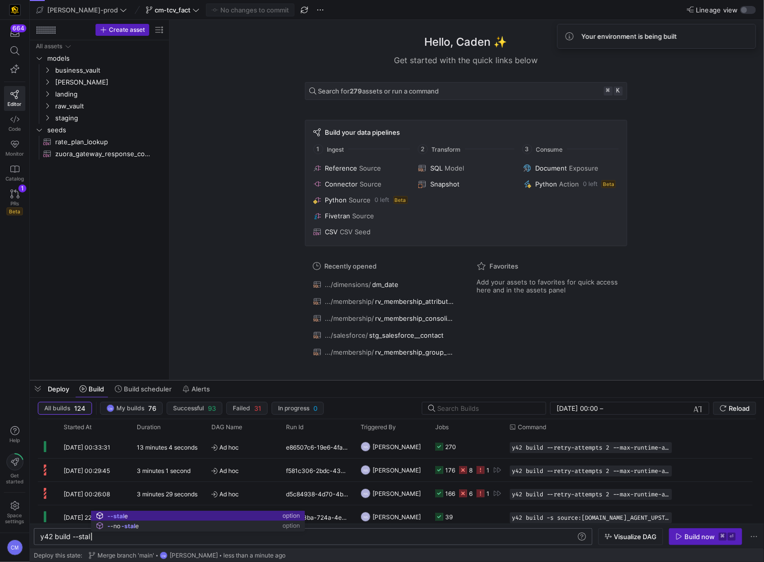
scroll to position [0, 54]
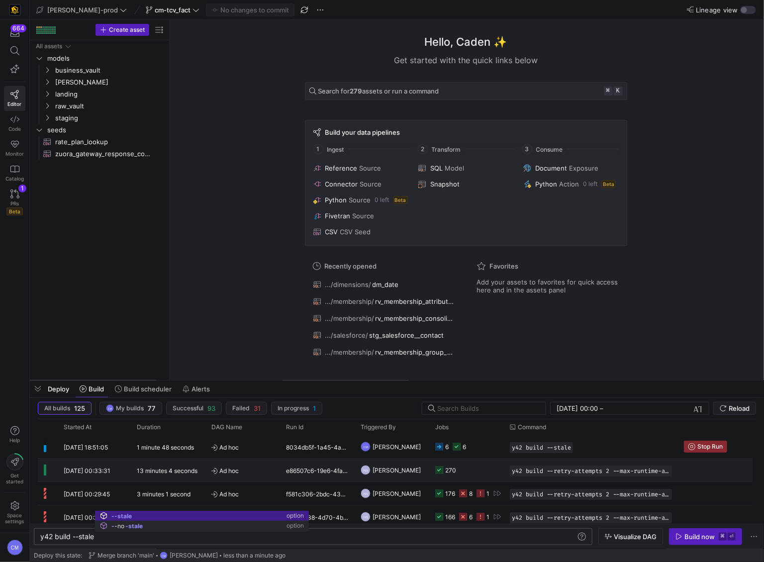
type textarea "y42 build --stale"
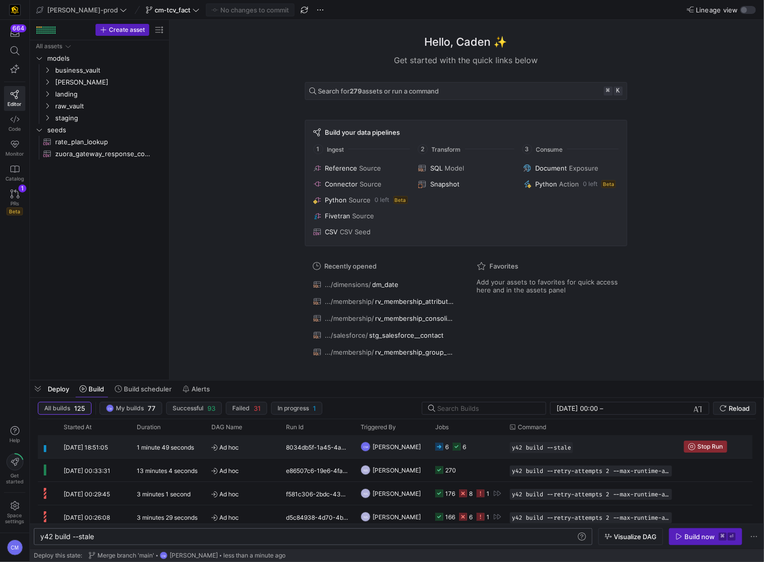
click at [268, 453] on span "Ad hoc" at bounding box center [242, 447] width 63 height 23
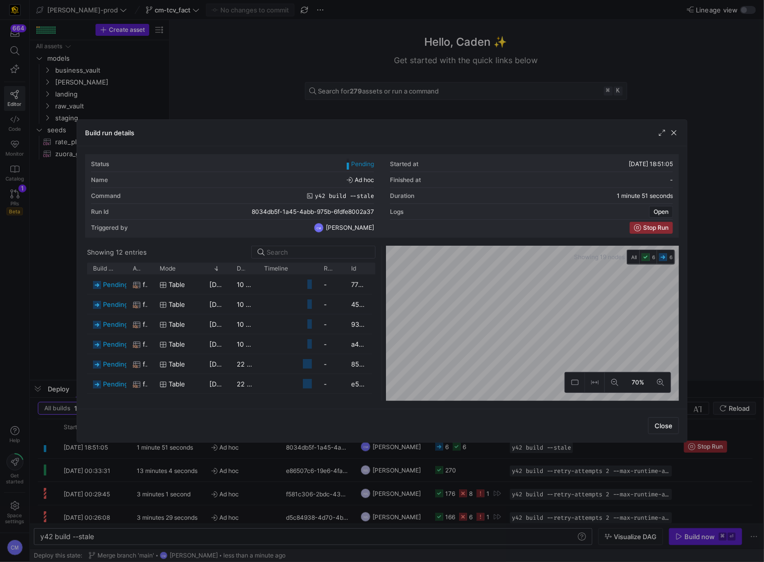
click at [268, 453] on div at bounding box center [382, 281] width 764 height 562
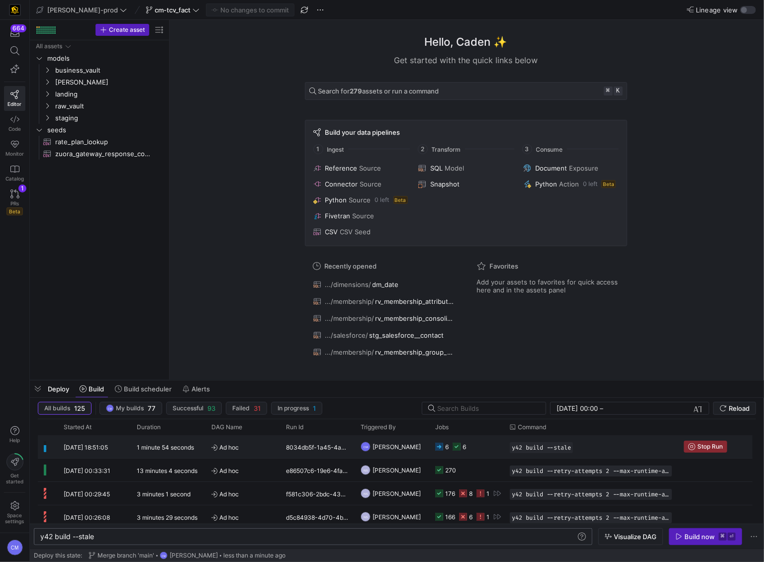
click at [261, 454] on span "Ad hoc" at bounding box center [242, 447] width 63 height 23
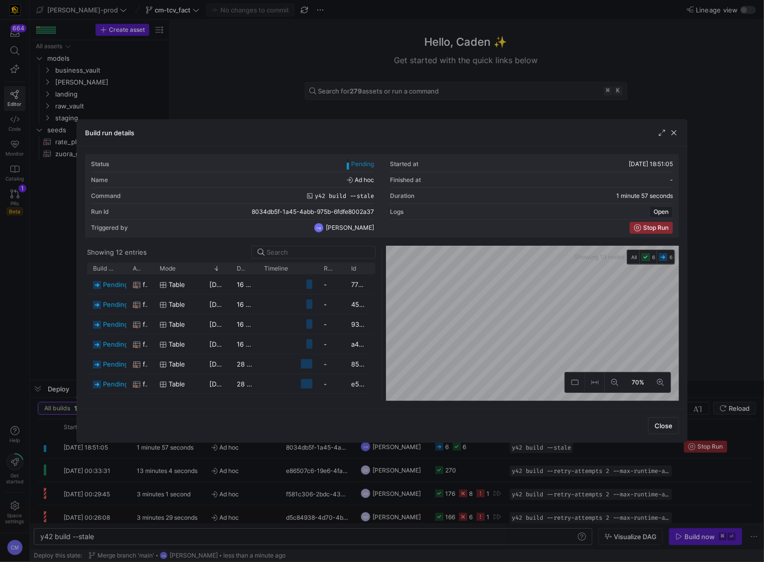
click at [261, 454] on div at bounding box center [382, 281] width 764 height 562
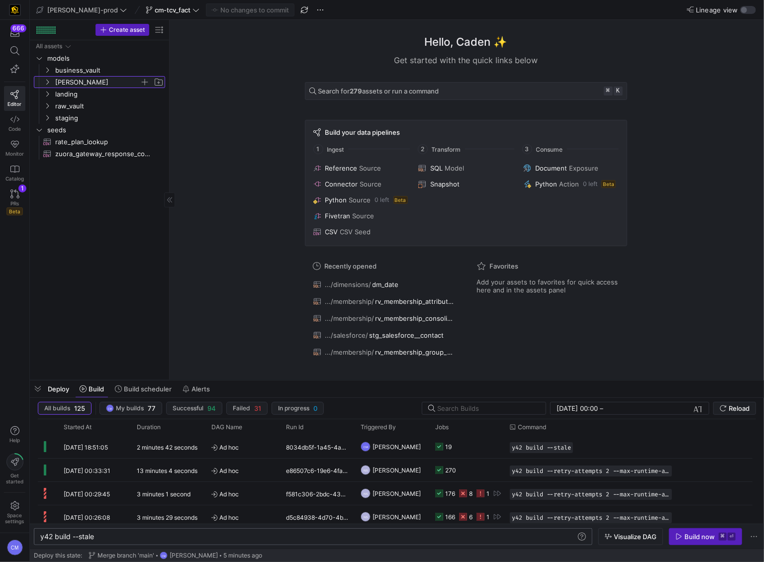
click at [103, 79] on span "[PERSON_NAME]" at bounding box center [97, 82] width 85 height 11
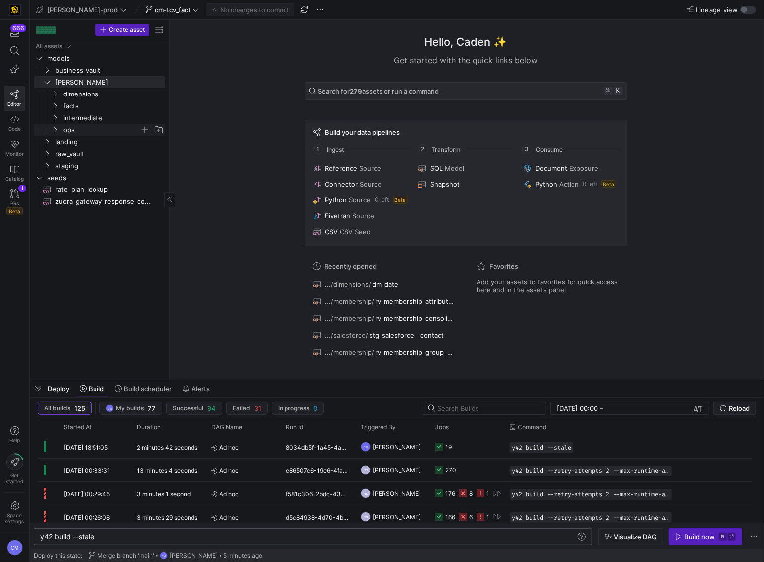
click at [97, 133] on span "ops" at bounding box center [101, 129] width 77 height 11
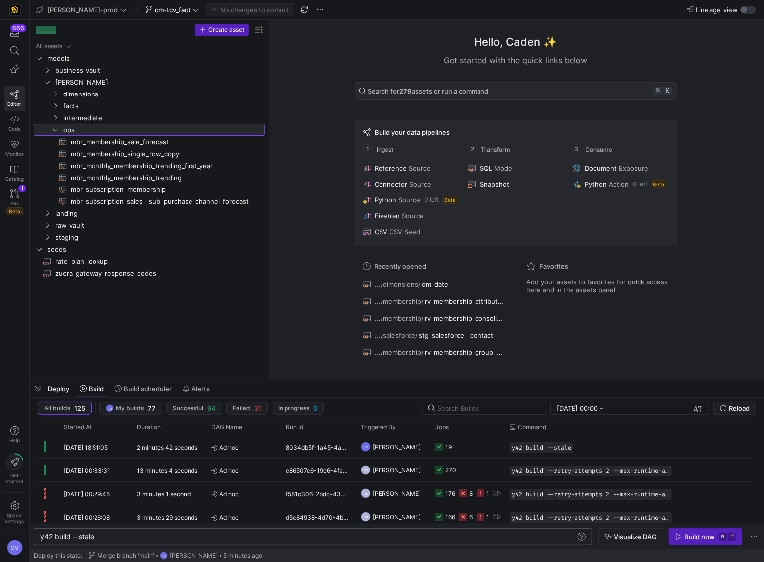
drag, startPoint x: 169, startPoint y: 138, endPoint x: 300, endPoint y: 159, distance: 132.5
drag, startPoint x: 176, startPoint y: 190, endPoint x: 208, endPoint y: 195, distance: 33.1
click at [177, 190] on span "mbr_subscription_membership​​​​​​​​​​" at bounding box center [162, 189] width 183 height 11
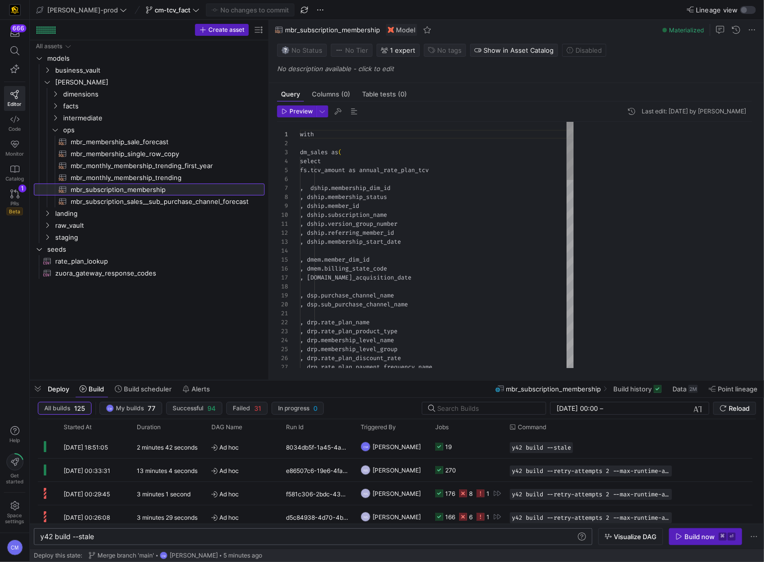
scroll to position [90, 0]
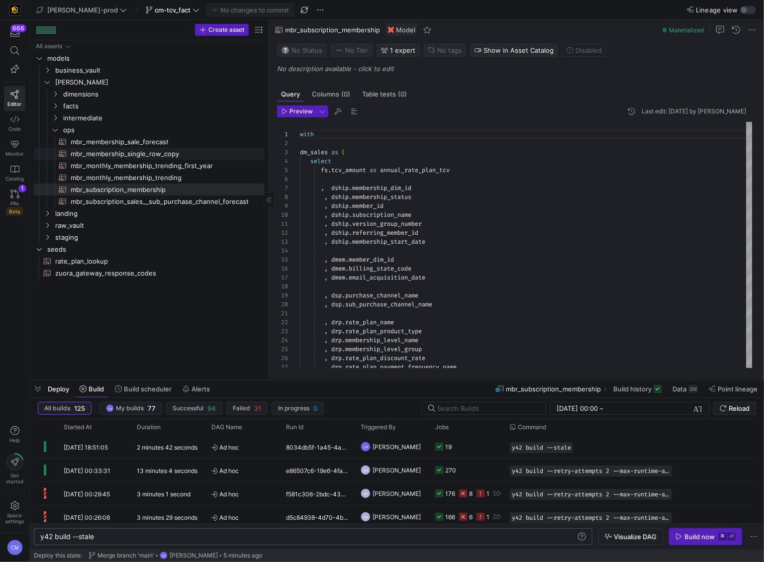
click at [186, 156] on span "mbr_membership_single_row_copy​​​​​​​​​​" at bounding box center [162, 153] width 183 height 11
type textarea "with dm_sales as ( select dship.membership_dim_id , dship.membership_status , d…"
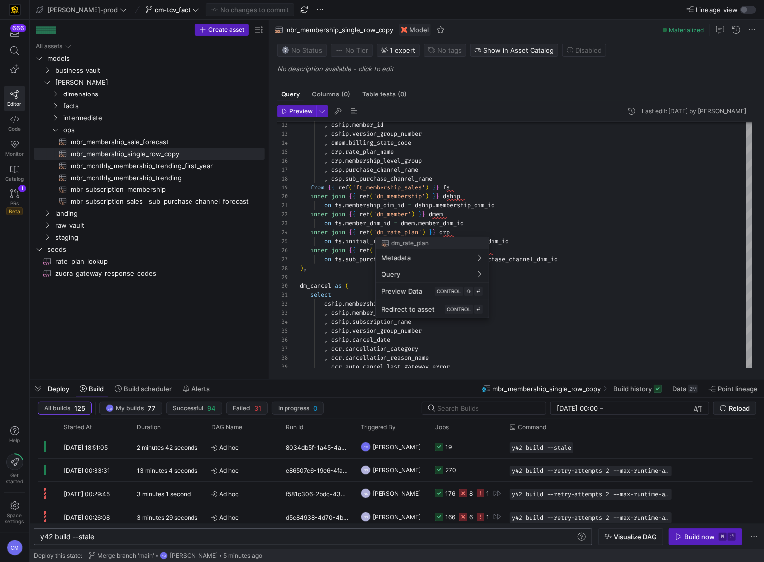
click at [484, 188] on div at bounding box center [382, 281] width 764 height 562
